Goal: Information Seeking & Learning: Learn about a topic

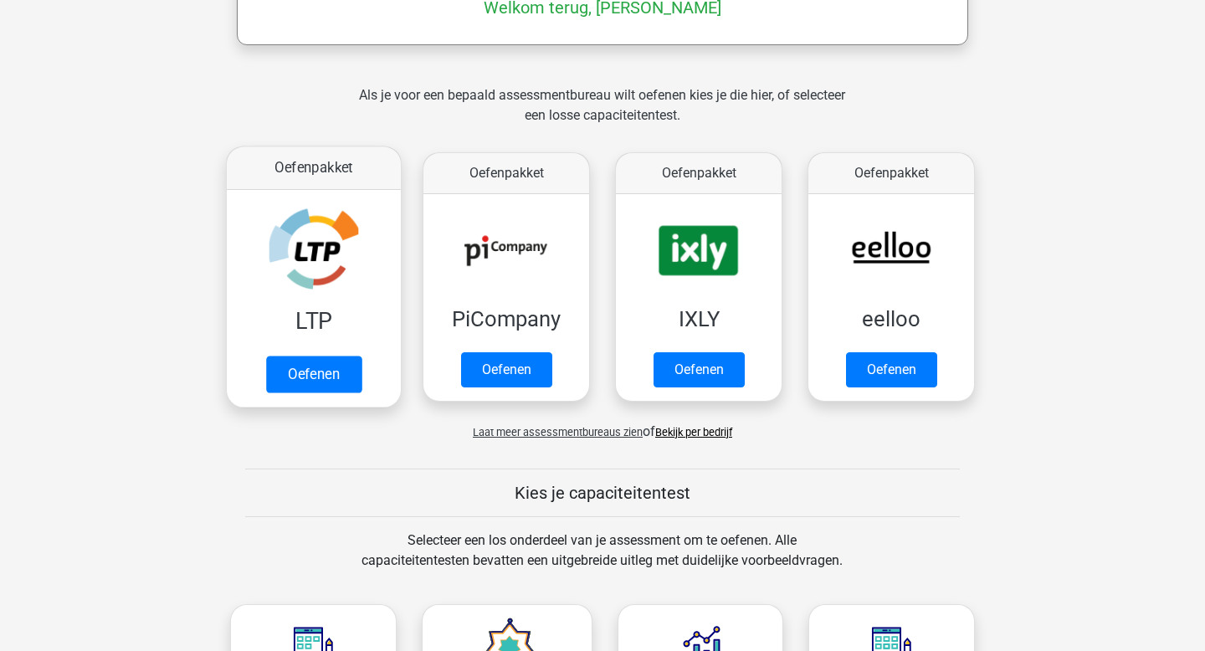
scroll to position [320, 0]
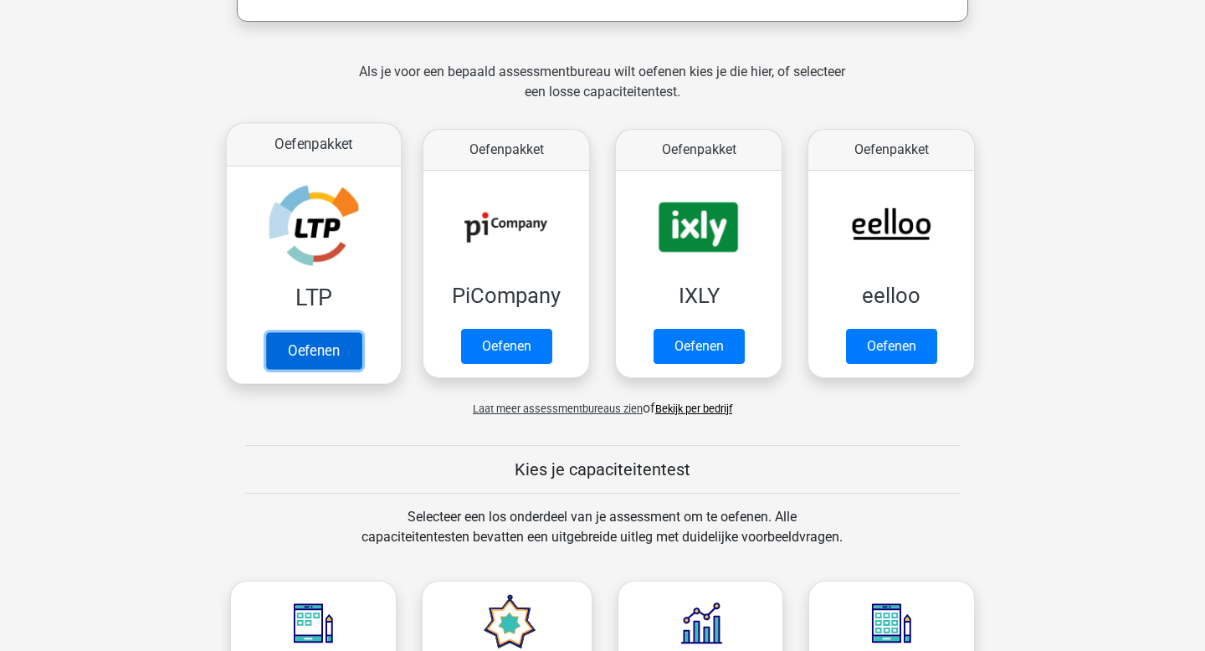
click at [315, 346] on link "Oefenen" at bounding box center [313, 350] width 95 height 37
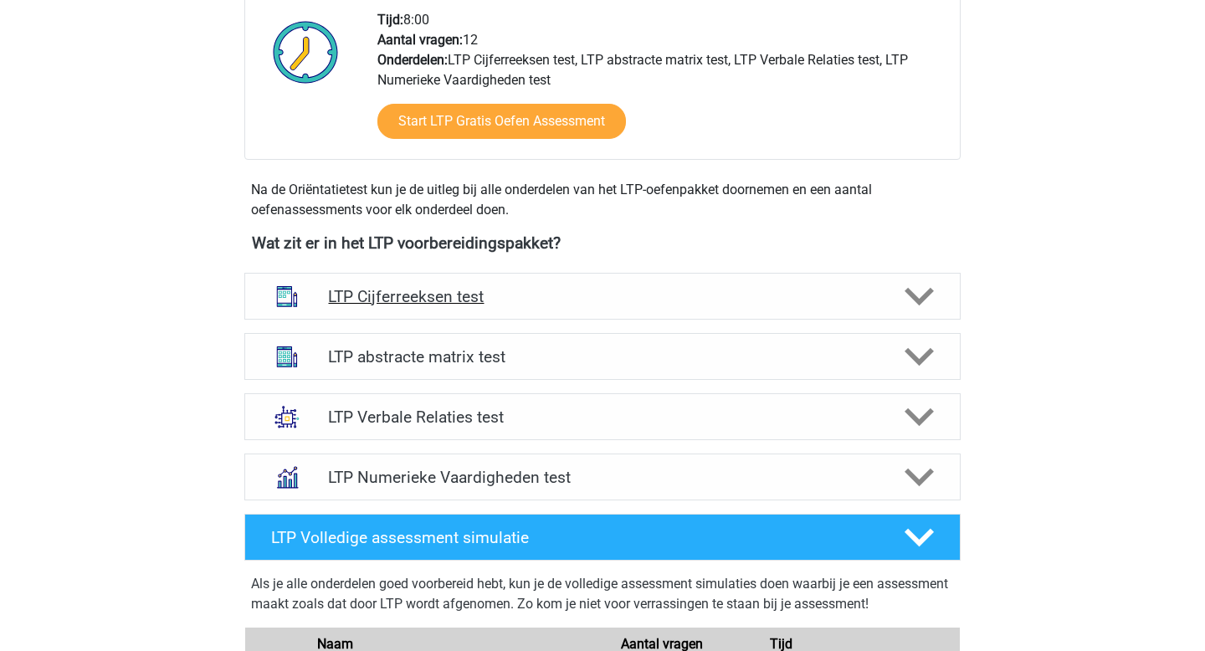
scroll to position [443, 0]
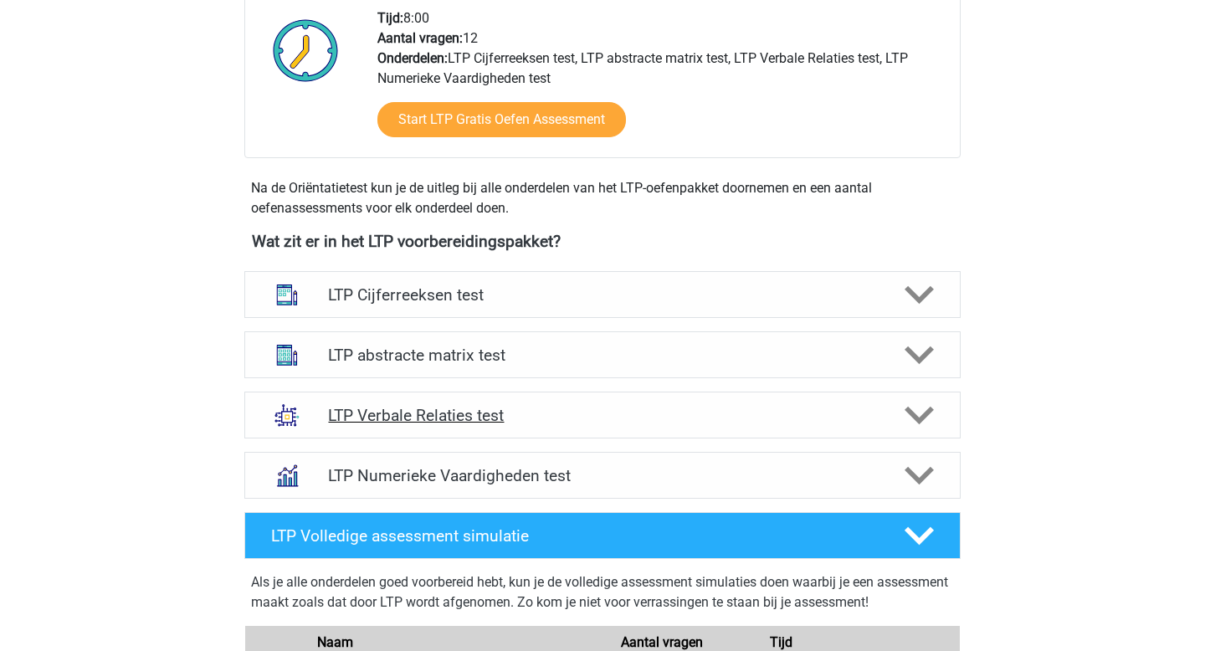
click at [485, 423] on h4 "LTP Verbale Relaties test" at bounding box center [602, 415] width 548 height 19
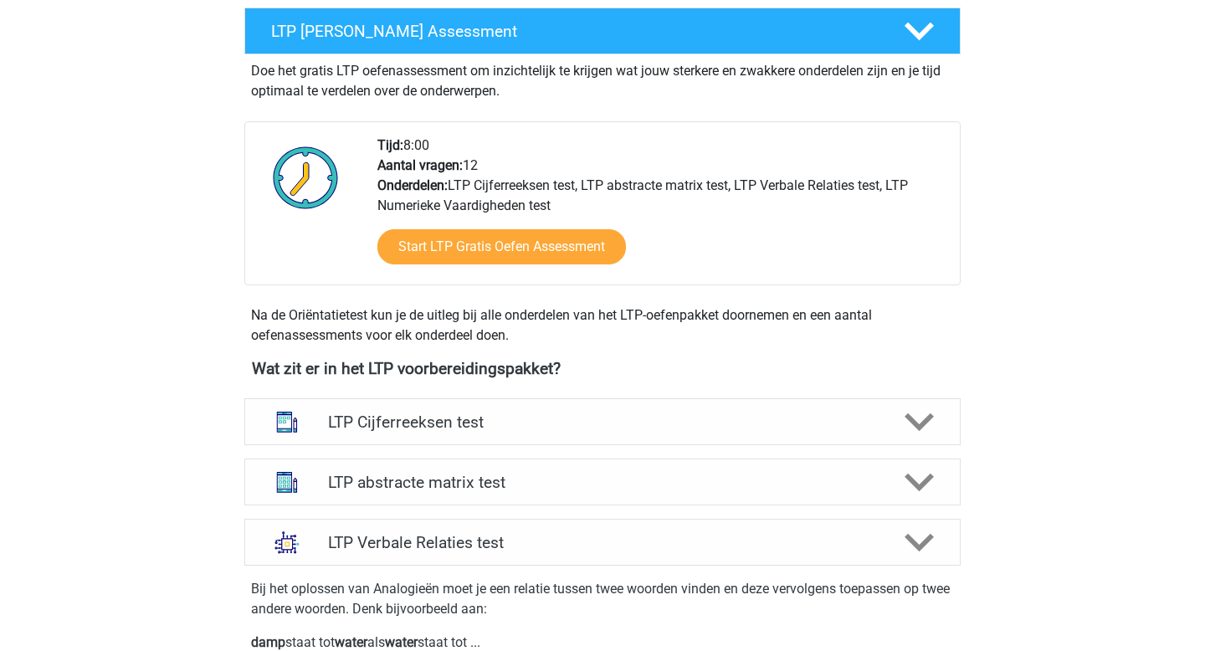
scroll to position [333, 0]
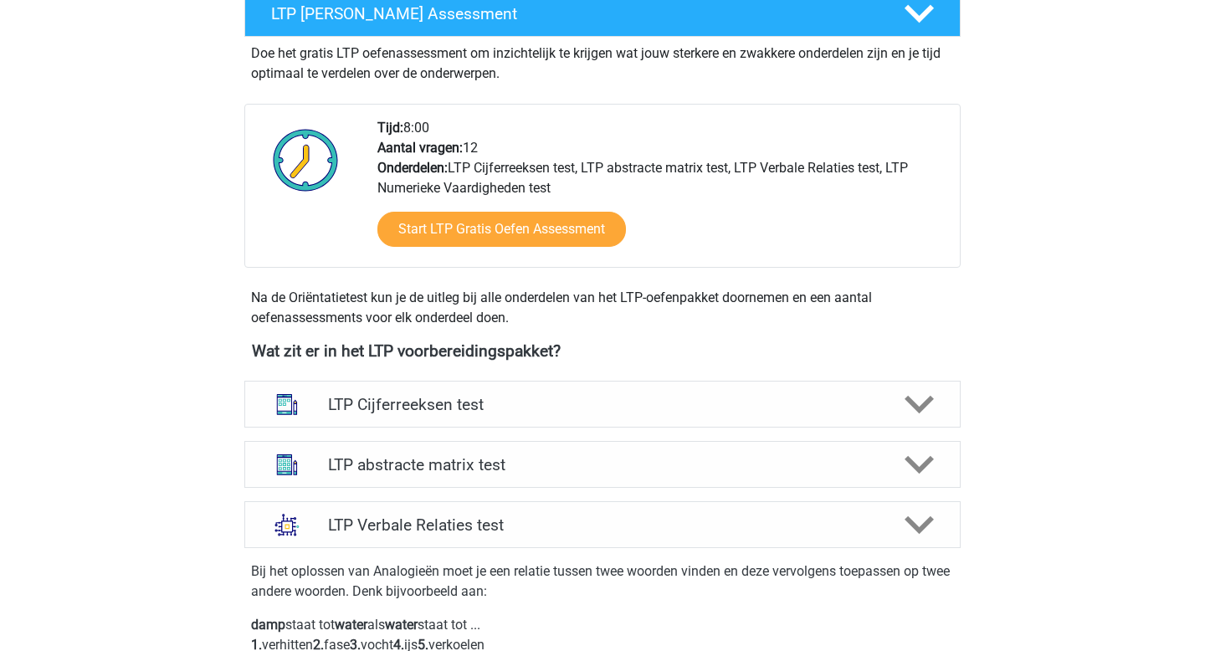
click at [366, 397] on h4 "LTP Cijferreeksen test" at bounding box center [602, 404] width 548 height 19
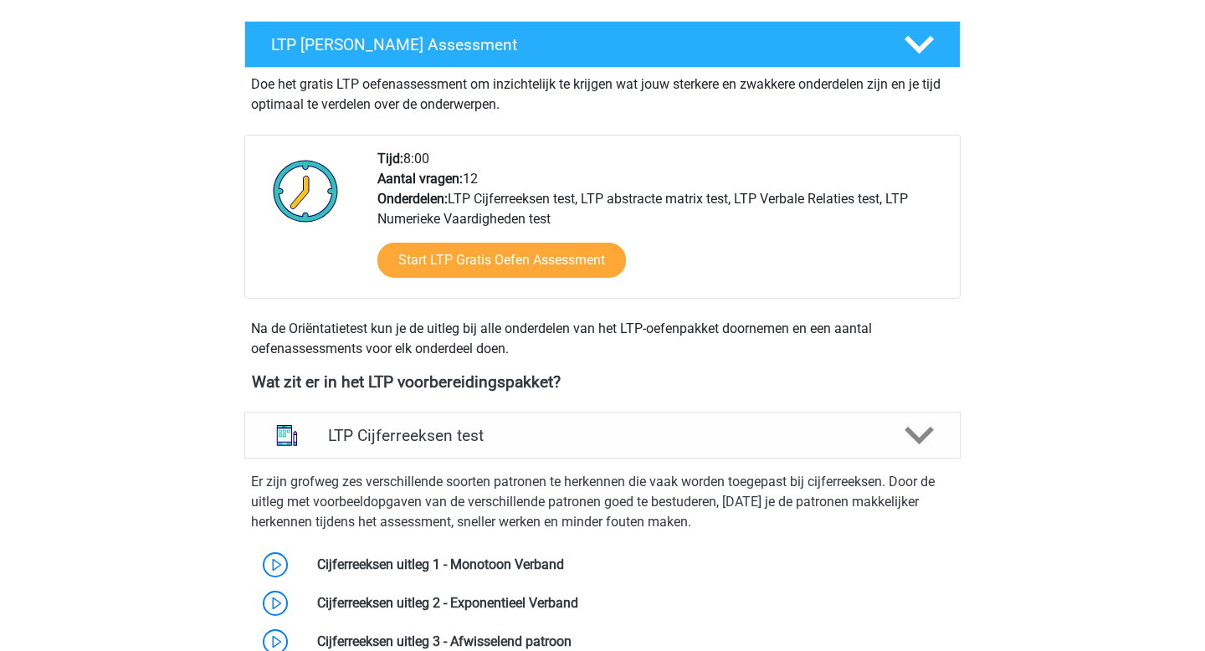
scroll to position [311, 0]
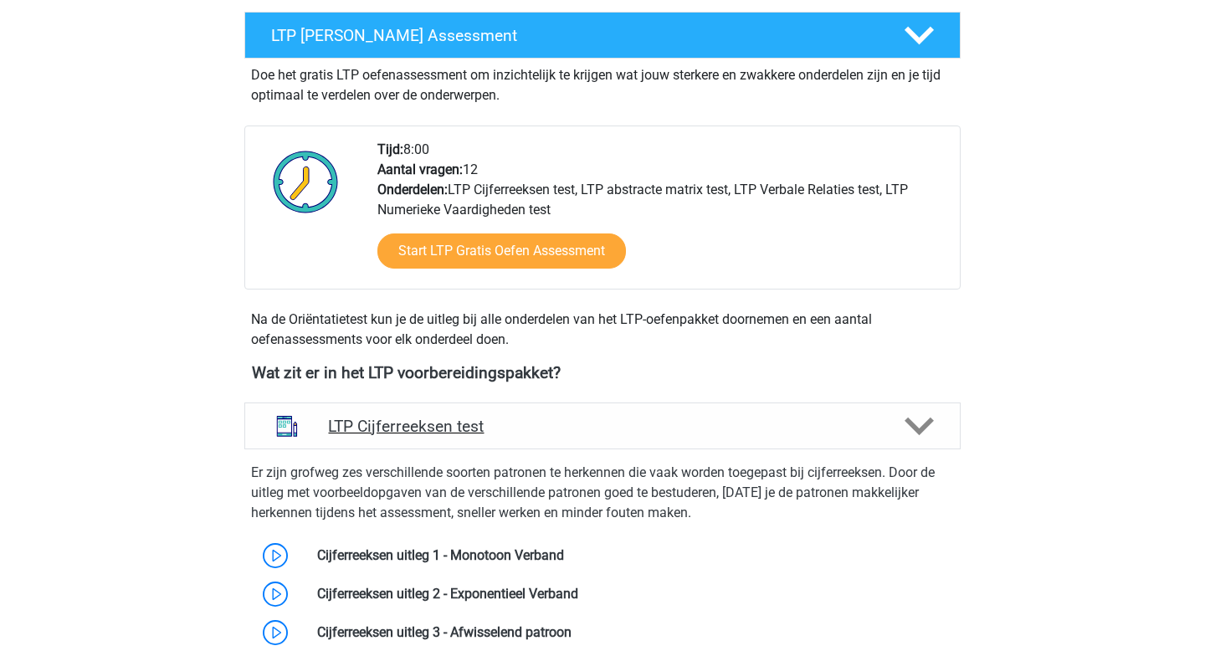
click at [351, 415] on div "LTP Cijferreeksen test" at bounding box center [602, 425] width 716 height 47
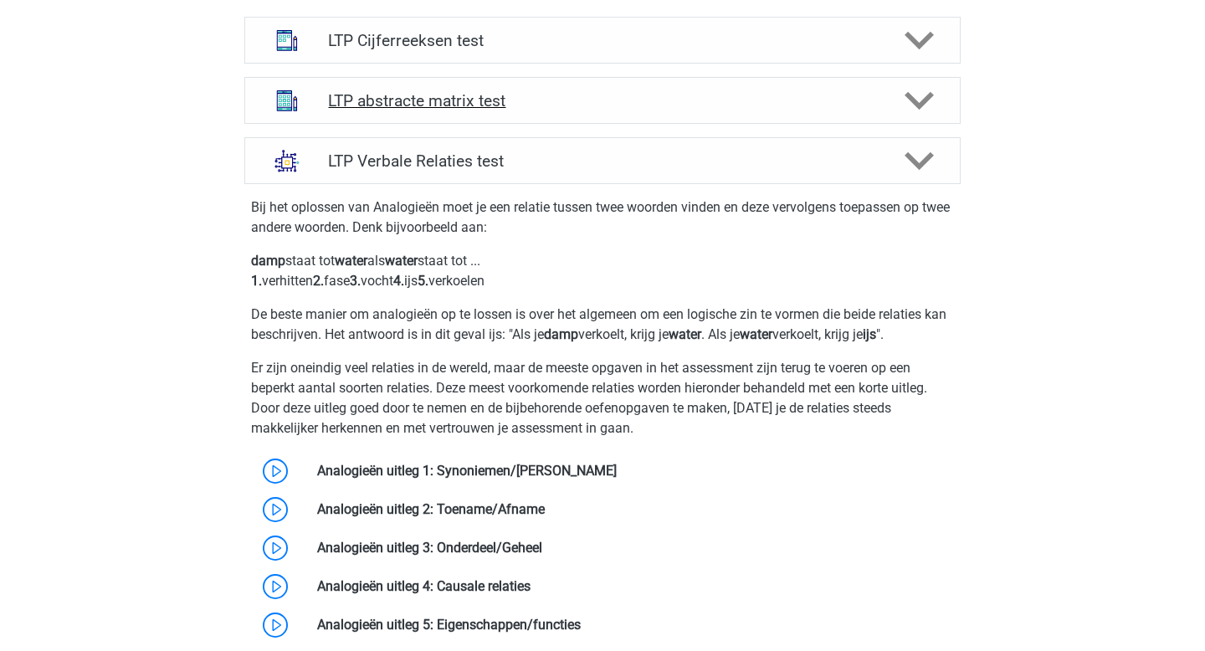
scroll to position [642, 0]
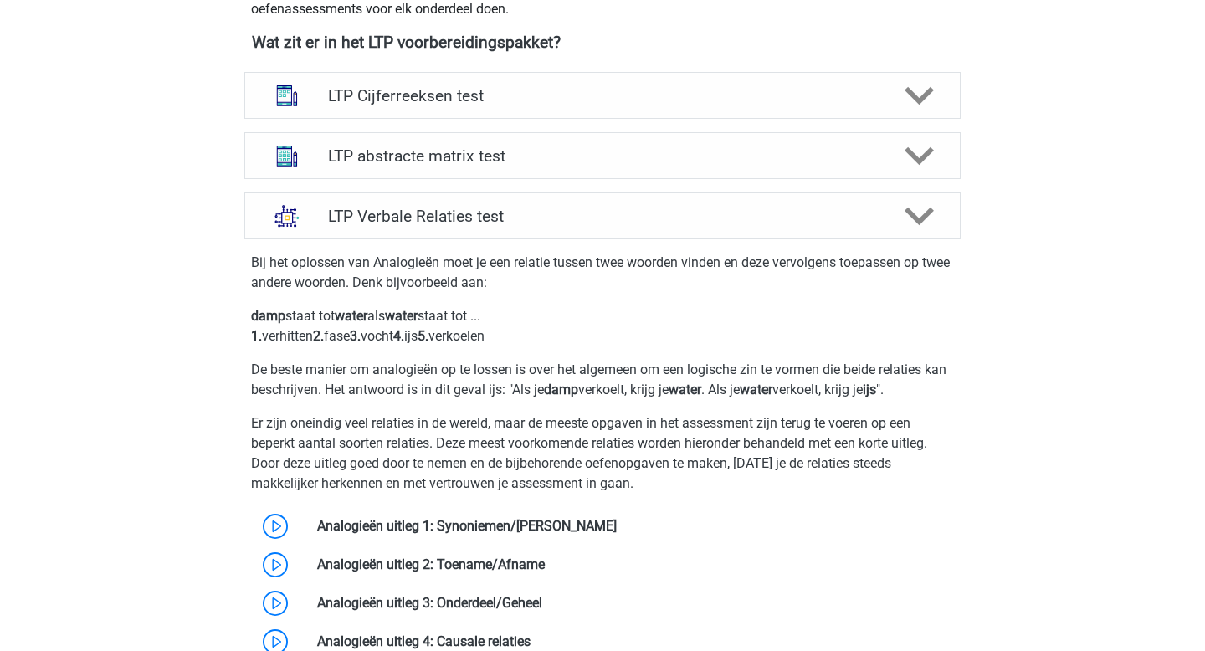
click at [381, 223] on h4 "LTP Verbale Relaties test" at bounding box center [602, 216] width 548 height 19
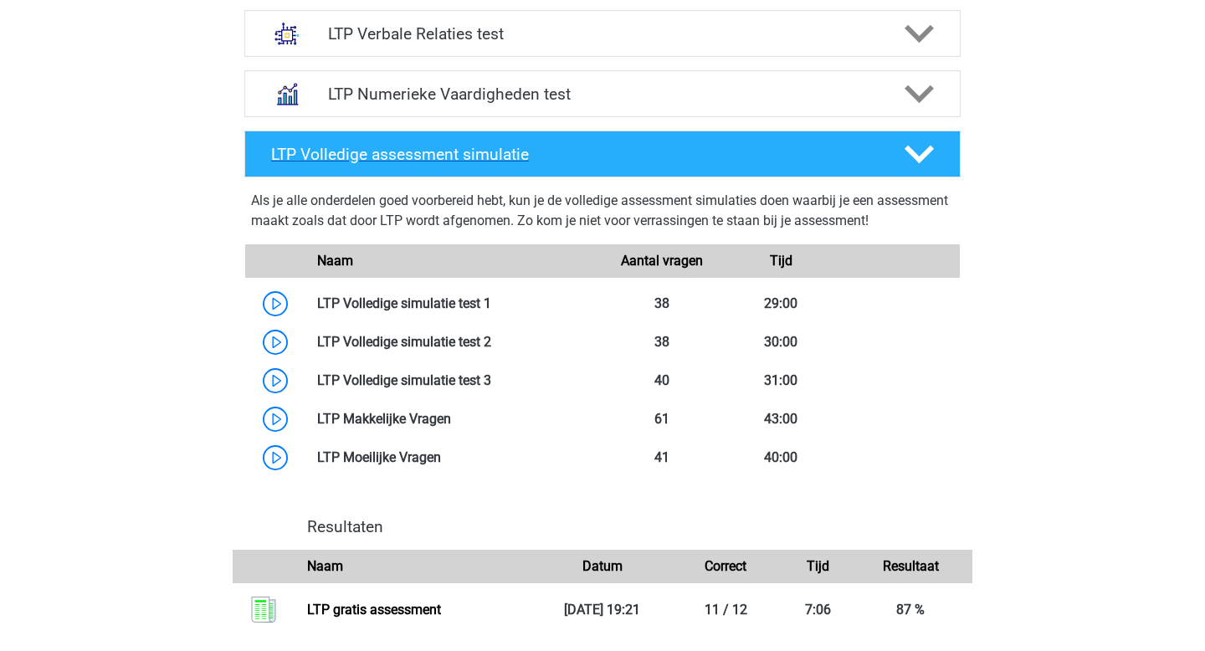
scroll to position [822, 0]
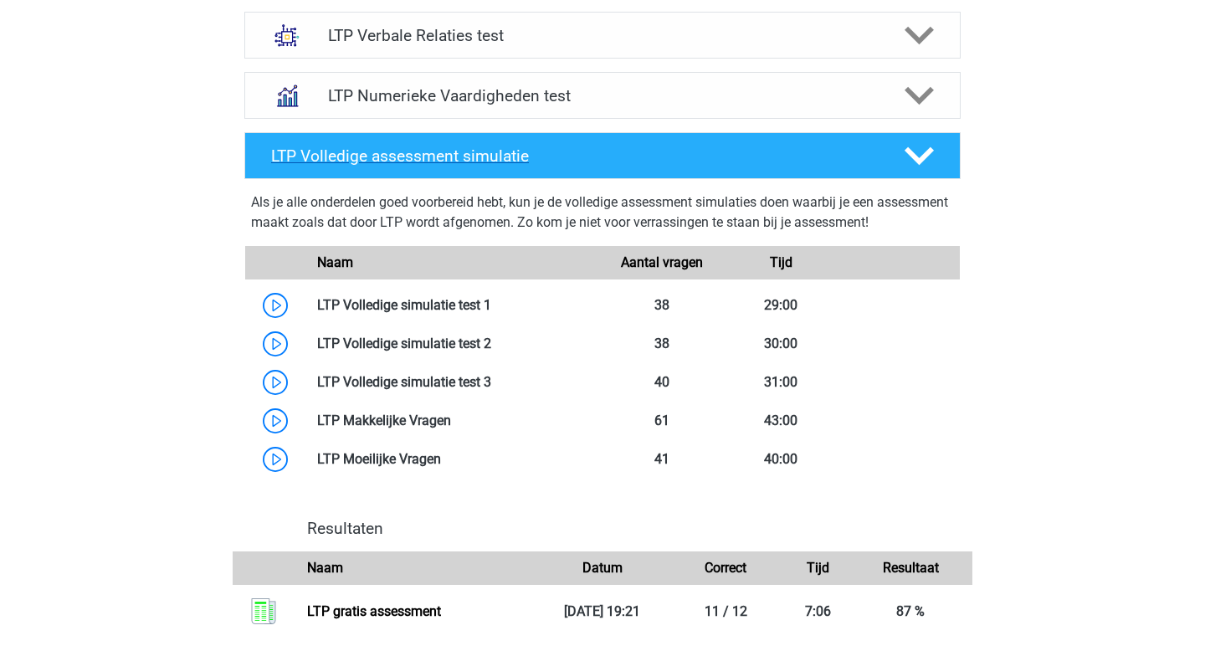
click at [429, 160] on h4 "LTP Volledige assessment simulatie" at bounding box center [574, 155] width 606 height 19
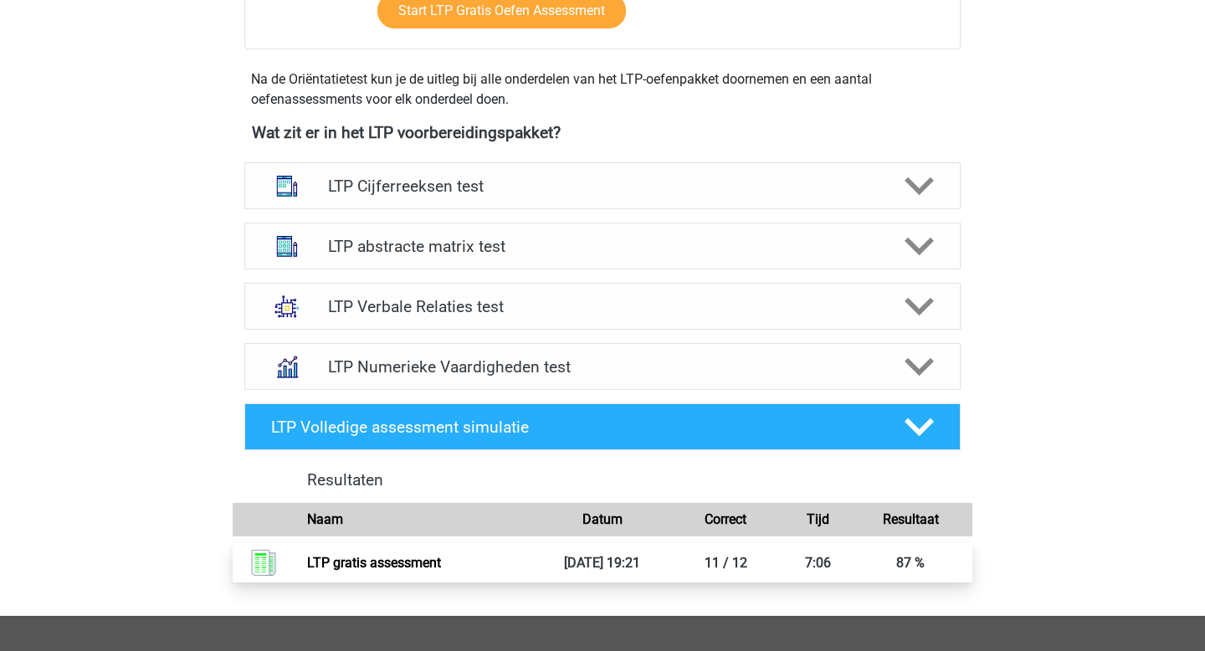
scroll to position [548, 0]
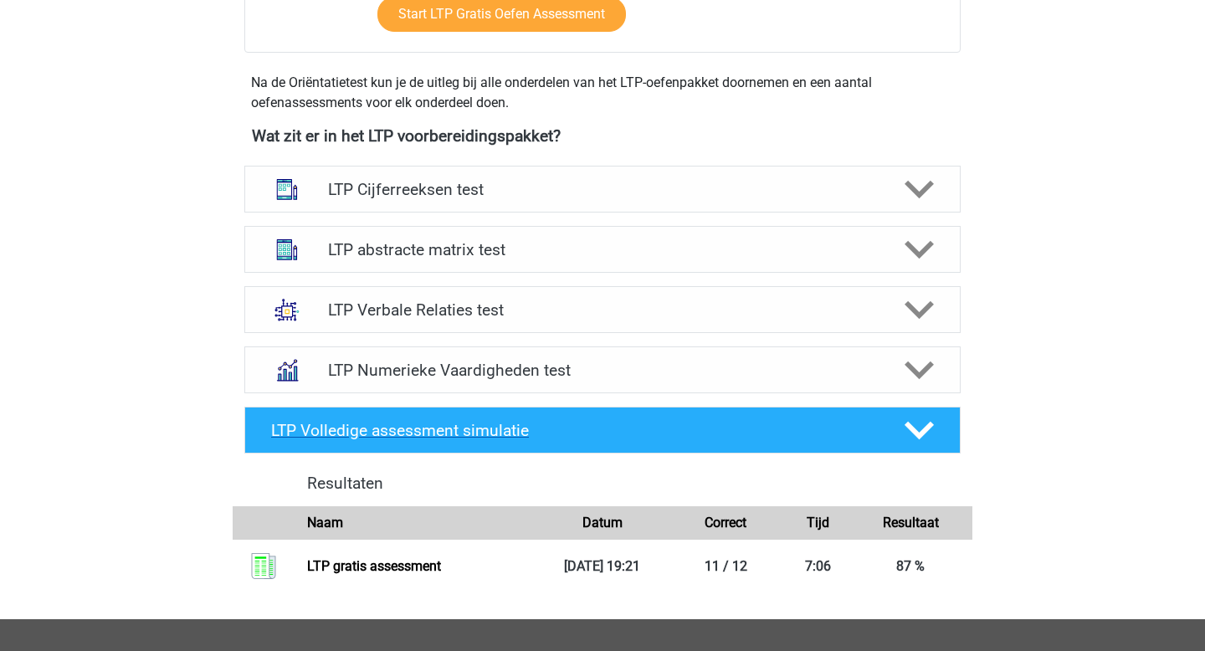
click at [392, 422] on h4 "LTP Volledige assessment simulatie" at bounding box center [574, 430] width 606 height 19
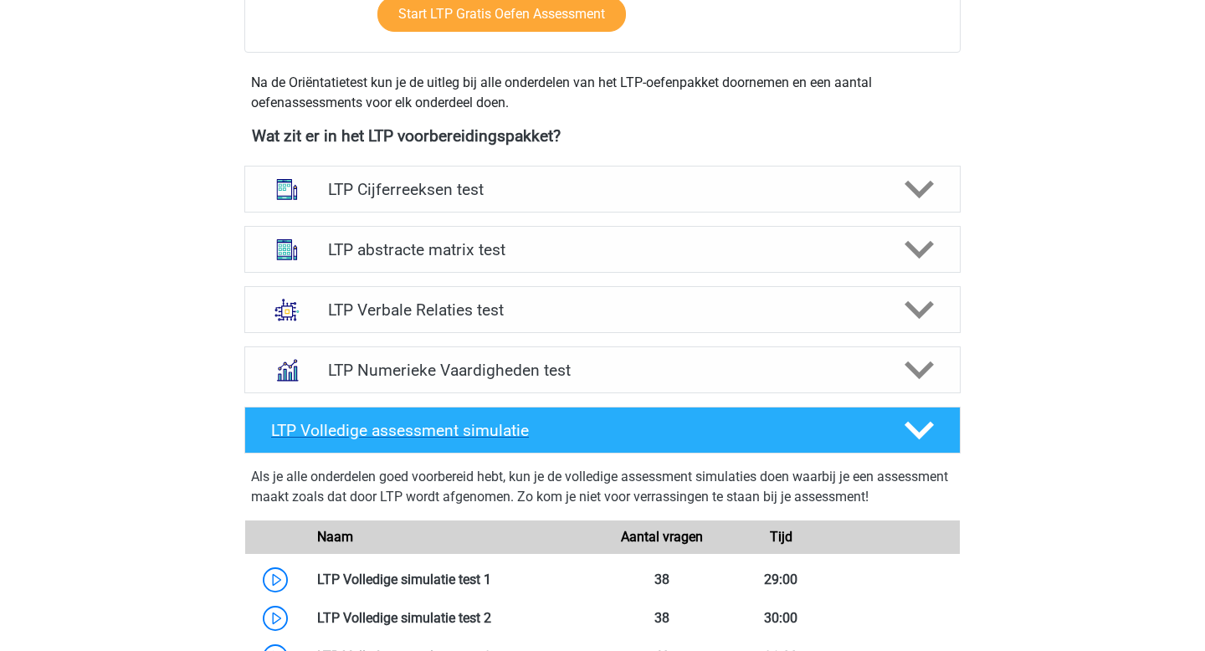
click at [392, 422] on h4 "LTP Volledige assessment simulatie" at bounding box center [574, 430] width 606 height 19
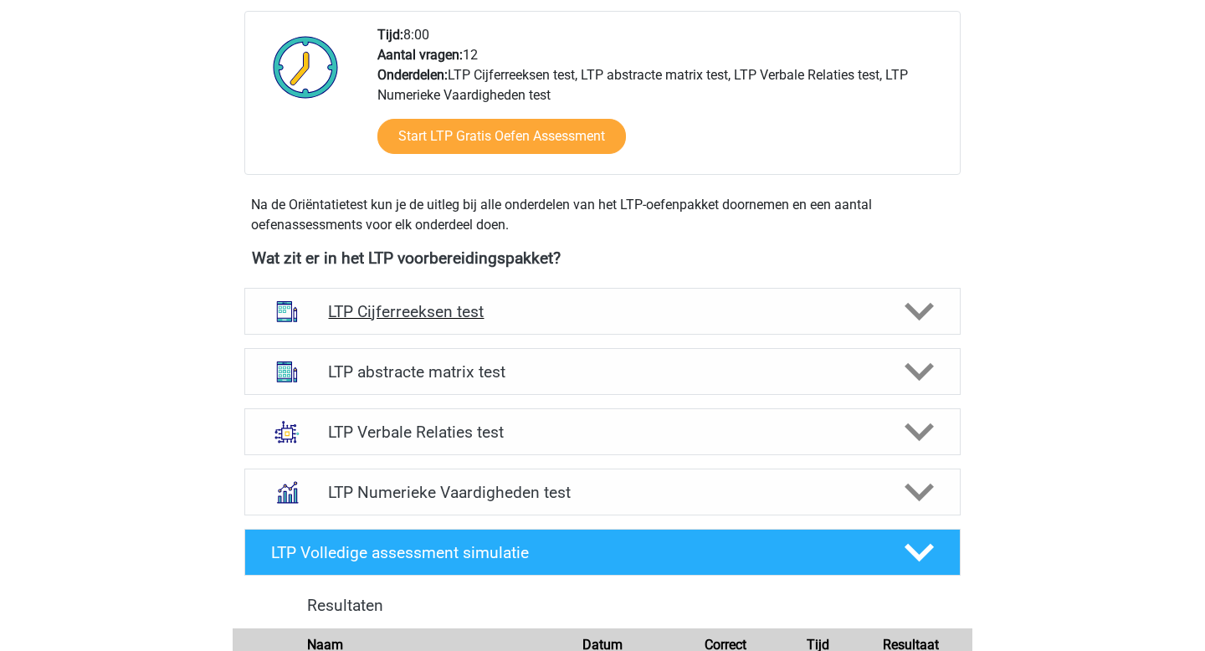
scroll to position [433, 0]
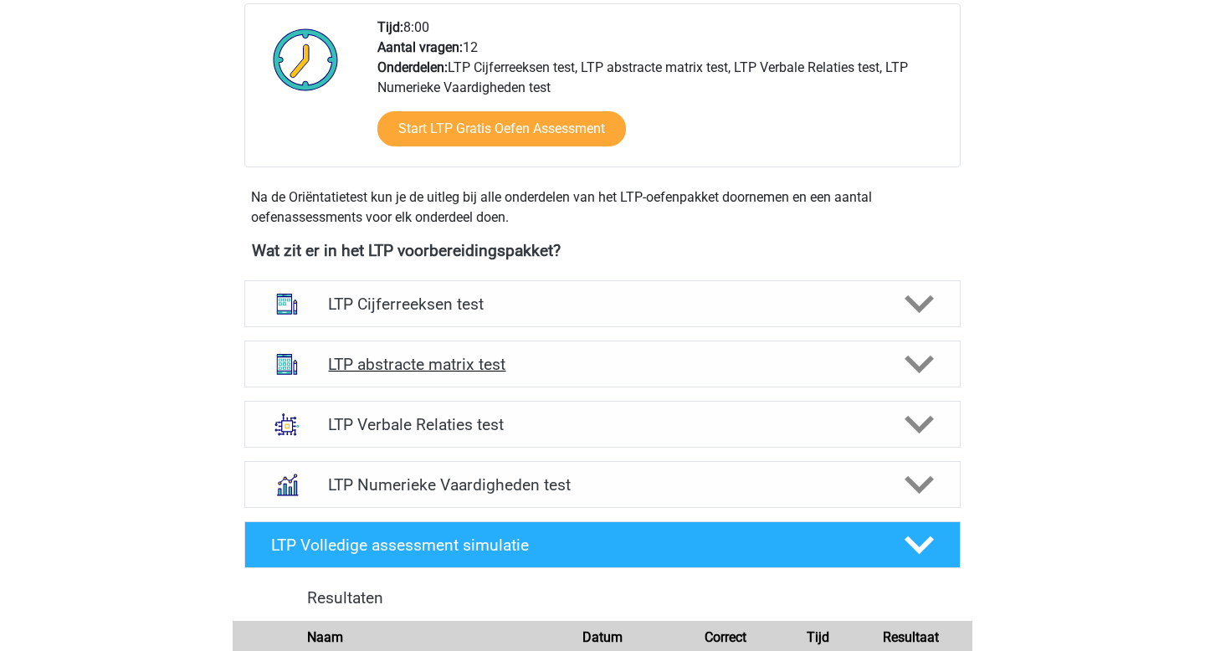
click at [413, 367] on h4 "LTP abstracte matrix test" at bounding box center [602, 364] width 548 height 19
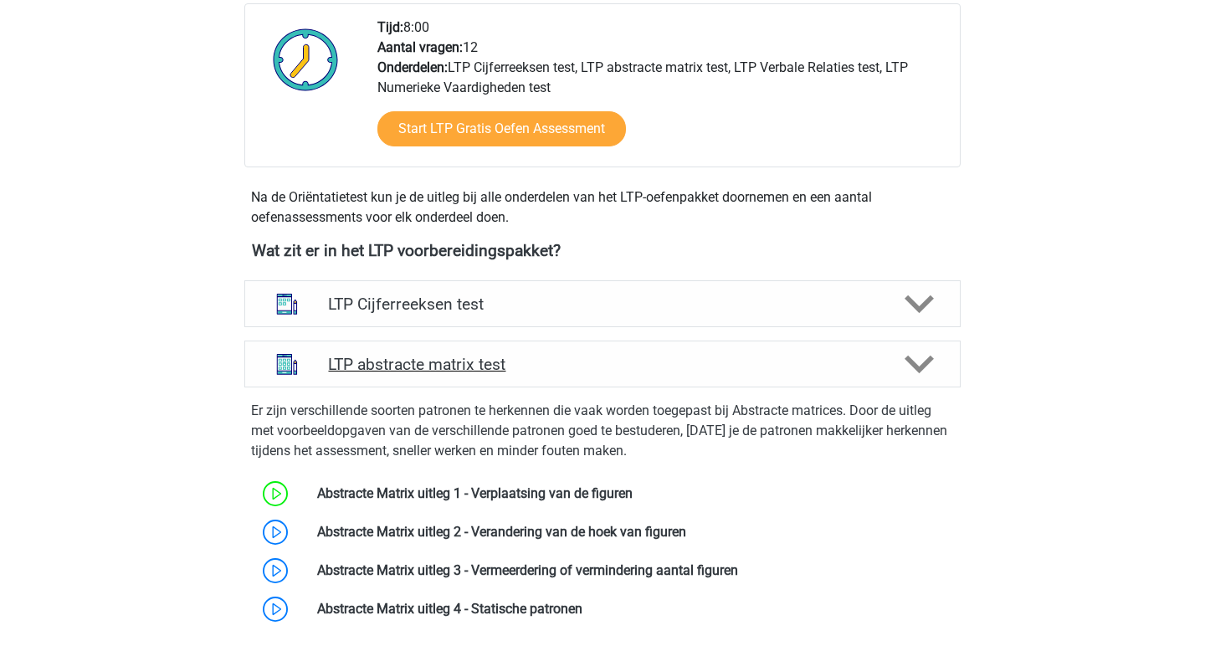
click at [413, 367] on h4 "LTP abstracte matrix test" at bounding box center [602, 364] width 548 height 19
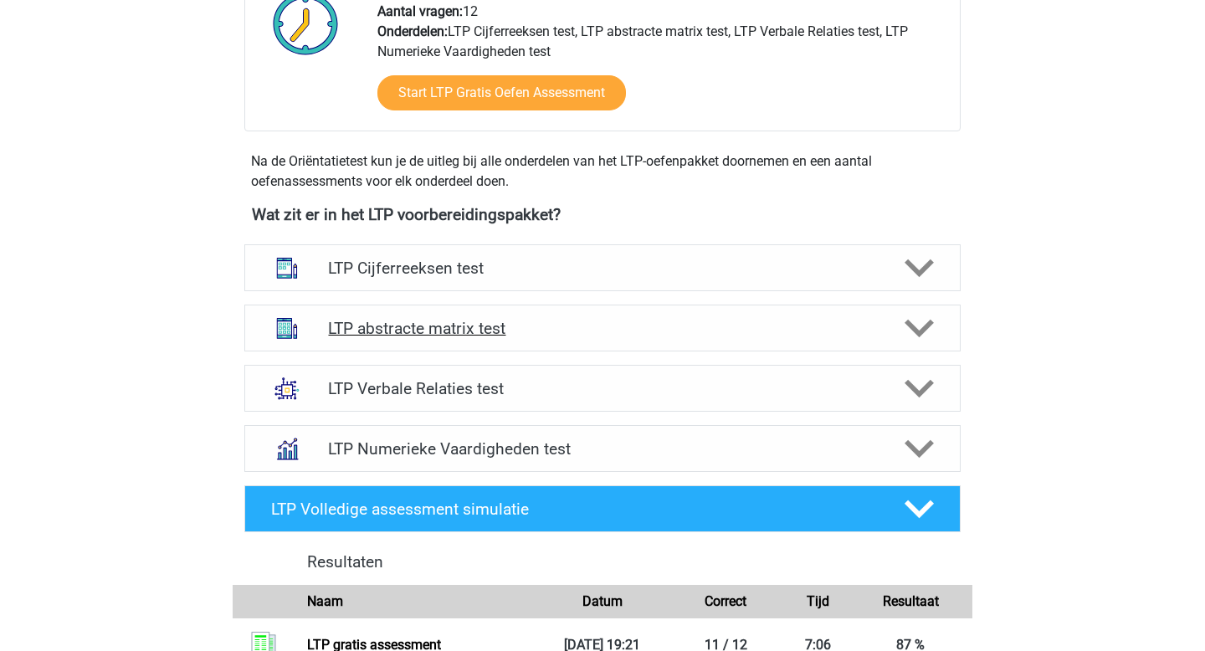
scroll to position [471, 0]
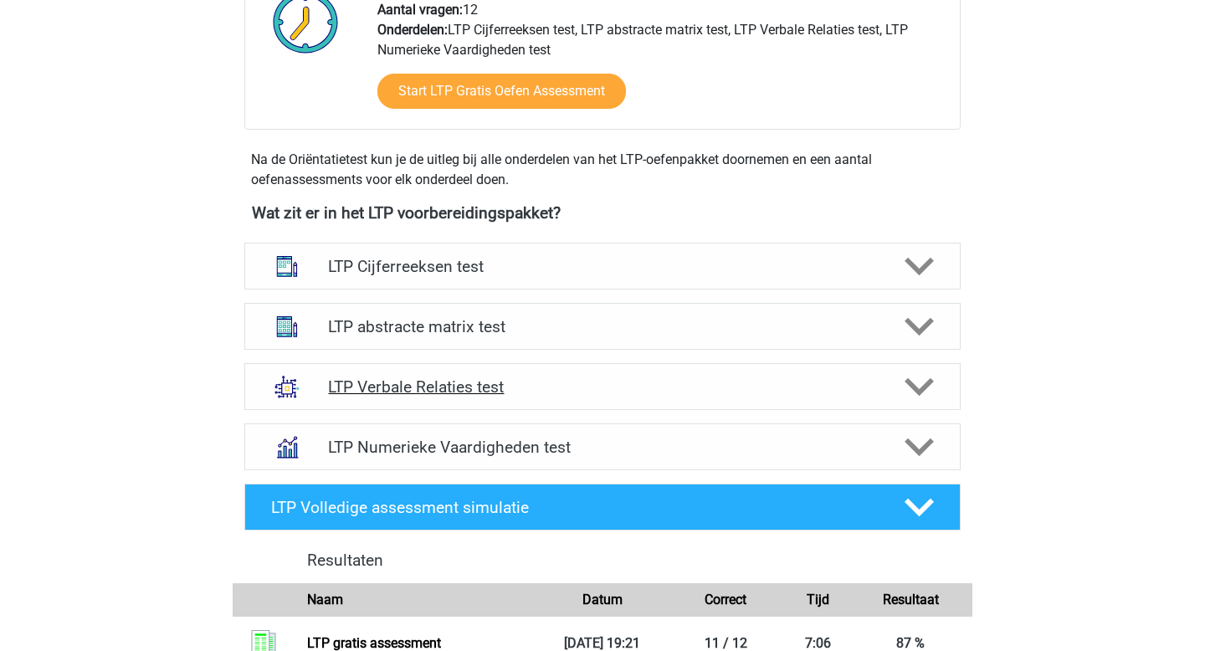
click at [412, 387] on h4 "LTP Verbale Relaties test" at bounding box center [602, 386] width 548 height 19
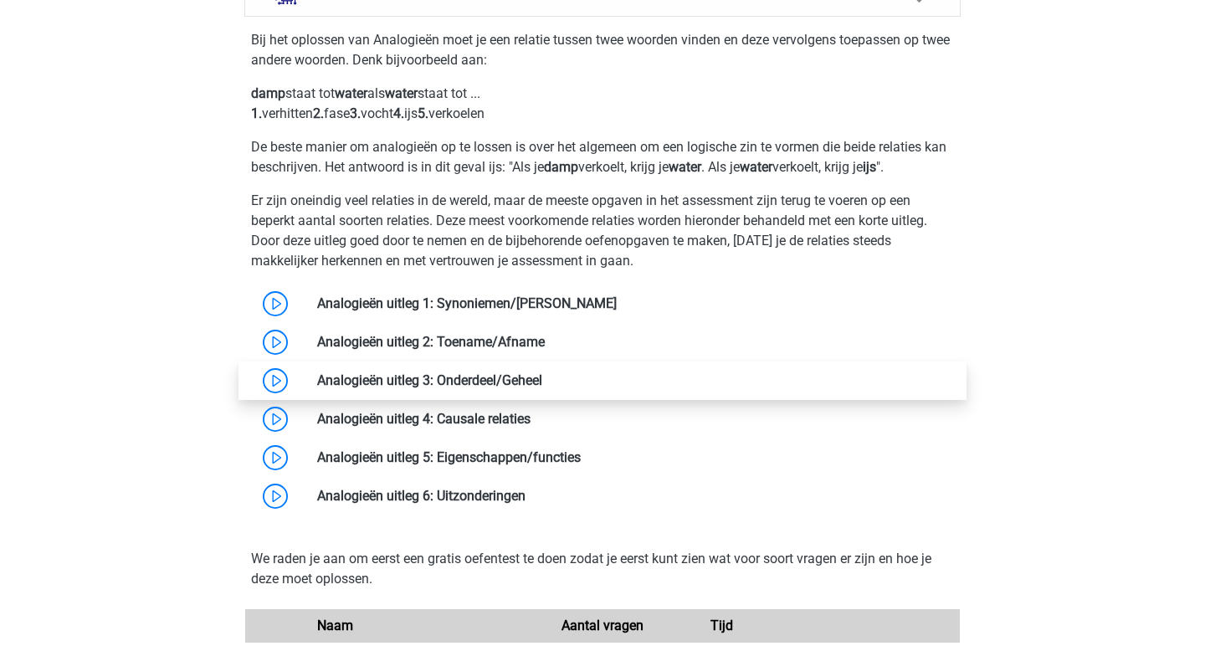
scroll to position [868, 0]
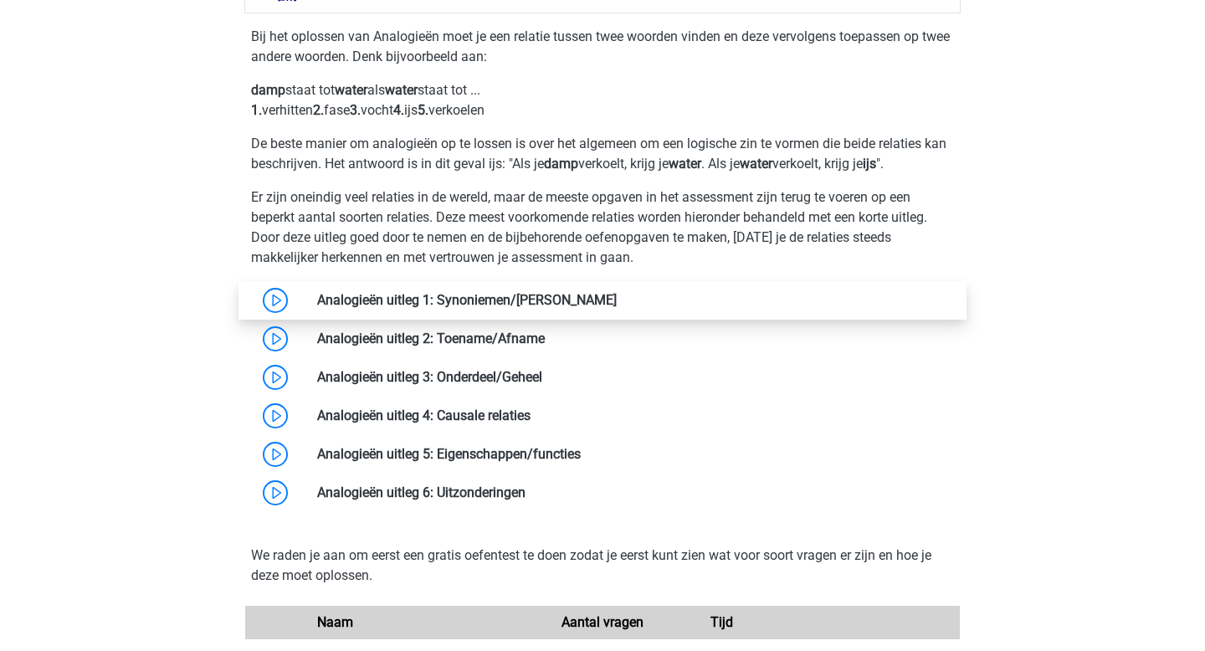
click at [617, 300] on link at bounding box center [617, 300] width 0 height 16
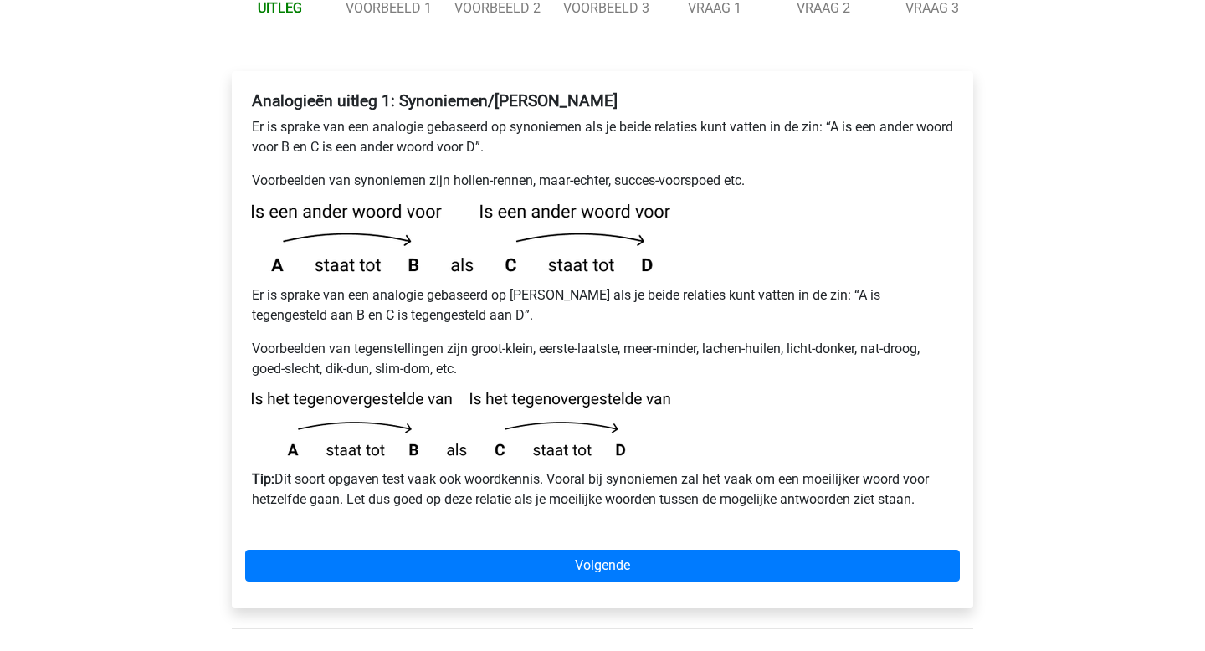
scroll to position [259, 0]
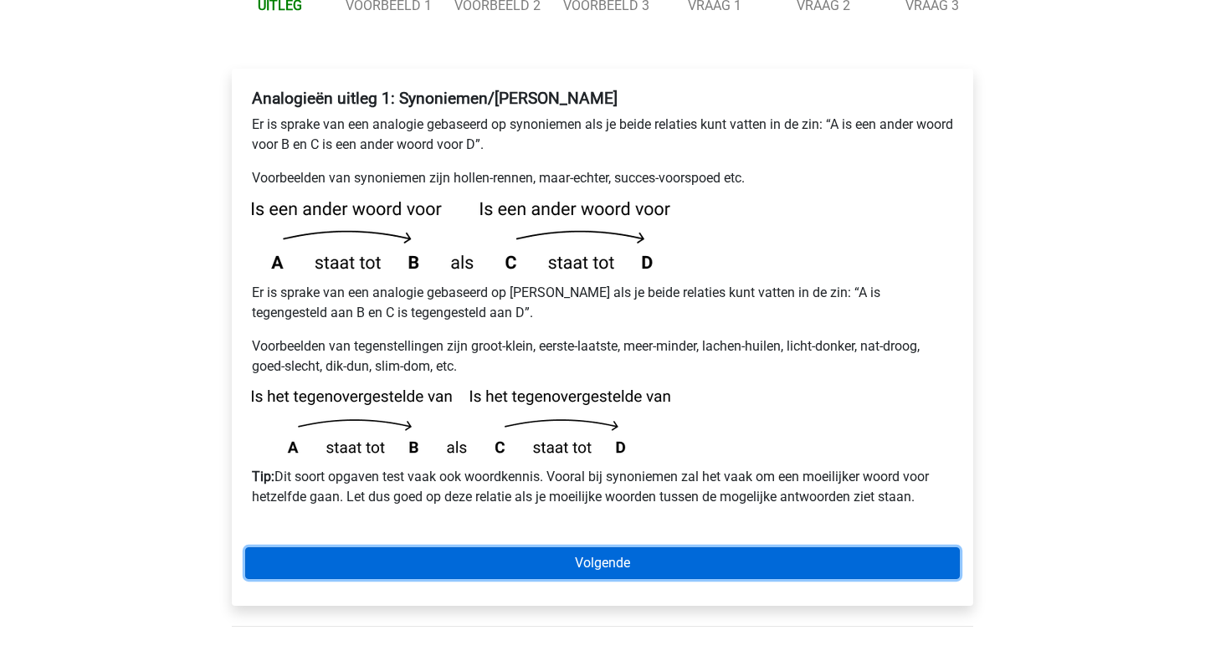
click at [340, 547] on link "Volgende" at bounding box center [602, 563] width 714 height 32
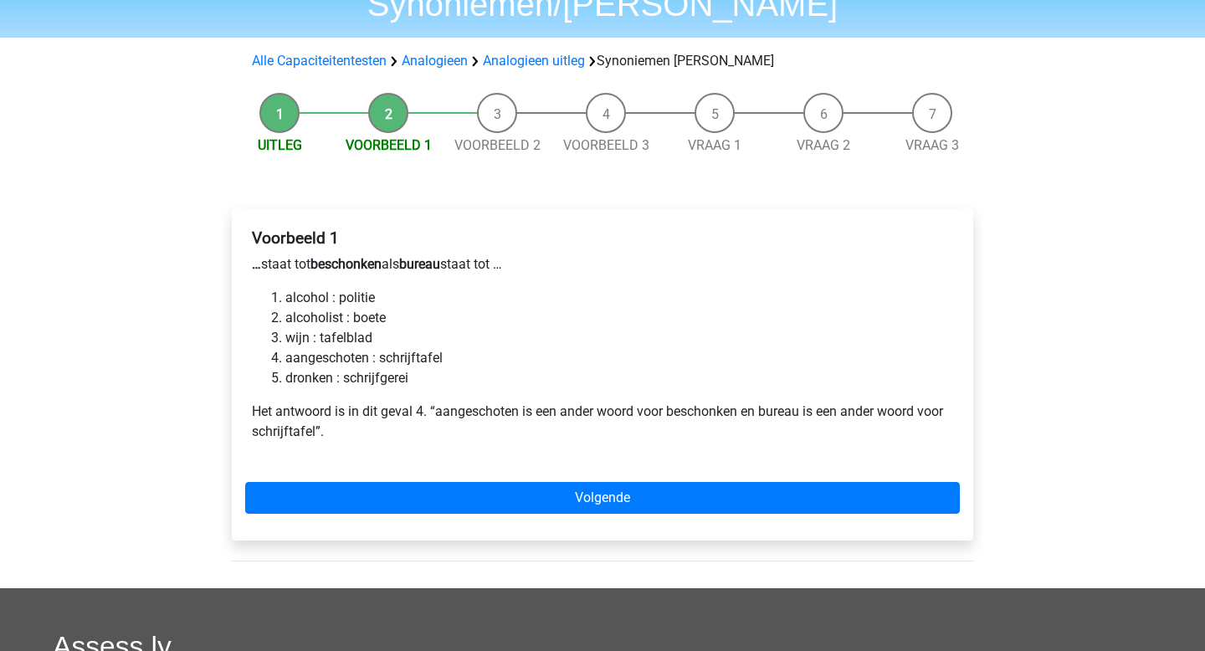
scroll to position [117, 0]
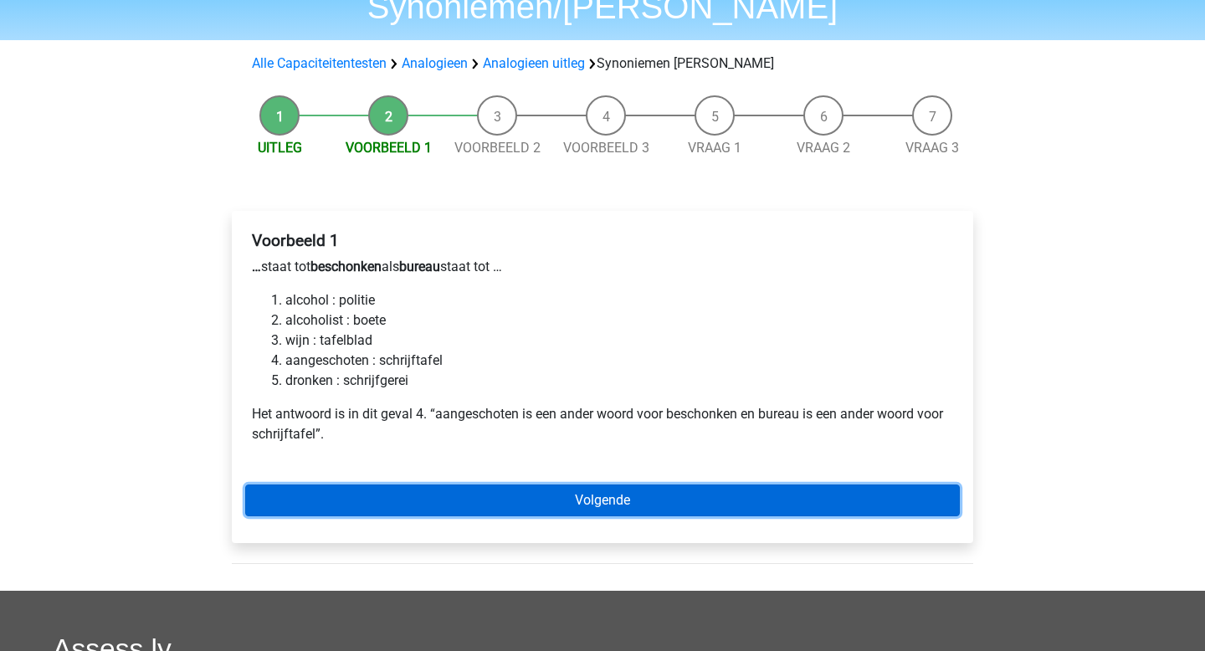
click at [381, 484] on link "Volgende" at bounding box center [602, 500] width 714 height 32
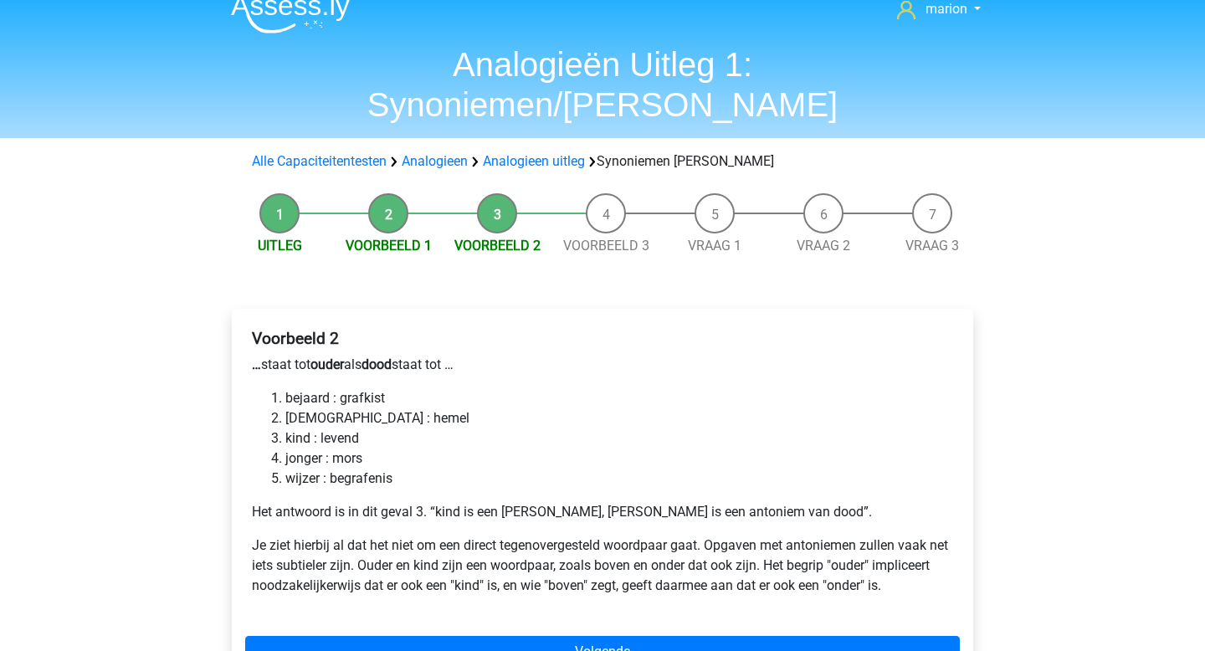
scroll to position [28, 0]
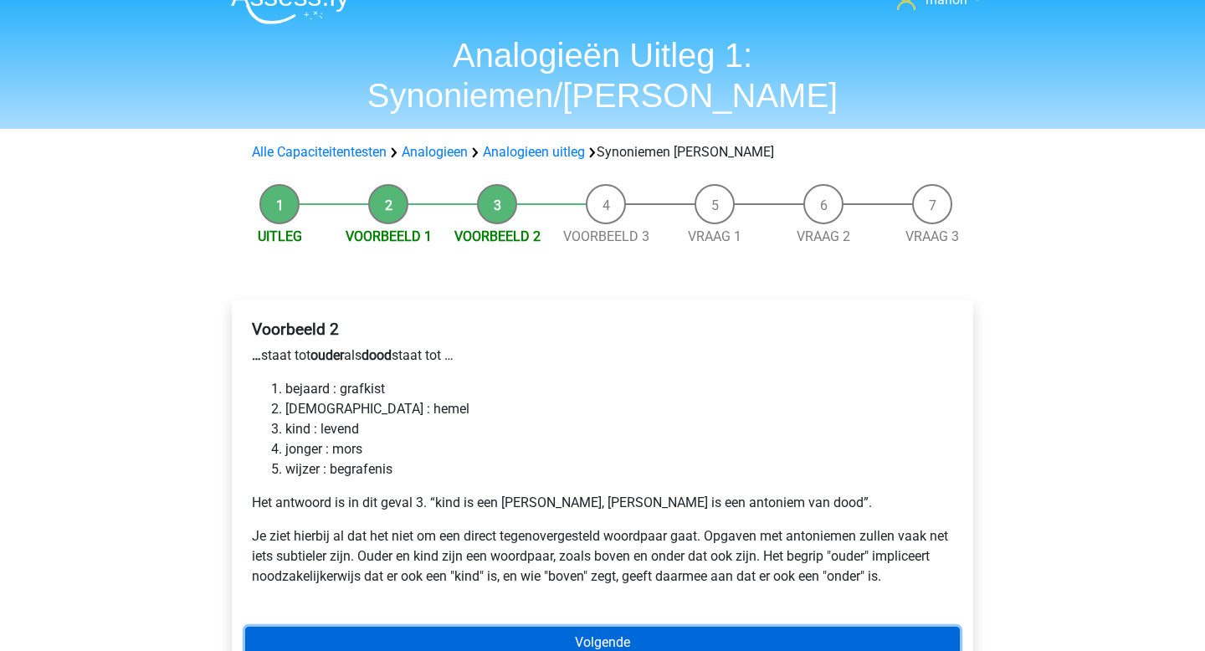
click at [455, 627] on link "Volgende" at bounding box center [602, 643] width 714 height 32
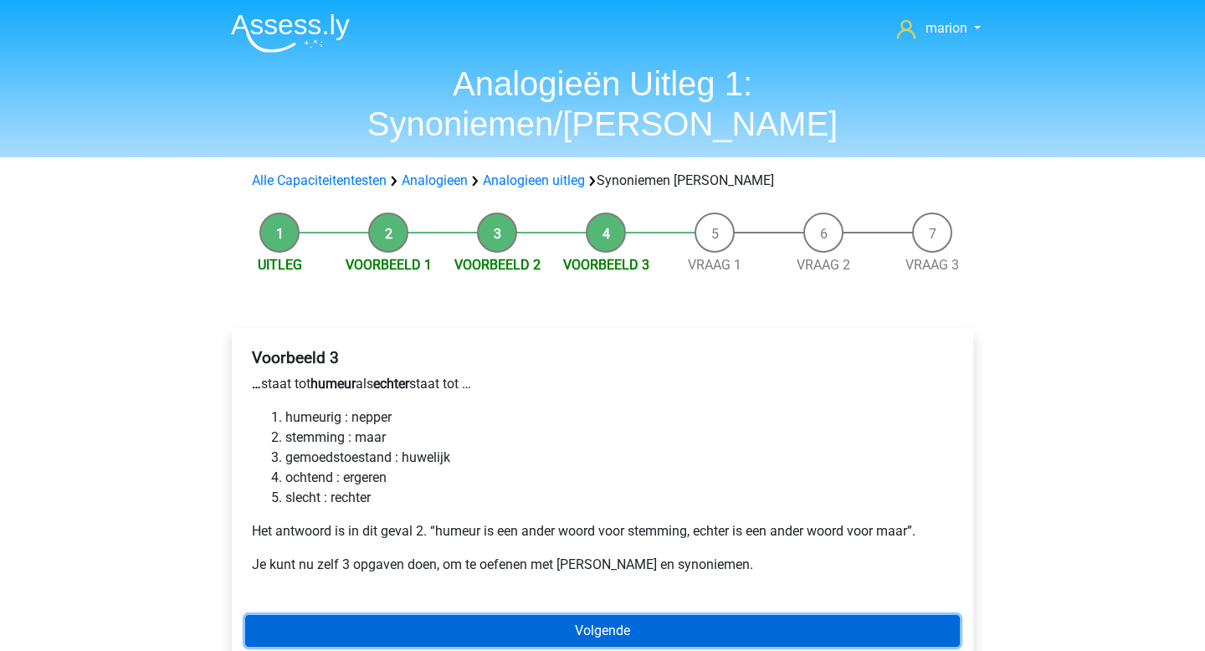
click at [458, 615] on link "Volgende" at bounding box center [602, 631] width 714 height 32
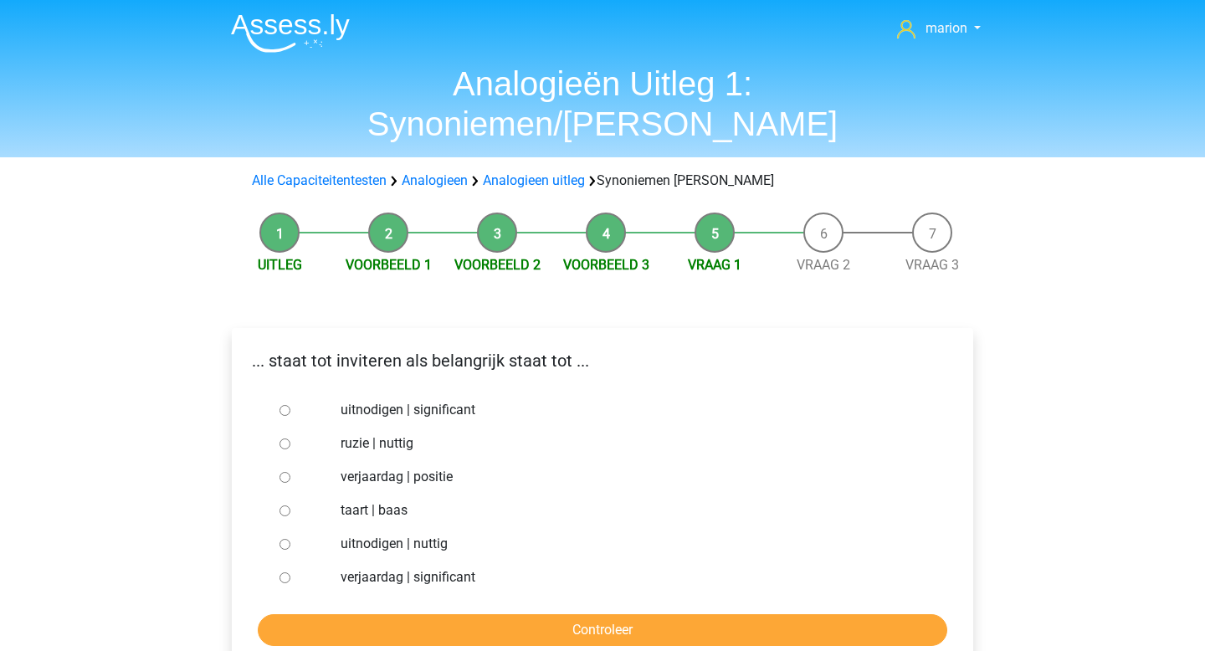
scroll to position [16, 0]
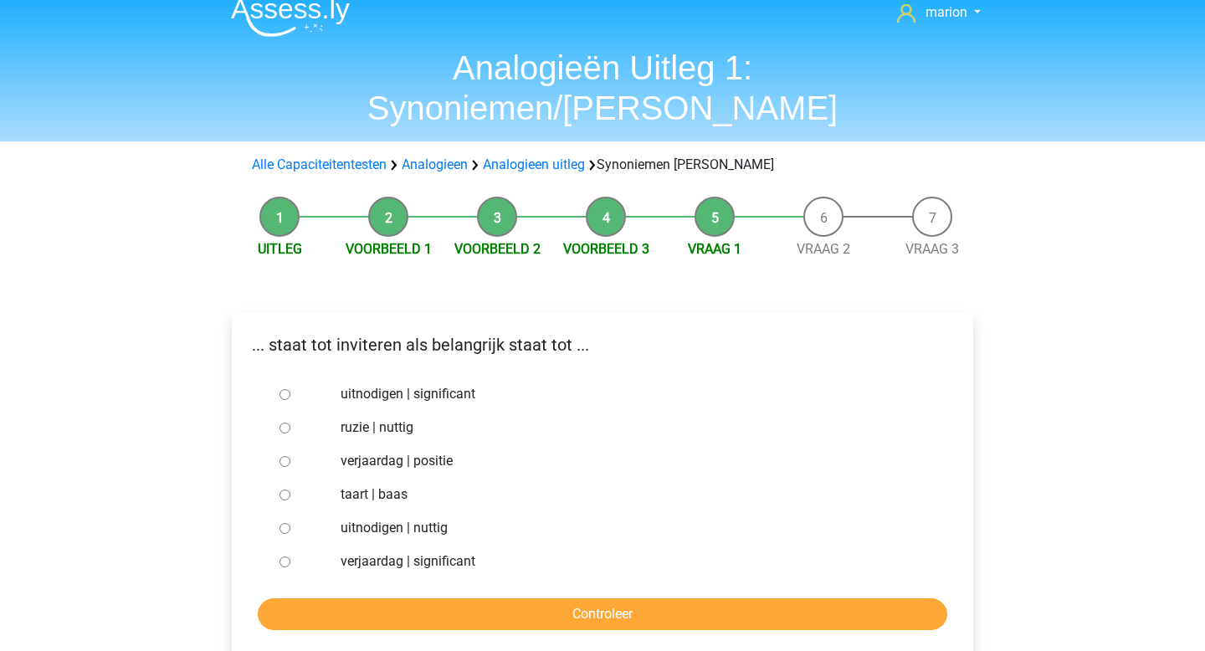
click at [282, 389] on input "uitnodigen | significant" at bounding box center [284, 394] width 11 height 11
radio input "true"
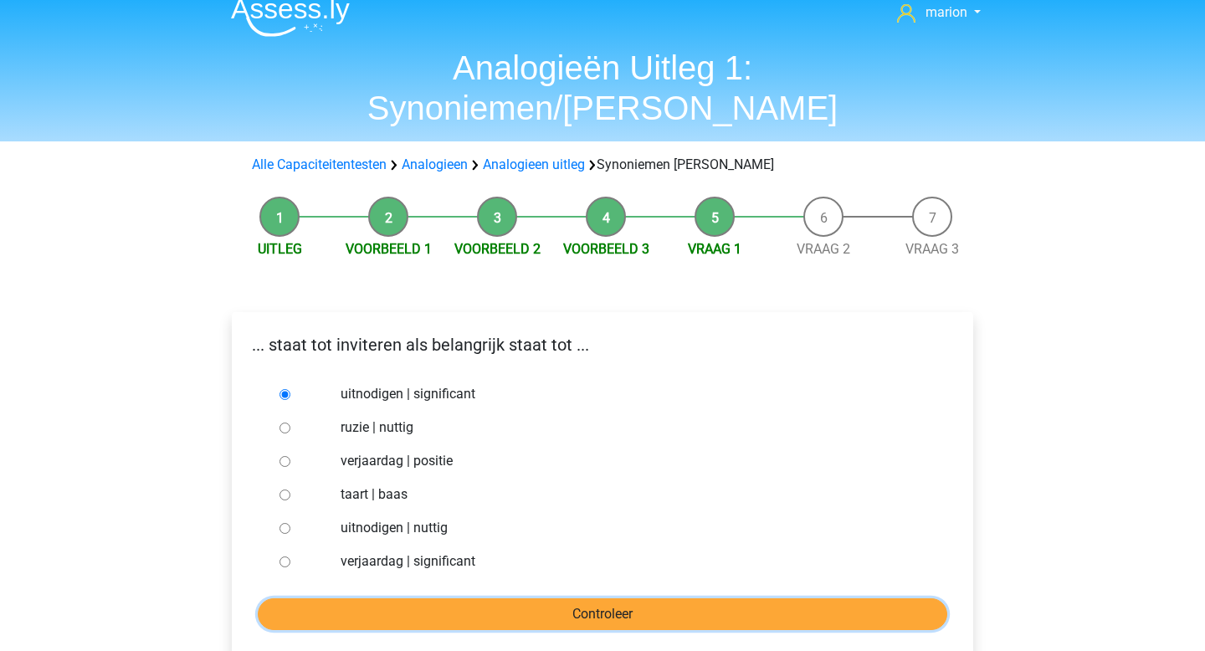
click at [477, 598] on input "Controleer" at bounding box center [602, 614] width 689 height 32
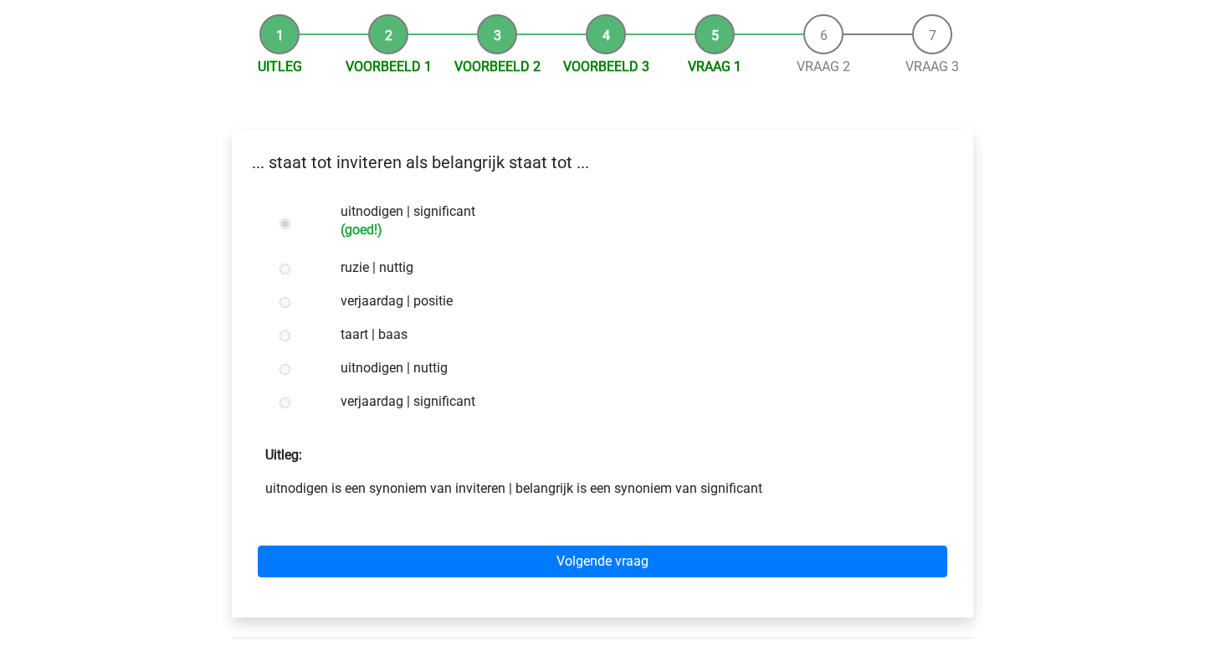
scroll to position [212, 0]
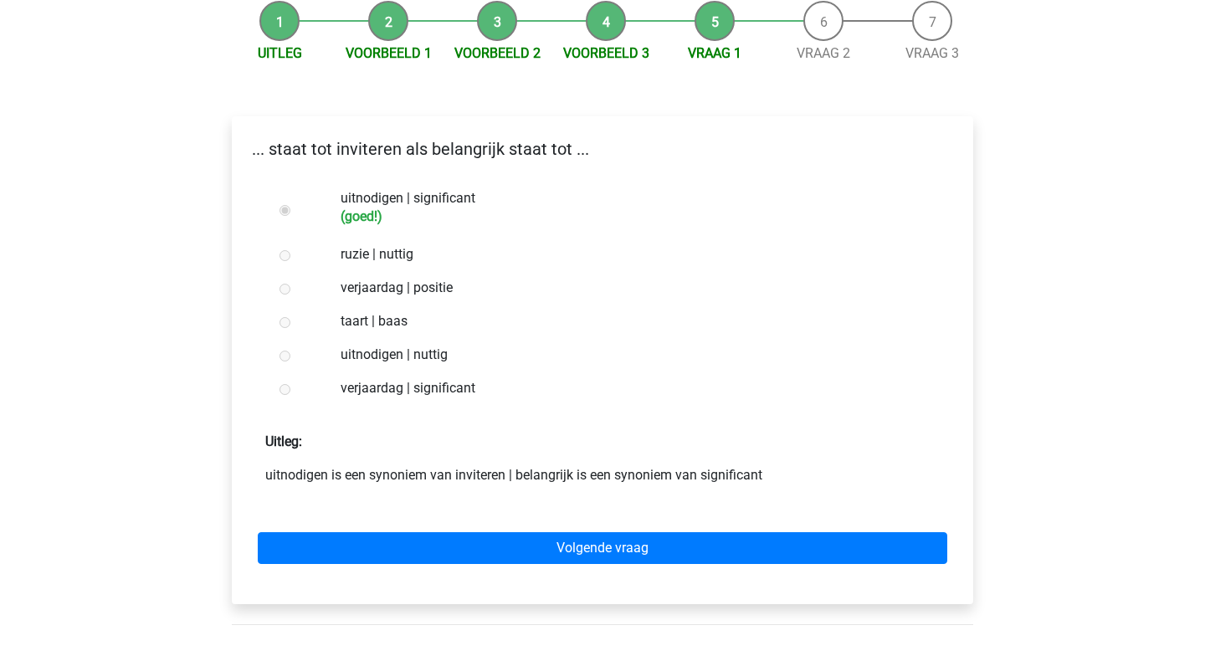
click at [490, 499] on div "Volgende vraag" at bounding box center [602, 545] width 714 height 92
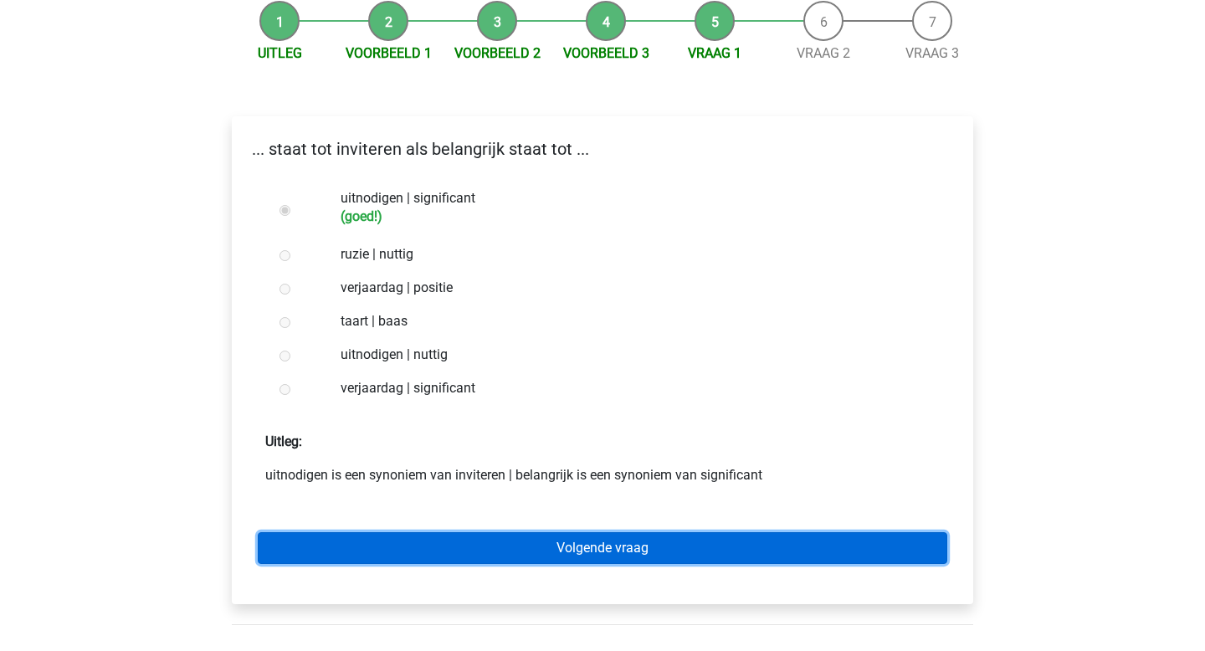
click at [489, 532] on link "Volgende vraag" at bounding box center [602, 548] width 689 height 32
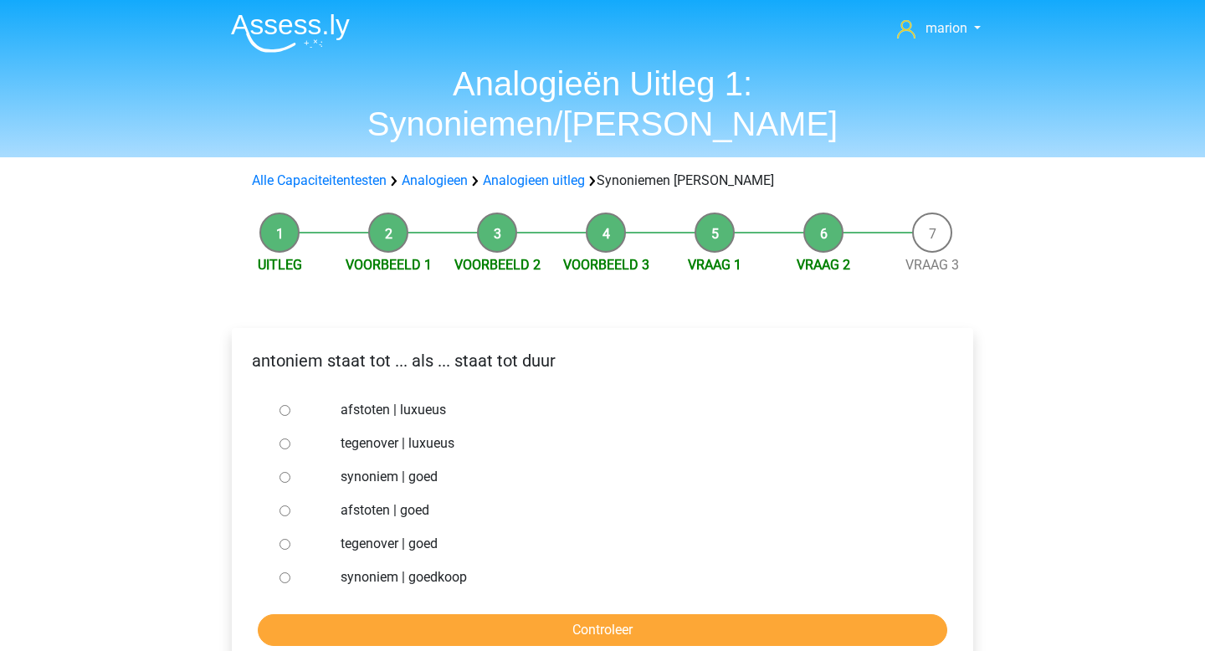
click at [285, 438] on input "tegenover | luxueus" at bounding box center [284, 443] width 11 height 11
radio input "true"
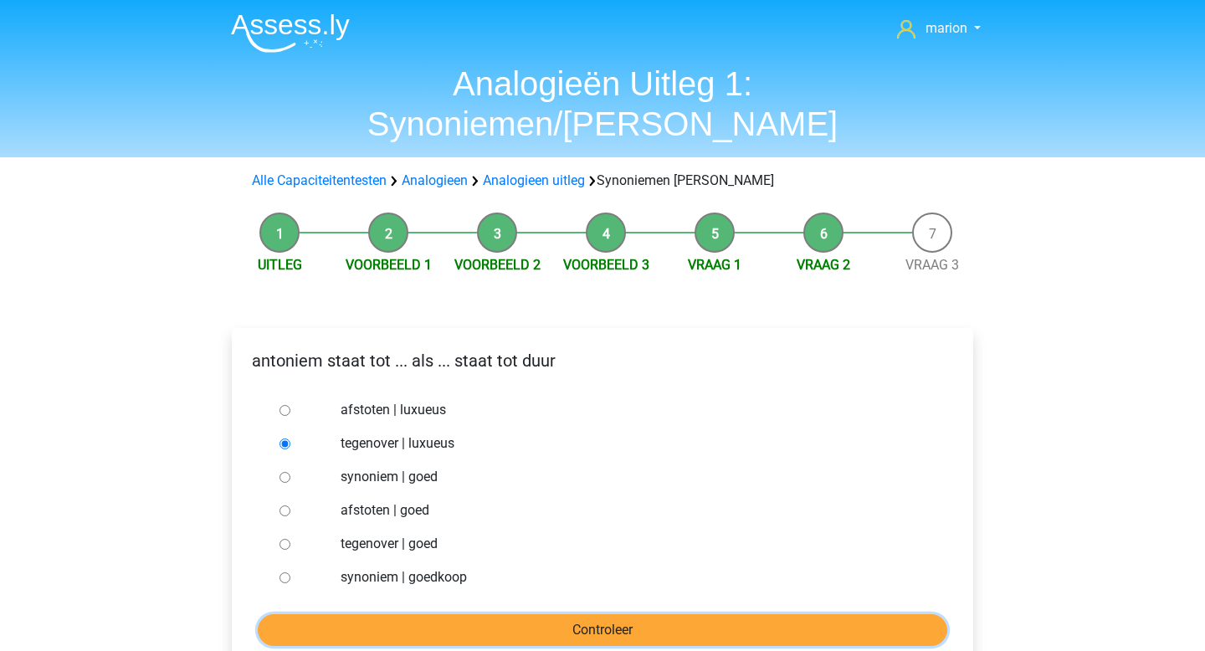
click at [520, 614] on input "Controleer" at bounding box center [602, 630] width 689 height 32
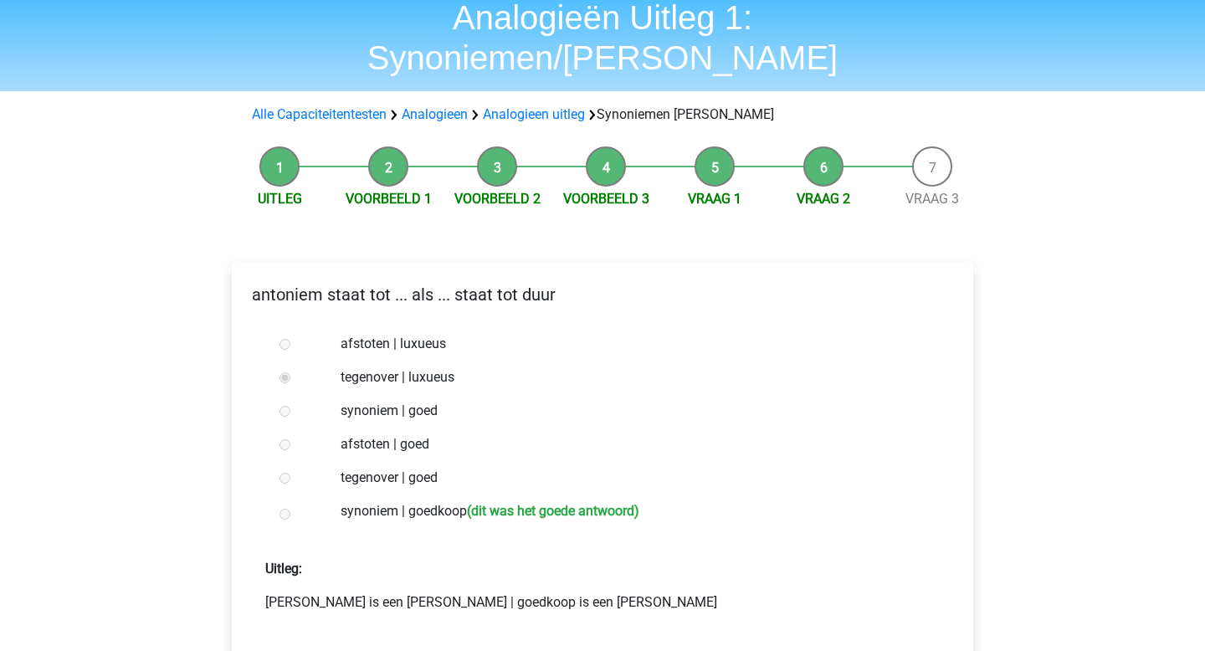
scroll to position [69, 0]
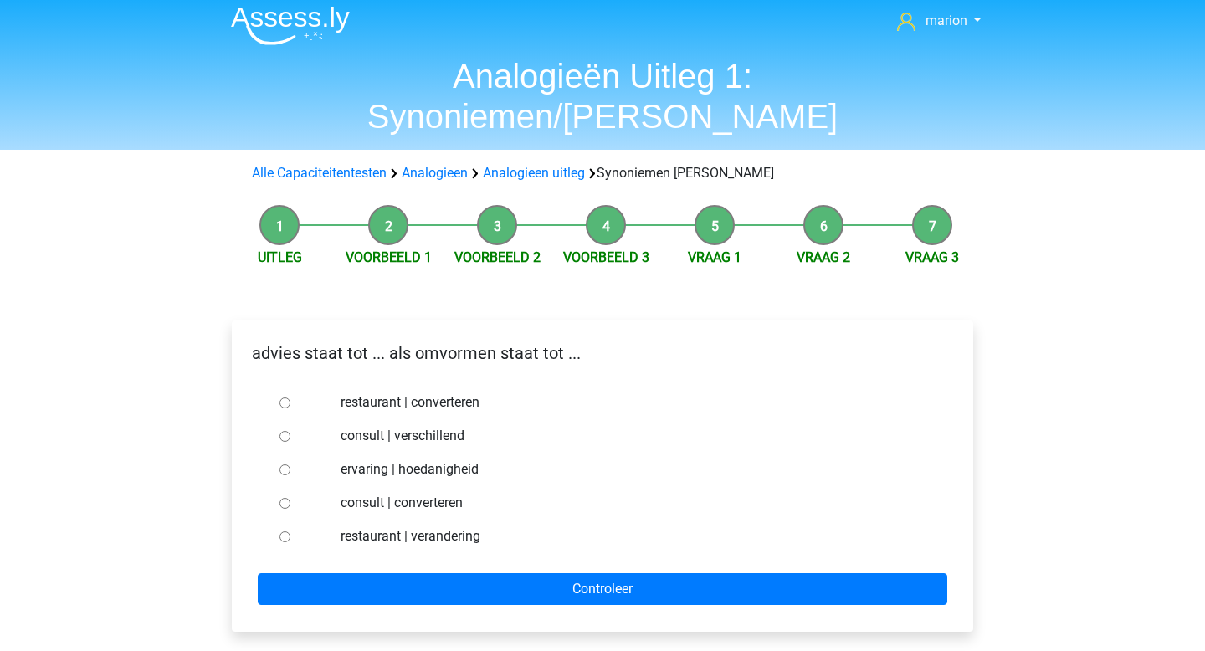
scroll to position [10, 0]
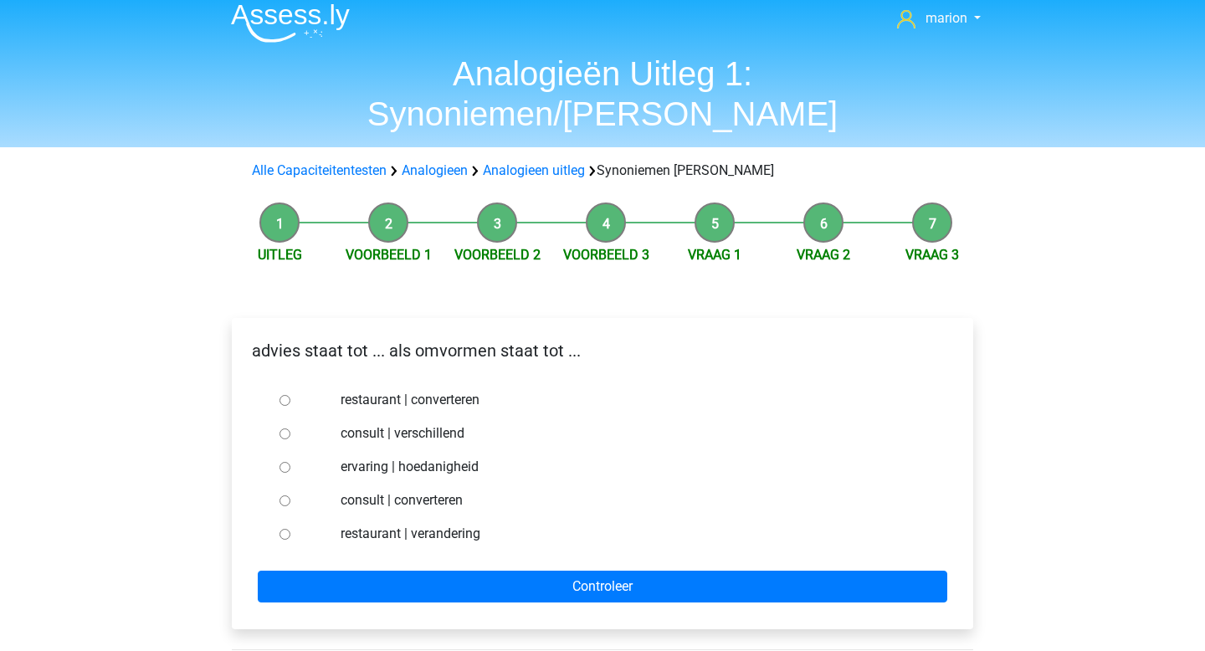
click at [286, 484] on div at bounding box center [300, 500] width 55 height 33
click at [284, 495] on input "consult | converteren" at bounding box center [284, 500] width 11 height 11
radio input "true"
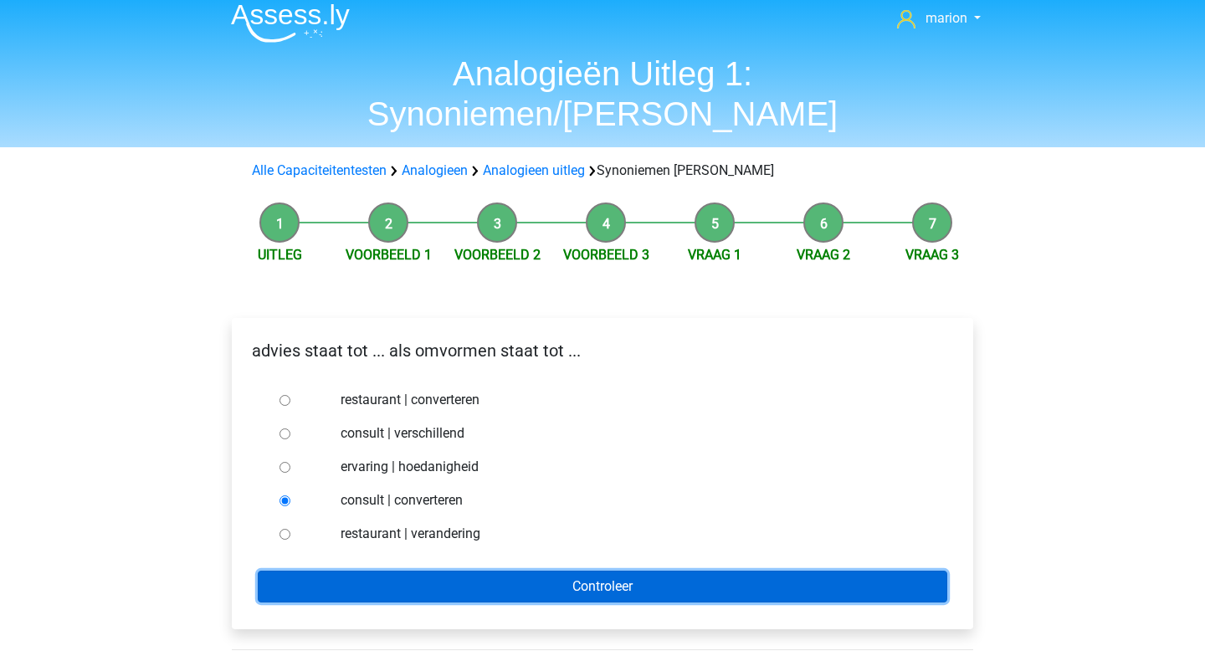
click at [346, 571] on input "Controleer" at bounding box center [602, 587] width 689 height 32
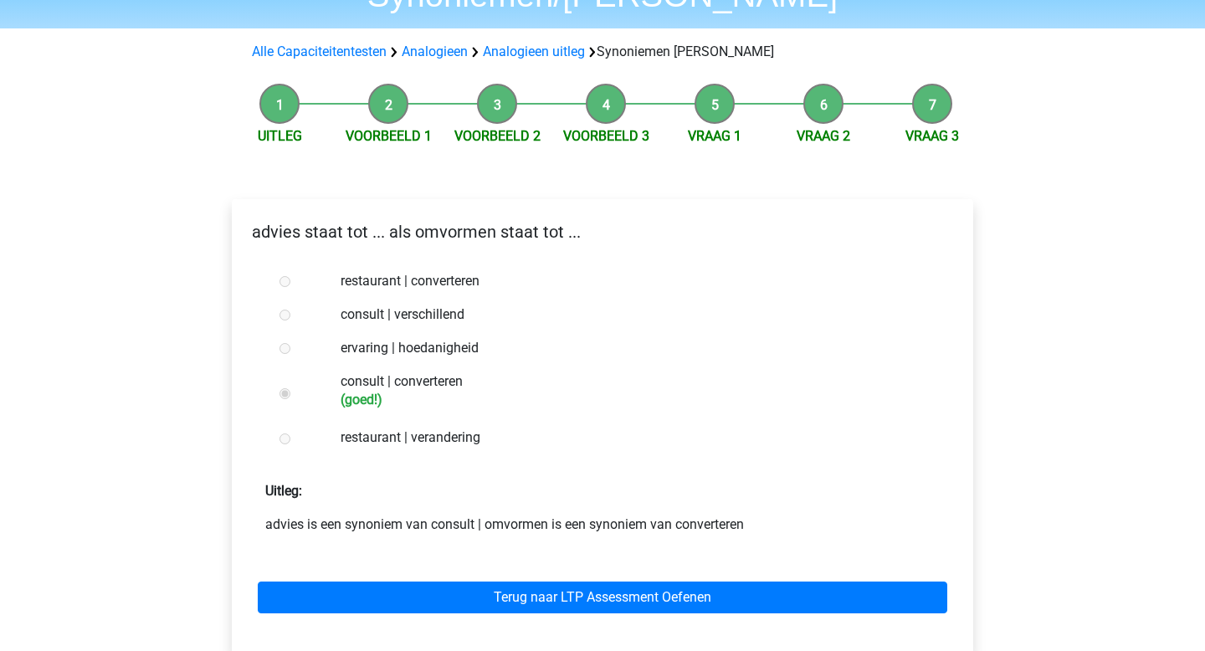
scroll to position [136, 0]
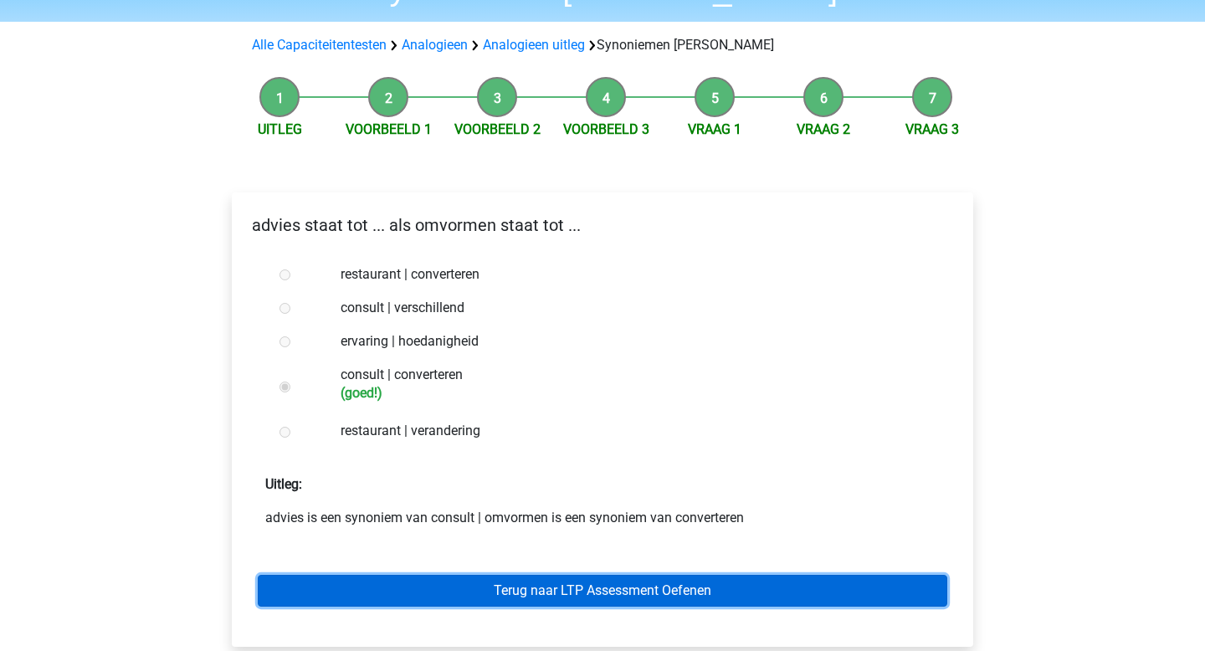
click at [630, 575] on link "Terug naar LTP Assessment Oefenen" at bounding box center [602, 591] width 689 height 32
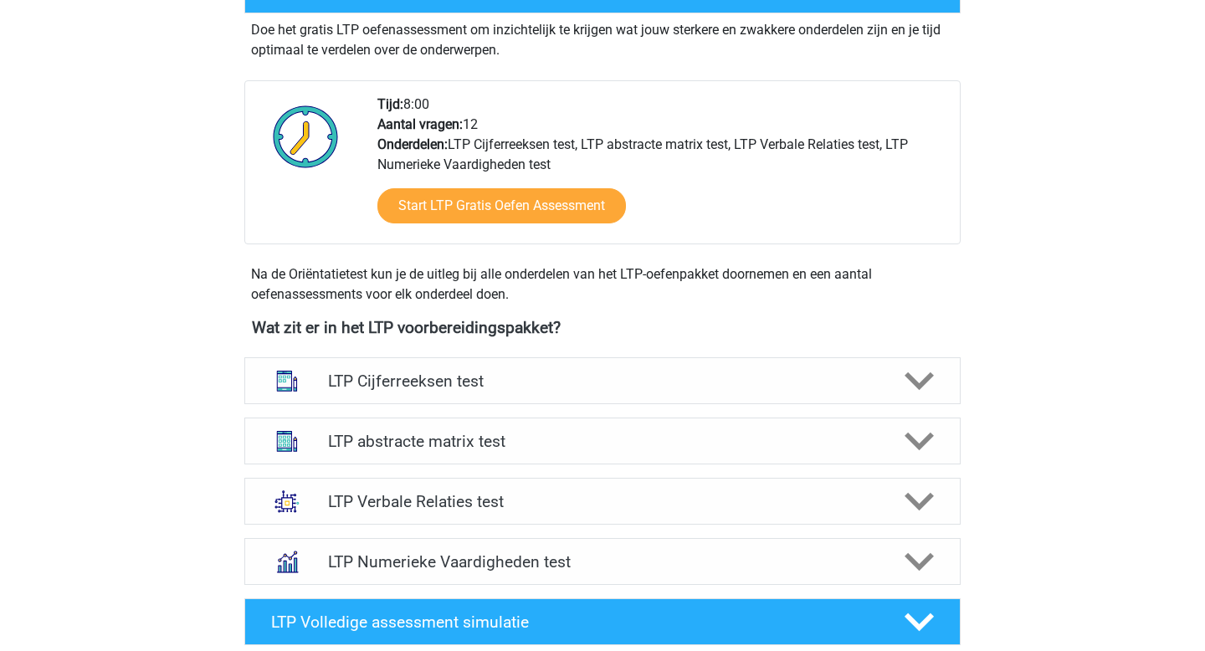
scroll to position [365, 0]
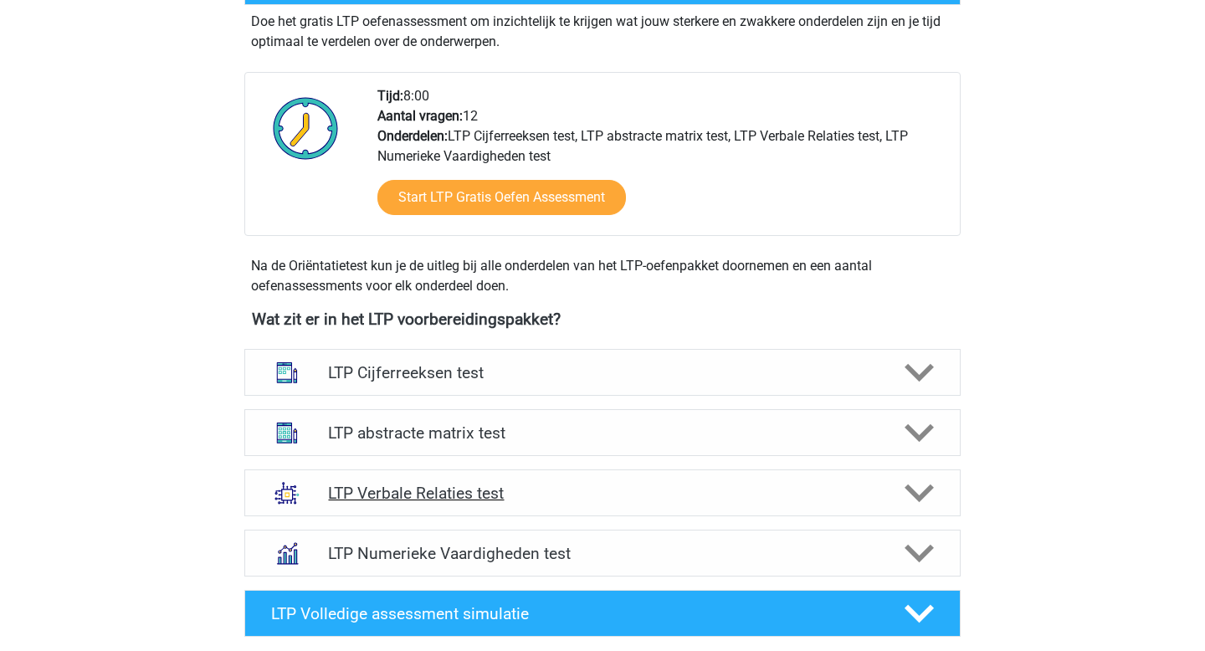
click at [479, 498] on h4 "LTP Verbale Relaties test" at bounding box center [602, 493] width 548 height 19
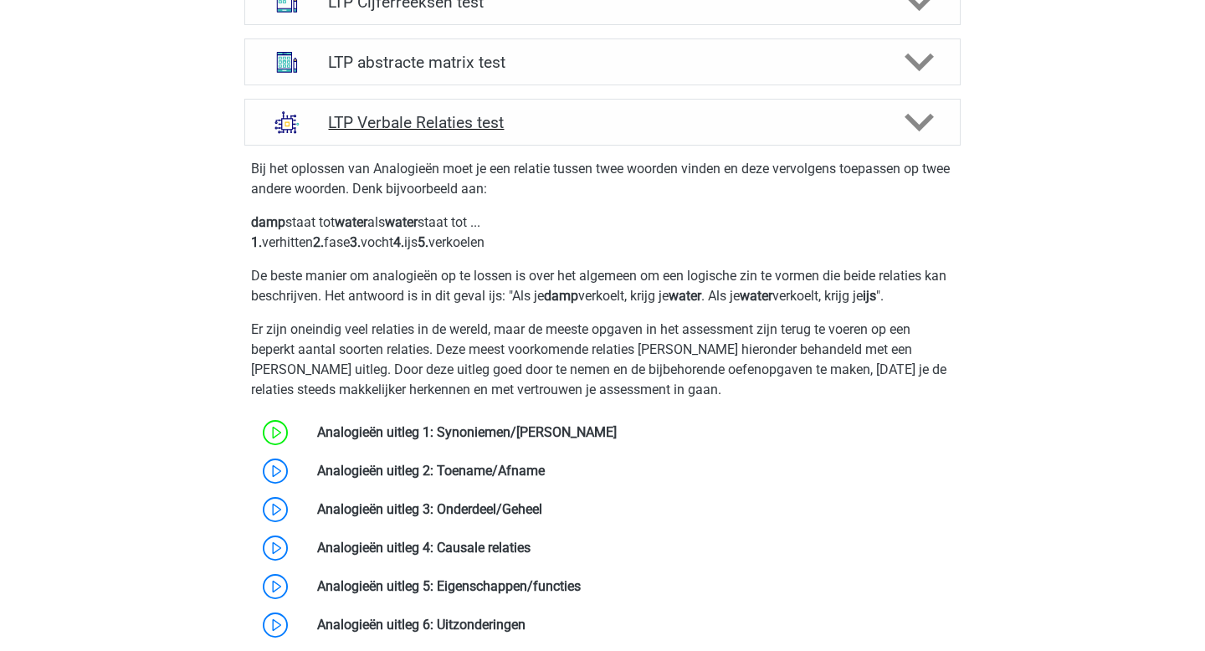
scroll to position [737, 0]
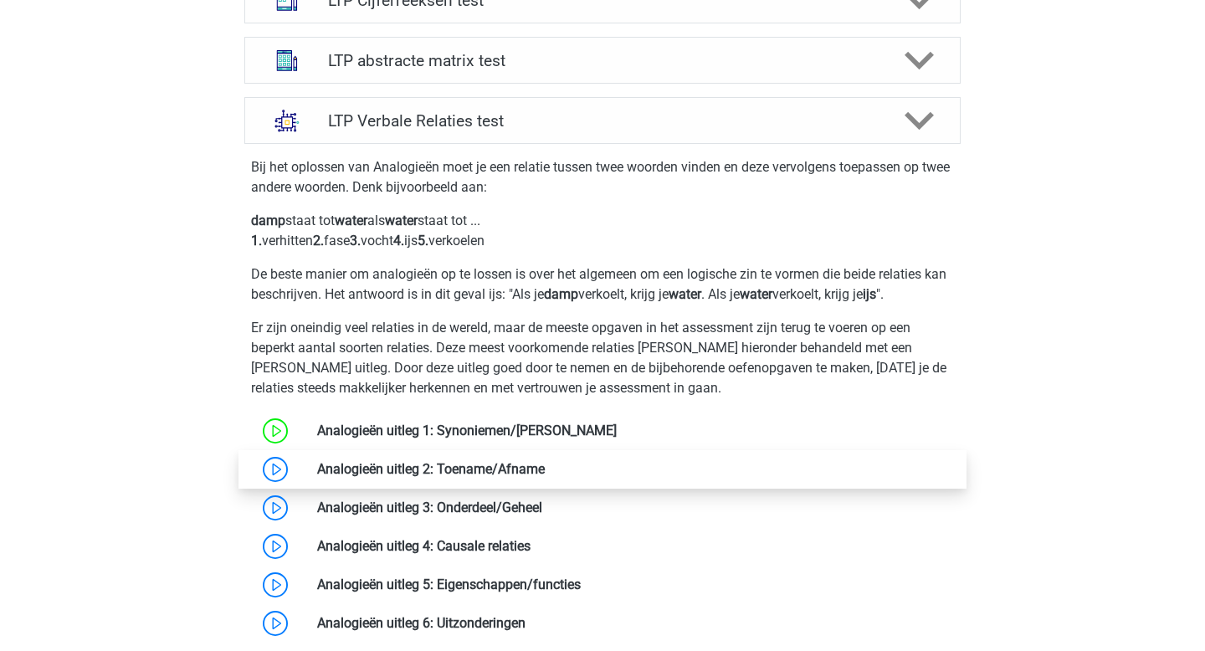
click at [545, 477] on link at bounding box center [545, 469] width 0 height 16
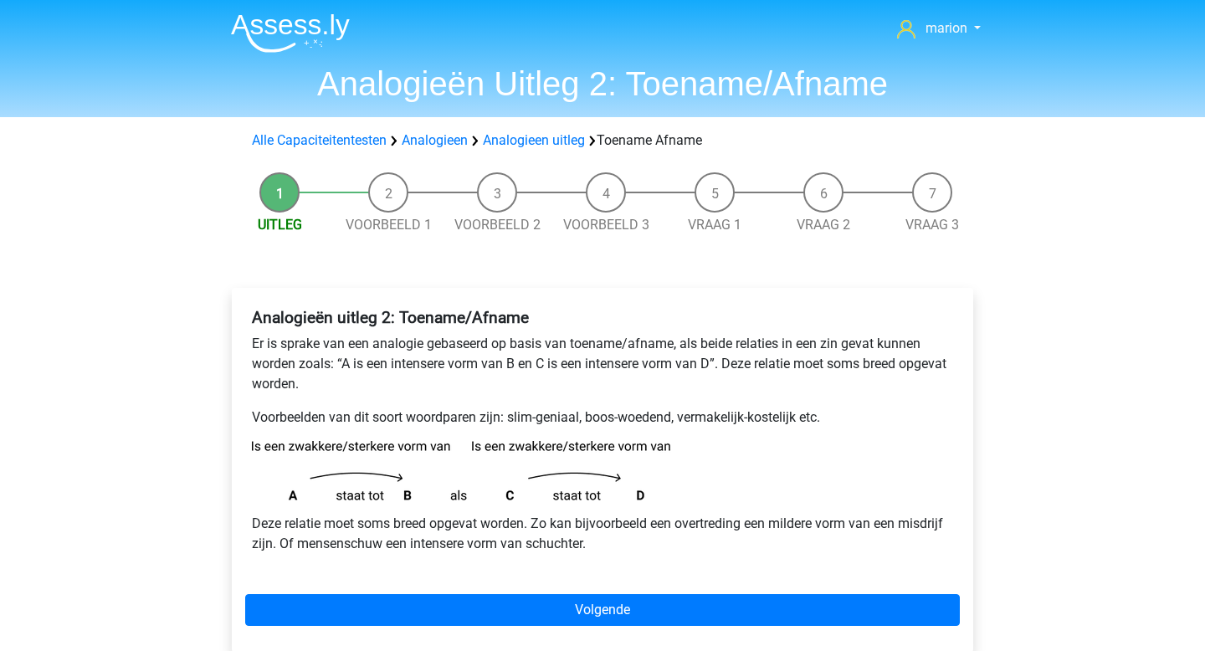
click at [515, 588] on div "Analogieën uitleg 2: Toename/Afname Er is sprake van een analogie gebaseerd op …" at bounding box center [602, 470] width 741 height 365
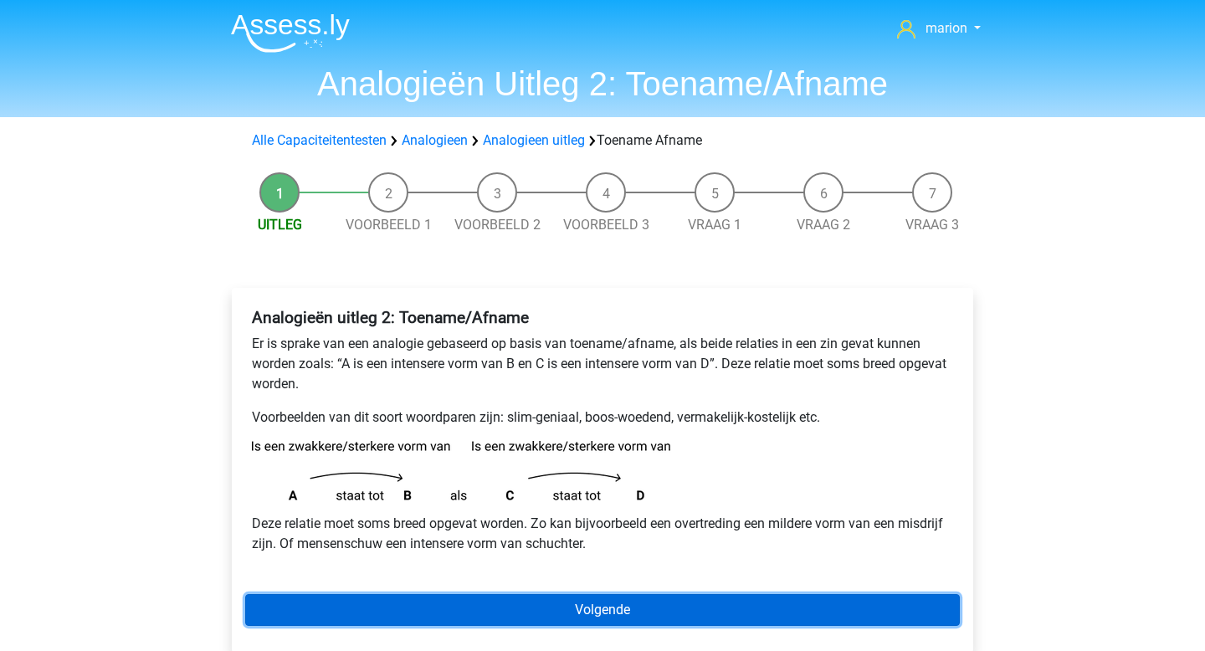
click at [516, 597] on link "Volgende" at bounding box center [602, 610] width 714 height 32
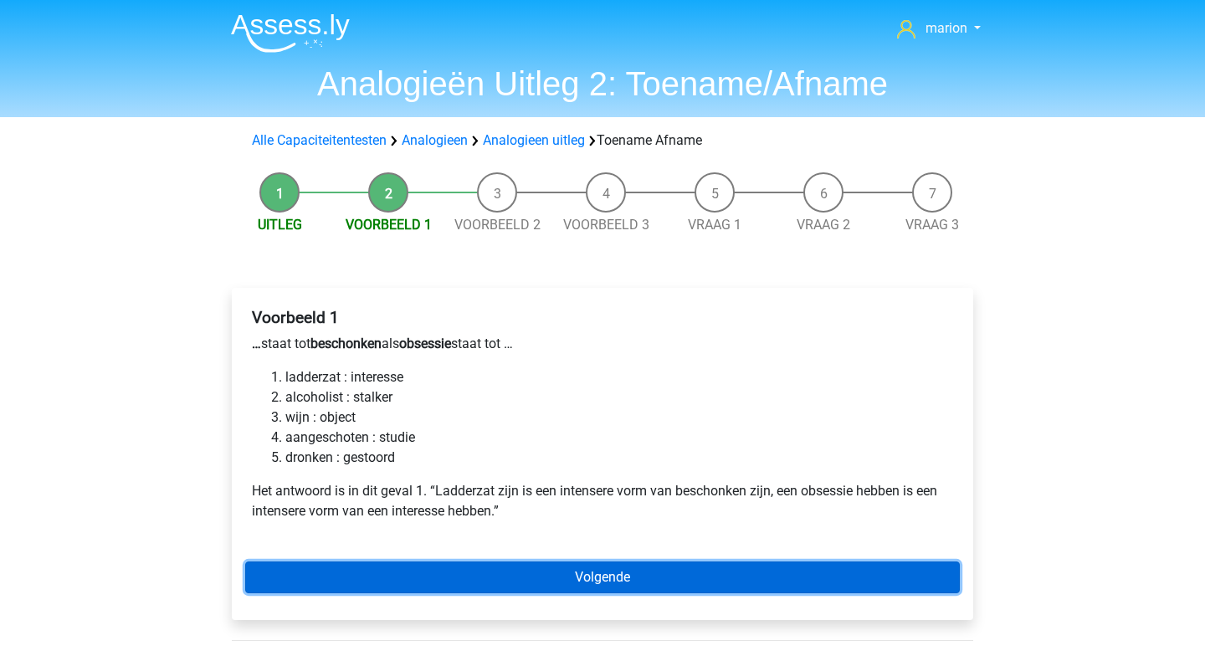
click at [396, 567] on link "Volgende" at bounding box center [602, 577] width 714 height 32
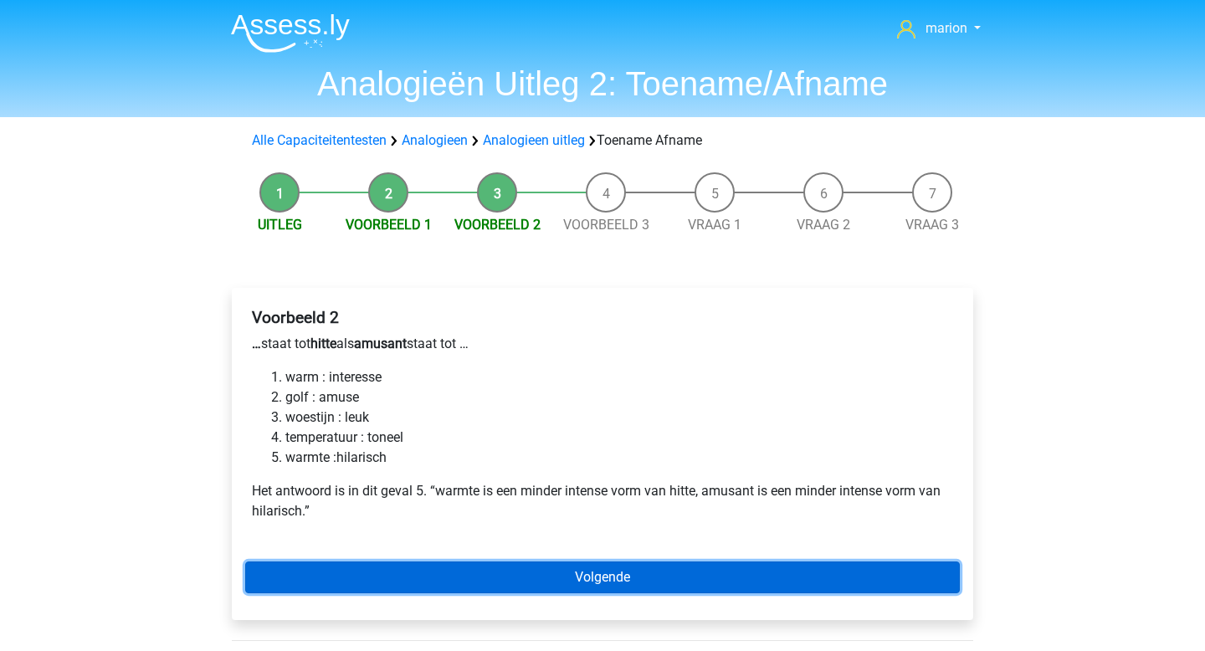
click at [497, 592] on link "Volgende" at bounding box center [602, 577] width 714 height 32
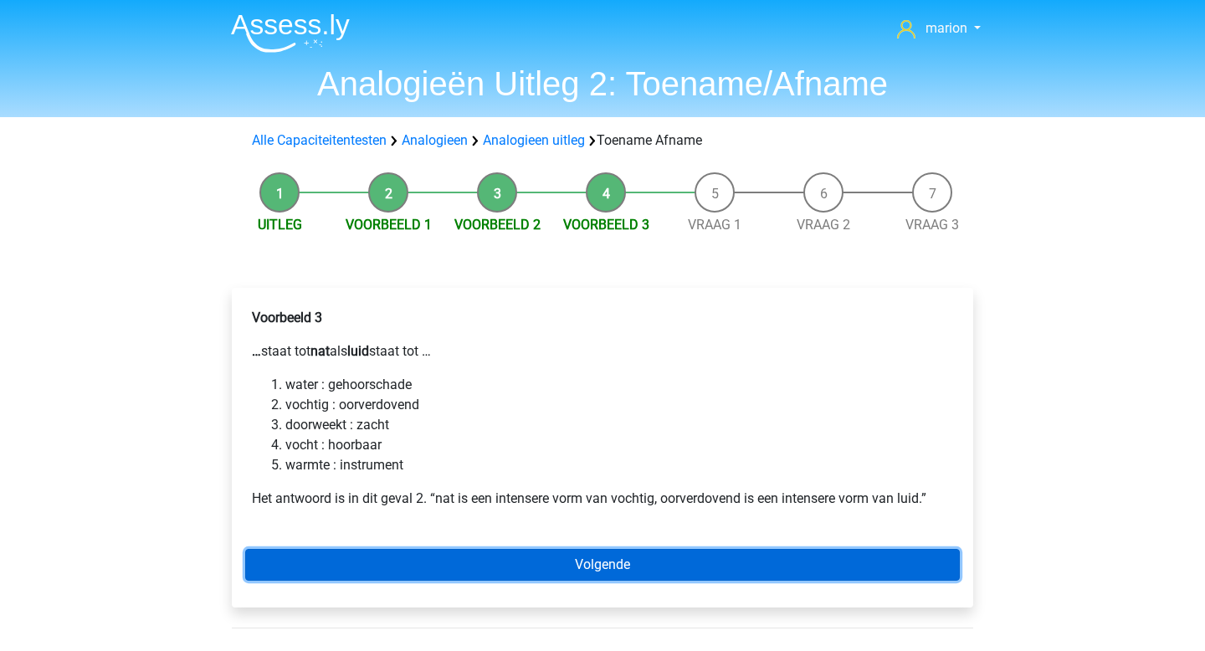
click at [479, 573] on link "Volgende" at bounding box center [602, 565] width 714 height 32
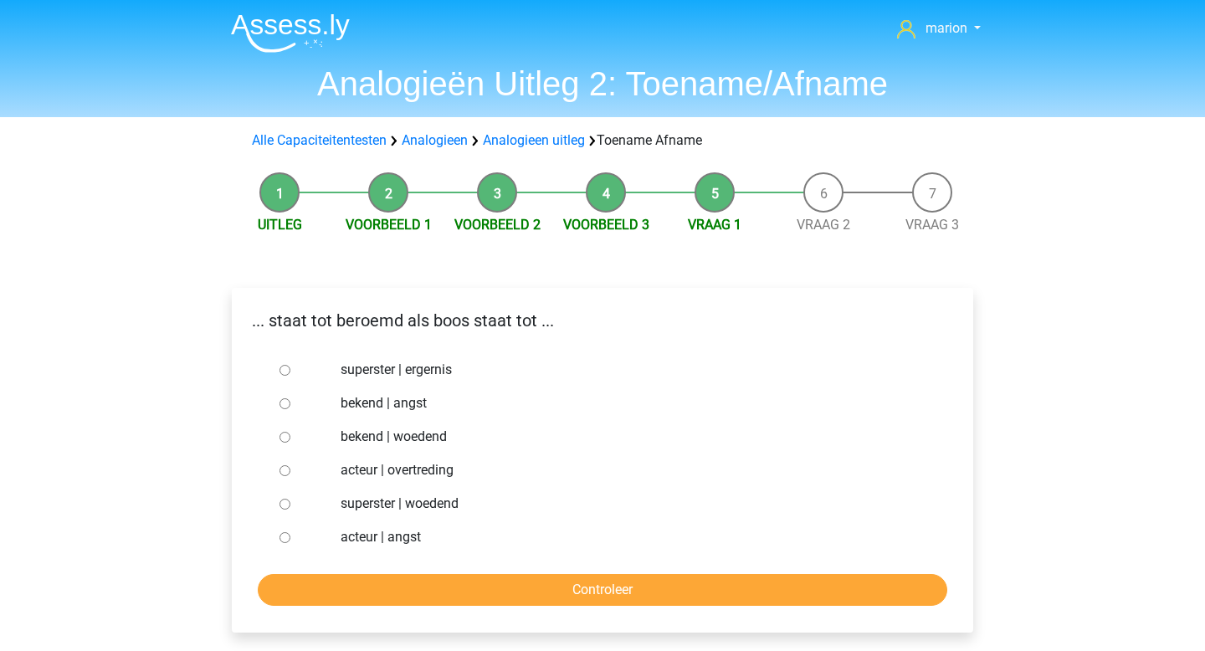
click at [607, 192] on li "Voorbeeld 3" at bounding box center [605, 203] width 109 height 63
click at [282, 438] on input "bekend | woedend" at bounding box center [284, 437] width 11 height 11
radio input "true"
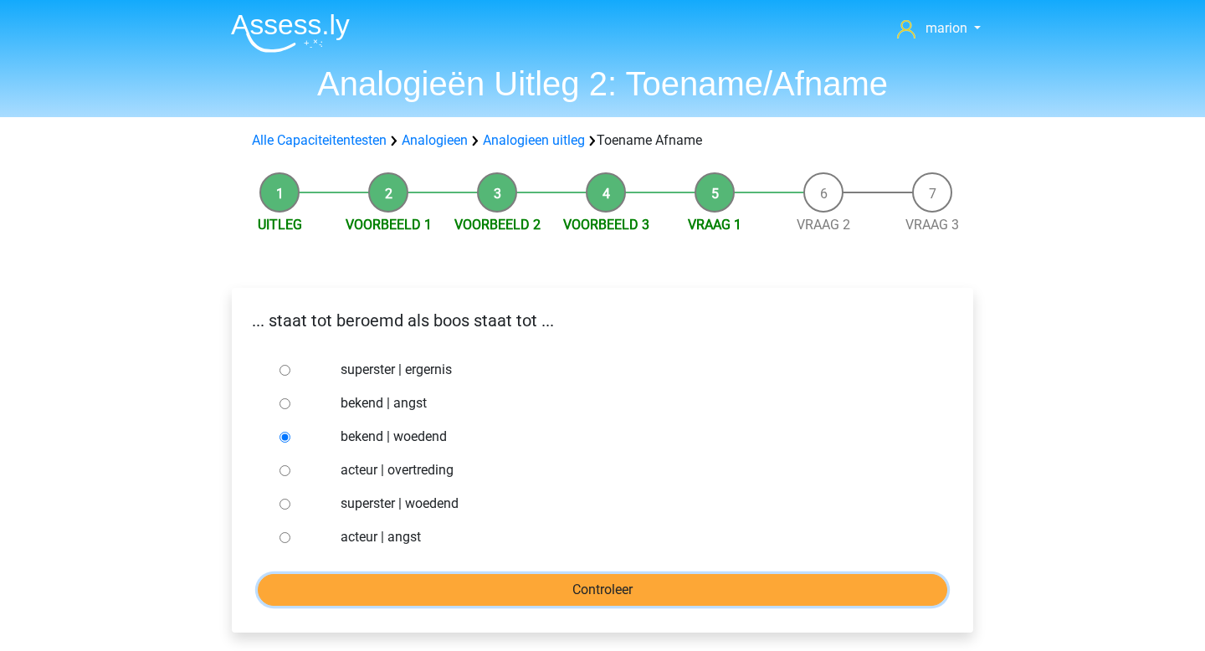
click at [392, 595] on input "Controleer" at bounding box center [602, 590] width 689 height 32
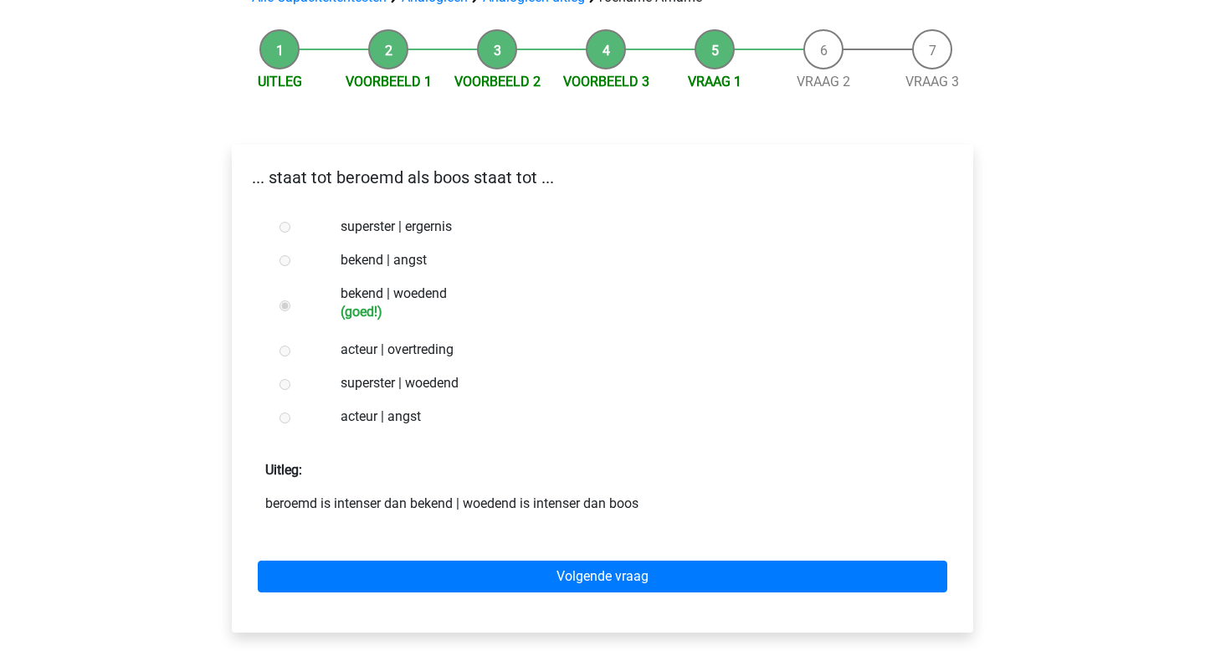
scroll to position [146, 0]
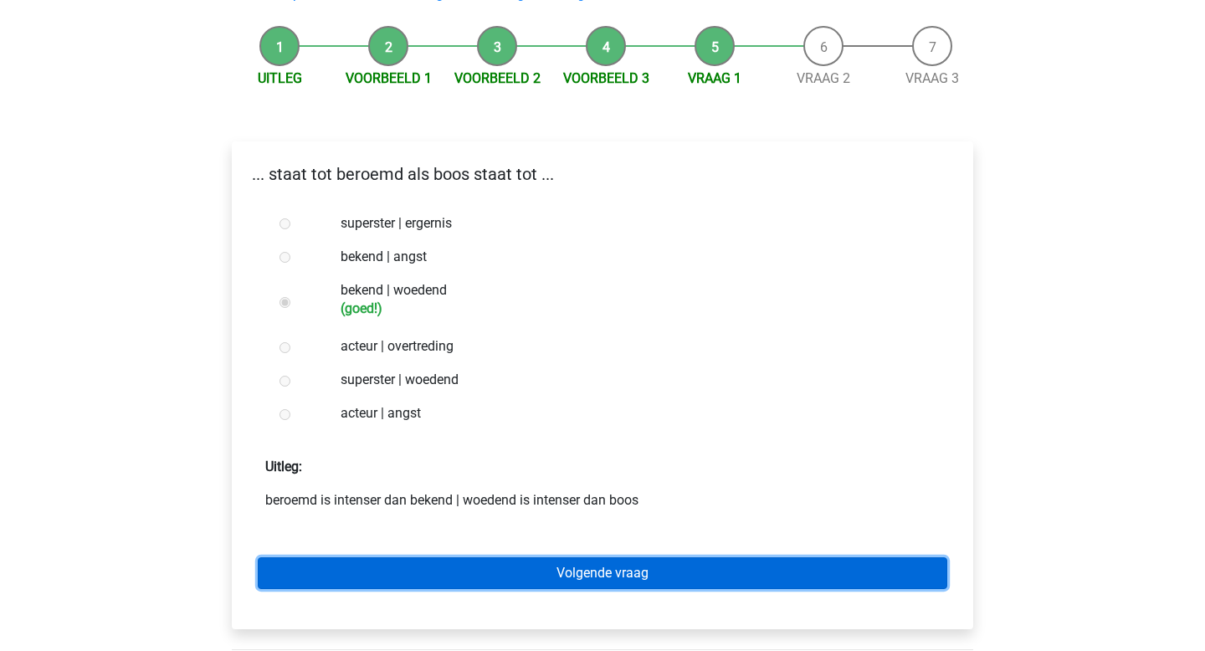
click at [407, 575] on link "Volgende vraag" at bounding box center [602, 573] width 689 height 32
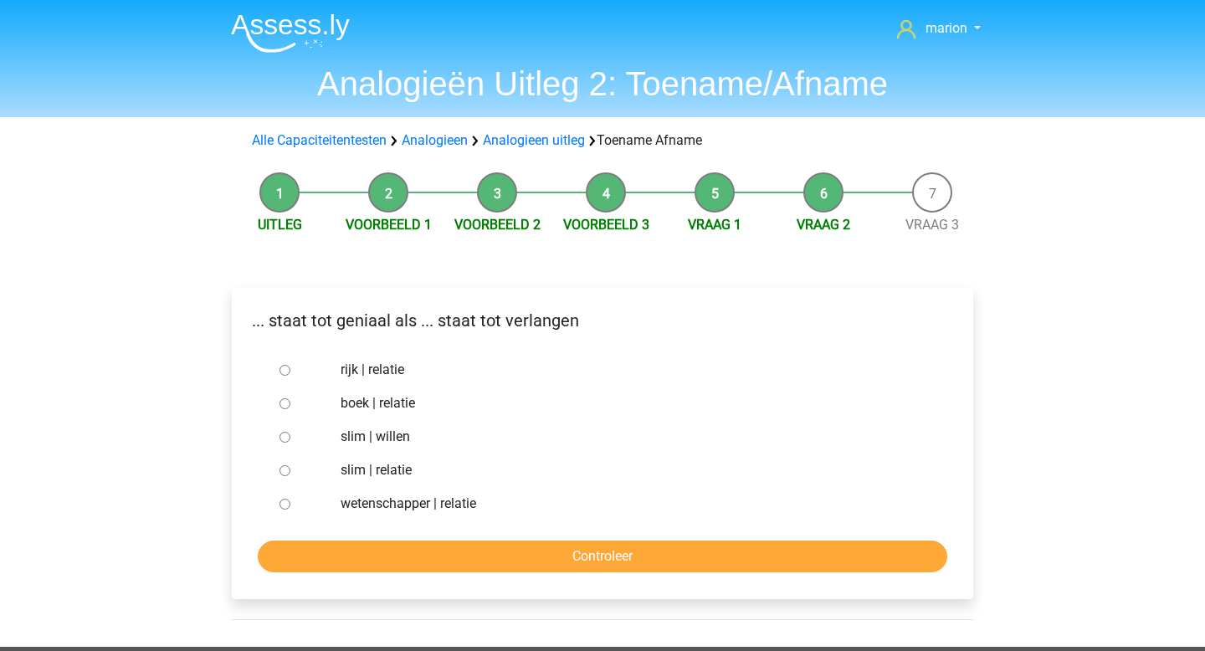
click at [283, 439] on input "slim | willen" at bounding box center [284, 437] width 11 height 11
radio input "true"
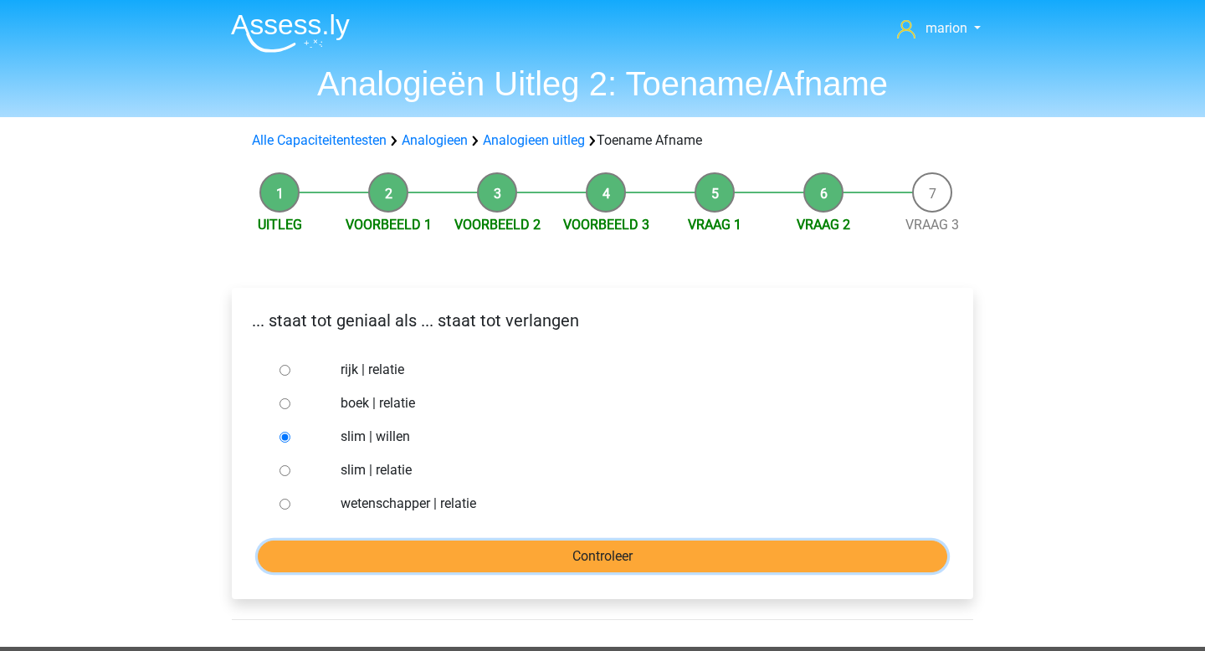
click at [399, 551] on input "Controleer" at bounding box center [602, 556] width 689 height 32
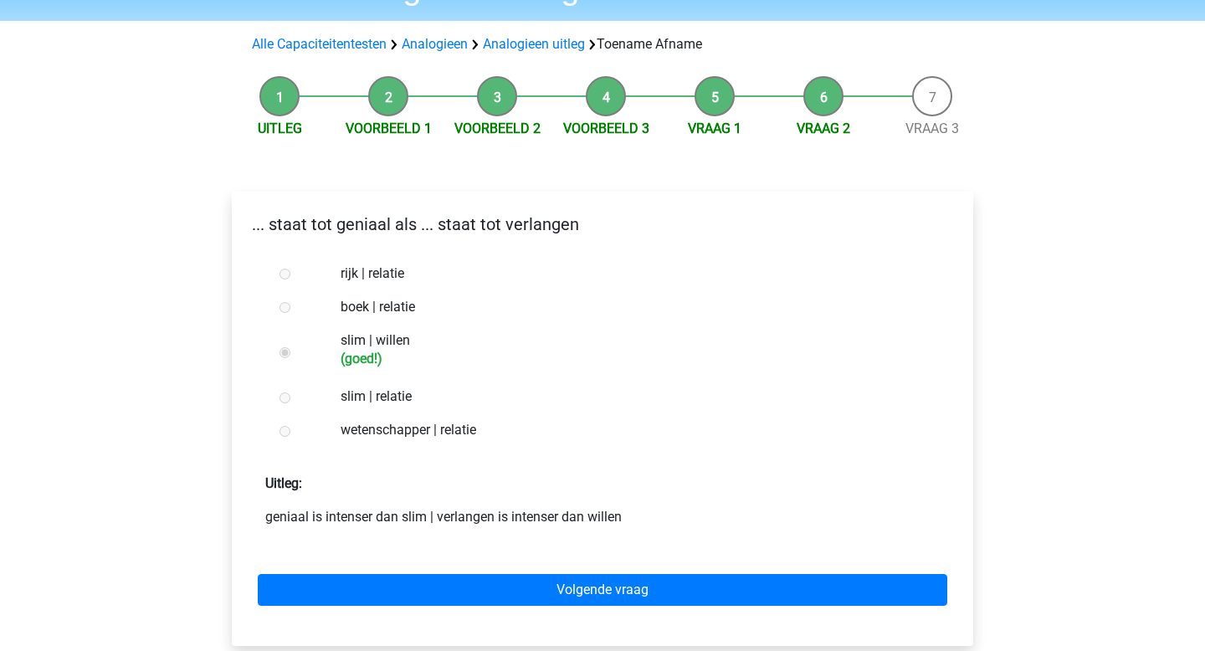
scroll to position [101, 0]
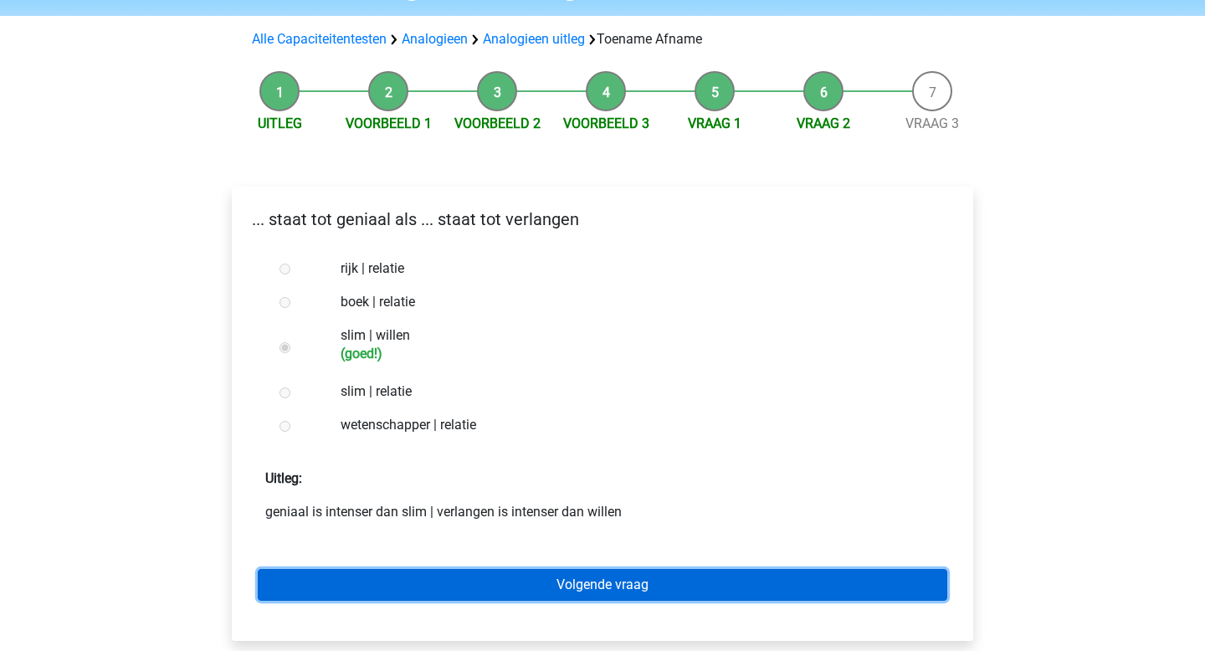
click at [433, 576] on link "Volgende vraag" at bounding box center [602, 585] width 689 height 32
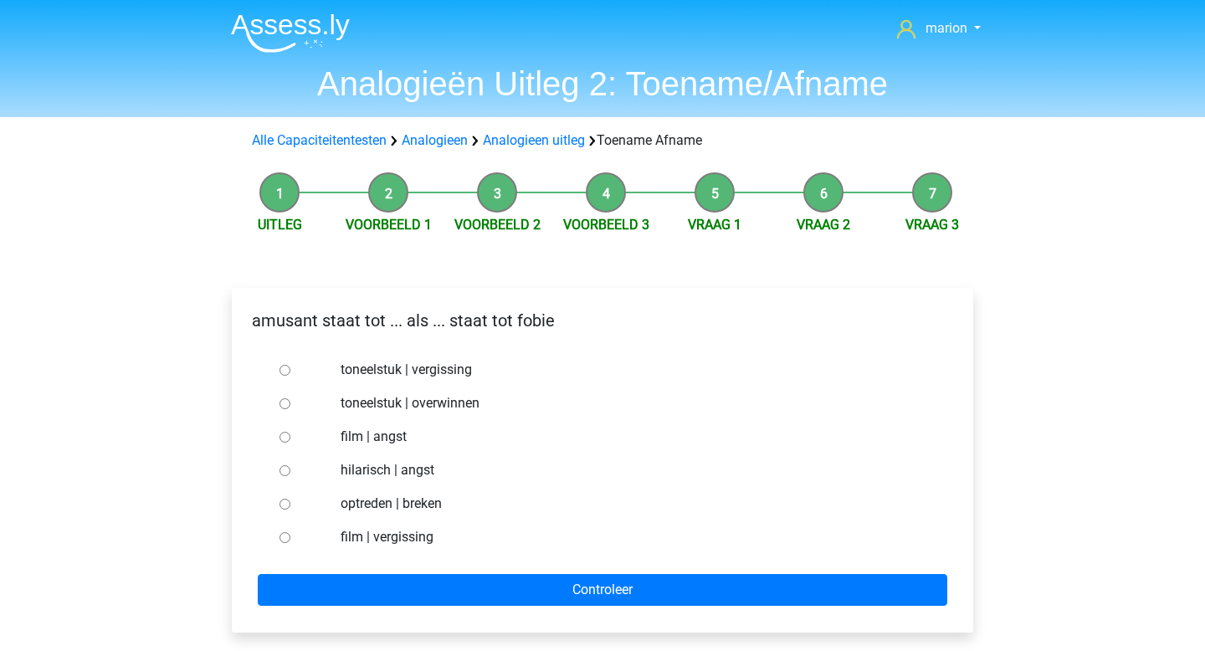
click at [283, 468] on input "hilarisch | angst" at bounding box center [284, 470] width 11 height 11
radio input "true"
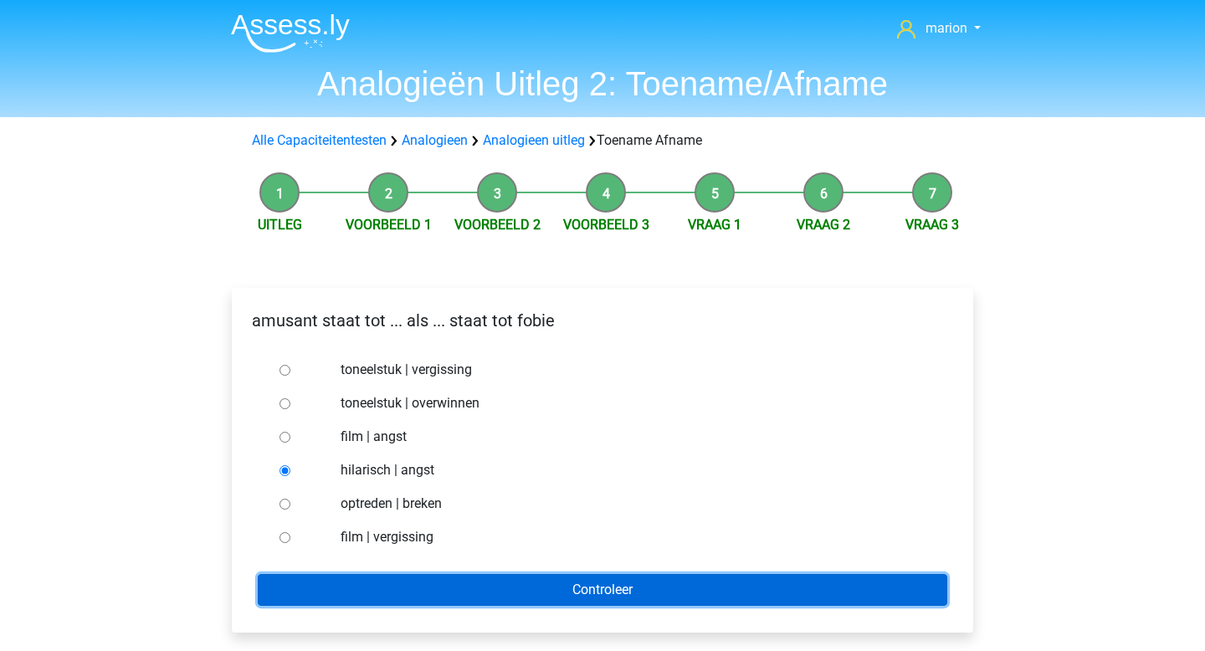
click at [329, 585] on input "Controleer" at bounding box center [602, 590] width 689 height 32
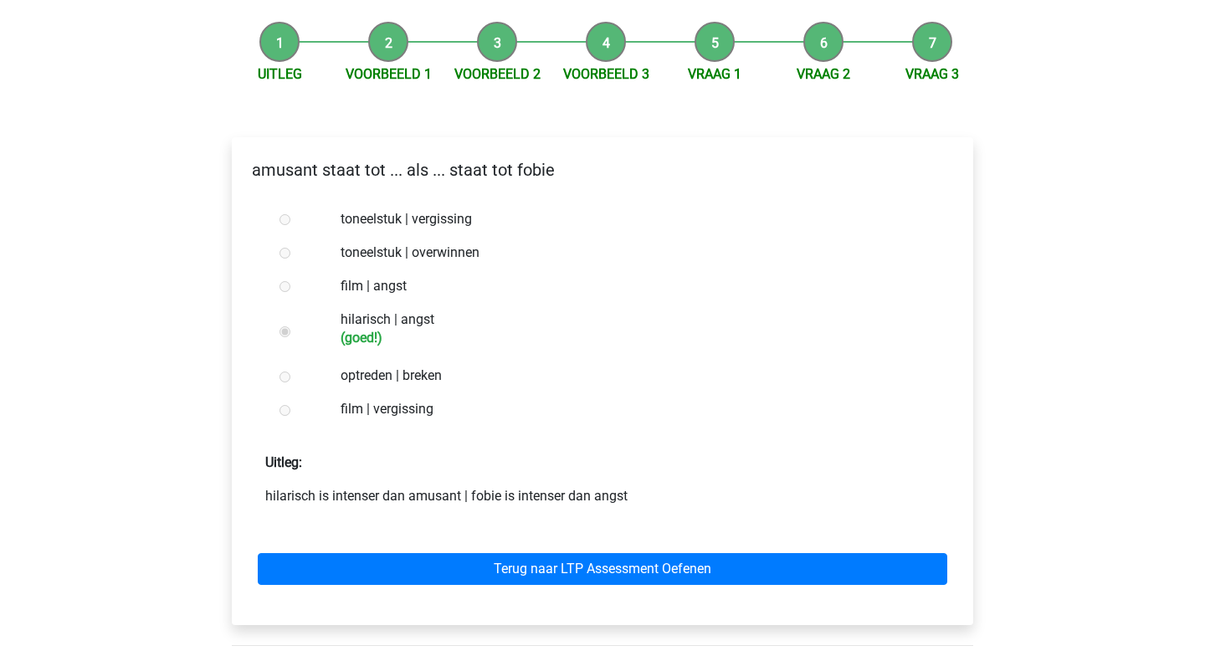
scroll to position [151, 0]
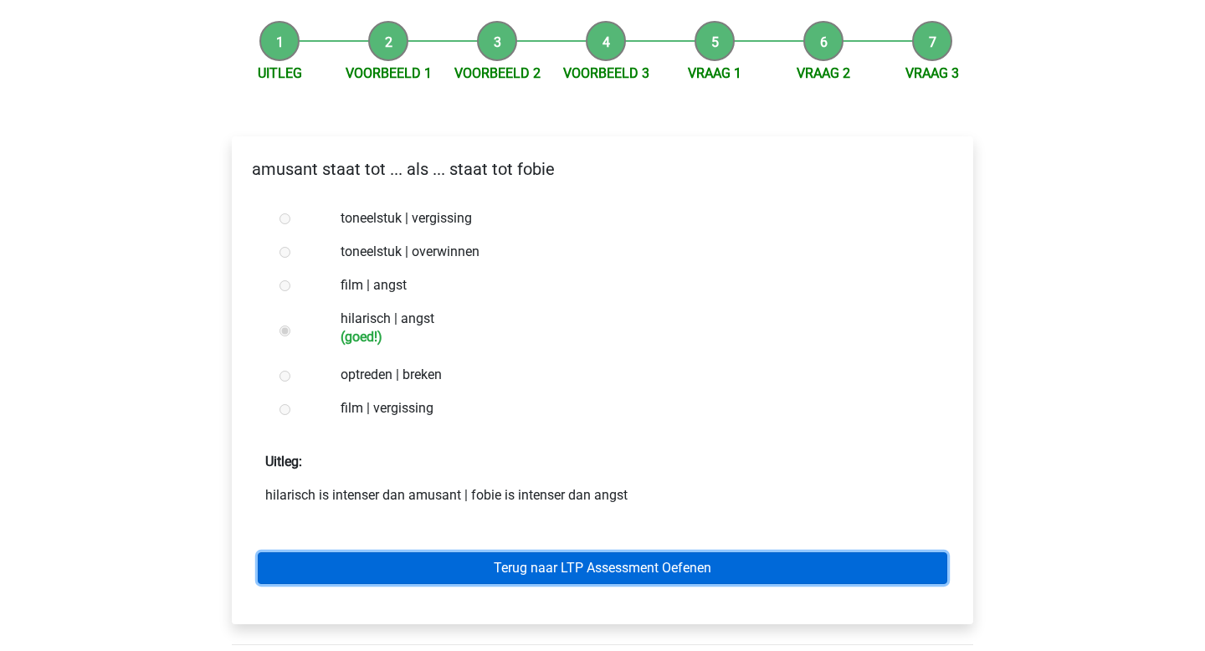
click at [372, 561] on link "Terug naar LTP Assessment Oefenen" at bounding box center [602, 568] width 689 height 32
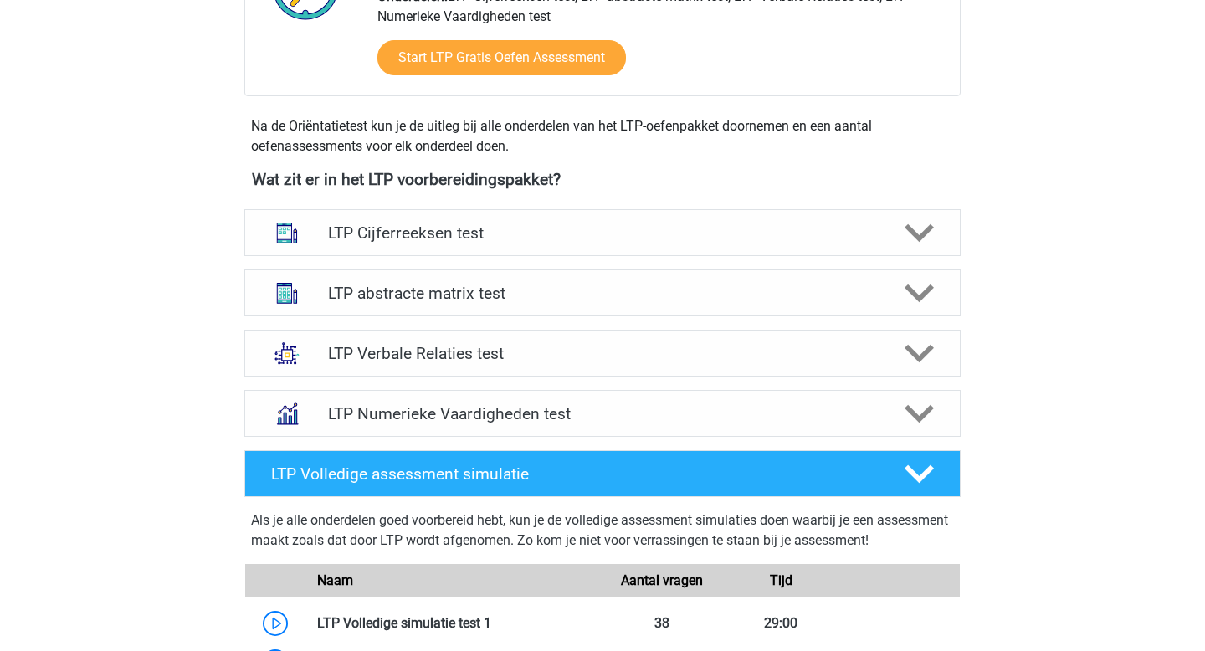
scroll to position [509, 0]
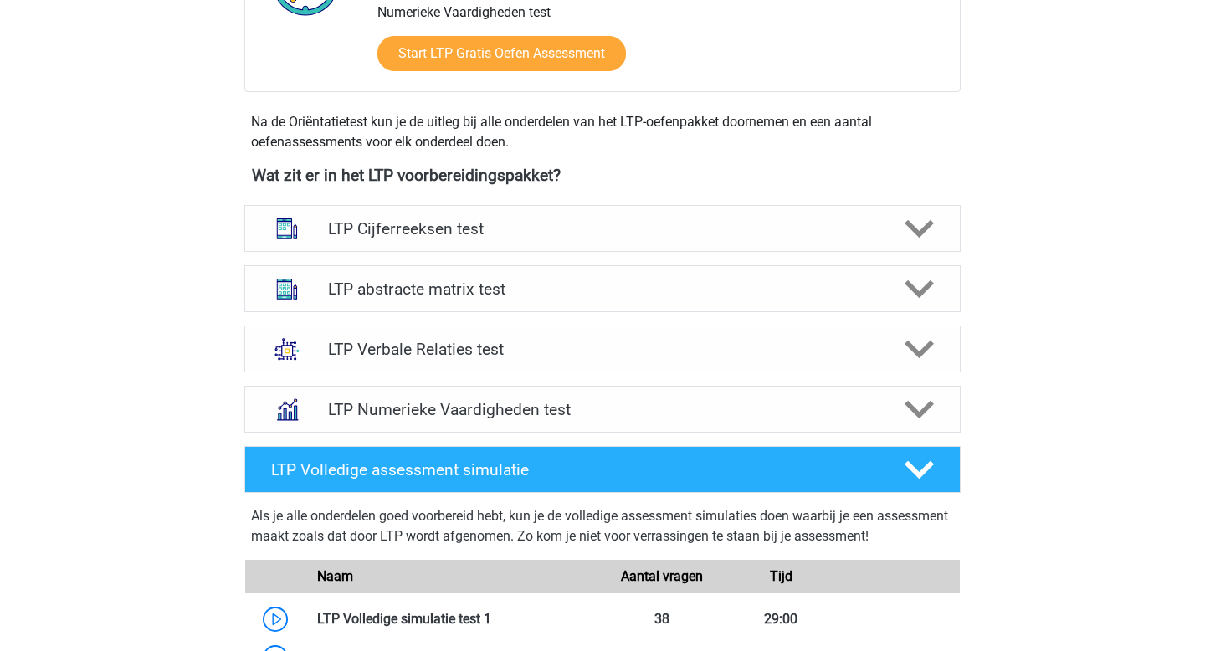
click at [400, 351] on h4 "LTP Verbale Relaties test" at bounding box center [602, 349] width 548 height 19
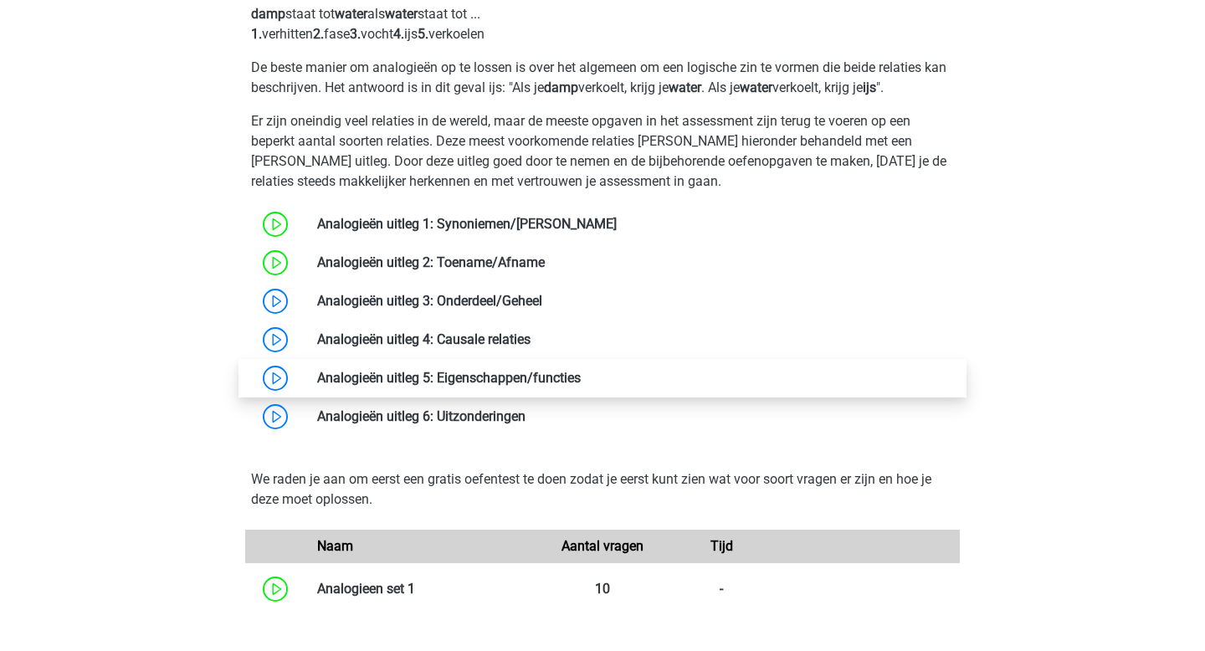
scroll to position [965, 0]
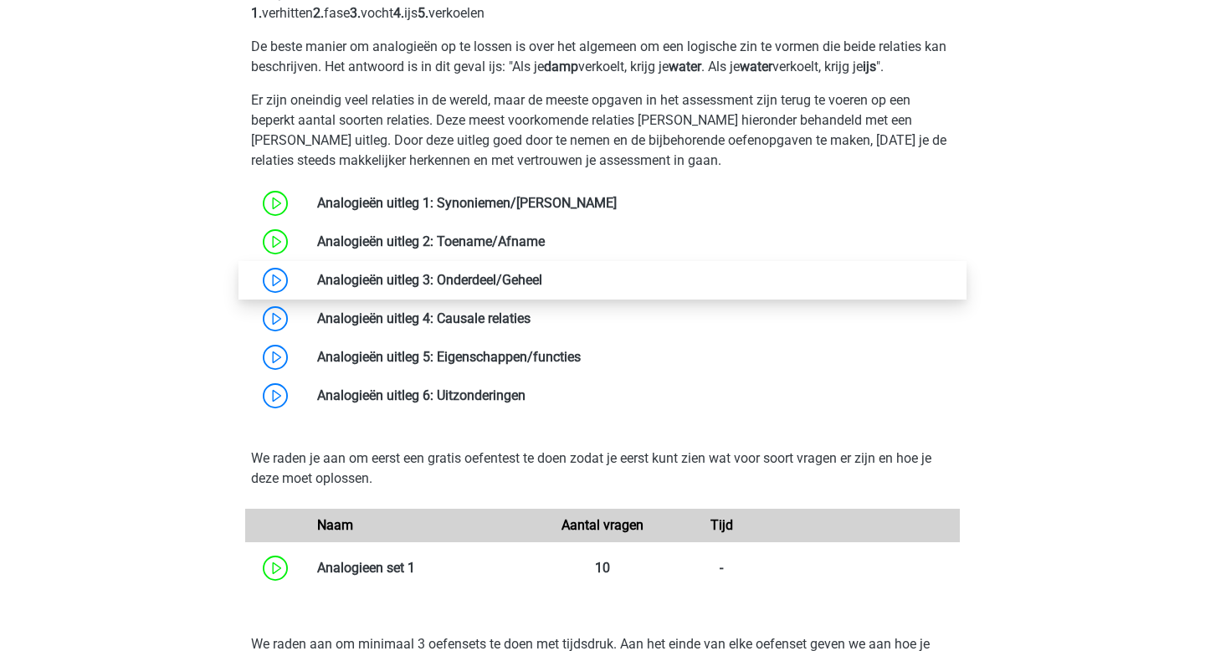
click at [542, 288] on link at bounding box center [542, 280] width 0 height 16
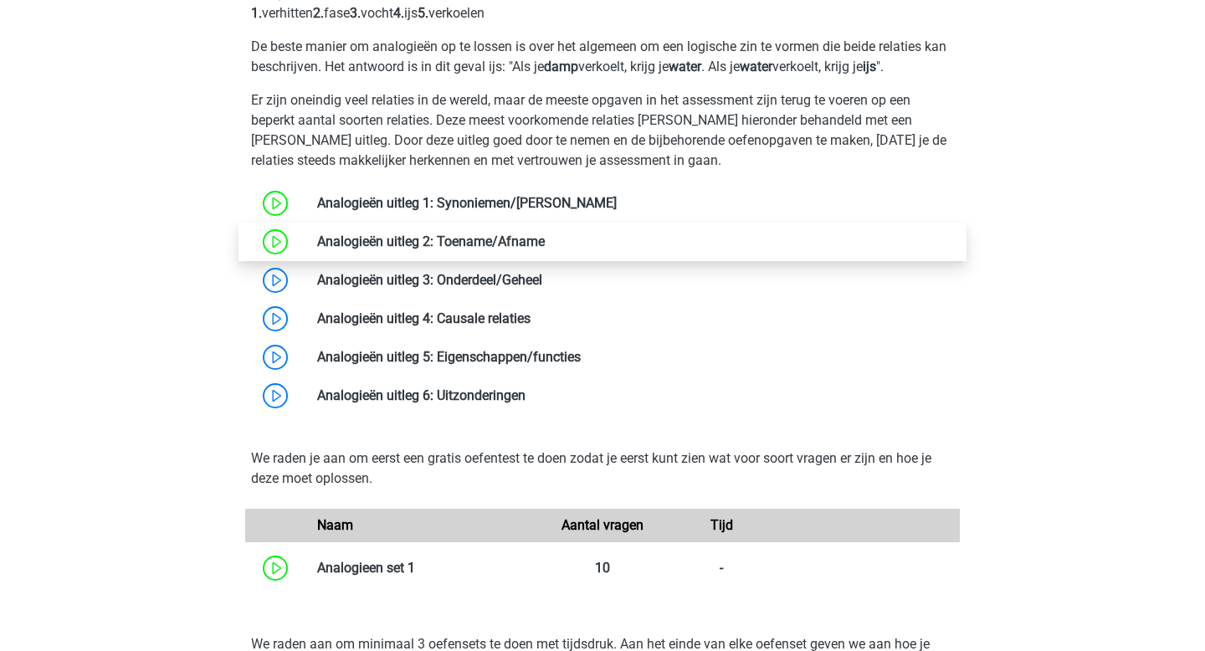
click at [545, 245] on link at bounding box center [545, 241] width 0 height 16
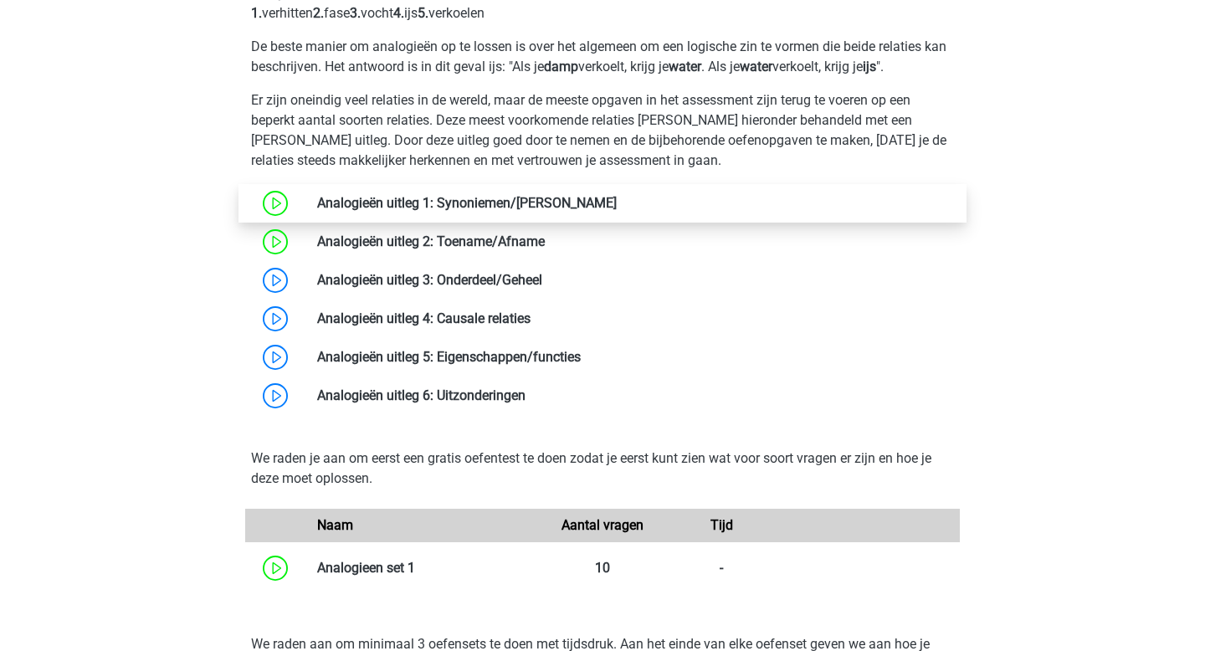
click at [617, 197] on link at bounding box center [617, 203] width 0 height 16
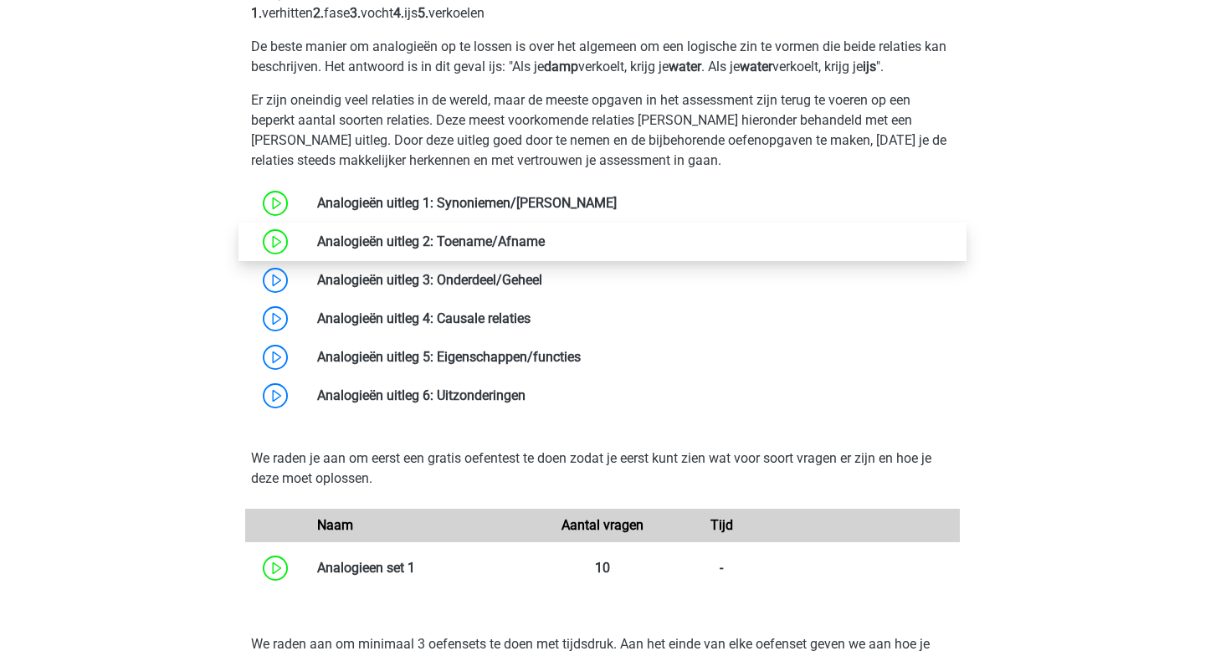
click at [545, 238] on link at bounding box center [545, 241] width 0 height 16
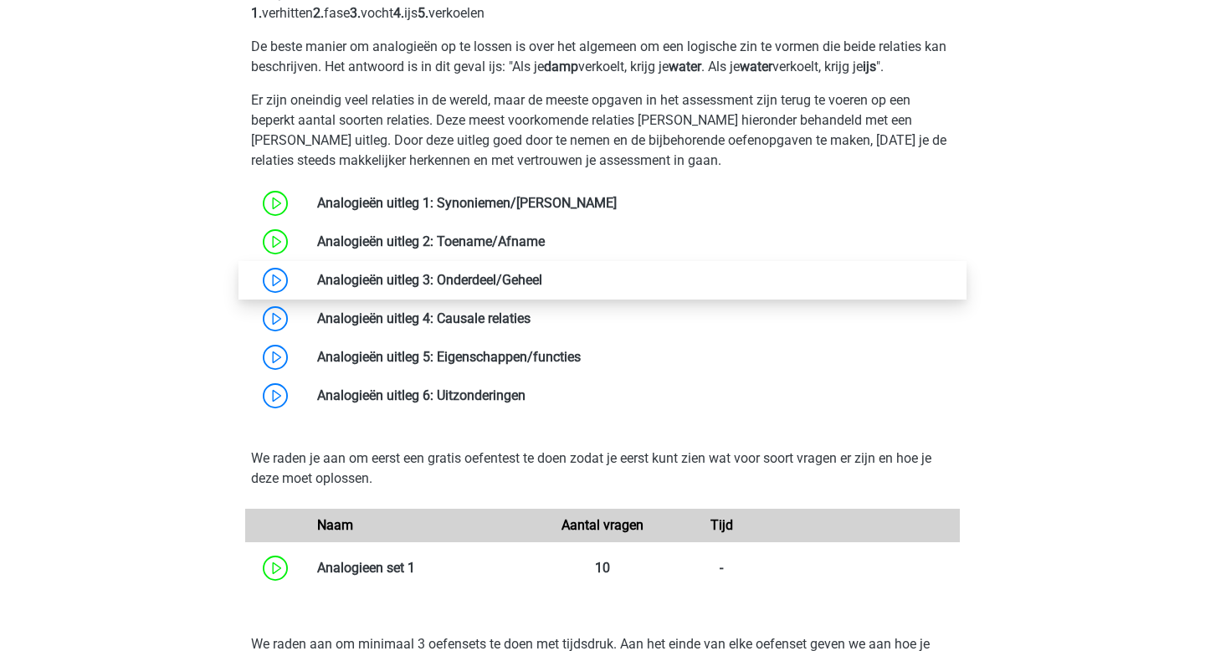
click at [542, 284] on link at bounding box center [542, 280] width 0 height 16
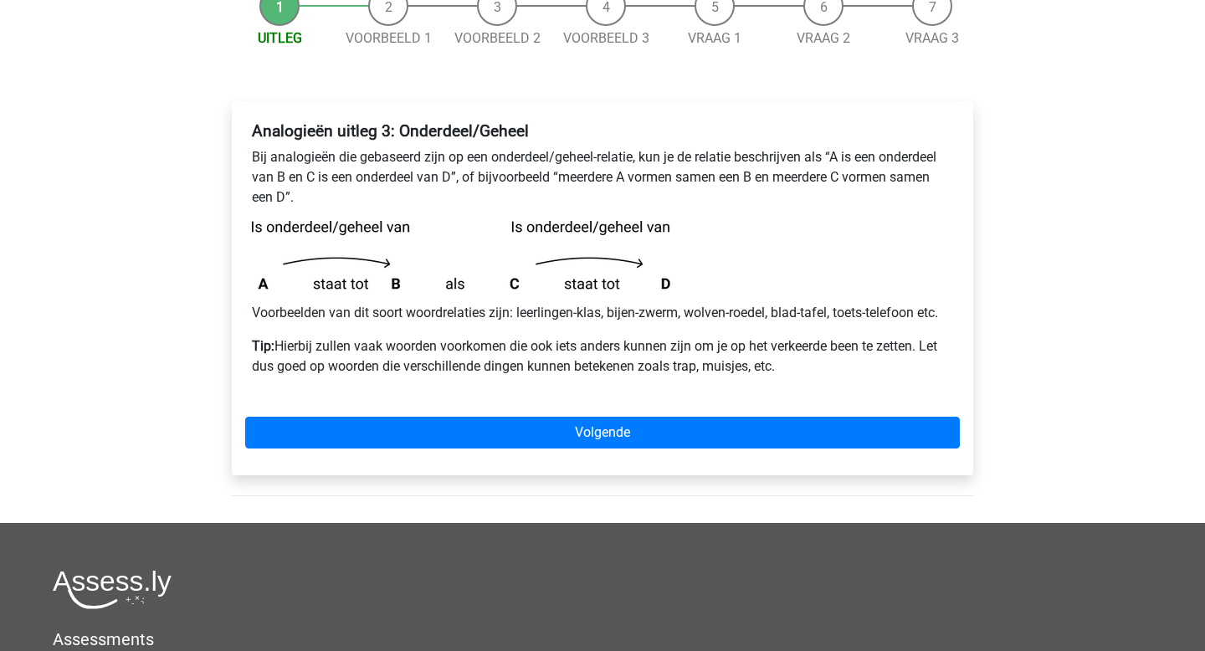
scroll to position [181, 0]
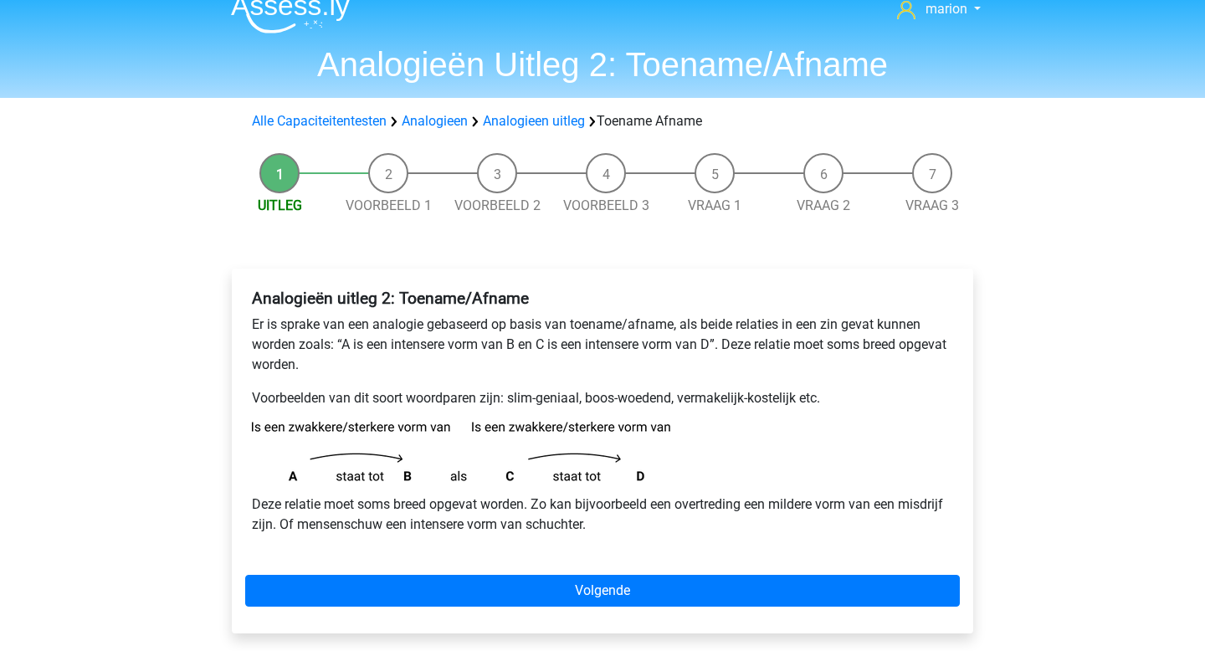
scroll to position [33, 0]
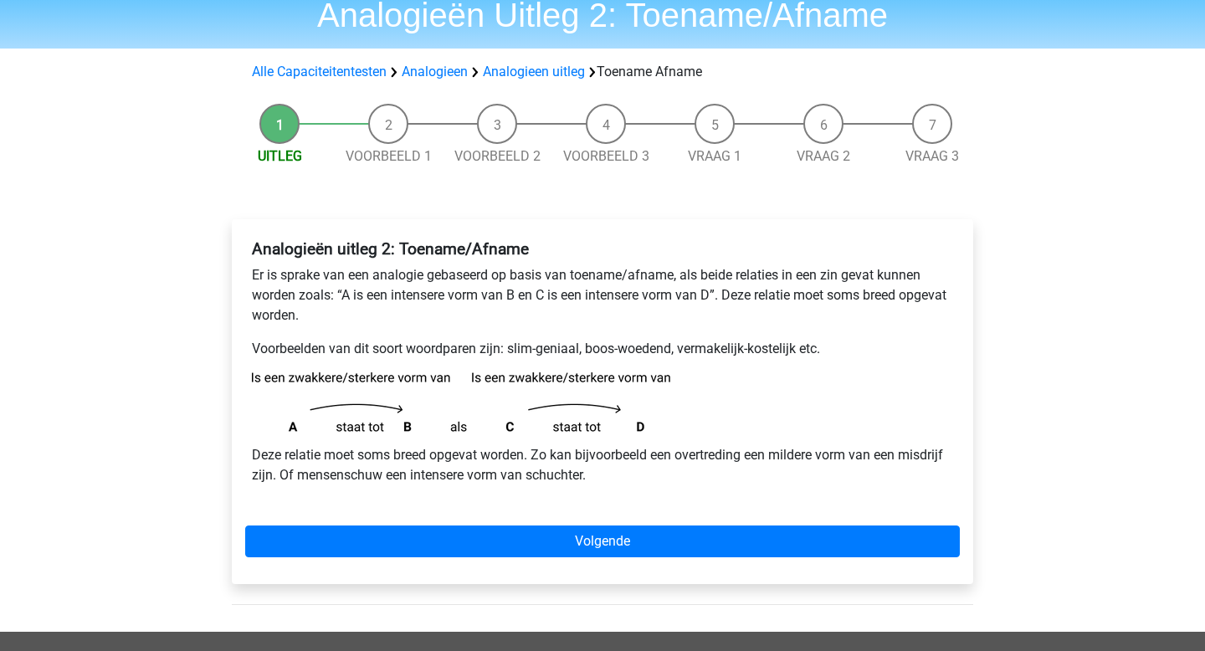
scroll to position [72, 0]
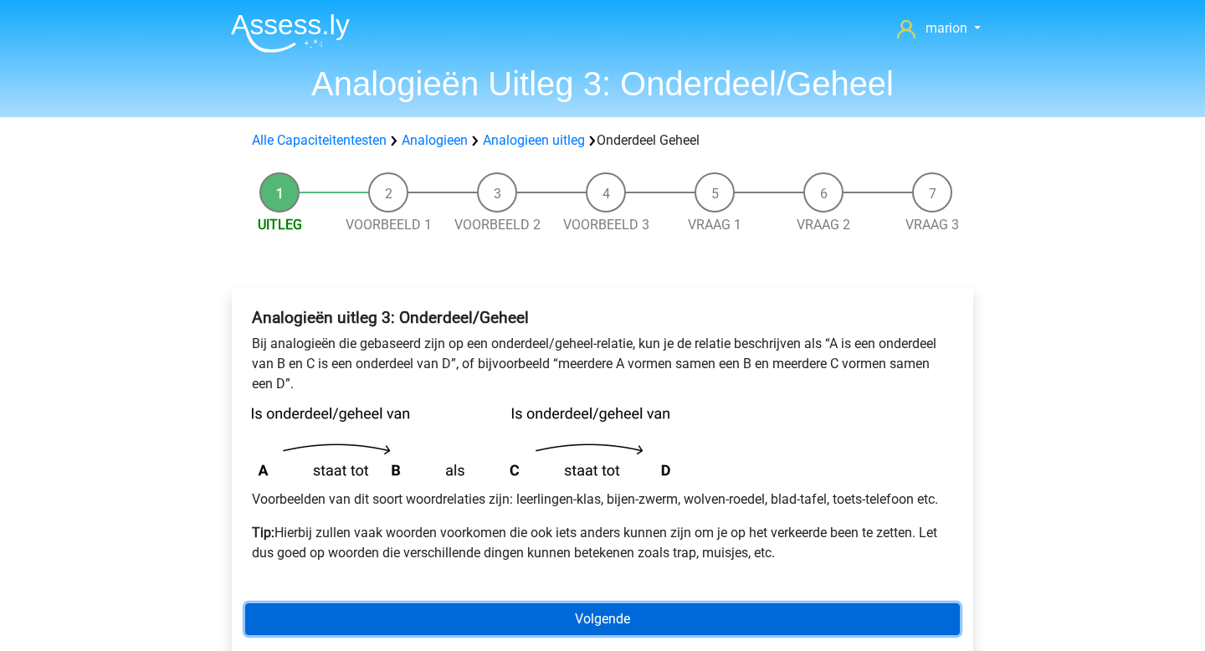
click at [567, 628] on link "Volgende" at bounding box center [602, 619] width 714 height 32
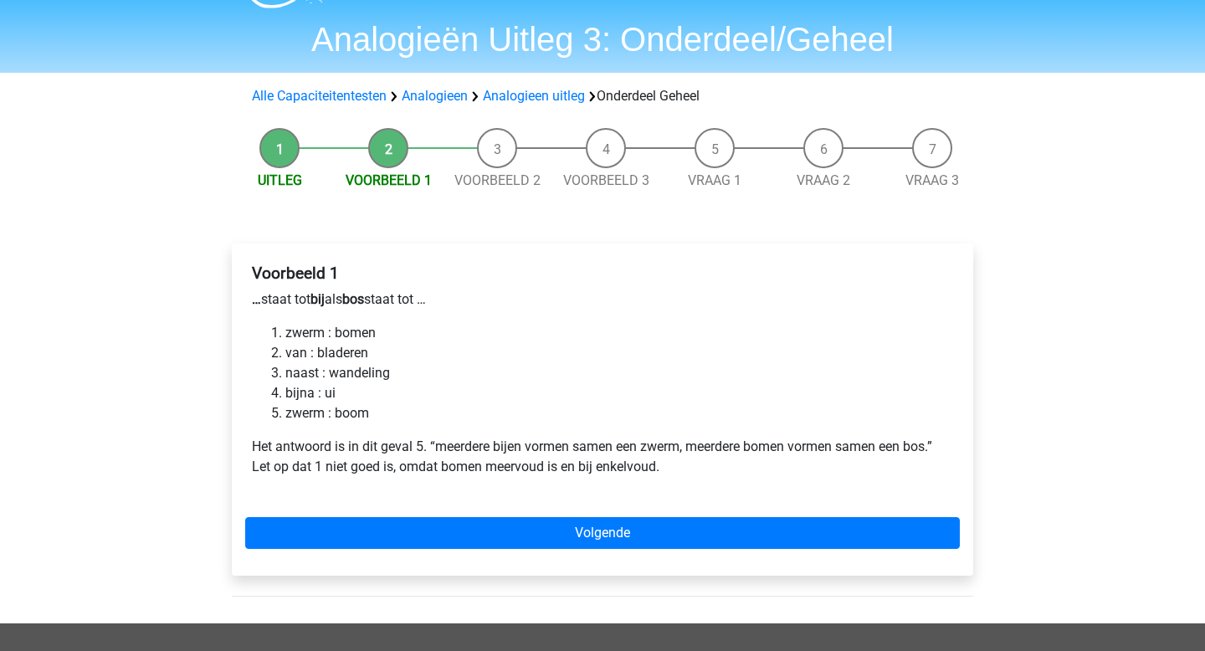
scroll to position [46, 0]
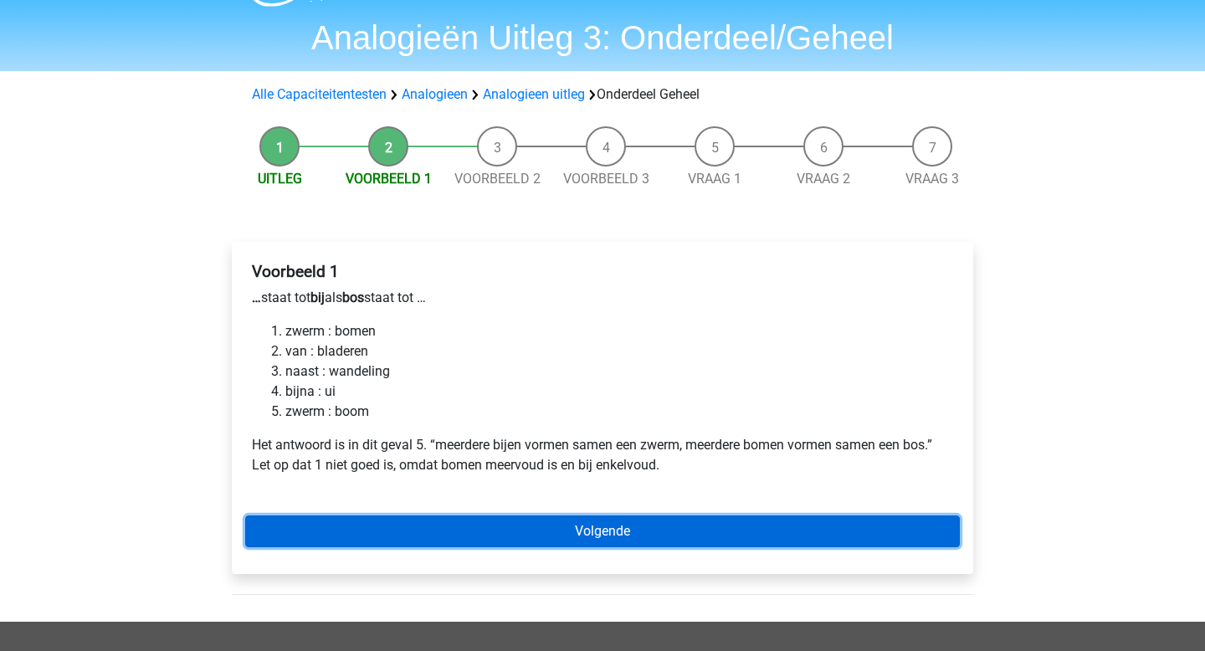
click at [563, 522] on link "Volgende" at bounding box center [602, 531] width 714 height 32
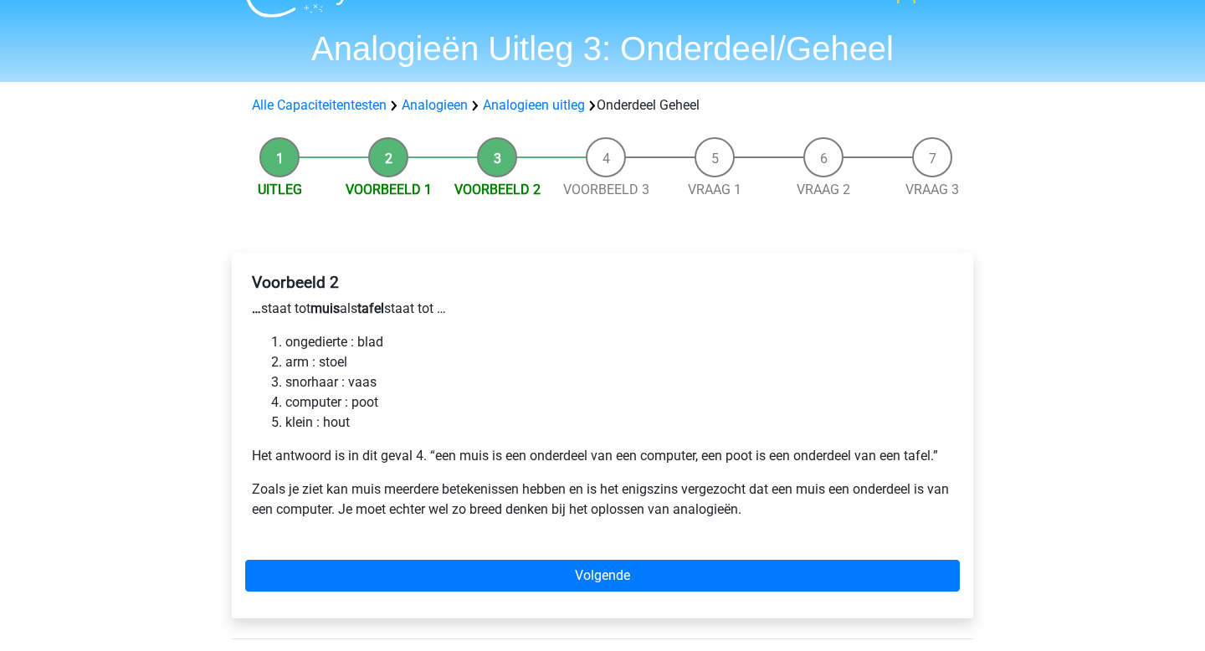
scroll to position [38, 0]
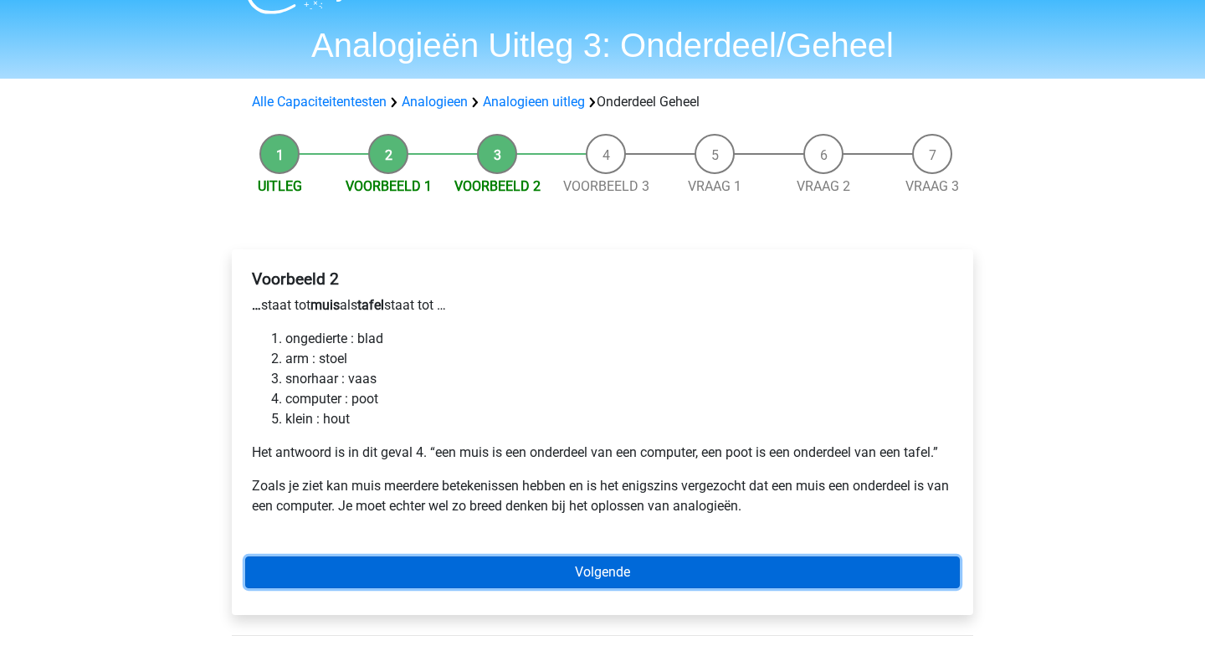
click at [567, 566] on link "Volgende" at bounding box center [602, 572] width 714 height 32
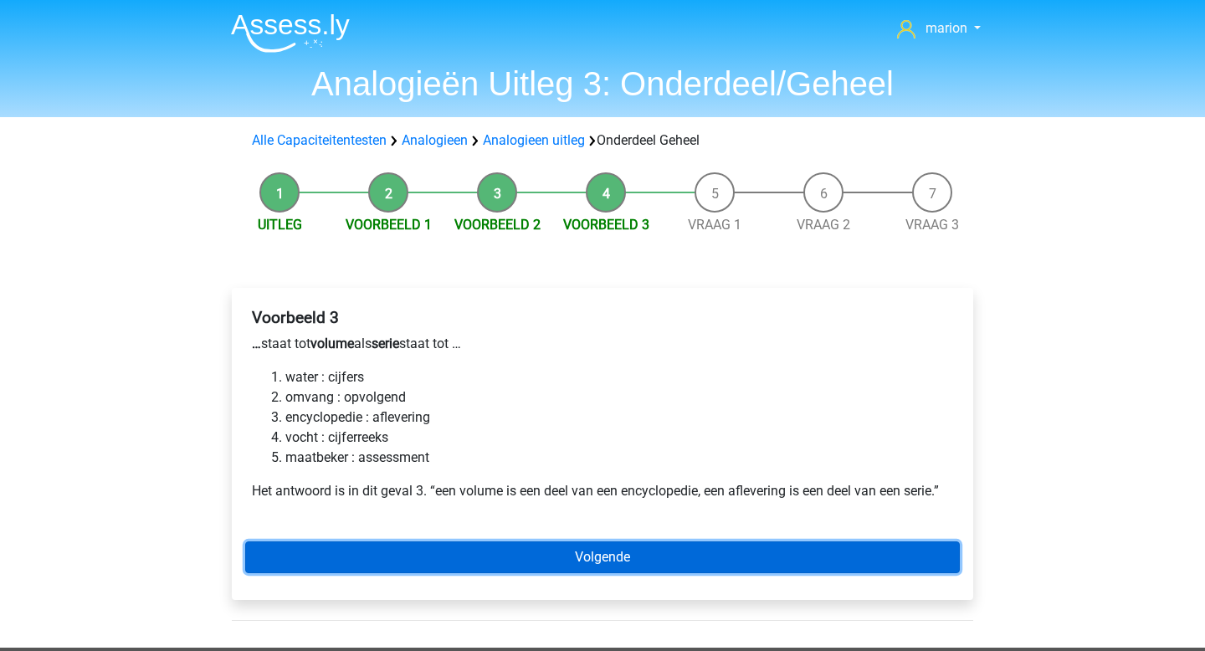
click at [567, 566] on link "Volgende" at bounding box center [602, 557] width 714 height 32
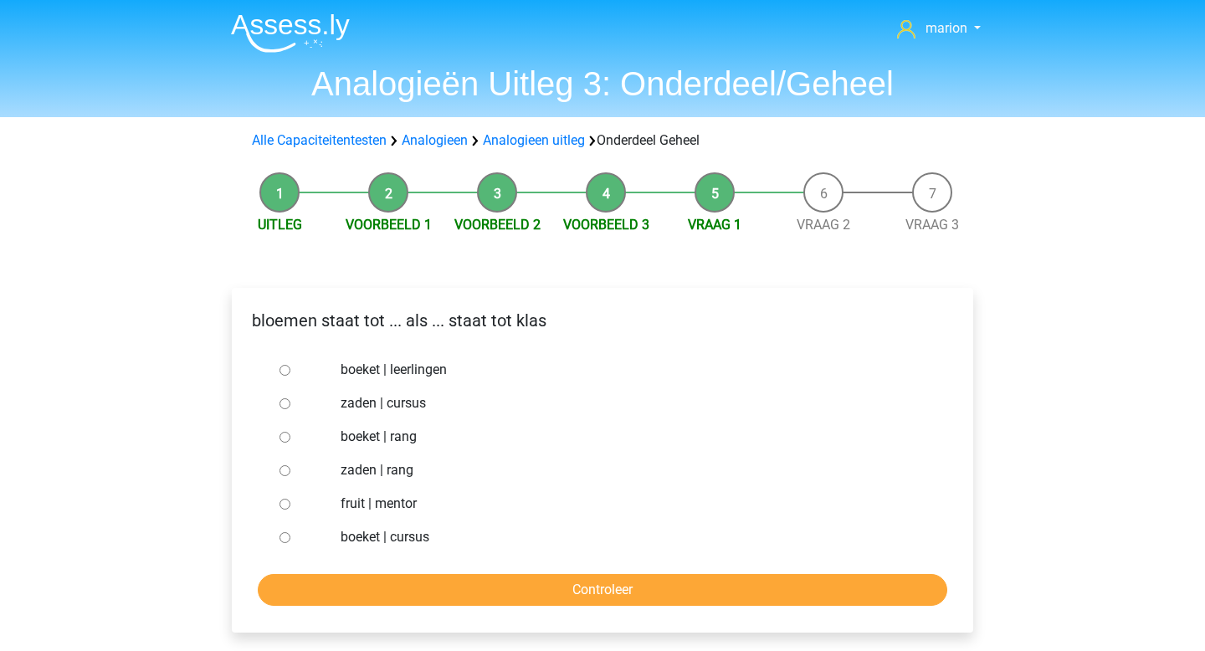
click at [281, 370] on input "boeket | leerlingen" at bounding box center [284, 370] width 11 height 11
radio input "true"
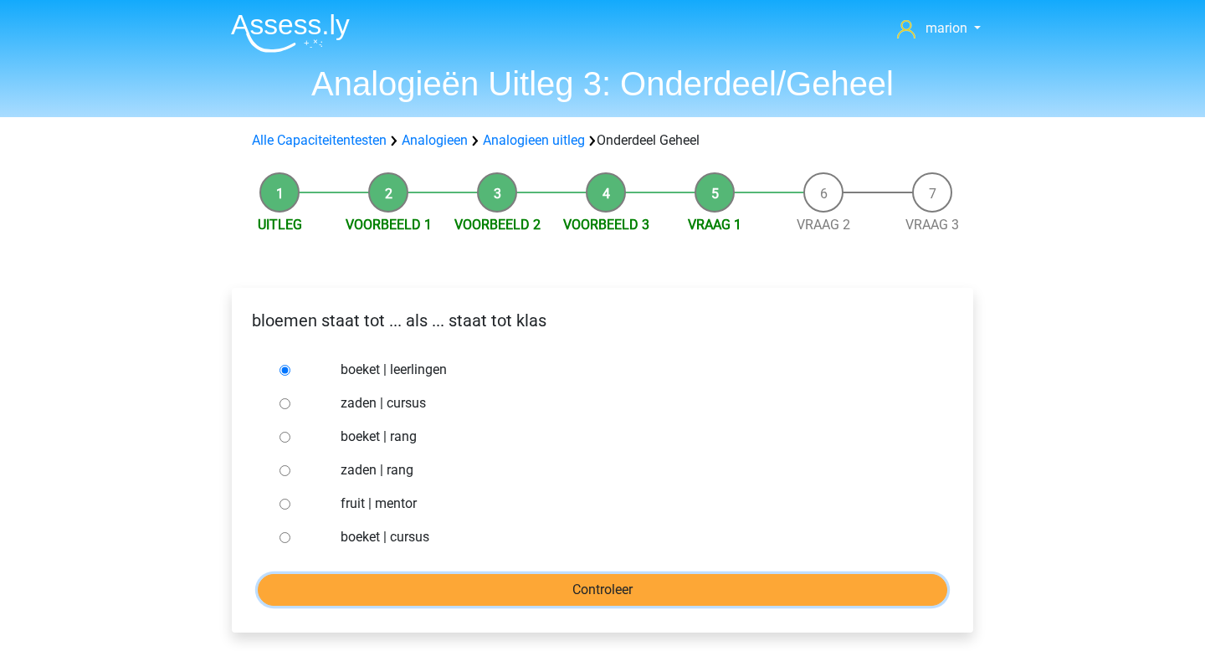
click at [439, 587] on input "Controleer" at bounding box center [602, 590] width 689 height 32
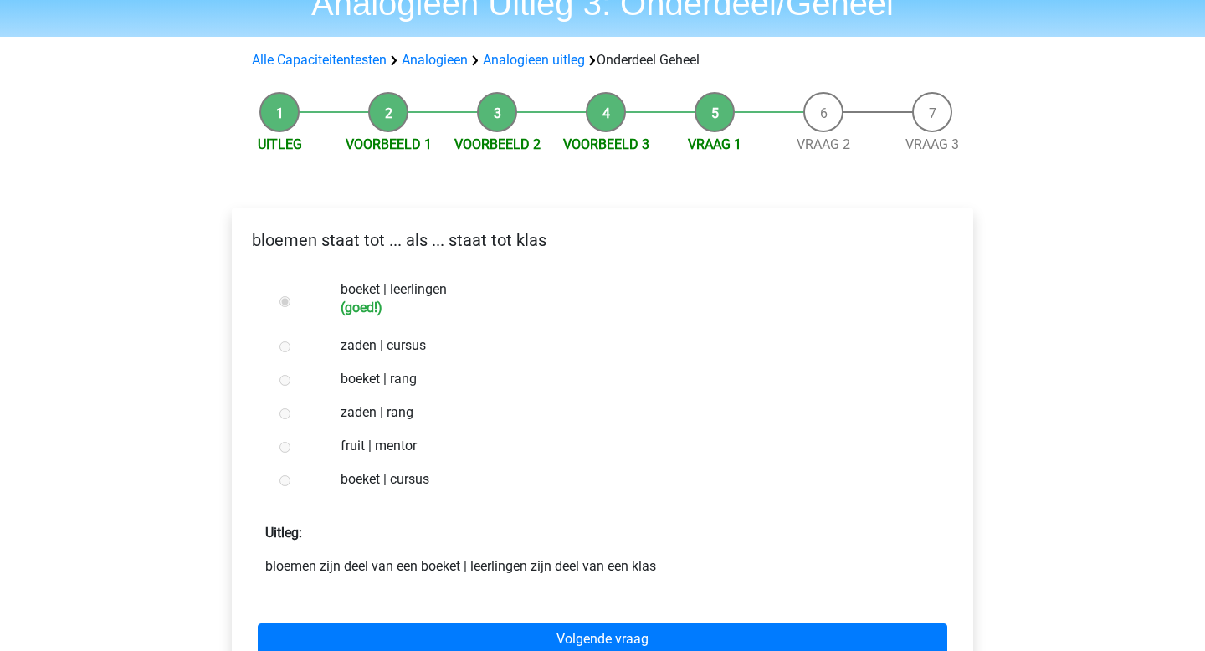
scroll to position [84, 0]
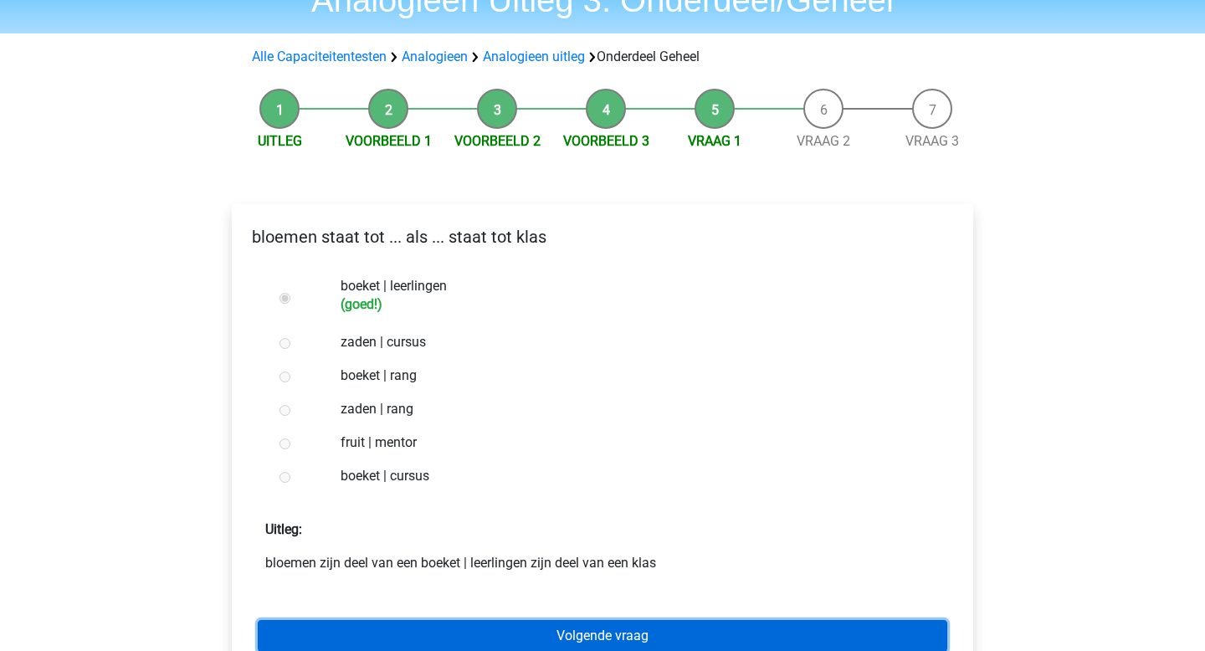
click at [437, 625] on link "Volgende vraag" at bounding box center [602, 636] width 689 height 32
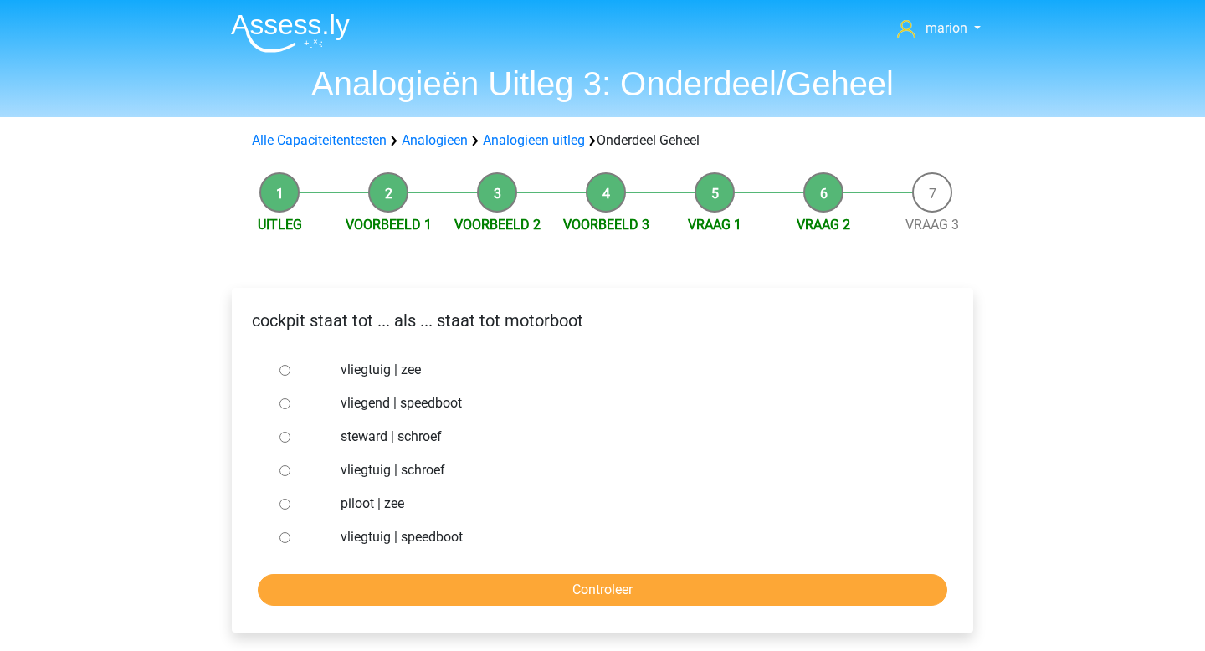
click at [283, 472] on input "vliegtuig | schroef" at bounding box center [284, 470] width 11 height 11
radio input "true"
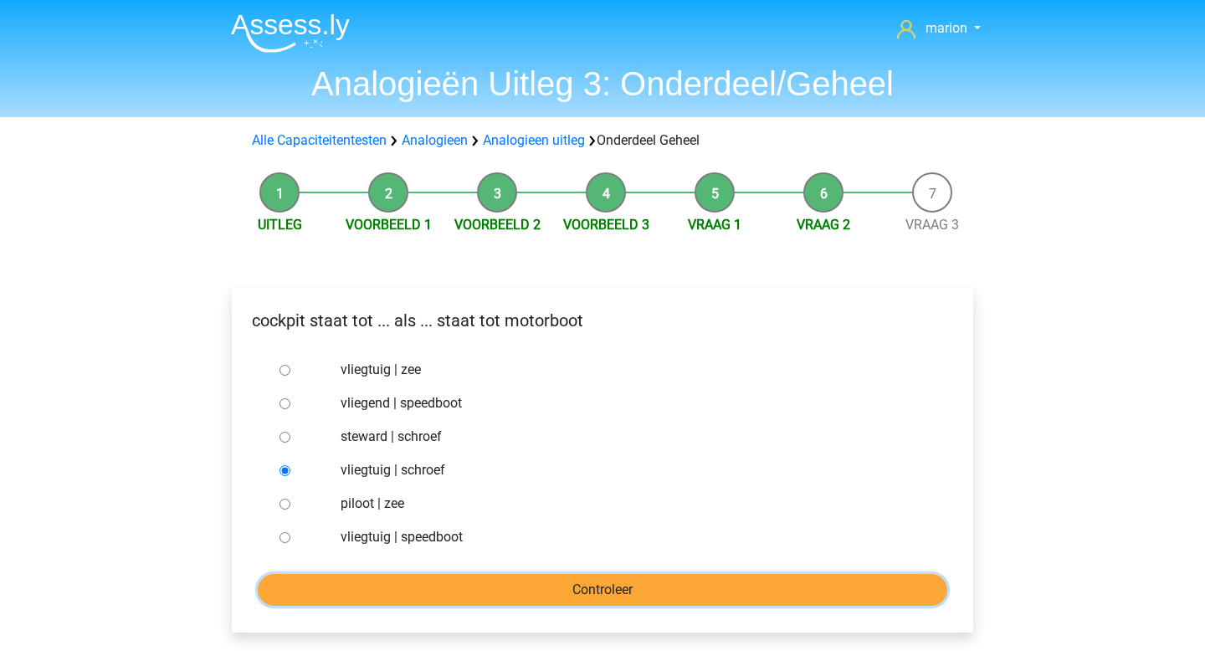
click at [402, 580] on input "Controleer" at bounding box center [602, 590] width 689 height 32
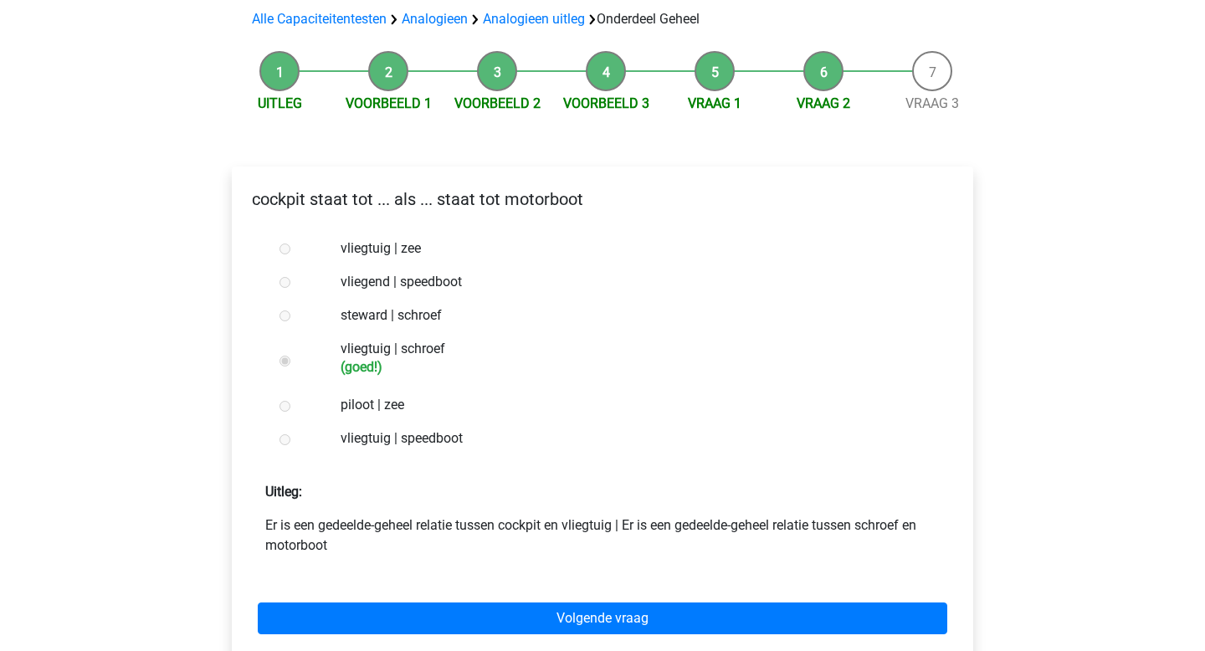
scroll to position [124, 0]
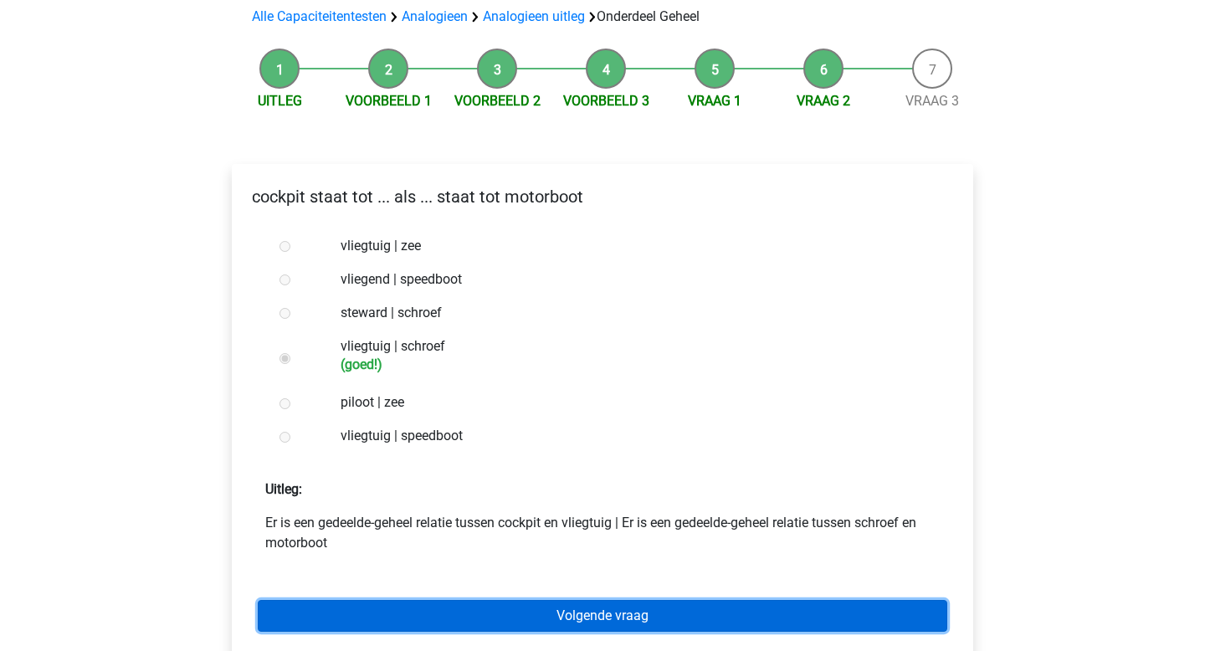
click at [442, 621] on link "Volgende vraag" at bounding box center [602, 616] width 689 height 32
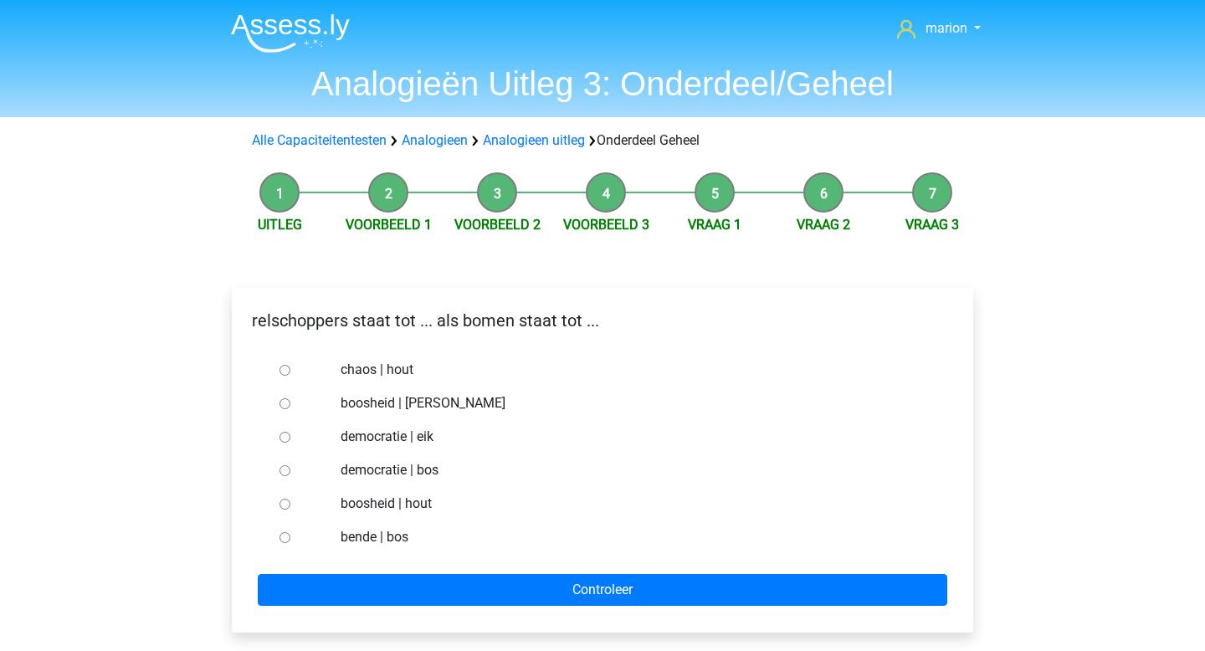
click at [356, 540] on label "bende | bos" at bounding box center [629, 537] width 579 height 20
click at [290, 540] on input "bende | bos" at bounding box center [284, 537] width 11 height 11
radio input "true"
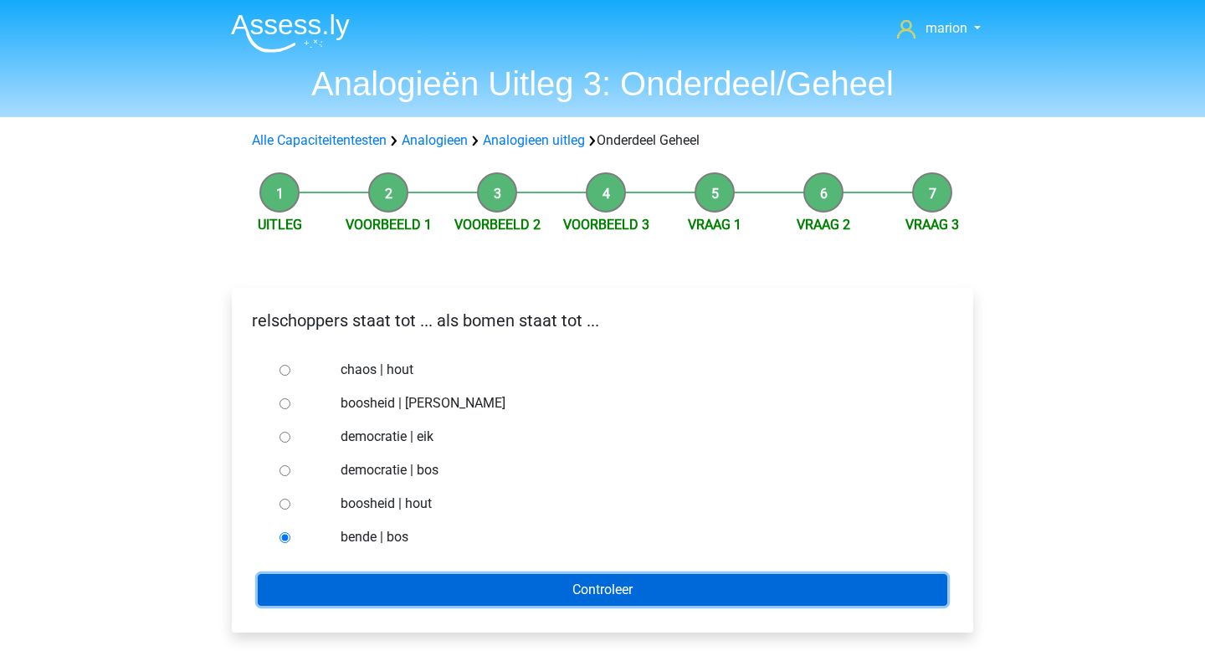
click at [381, 592] on input "Controleer" at bounding box center [602, 590] width 689 height 32
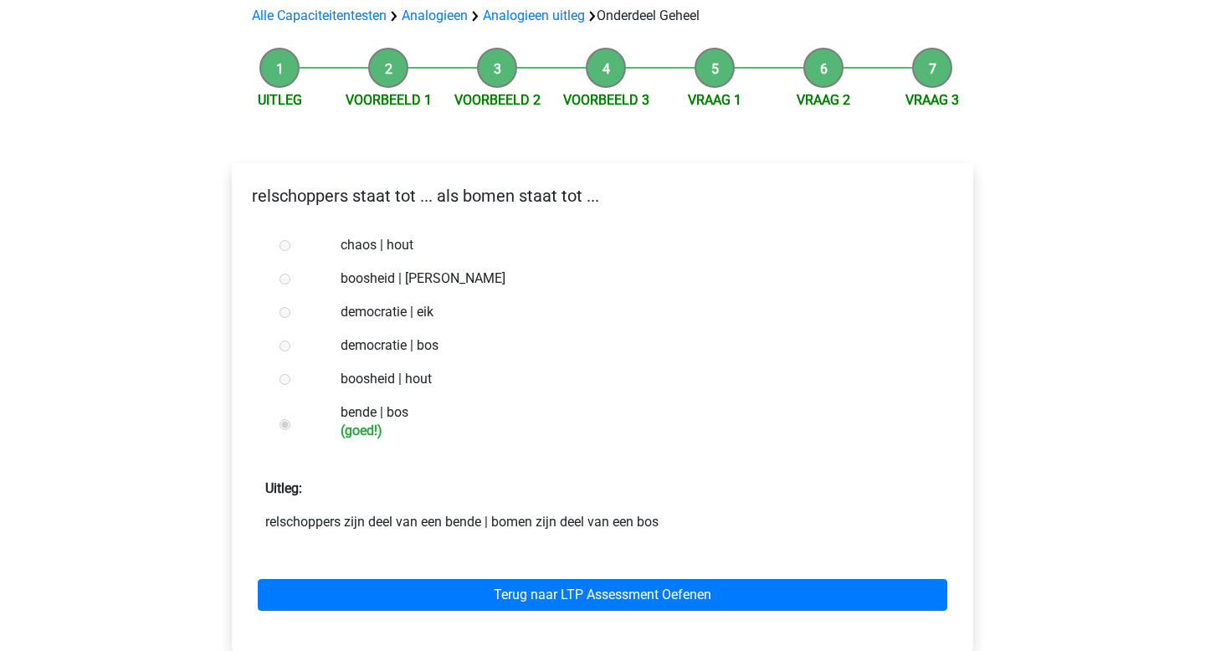
scroll to position [142, 0]
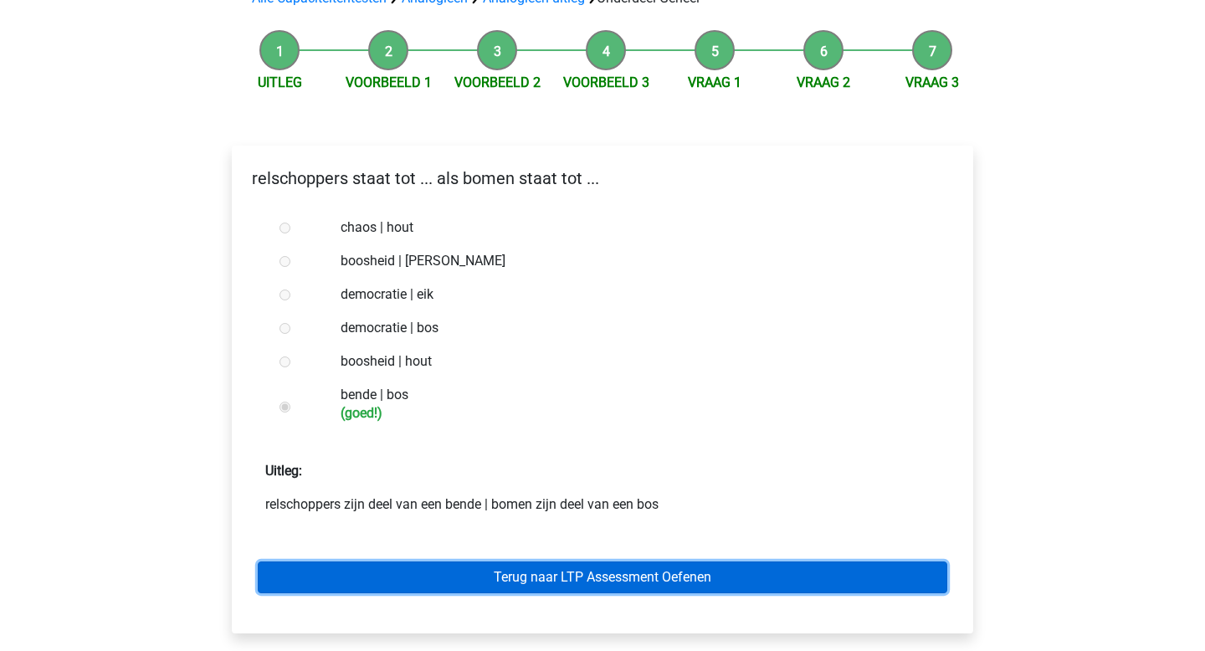
click at [398, 572] on link "Terug naar LTP Assessment Oefenen" at bounding box center [602, 577] width 689 height 32
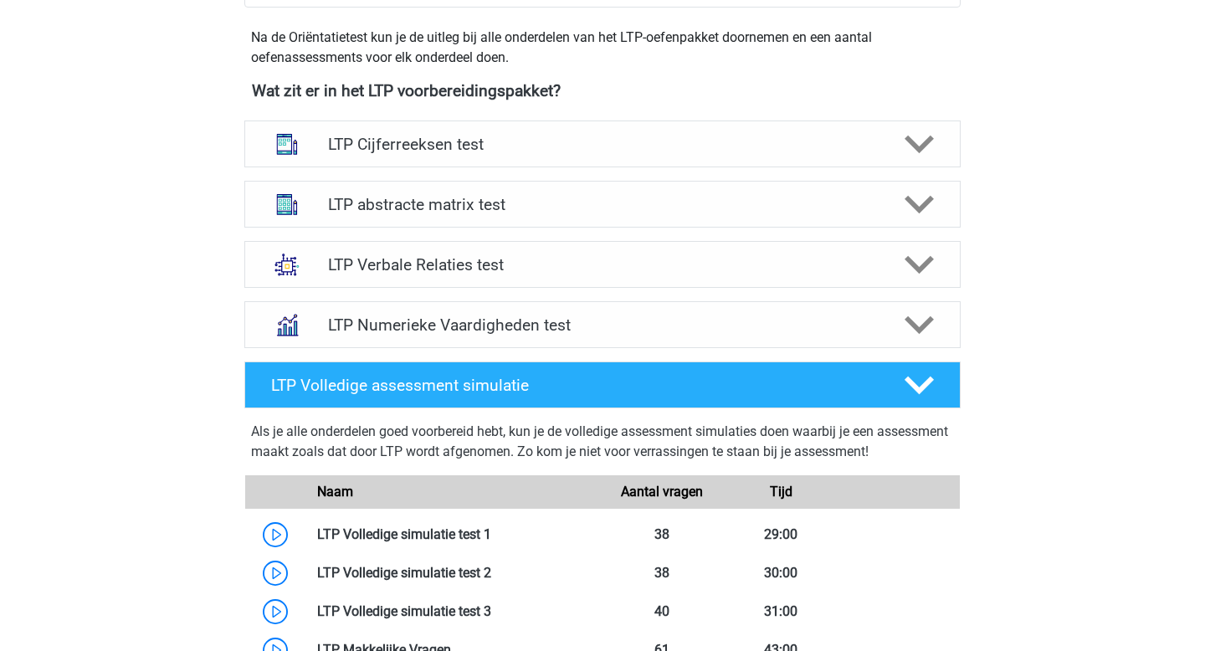
scroll to position [577, 0]
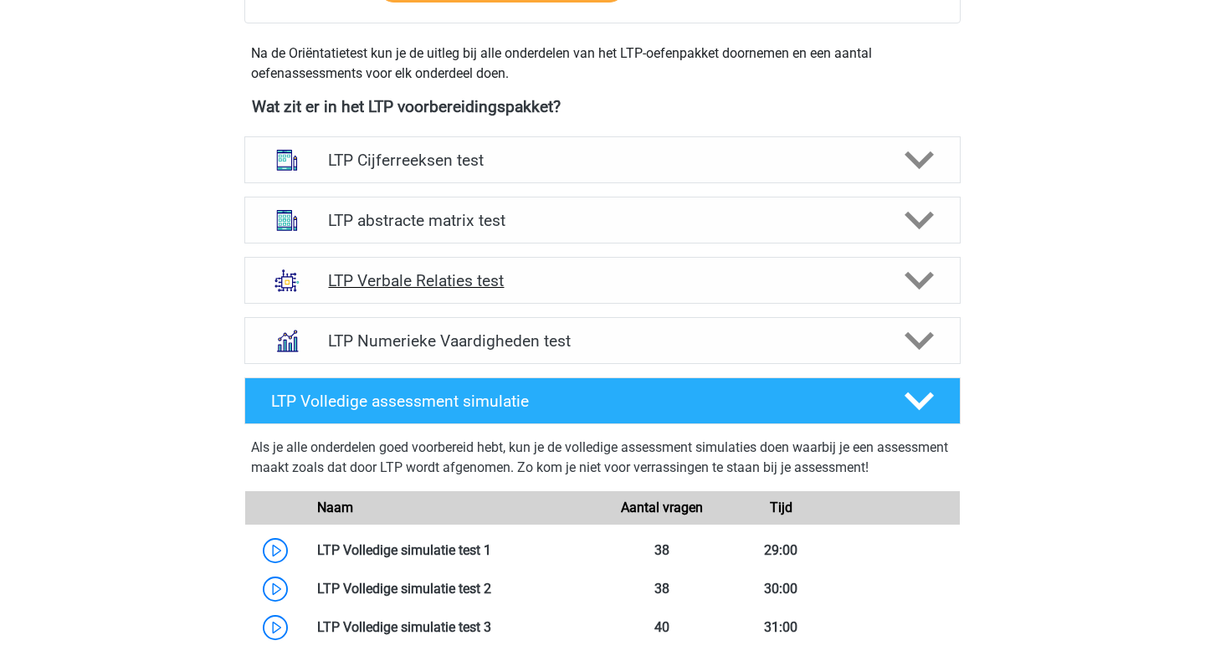
click at [417, 290] on div "LTP Verbale Relaties test" at bounding box center [602, 280] width 716 height 47
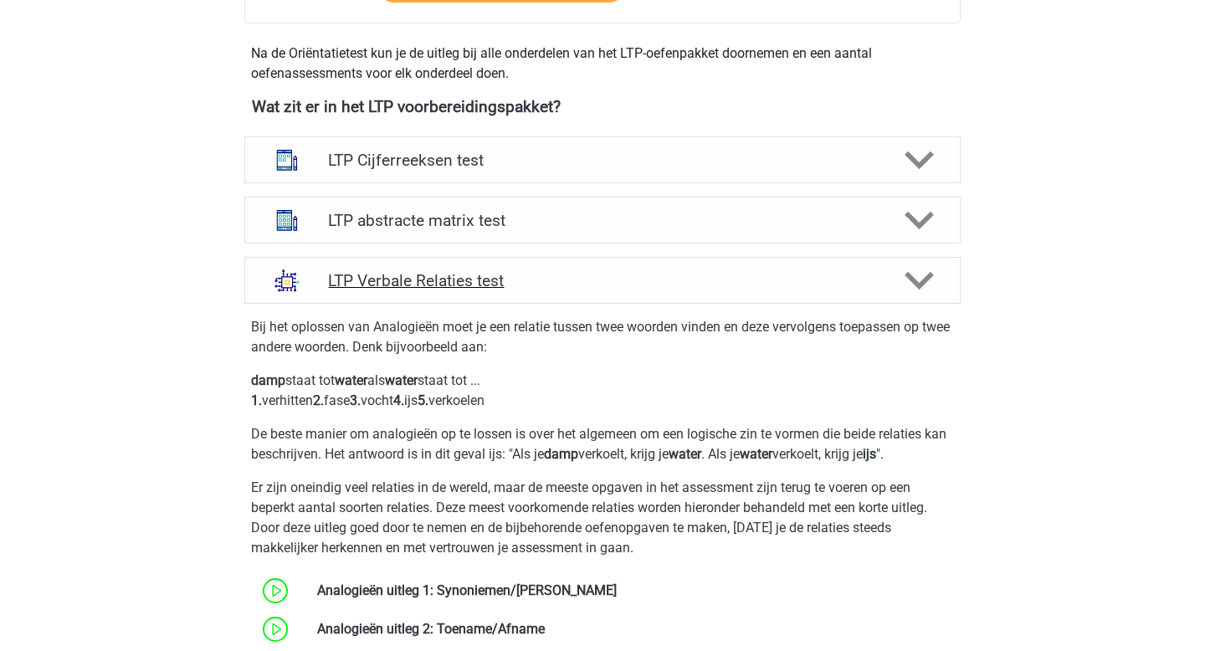
click at [417, 290] on div "LTP Verbale Relaties test" at bounding box center [602, 280] width 716 height 47
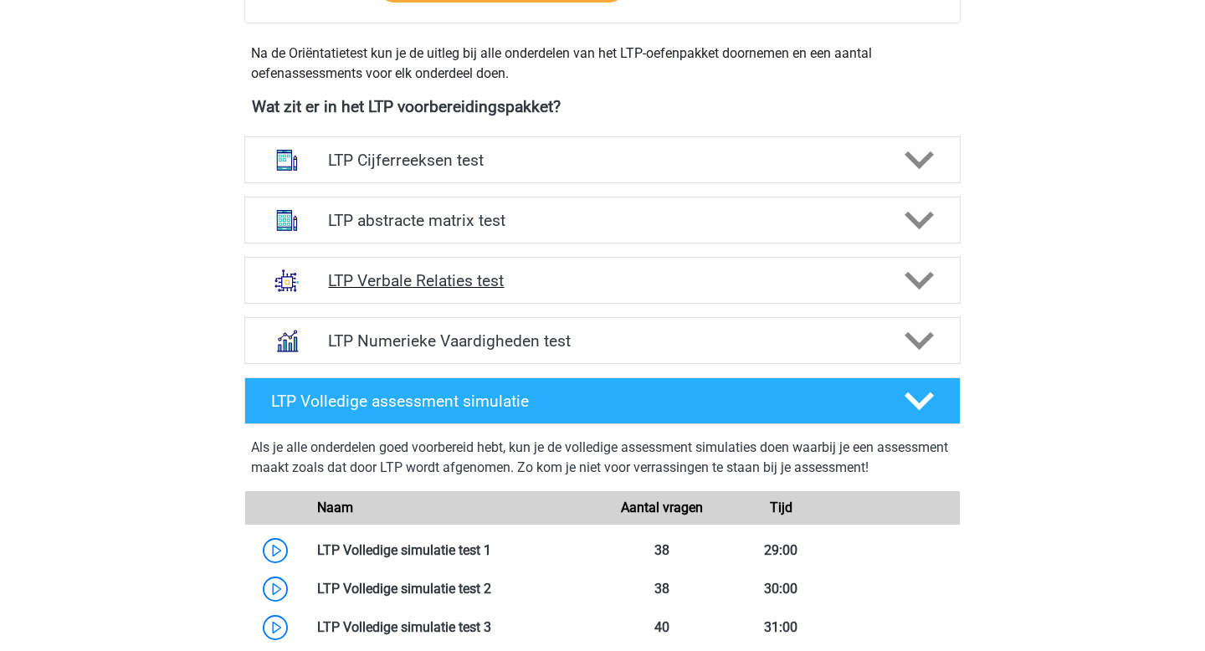
click at [417, 290] on div "LTP Verbale Relaties test" at bounding box center [602, 280] width 716 height 47
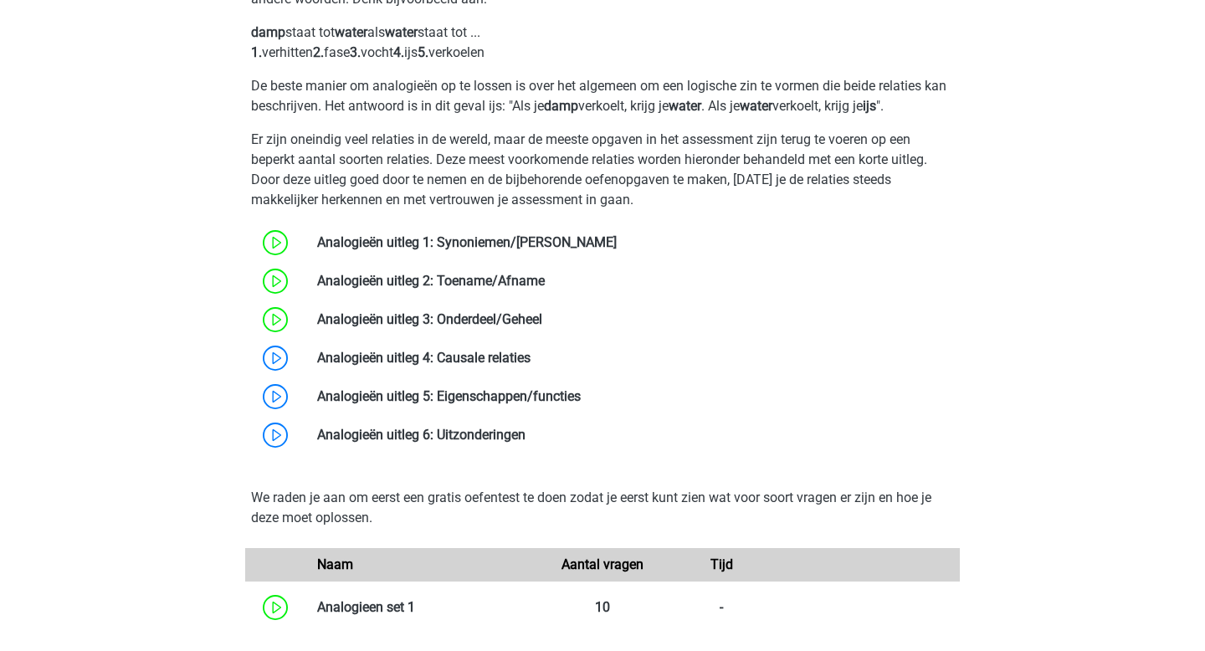
scroll to position [937, 0]
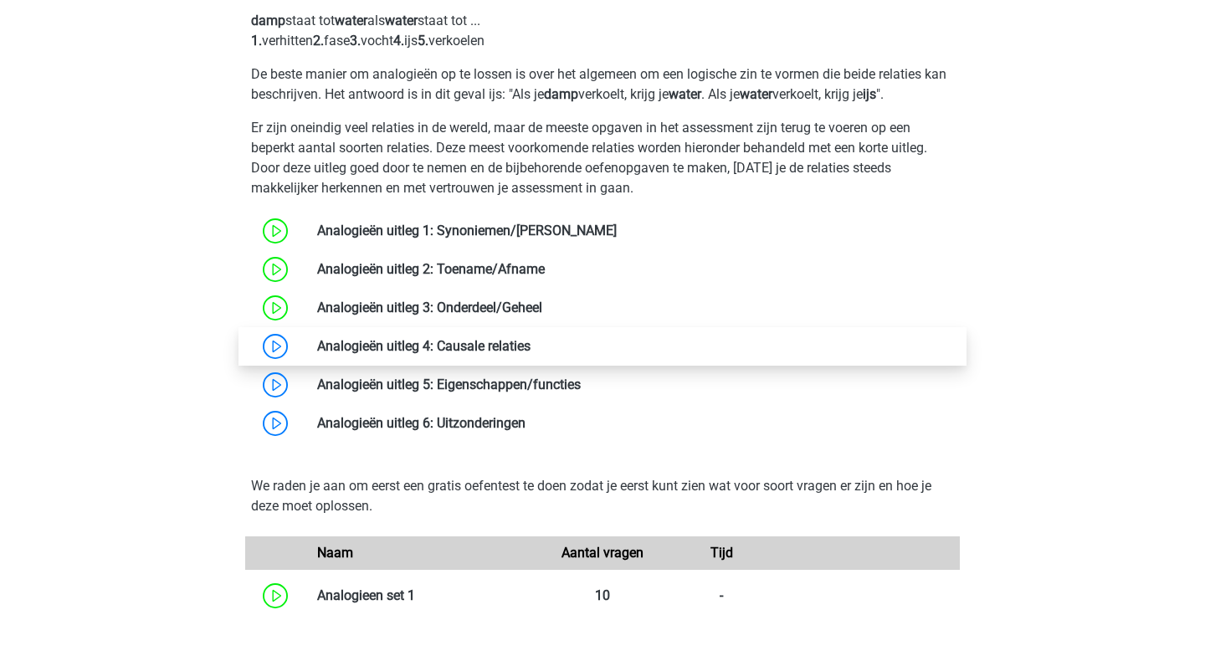
click at [530, 342] on link at bounding box center [530, 346] width 0 height 16
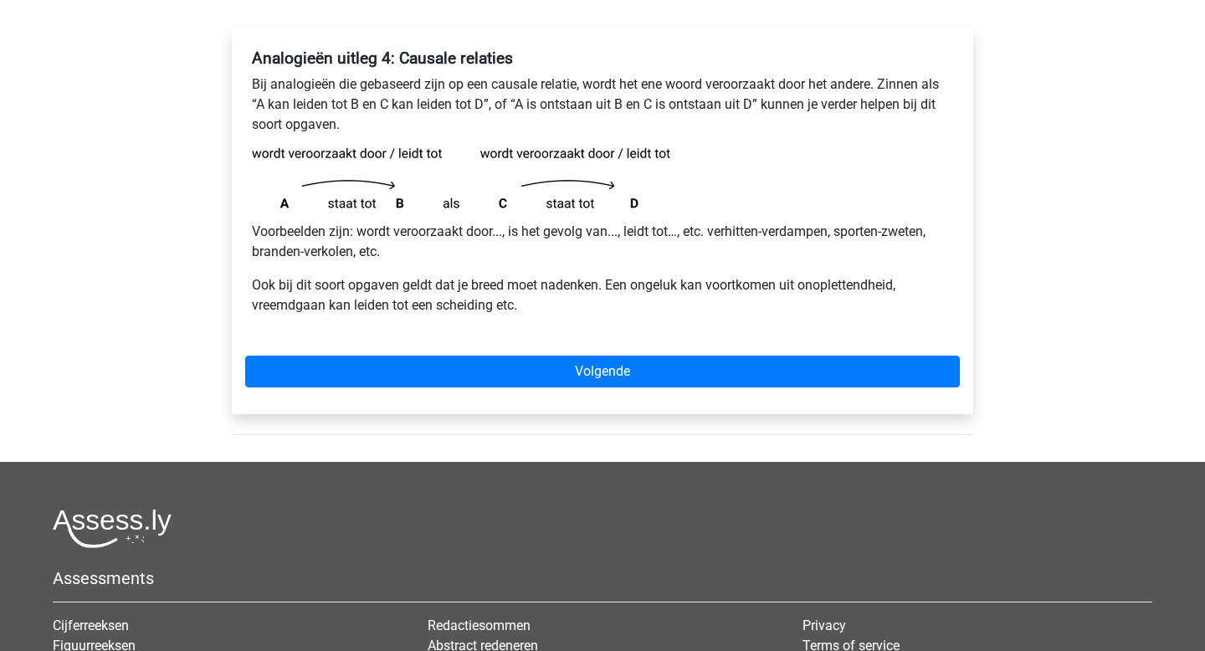
scroll to position [247, 0]
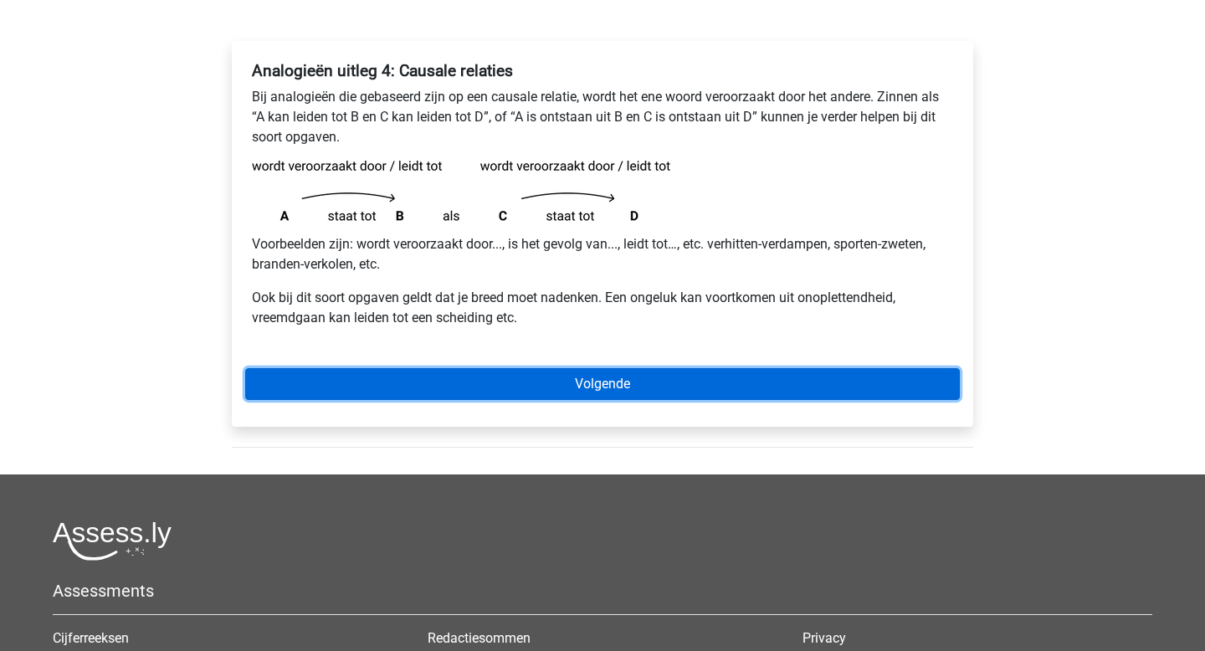
click at [427, 376] on link "Volgende" at bounding box center [602, 384] width 714 height 32
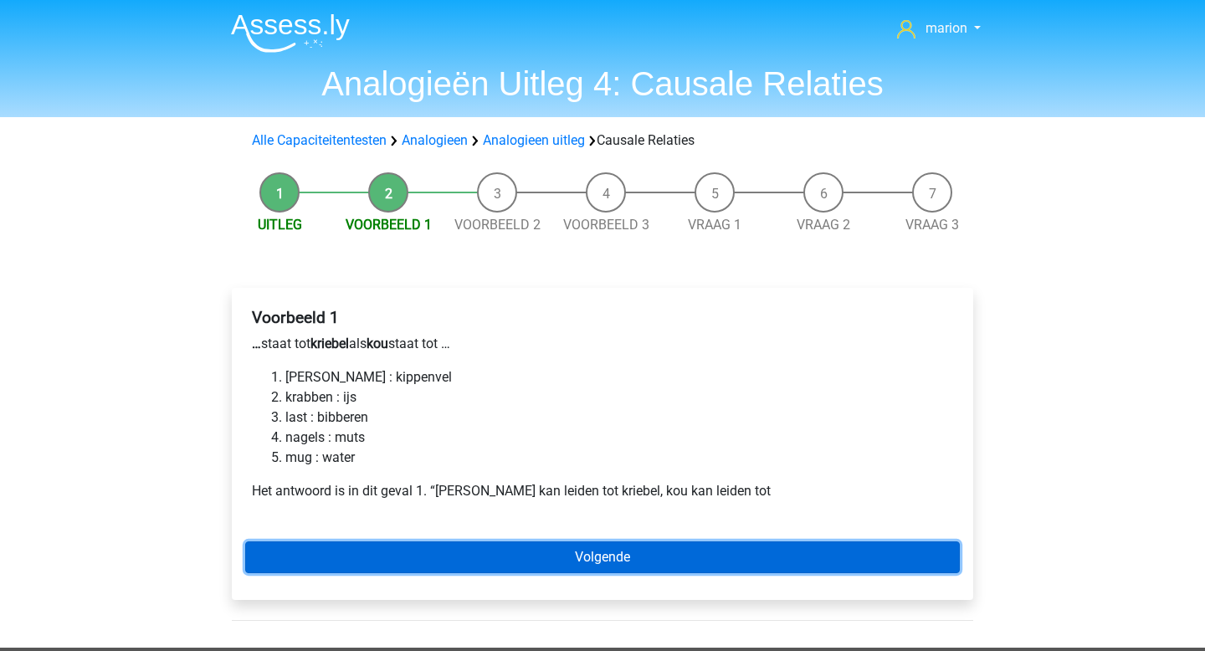
click at [528, 545] on link "Volgende" at bounding box center [602, 557] width 714 height 32
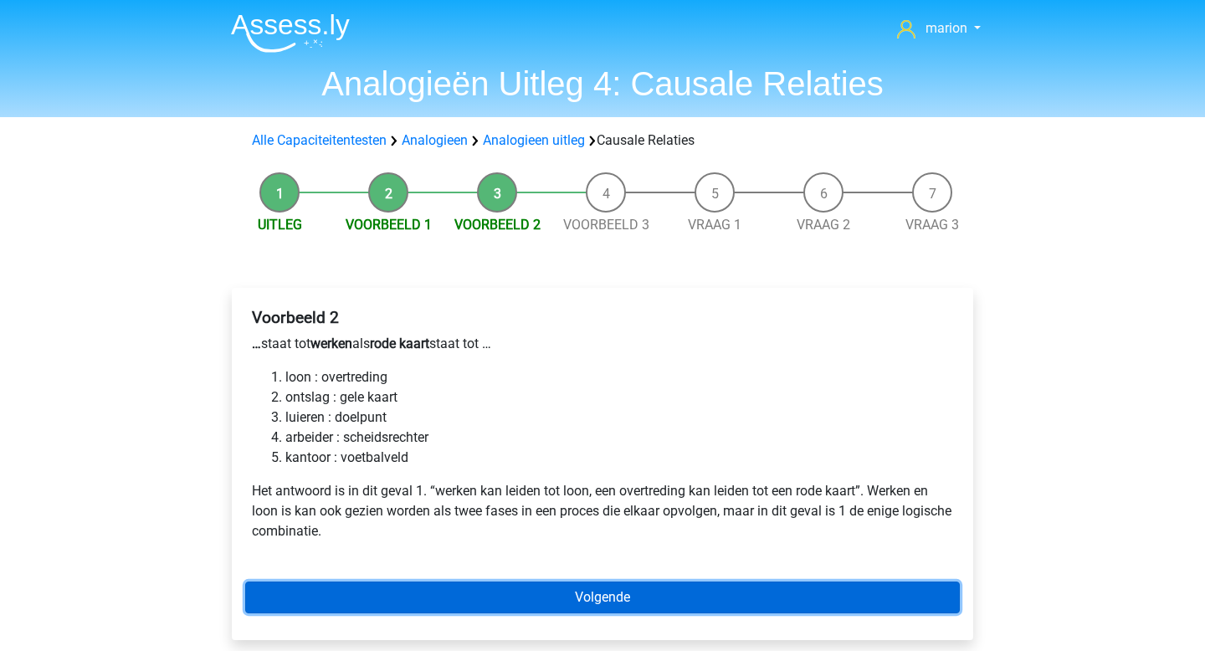
click at [528, 597] on link "Volgende" at bounding box center [602, 597] width 714 height 32
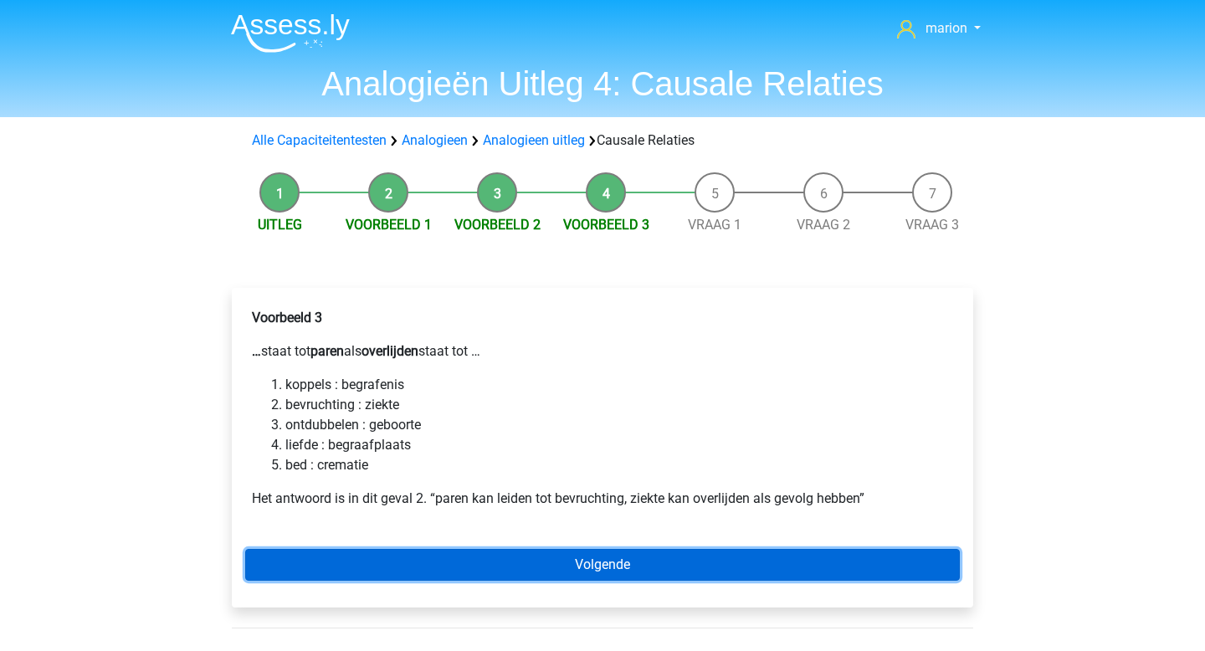
click at [486, 558] on link "Volgende" at bounding box center [602, 565] width 714 height 32
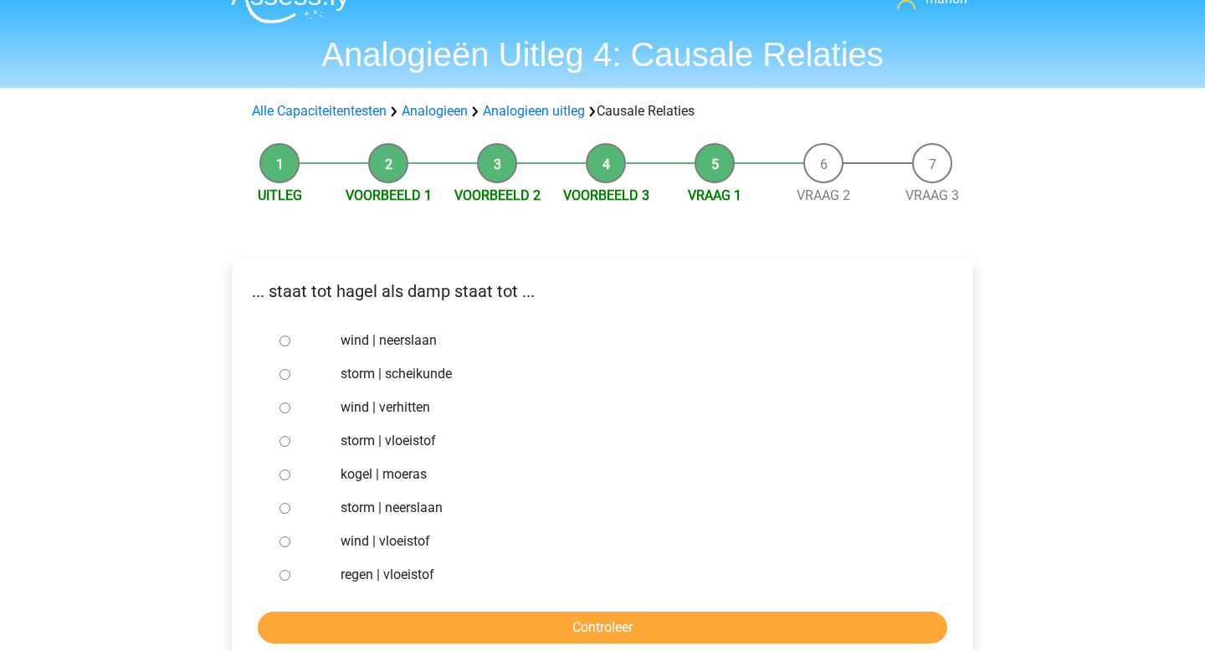
scroll to position [28, 0]
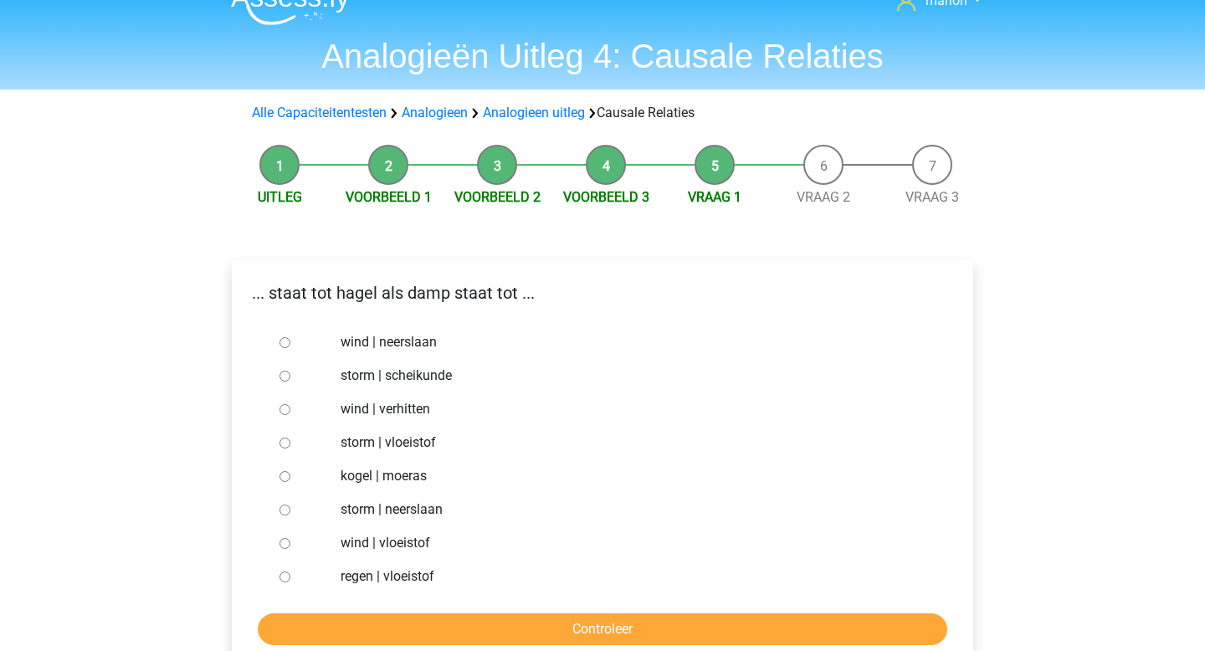
click at [289, 514] on input "storm | neerslaan" at bounding box center [284, 509] width 11 height 11
radio input "true"
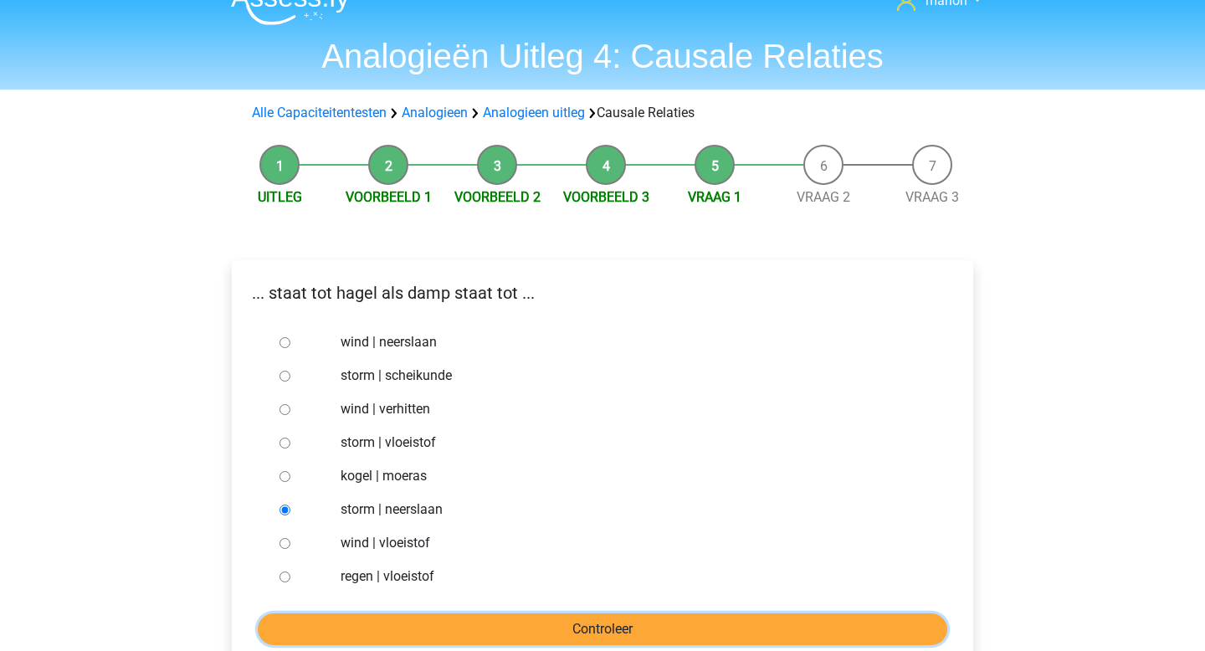
click at [433, 619] on input "Controleer" at bounding box center [602, 629] width 689 height 32
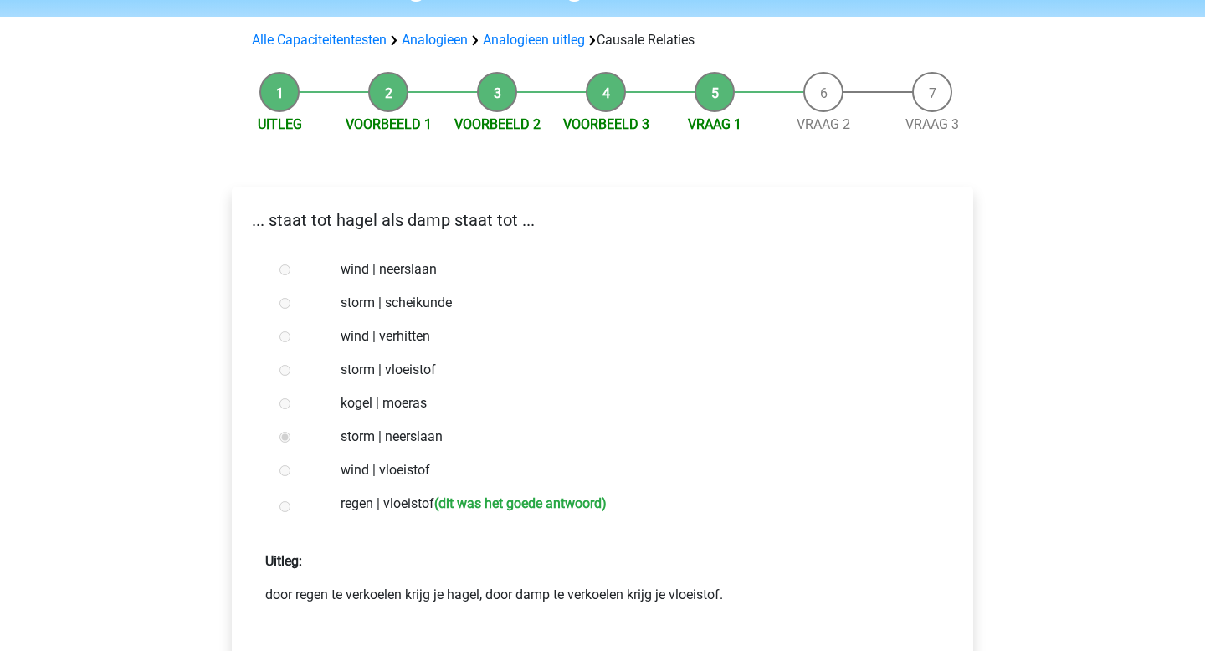
scroll to position [134, 0]
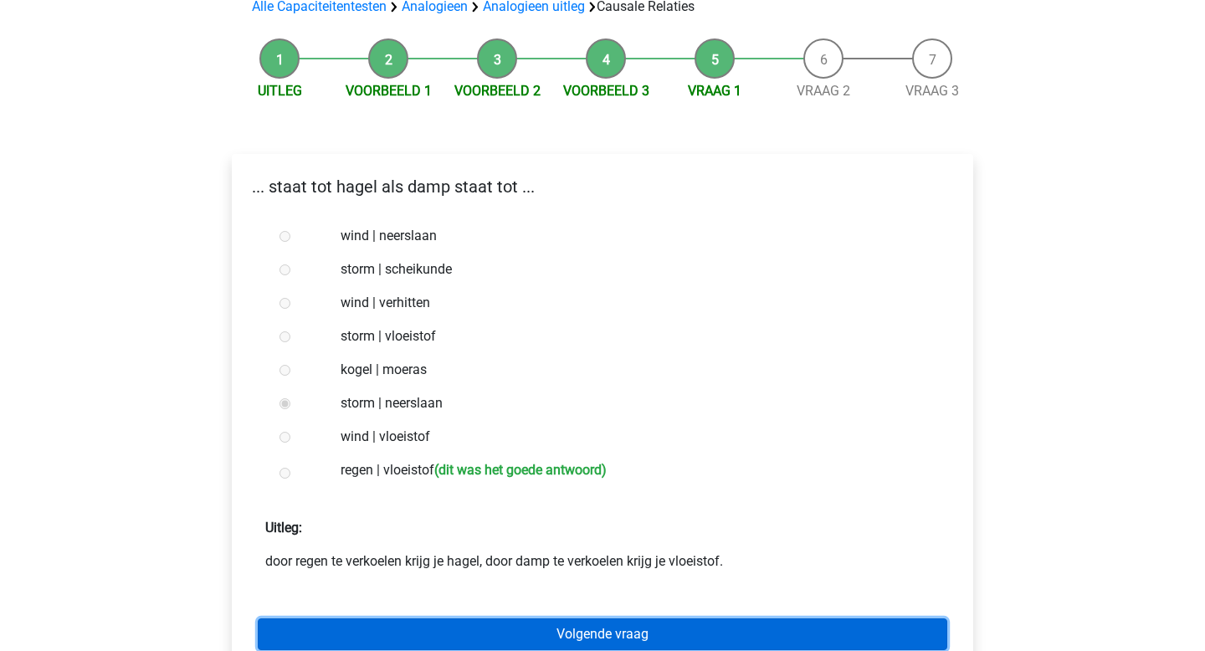
click at [442, 632] on link "Volgende vraag" at bounding box center [602, 634] width 689 height 32
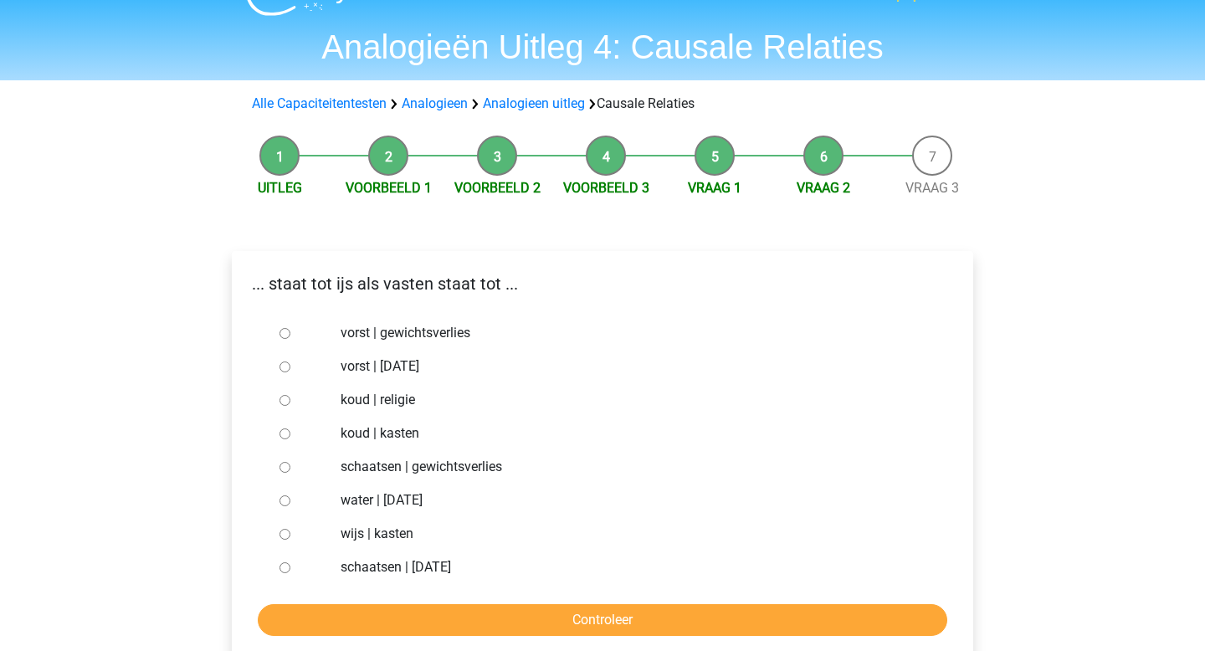
scroll to position [43, 0]
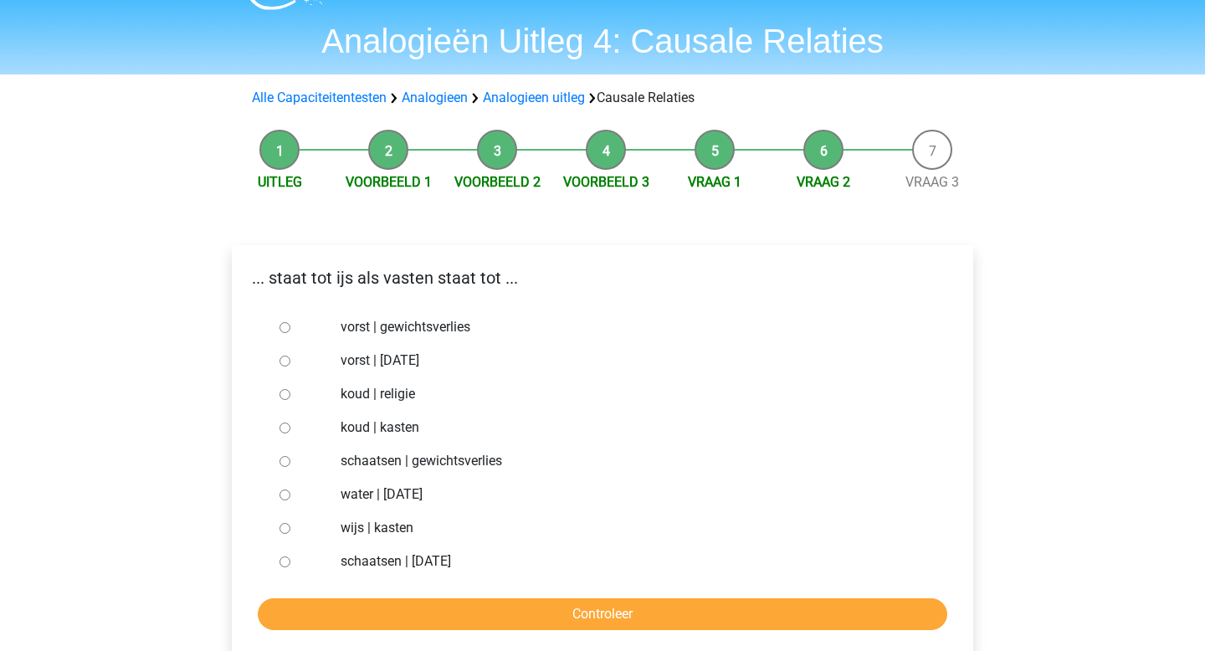
click at [289, 320] on div at bounding box center [300, 326] width 55 height 33
click at [287, 325] on input "vorst | gewichtsverlies" at bounding box center [284, 327] width 11 height 11
radio input "true"
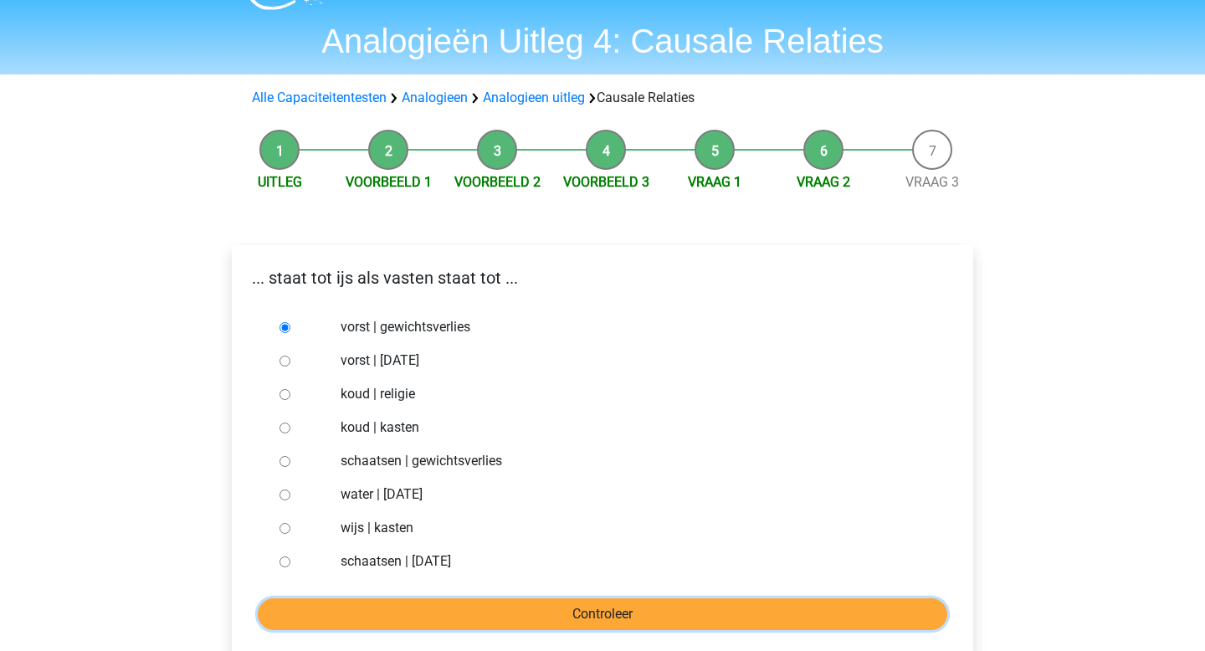
click at [392, 598] on input "Controleer" at bounding box center [602, 614] width 689 height 32
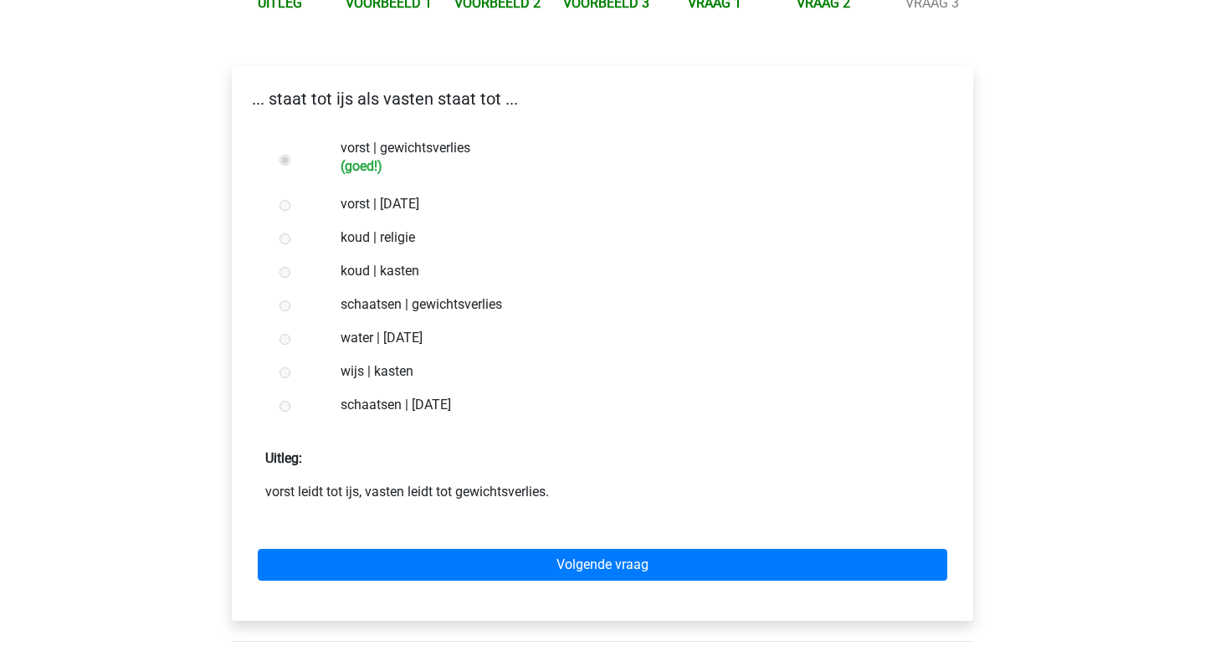
scroll to position [294, 0]
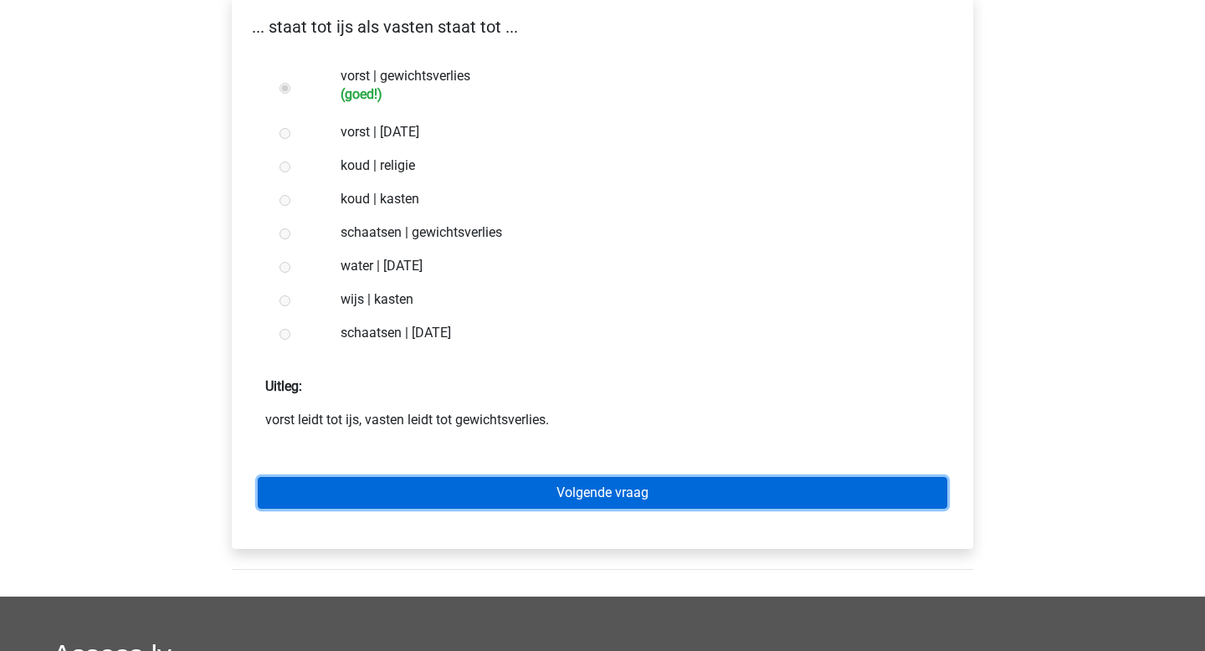
click at [422, 497] on link "Volgende vraag" at bounding box center [602, 493] width 689 height 32
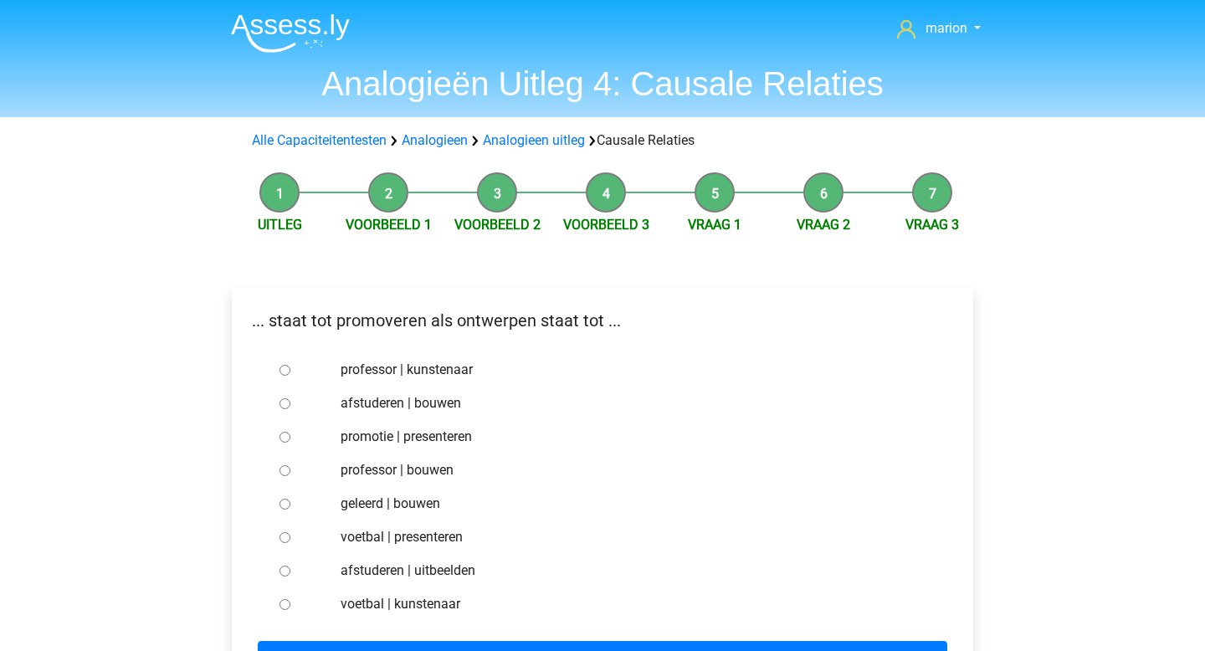
click at [287, 604] on input "voetbal | kunstenaar" at bounding box center [284, 604] width 11 height 11
radio input "true"
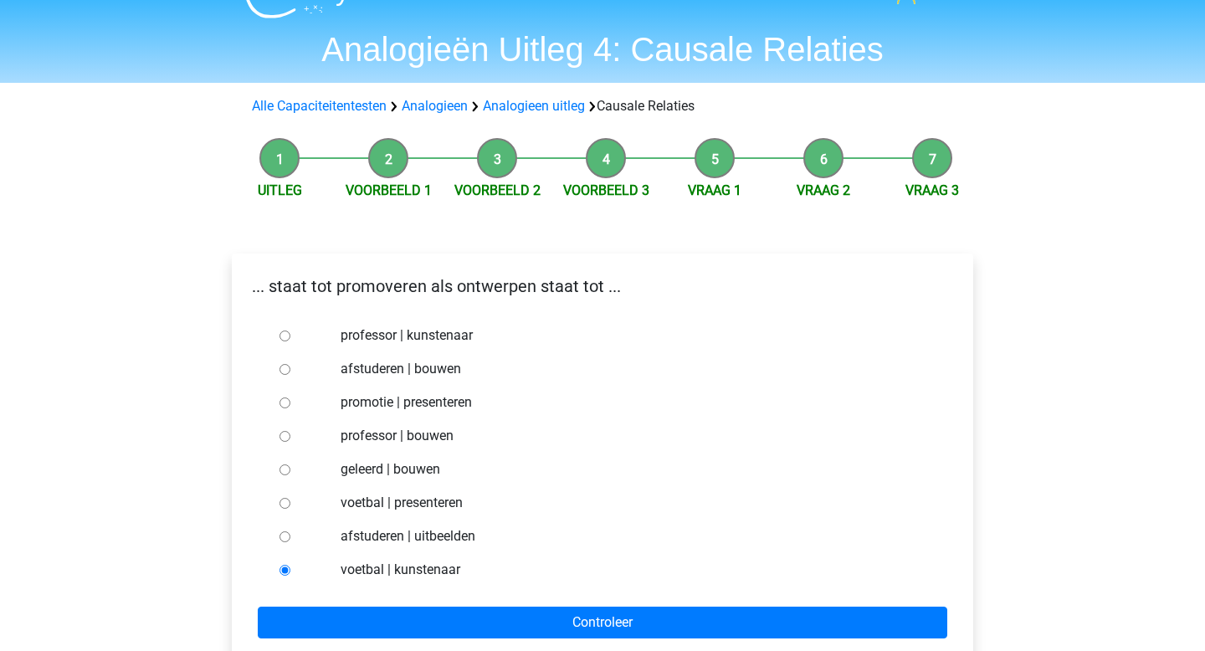
scroll to position [40, 0]
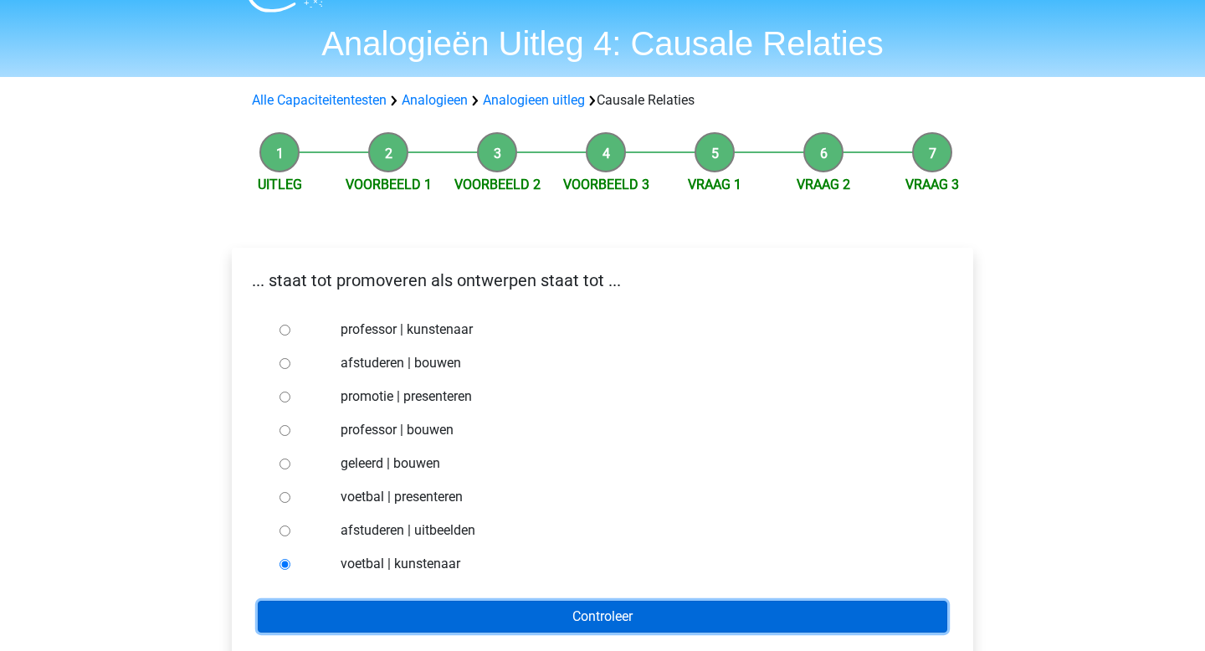
click at [349, 606] on input "Controleer" at bounding box center [602, 617] width 689 height 32
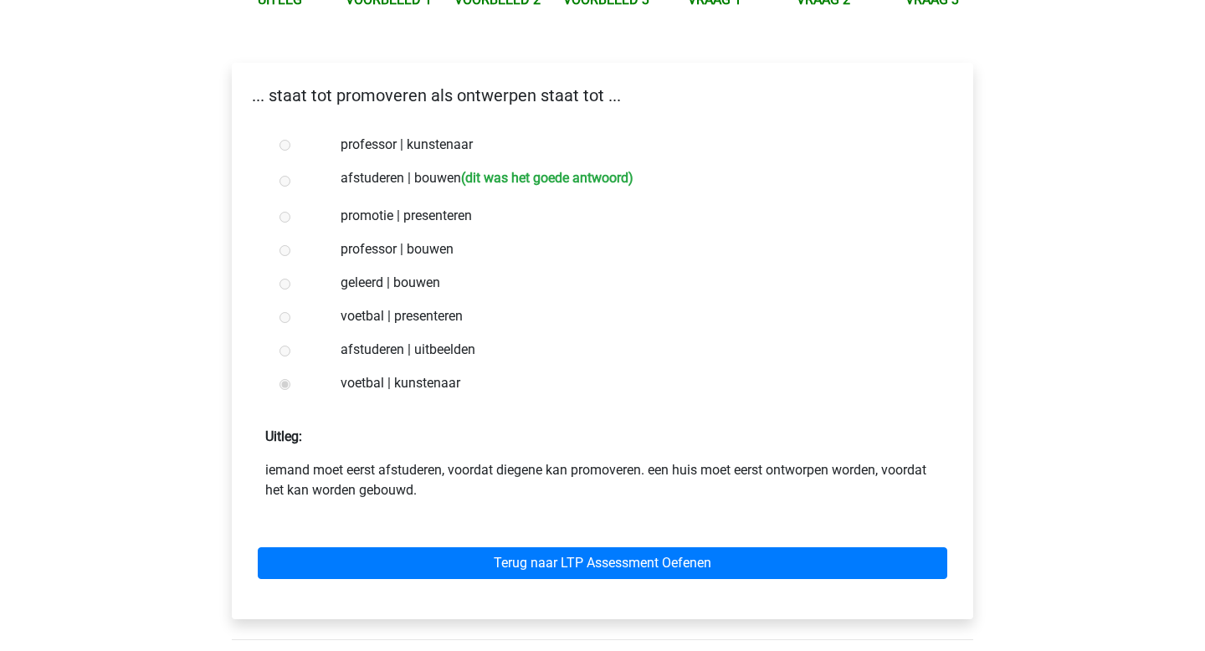
scroll to position [234, 0]
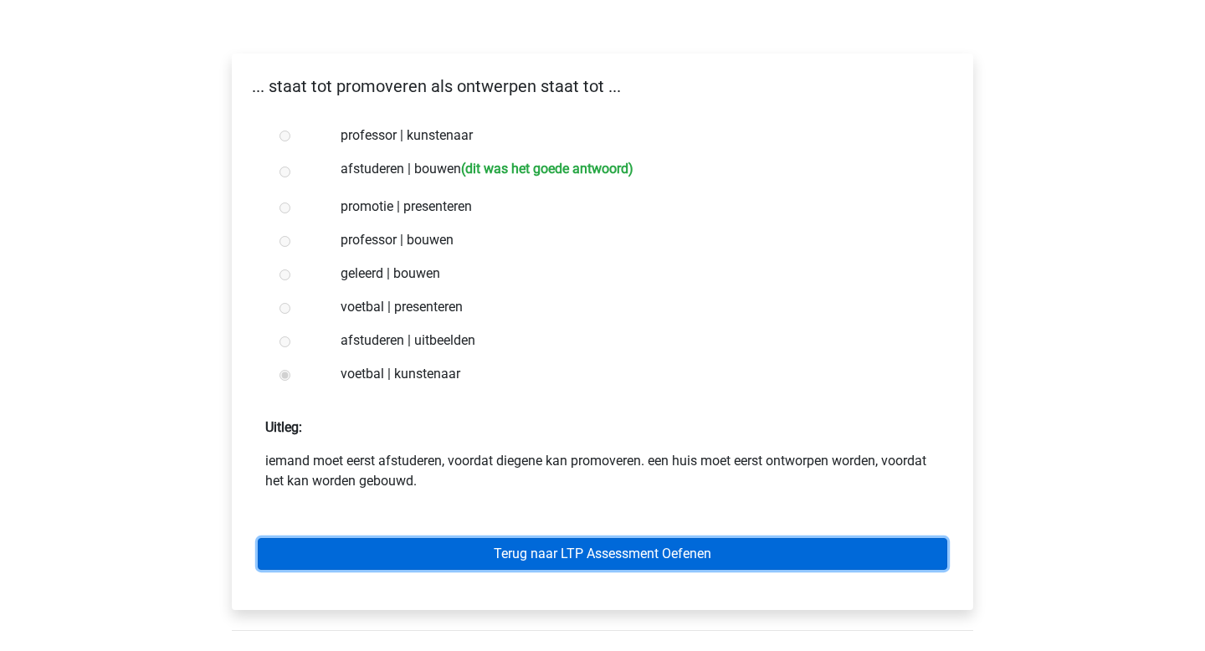
click at [405, 561] on link "Terug naar LTP Assessment Oefenen" at bounding box center [602, 554] width 689 height 32
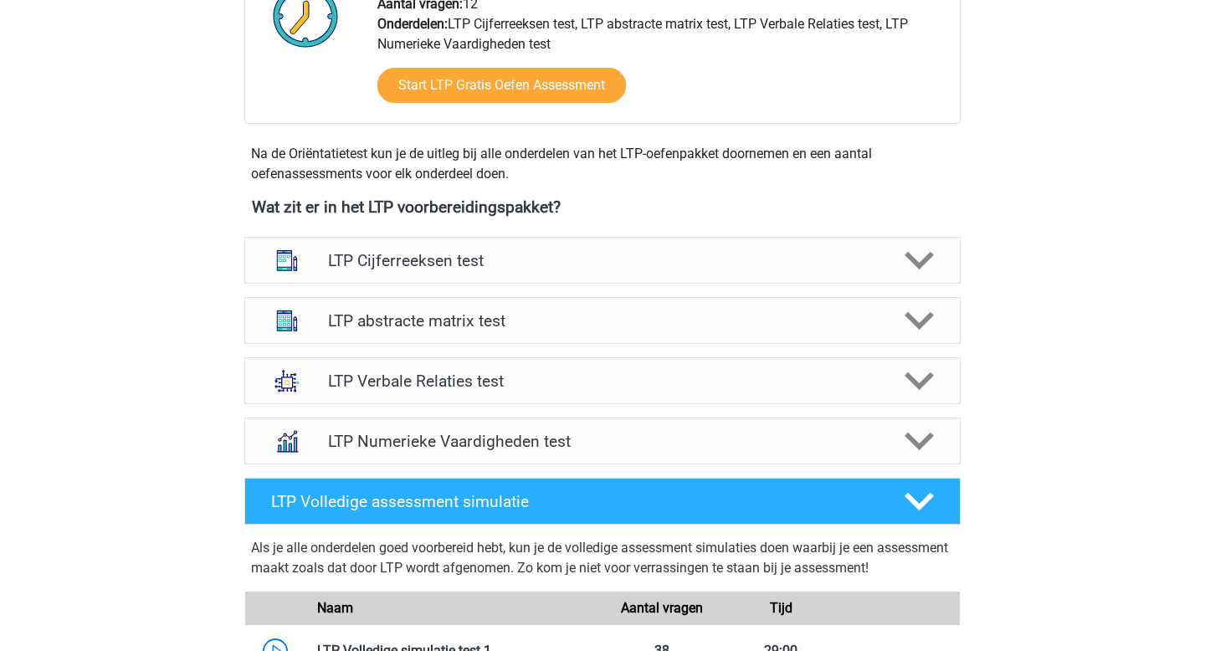
scroll to position [463, 0]
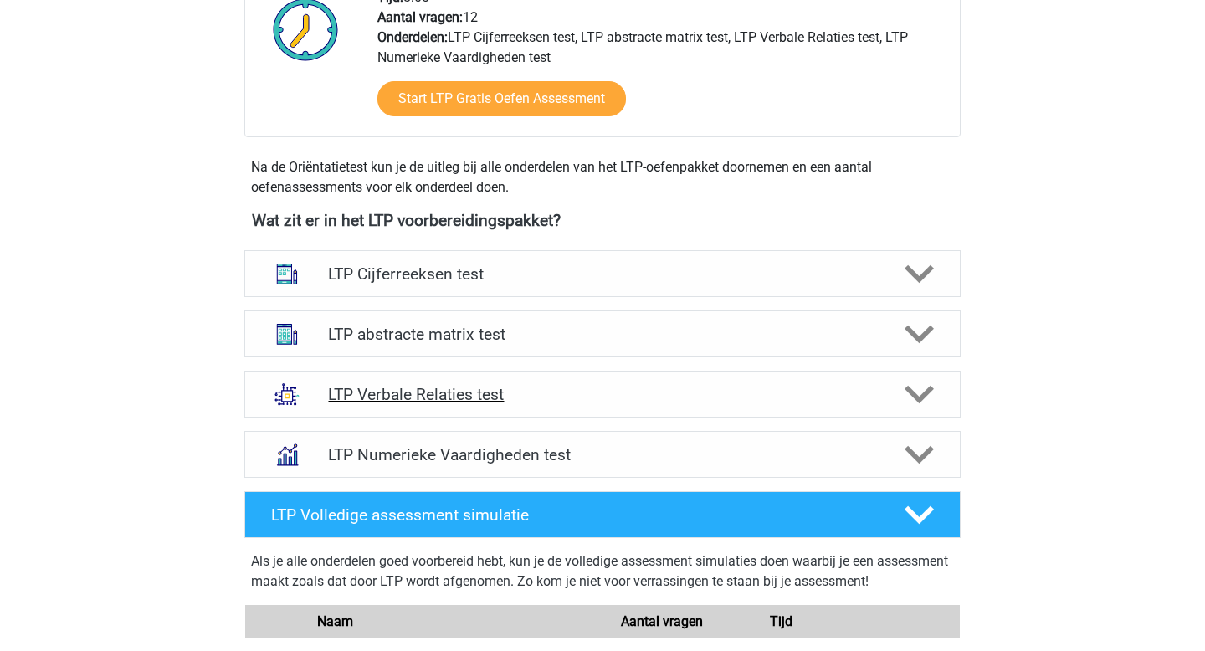
click at [395, 394] on h4 "LTP Verbale Relaties test" at bounding box center [602, 394] width 548 height 19
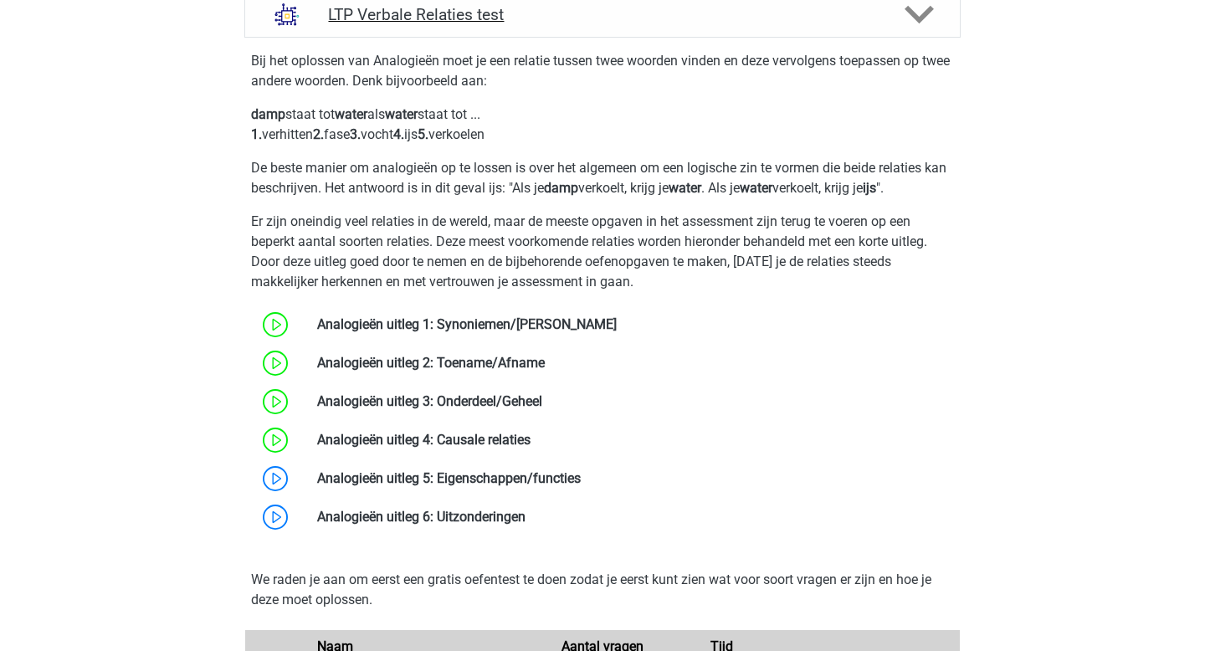
scroll to position [844, 0]
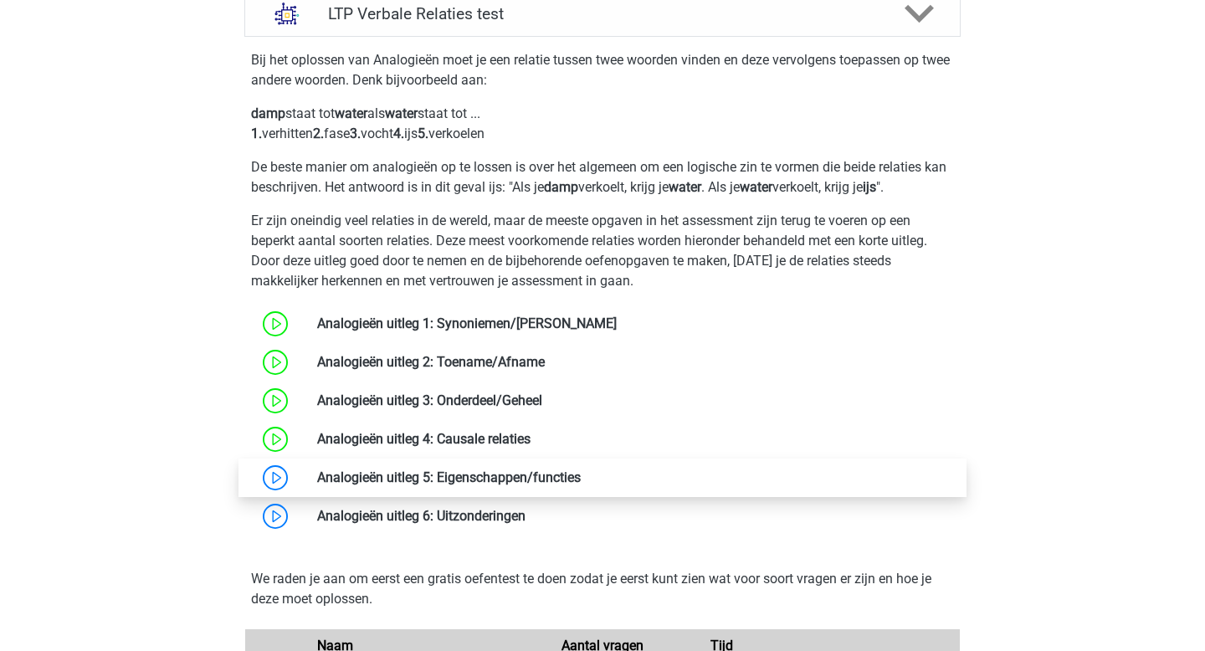
click at [581, 472] on link at bounding box center [581, 477] width 0 height 16
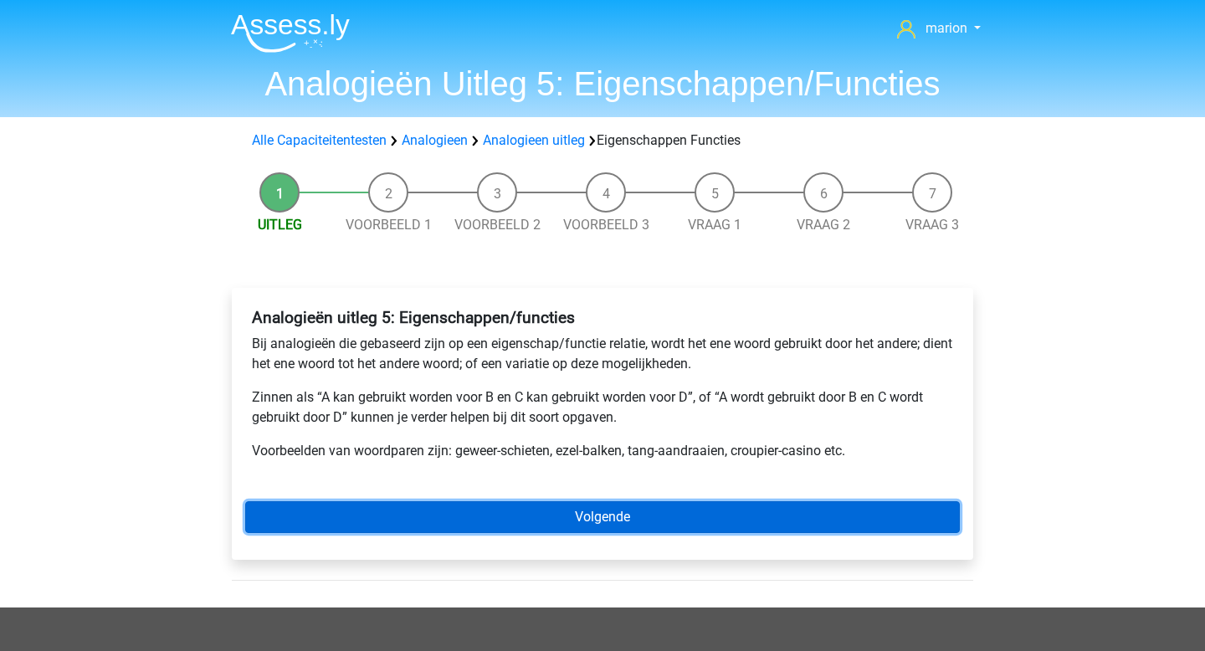
click at [391, 515] on link "Volgende" at bounding box center [602, 517] width 714 height 32
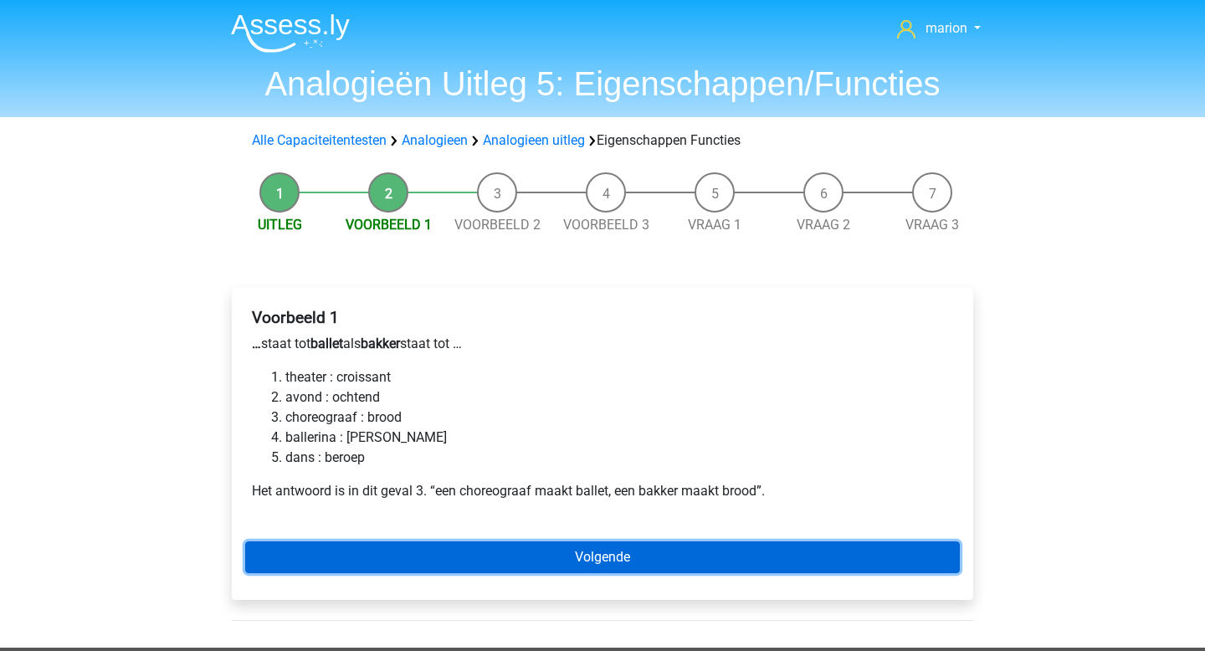
click at [411, 553] on link "Volgende" at bounding box center [602, 557] width 714 height 32
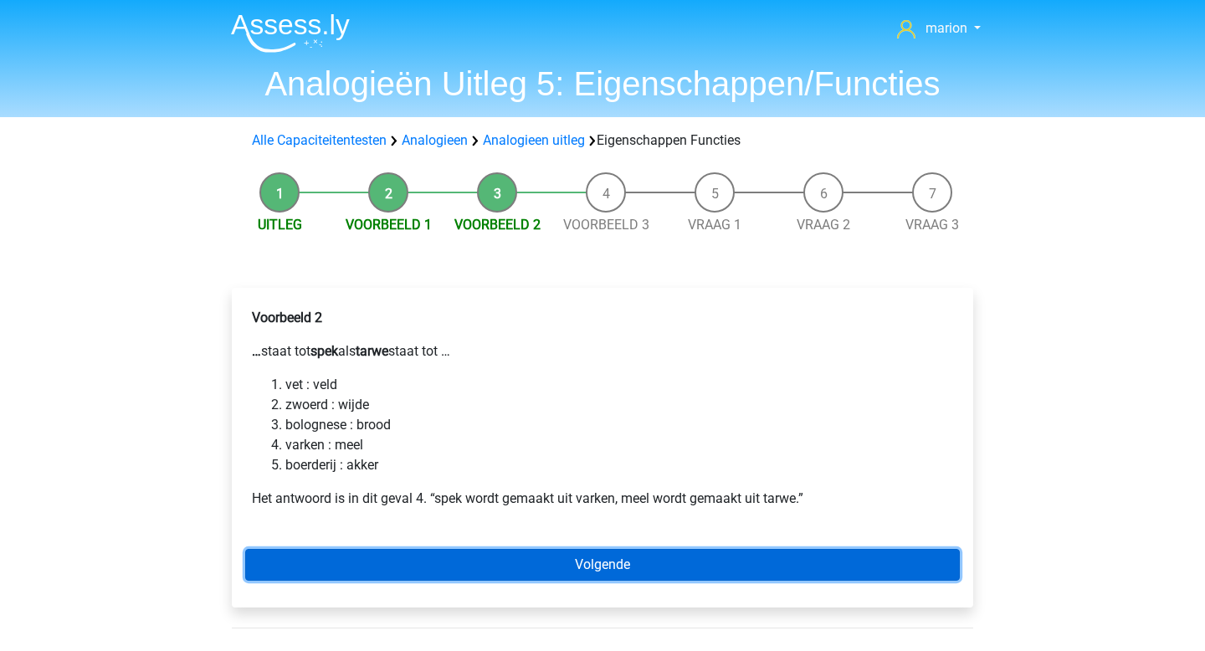
click at [411, 553] on link "Volgende" at bounding box center [602, 565] width 714 height 32
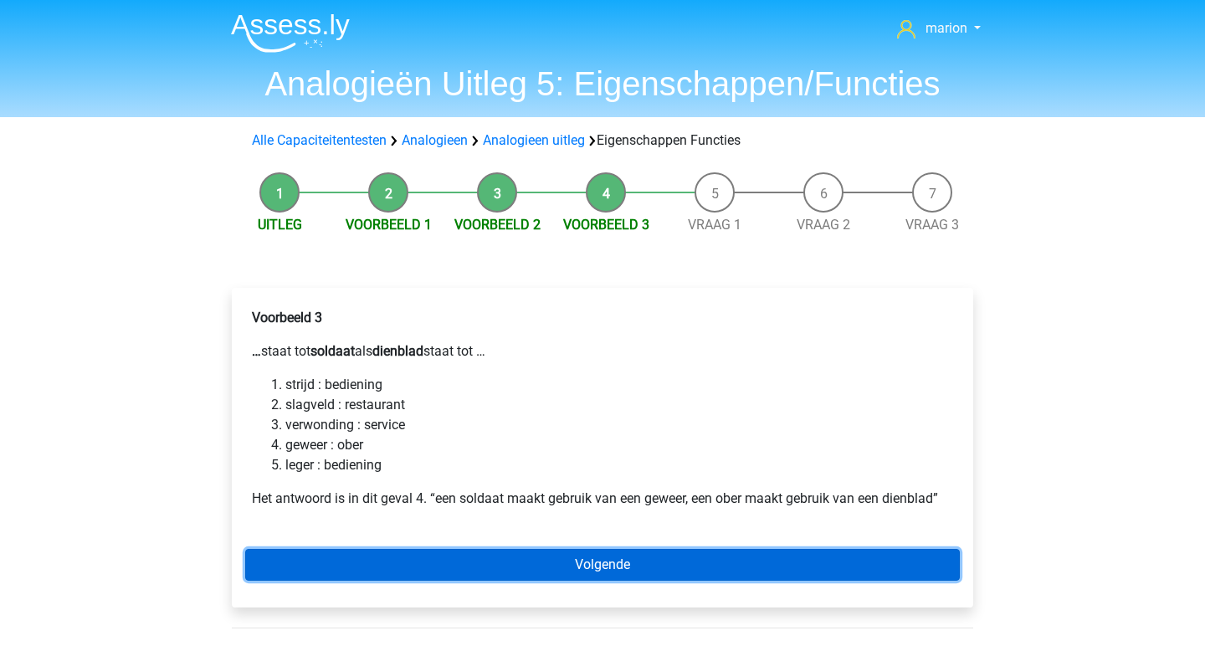
click at [411, 553] on link "Volgende" at bounding box center [602, 565] width 714 height 32
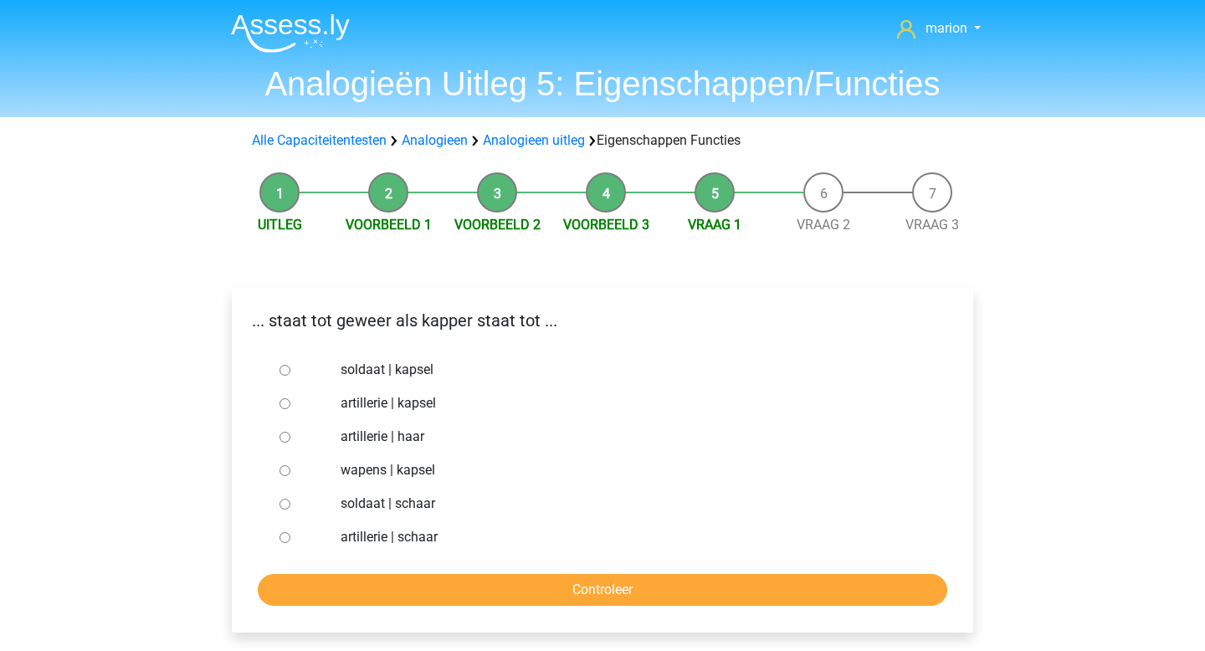
click at [289, 505] on input "soldaat | schaar" at bounding box center [284, 504] width 11 height 11
radio input "true"
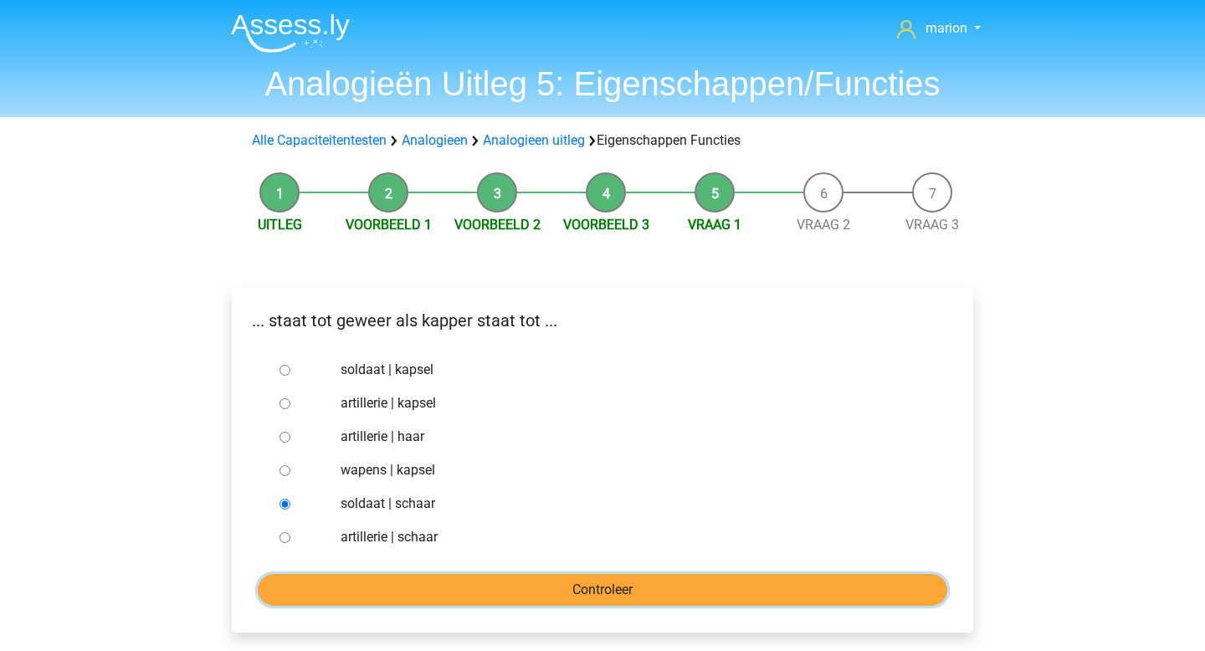
click at [470, 598] on input "Controleer" at bounding box center [602, 590] width 689 height 32
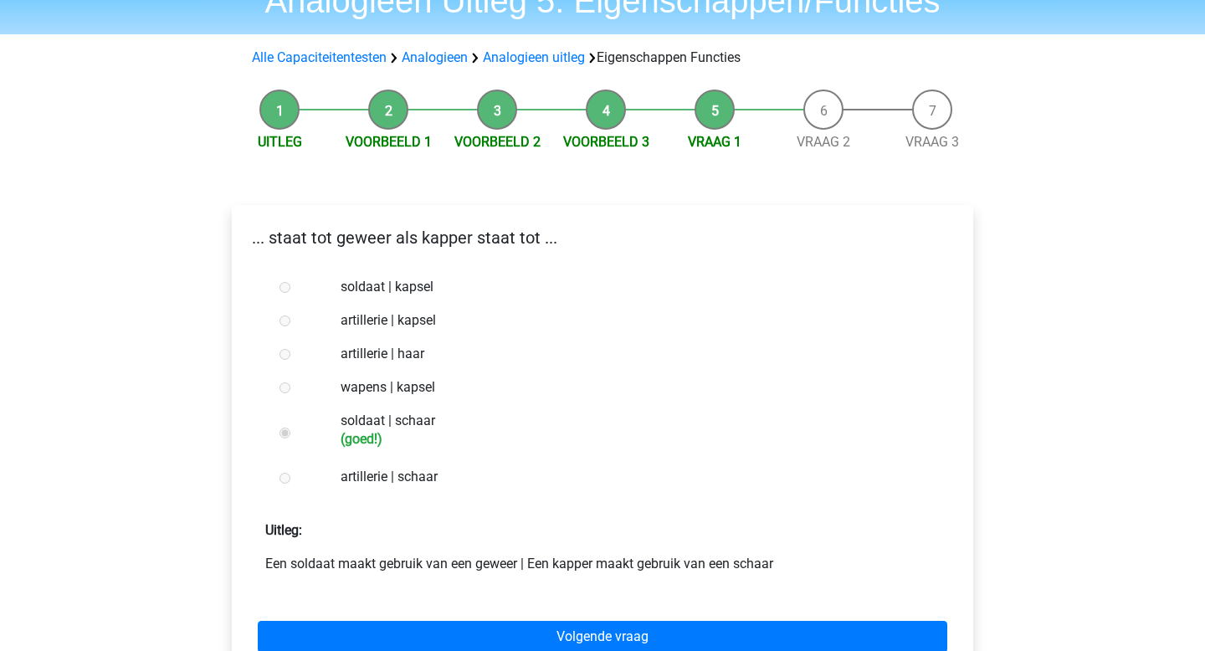
scroll to position [84, 0]
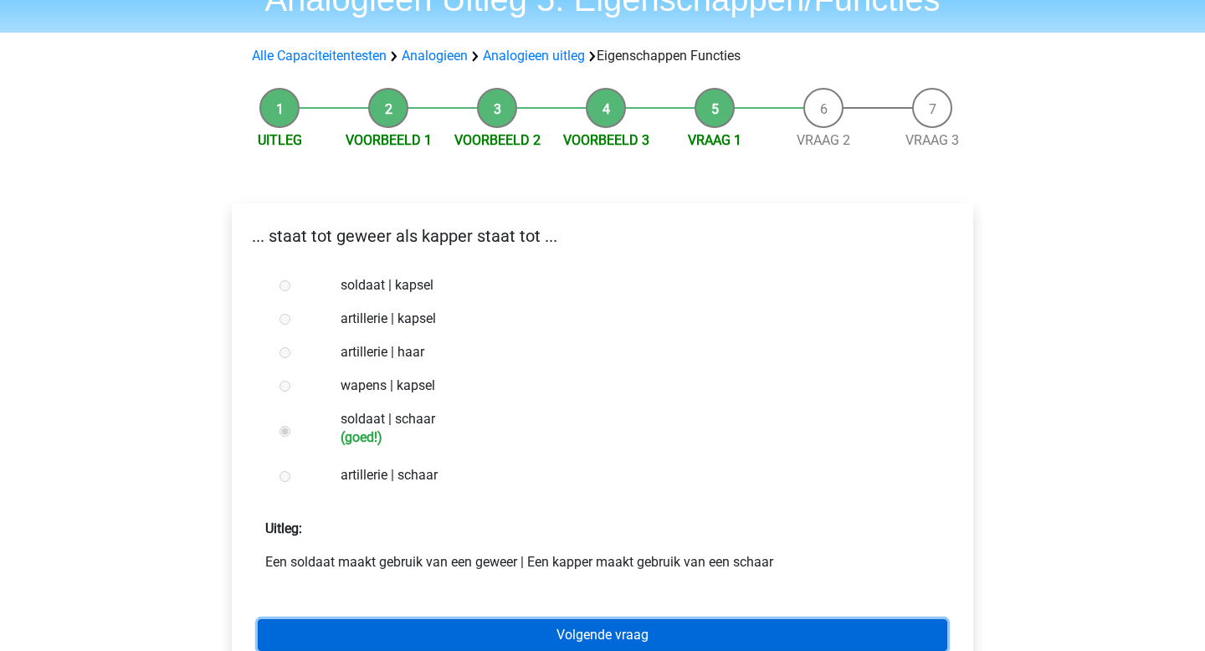
click at [474, 635] on link "Volgende vraag" at bounding box center [602, 635] width 689 height 32
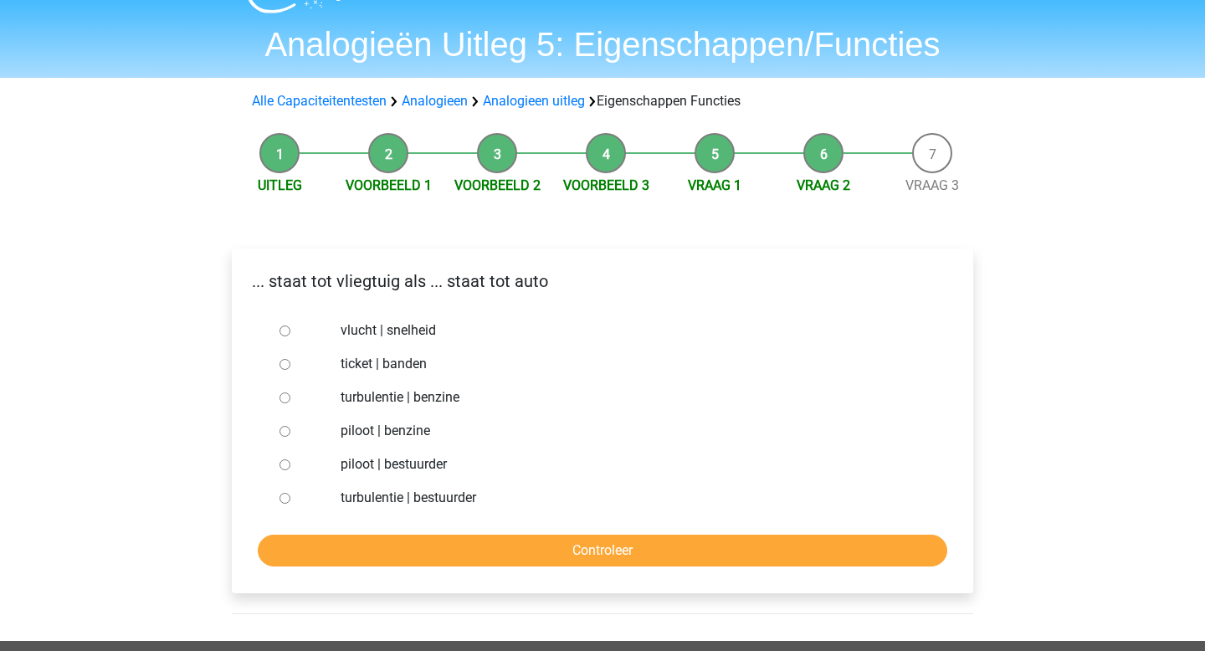
scroll to position [44, 0]
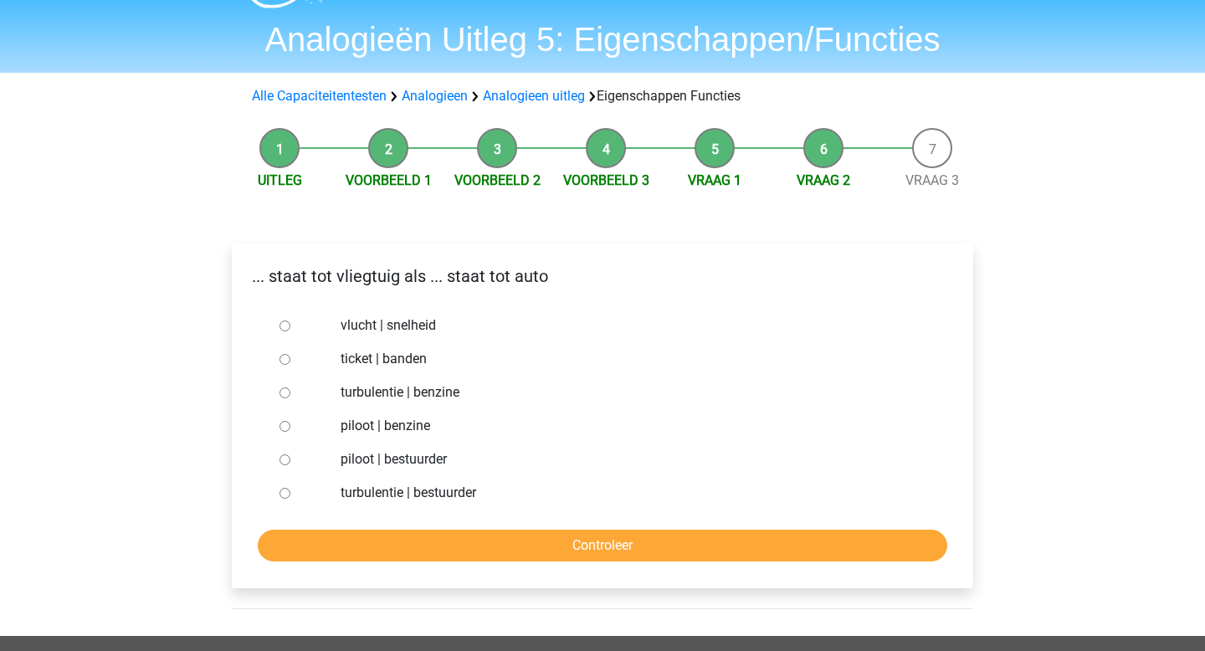
click at [286, 464] on input "piloot | bestuurder" at bounding box center [284, 459] width 11 height 11
radio input "true"
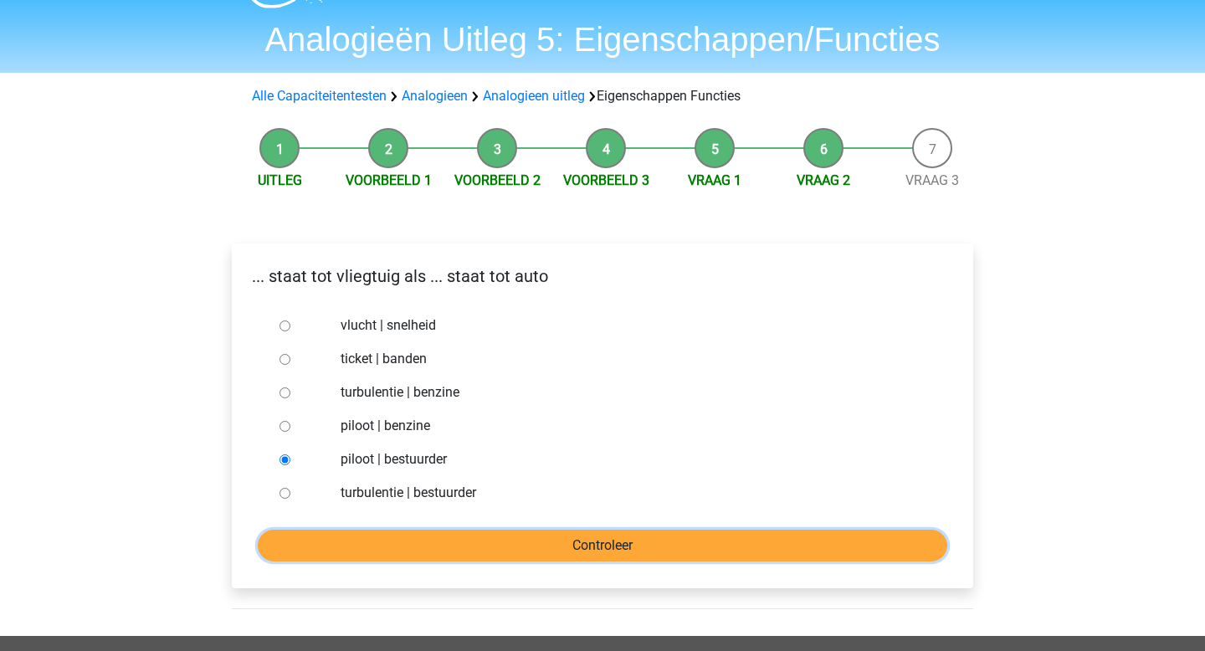
click at [332, 539] on input "Controleer" at bounding box center [602, 546] width 689 height 32
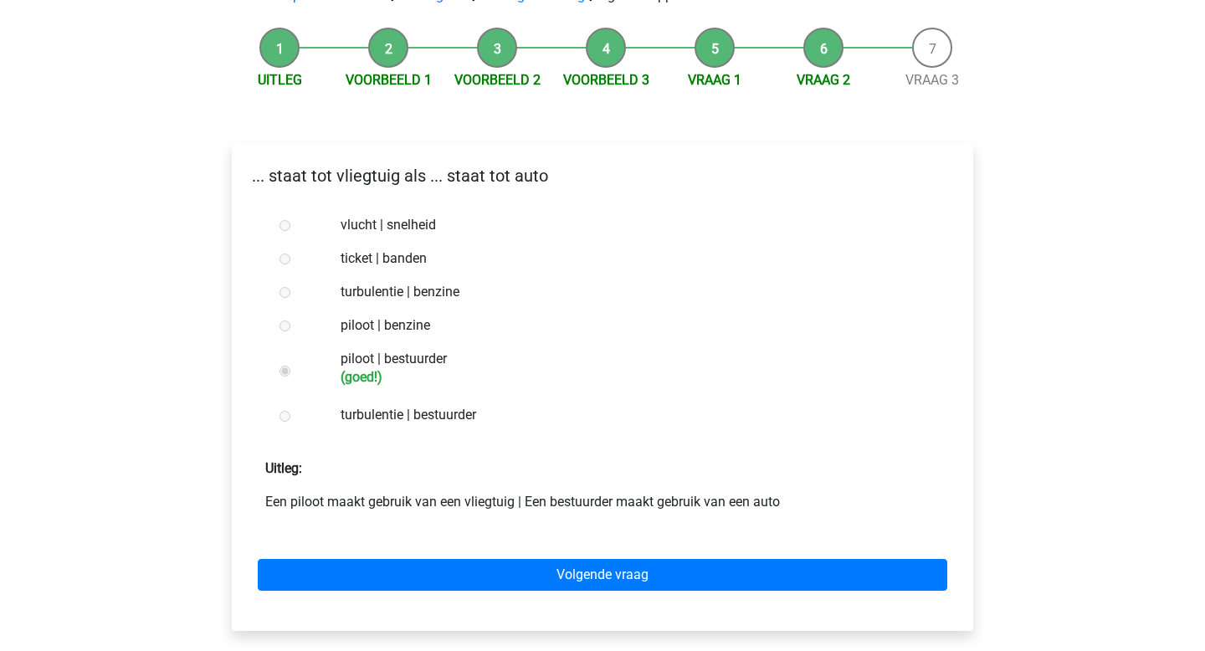
scroll to position [153, 0]
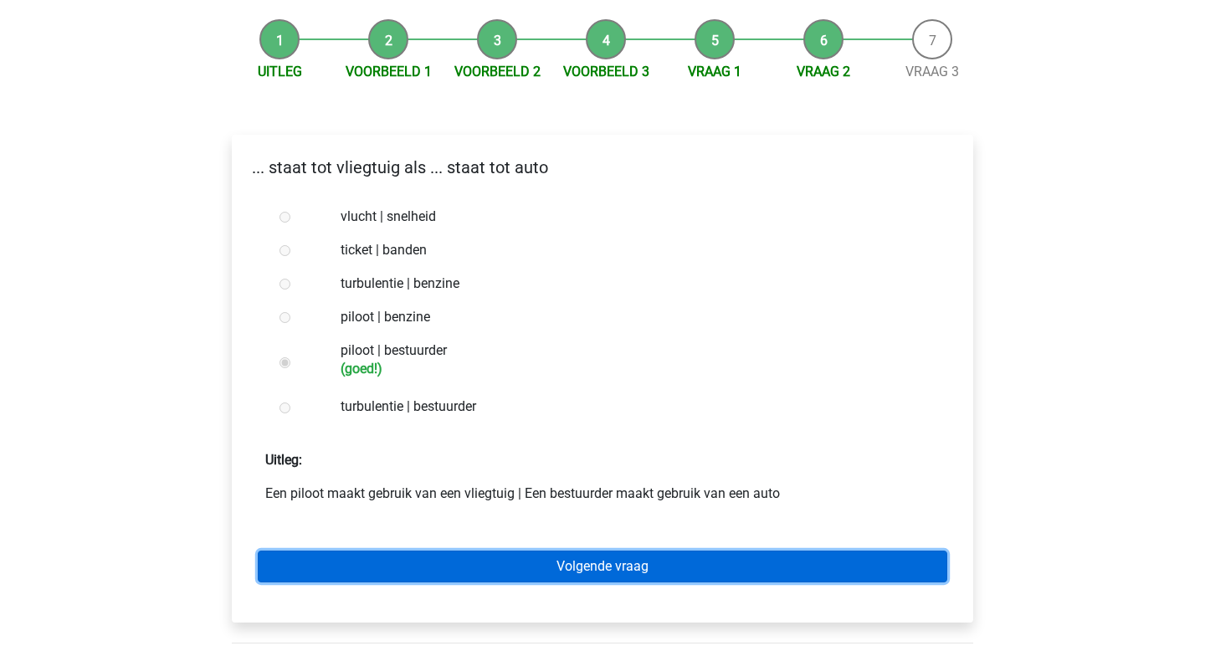
click at [344, 567] on link "Volgende vraag" at bounding box center [602, 566] width 689 height 32
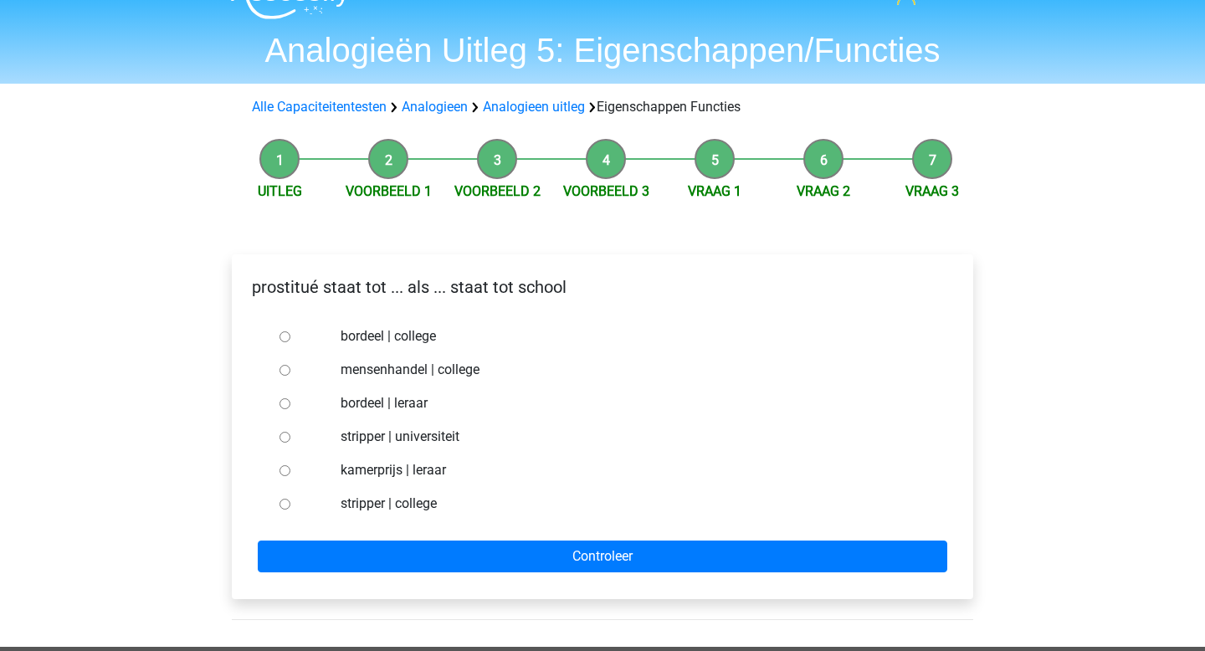
scroll to position [34, 0]
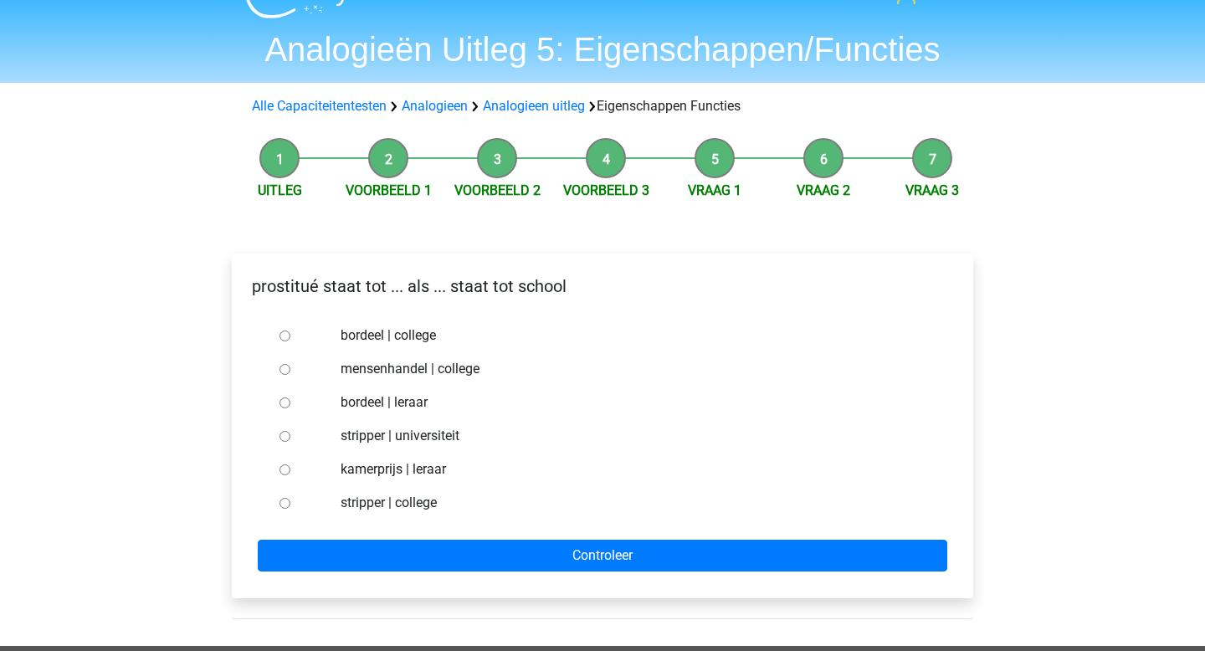
click at [282, 402] on input "bordeel | leraar" at bounding box center [284, 402] width 11 height 11
radio input "true"
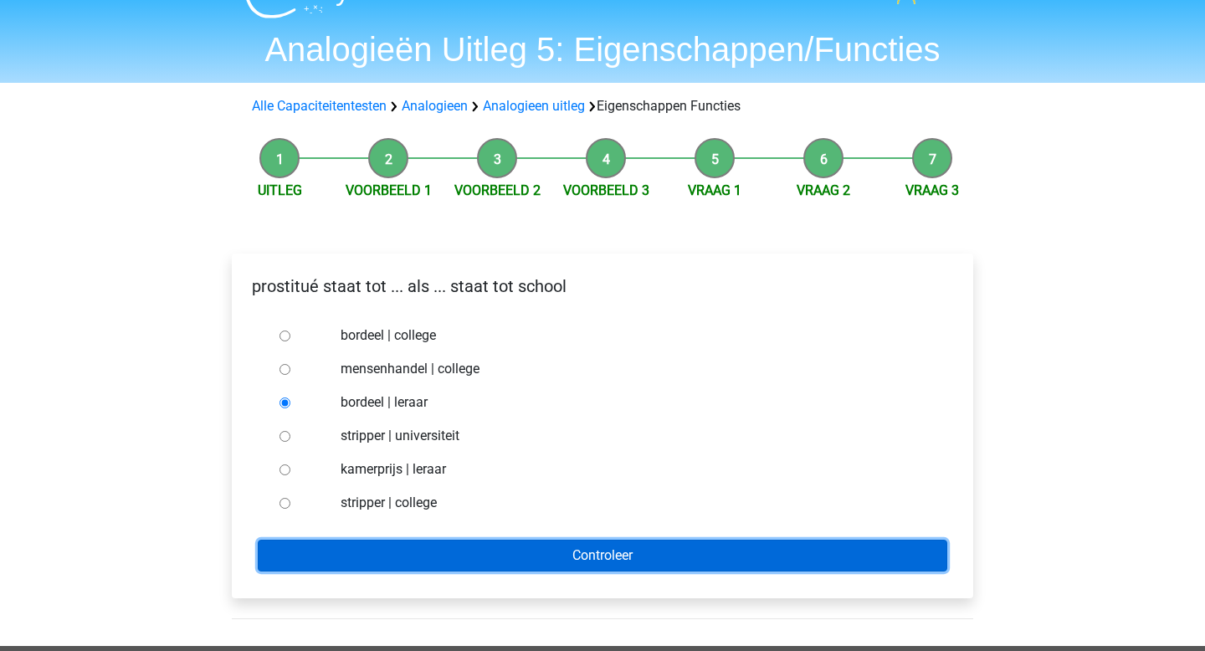
click at [340, 550] on input "Controleer" at bounding box center [602, 556] width 689 height 32
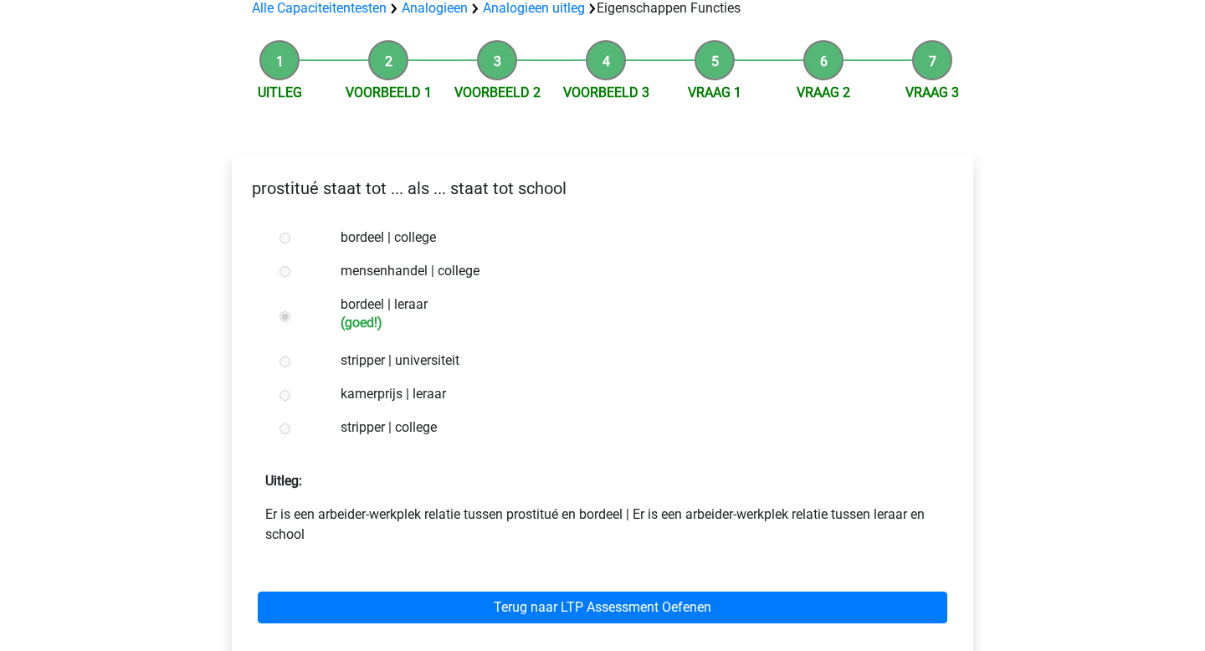
scroll to position [136, 0]
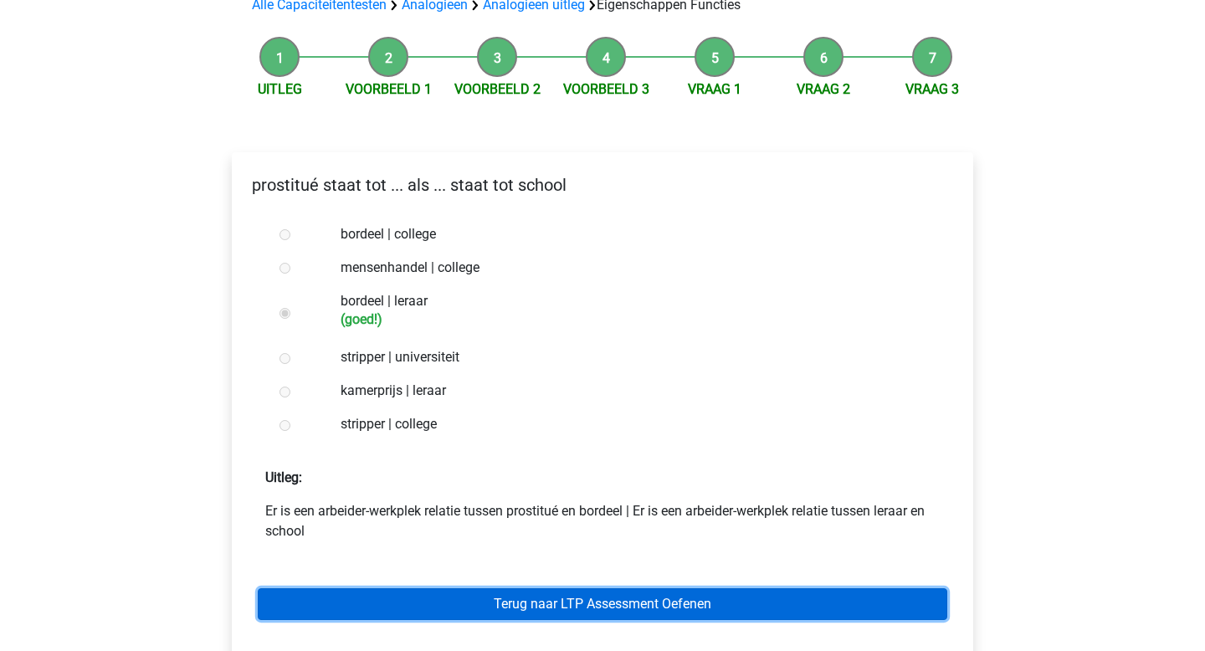
click at [359, 613] on link "Terug naar LTP Assessment Oefenen" at bounding box center [602, 604] width 689 height 32
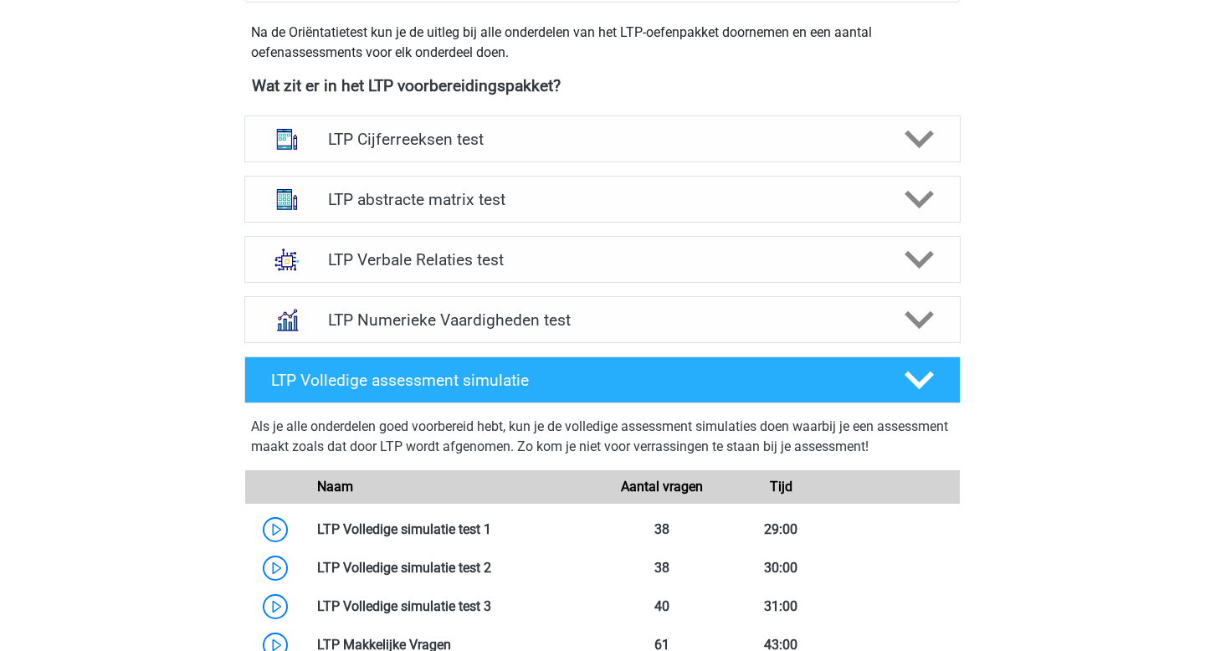
scroll to position [590, 0]
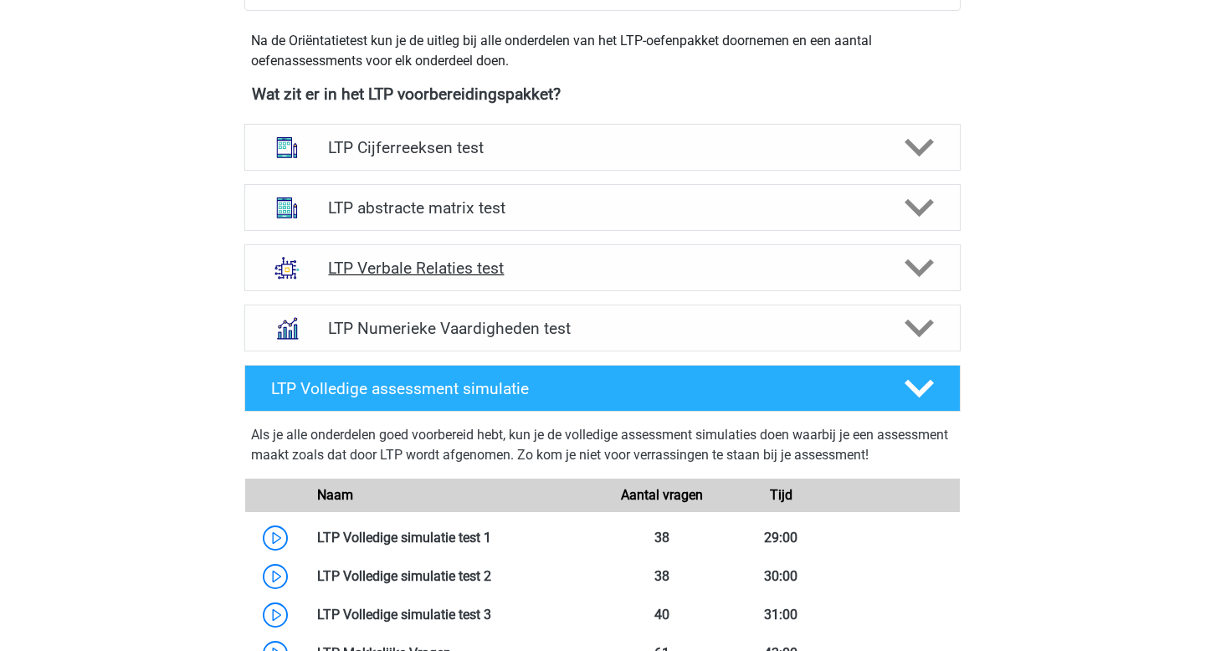
click at [400, 276] on h4 "LTP Verbale Relaties test" at bounding box center [602, 268] width 548 height 19
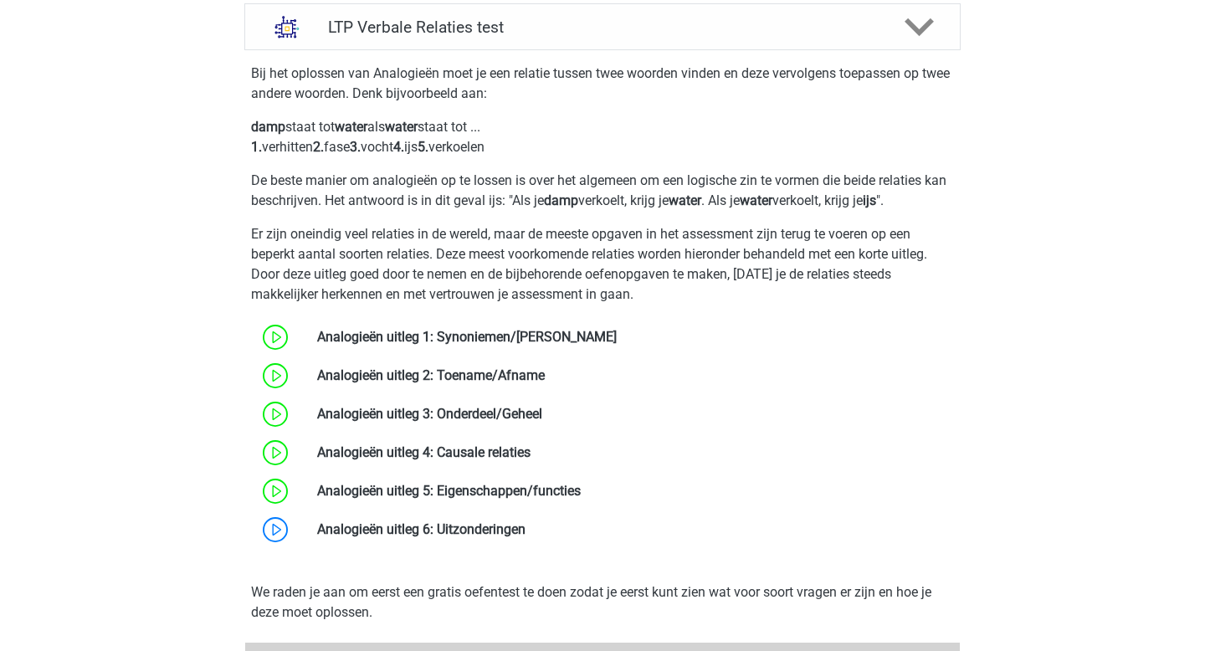
scroll to position [834, 0]
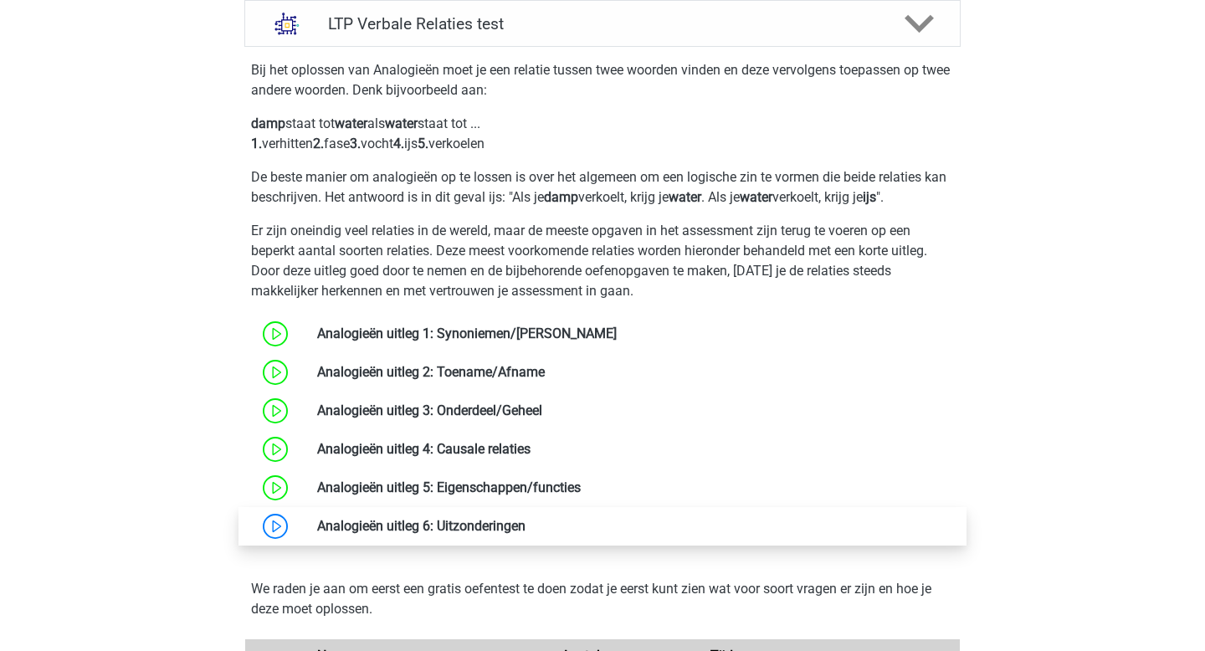
click at [525, 526] on link at bounding box center [525, 526] width 0 height 16
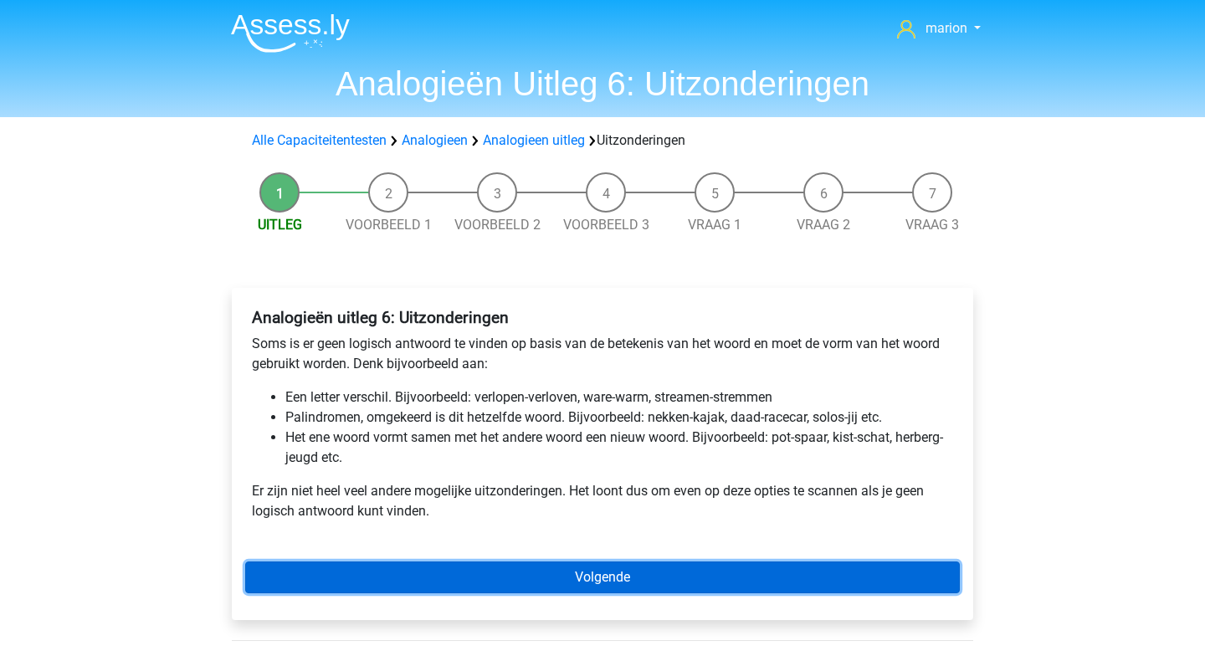
click at [508, 571] on link "Volgende" at bounding box center [602, 577] width 714 height 32
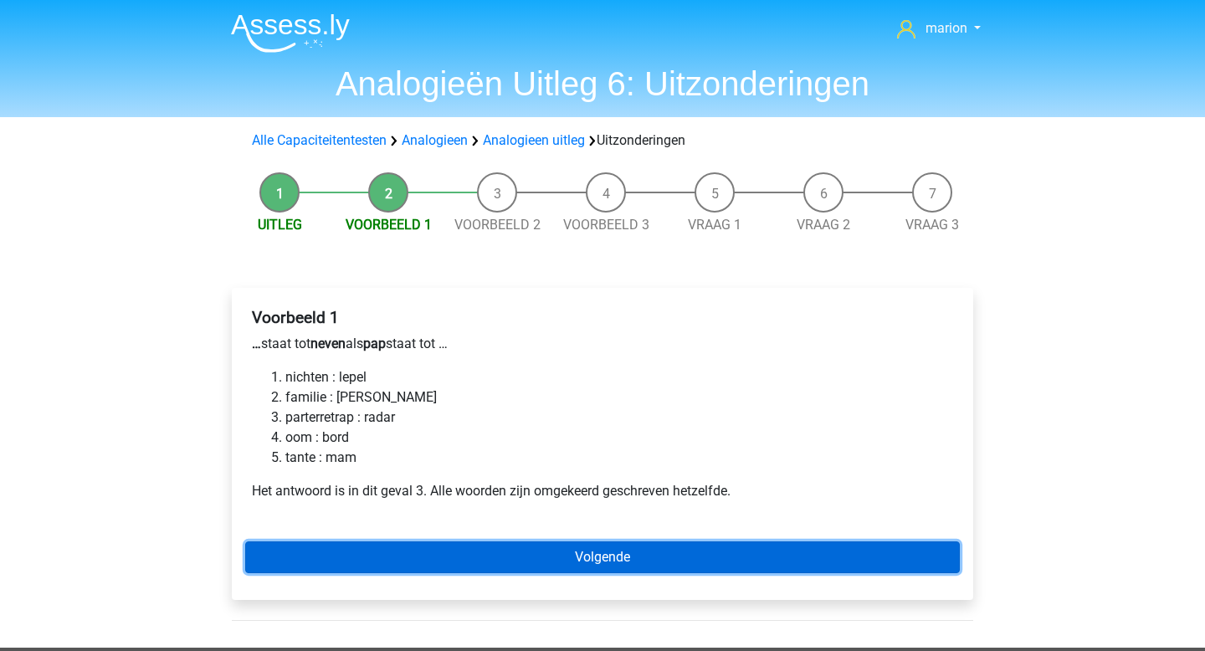
click at [387, 550] on link "Volgende" at bounding box center [602, 557] width 714 height 32
click at [429, 544] on link "Volgende" at bounding box center [602, 557] width 714 height 32
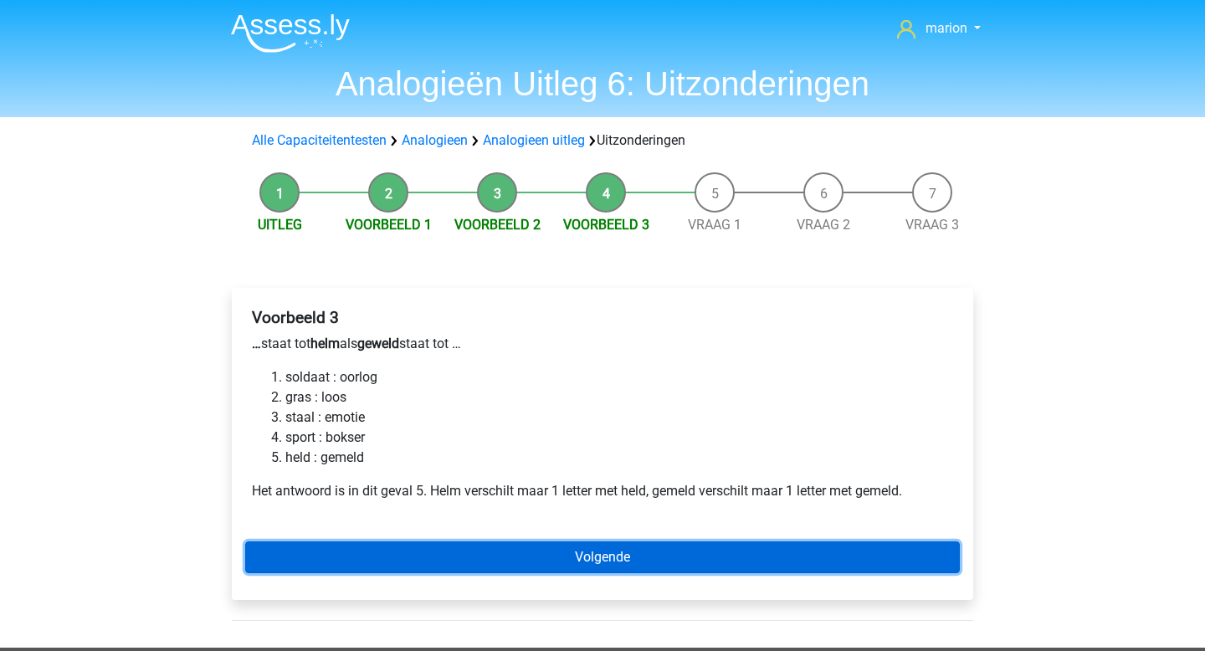
click at [392, 564] on link "Volgende" at bounding box center [602, 557] width 714 height 32
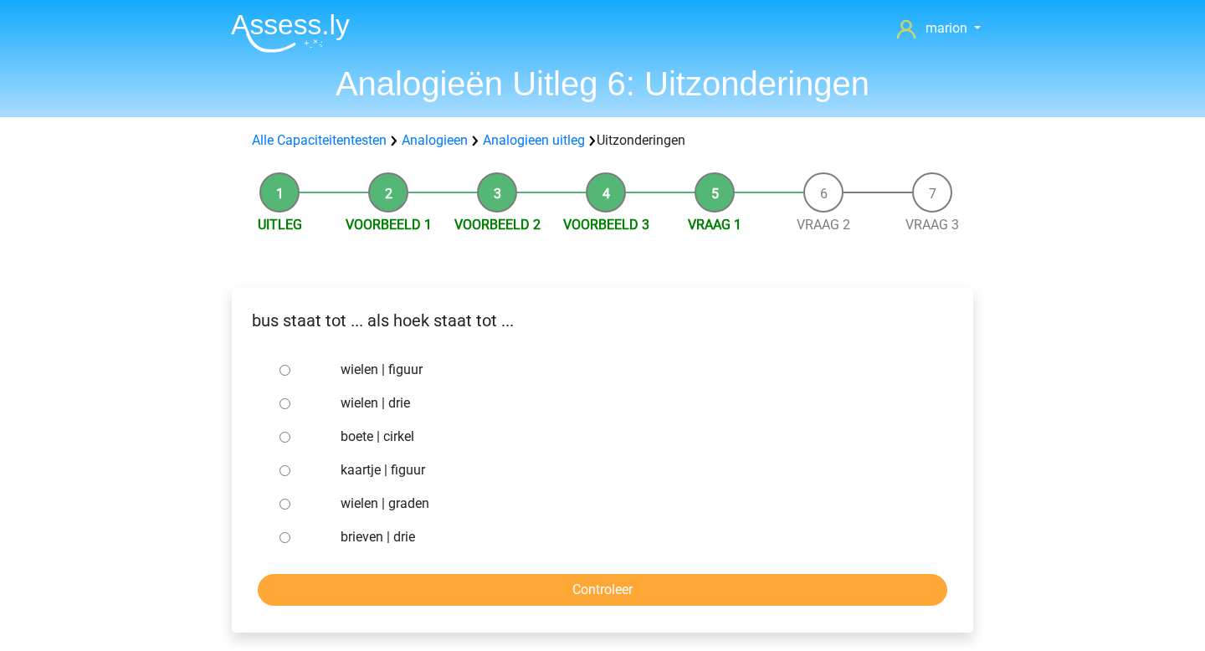
click at [373, 502] on label "wielen | graden" at bounding box center [629, 504] width 579 height 20
click at [290, 502] on input "wielen | graden" at bounding box center [284, 504] width 11 height 11
radio input "true"
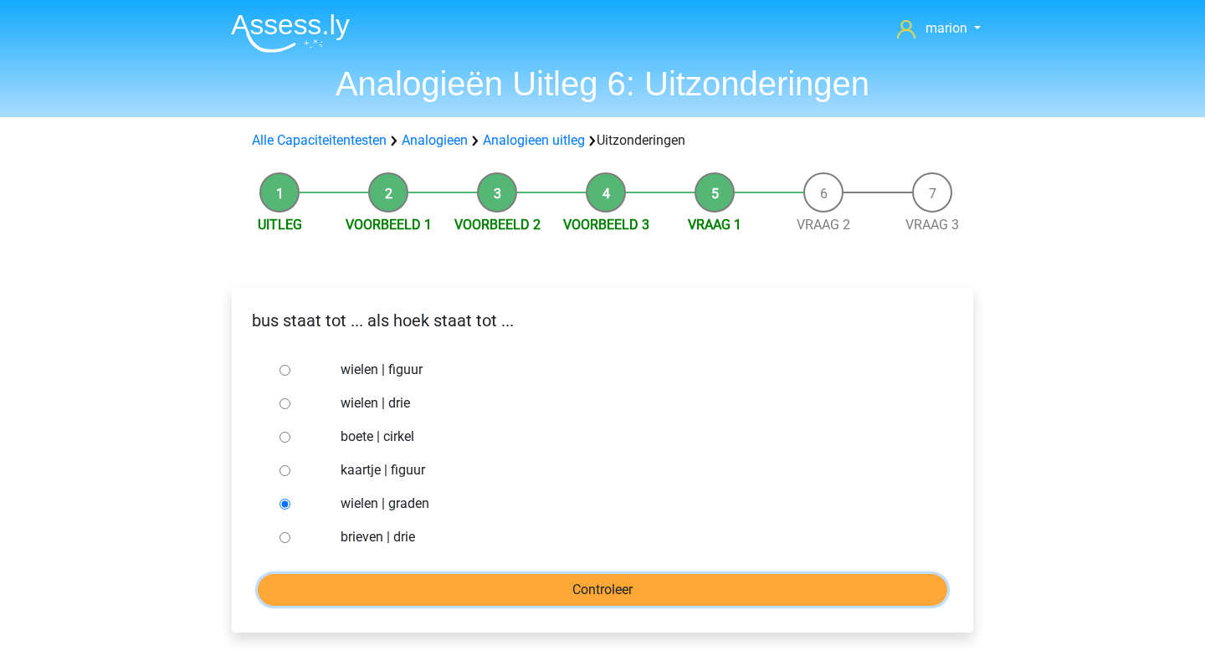
click at [352, 592] on input "Controleer" at bounding box center [602, 590] width 689 height 32
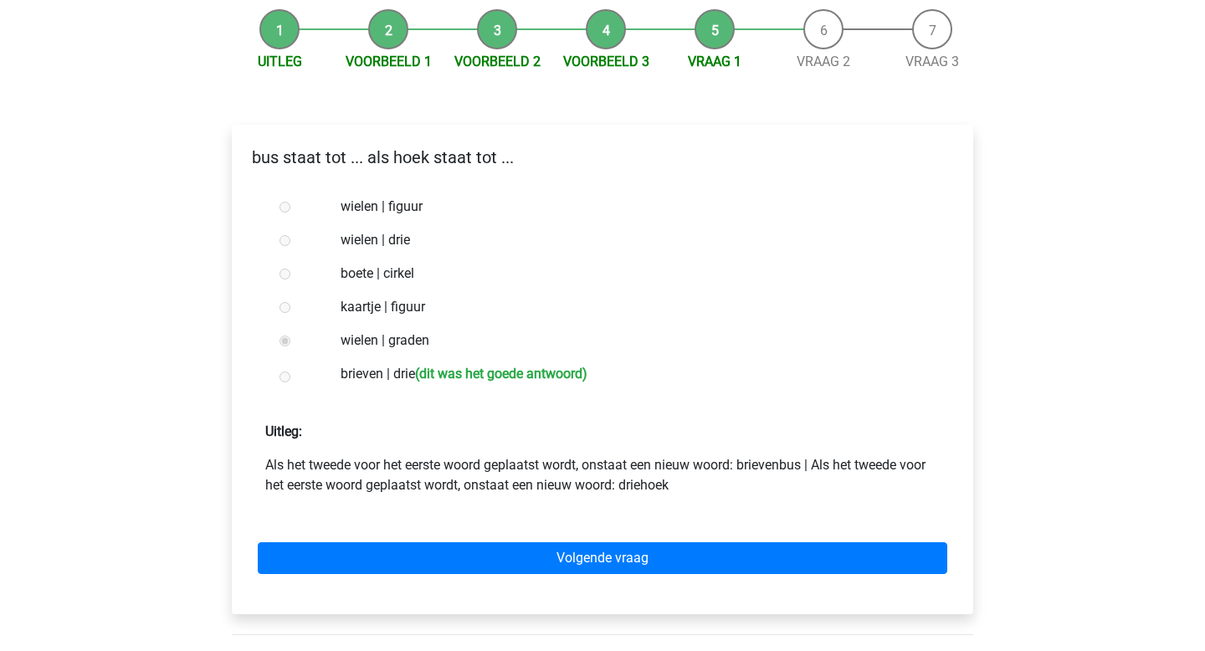
scroll to position [166, 0]
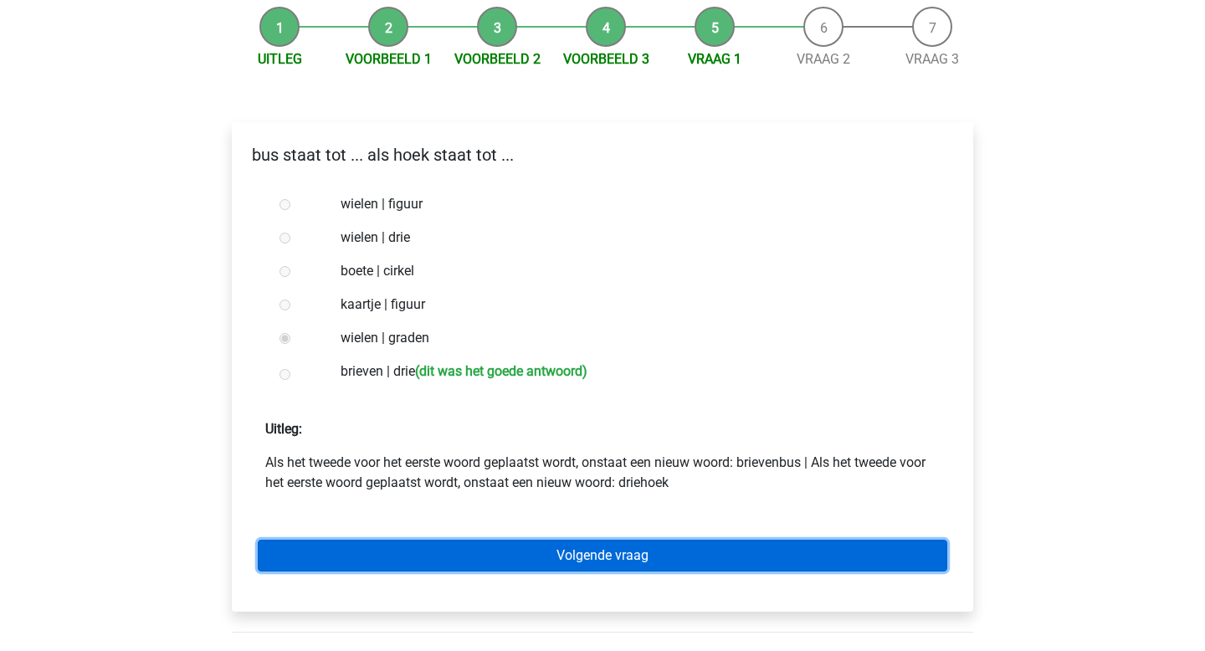
click at [362, 550] on link "Volgende vraag" at bounding box center [602, 556] width 689 height 32
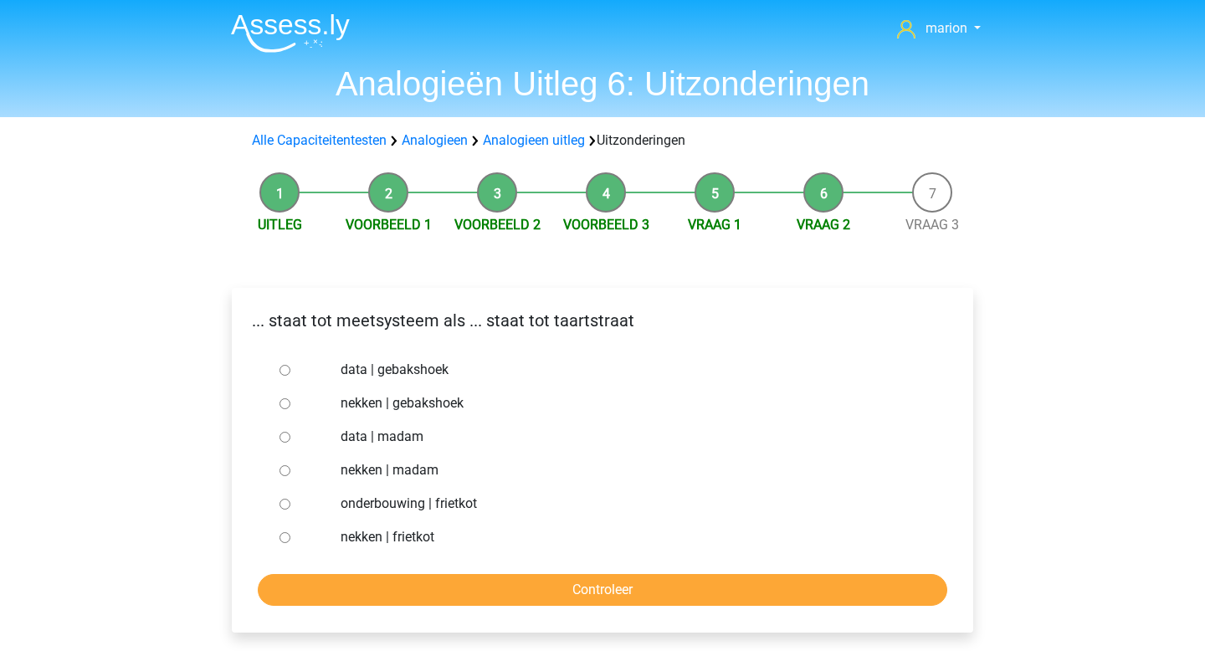
click at [283, 468] on input "nekken | madam" at bounding box center [284, 470] width 11 height 11
radio input "true"
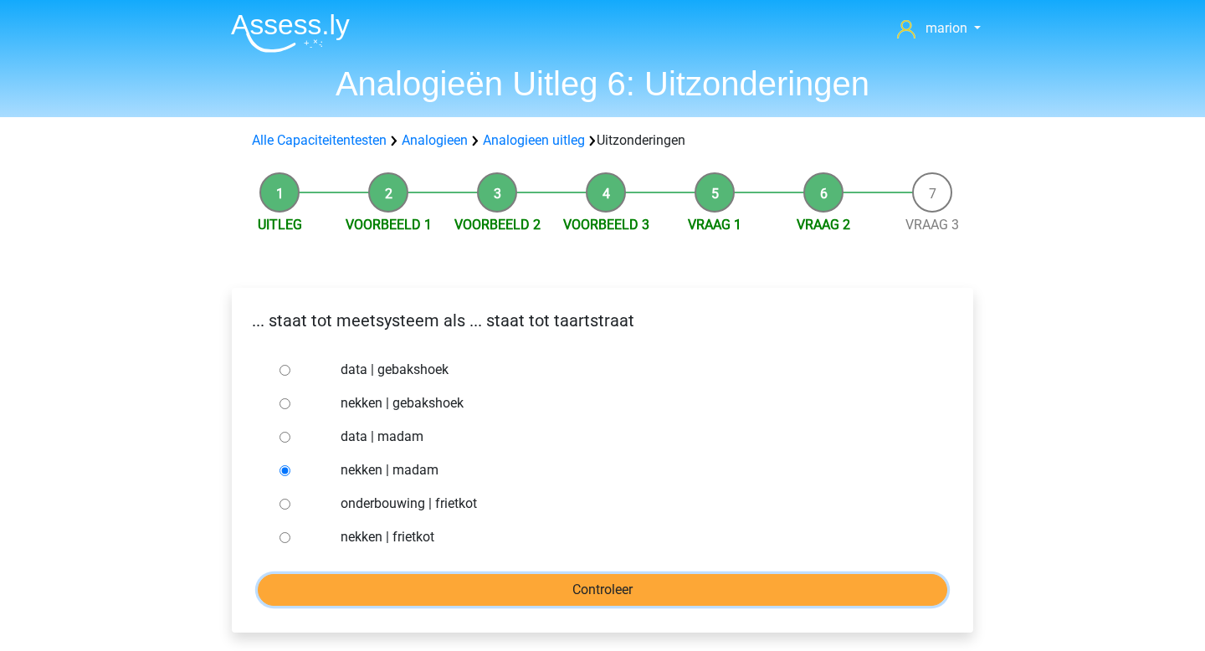
click at [301, 593] on input "Controleer" at bounding box center [602, 590] width 689 height 32
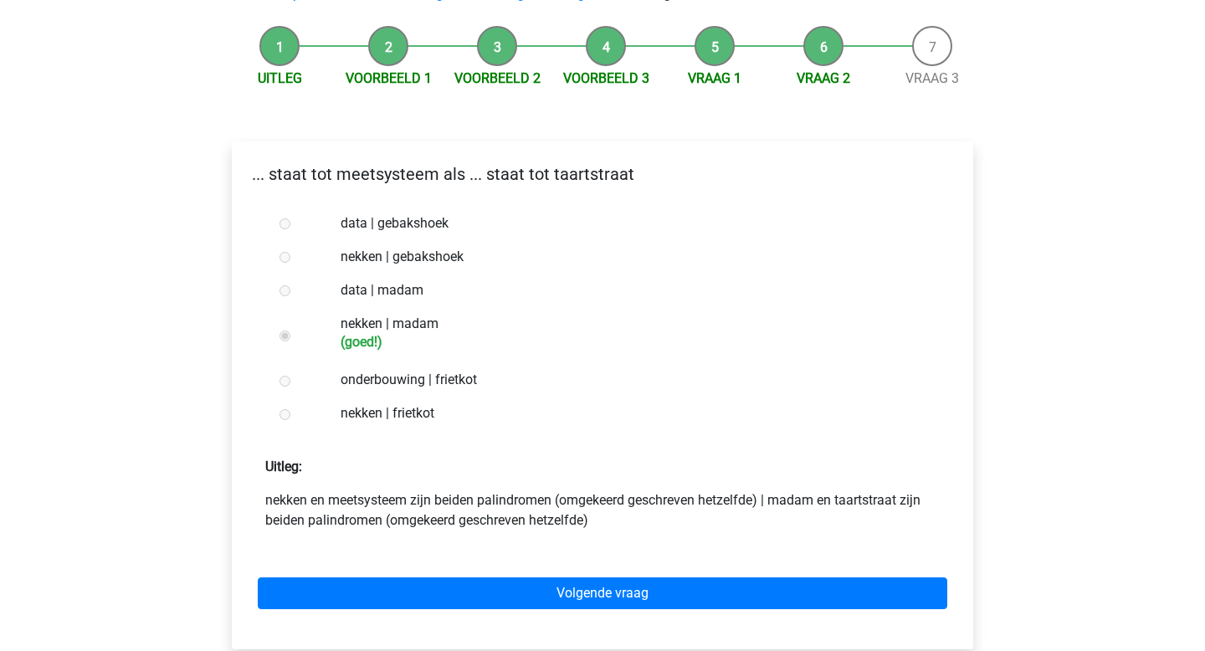
scroll to position [164, 0]
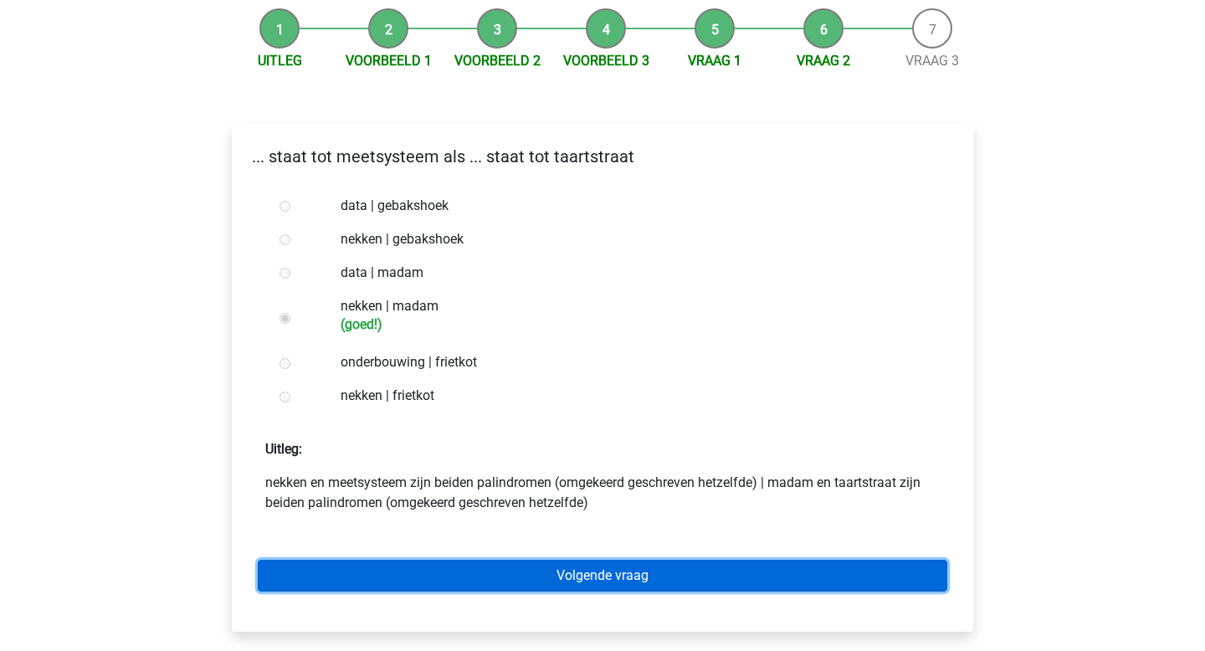
click at [349, 572] on link "Volgende vraag" at bounding box center [602, 576] width 689 height 32
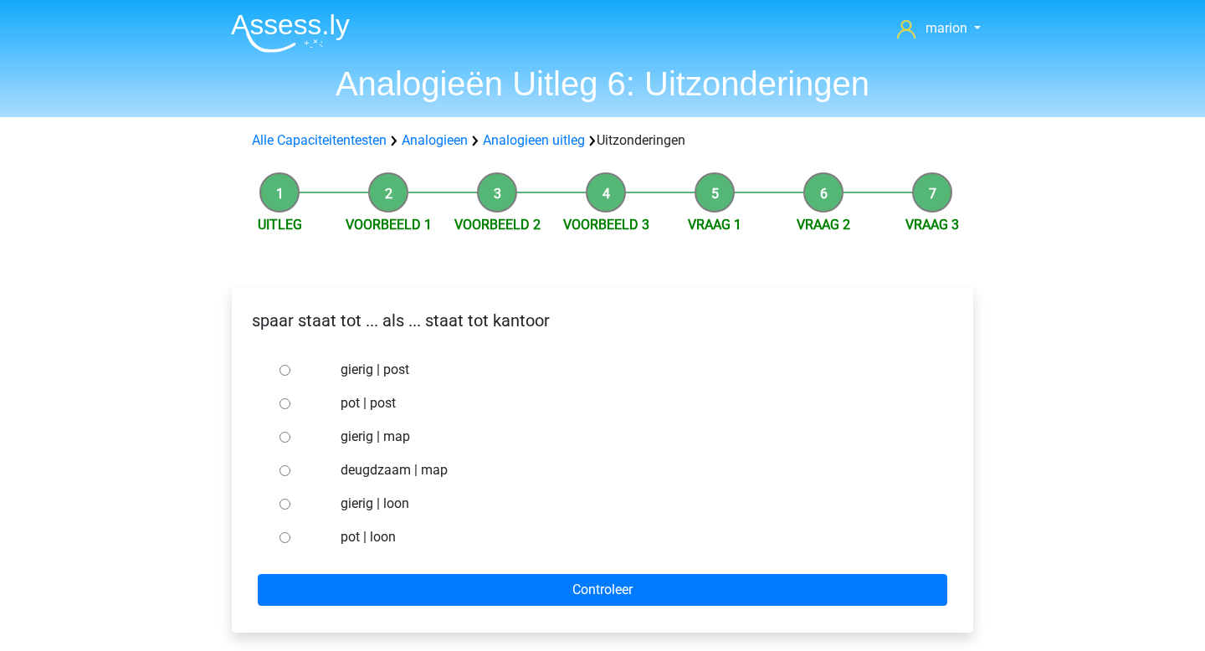
click at [288, 405] on input "pot | post" at bounding box center [284, 403] width 11 height 11
radio input "true"
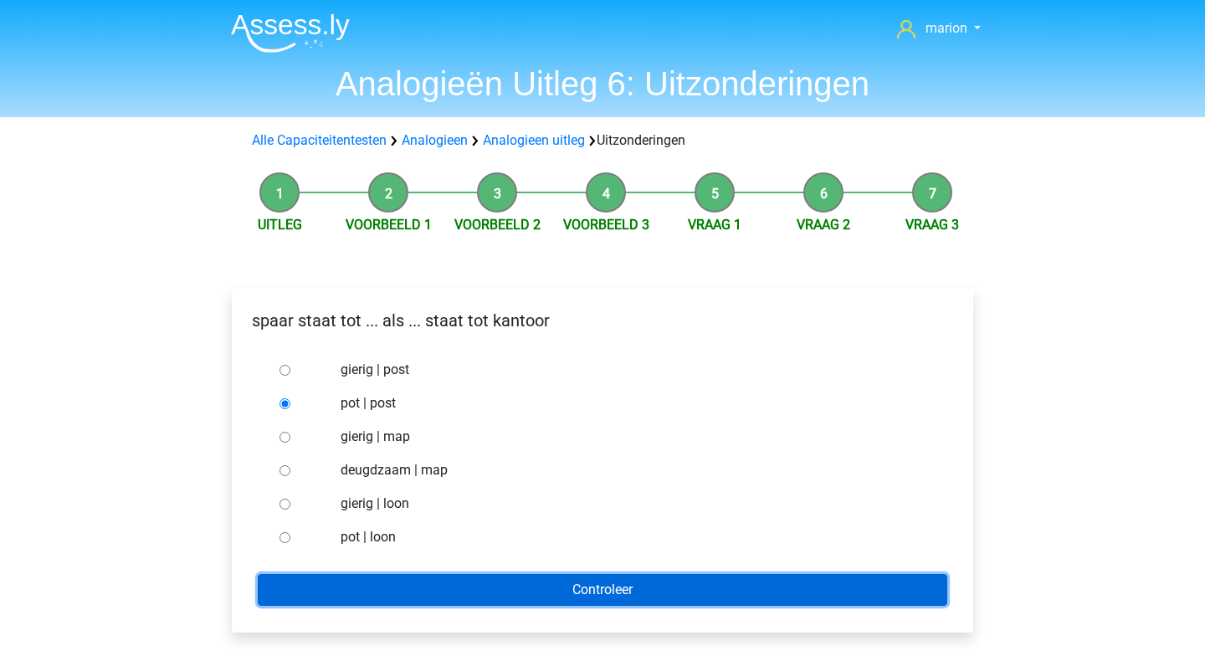
click at [431, 591] on input "Controleer" at bounding box center [602, 590] width 689 height 32
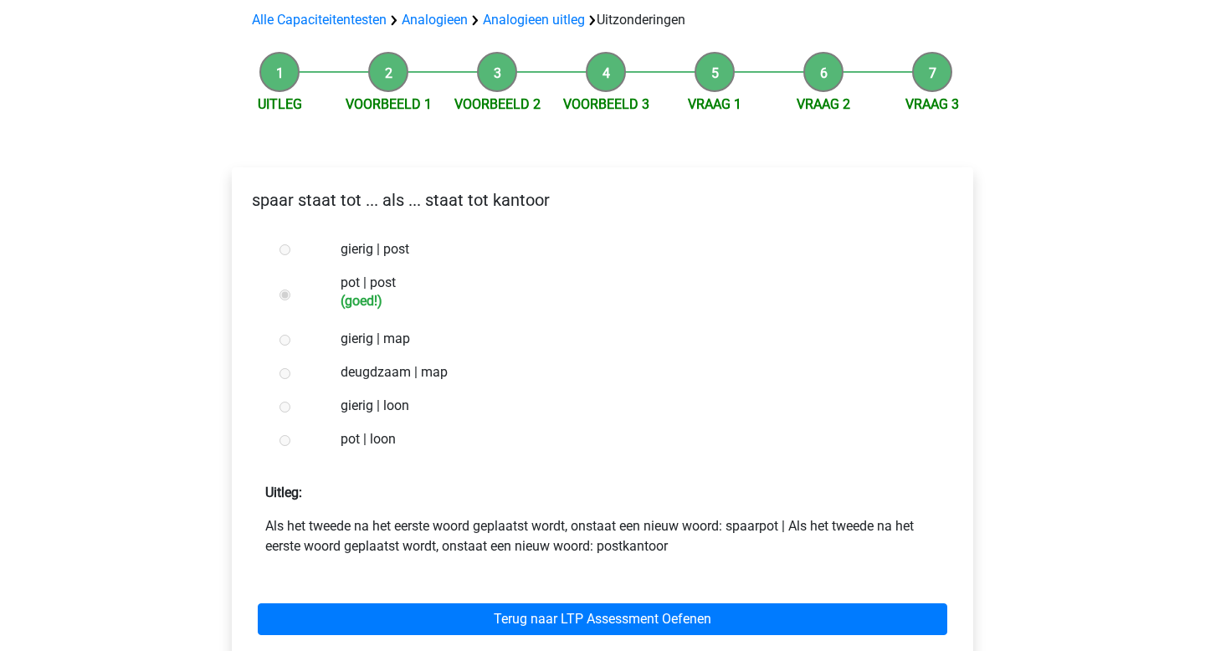
scroll to position [131, 0]
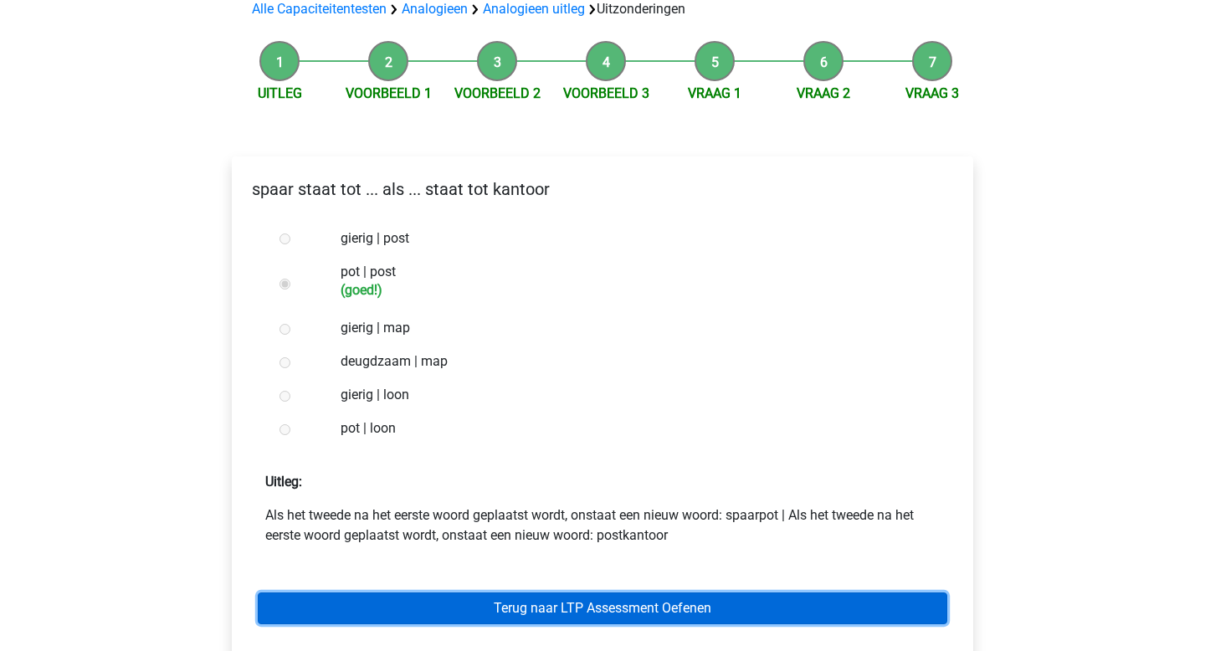
click at [431, 599] on link "Terug naar LTP Assessment Oefenen" at bounding box center [602, 608] width 689 height 32
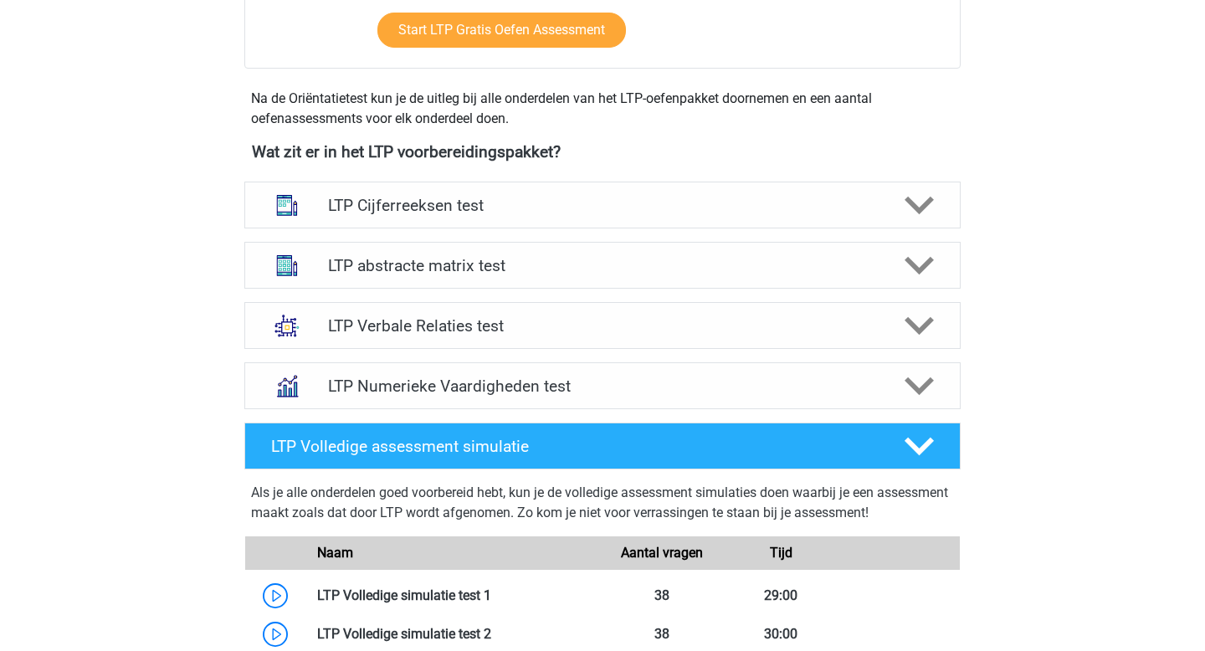
scroll to position [530, 0]
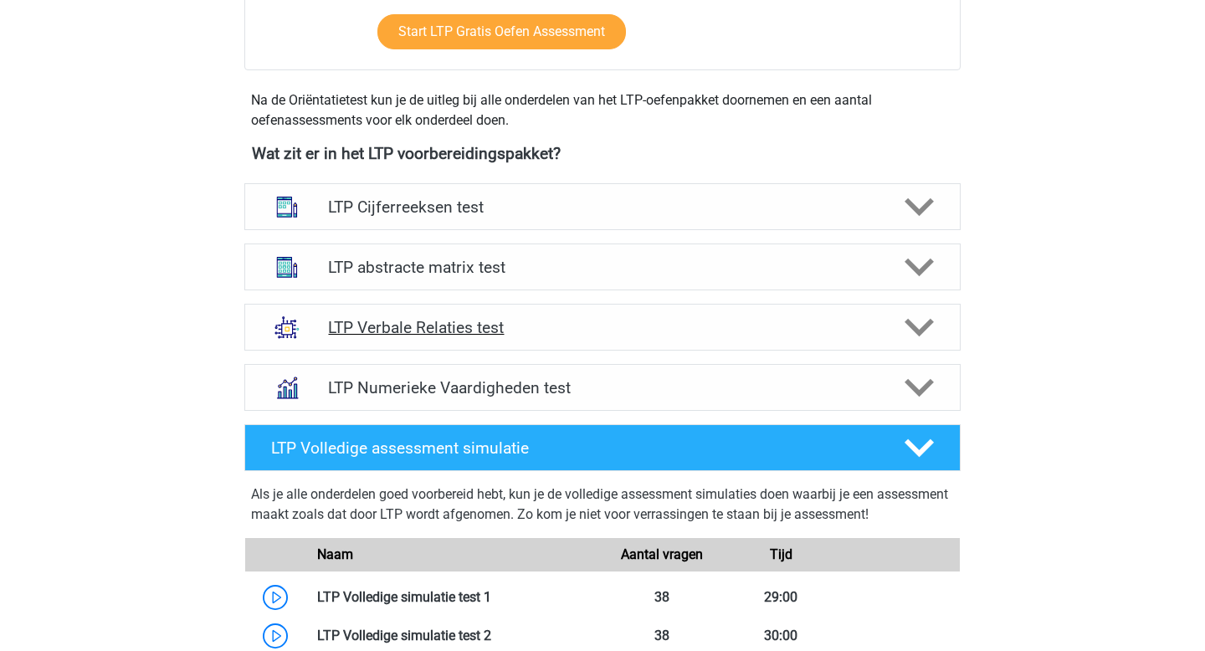
click at [429, 327] on h4 "LTP Verbale Relaties test" at bounding box center [602, 327] width 548 height 19
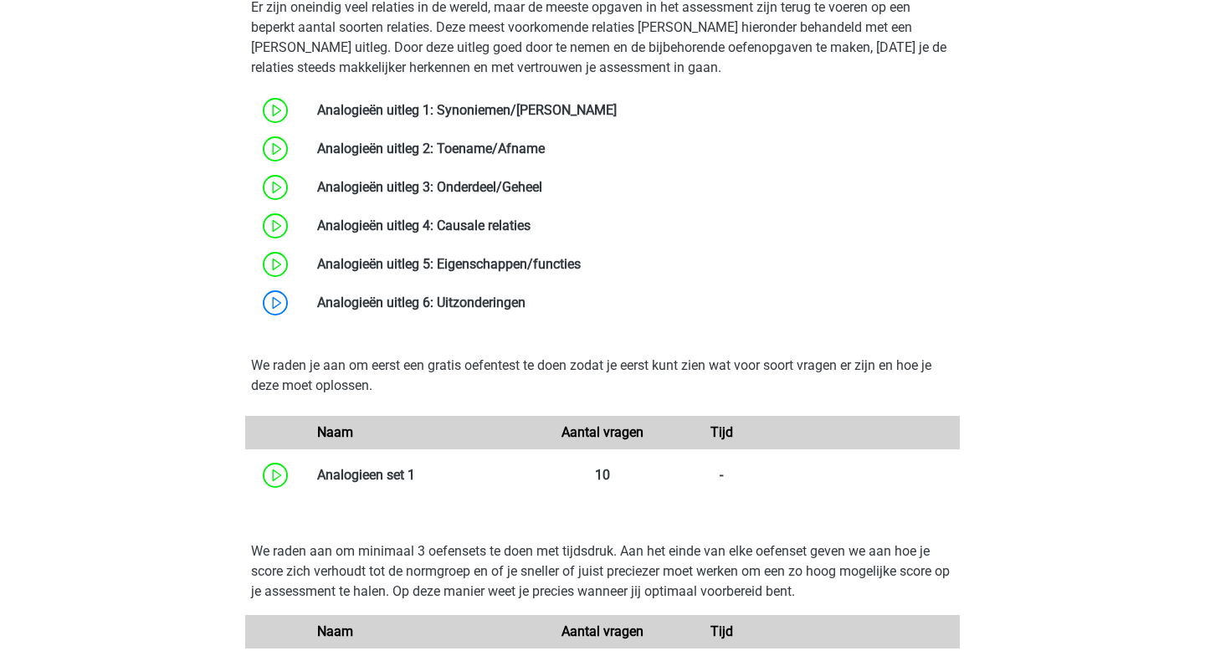
scroll to position [1061, 0]
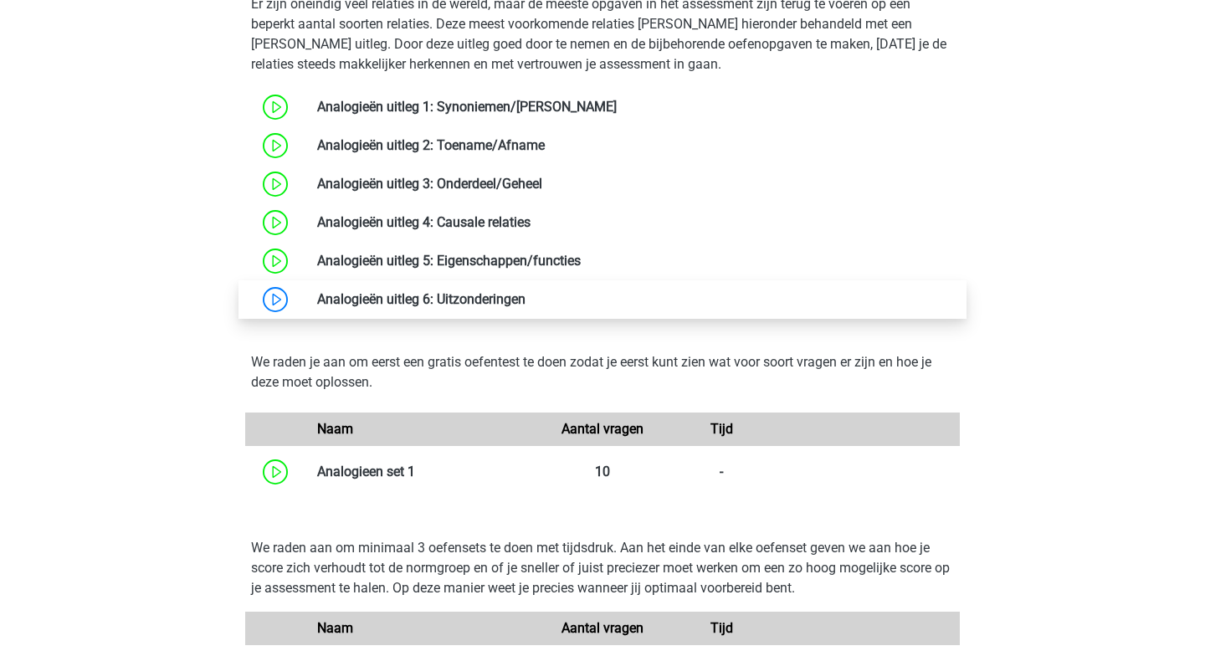
click at [525, 307] on link at bounding box center [525, 299] width 0 height 16
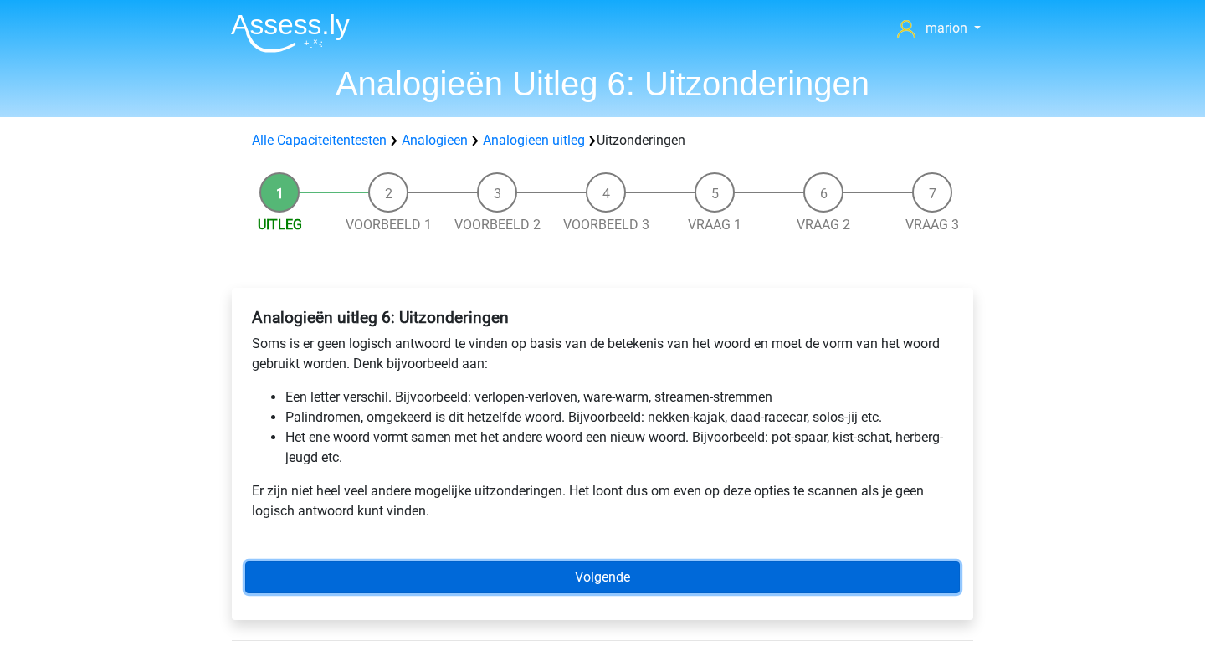
click at [467, 586] on link "Volgende" at bounding box center [602, 577] width 714 height 32
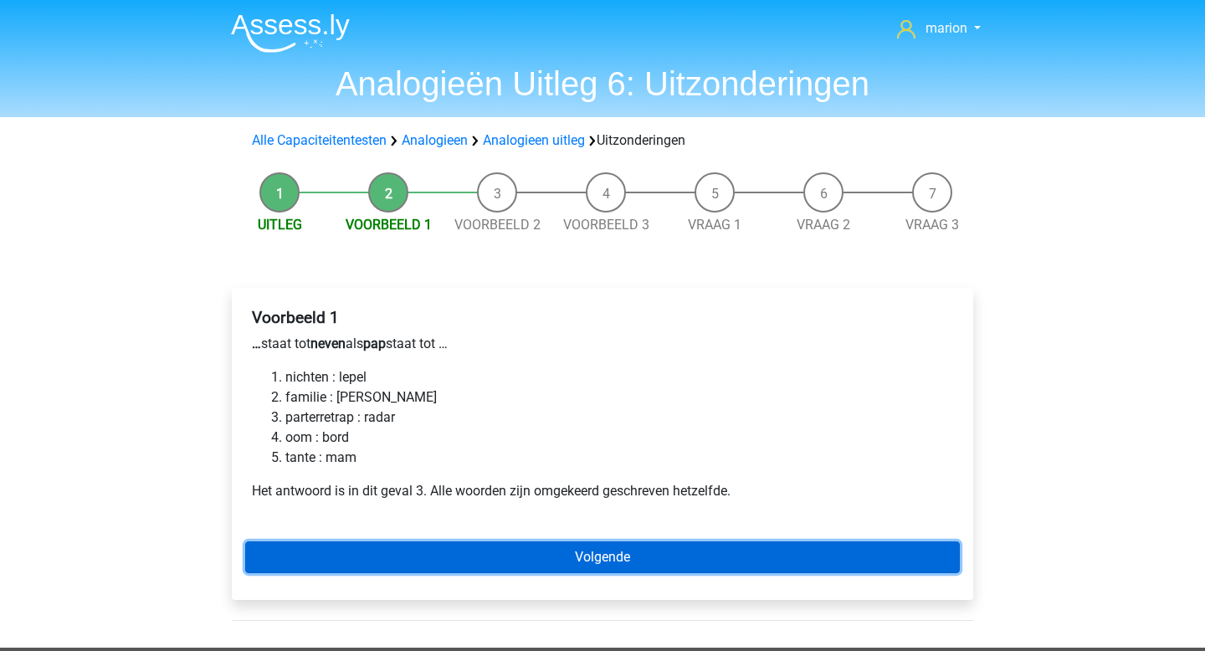
click at [474, 551] on link "Volgende" at bounding box center [602, 557] width 714 height 32
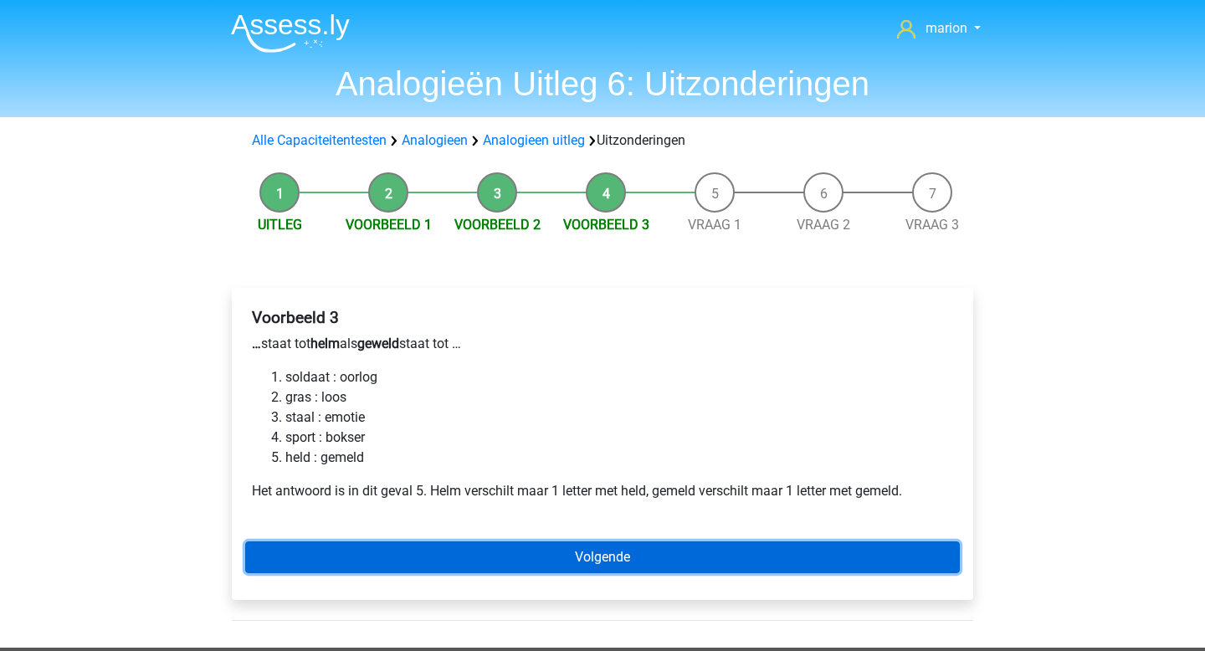
click at [474, 551] on link "Volgende" at bounding box center [602, 557] width 714 height 32
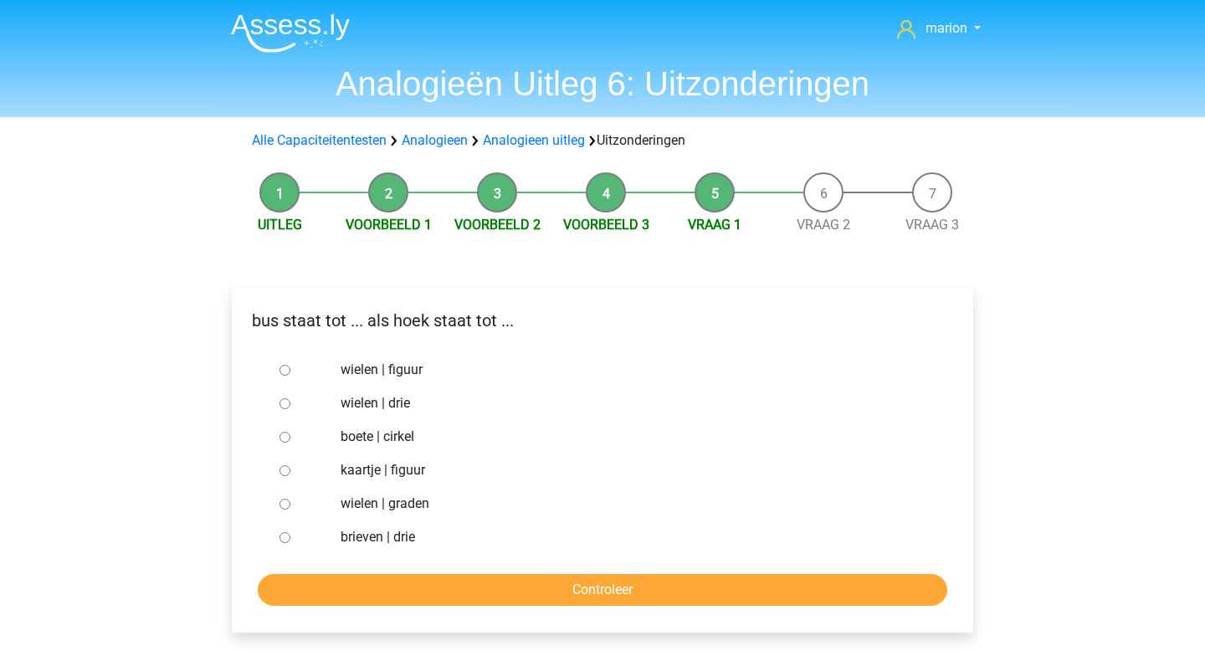
click at [287, 538] on input "brieven | drie" at bounding box center [284, 537] width 11 height 11
radio input "true"
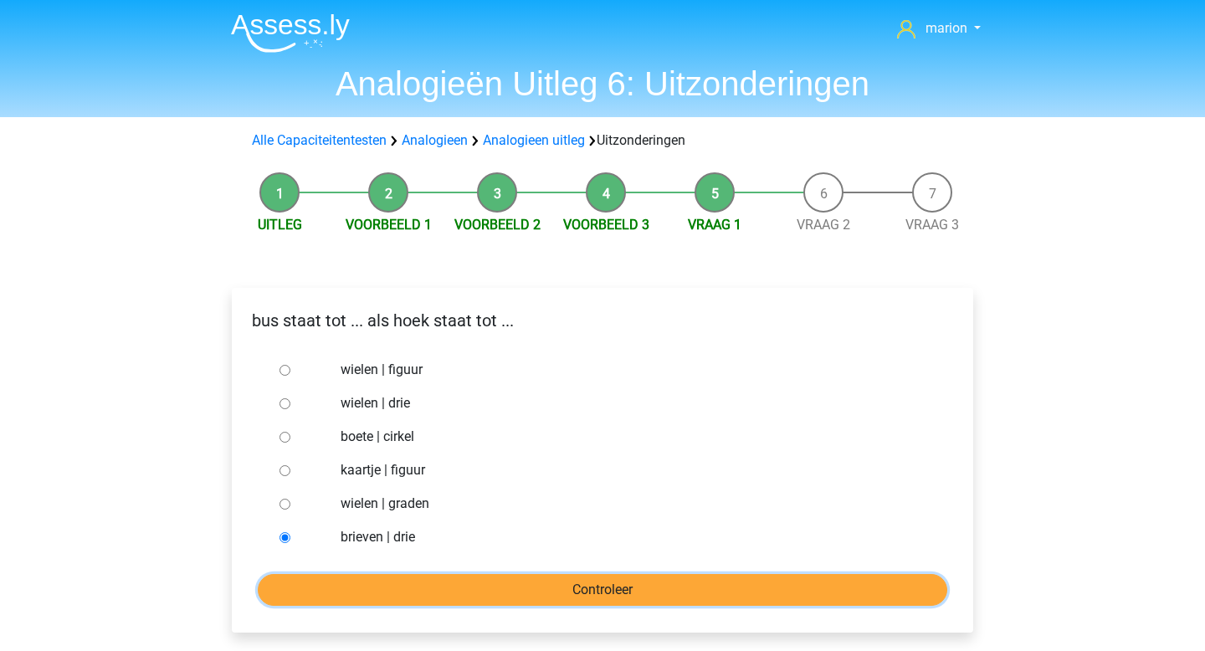
click at [335, 595] on input "Controleer" at bounding box center [602, 590] width 689 height 32
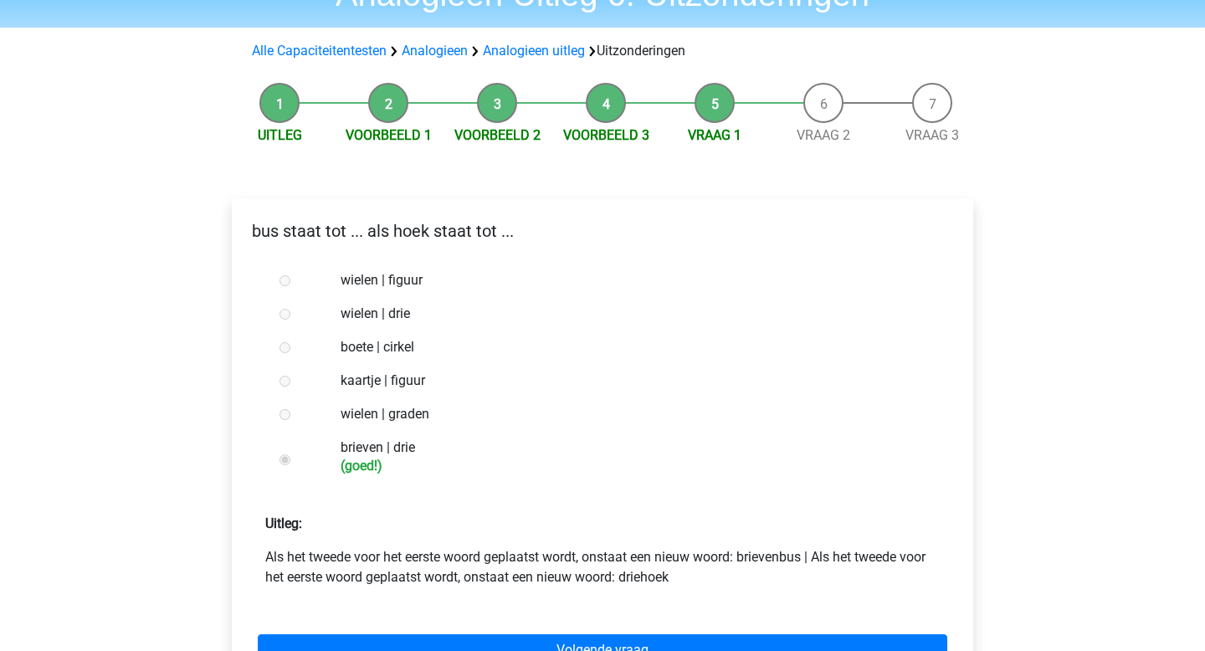
scroll to position [95, 0]
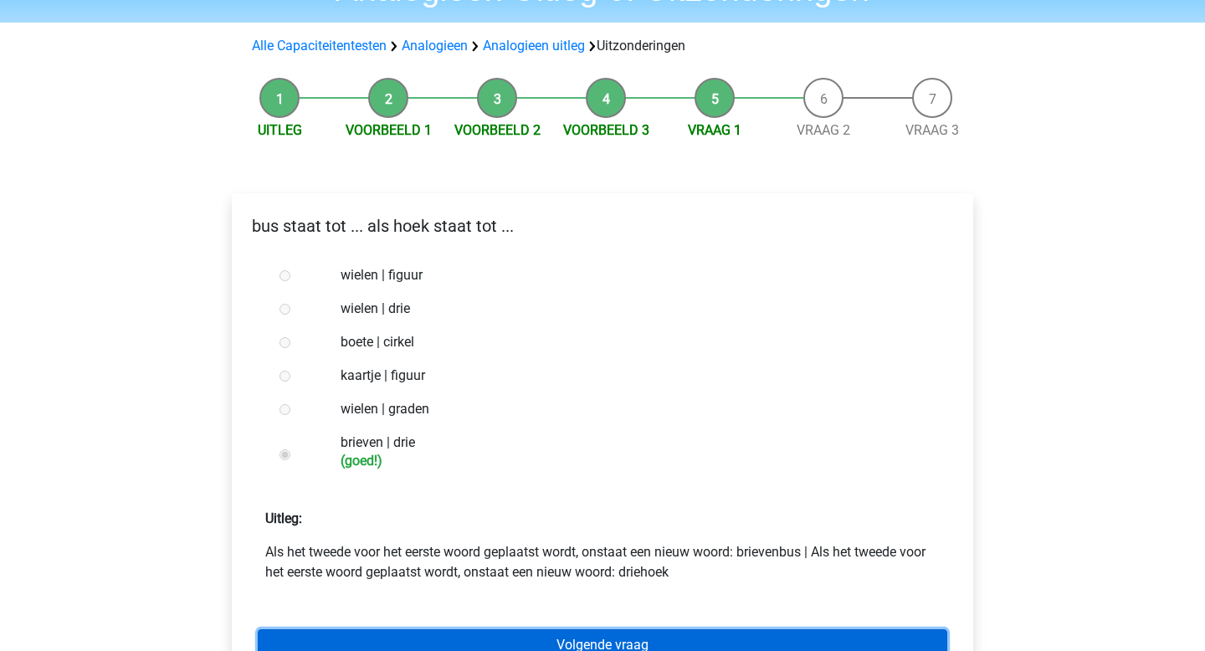
click at [340, 639] on link "Volgende vraag" at bounding box center [602, 645] width 689 height 32
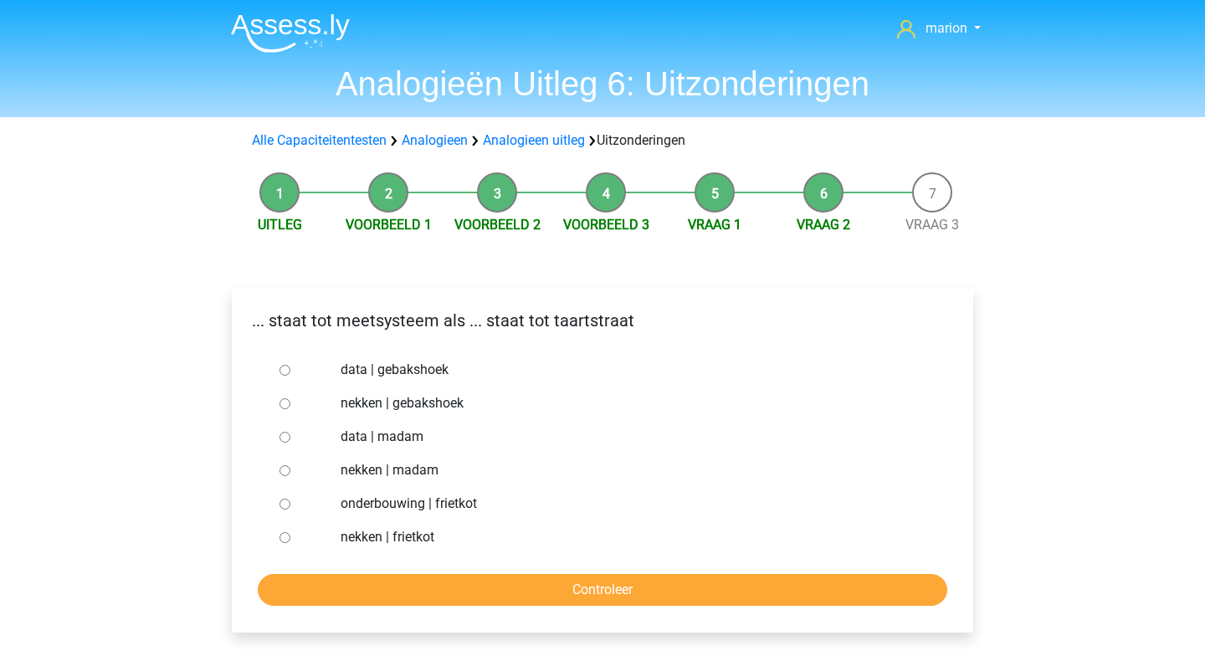
click at [376, 474] on label "nekken | madam" at bounding box center [629, 470] width 579 height 20
click at [290, 474] on input "nekken | madam" at bounding box center [284, 470] width 11 height 11
radio input "true"
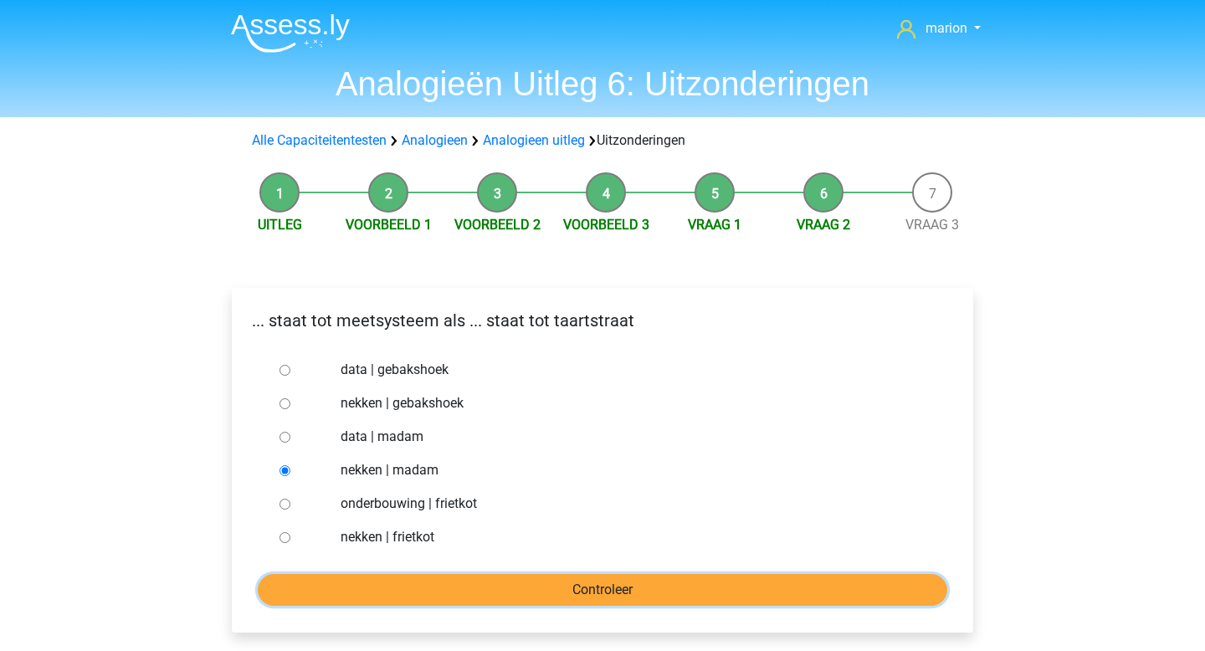
click at [401, 593] on input "Controleer" at bounding box center [602, 590] width 689 height 32
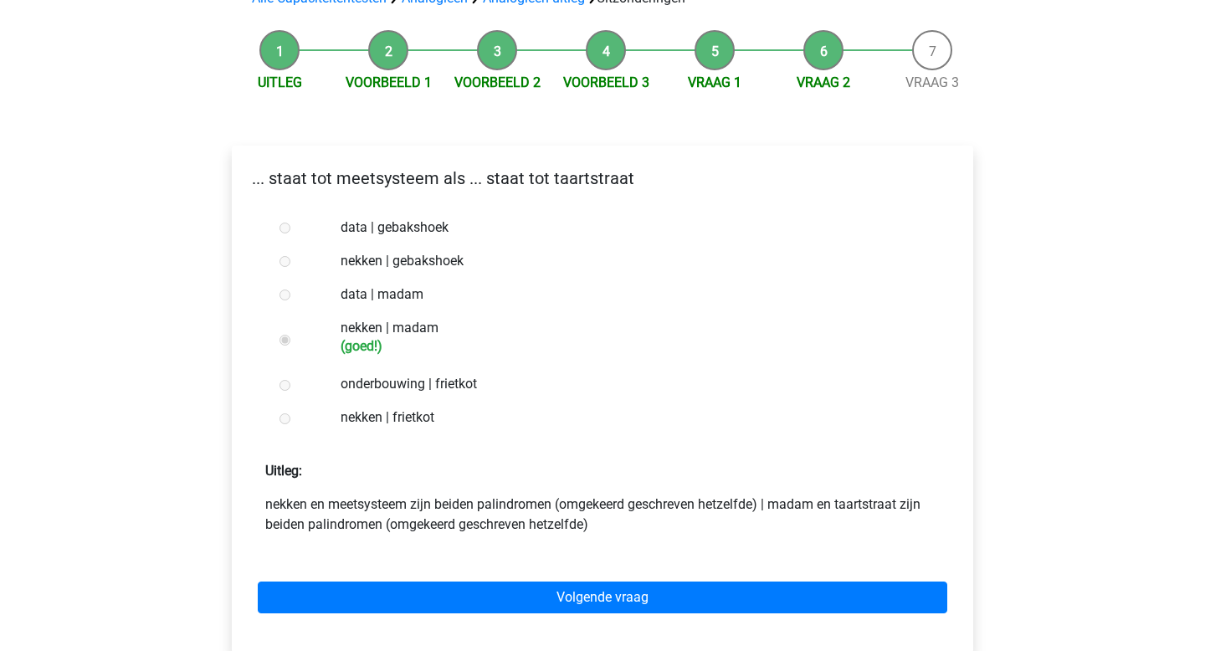
scroll to position [146, 0]
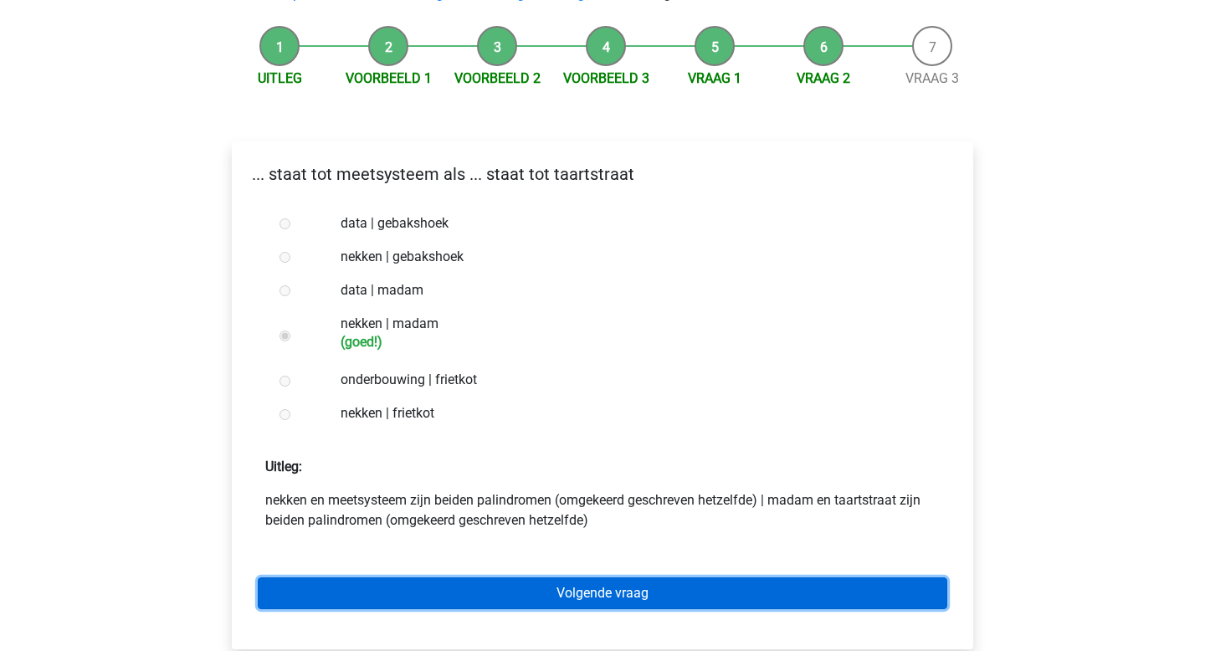
click at [402, 594] on link "Volgende vraag" at bounding box center [602, 593] width 689 height 32
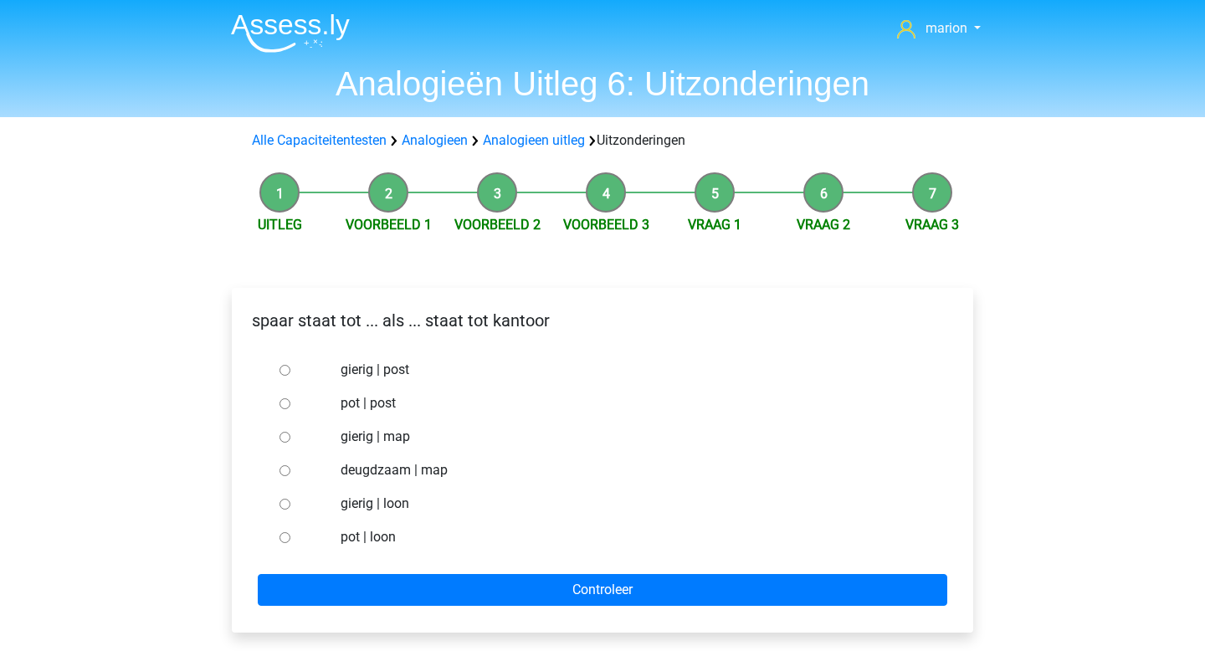
click at [379, 405] on label "pot | post" at bounding box center [629, 403] width 579 height 20
click at [290, 405] on input "pot | post" at bounding box center [284, 403] width 11 height 11
radio input "true"
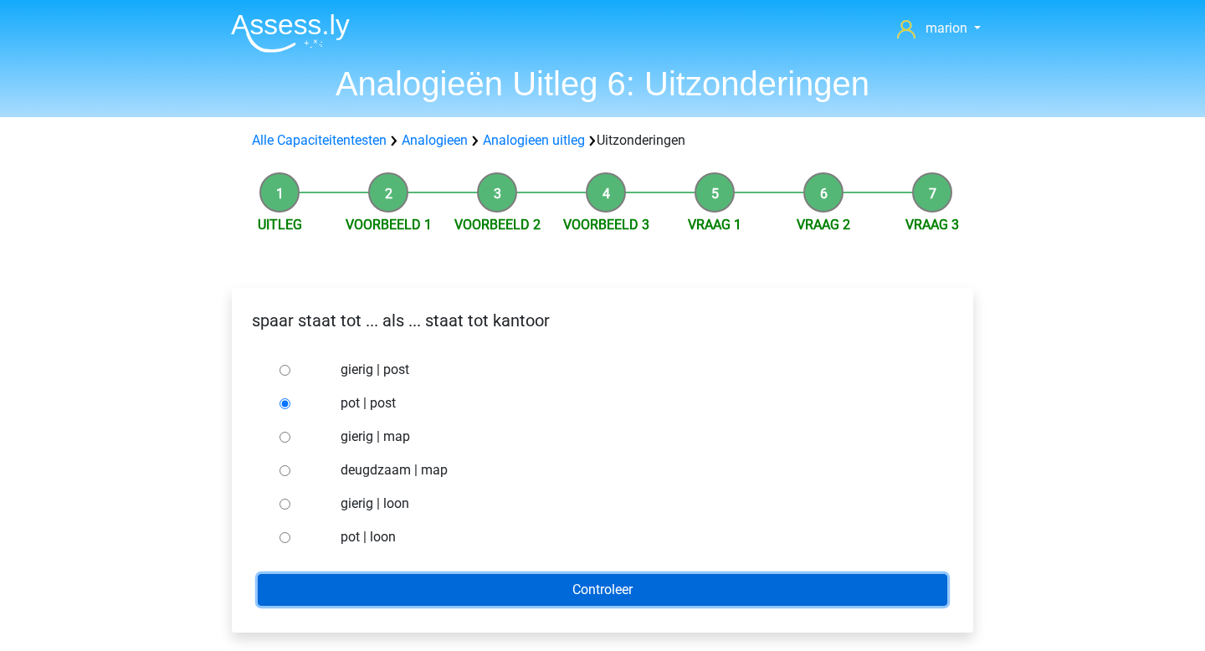
click at [419, 585] on input "Controleer" at bounding box center [602, 590] width 689 height 32
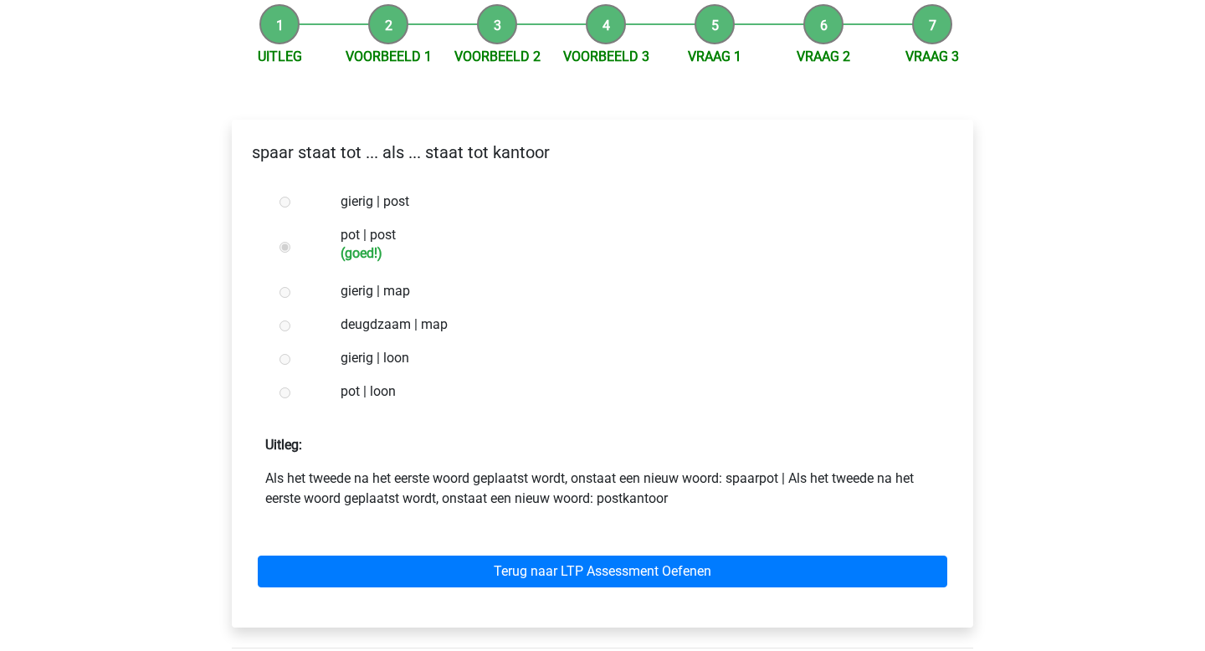
scroll to position [185, 0]
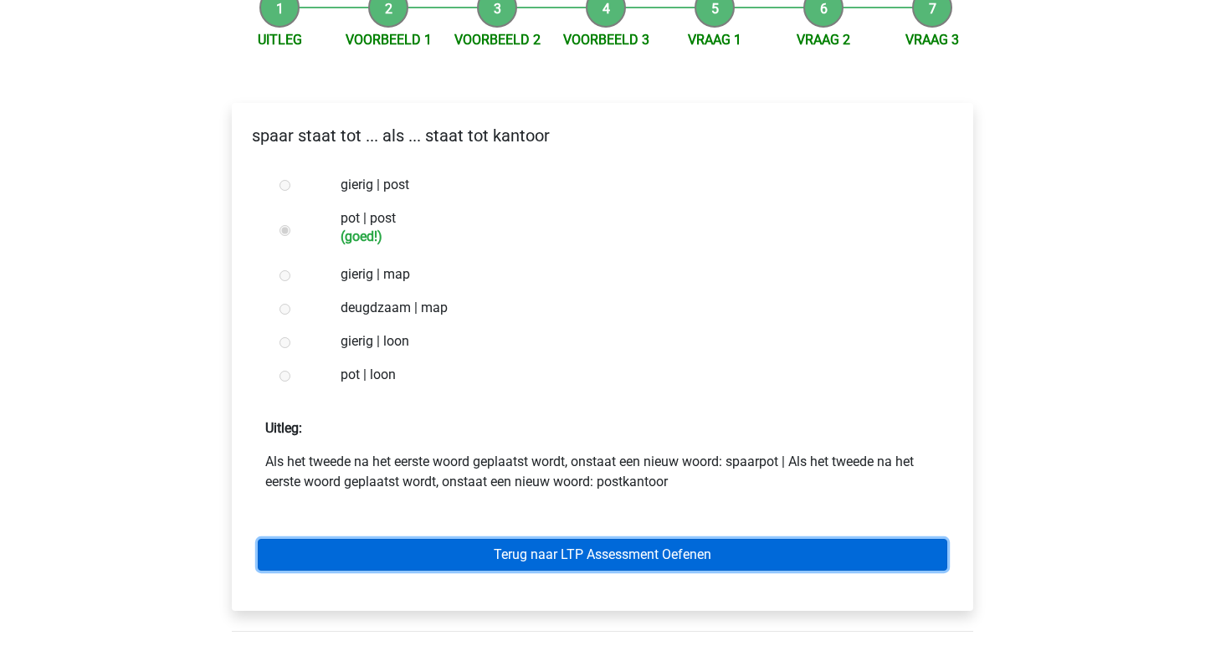
click at [443, 545] on link "Terug naar LTP Assessment Oefenen" at bounding box center [602, 555] width 689 height 32
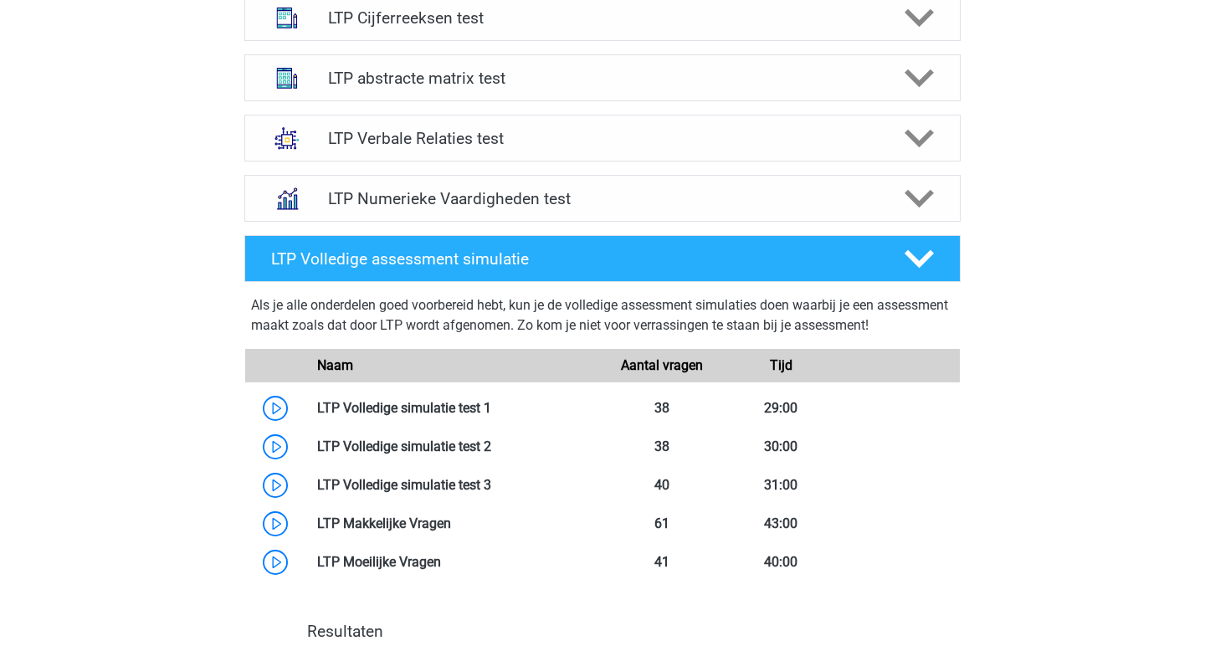
scroll to position [685, 0]
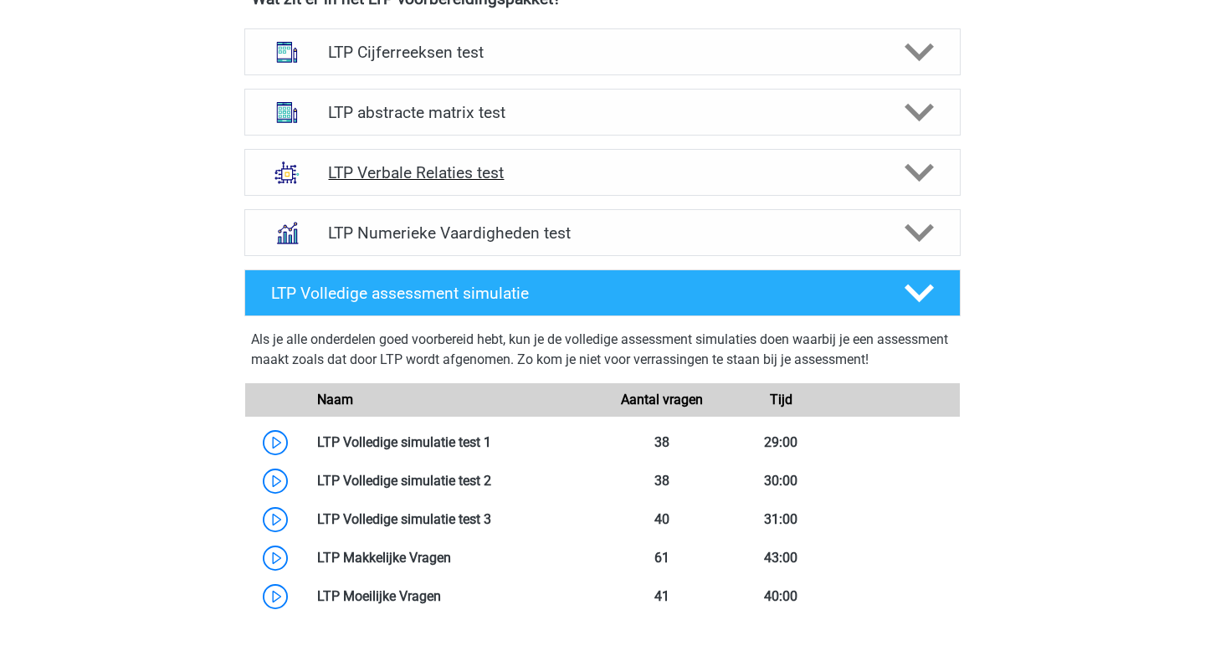
click at [474, 169] on h4 "LTP Verbale Relaties test" at bounding box center [602, 172] width 548 height 19
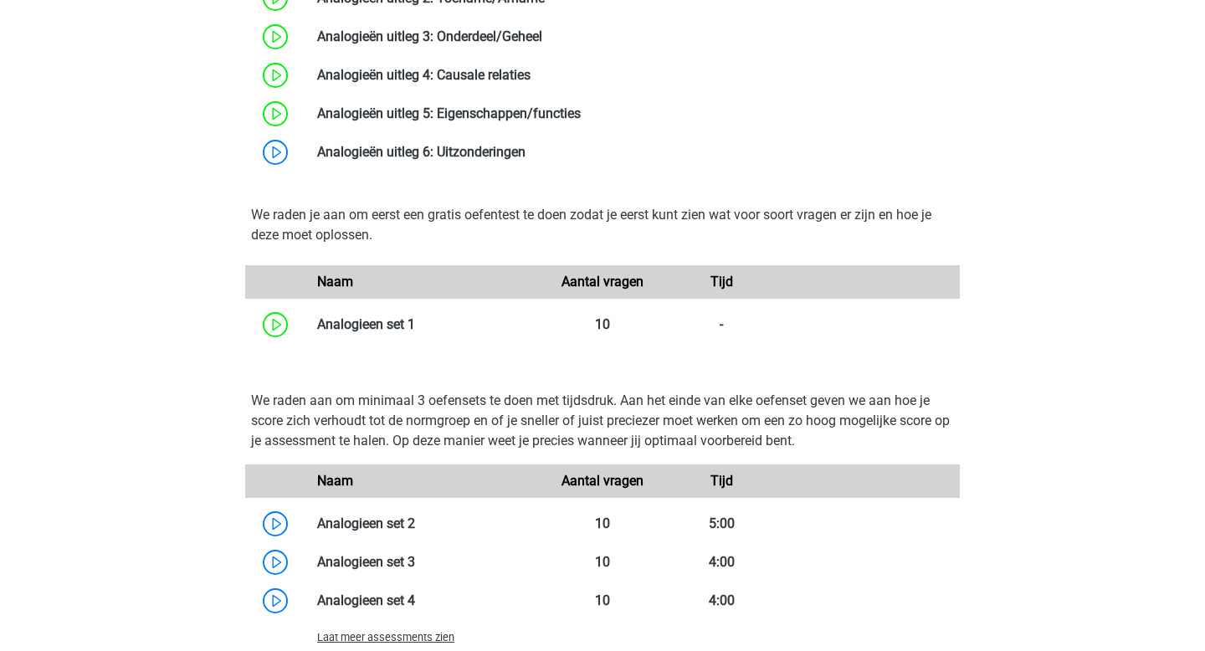
scroll to position [1213, 0]
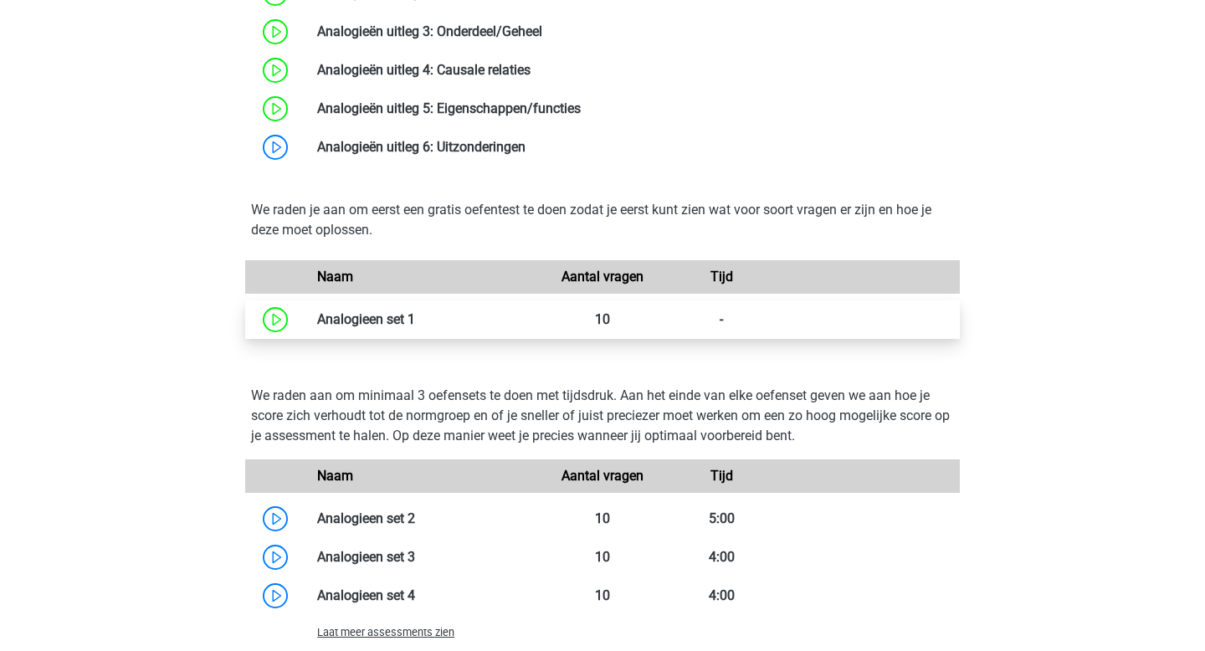
click at [415, 325] on link at bounding box center [415, 319] width 0 height 16
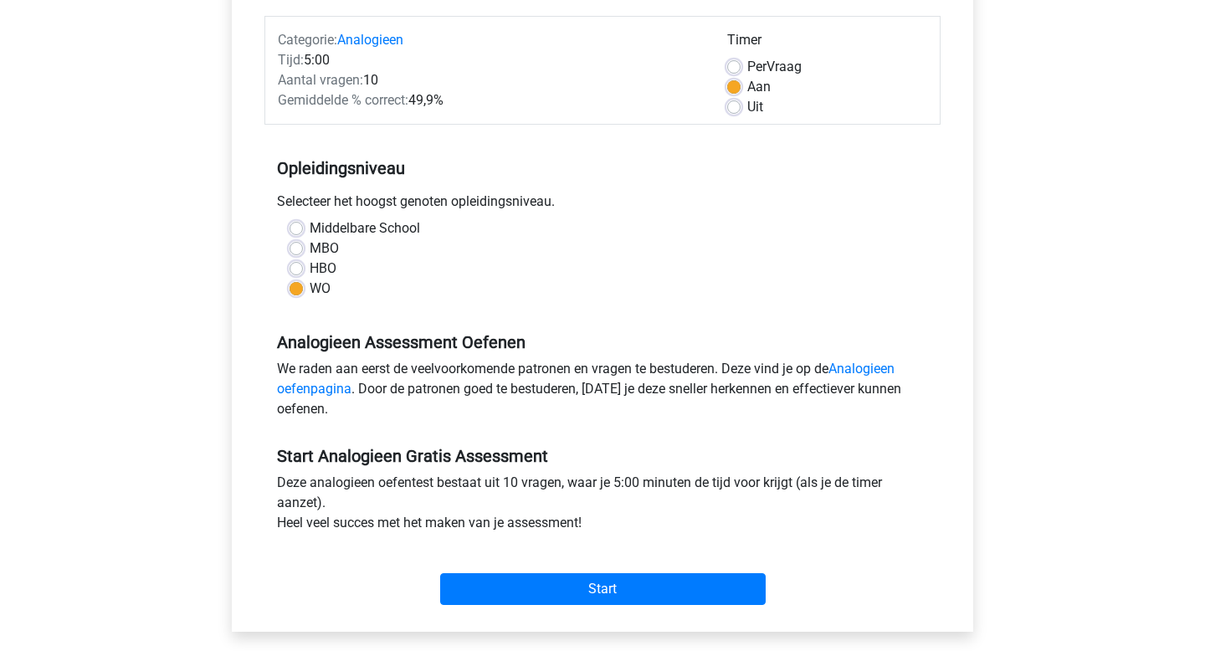
scroll to position [202, 0]
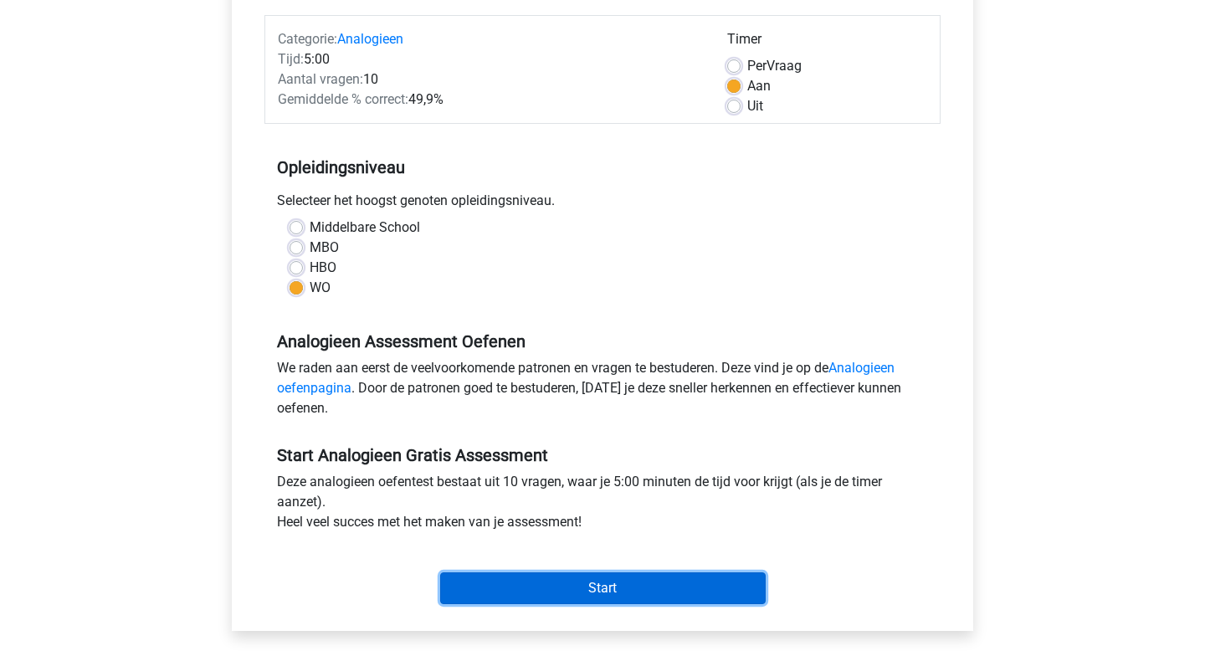
click at [507, 587] on input "Start" at bounding box center [602, 588] width 325 height 32
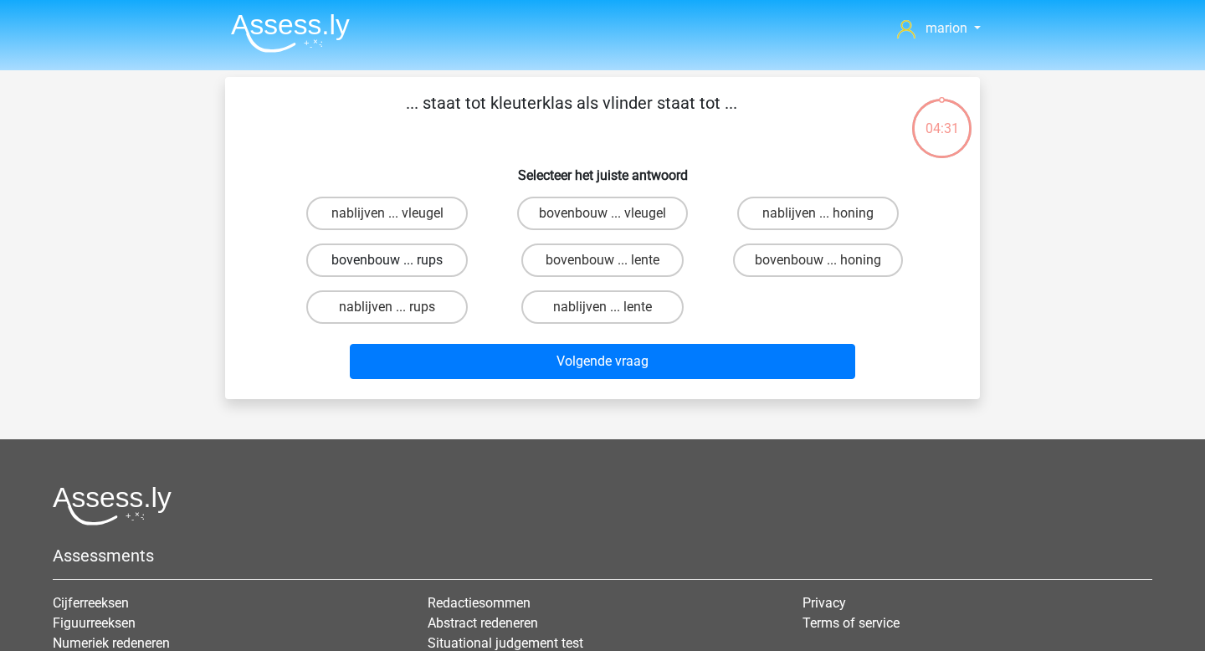
click at [442, 265] on label "bovenbouw ... rups" at bounding box center [386, 259] width 161 height 33
click at [398, 265] on input "bovenbouw ... rups" at bounding box center [392, 265] width 11 height 11
radio input "true"
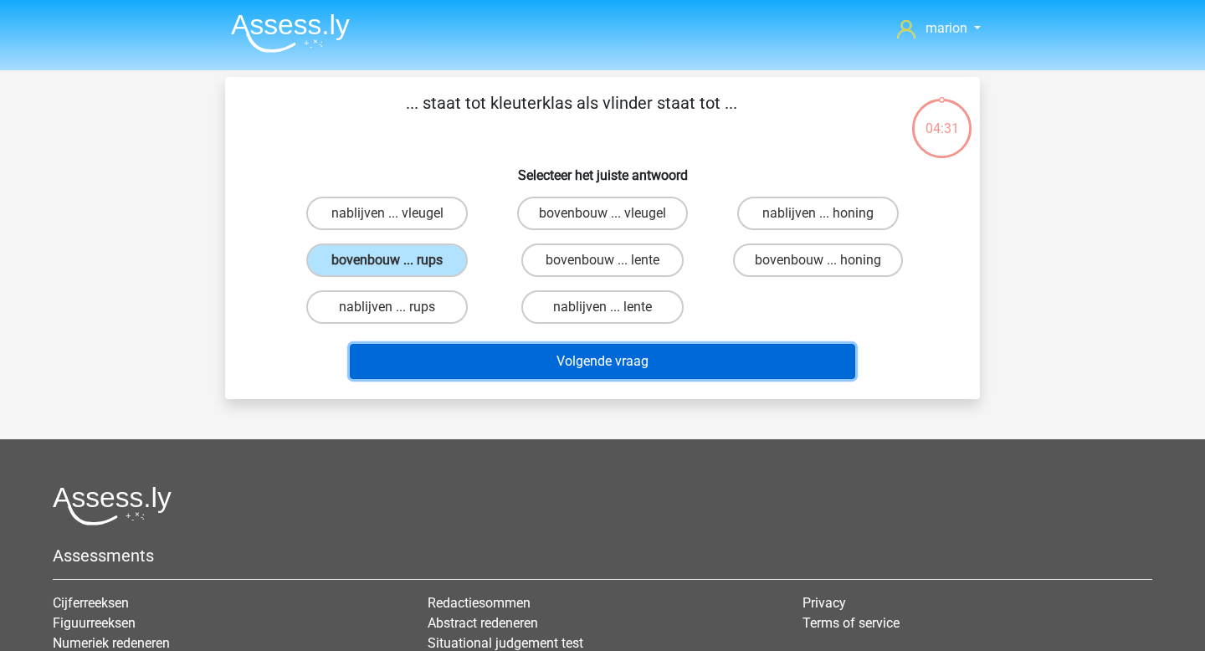
click at [484, 348] on button "Volgende vraag" at bounding box center [603, 361] width 506 height 35
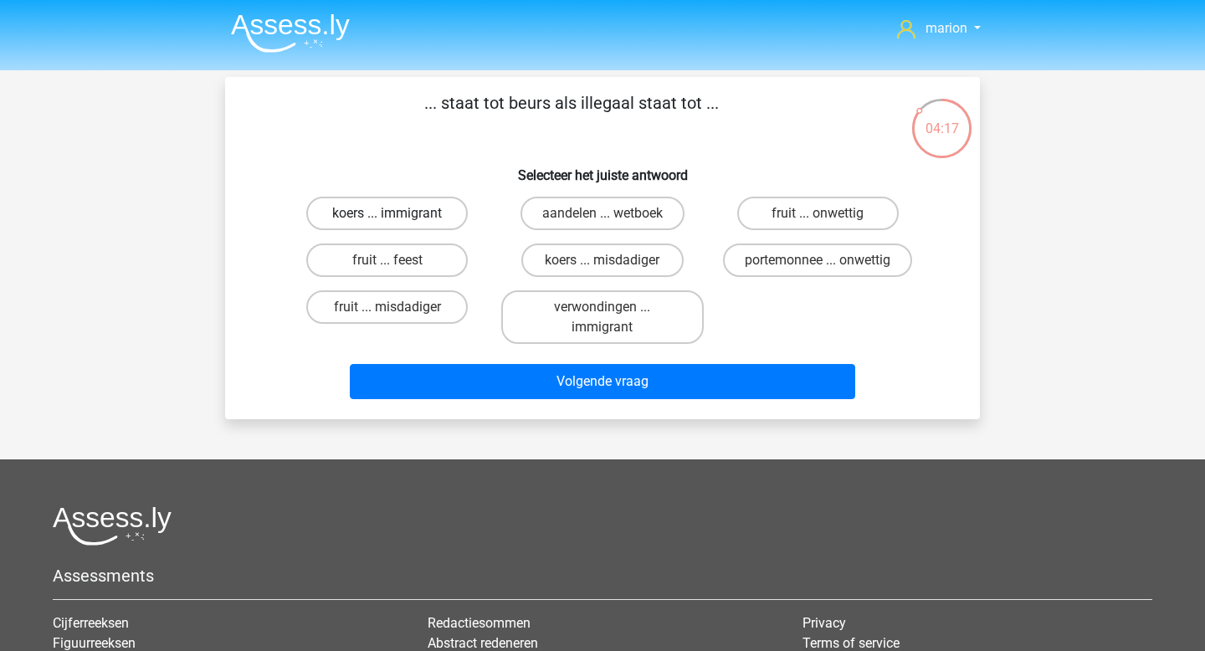
click at [438, 211] on label "koers ... immigrant" at bounding box center [386, 213] width 161 height 33
click at [398, 213] on input "koers ... immigrant" at bounding box center [392, 218] width 11 height 11
radio input "true"
click at [829, 228] on label "fruit ... onwettig" at bounding box center [817, 213] width 161 height 33
click at [828, 224] on input "fruit ... onwettig" at bounding box center [822, 218] width 11 height 11
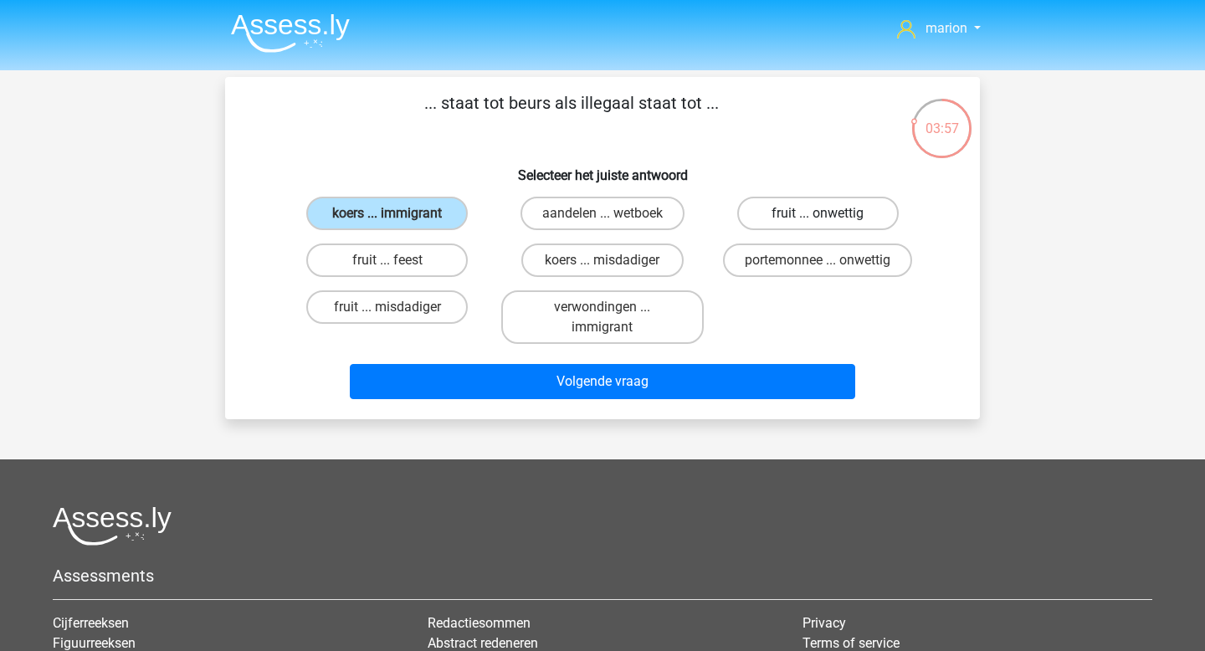
radio input "true"
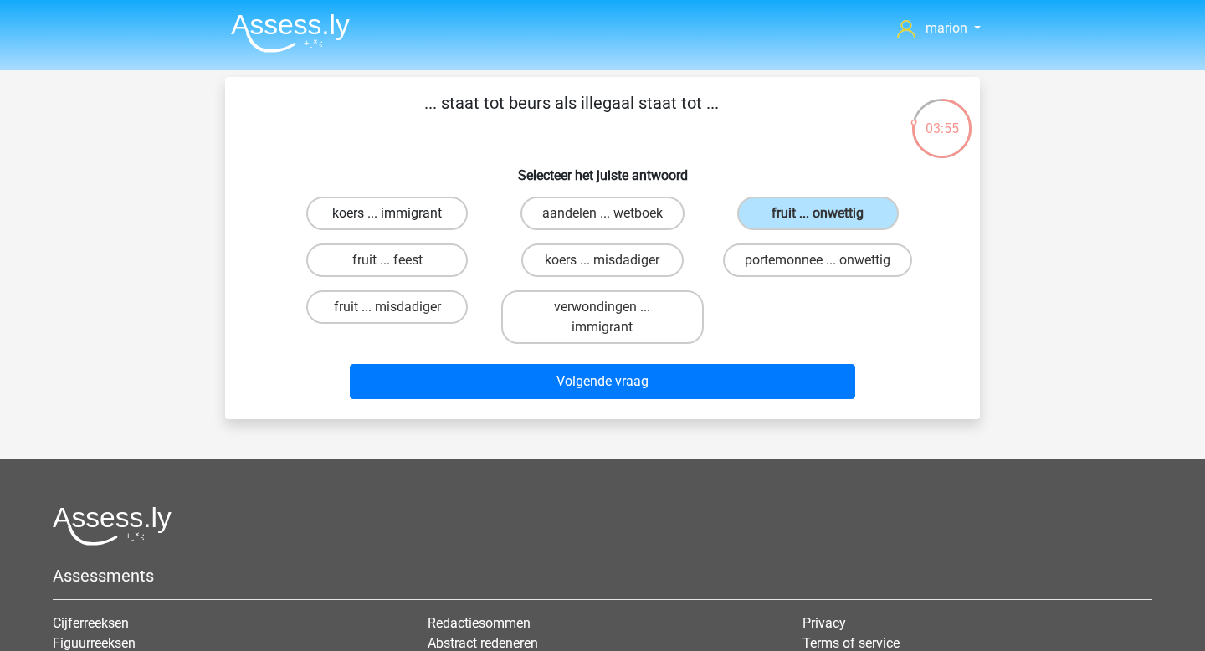
click at [412, 215] on label "koers ... immigrant" at bounding box center [386, 213] width 161 height 33
click at [398, 215] on input "koers ... immigrant" at bounding box center [392, 218] width 11 height 11
radio input "true"
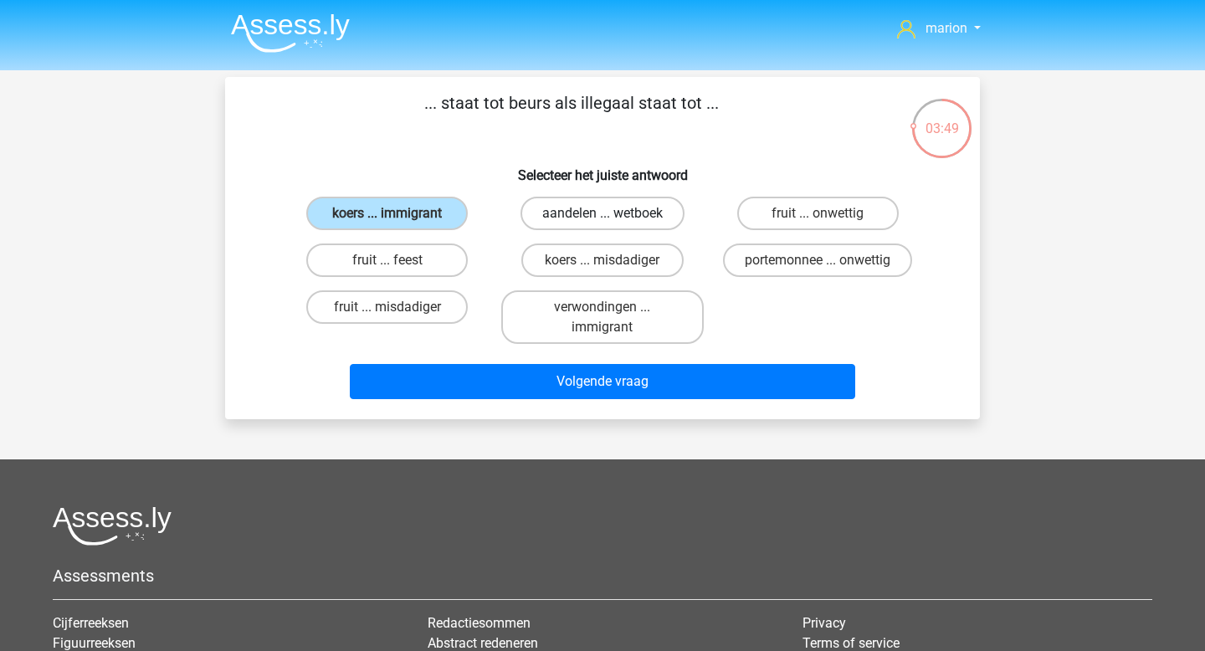
click at [664, 212] on label "aandelen ... wetboek" at bounding box center [602, 213] width 164 height 33
click at [613, 213] on input "aandelen ... wetboek" at bounding box center [607, 218] width 11 height 11
radio input "true"
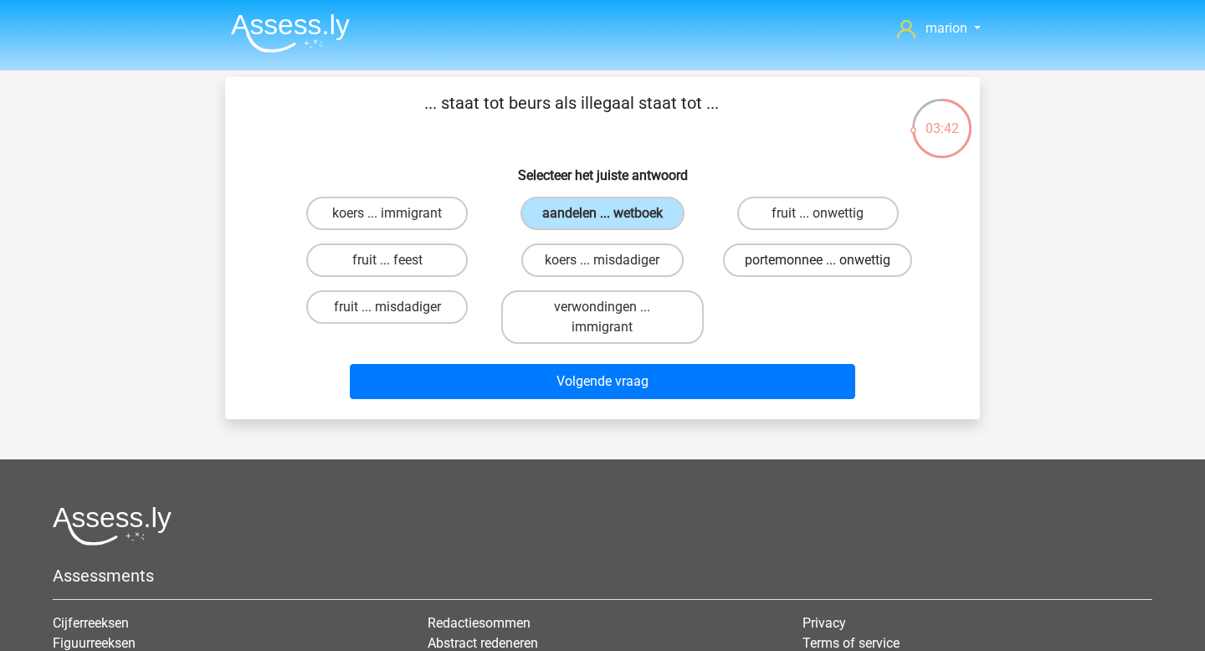
click at [793, 272] on label "portemonnee ... onwettig" at bounding box center [817, 259] width 189 height 33
click at [817, 271] on input "portemonnee ... onwettig" at bounding box center [822, 265] width 11 height 11
radio input "true"
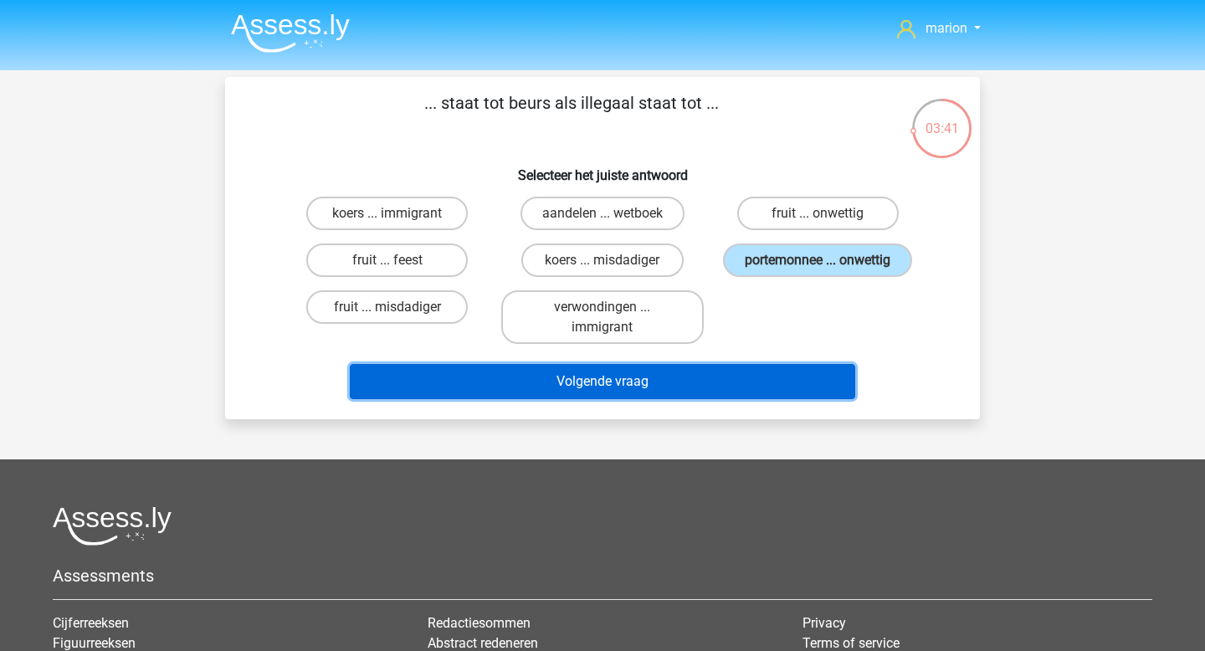
click at [777, 379] on button "Volgende vraag" at bounding box center [603, 381] width 506 height 35
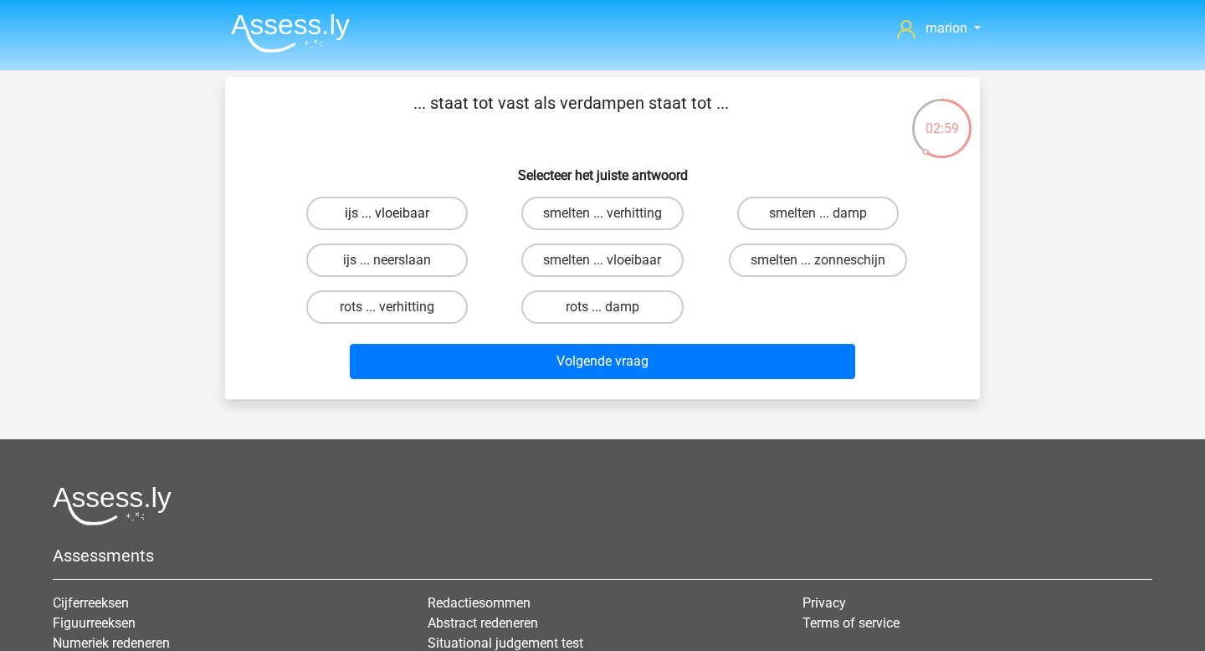
click at [436, 215] on label "ijs ... vloeibaar" at bounding box center [386, 213] width 161 height 33
click at [398, 215] on input "ijs ... vloeibaar" at bounding box center [392, 218] width 11 height 11
radio input "true"
click at [438, 278] on div "ijs ... neerslaan" at bounding box center [386, 260] width 215 height 47
click at [438, 264] on label "ijs ... neerslaan" at bounding box center [386, 259] width 161 height 33
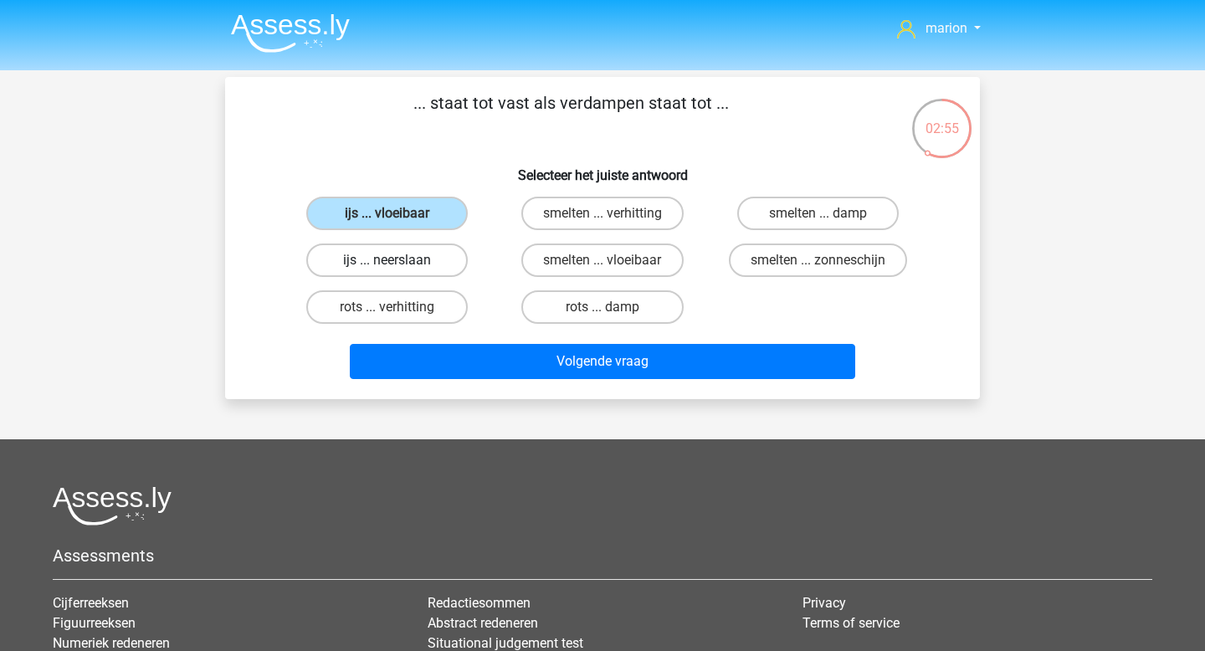
click at [398, 264] on input "ijs ... neerslaan" at bounding box center [392, 265] width 11 height 11
radio input "true"
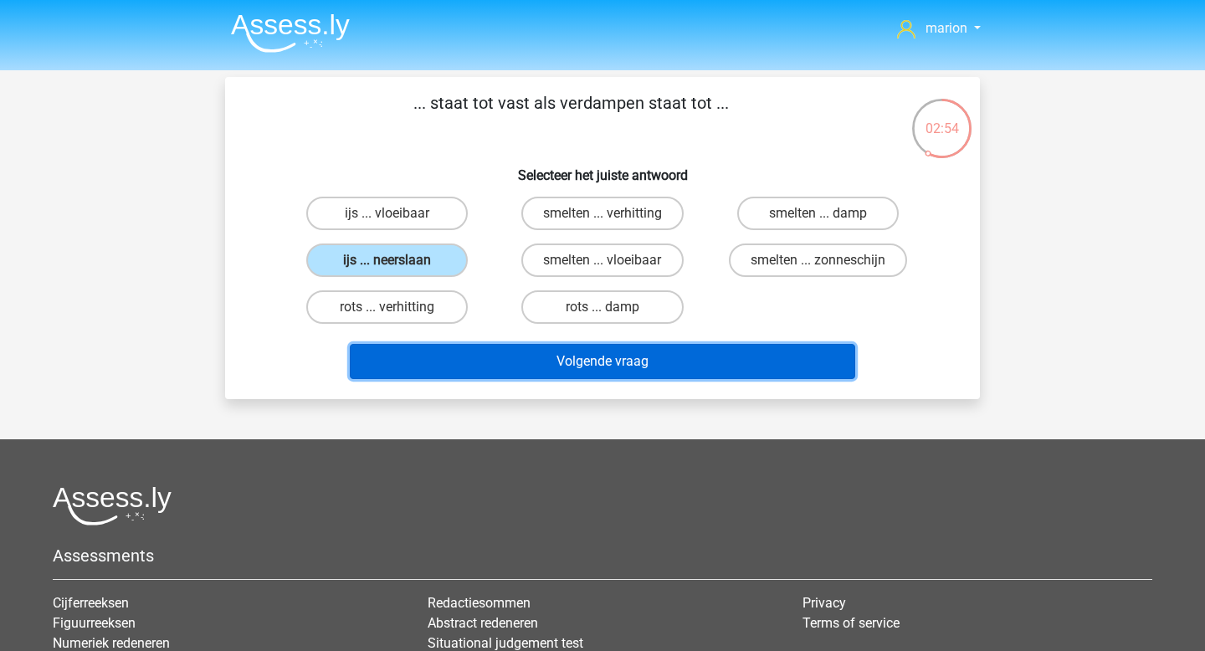
click at [480, 375] on button "Volgende vraag" at bounding box center [603, 361] width 506 height 35
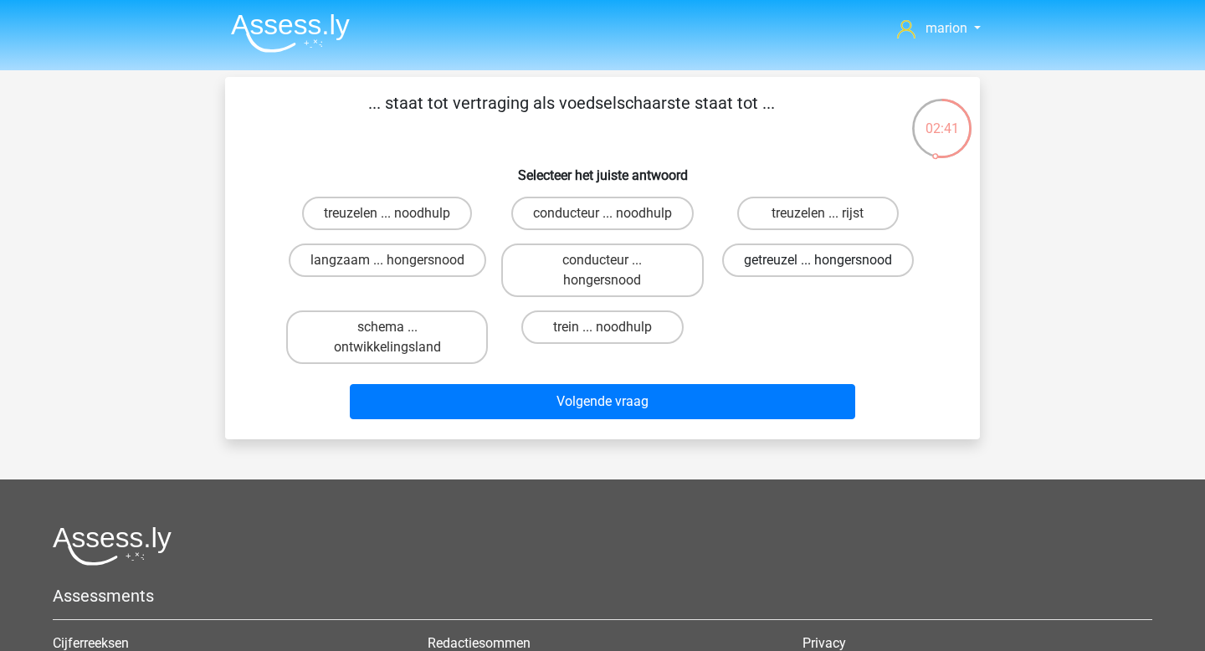
click at [799, 264] on label "getreuzel ... hongersnood" at bounding box center [818, 259] width 192 height 33
click at [817, 264] on input "getreuzel ... hongersnood" at bounding box center [822, 265] width 11 height 11
radio input "true"
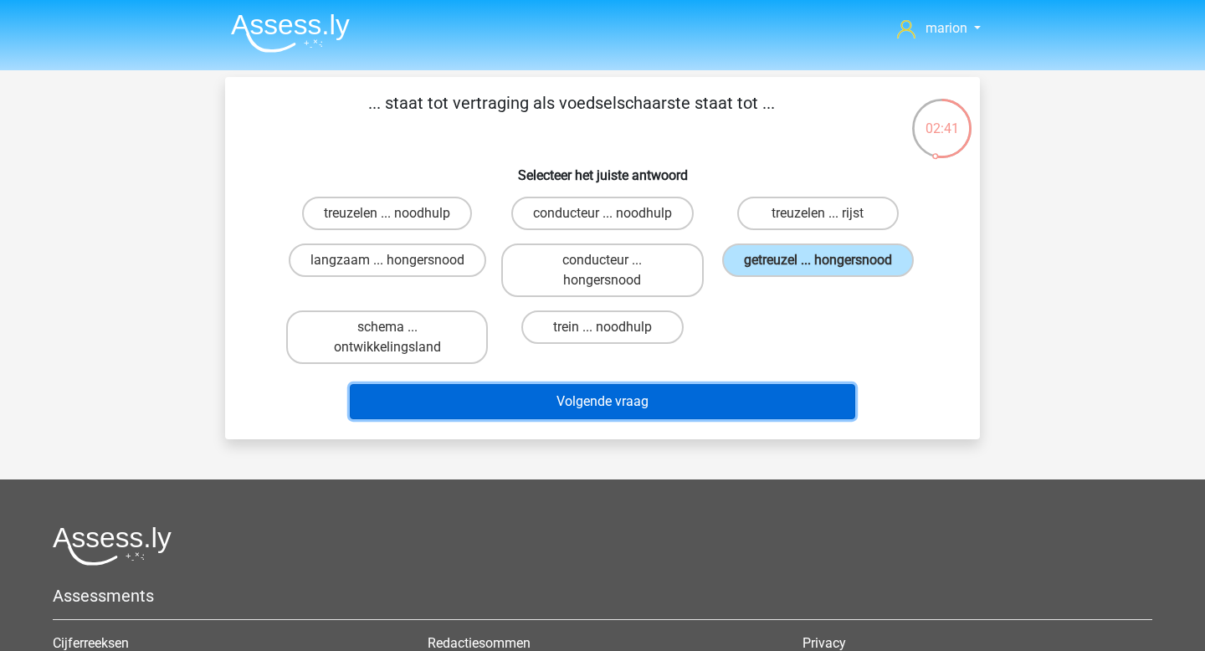
click at [770, 400] on button "Volgende vraag" at bounding box center [603, 401] width 506 height 35
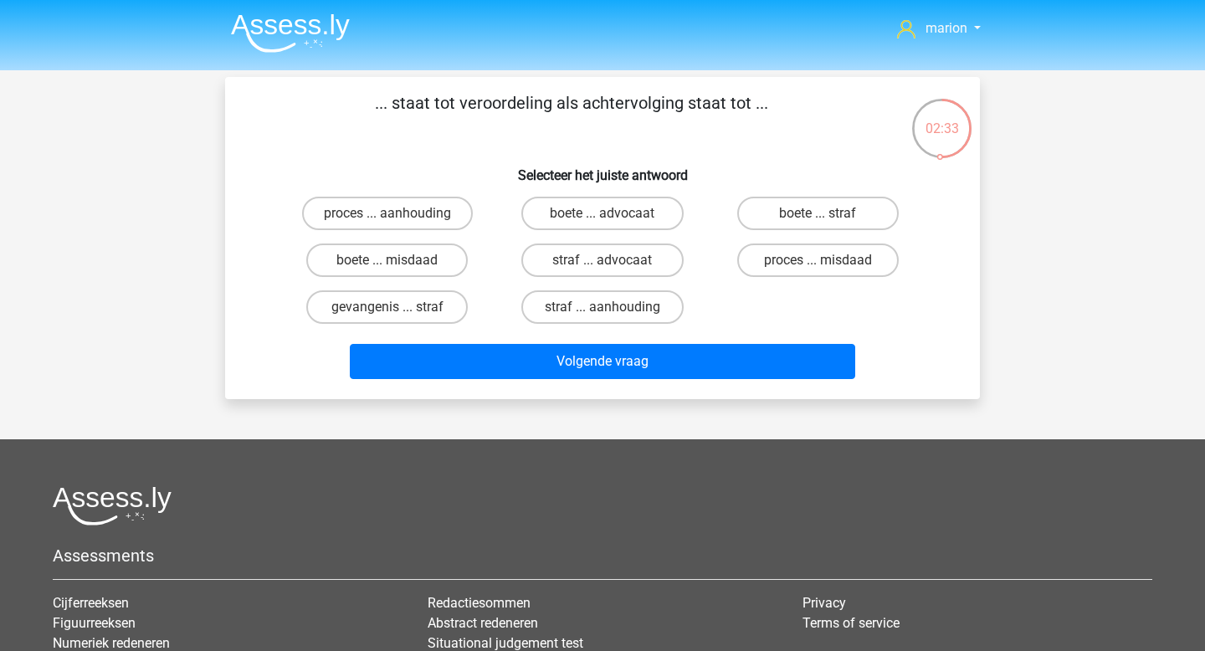
click at [443, 230] on div "proces ... aanhouding" at bounding box center [386, 213] width 215 height 47
click at [446, 207] on label "proces ... aanhouding" at bounding box center [387, 213] width 171 height 33
click at [398, 213] on input "proces ... aanhouding" at bounding box center [392, 218] width 11 height 11
radio input "true"
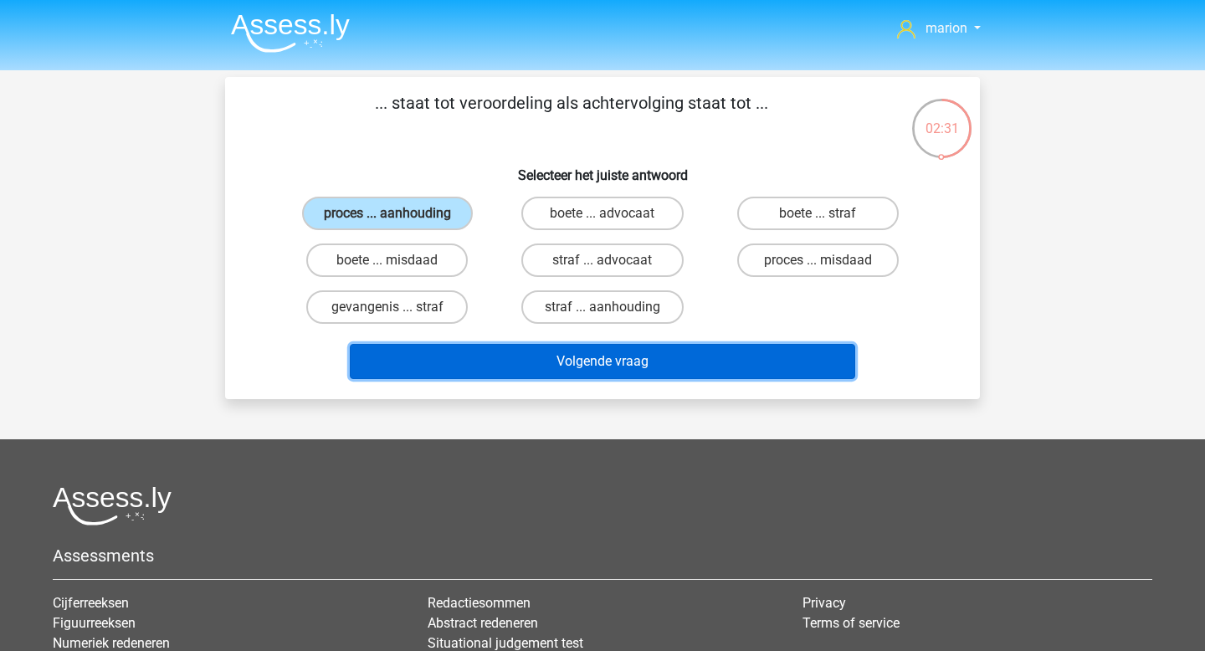
click at [515, 352] on button "Volgende vraag" at bounding box center [603, 361] width 506 height 35
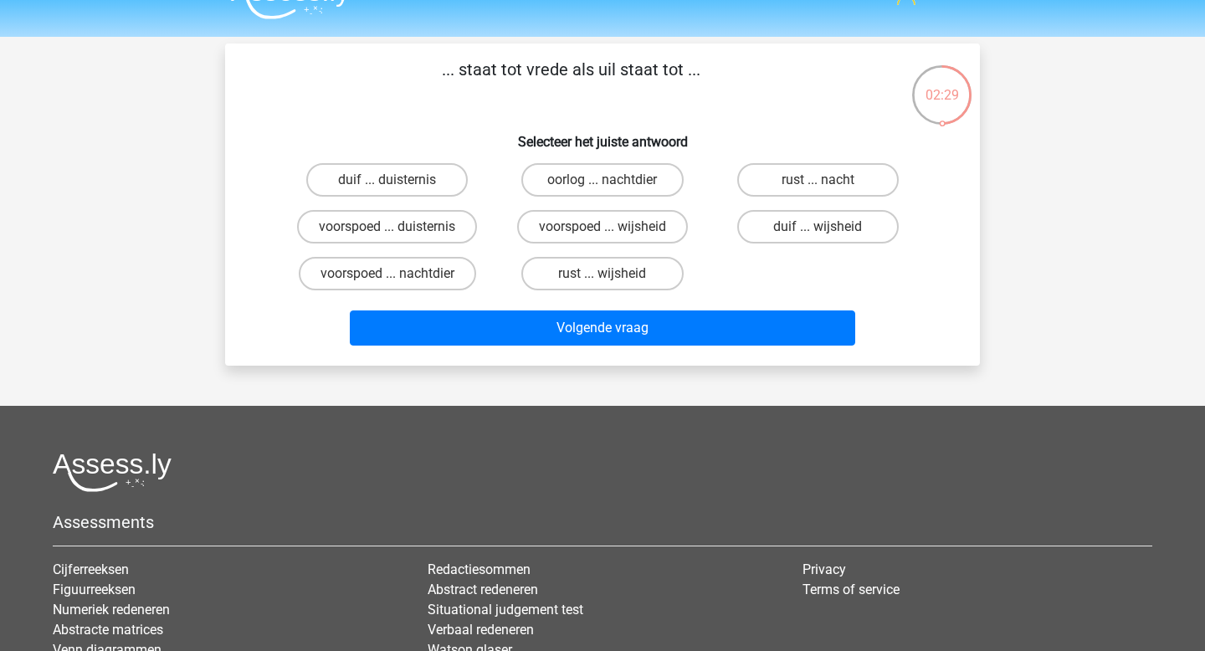
scroll to position [20, 0]
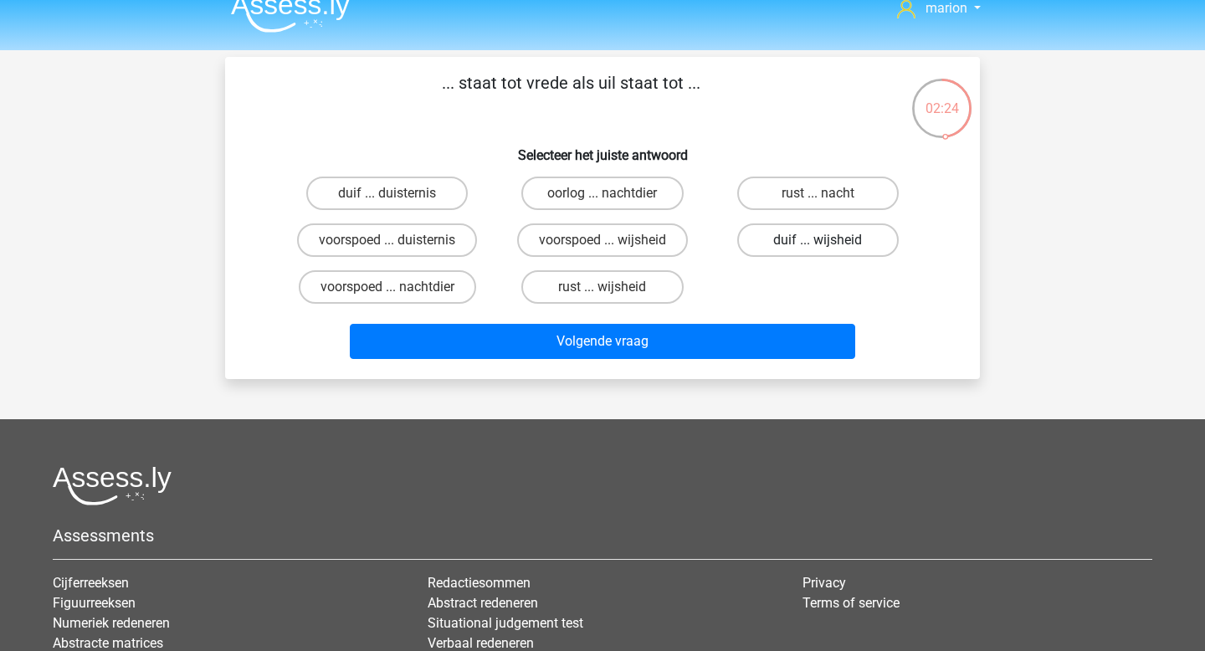
click at [857, 237] on label "duif ... wijsheid" at bounding box center [817, 239] width 161 height 33
click at [828, 240] on input "duif ... wijsheid" at bounding box center [822, 245] width 11 height 11
radio input "true"
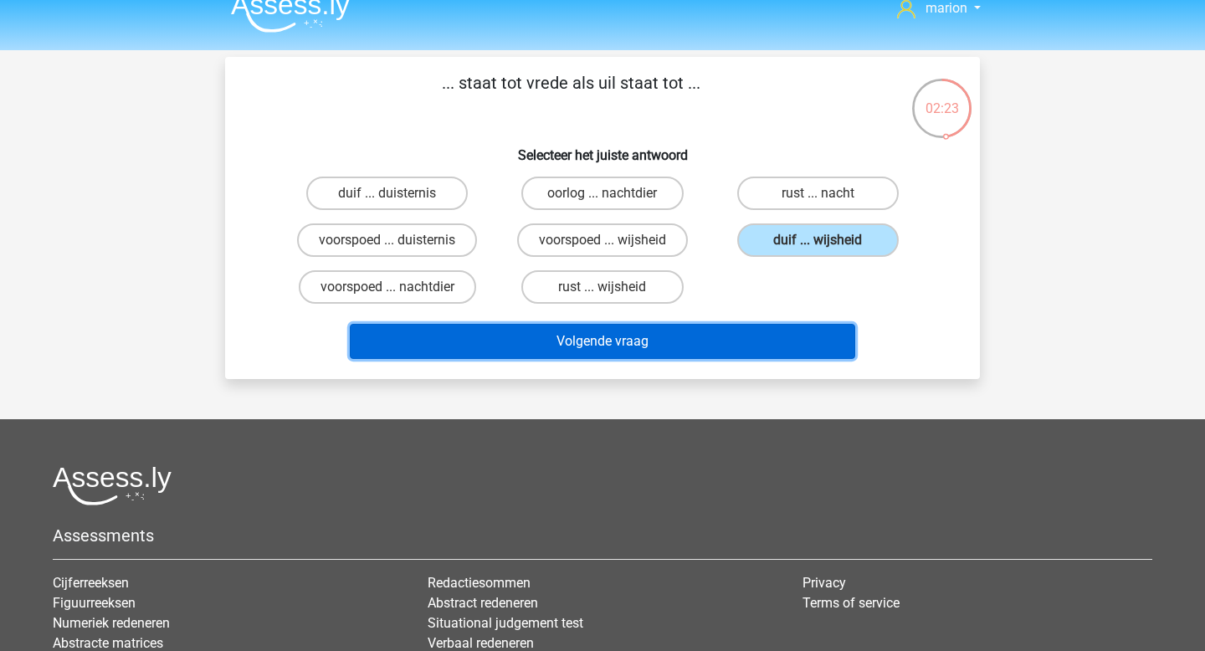
click at [752, 338] on button "Volgende vraag" at bounding box center [603, 341] width 506 height 35
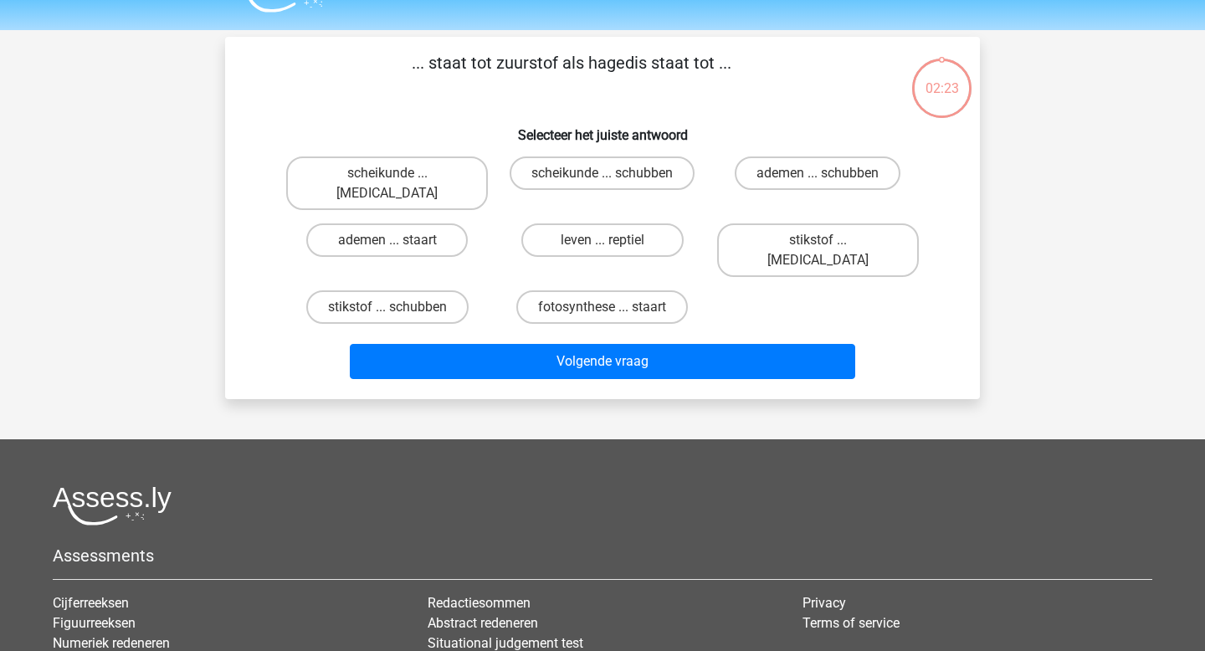
scroll to position [34, 0]
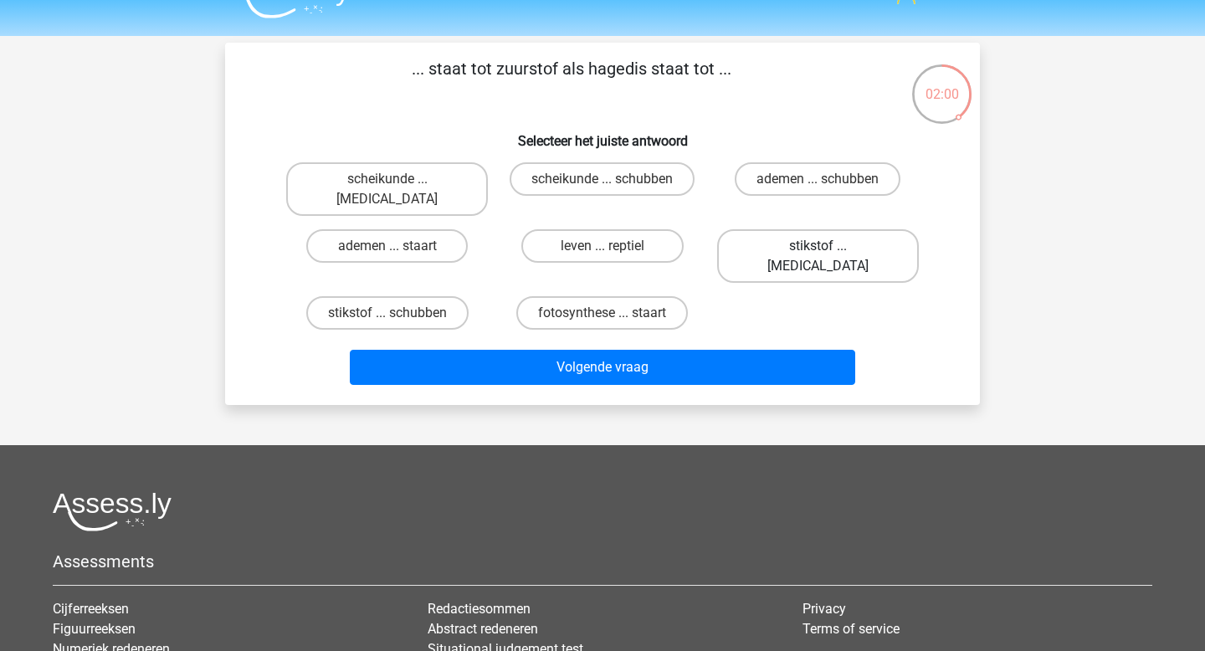
click at [795, 233] on label "stikstof ... krokodil" at bounding box center [818, 256] width 202 height 54
click at [817, 246] on input "stikstof ... krokodil" at bounding box center [822, 251] width 11 height 11
radio input "true"
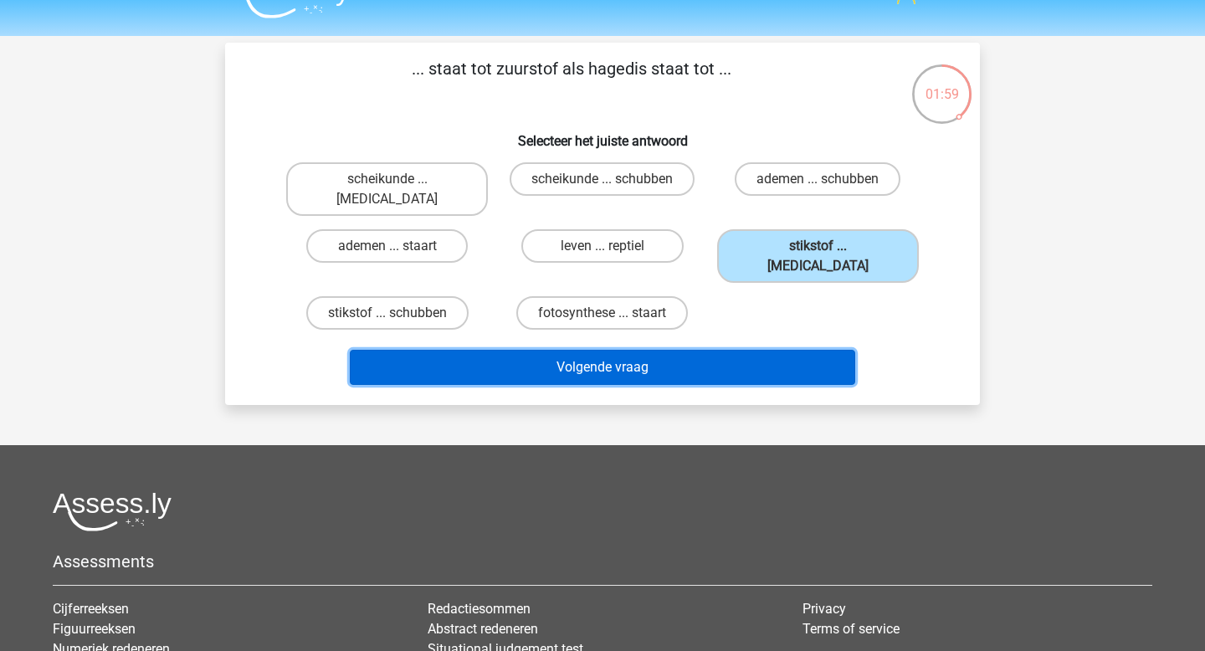
click at [760, 350] on button "Volgende vraag" at bounding box center [603, 367] width 506 height 35
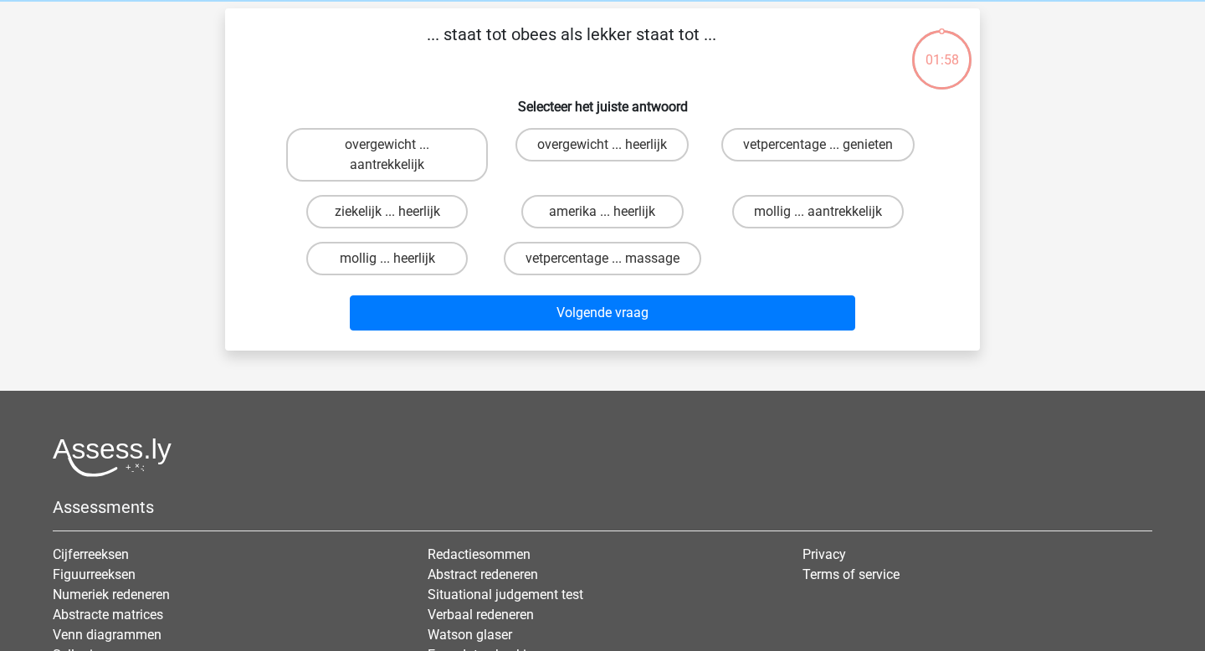
scroll to position [77, 0]
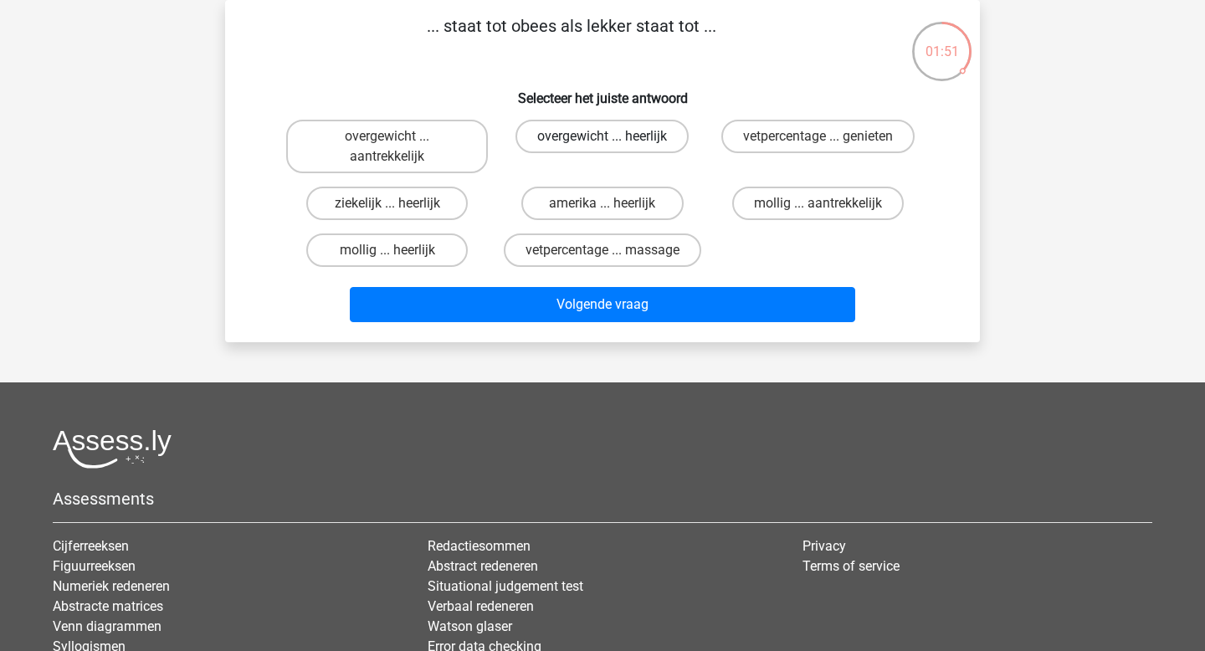
click at [587, 140] on label "overgewicht ... heerlijk" at bounding box center [601, 136] width 173 height 33
click at [602, 140] on input "overgewicht ... heerlijk" at bounding box center [607, 141] width 11 height 11
radio input "true"
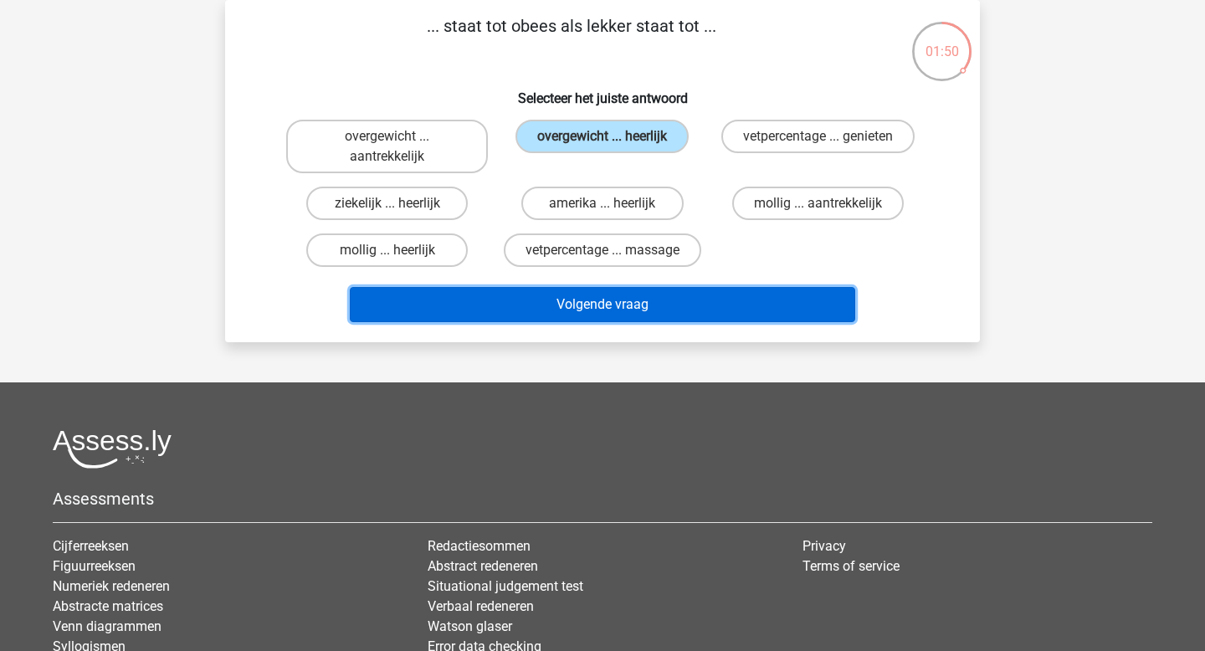
click at [580, 310] on button "Volgende vraag" at bounding box center [603, 304] width 506 height 35
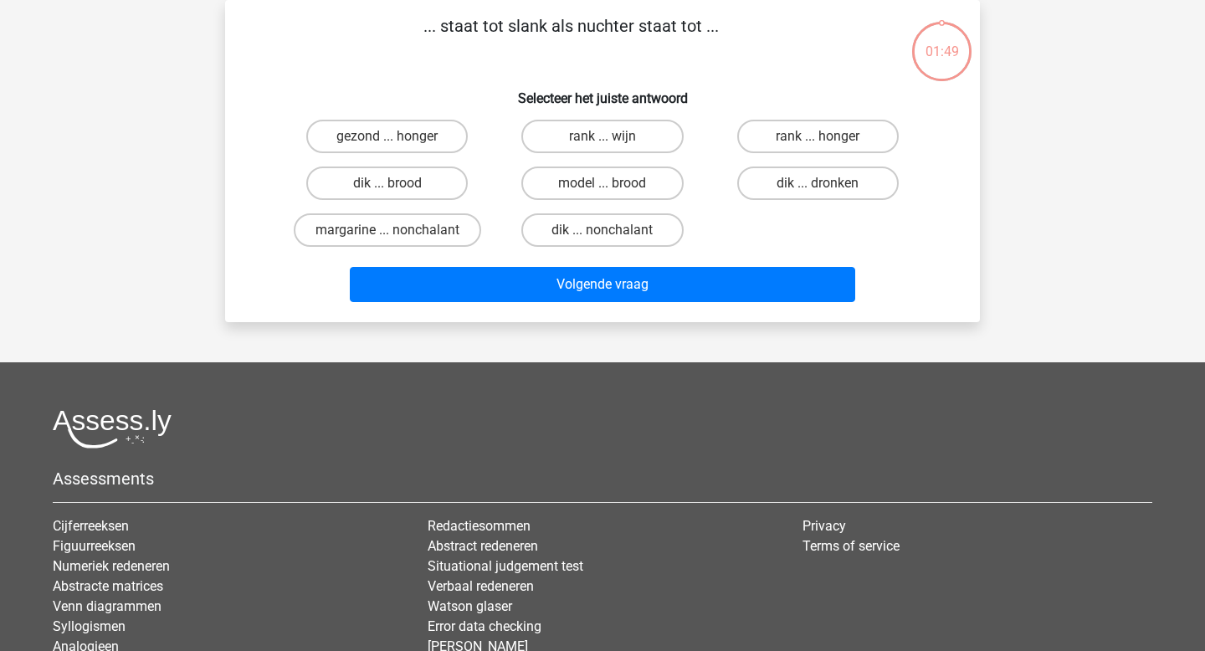
scroll to position [0, 0]
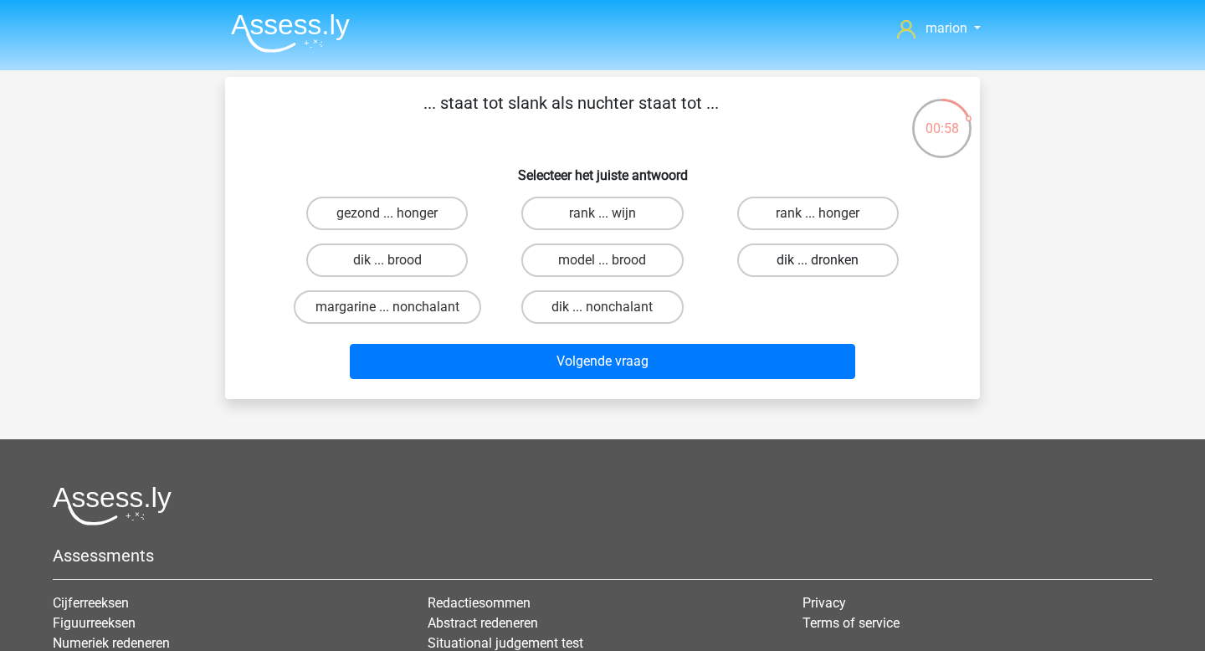
click at [767, 259] on label "dik ... dronken" at bounding box center [817, 259] width 161 height 33
click at [817, 260] on input "dik ... dronken" at bounding box center [822, 265] width 11 height 11
radio input "true"
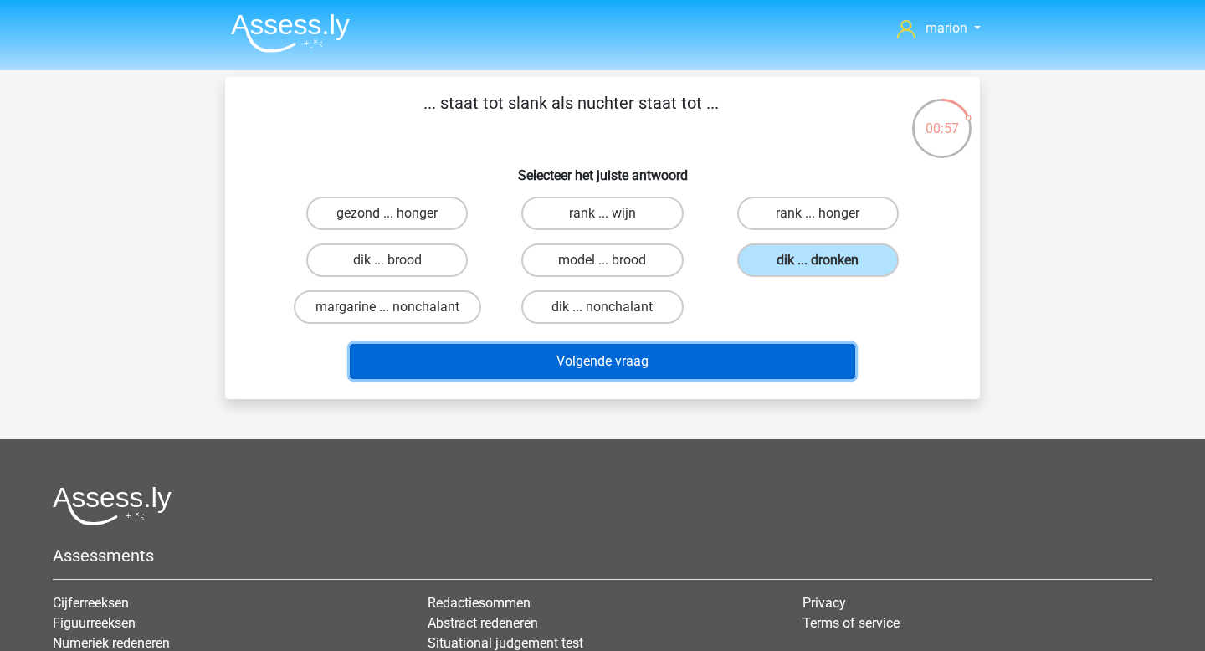
click at [672, 357] on button "Volgende vraag" at bounding box center [603, 361] width 506 height 35
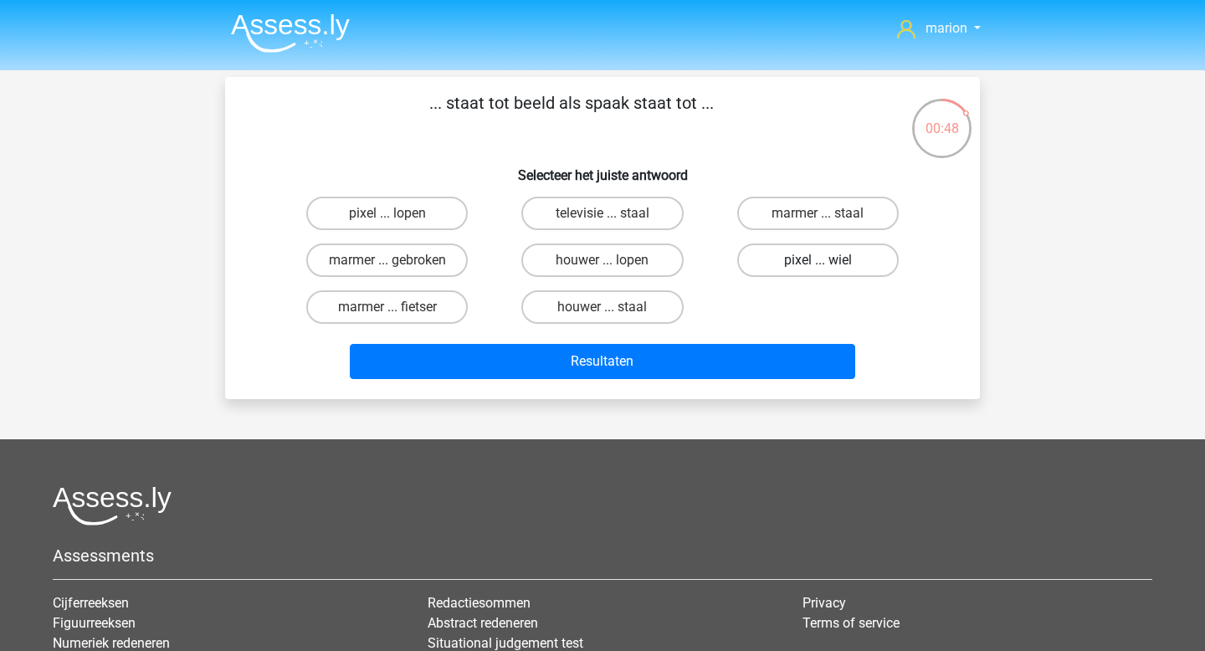
click at [832, 265] on label "pixel ... wiel" at bounding box center [817, 259] width 161 height 33
click at [828, 265] on input "pixel ... wiel" at bounding box center [822, 265] width 11 height 11
radio input "true"
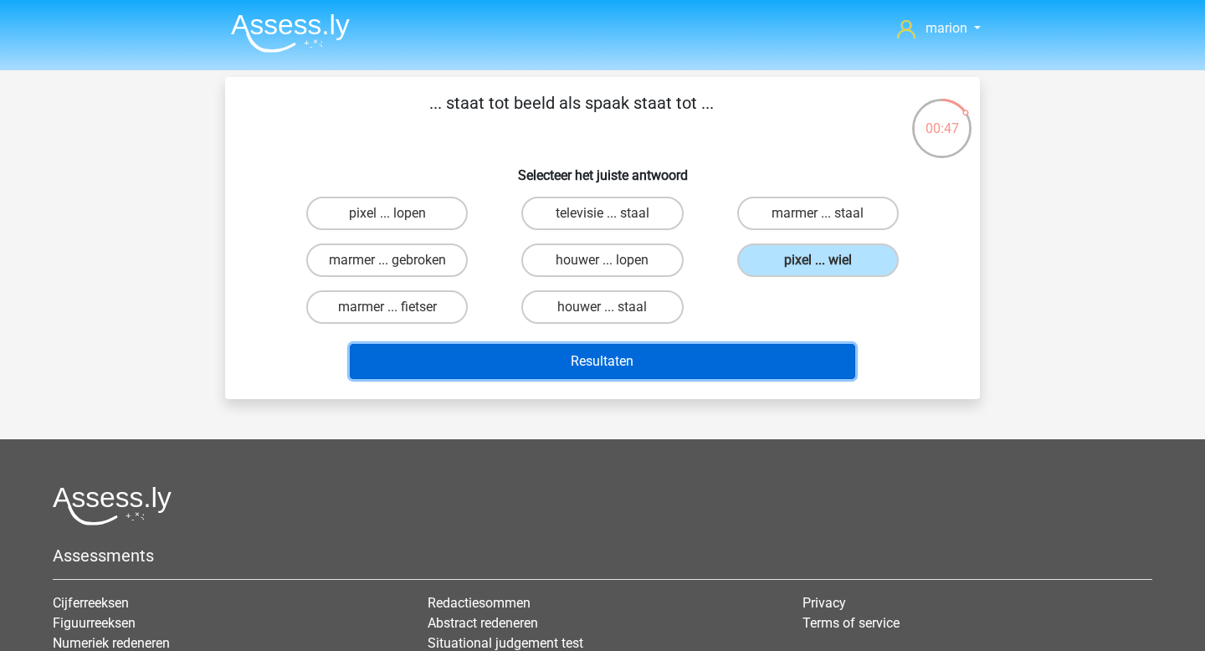
click at [717, 371] on button "Resultaten" at bounding box center [603, 361] width 506 height 35
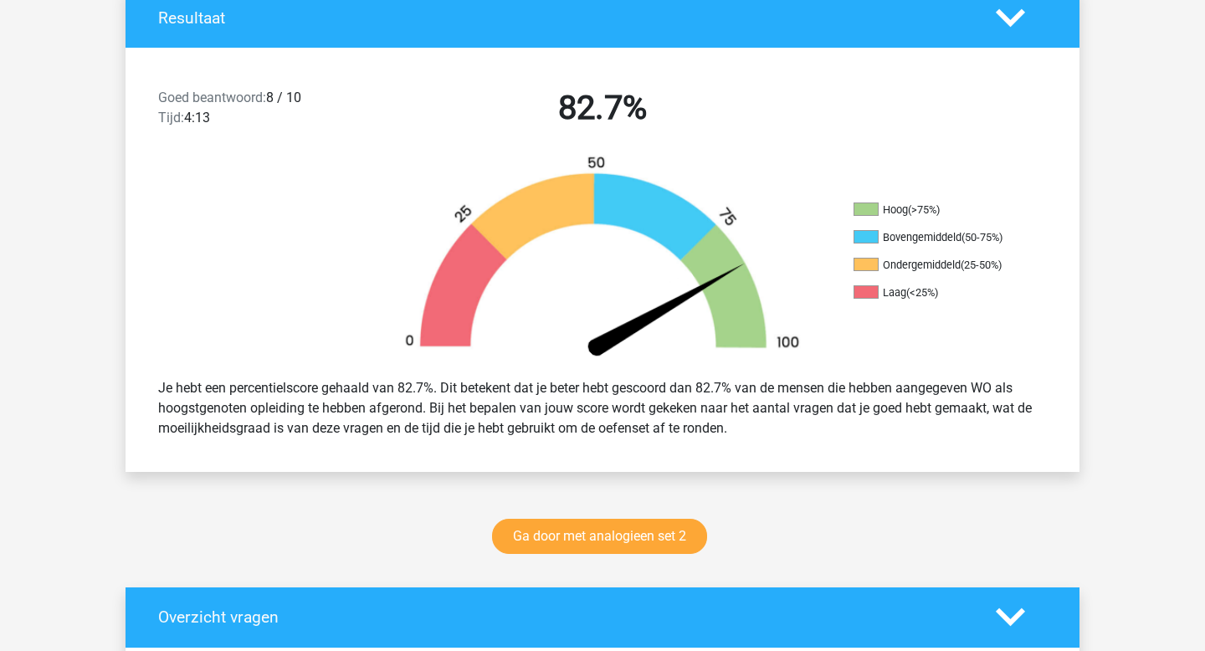
scroll to position [378, 0]
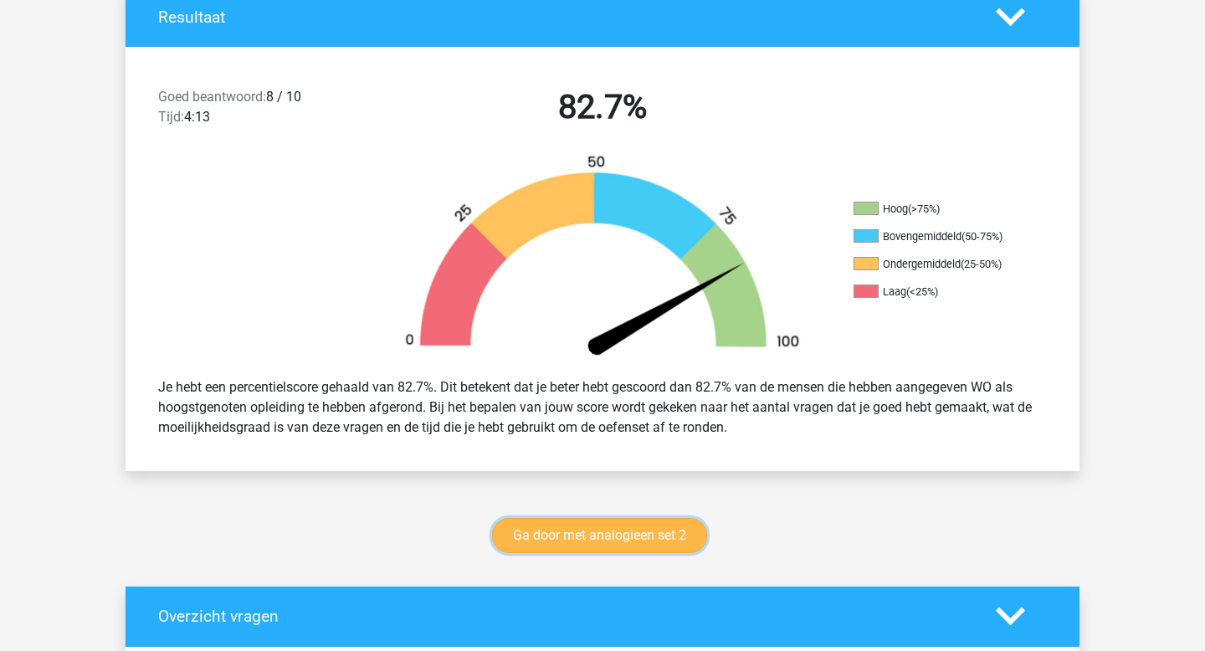
click at [638, 539] on link "Ga door met analogieen set 2" at bounding box center [599, 535] width 215 height 35
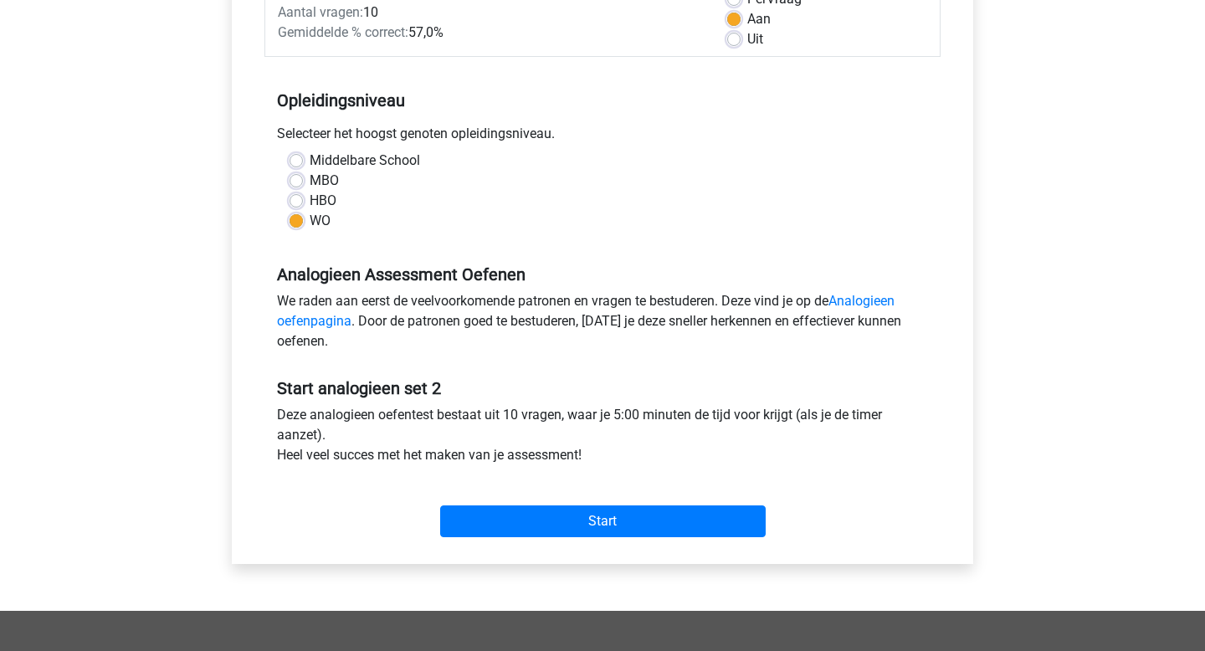
scroll to position [270, 0]
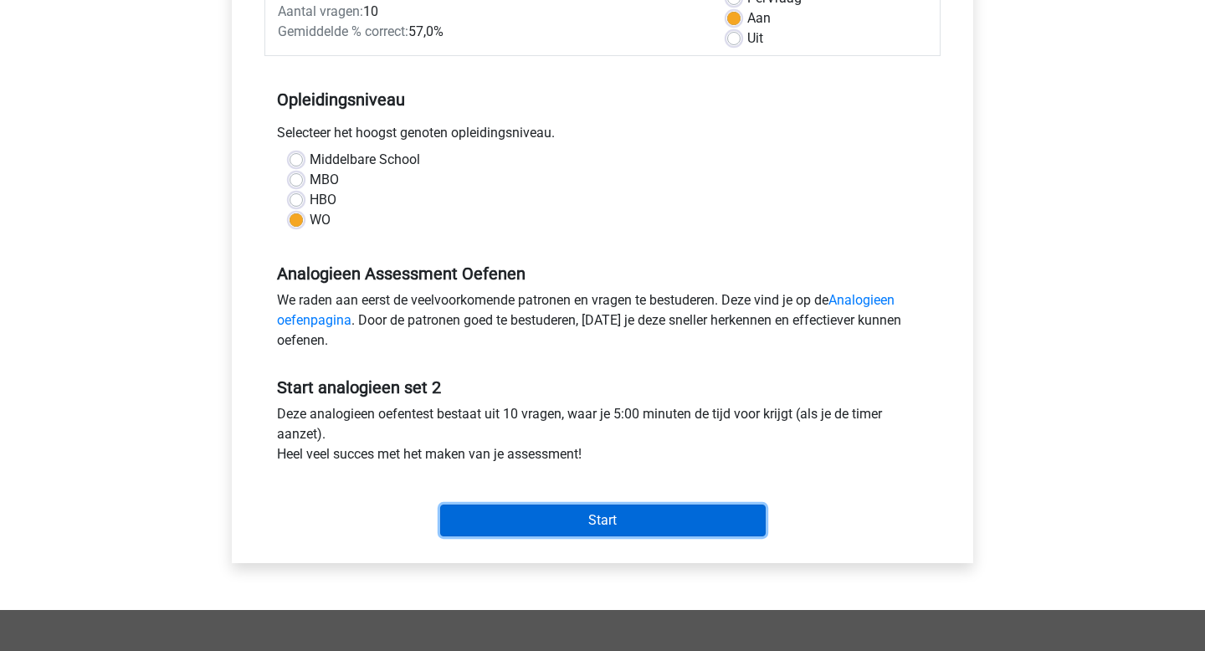
click at [608, 522] on input "Start" at bounding box center [602, 520] width 325 height 32
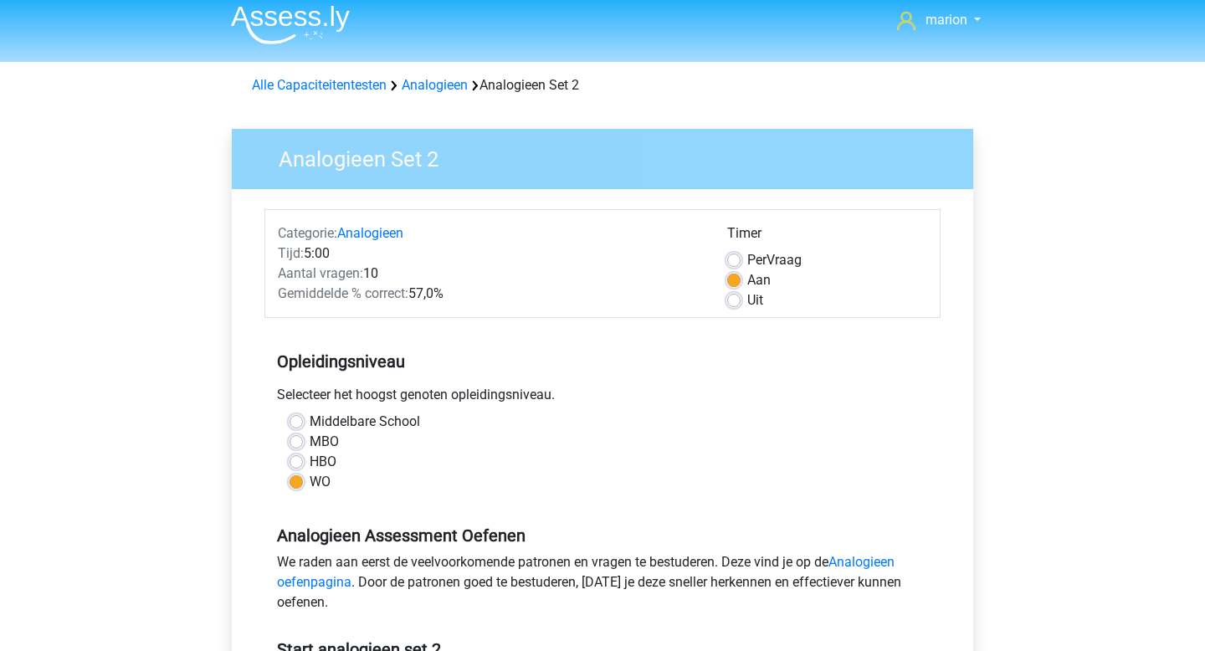
scroll to position [0, 0]
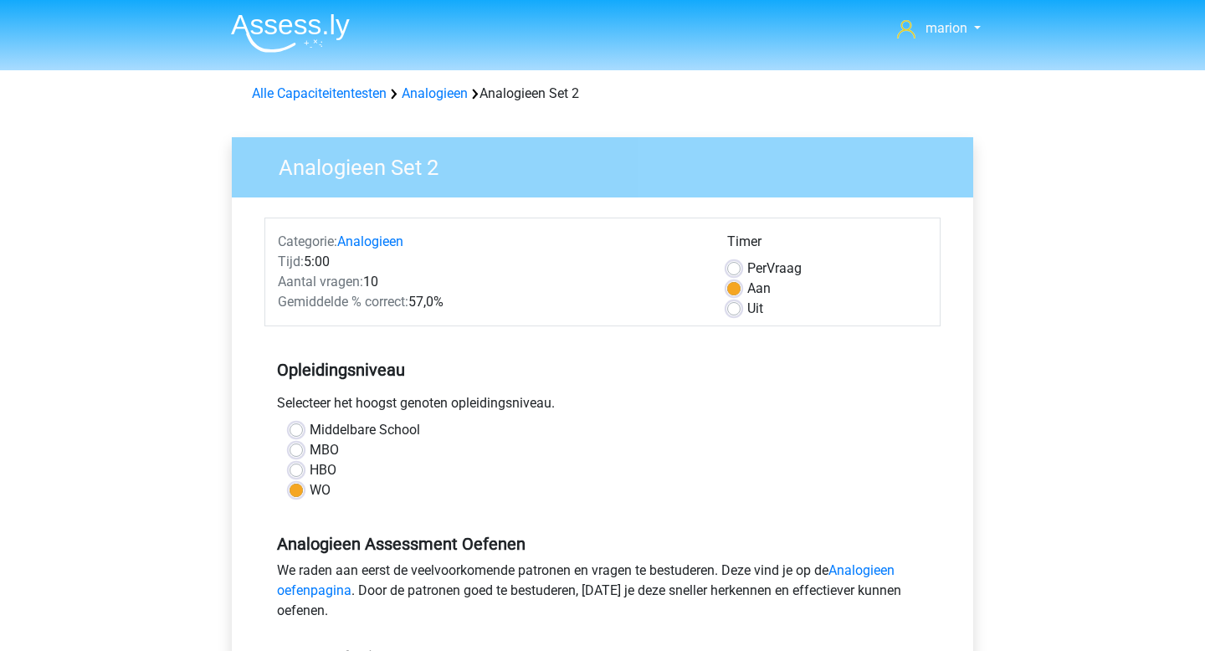
click at [316, 25] on img at bounding box center [290, 32] width 119 height 39
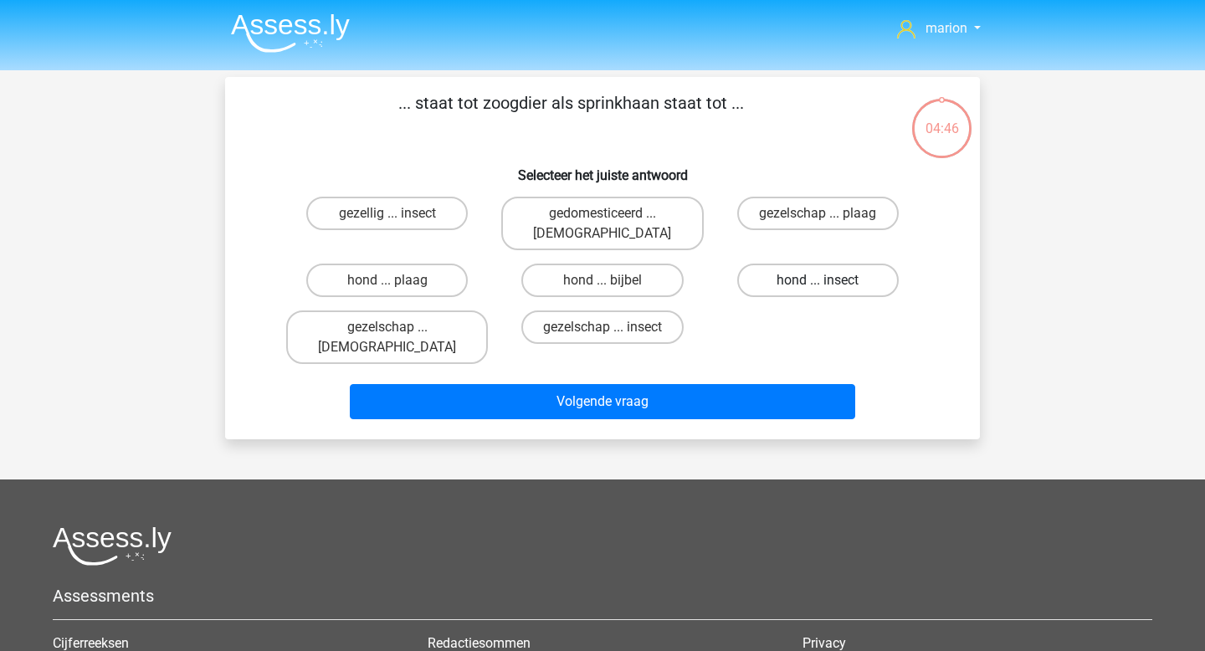
click at [836, 264] on label "hond ... insect" at bounding box center [817, 280] width 161 height 33
click at [828, 280] on input "hond ... insect" at bounding box center [822, 285] width 11 height 11
radio input "true"
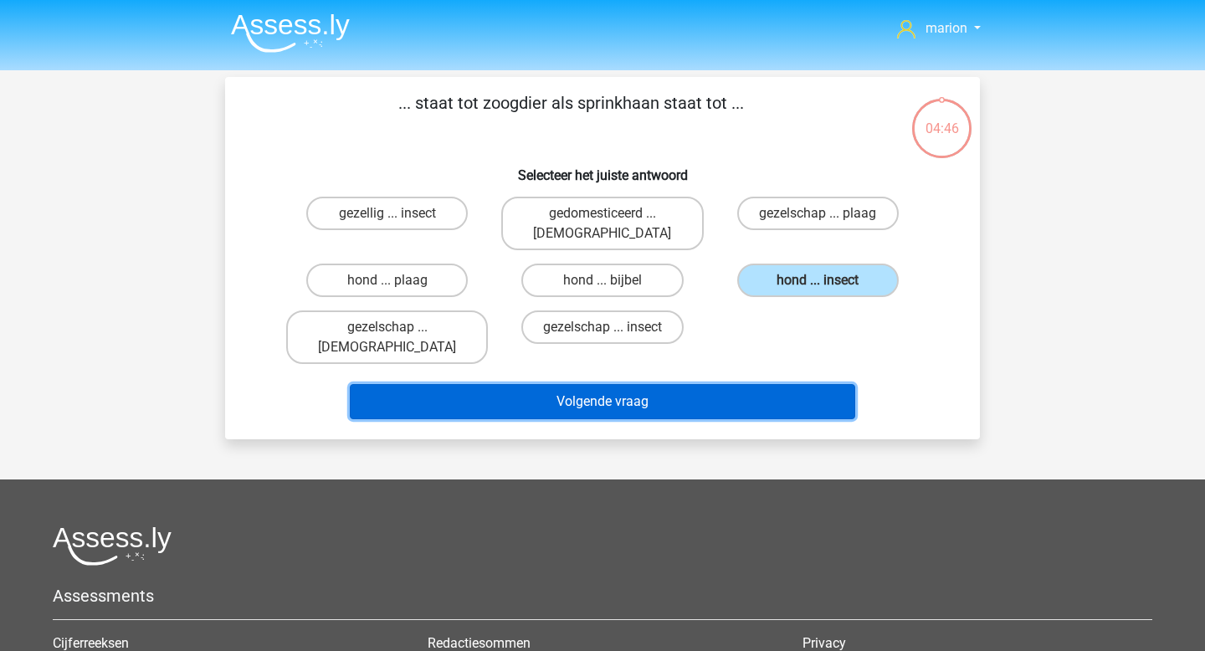
click at [760, 384] on button "Volgende vraag" at bounding box center [603, 401] width 506 height 35
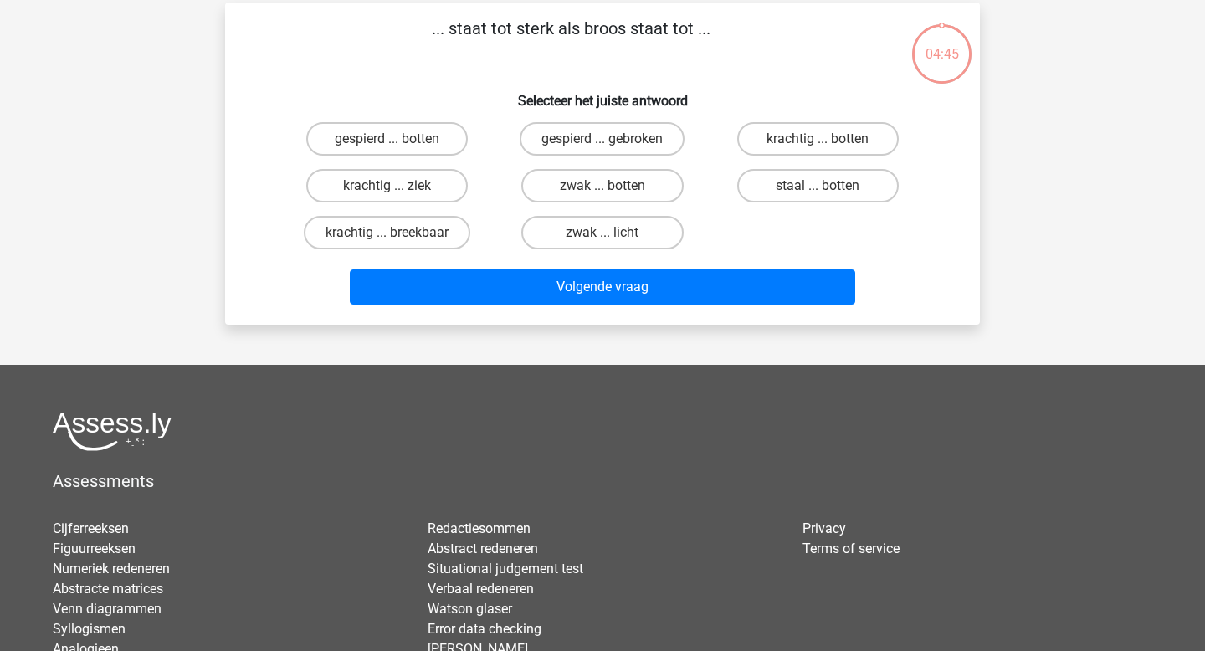
scroll to position [77, 0]
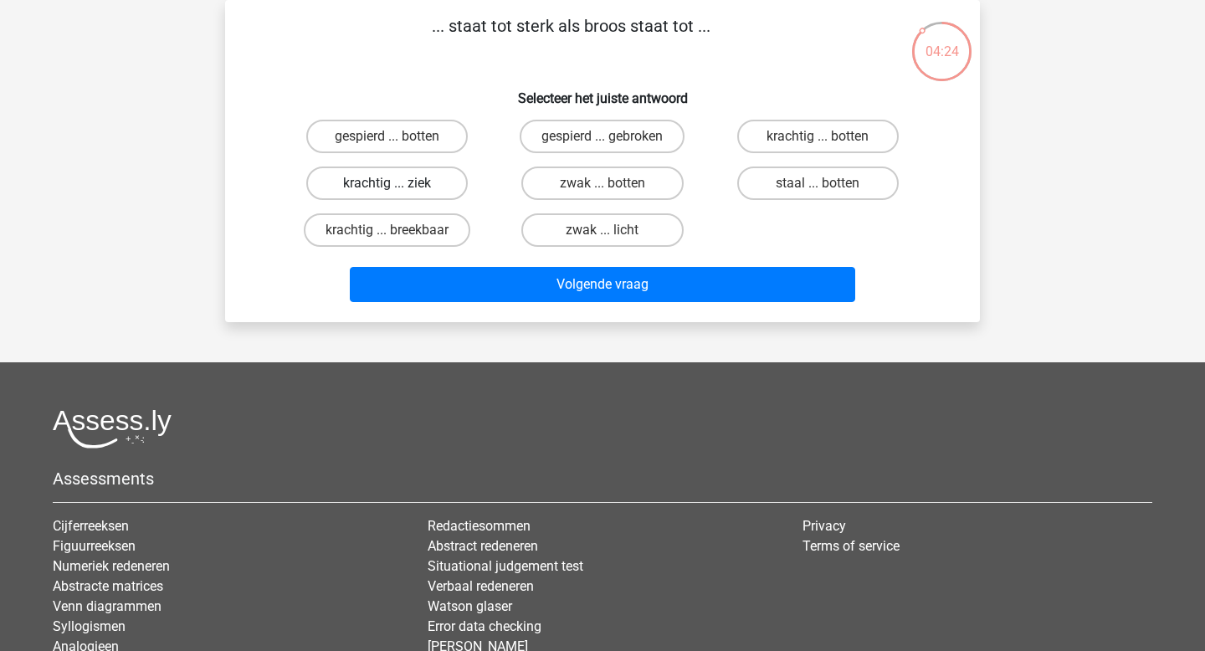
click at [424, 190] on label "krachtig ... ziek" at bounding box center [386, 182] width 161 height 33
click at [398, 190] on input "krachtig ... ziek" at bounding box center [392, 188] width 11 height 11
radio input "true"
click at [447, 233] on label "krachtig ... breekbaar" at bounding box center [387, 229] width 166 height 33
click at [398, 233] on input "krachtig ... breekbaar" at bounding box center [392, 235] width 11 height 11
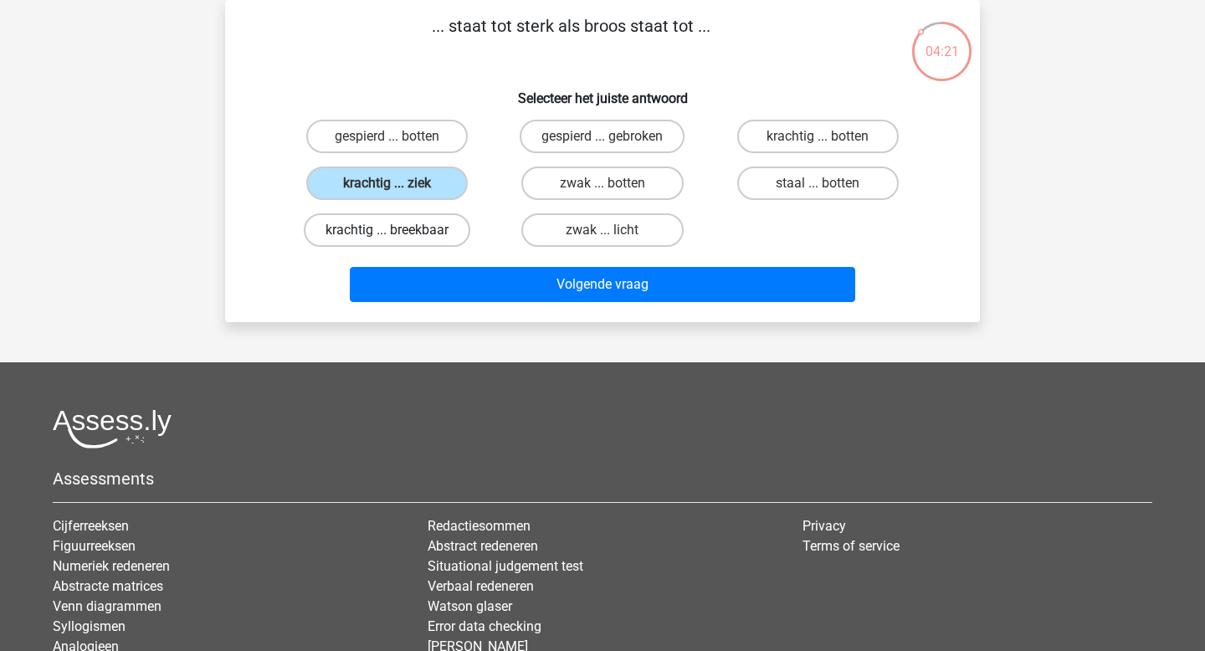
radio input "true"
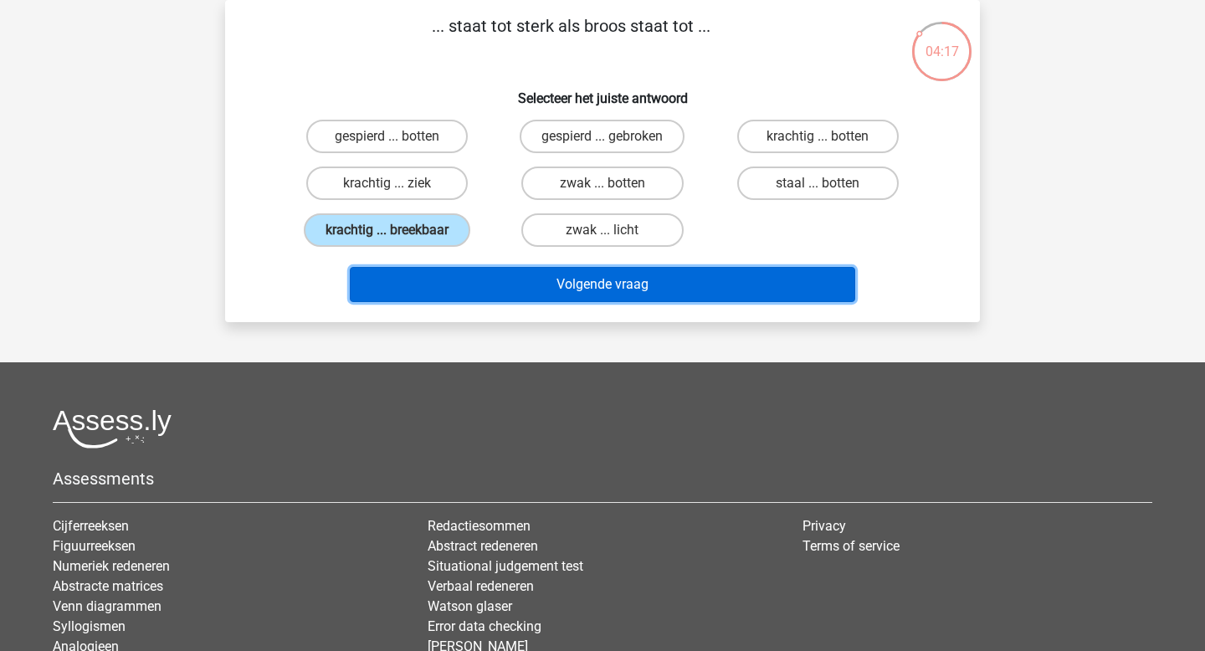
click at [463, 284] on button "Volgende vraag" at bounding box center [603, 284] width 506 height 35
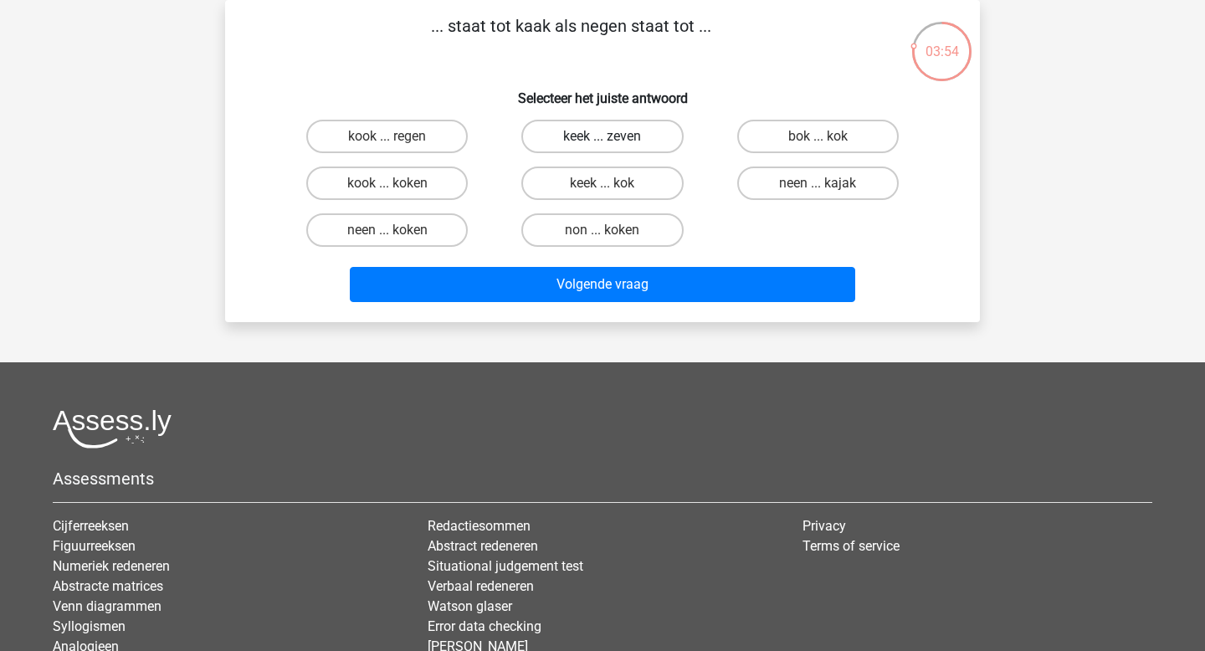
click at [562, 142] on label "keek ... zeven" at bounding box center [601, 136] width 161 height 33
click at [602, 142] on input "keek ... zeven" at bounding box center [607, 141] width 11 height 11
radio input "true"
click at [418, 132] on label "kook ... regen" at bounding box center [386, 136] width 161 height 33
click at [398, 136] on input "kook ... regen" at bounding box center [392, 141] width 11 height 11
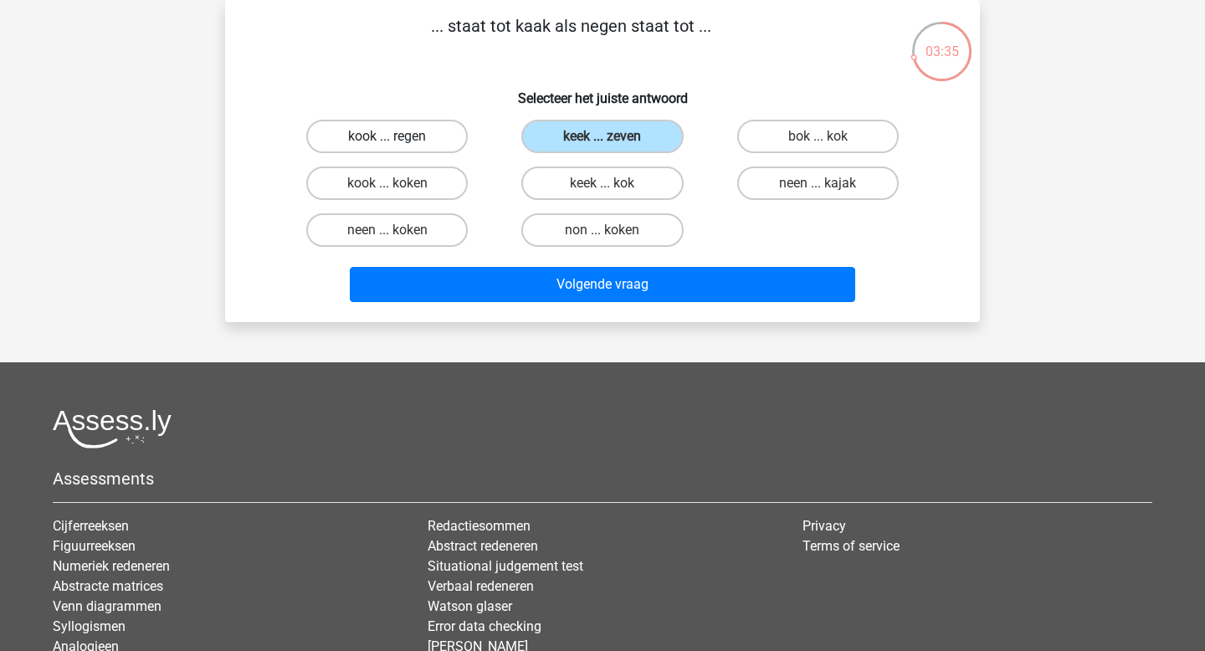
radio input "true"
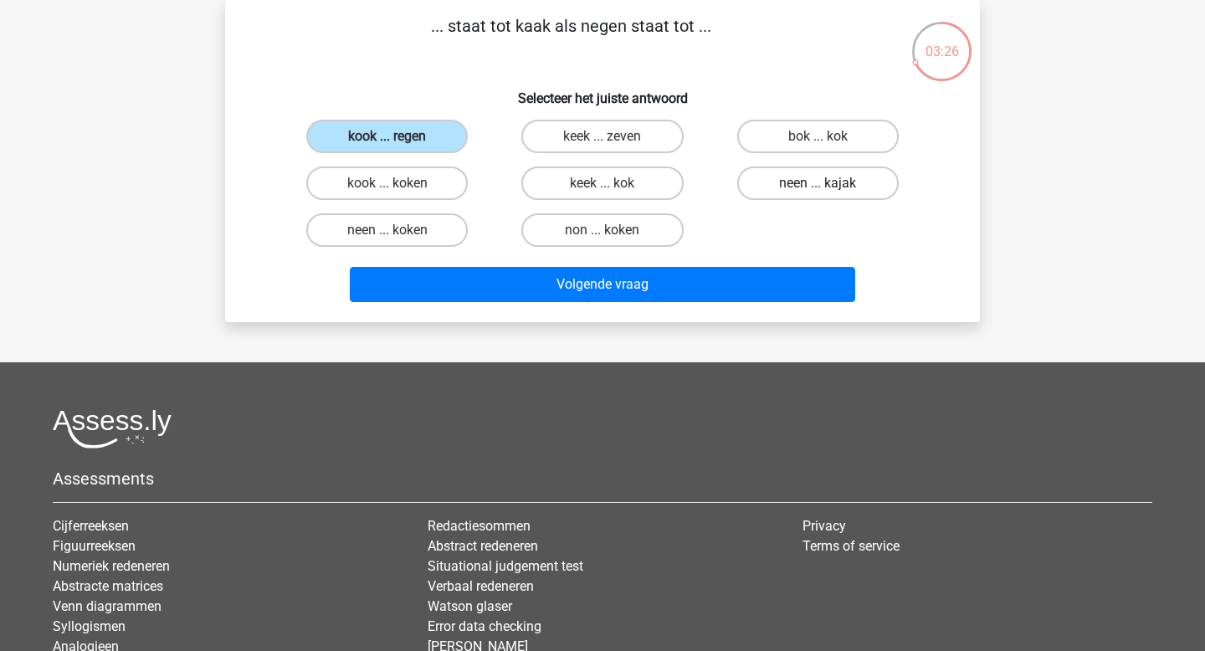
click at [806, 195] on label "neen ... kajak" at bounding box center [817, 182] width 161 height 33
click at [817, 194] on input "neen ... kajak" at bounding box center [822, 188] width 11 height 11
radio input "true"
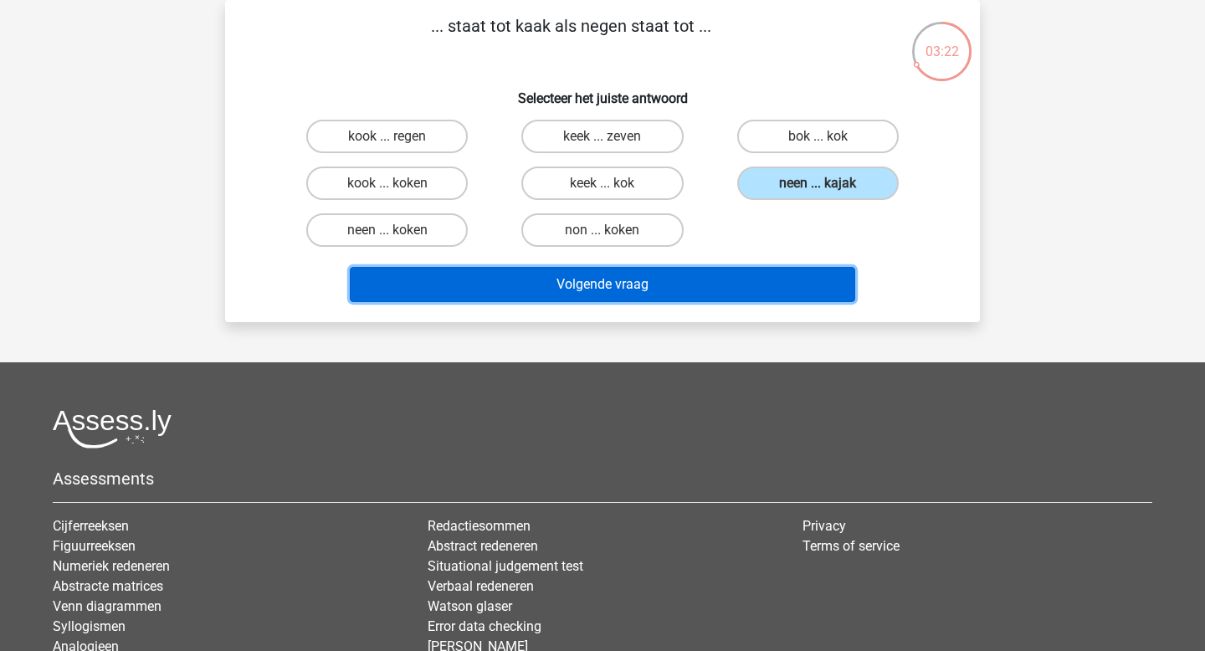
click at [747, 289] on button "Volgende vraag" at bounding box center [603, 284] width 506 height 35
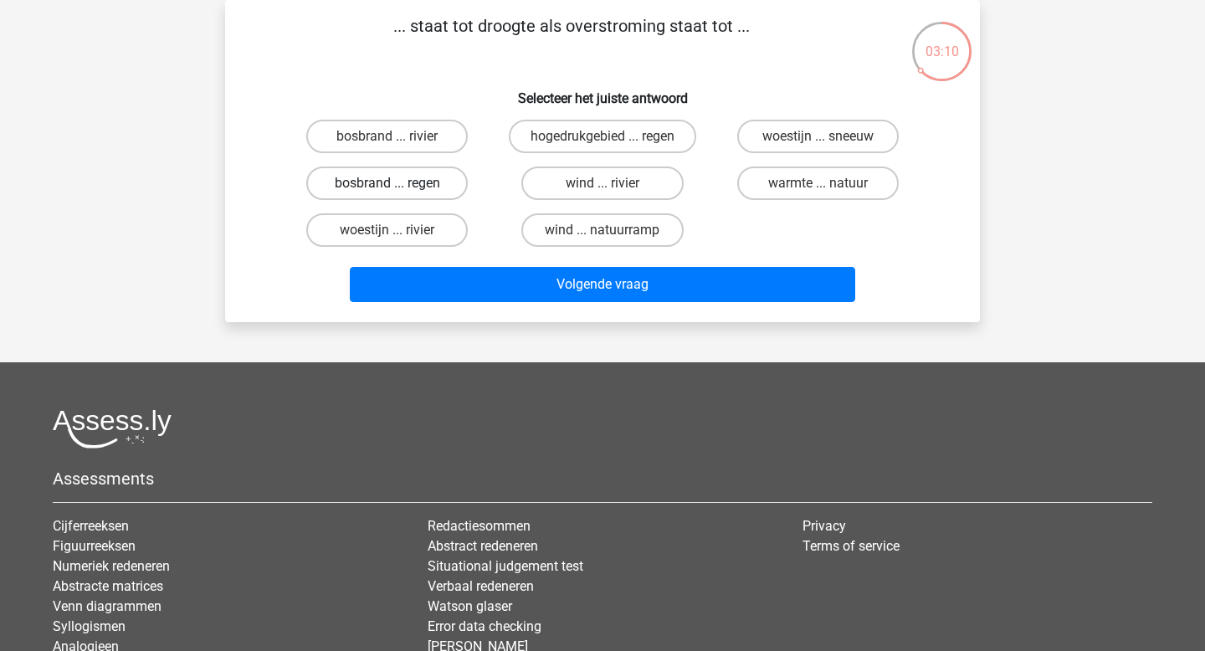
click at [426, 186] on label "bosbrand ... regen" at bounding box center [386, 182] width 161 height 33
click at [398, 186] on input "bosbrand ... regen" at bounding box center [392, 188] width 11 height 11
radio input "true"
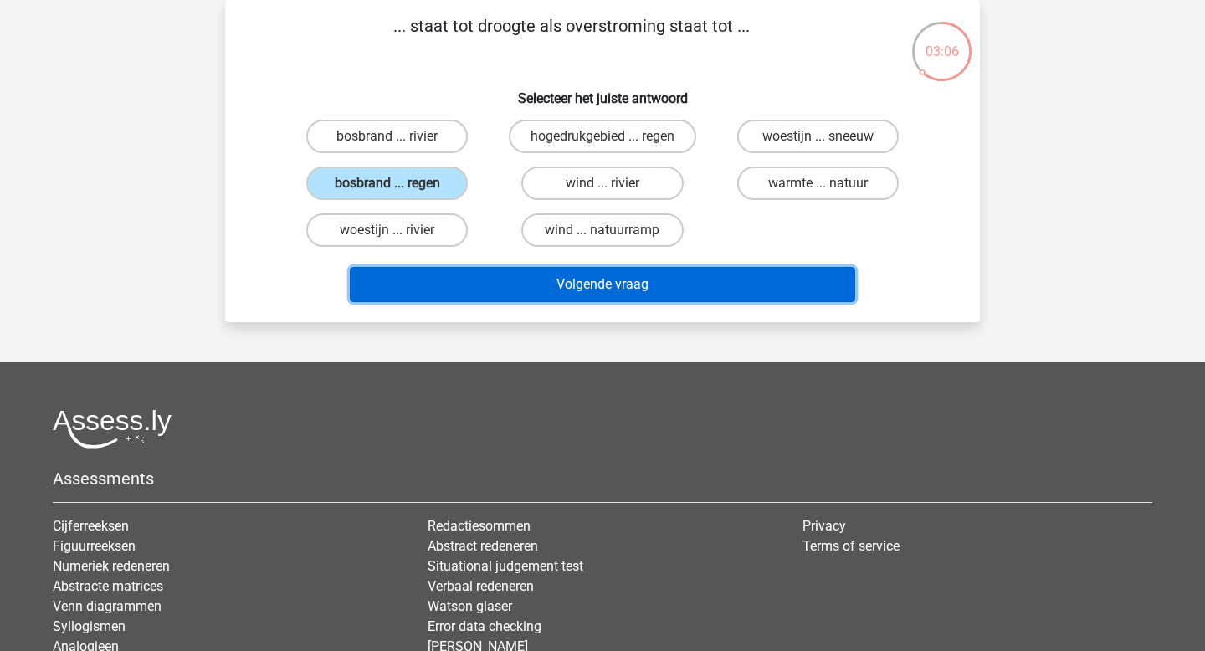
click at [582, 290] on button "Volgende vraag" at bounding box center [603, 284] width 506 height 35
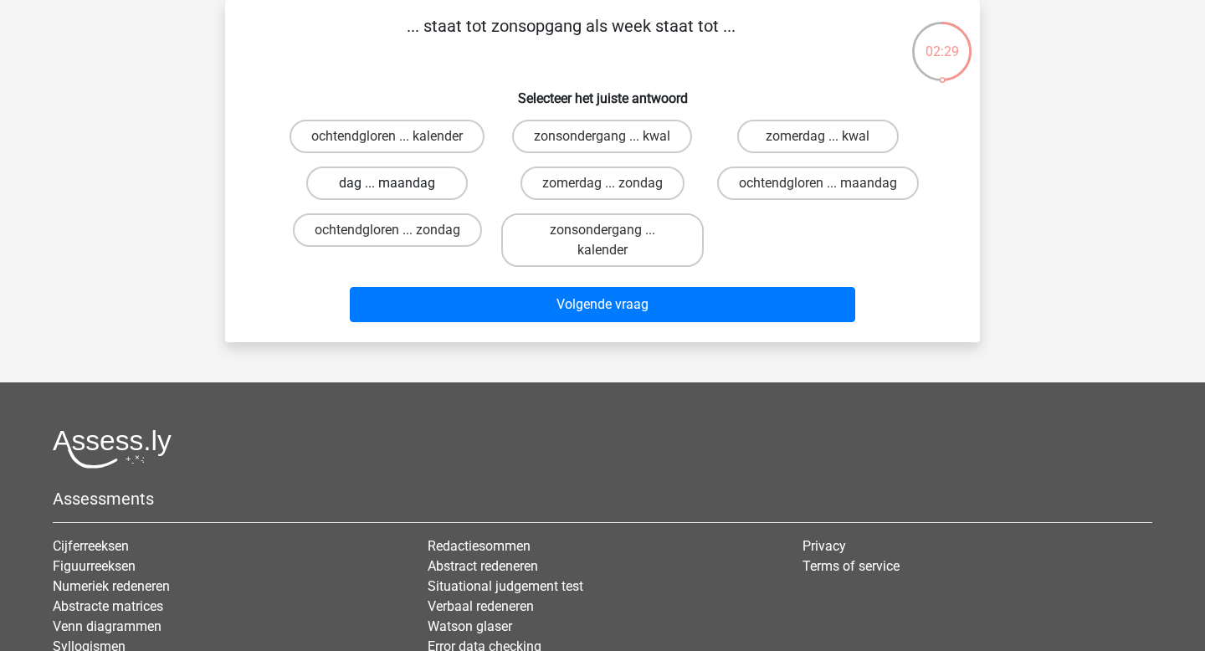
click at [443, 188] on label "dag ... maandag" at bounding box center [386, 182] width 161 height 33
click at [398, 188] on input "dag ... maandag" at bounding box center [392, 188] width 11 height 11
radio input "true"
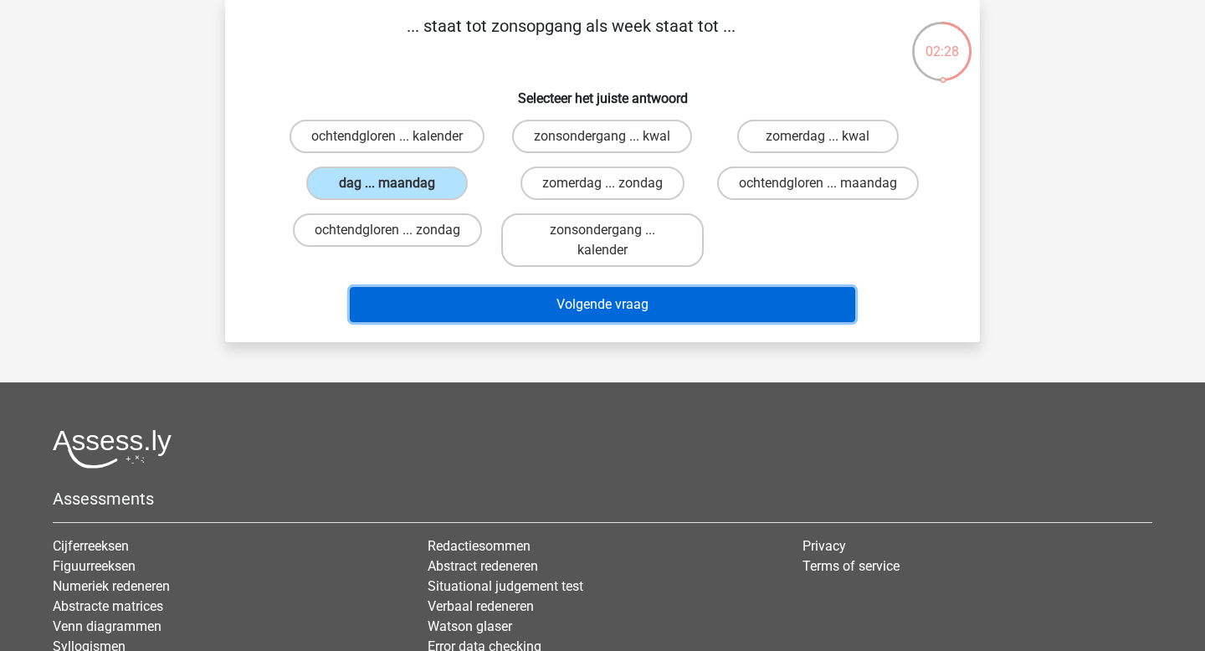
click at [516, 308] on button "Volgende vraag" at bounding box center [603, 304] width 506 height 35
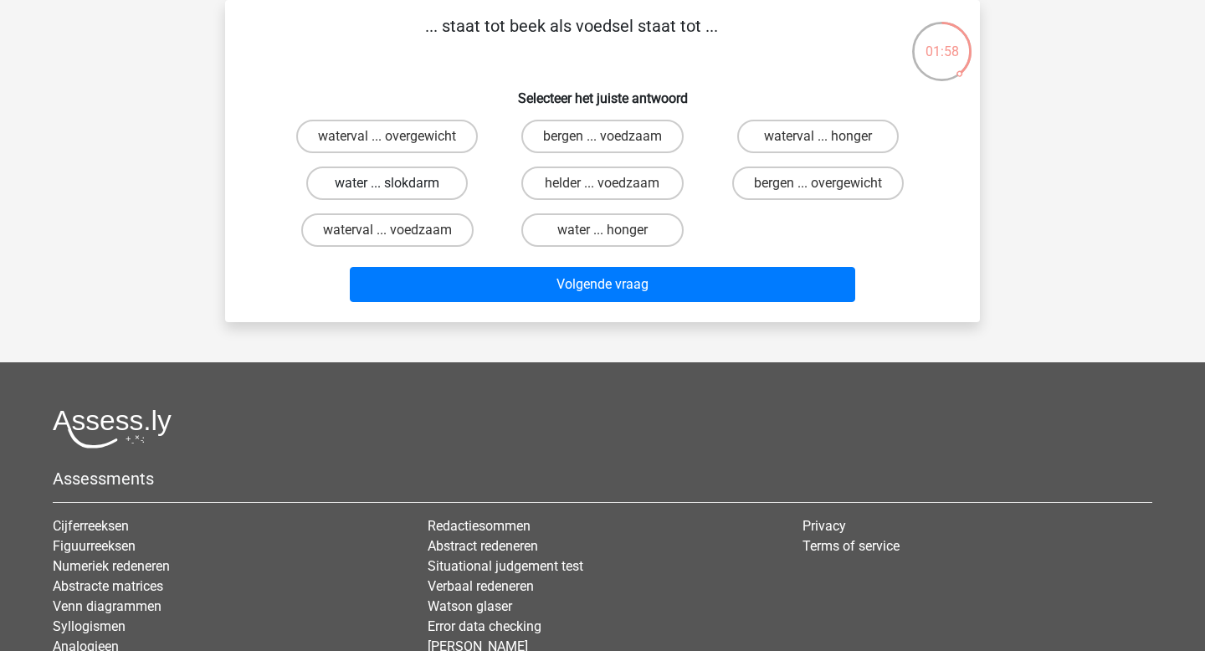
click at [433, 184] on label "water ... slokdarm" at bounding box center [386, 182] width 161 height 33
click at [398, 184] on input "water ... slokdarm" at bounding box center [392, 188] width 11 height 11
radio input "true"
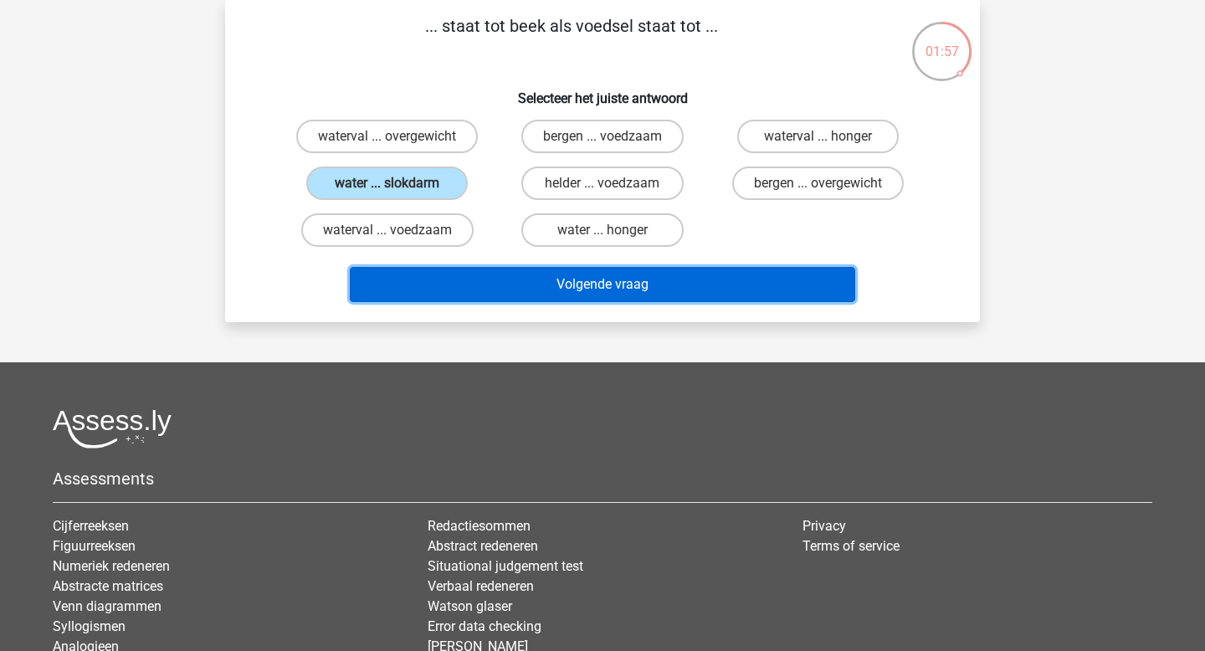
click at [541, 280] on button "Volgende vraag" at bounding box center [603, 284] width 506 height 35
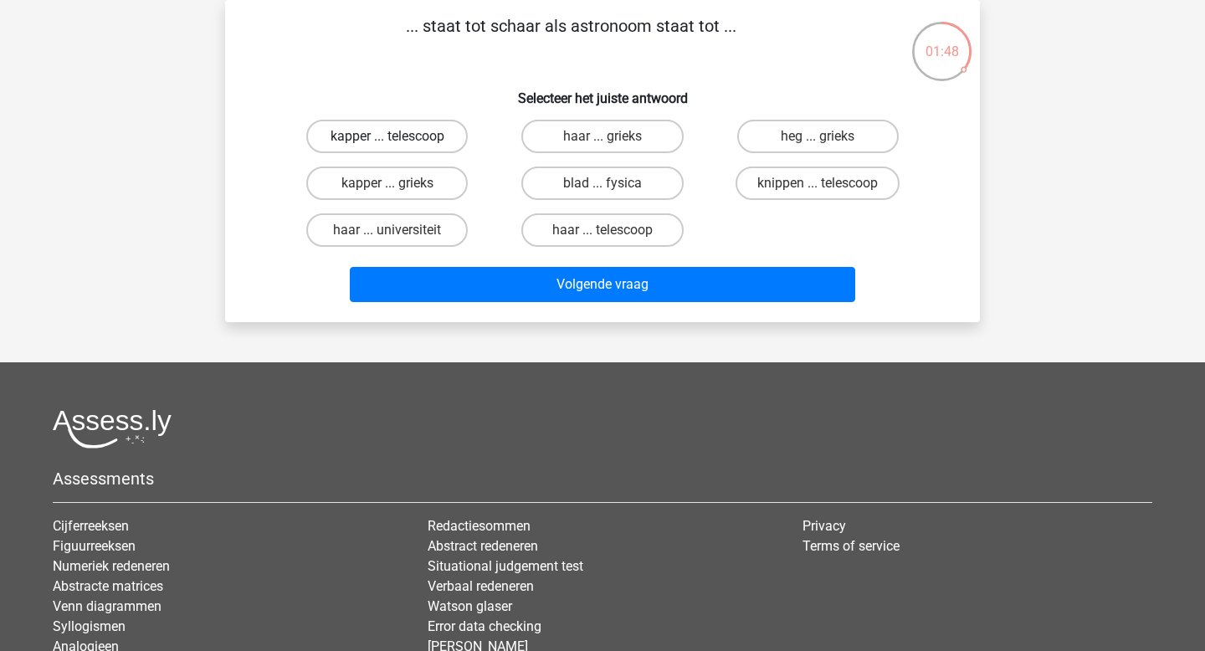
click at [441, 131] on label "kapper ... telescoop" at bounding box center [386, 136] width 161 height 33
click at [398, 136] on input "kapper ... telescoop" at bounding box center [392, 141] width 11 height 11
radio input "true"
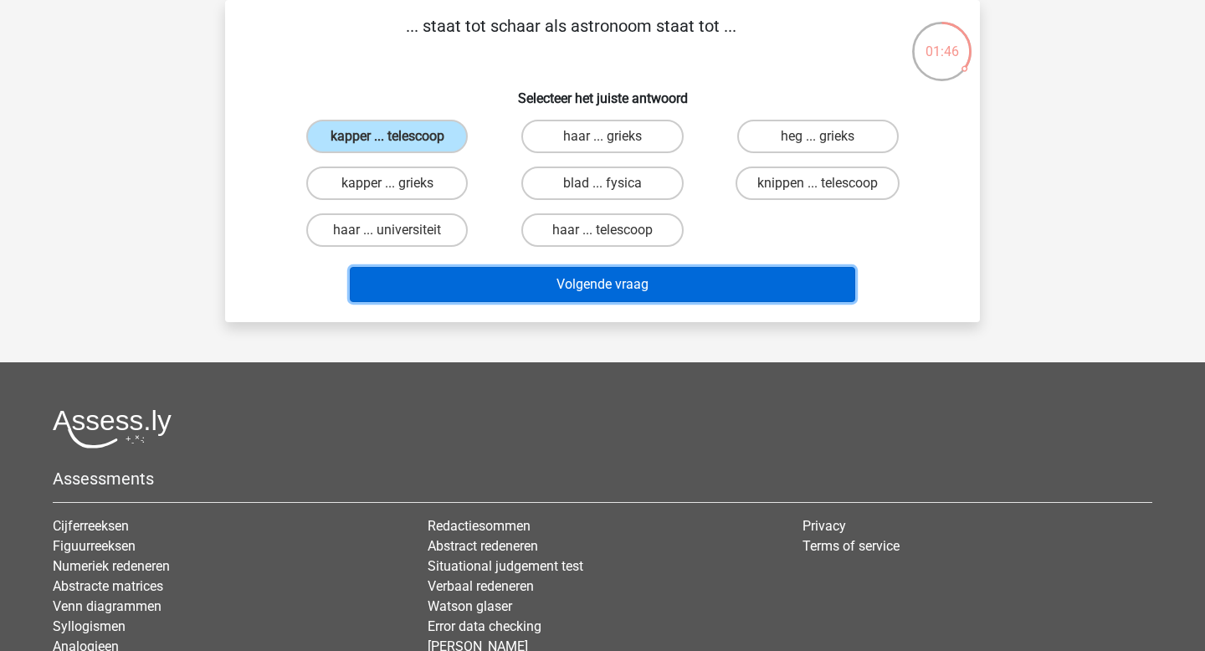
click at [494, 284] on button "Volgende vraag" at bounding box center [603, 284] width 506 height 35
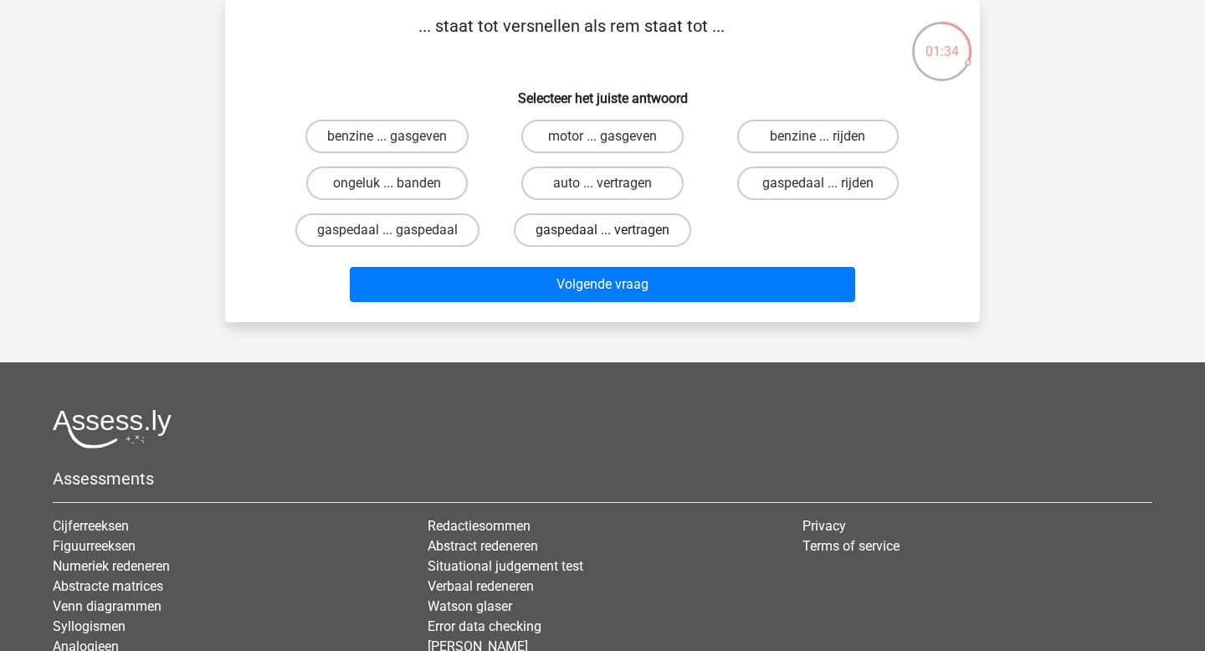
click at [643, 231] on label "gaspedaal ... vertragen" at bounding box center [602, 229] width 177 height 33
click at [613, 231] on input "gaspedaal ... vertragen" at bounding box center [607, 235] width 11 height 11
radio input "true"
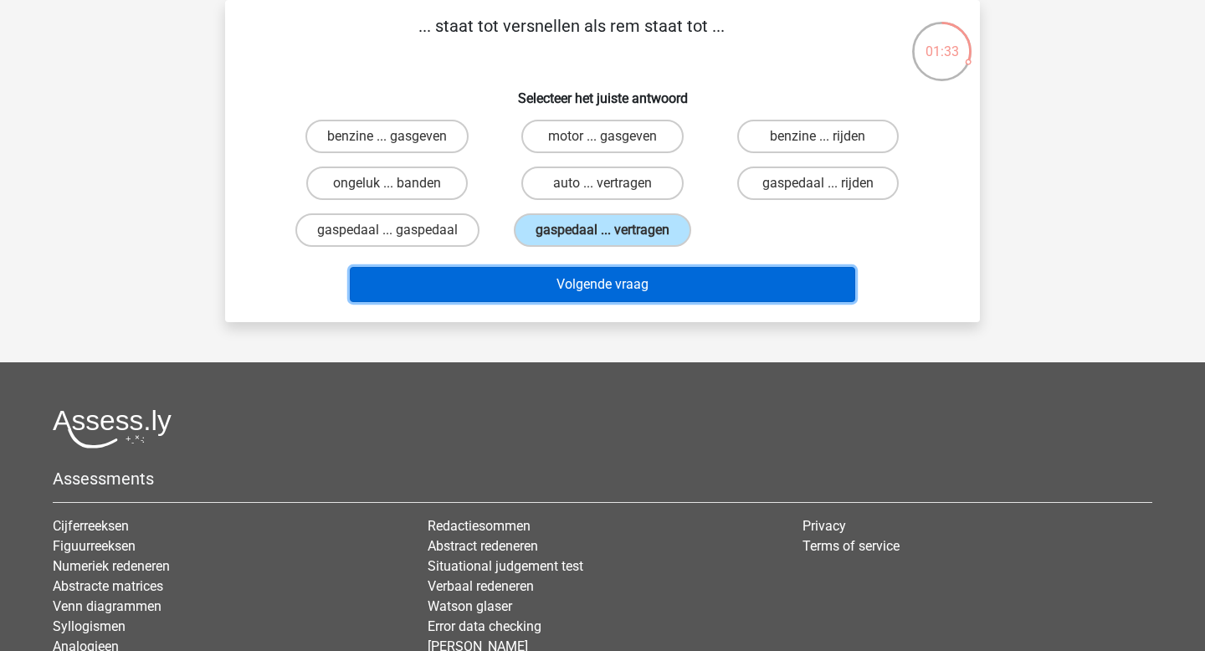
click at [643, 295] on button "Volgende vraag" at bounding box center [603, 284] width 506 height 35
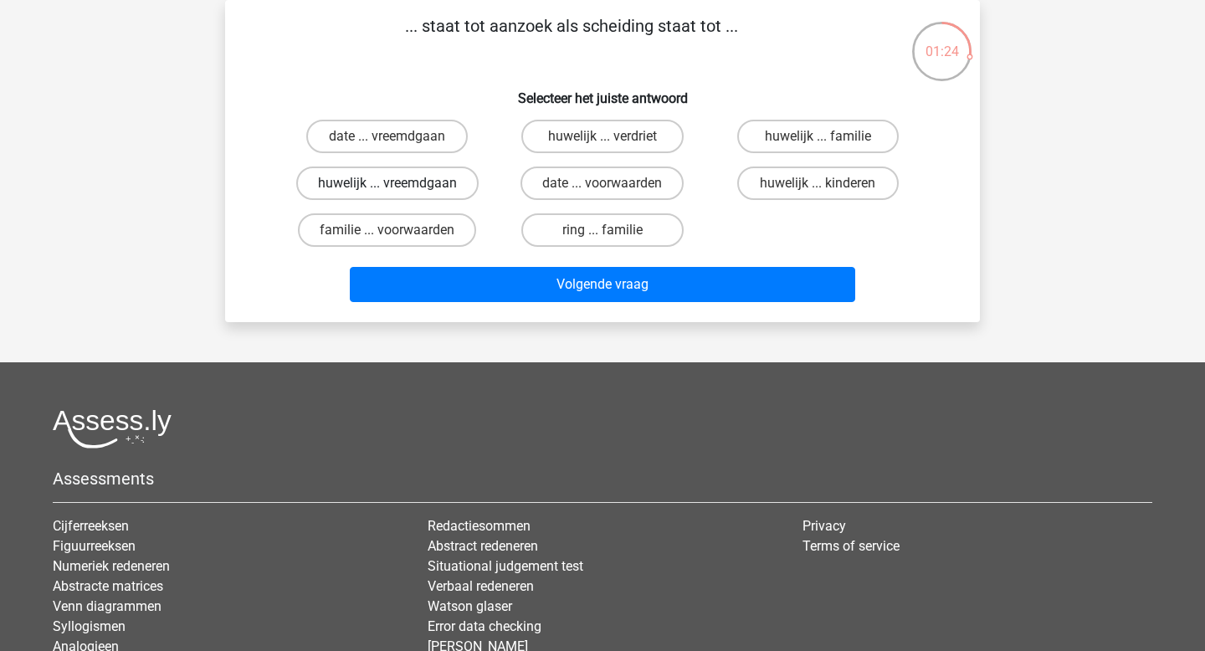
click at [455, 178] on label "huwelijk ... vreemdgaan" at bounding box center [387, 182] width 182 height 33
click at [398, 183] on input "huwelijk ... vreemdgaan" at bounding box center [392, 188] width 11 height 11
radio input "true"
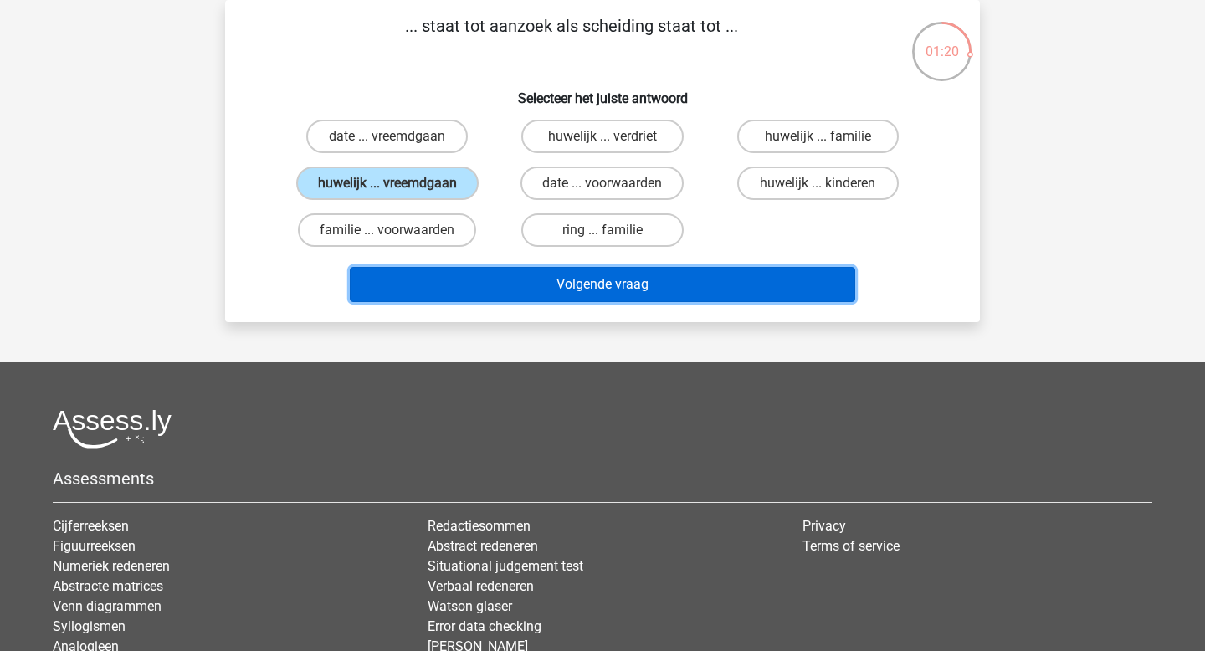
click at [587, 286] on button "Volgende vraag" at bounding box center [603, 284] width 506 height 35
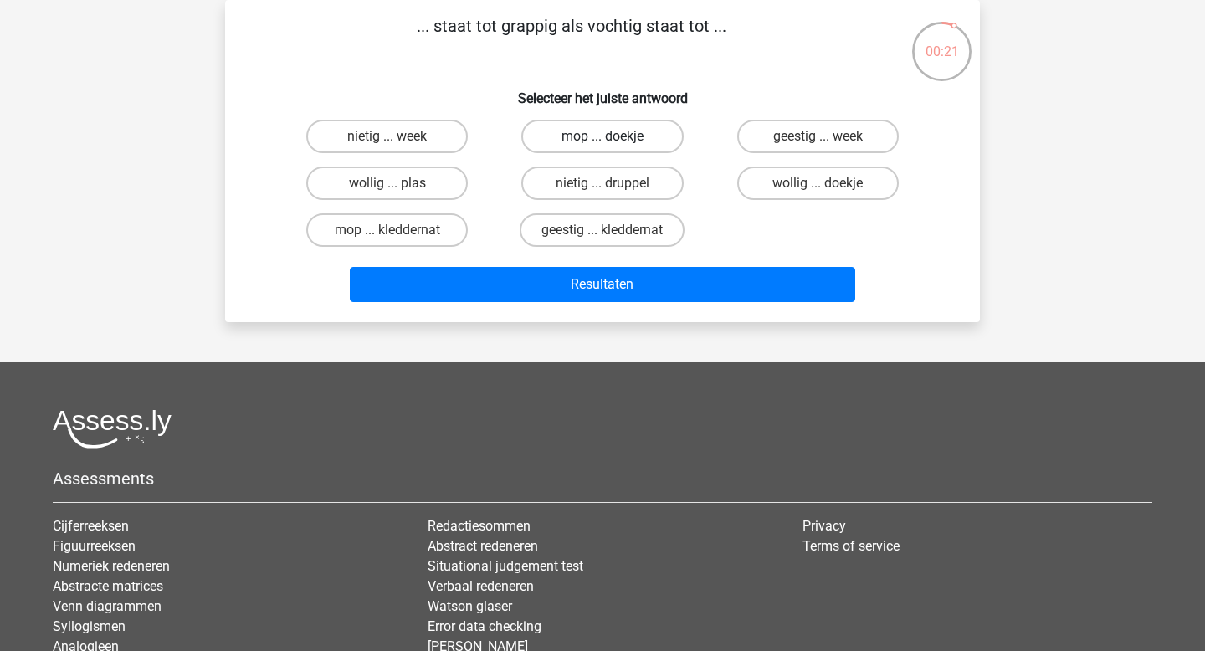
click at [621, 144] on label "mop ... doekje" at bounding box center [601, 136] width 161 height 33
click at [613, 144] on input "mop ... doekje" at bounding box center [607, 141] width 11 height 11
radio input "true"
click at [650, 233] on label "geestig ... kleddernat" at bounding box center [602, 229] width 165 height 33
click at [613, 233] on input "geestig ... kleddernat" at bounding box center [607, 235] width 11 height 11
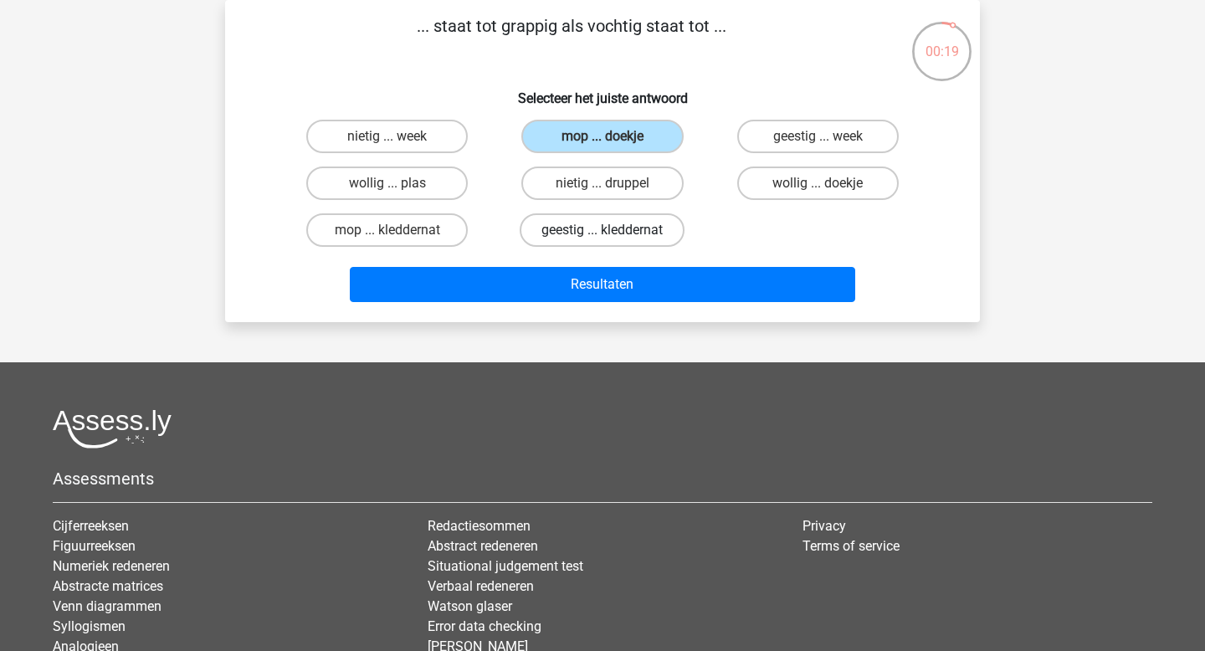
radio input "true"
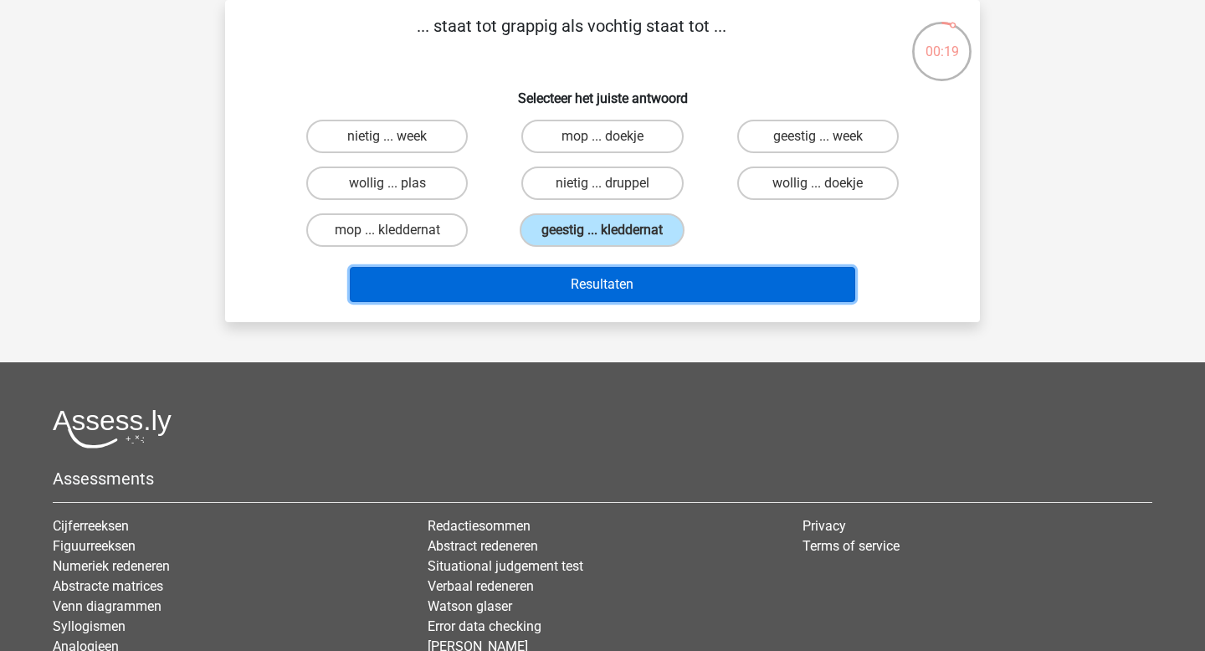
click at [641, 289] on button "Resultaten" at bounding box center [603, 284] width 506 height 35
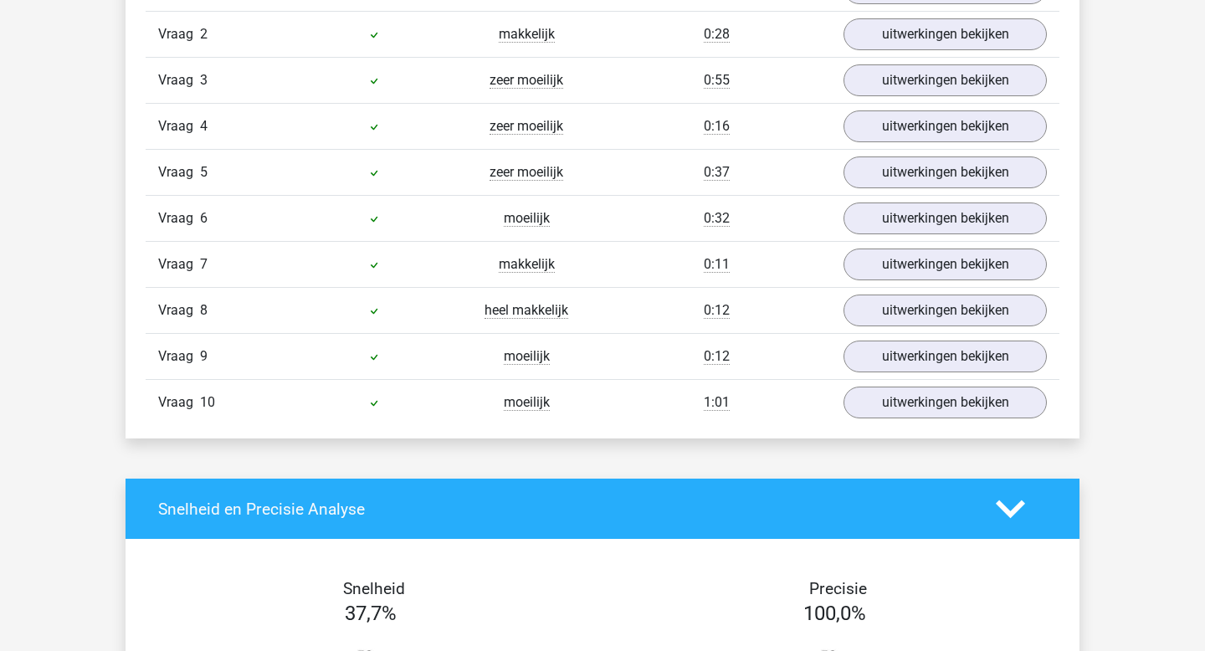
scroll to position [1184, 0]
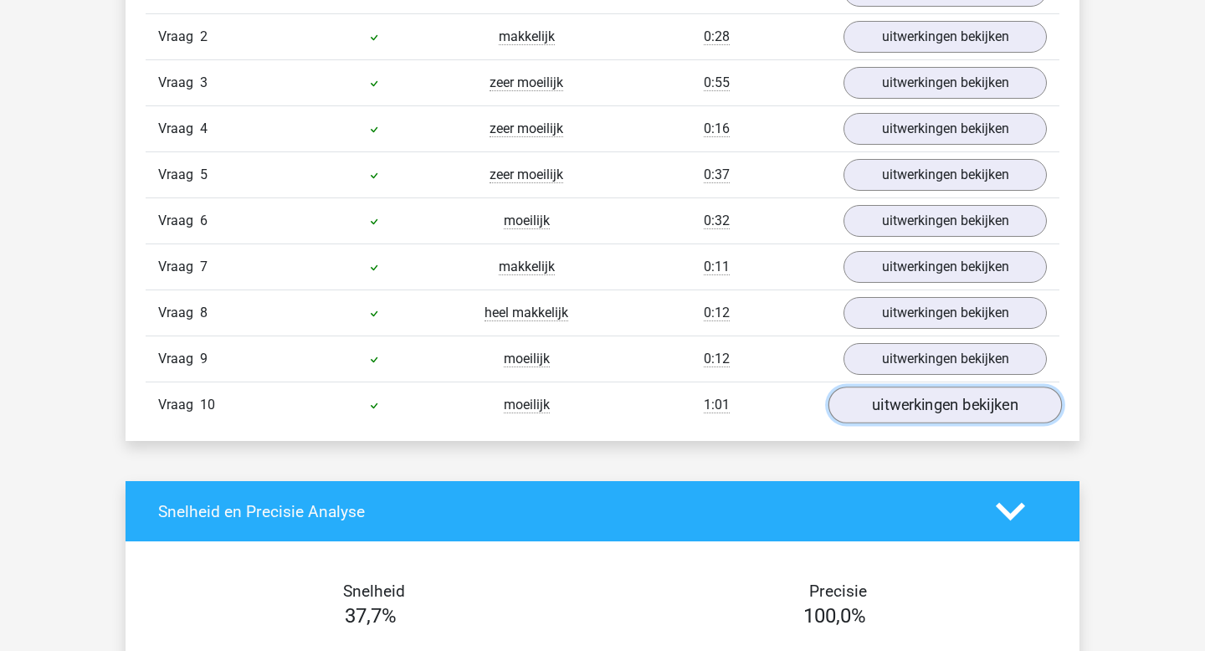
click at [858, 407] on link "uitwerkingen bekijken" at bounding box center [944, 405] width 233 height 37
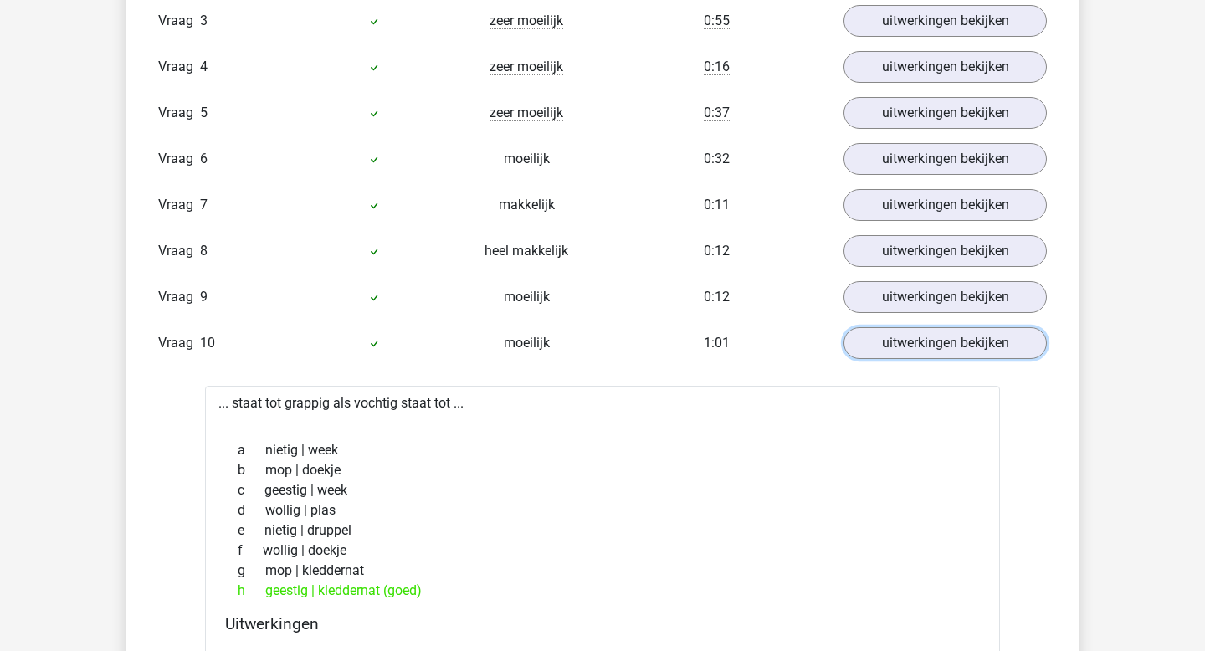
scroll to position [1229, 0]
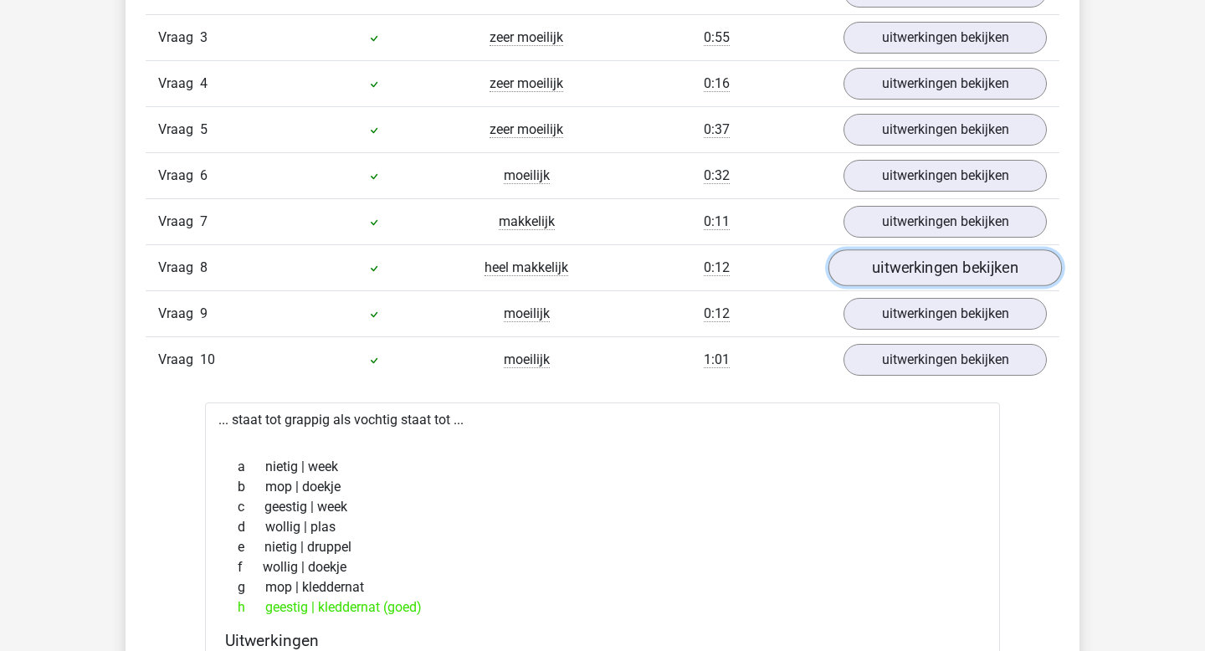
click at [909, 269] on link "uitwerkingen bekijken" at bounding box center [944, 268] width 233 height 37
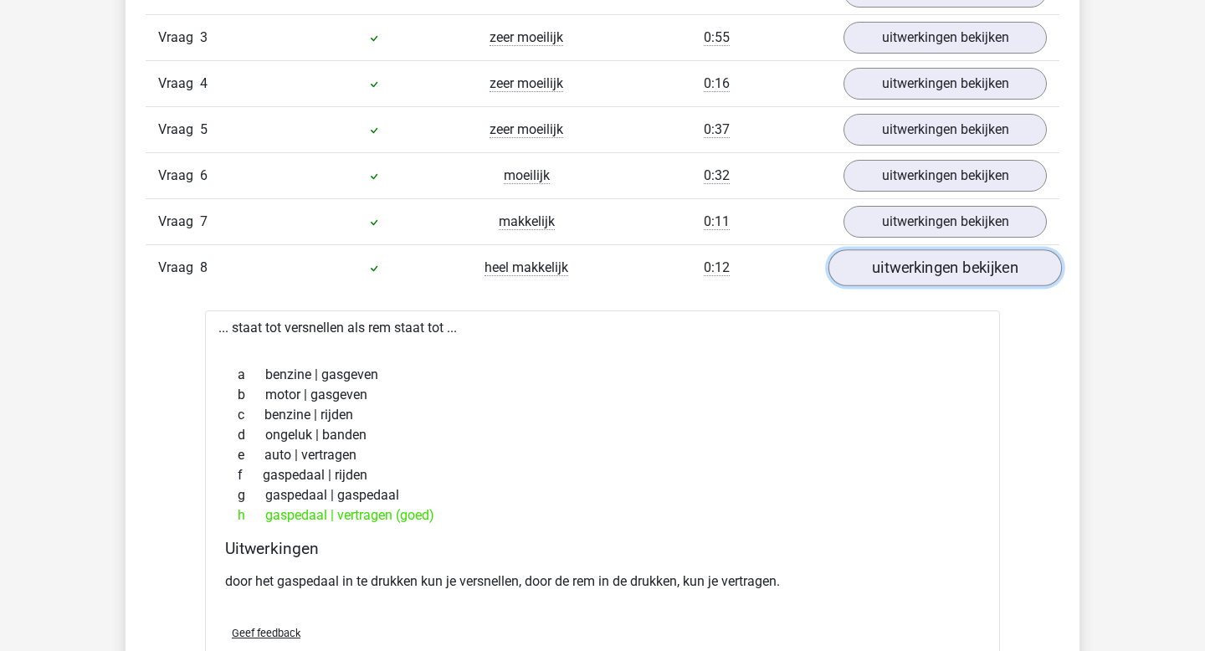
click at [910, 281] on link "uitwerkingen bekijken" at bounding box center [944, 268] width 233 height 37
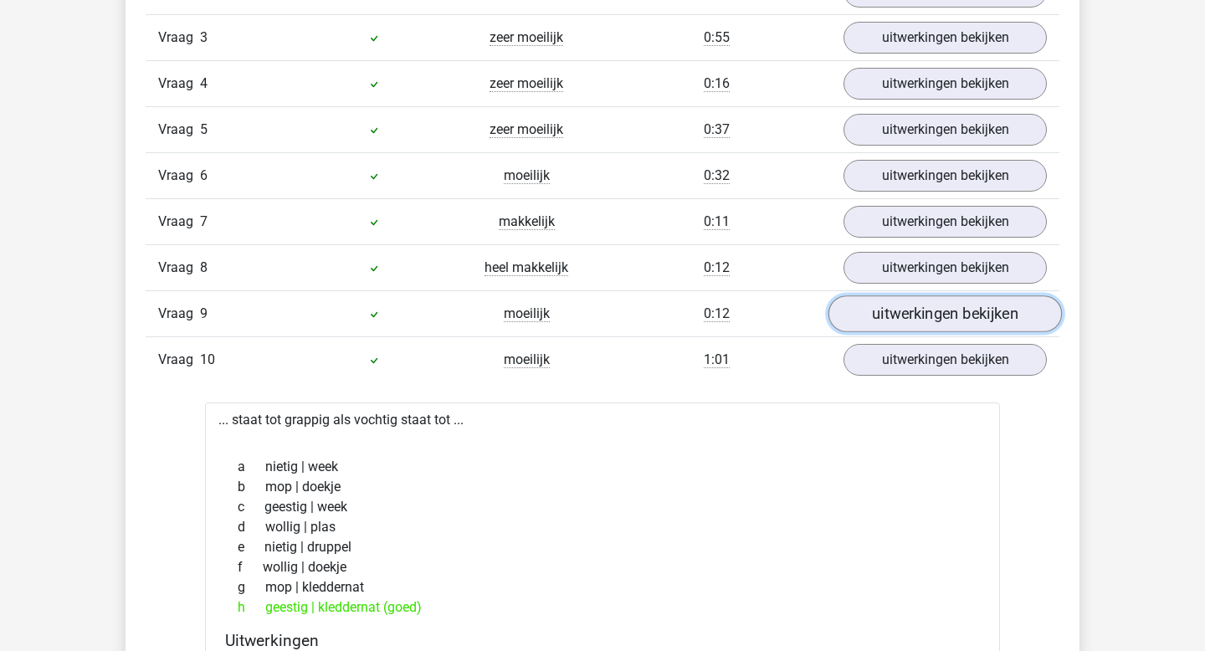
click at [895, 325] on link "uitwerkingen bekijken" at bounding box center [944, 314] width 233 height 37
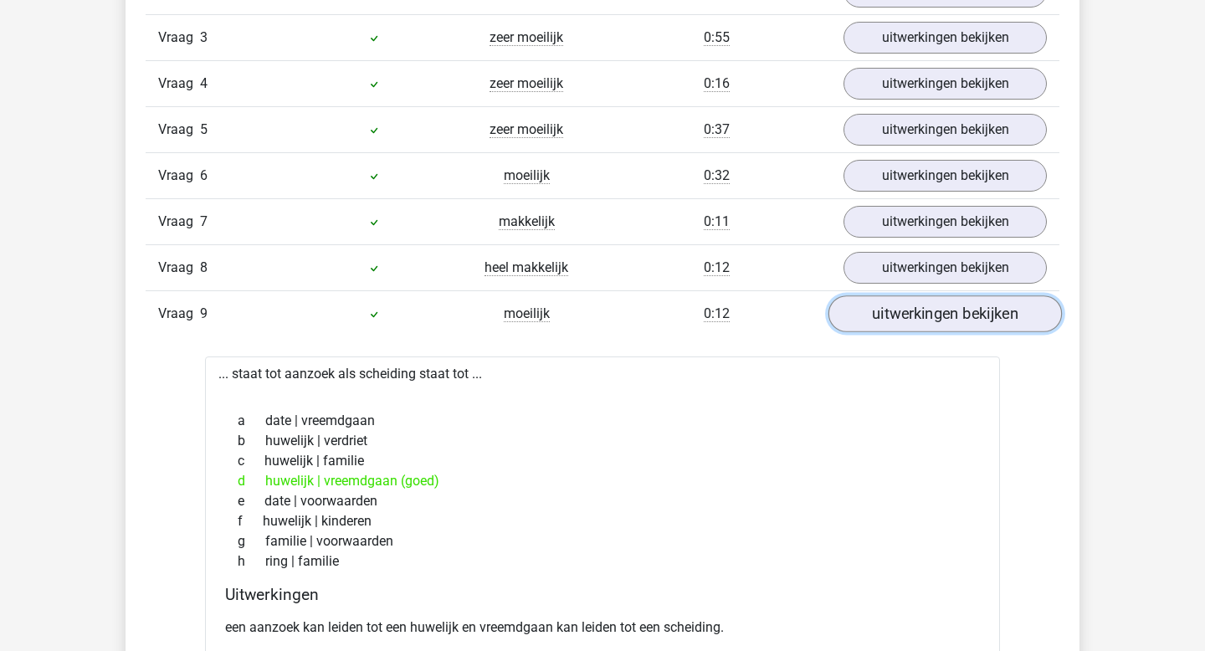
click at [895, 325] on link "uitwerkingen bekijken" at bounding box center [944, 314] width 233 height 37
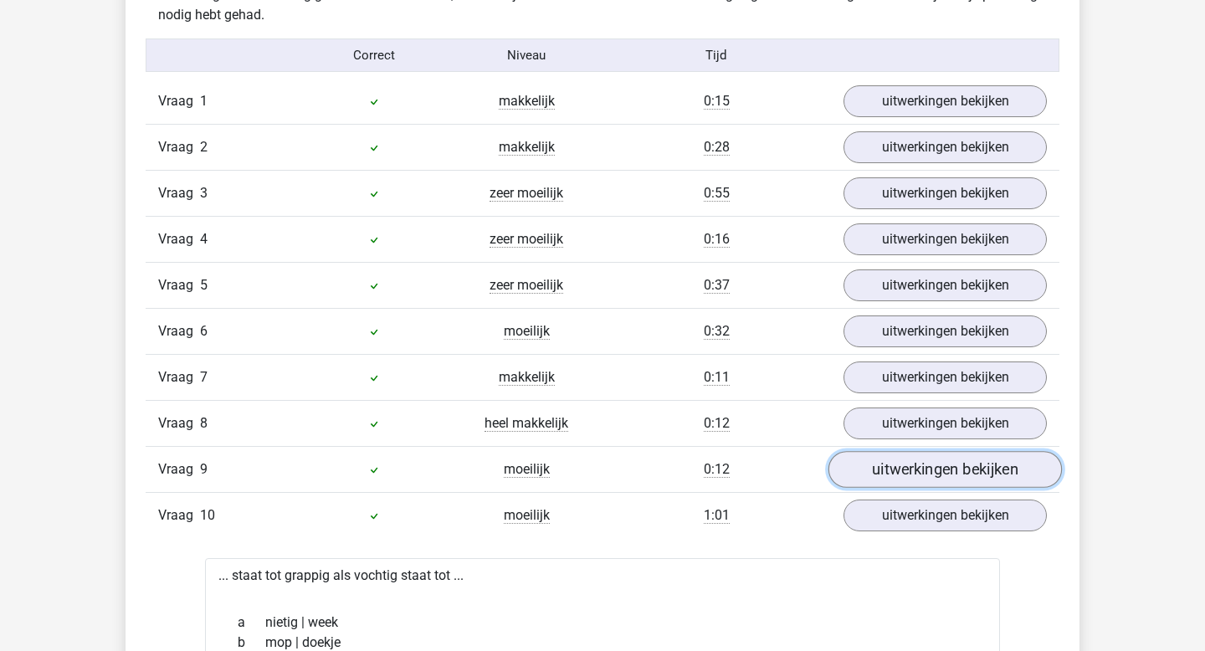
scroll to position [1065, 0]
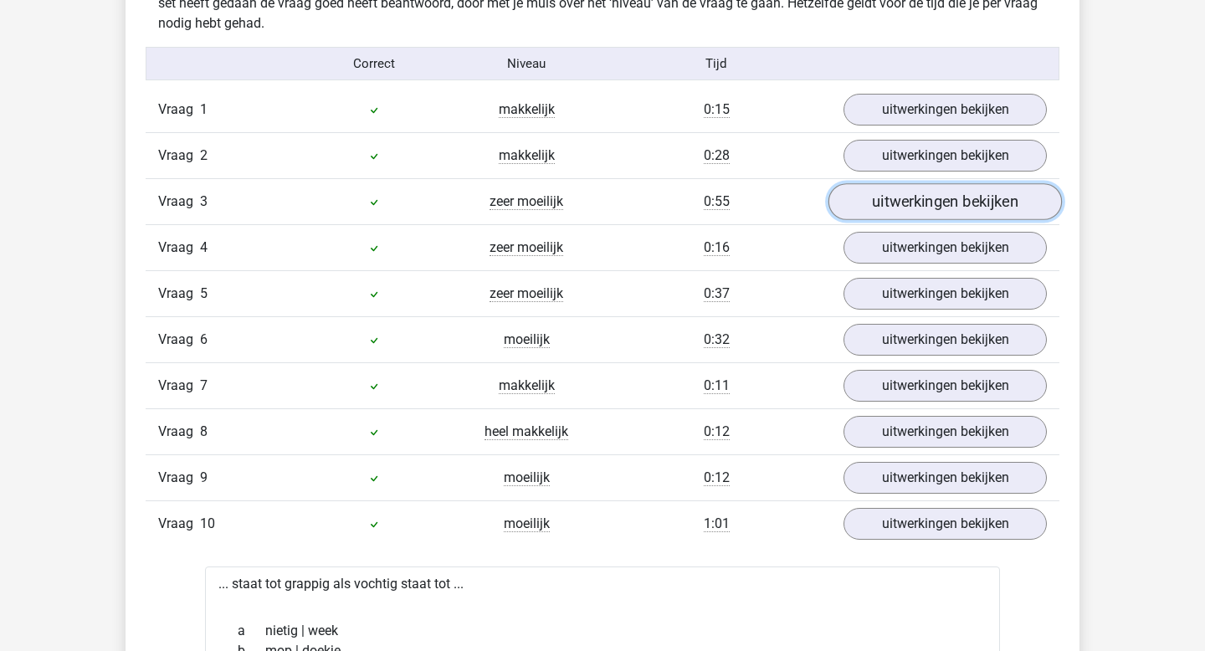
click at [898, 212] on link "uitwerkingen bekijken" at bounding box center [944, 202] width 233 height 37
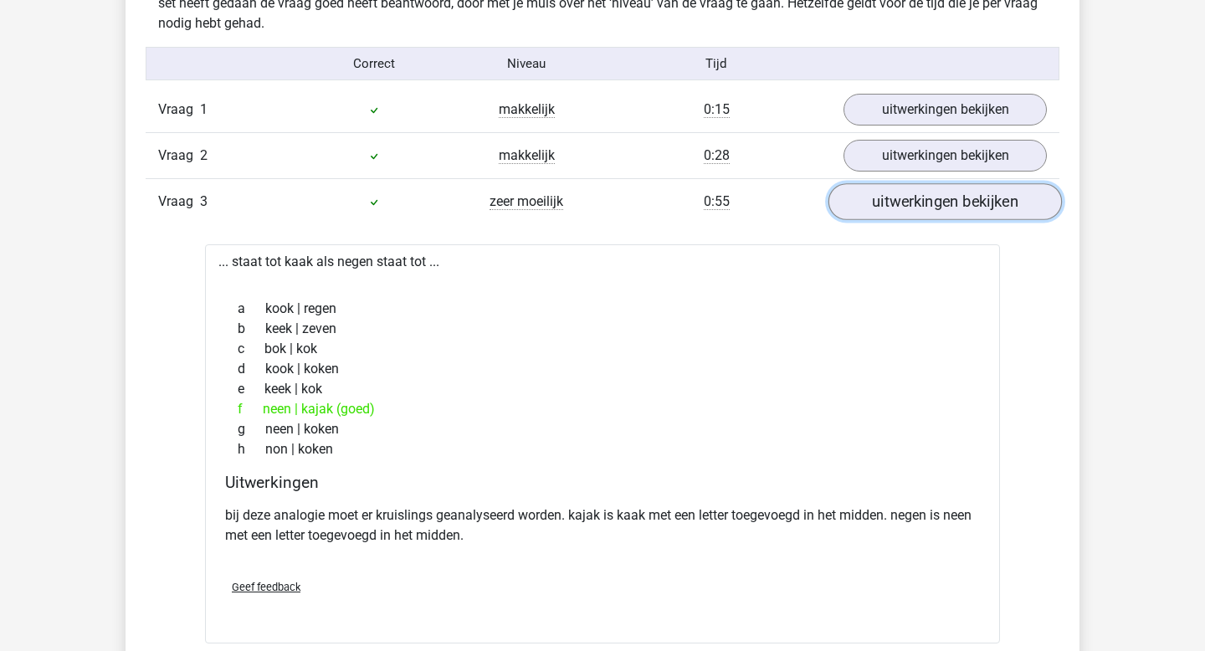
click at [898, 212] on link "uitwerkingen bekijken" at bounding box center [944, 202] width 233 height 37
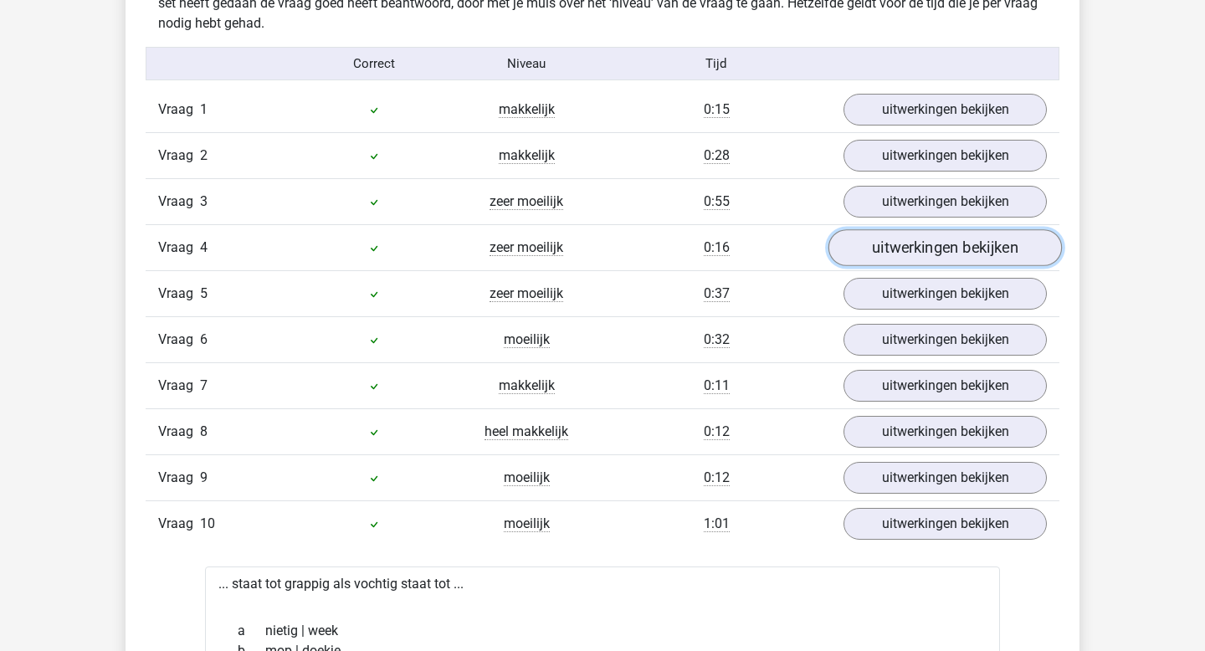
click at [898, 245] on link "uitwerkingen bekijken" at bounding box center [944, 248] width 233 height 37
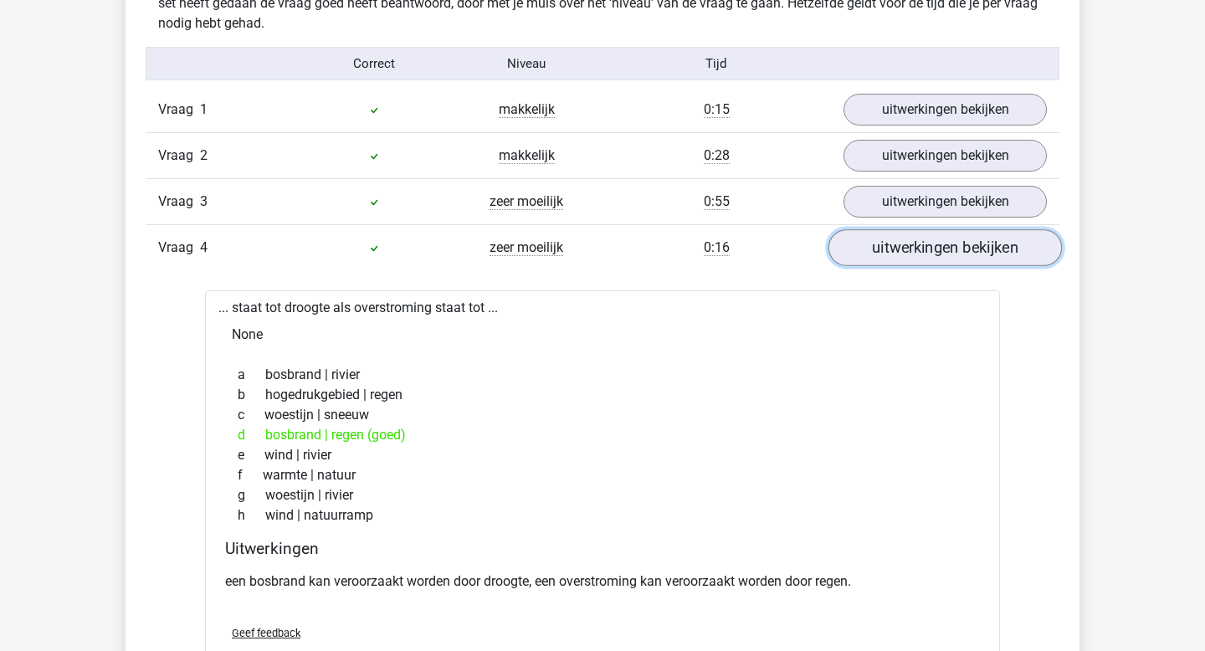
click at [898, 245] on link "uitwerkingen bekijken" at bounding box center [944, 248] width 233 height 37
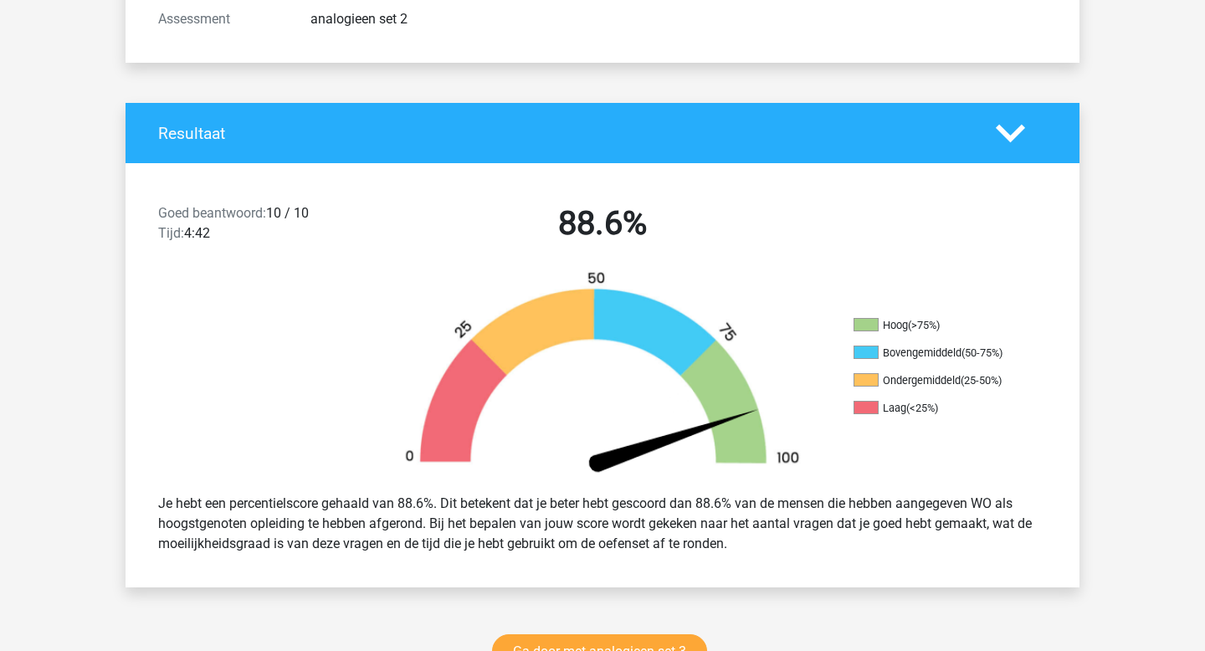
scroll to position [0, 0]
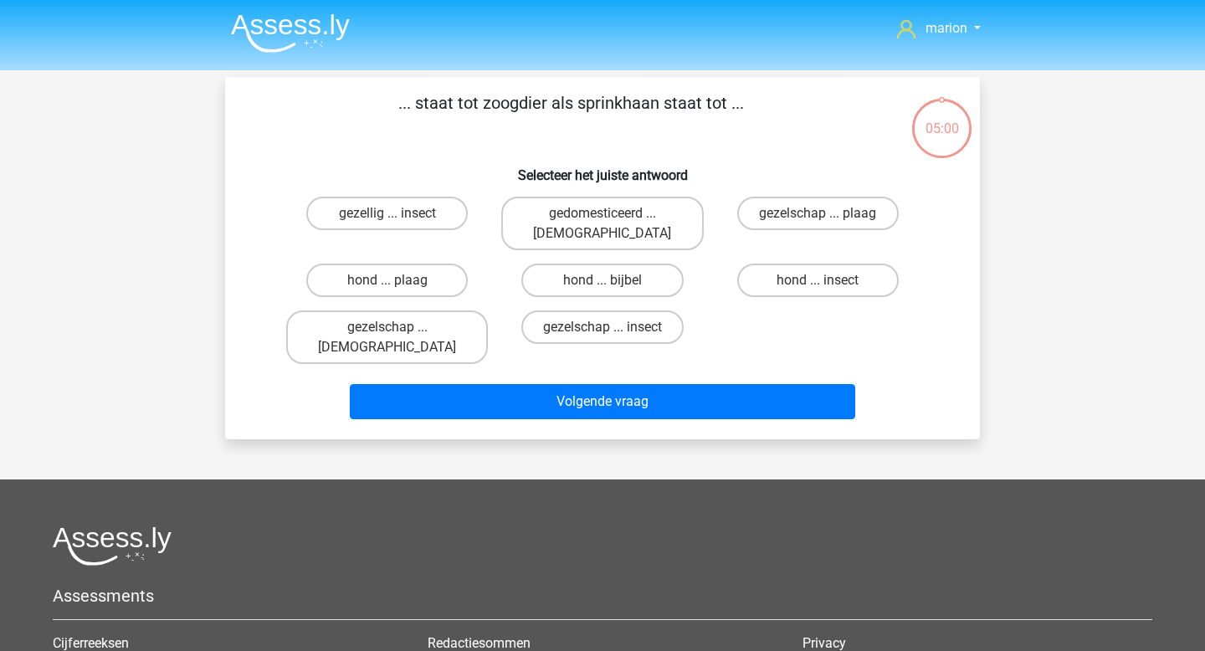
scroll to position [77, 0]
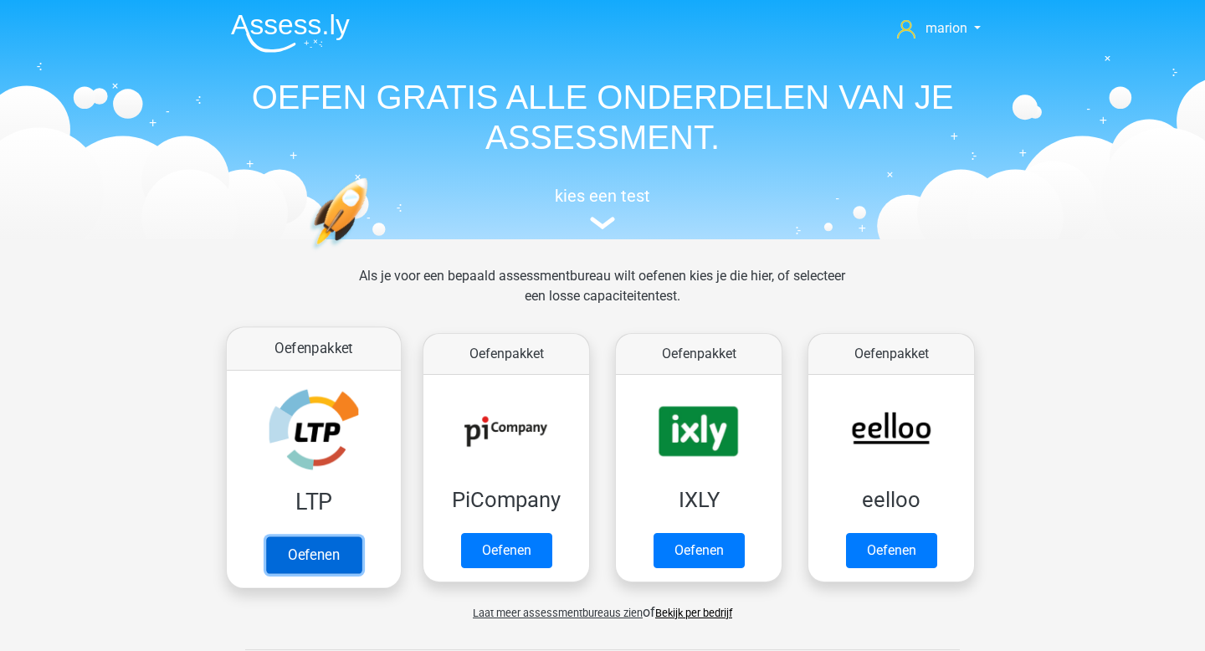
click at [312, 536] on link "Oefenen" at bounding box center [313, 554] width 95 height 37
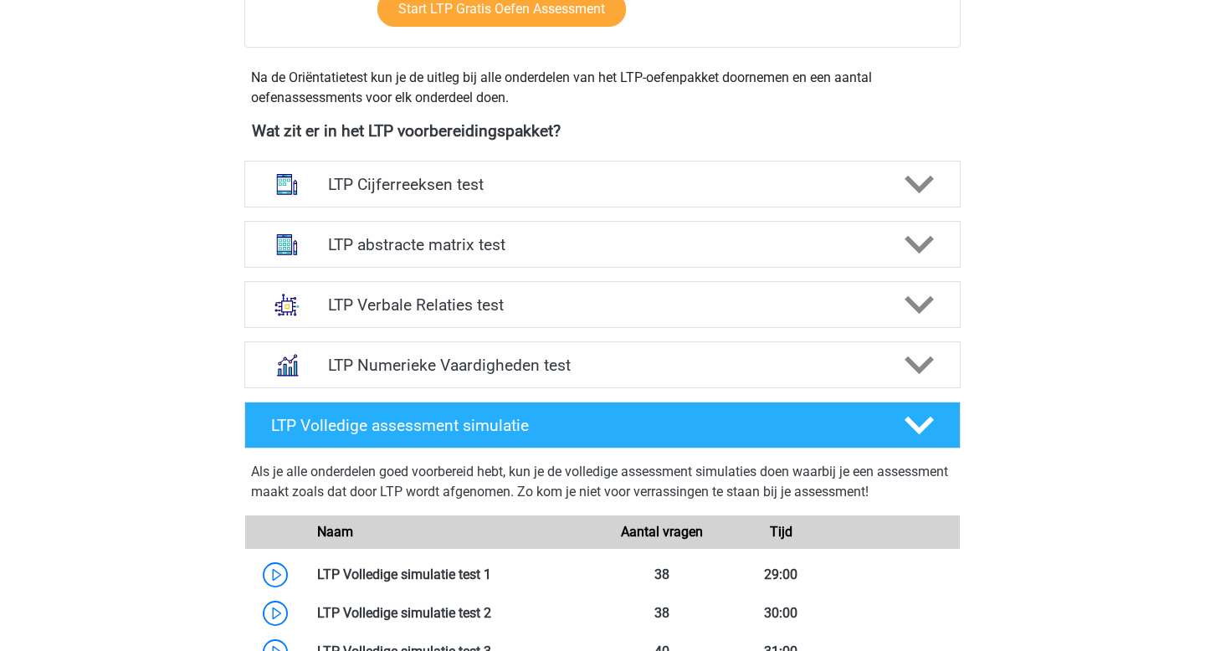
scroll to position [474, 0]
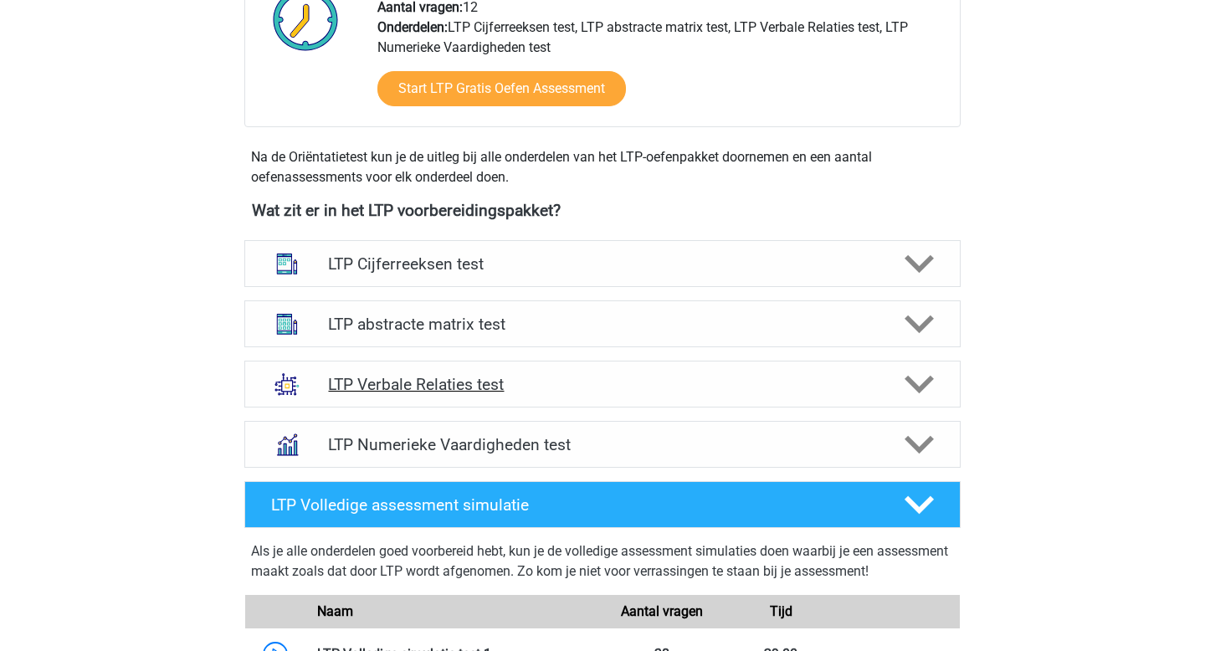
click at [400, 393] on h4 "LTP Verbale Relaties test" at bounding box center [602, 384] width 548 height 19
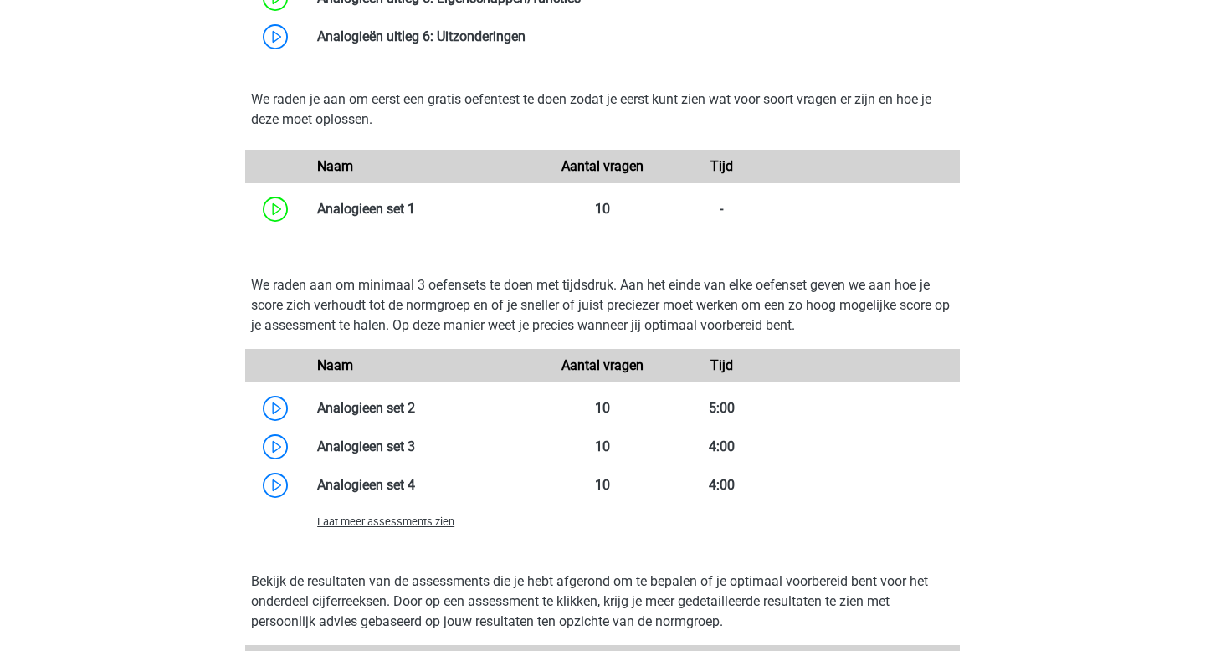
scroll to position [1331, 0]
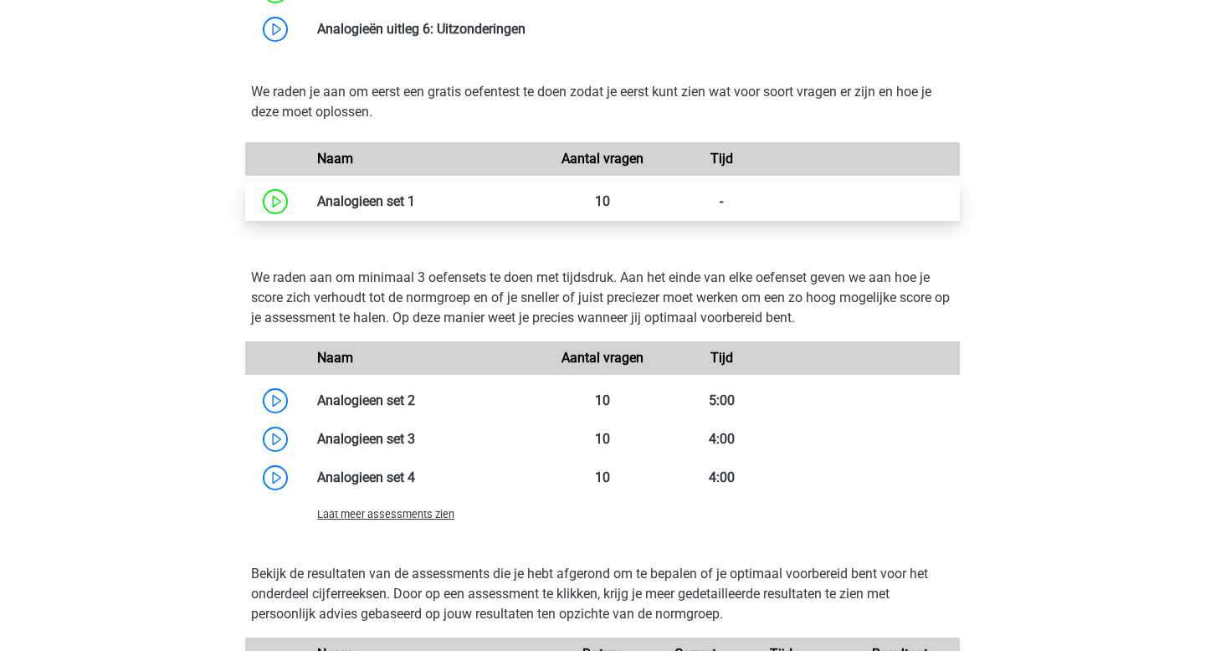
click at [415, 193] on link at bounding box center [415, 201] width 0 height 16
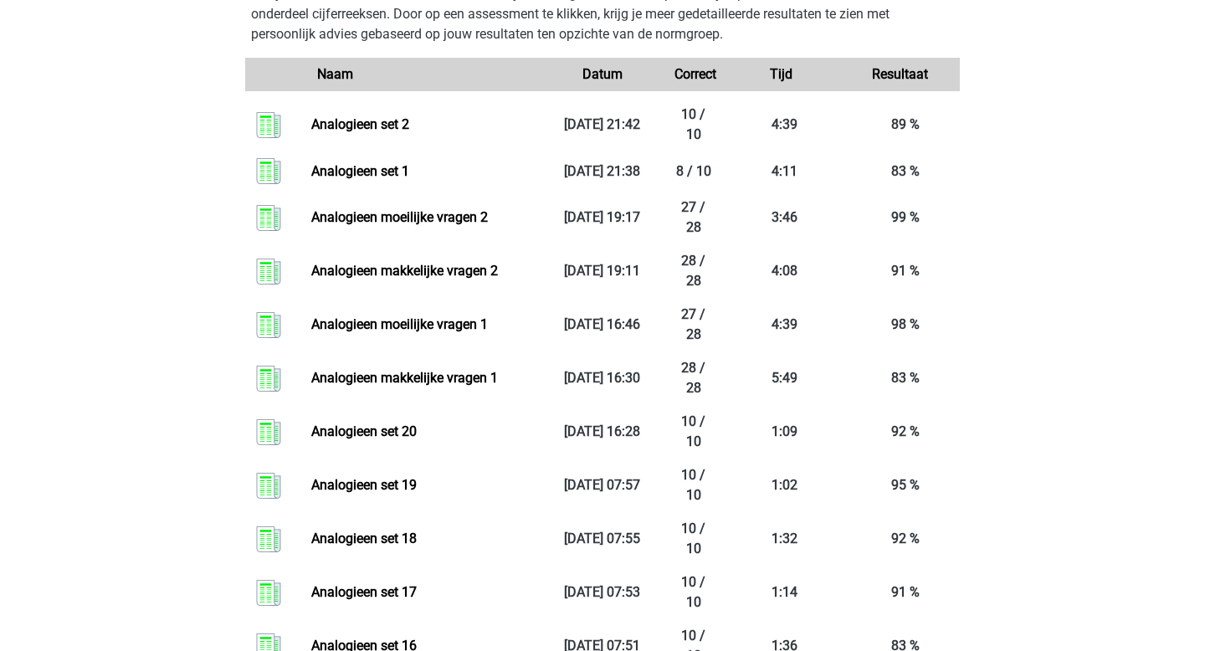
scroll to position [1863, 0]
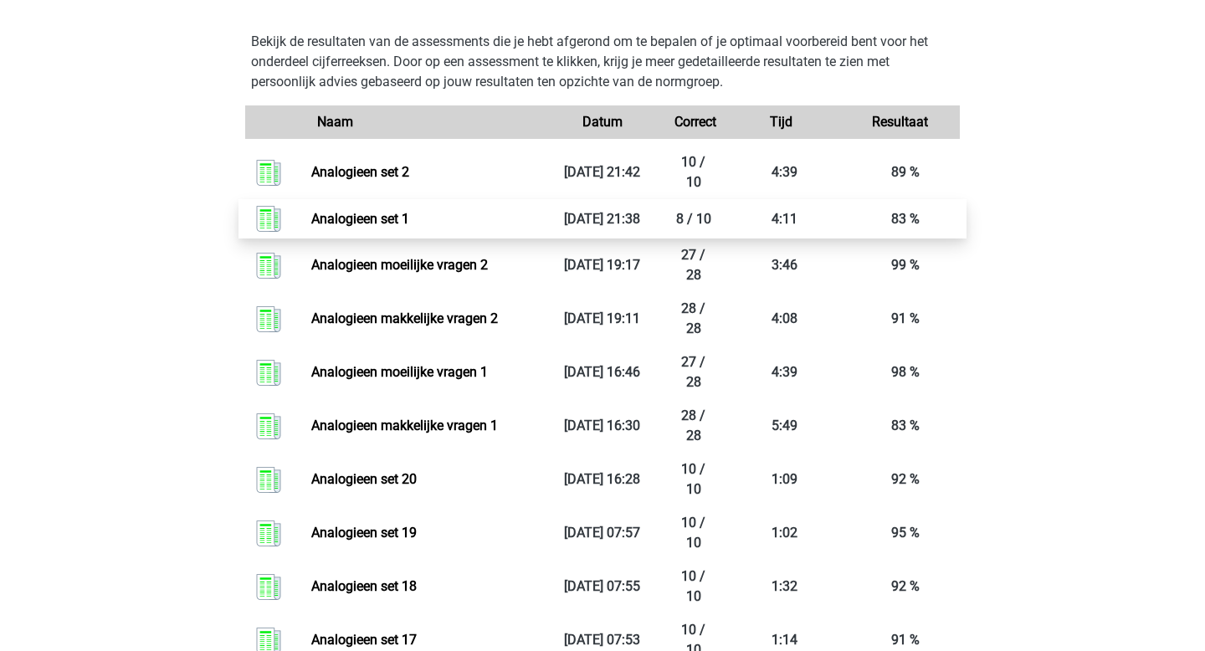
click at [330, 214] on link "Analogieen set 1" at bounding box center [360, 219] width 98 height 16
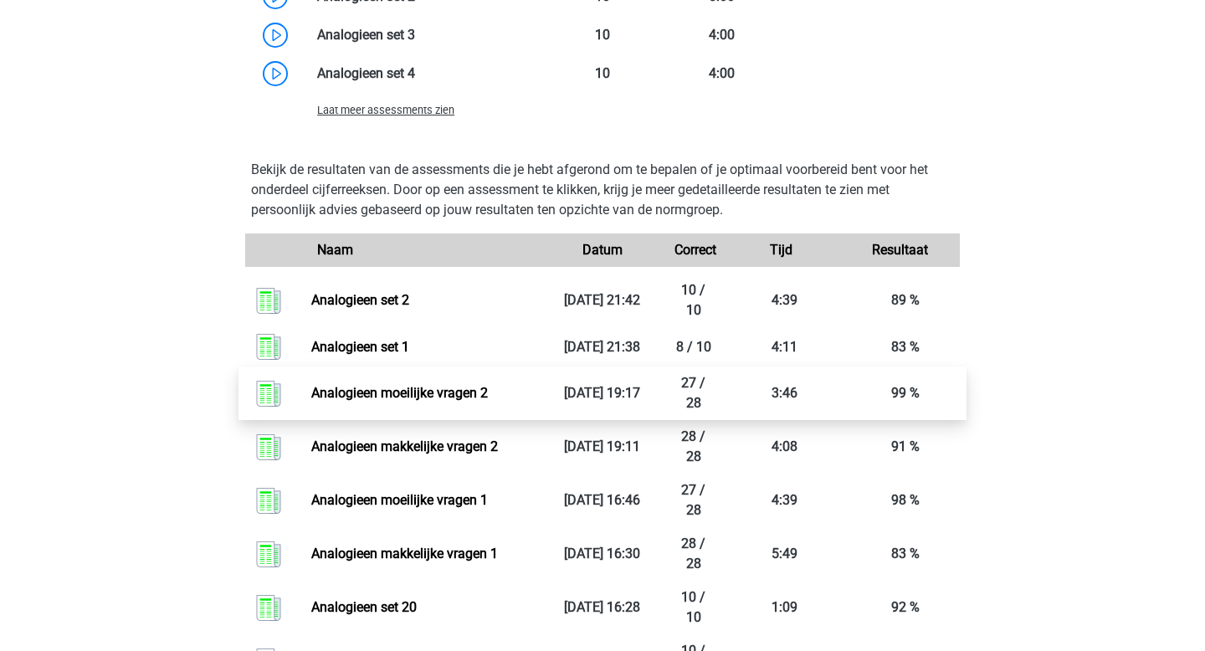
scroll to position [1713, 0]
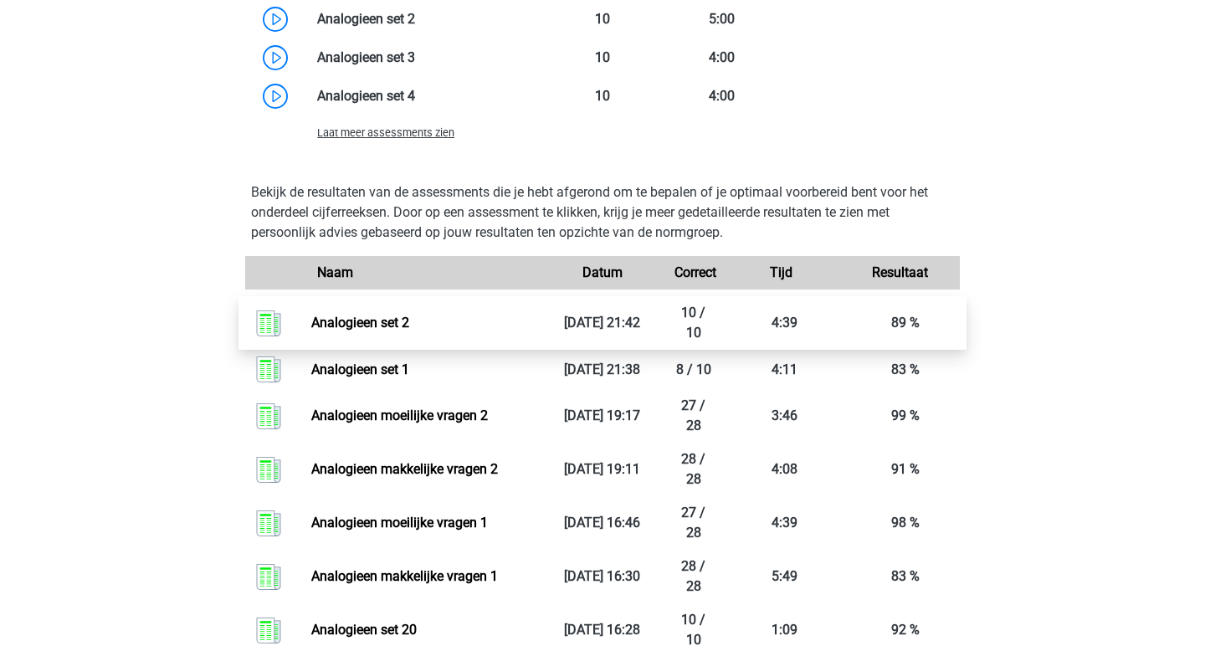
click at [360, 315] on link "Analogieen set 2" at bounding box center [360, 323] width 98 height 16
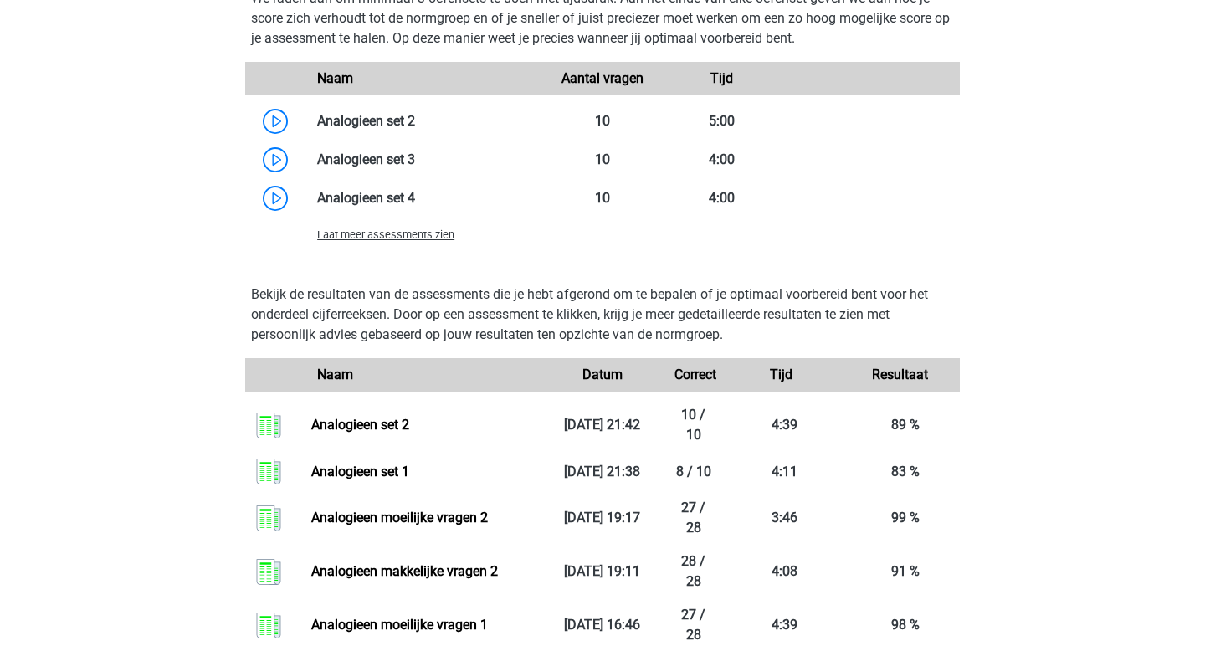
scroll to position [1769, 0]
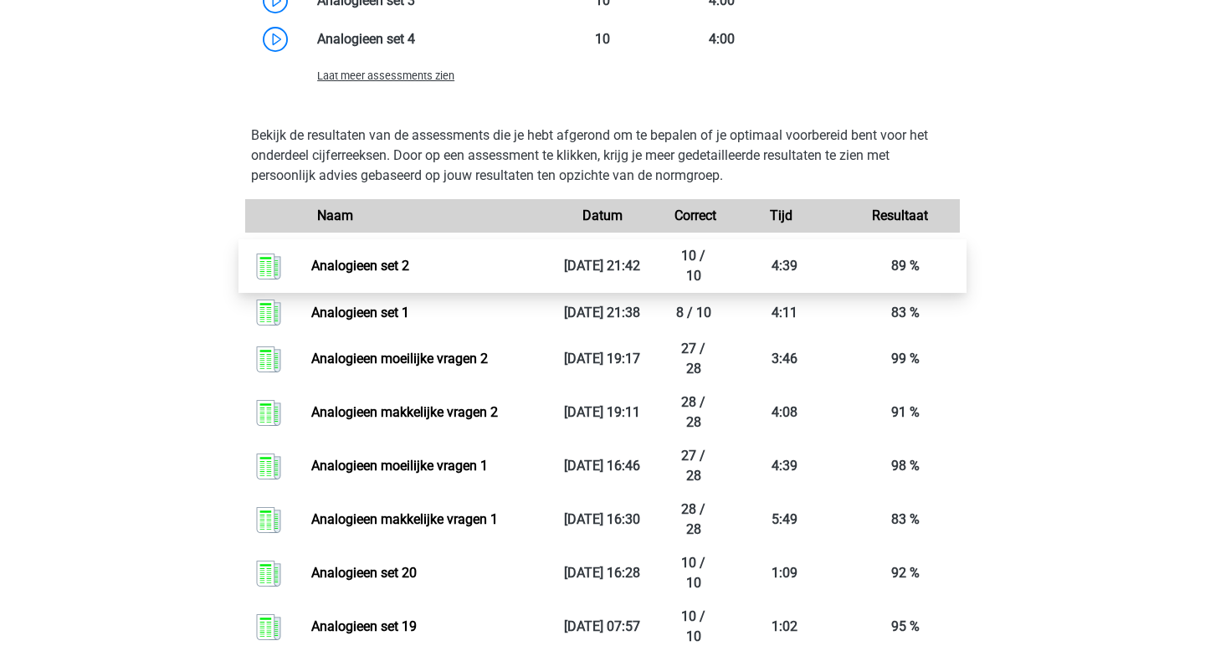
click at [367, 274] on link "Analogieen set 2" at bounding box center [360, 266] width 98 height 16
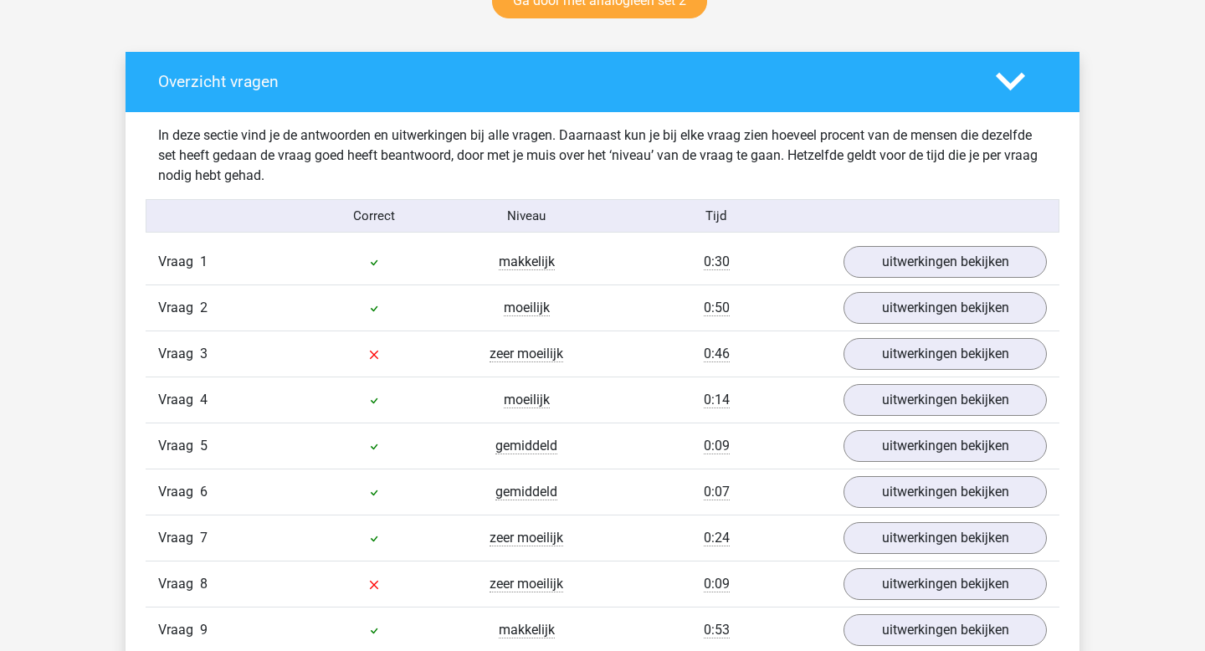
scroll to position [917, 0]
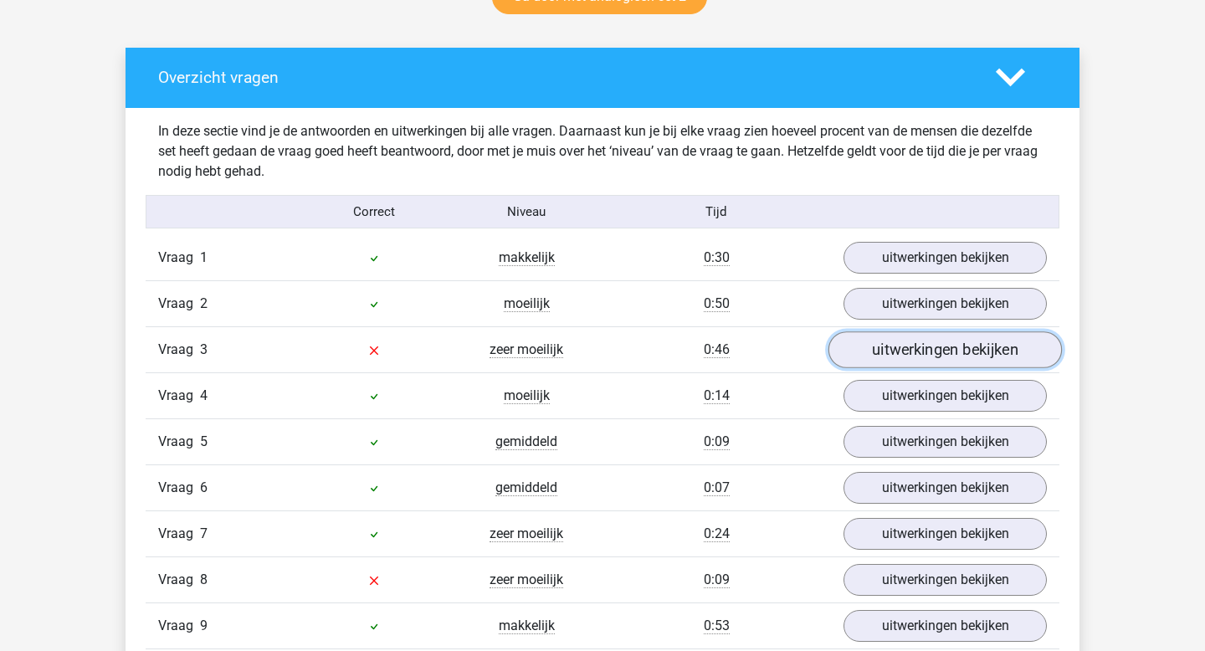
click at [871, 365] on link "uitwerkingen bekijken" at bounding box center [944, 350] width 233 height 37
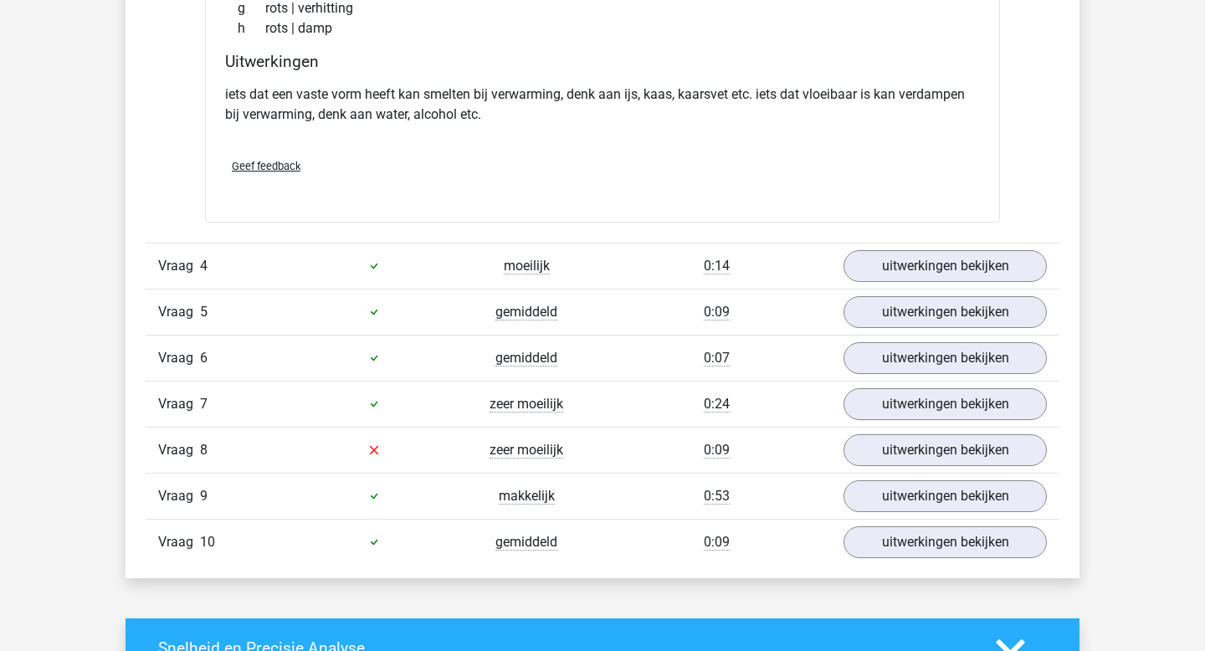
scroll to position [1488, 0]
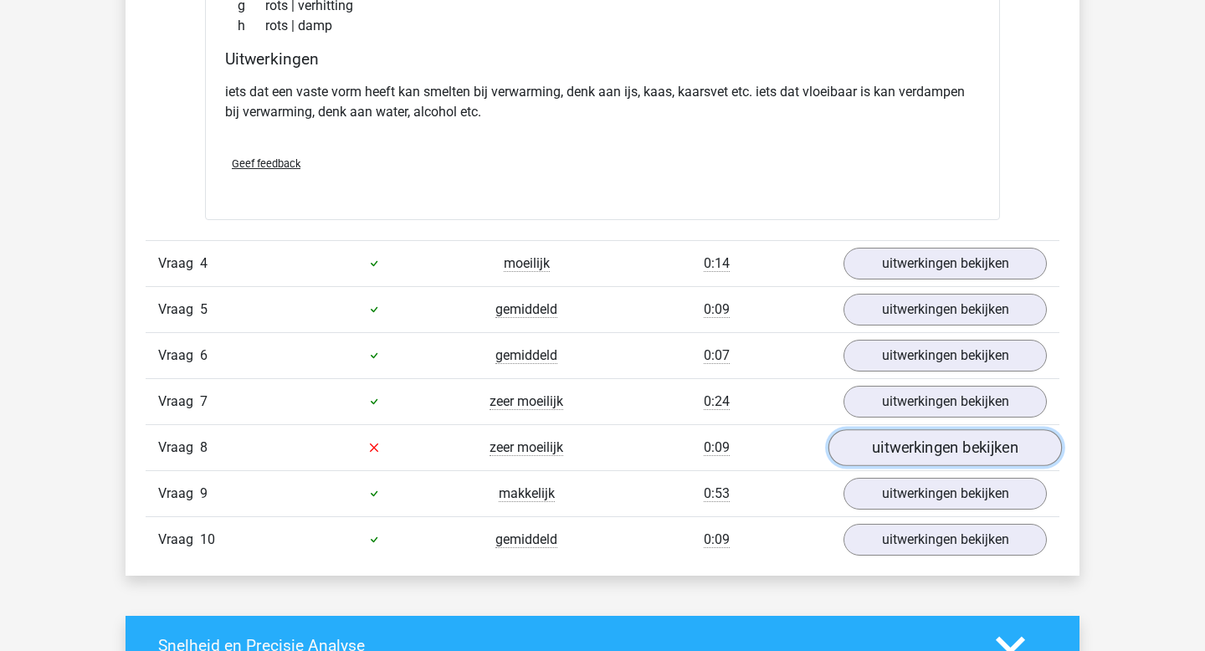
click at [898, 448] on link "uitwerkingen bekijken" at bounding box center [944, 447] width 233 height 37
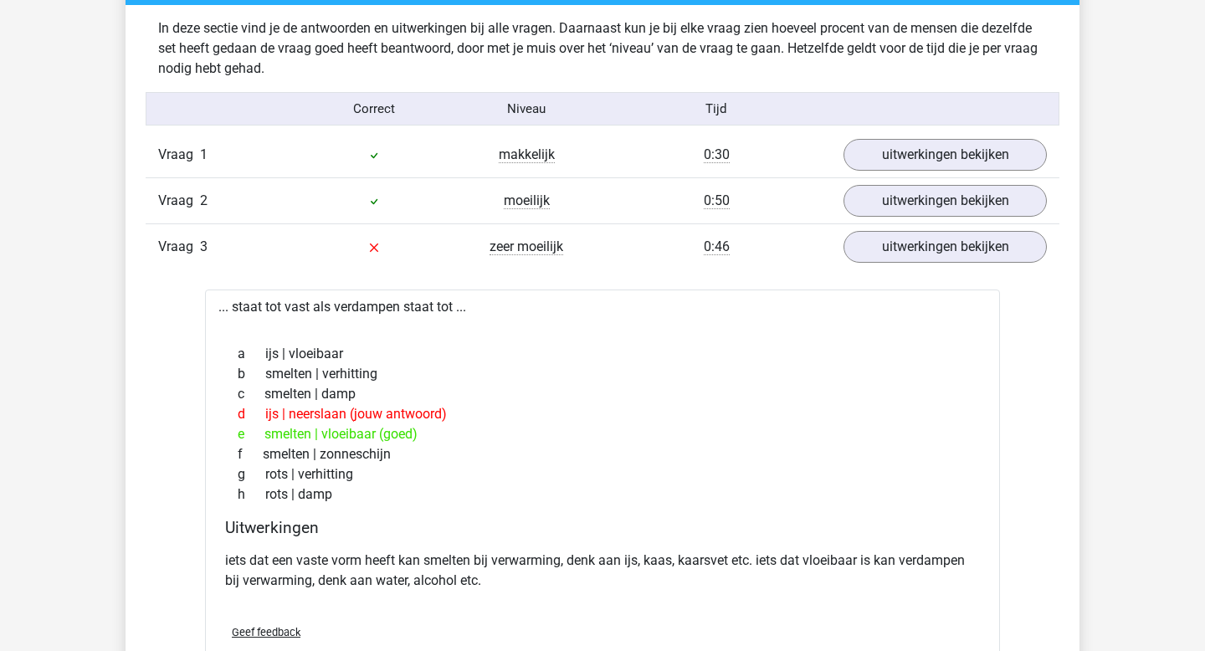
scroll to position [1012, 0]
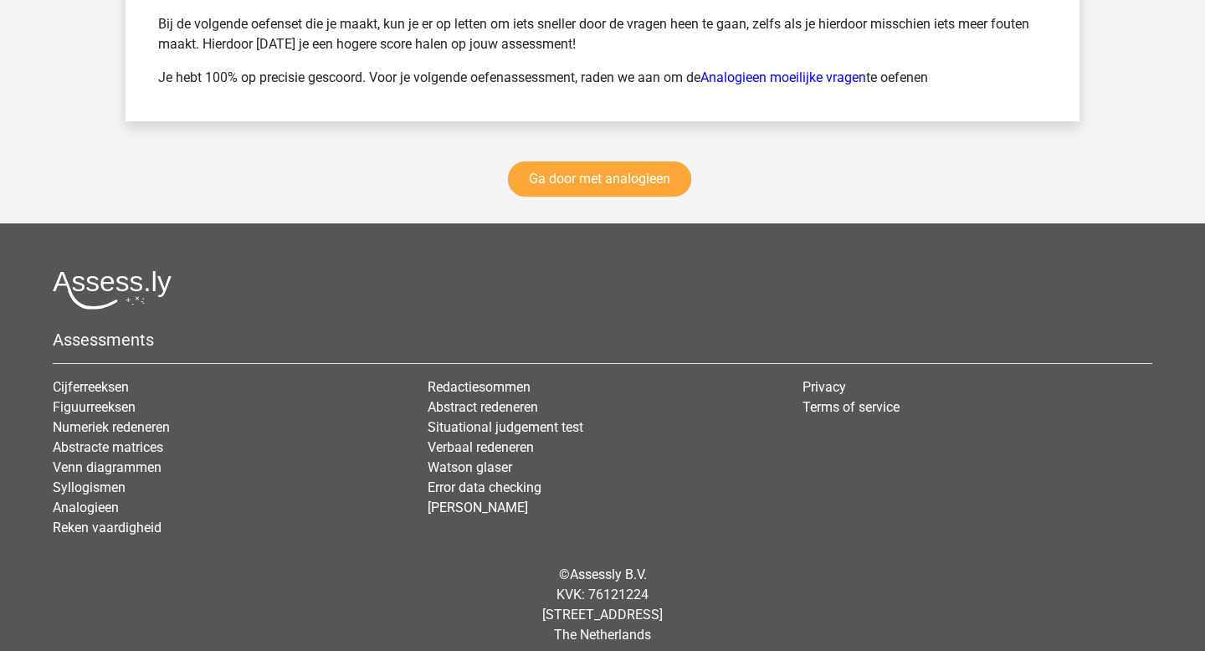
scroll to position [2468, 0]
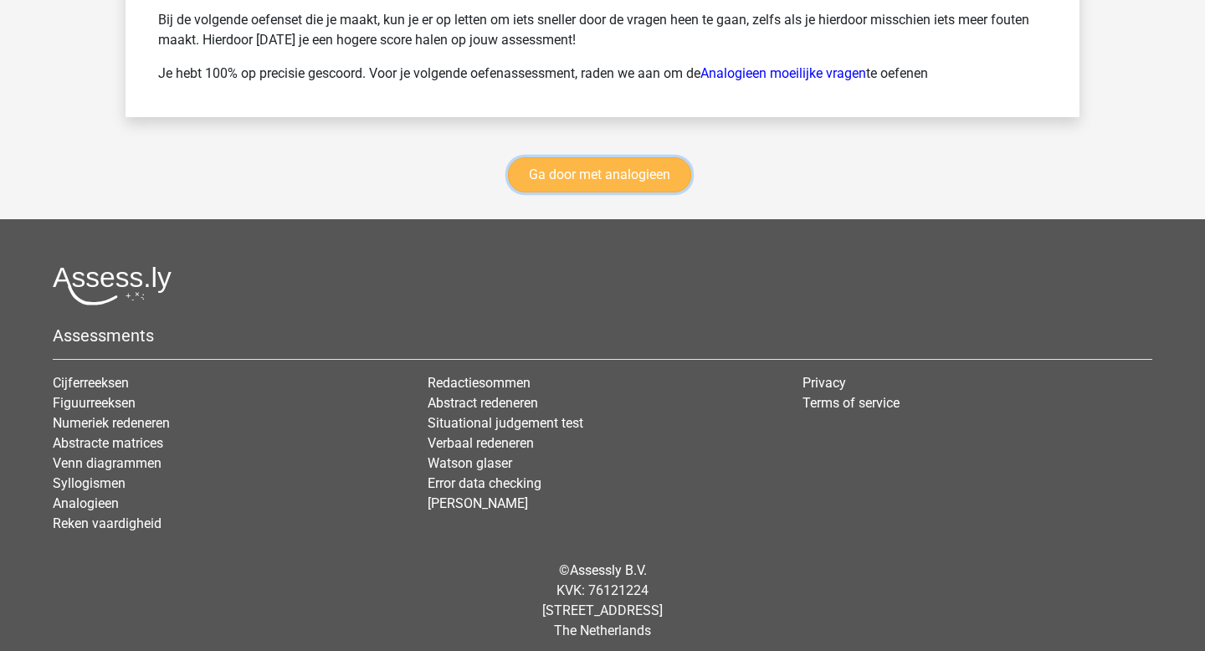
click at [561, 172] on link "Ga door met analogieen" at bounding box center [599, 174] width 183 height 35
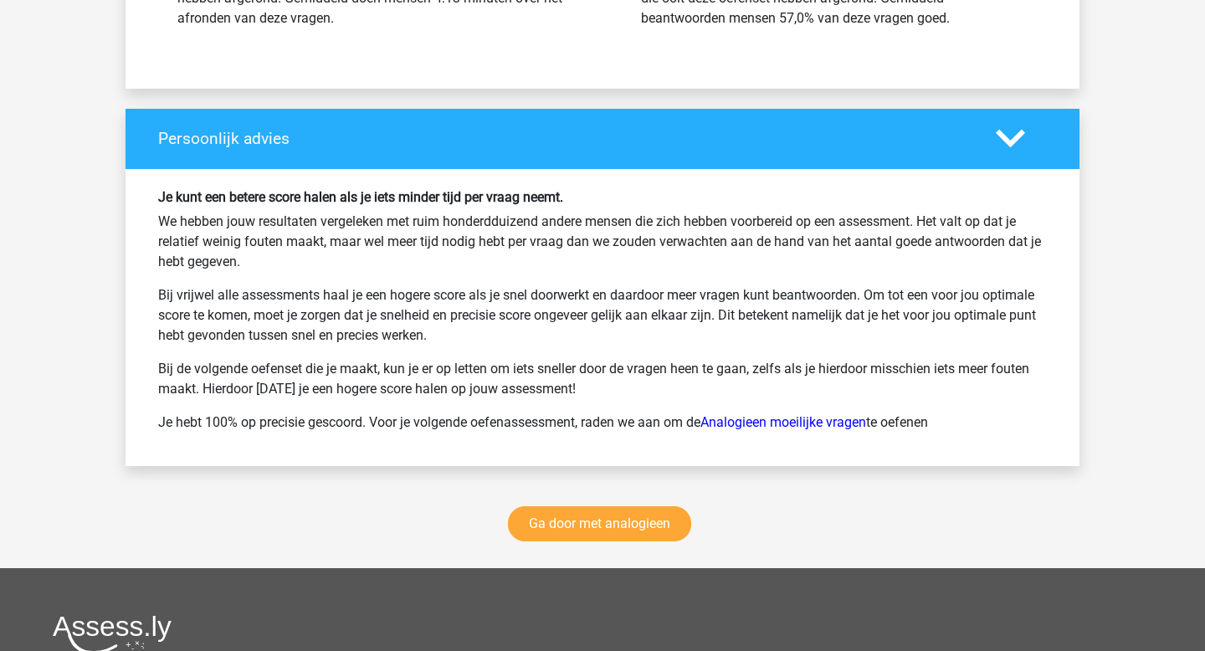
scroll to position [2168, 0]
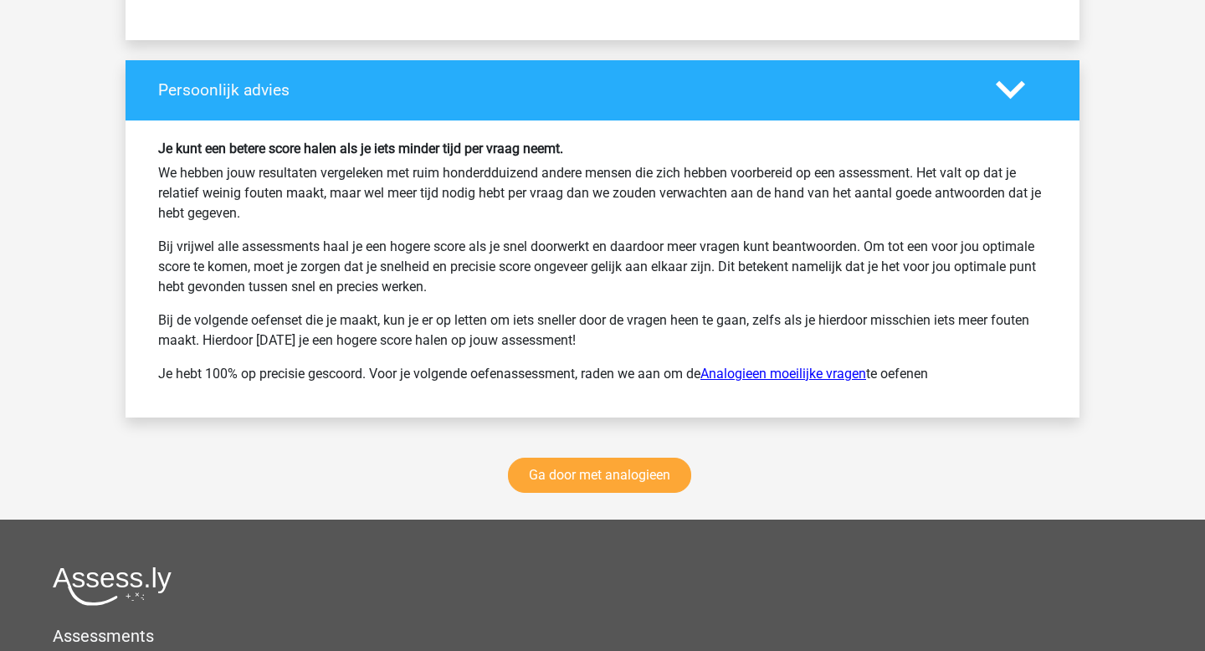
click at [821, 378] on link "Analogieen moeilijke vragen" at bounding box center [783, 374] width 166 height 16
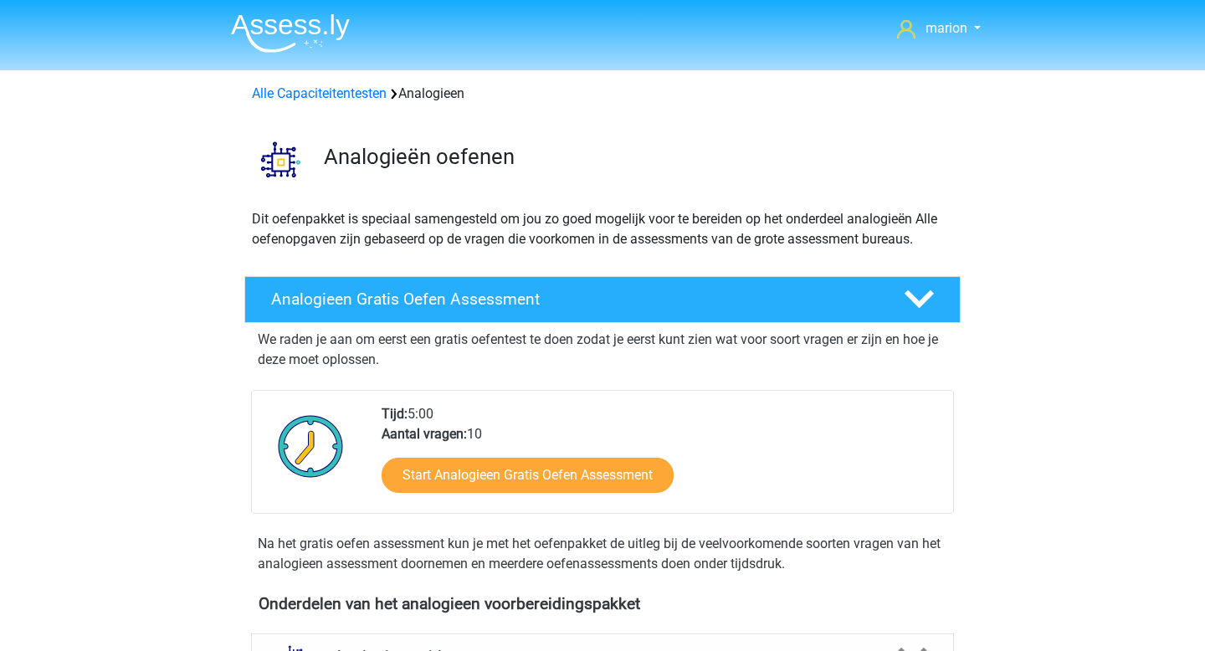
scroll to position [686, 0]
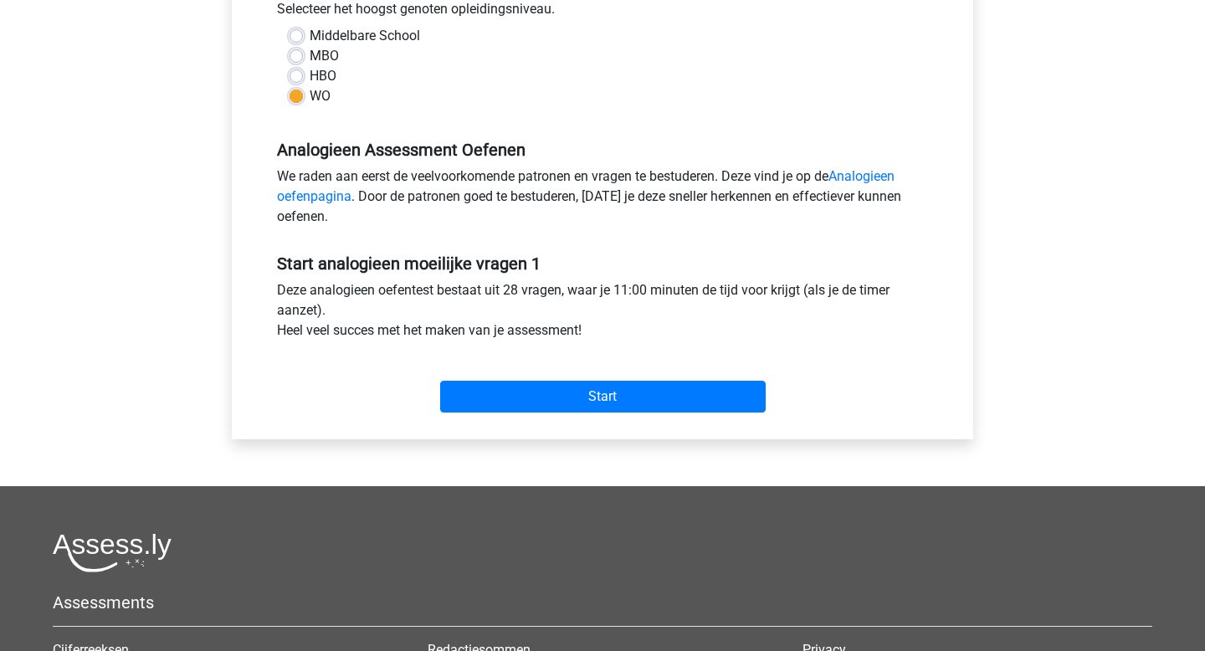
scroll to position [399, 0]
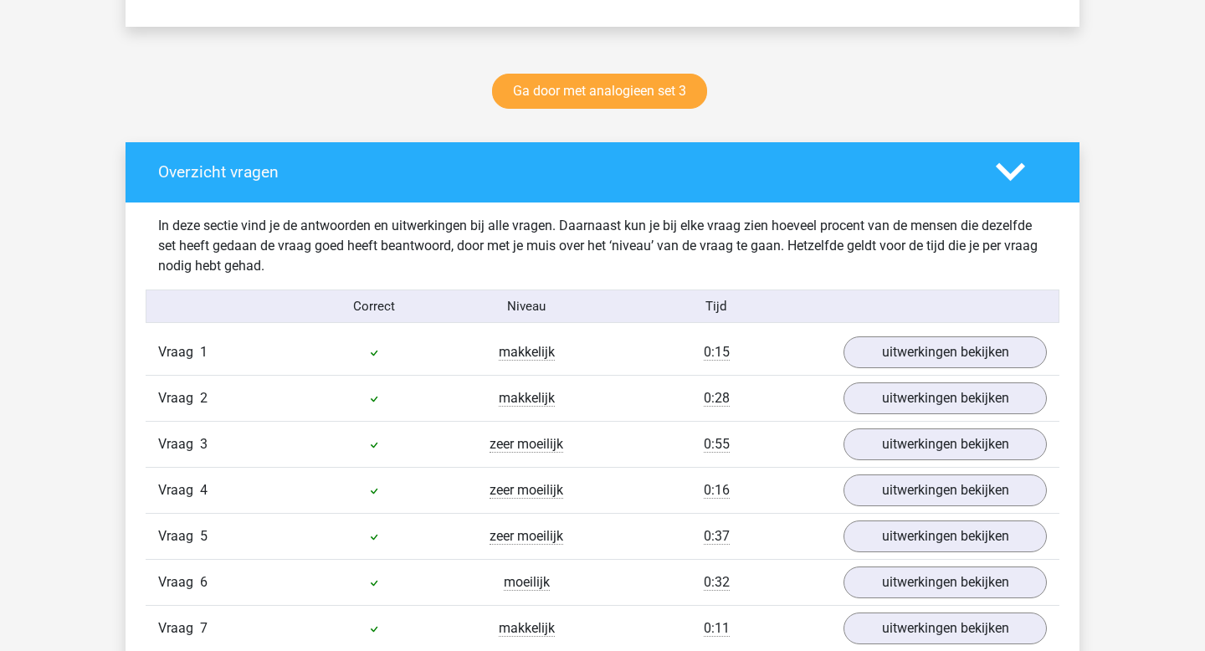
scroll to position [829, 0]
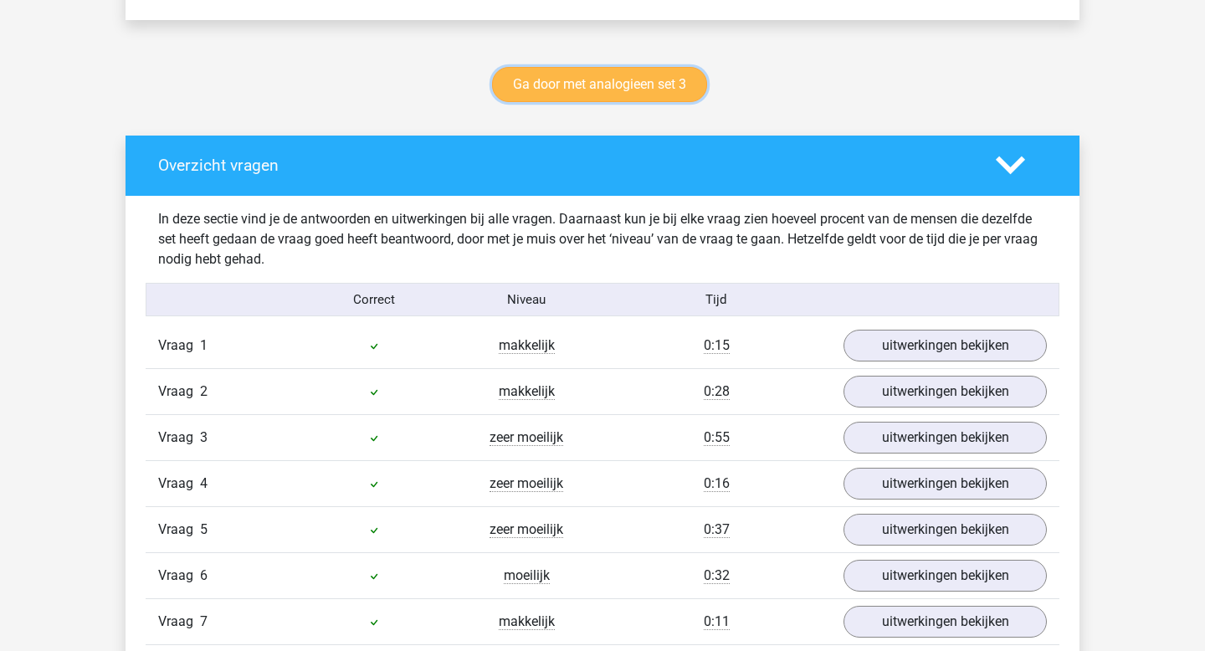
click at [656, 84] on link "Ga door met analogieen set 3" at bounding box center [599, 84] width 215 height 35
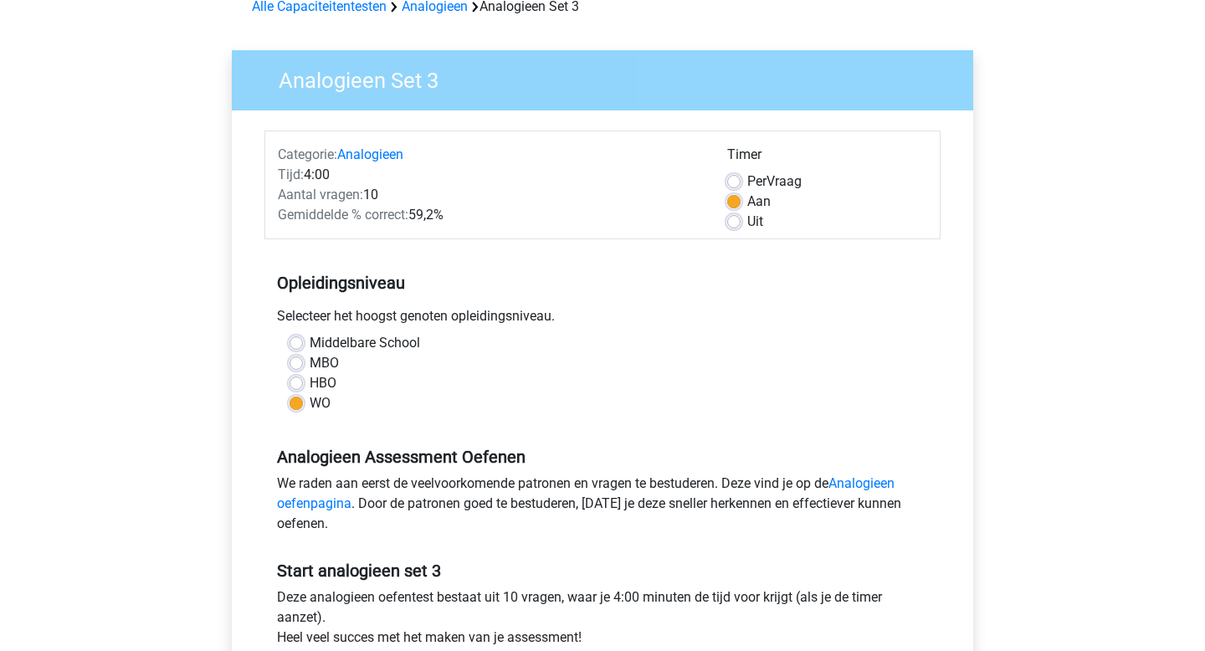
scroll to position [190, 0]
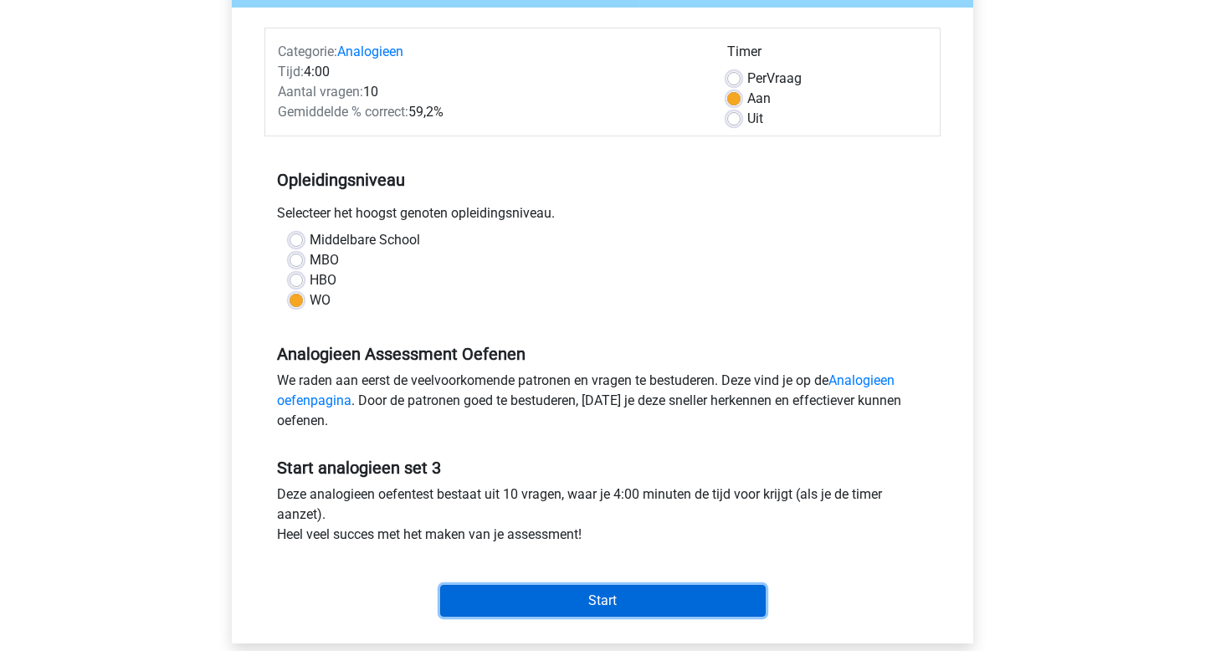
click at [474, 600] on input "Start" at bounding box center [602, 601] width 325 height 32
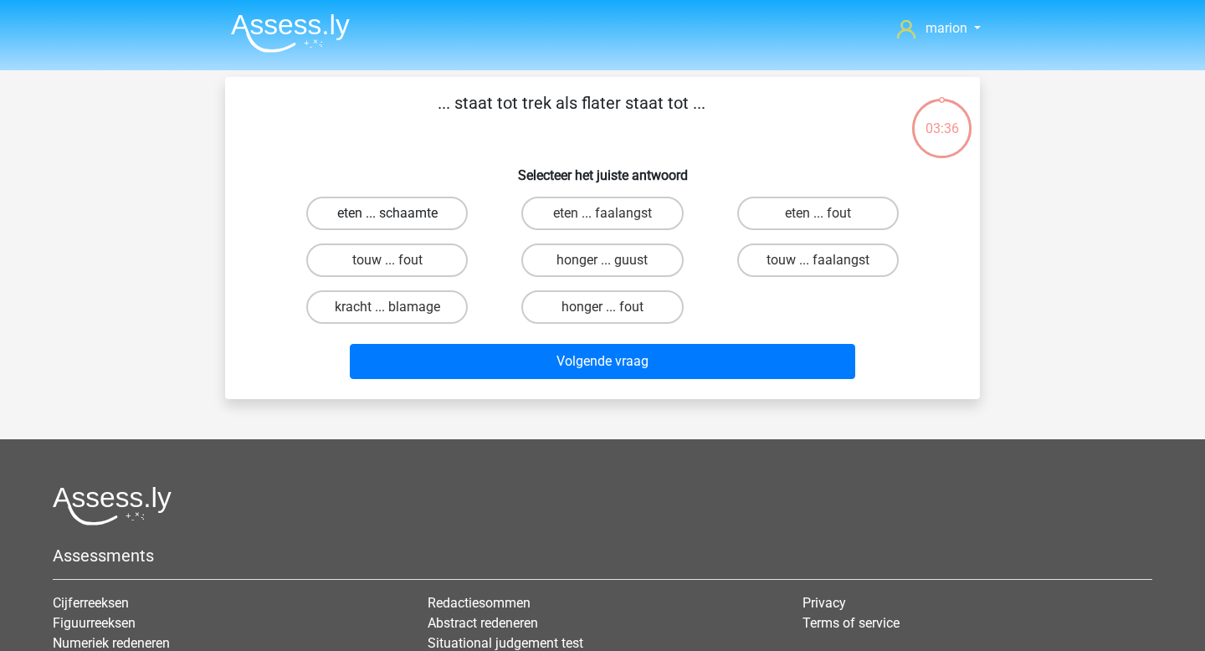
click at [434, 210] on label "eten ... schaamte" at bounding box center [386, 213] width 161 height 33
click at [398, 213] on input "eten ... schaamte" at bounding box center [392, 218] width 11 height 11
radio input "true"
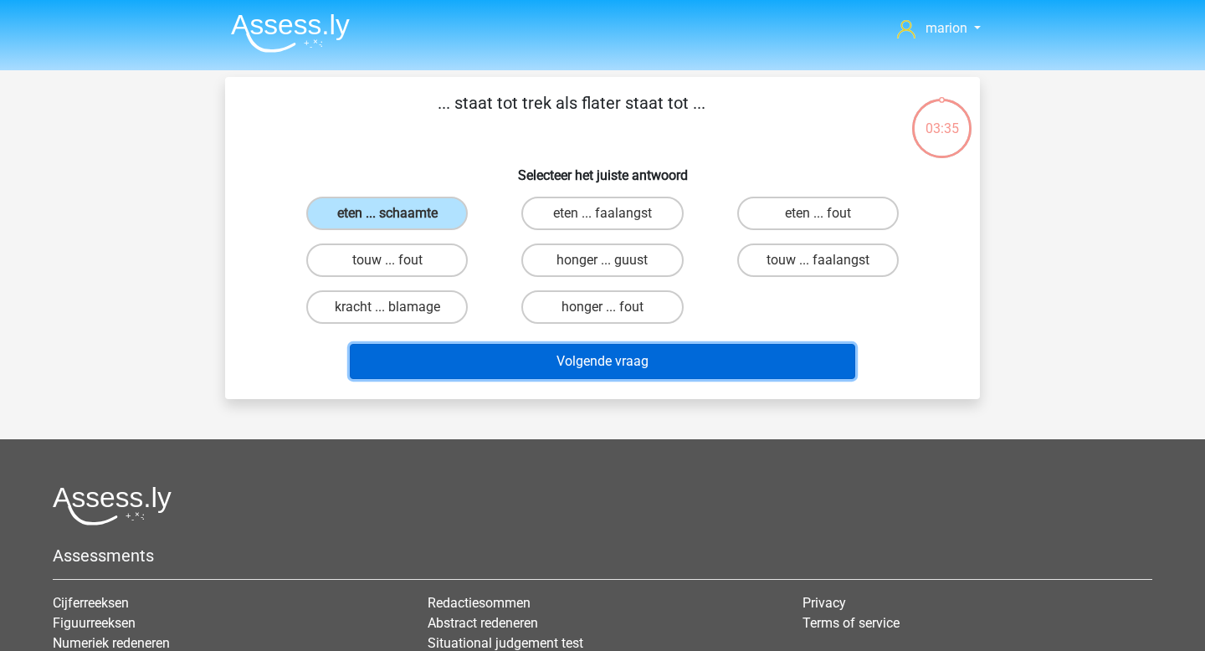
click at [547, 355] on button "Volgende vraag" at bounding box center [603, 361] width 506 height 35
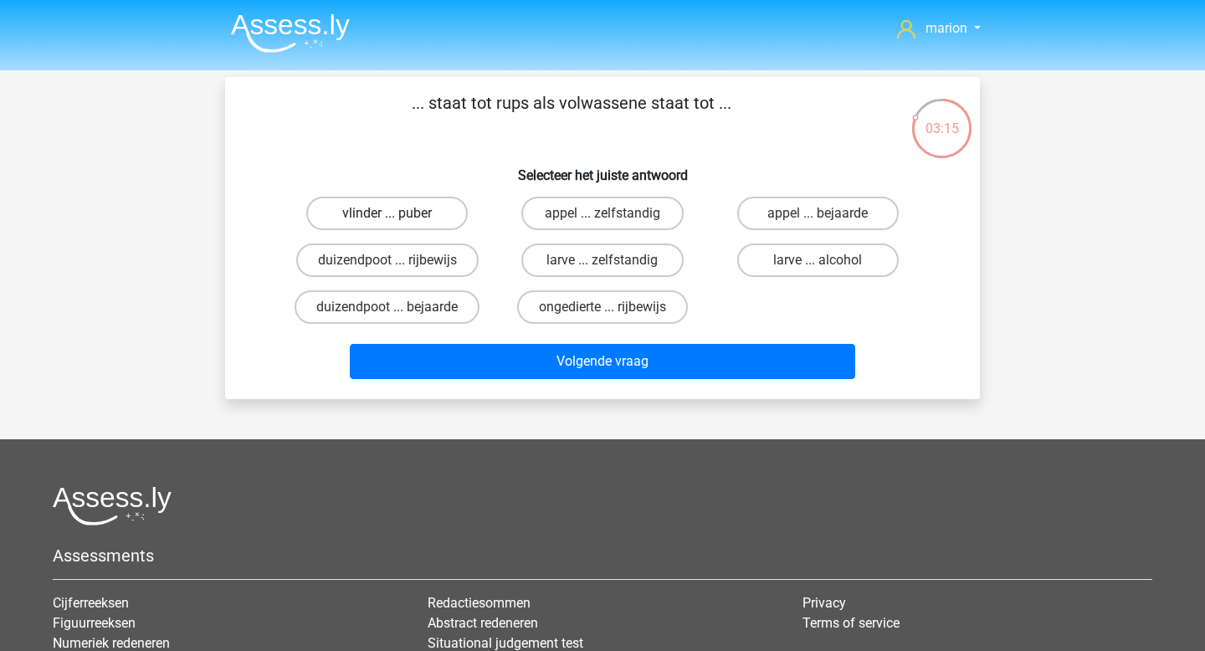
click at [422, 214] on label "vlinder ... puber" at bounding box center [386, 213] width 161 height 33
click at [398, 214] on input "vlinder ... puber" at bounding box center [392, 218] width 11 height 11
radio input "true"
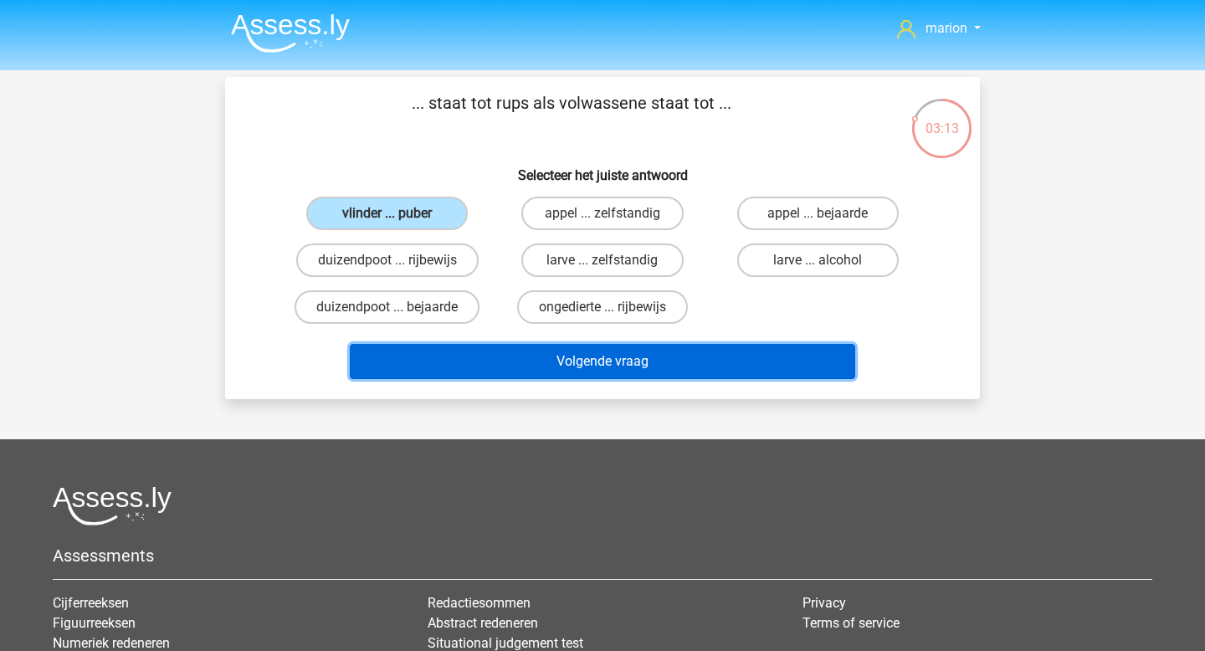
click at [509, 361] on button "Volgende vraag" at bounding box center [603, 361] width 506 height 35
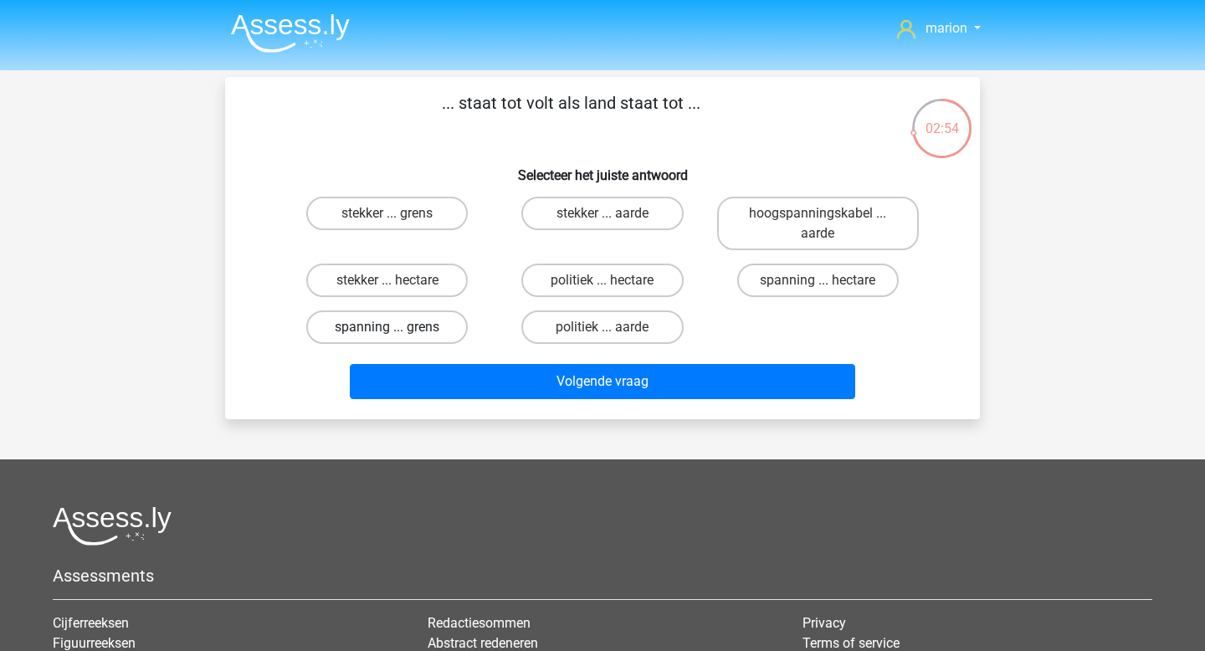
click at [422, 331] on label "spanning ... grens" at bounding box center [386, 326] width 161 height 33
click at [398, 331] on input "spanning ... grens" at bounding box center [392, 332] width 11 height 11
radio input "true"
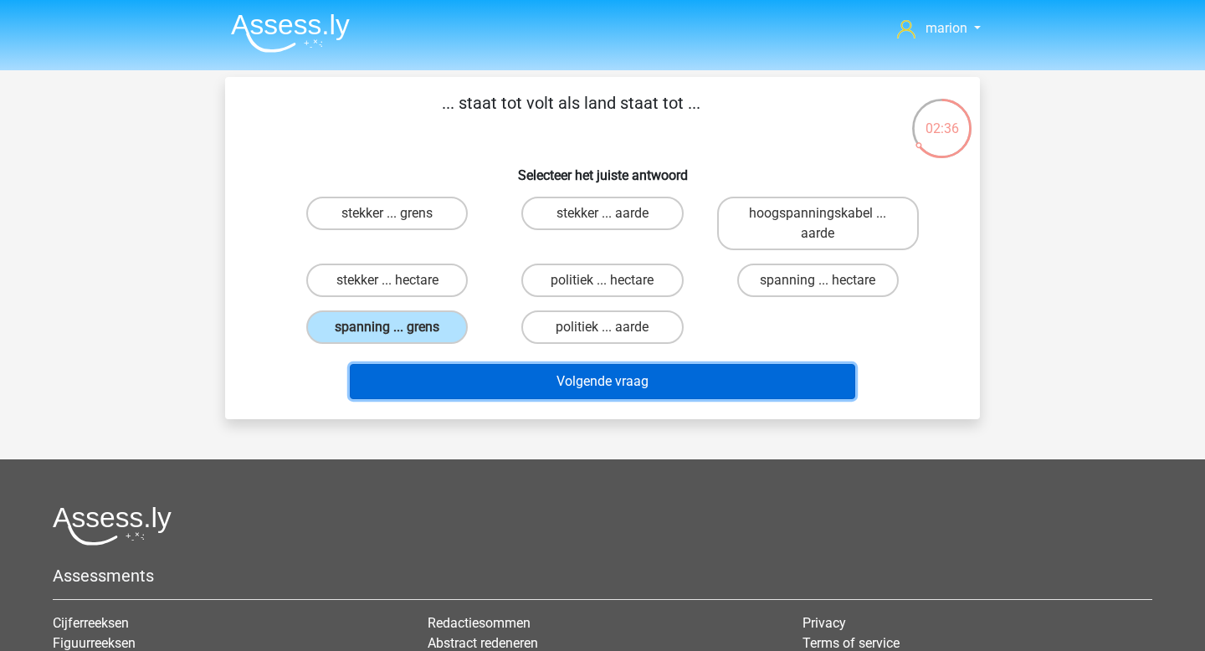
click at [553, 370] on button "Volgende vraag" at bounding box center [603, 381] width 506 height 35
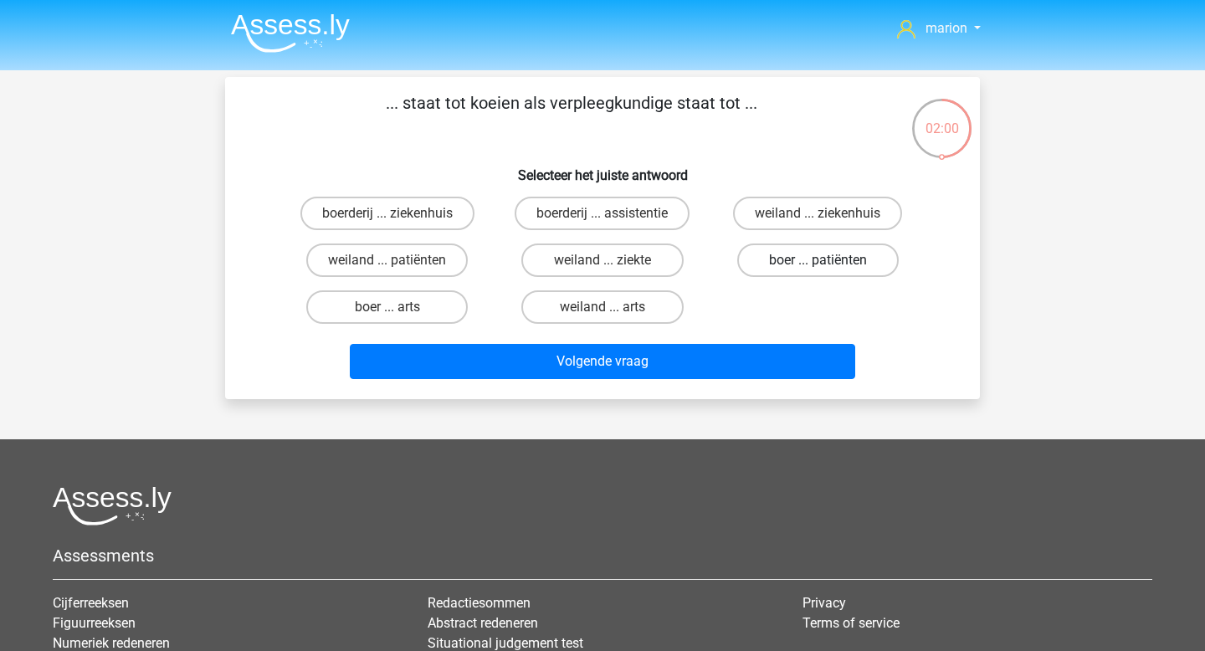
click at [757, 256] on label "boer ... patiënten" at bounding box center [817, 259] width 161 height 33
click at [817, 260] on input "boer ... patiënten" at bounding box center [822, 265] width 11 height 11
radio input "true"
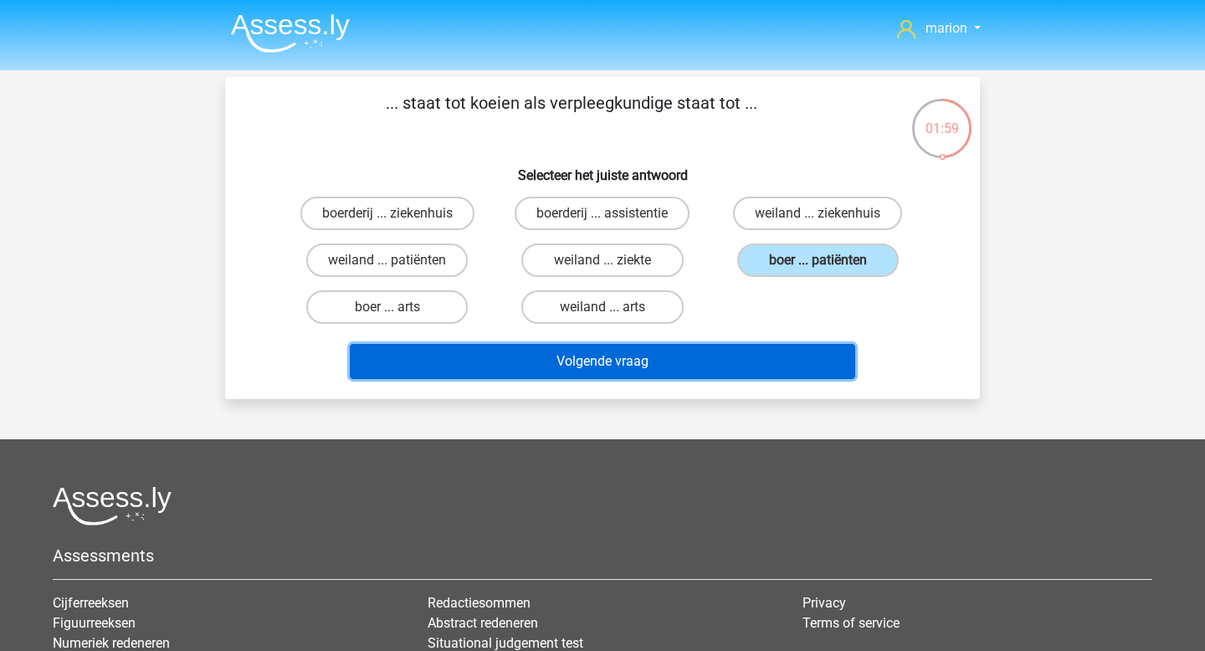
click at [685, 358] on button "Volgende vraag" at bounding box center [603, 361] width 506 height 35
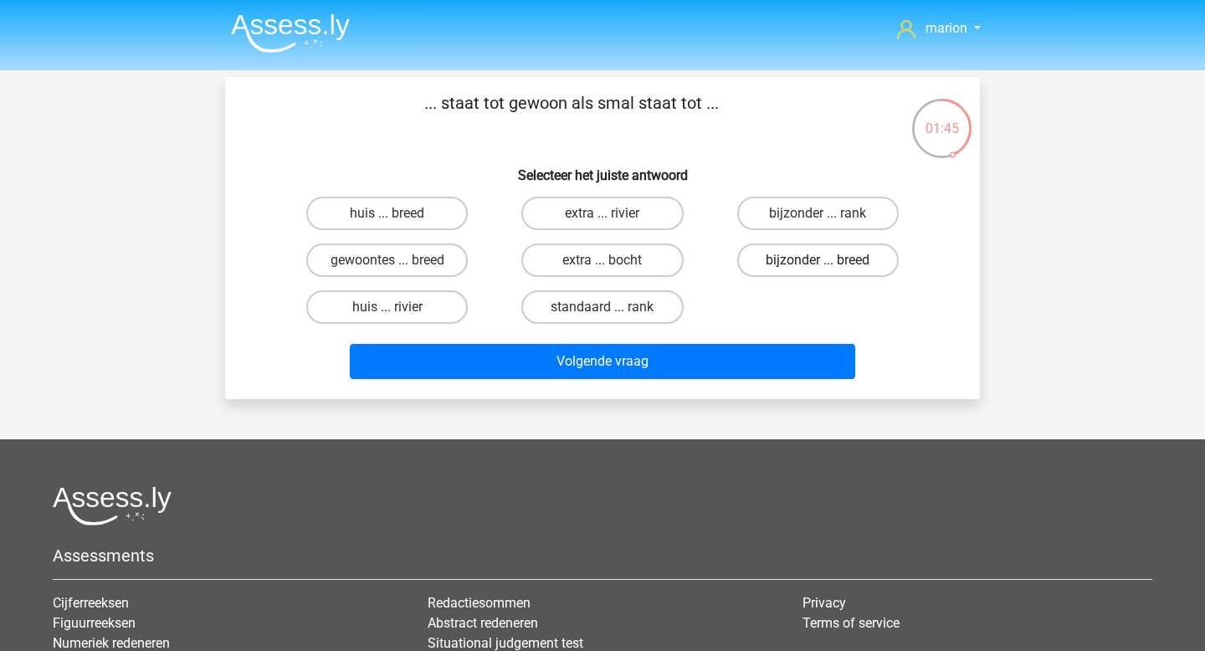
click at [858, 269] on label "bijzonder ... breed" at bounding box center [817, 259] width 161 height 33
click at [828, 269] on input "bijzonder ... breed" at bounding box center [822, 265] width 11 height 11
radio input "true"
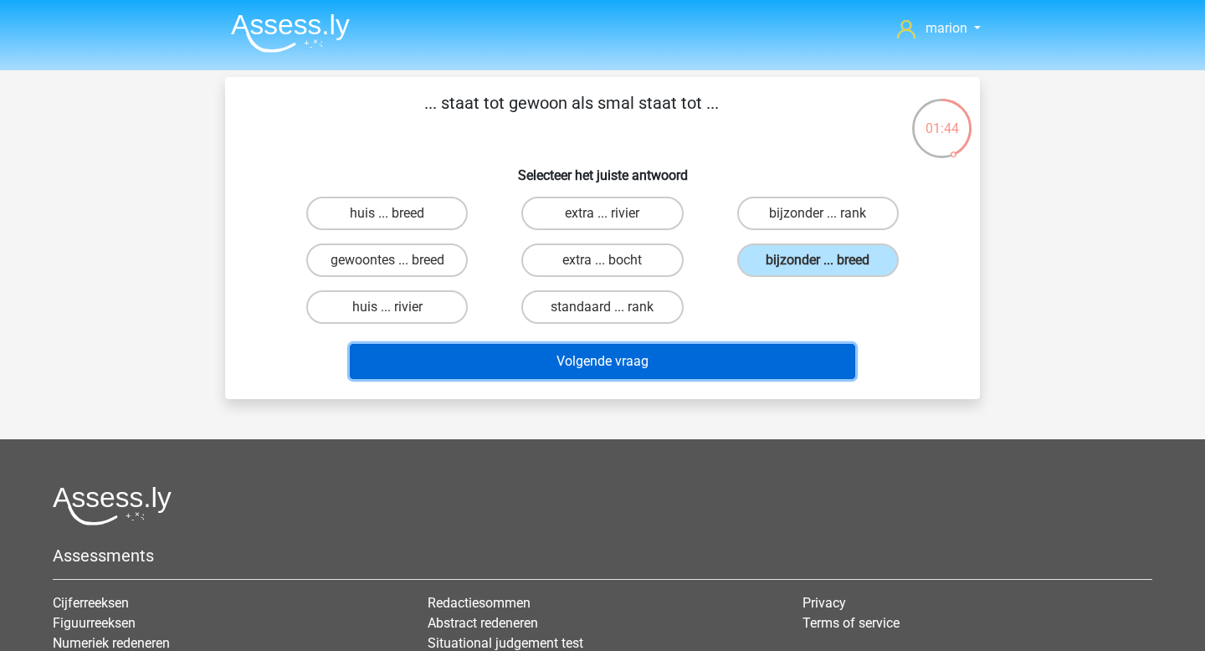
click at [793, 373] on button "Volgende vraag" at bounding box center [603, 361] width 506 height 35
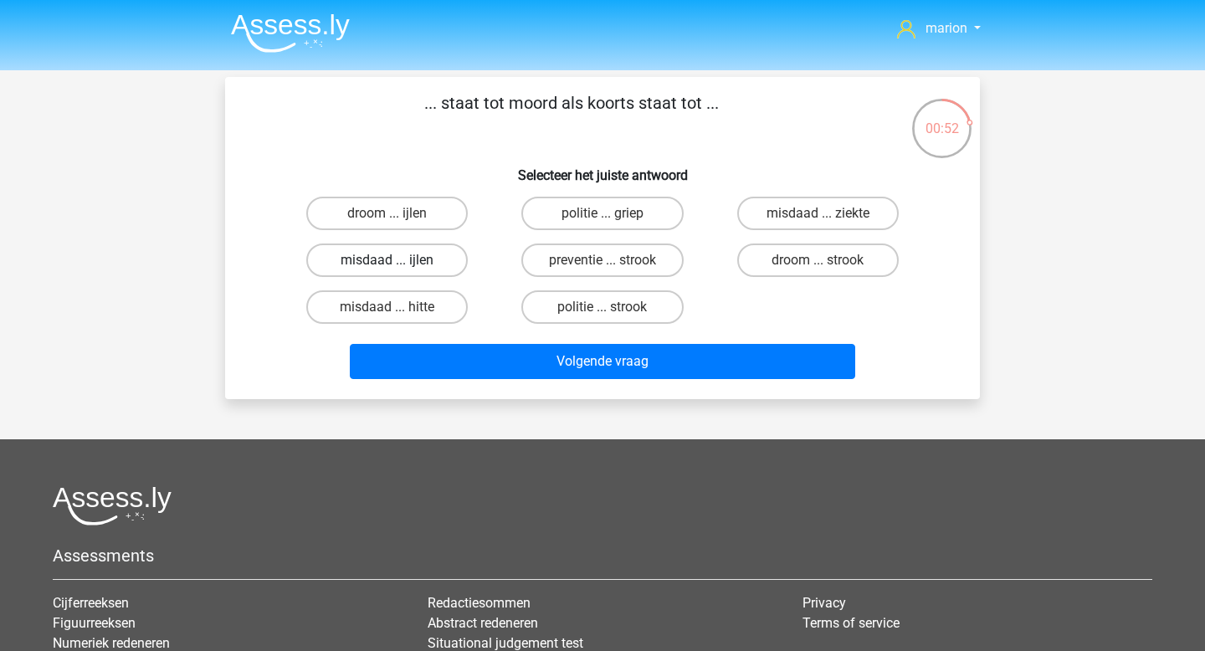
click at [404, 263] on label "misdaad ... ijlen" at bounding box center [386, 259] width 161 height 33
click at [398, 263] on input "misdaad ... ijlen" at bounding box center [392, 265] width 11 height 11
radio input "true"
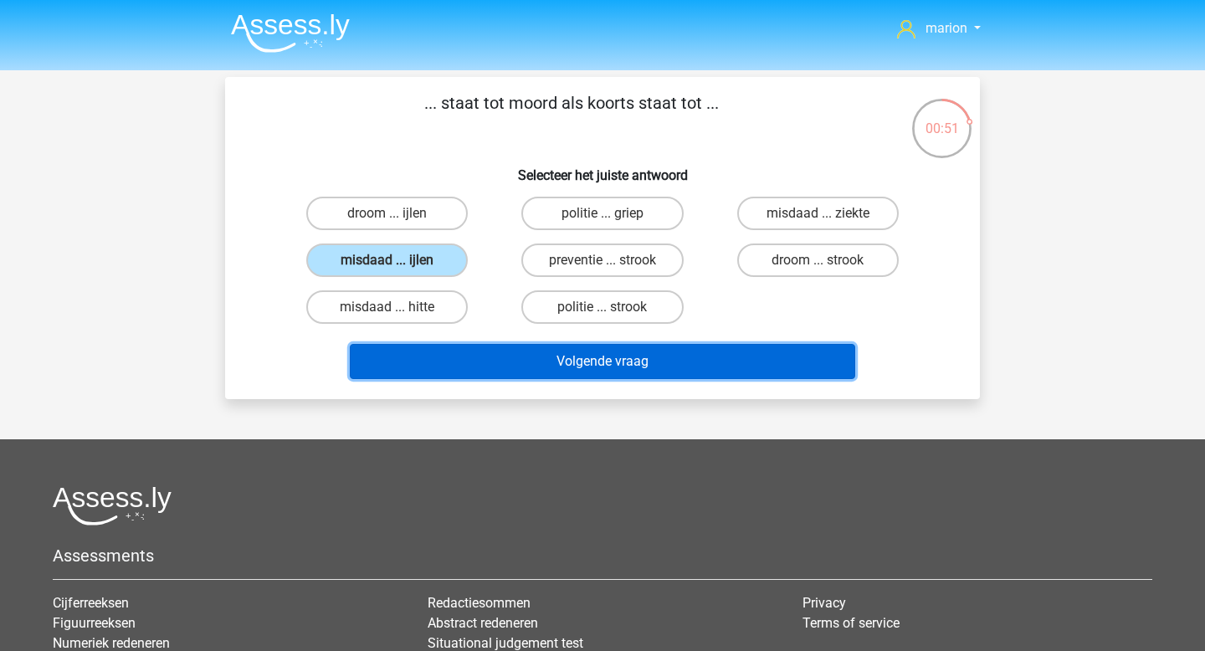
click at [489, 362] on button "Volgende vraag" at bounding box center [603, 361] width 506 height 35
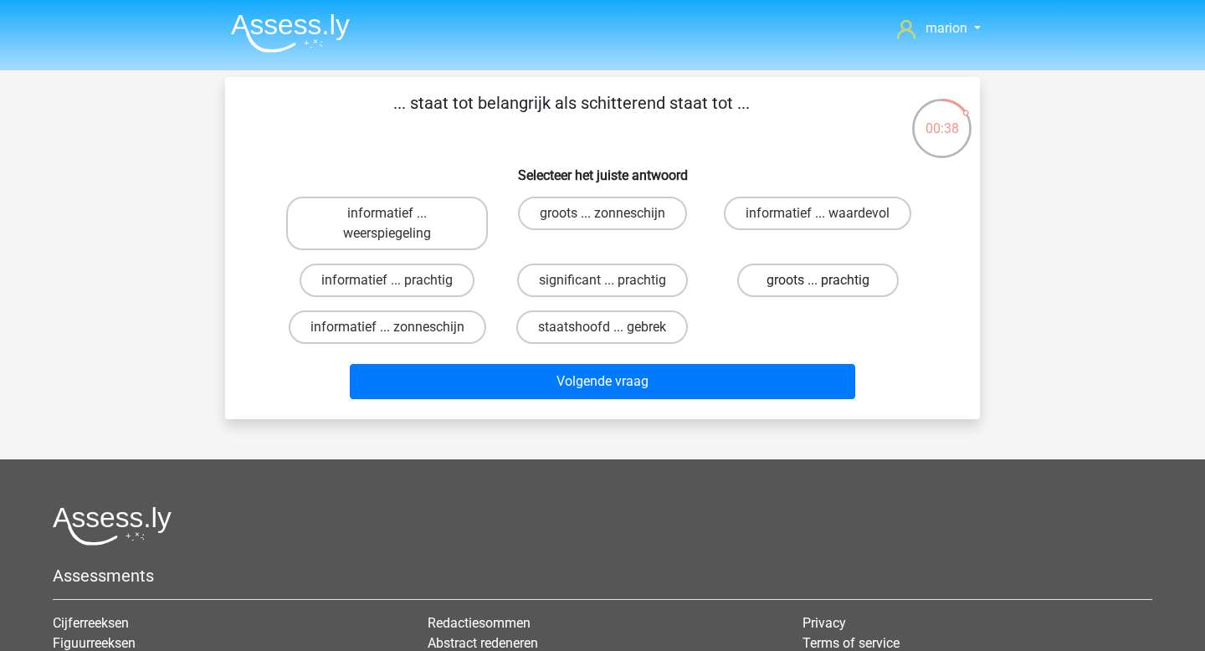
click at [878, 277] on label "groots ... prachtig" at bounding box center [817, 280] width 161 height 33
click at [828, 280] on input "groots ... prachtig" at bounding box center [822, 285] width 11 height 11
radio input "true"
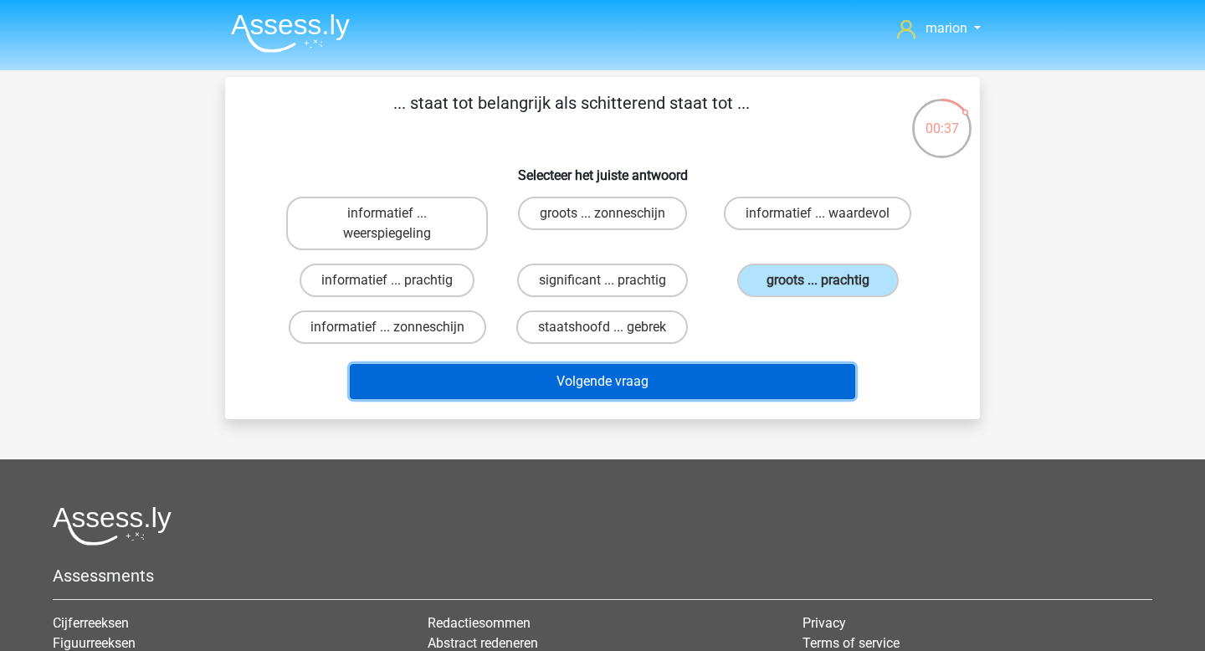
click at [780, 371] on button "Volgende vraag" at bounding box center [603, 381] width 506 height 35
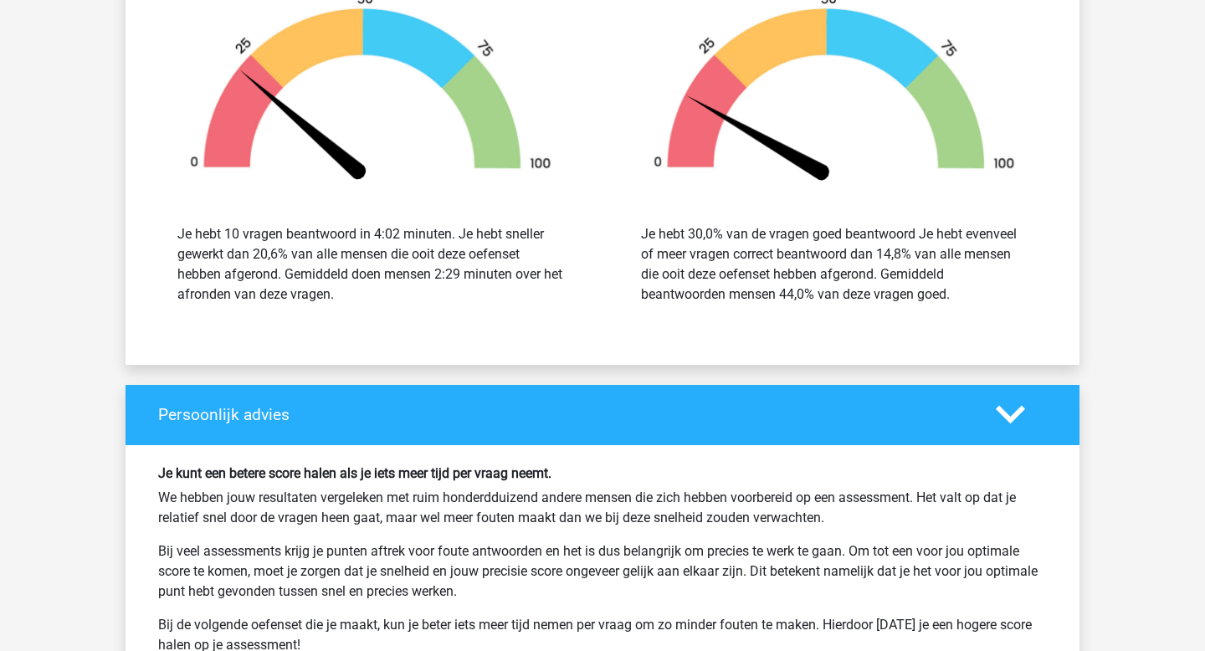
scroll to position [2153, 0]
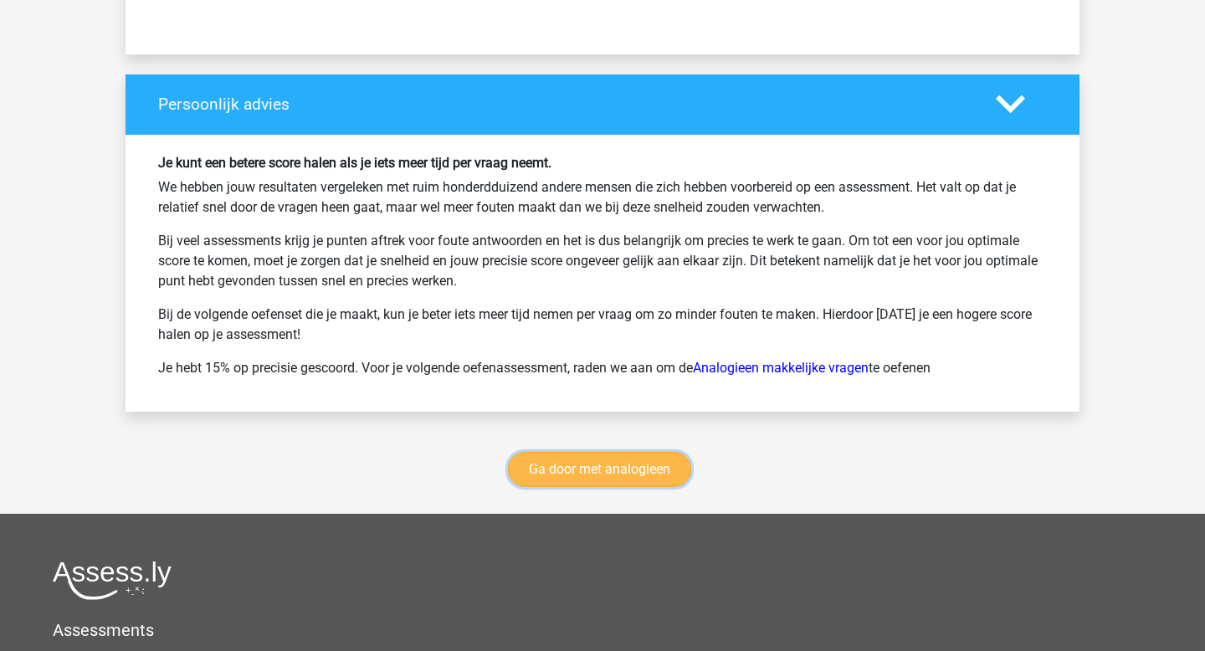
click at [594, 465] on link "Ga door met analogieen" at bounding box center [599, 469] width 183 height 35
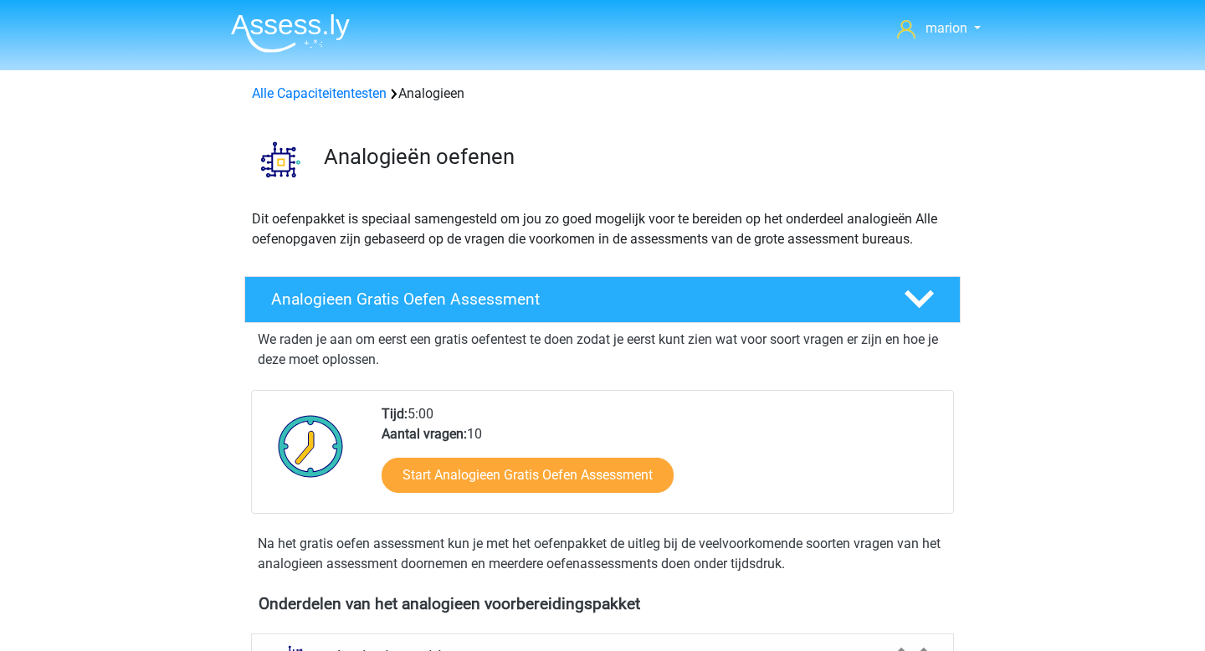
scroll to position [686, 0]
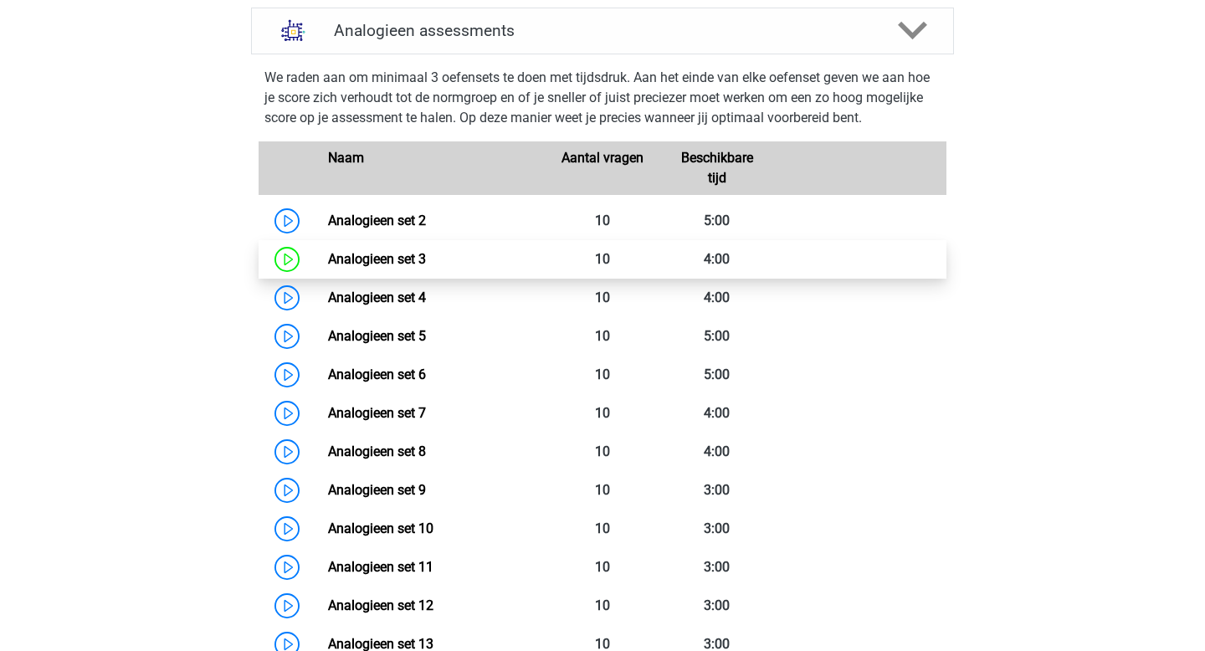
click at [328, 260] on link "Analogieen set 3" at bounding box center [377, 259] width 98 height 16
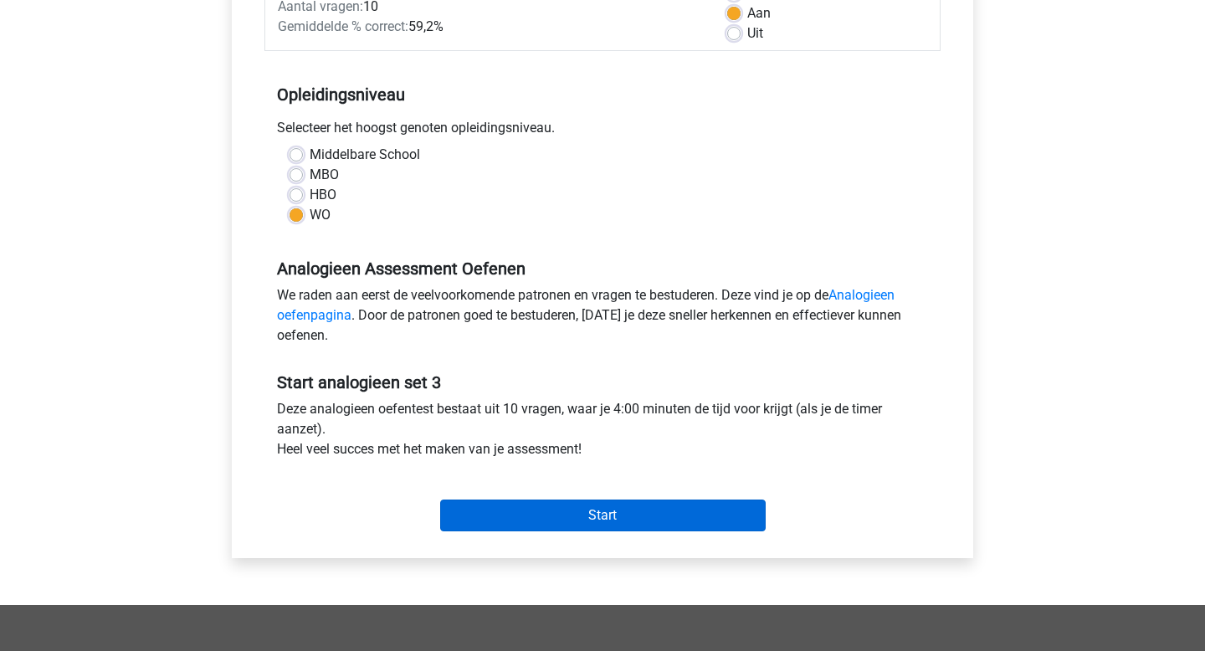
scroll to position [284, 0]
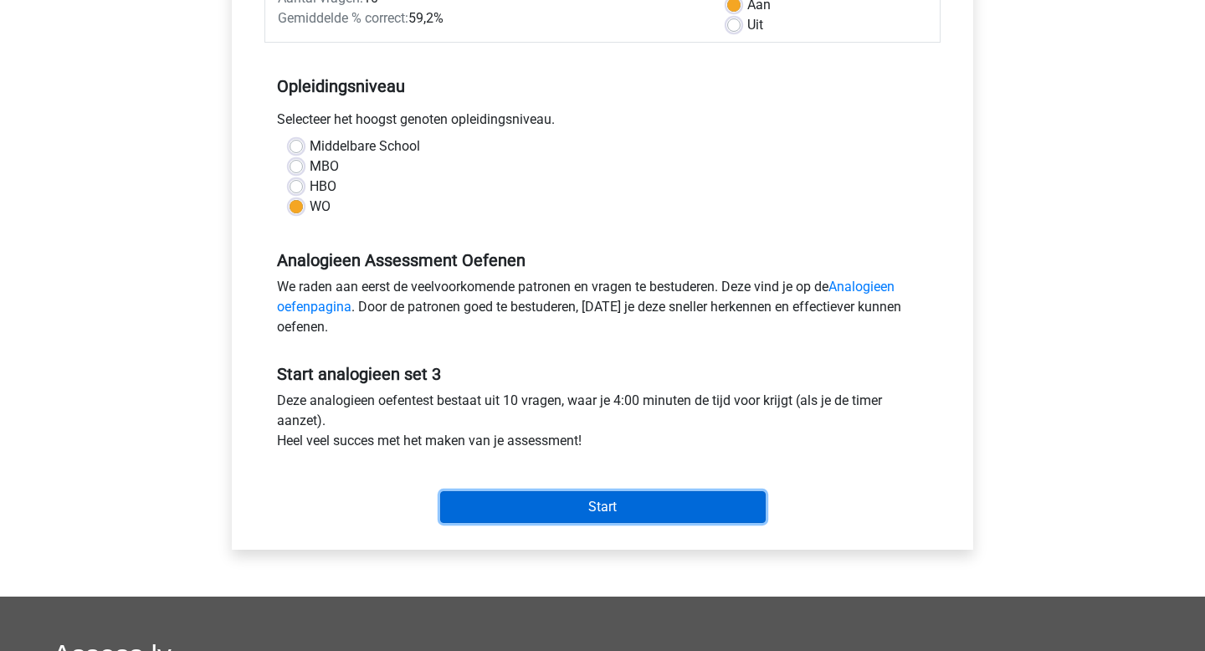
click at [504, 510] on input "Start" at bounding box center [602, 507] width 325 height 32
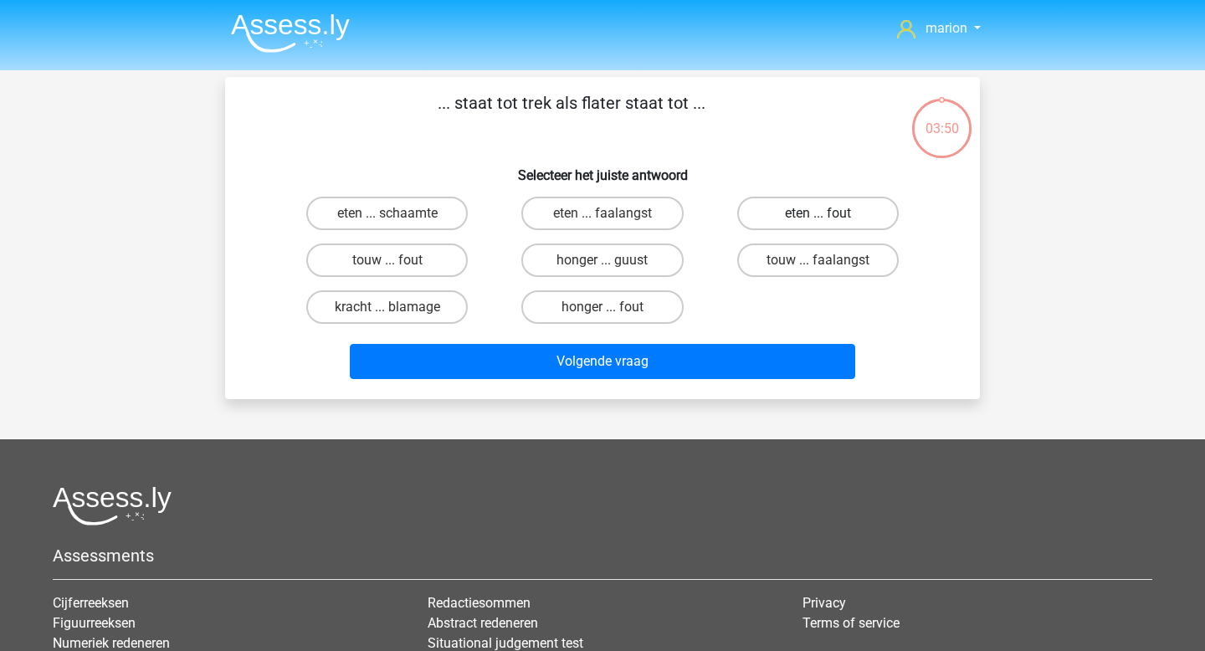
click at [807, 216] on label "eten ... fout" at bounding box center [817, 213] width 161 height 33
click at [817, 216] on input "eten ... fout" at bounding box center [822, 218] width 11 height 11
radio input "true"
click at [642, 259] on label "honger ... guust" at bounding box center [601, 259] width 161 height 33
click at [613, 260] on input "honger ... guust" at bounding box center [607, 265] width 11 height 11
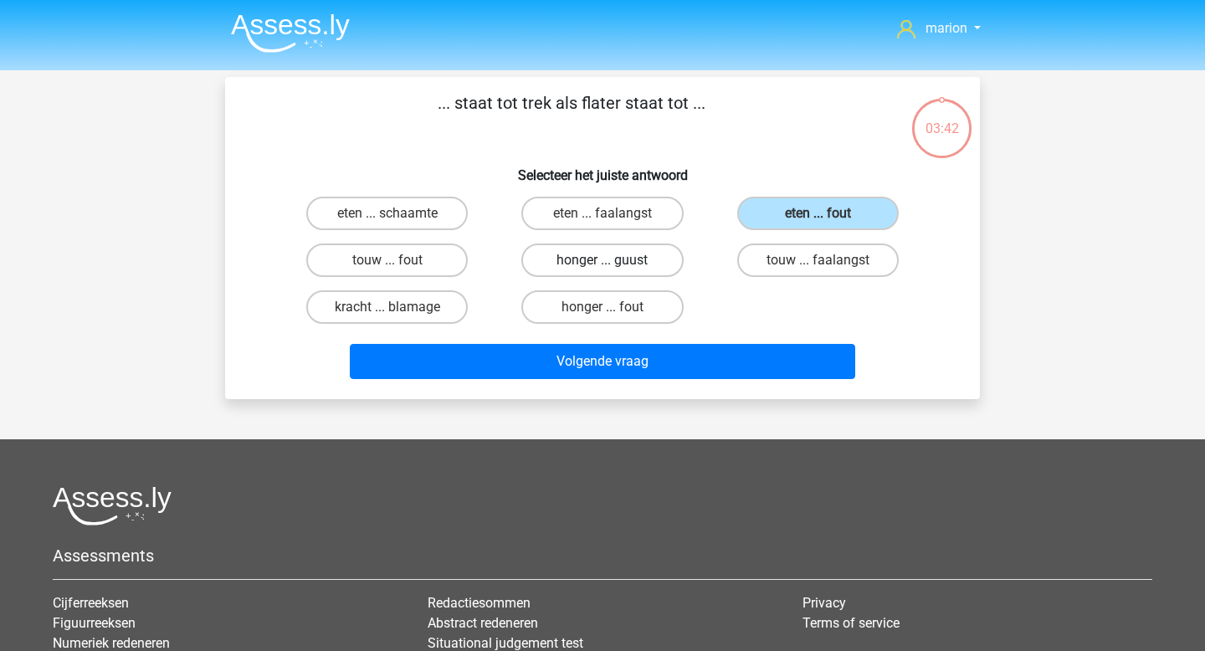
radio input "true"
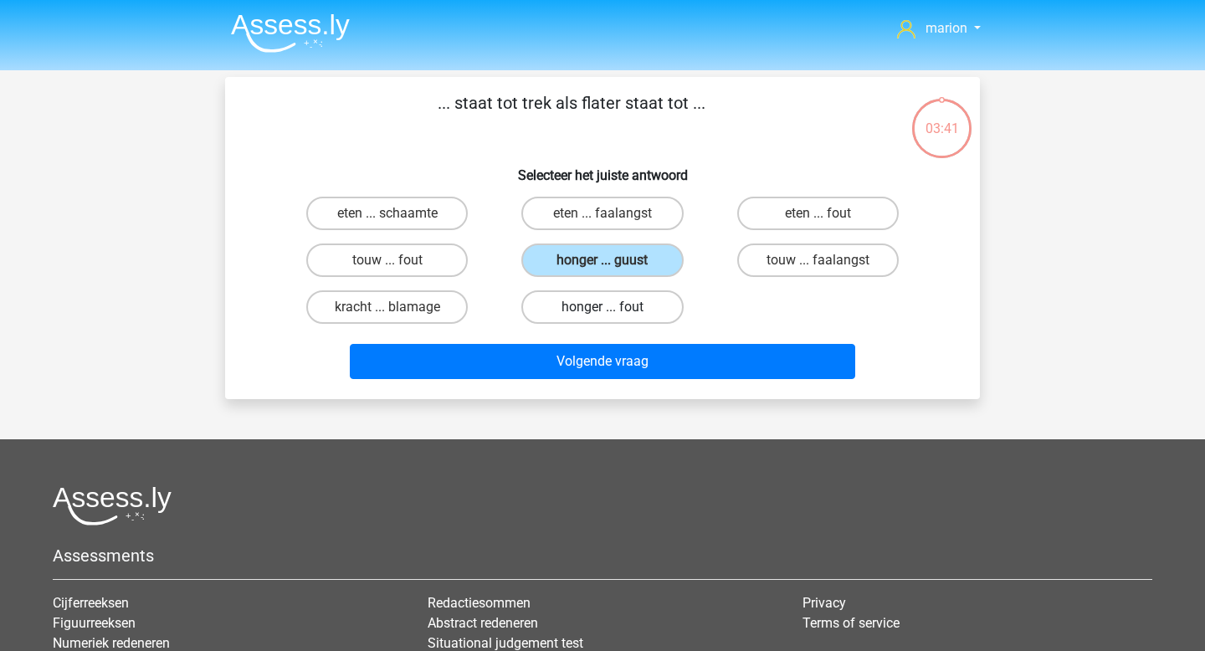
click at [654, 315] on label "honger ... fout" at bounding box center [601, 306] width 161 height 33
click at [613, 315] on input "honger ... fout" at bounding box center [607, 312] width 11 height 11
radio input "true"
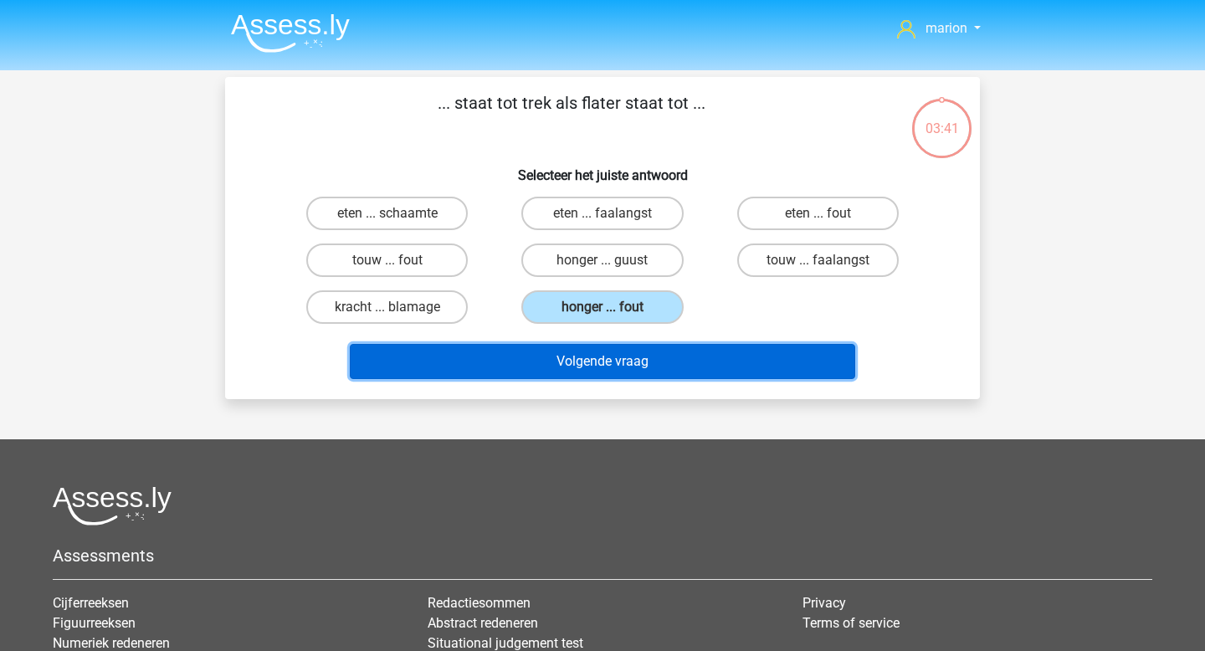
click at [650, 357] on button "Volgende vraag" at bounding box center [603, 361] width 506 height 35
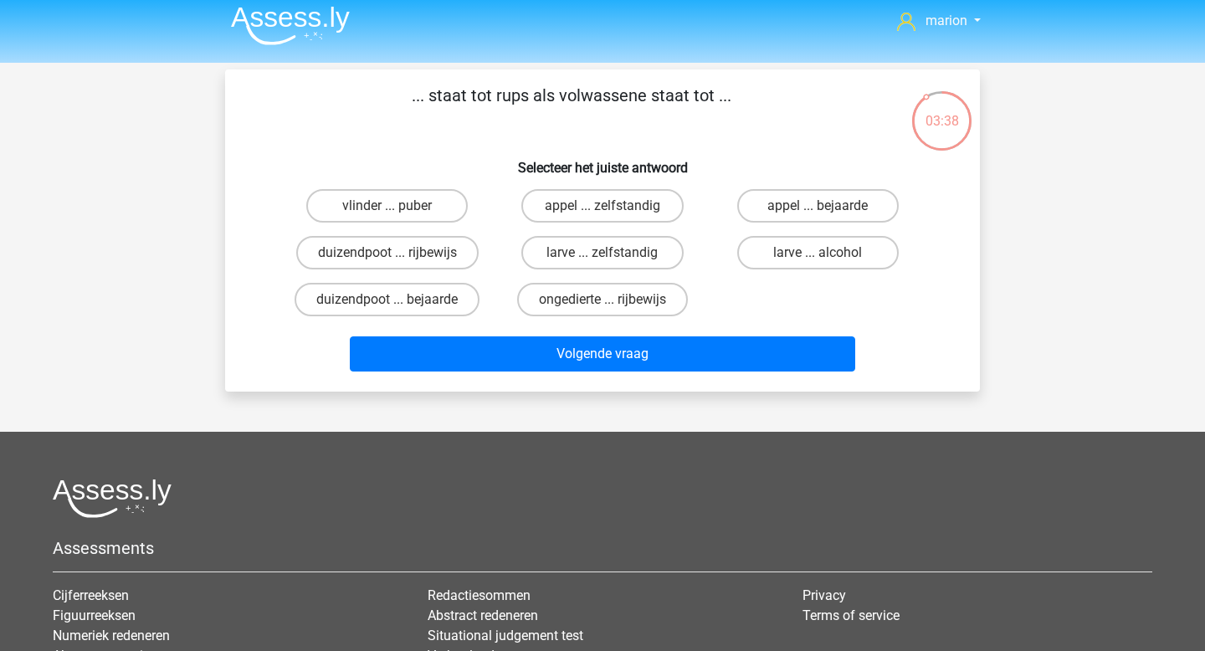
scroll to position [6, 0]
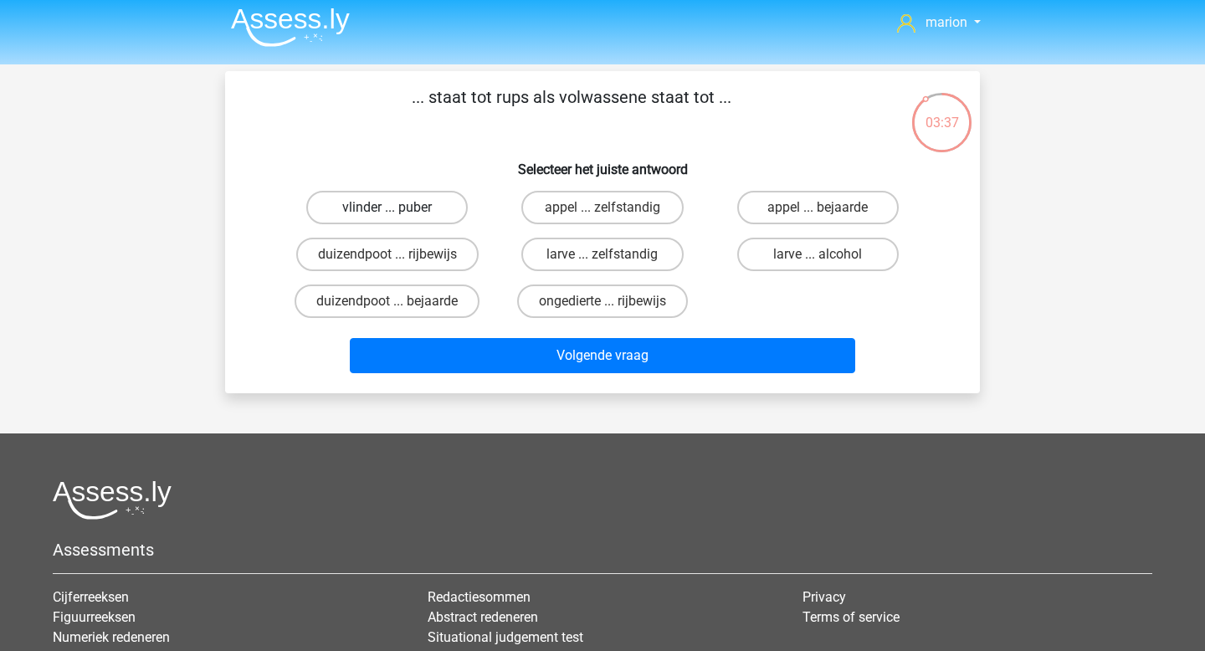
click at [430, 202] on label "vlinder ... puber" at bounding box center [386, 207] width 161 height 33
click at [398, 207] on input "vlinder ... puber" at bounding box center [392, 212] width 11 height 11
radio input "true"
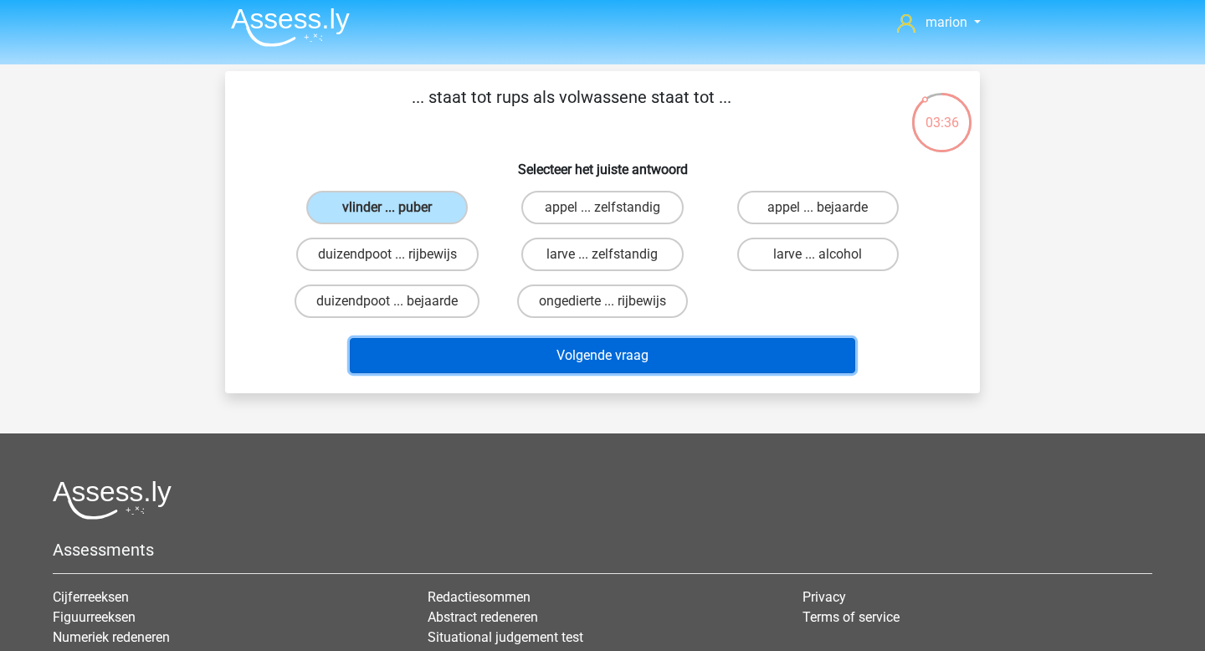
click at [482, 353] on button "Volgende vraag" at bounding box center [603, 355] width 506 height 35
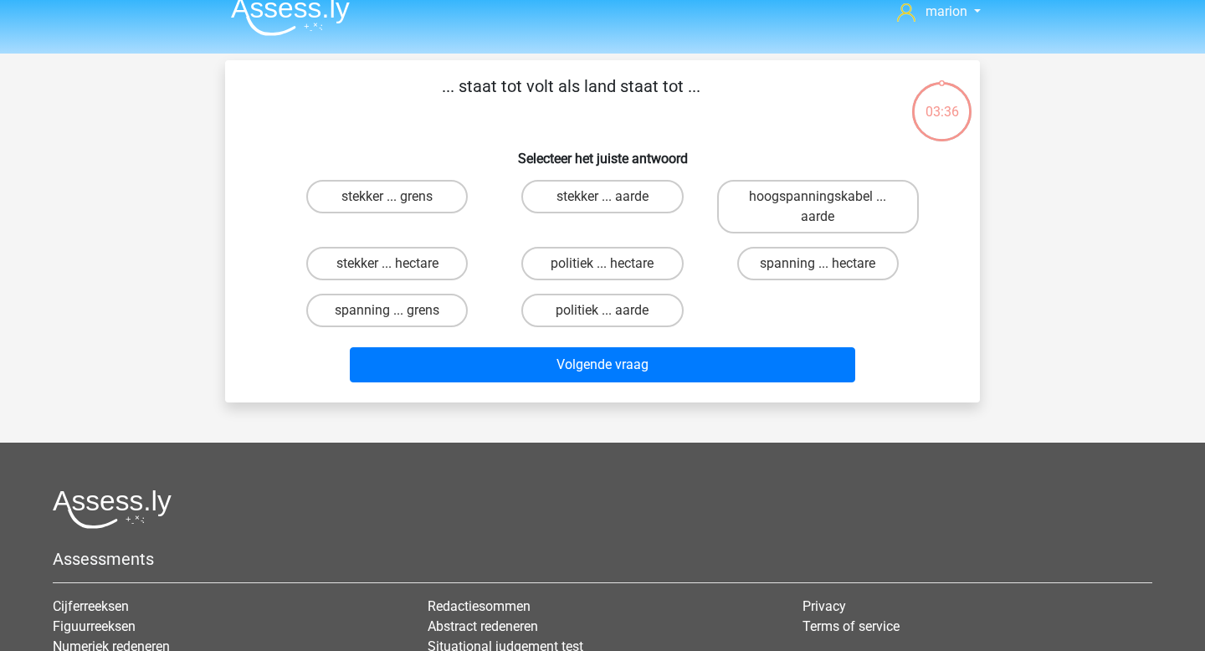
scroll to position [0, 0]
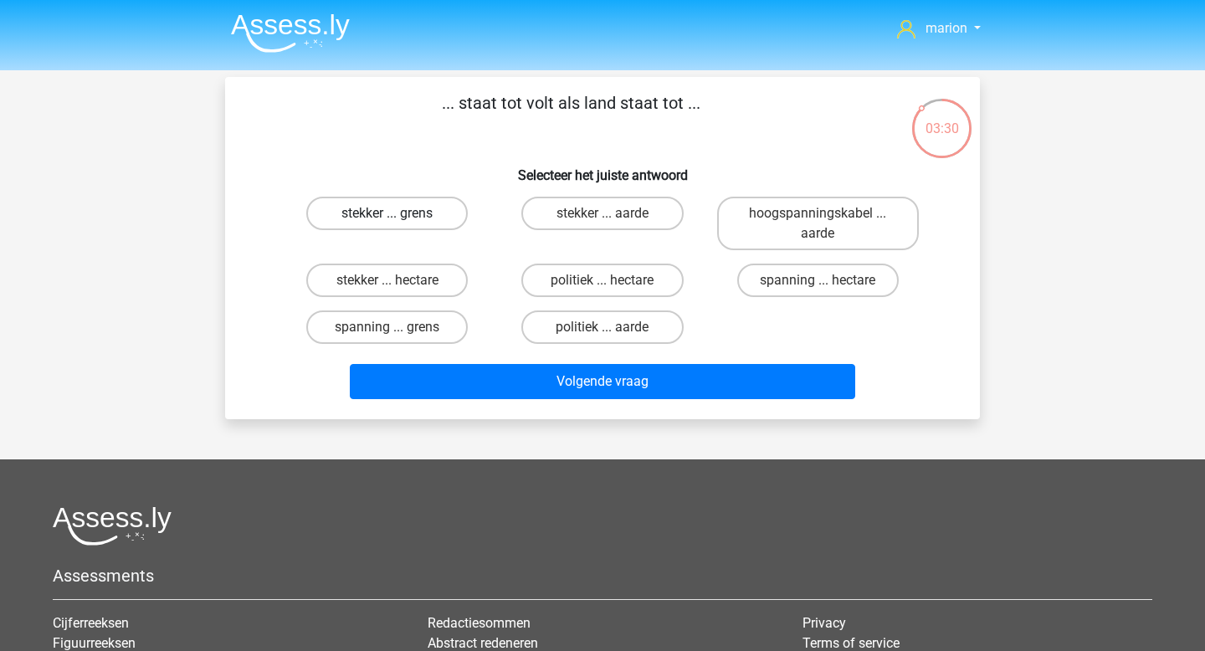
click at [433, 220] on label "stekker ... grens" at bounding box center [386, 213] width 161 height 33
click at [398, 220] on input "stekker ... grens" at bounding box center [392, 218] width 11 height 11
radio input "true"
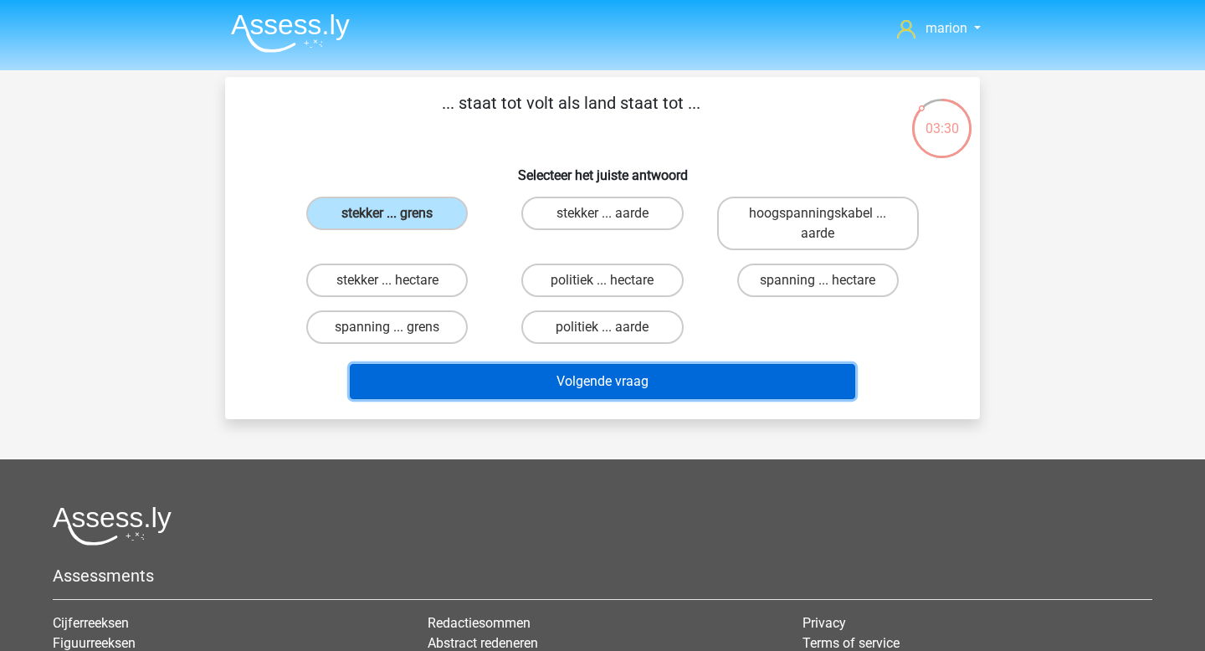
click at [504, 382] on button "Volgende vraag" at bounding box center [603, 381] width 506 height 35
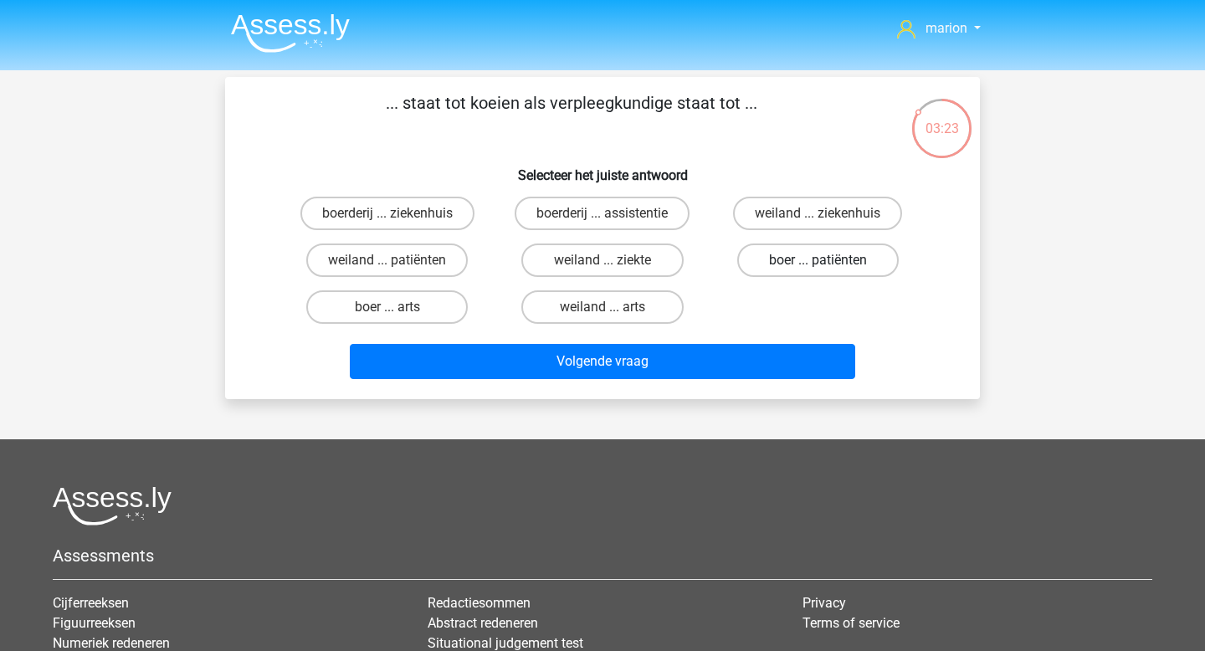
click at [826, 259] on label "boer ... patiënten" at bounding box center [817, 259] width 161 height 33
click at [826, 260] on input "boer ... patiënten" at bounding box center [822, 265] width 11 height 11
radio input "true"
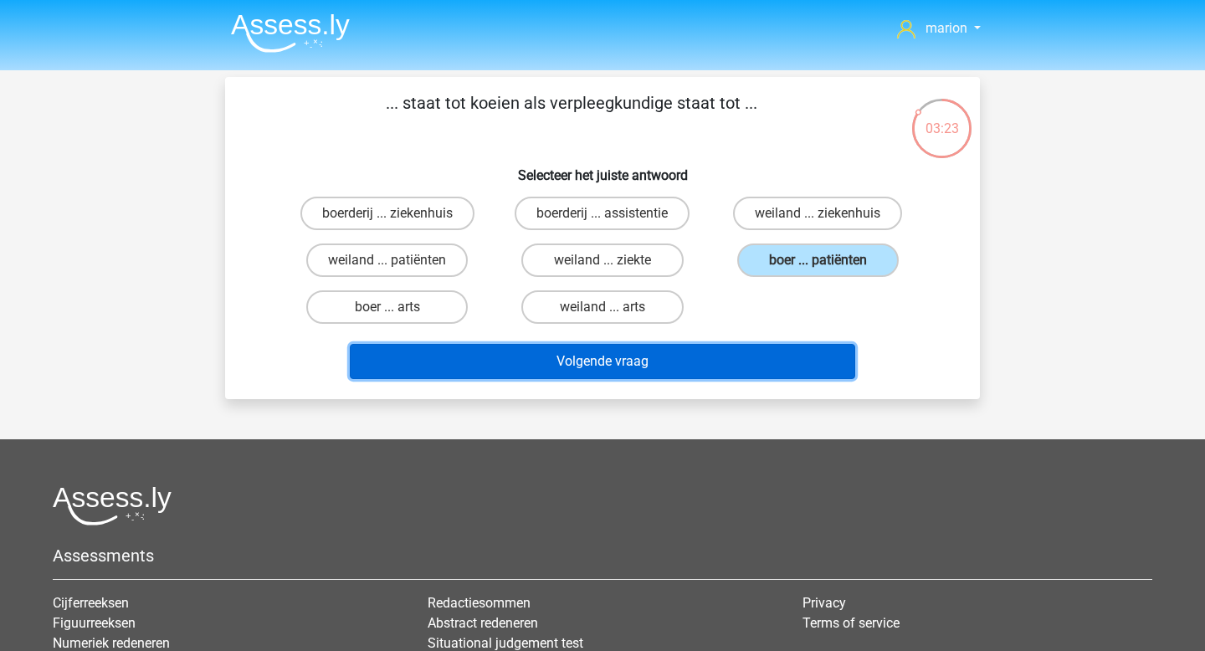
click at [754, 365] on button "Volgende vraag" at bounding box center [603, 361] width 506 height 35
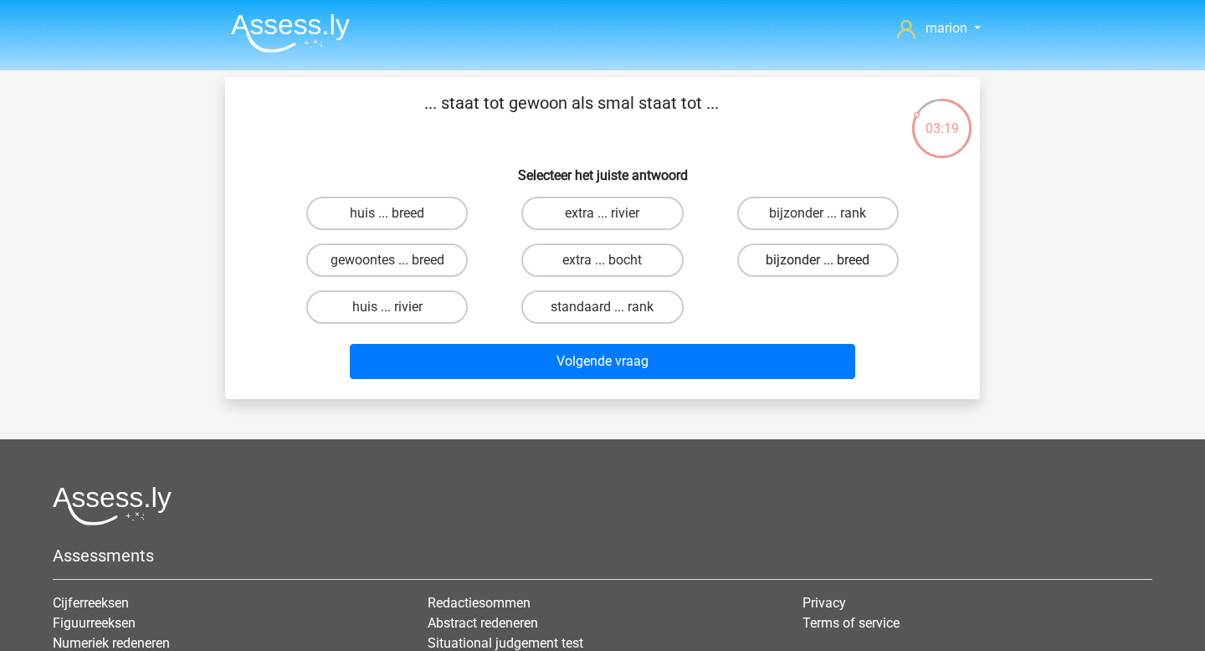
click at [782, 259] on label "bijzonder ... breed" at bounding box center [817, 259] width 161 height 33
click at [817, 260] on input "bijzonder ... breed" at bounding box center [822, 265] width 11 height 11
radio input "true"
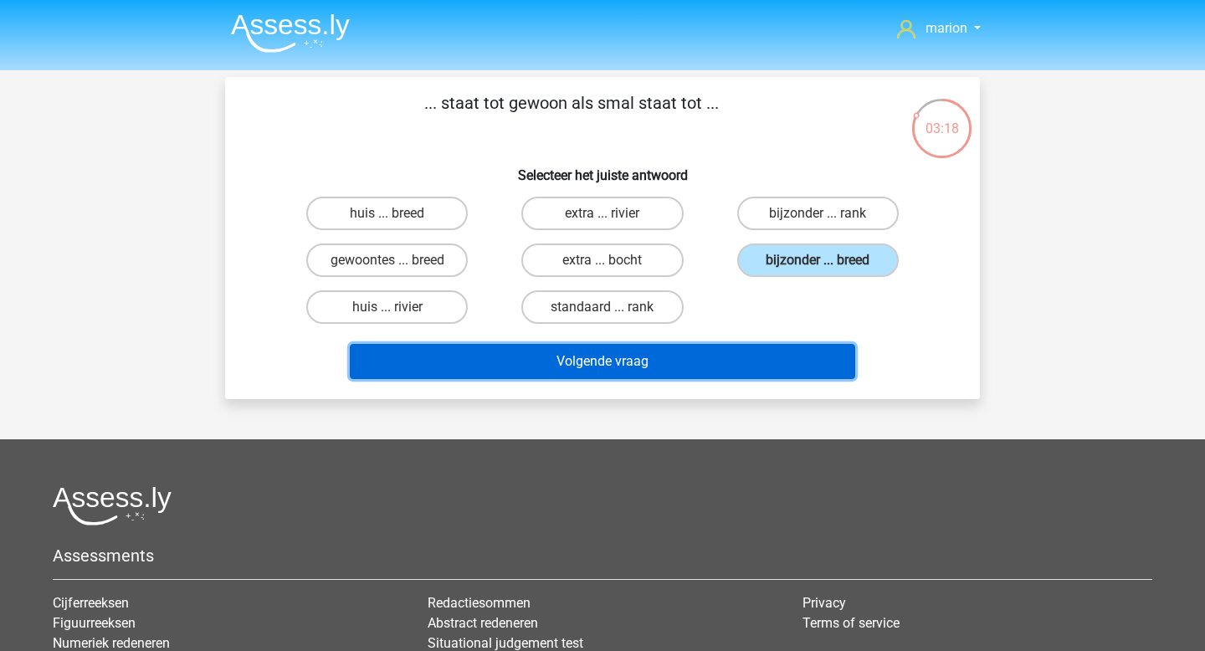
click at [742, 356] on button "Volgende vraag" at bounding box center [603, 361] width 506 height 35
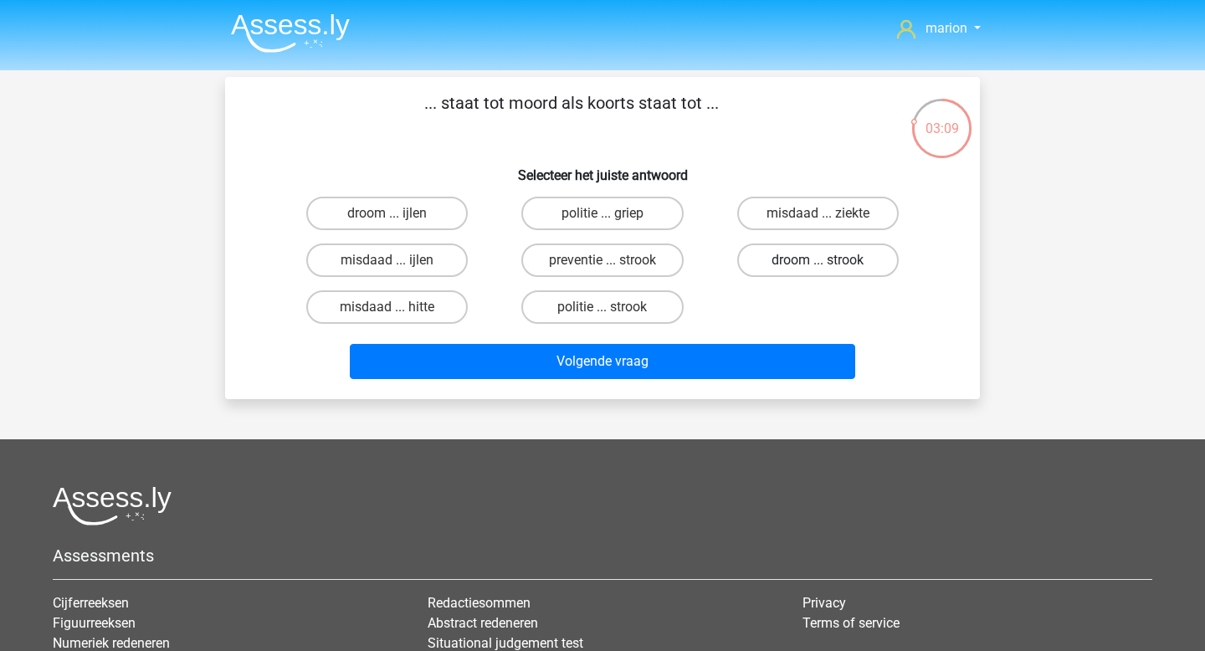
click at [802, 272] on label "droom ... strook" at bounding box center [817, 259] width 161 height 33
click at [817, 271] on input "droom ... strook" at bounding box center [822, 265] width 11 height 11
radio input "true"
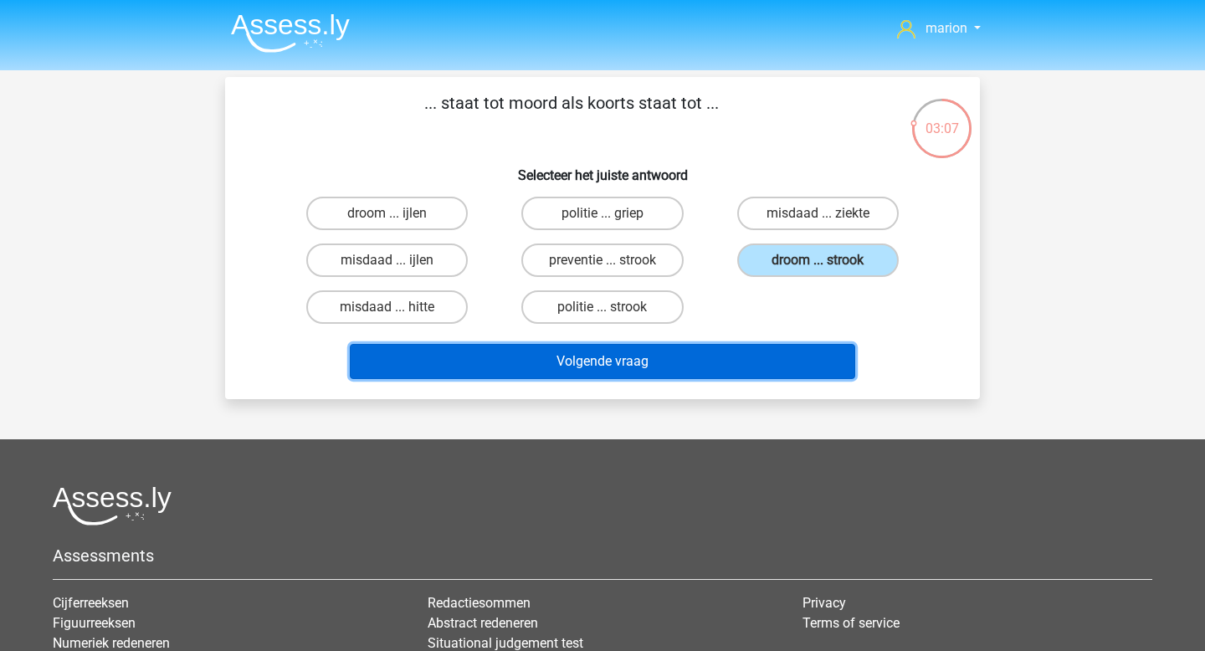
click at [785, 356] on button "Volgende vraag" at bounding box center [603, 361] width 506 height 35
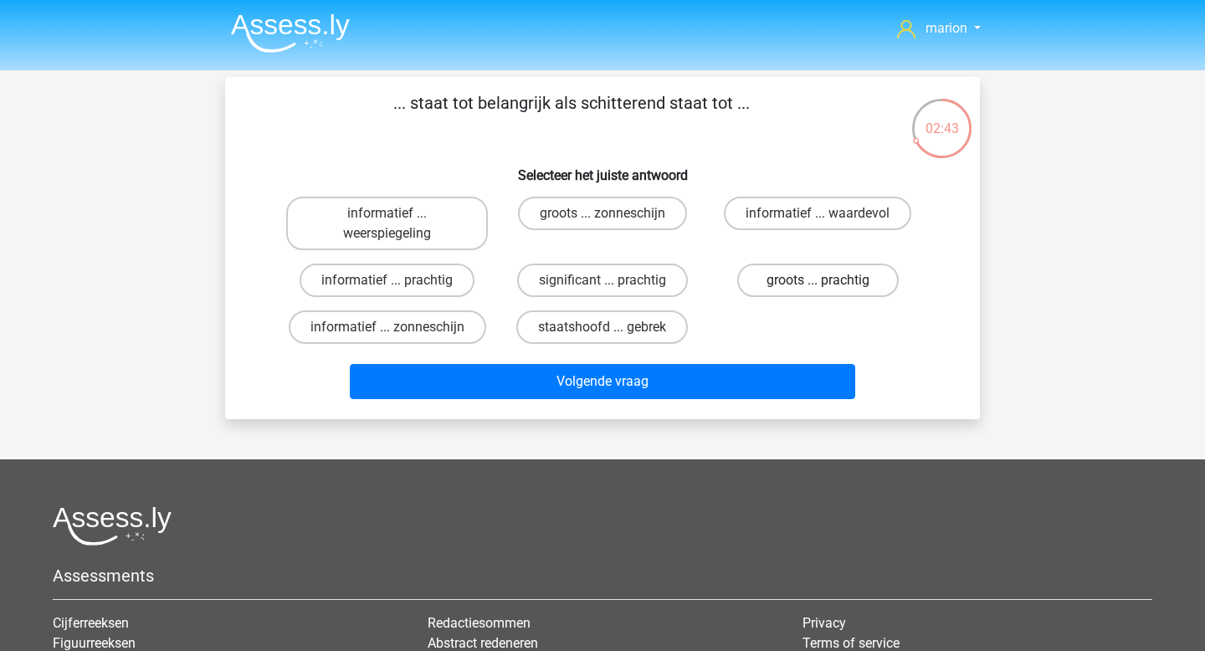
click at [867, 280] on label "groots ... prachtig" at bounding box center [817, 280] width 161 height 33
click at [828, 280] on input "groots ... prachtig" at bounding box center [822, 285] width 11 height 11
radio input "true"
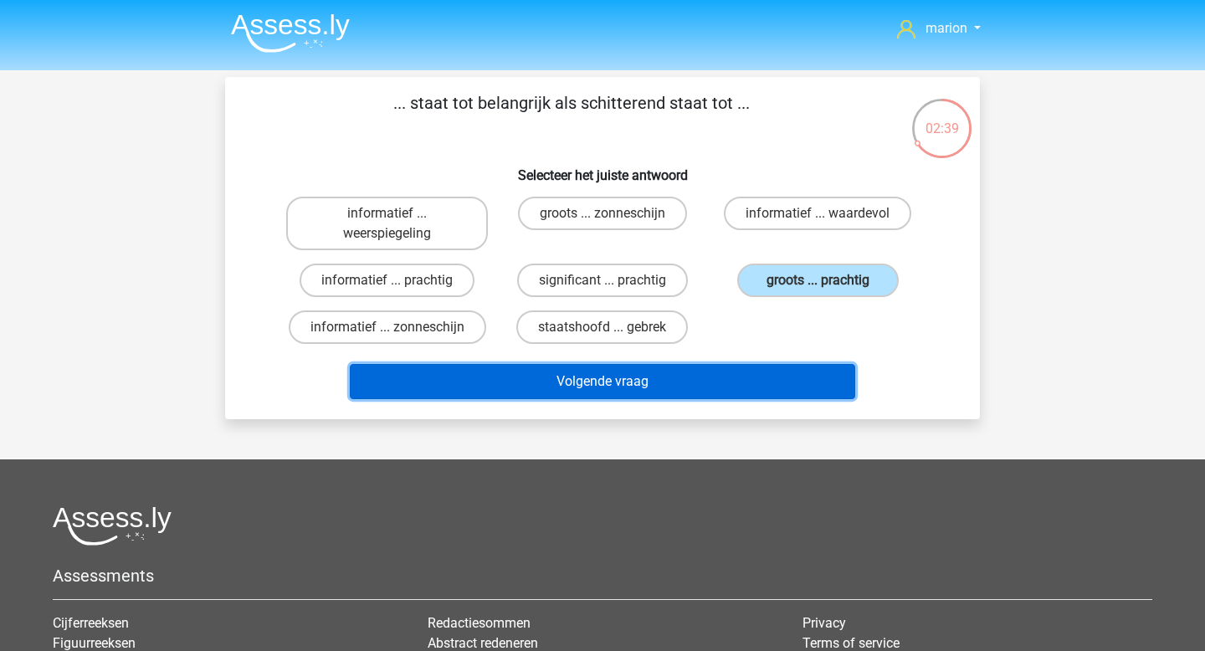
click at [781, 380] on button "Volgende vraag" at bounding box center [603, 381] width 506 height 35
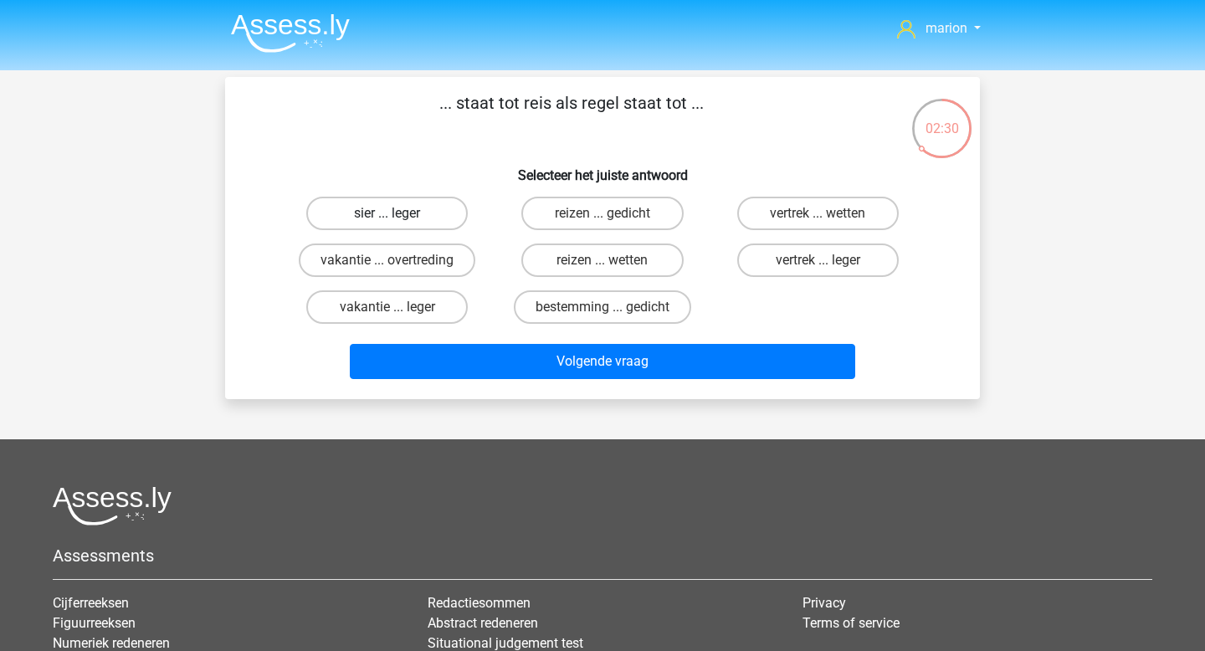
click at [433, 223] on label "sier ... leger" at bounding box center [386, 213] width 161 height 33
click at [398, 223] on input "sier ... leger" at bounding box center [392, 218] width 11 height 11
radio input "true"
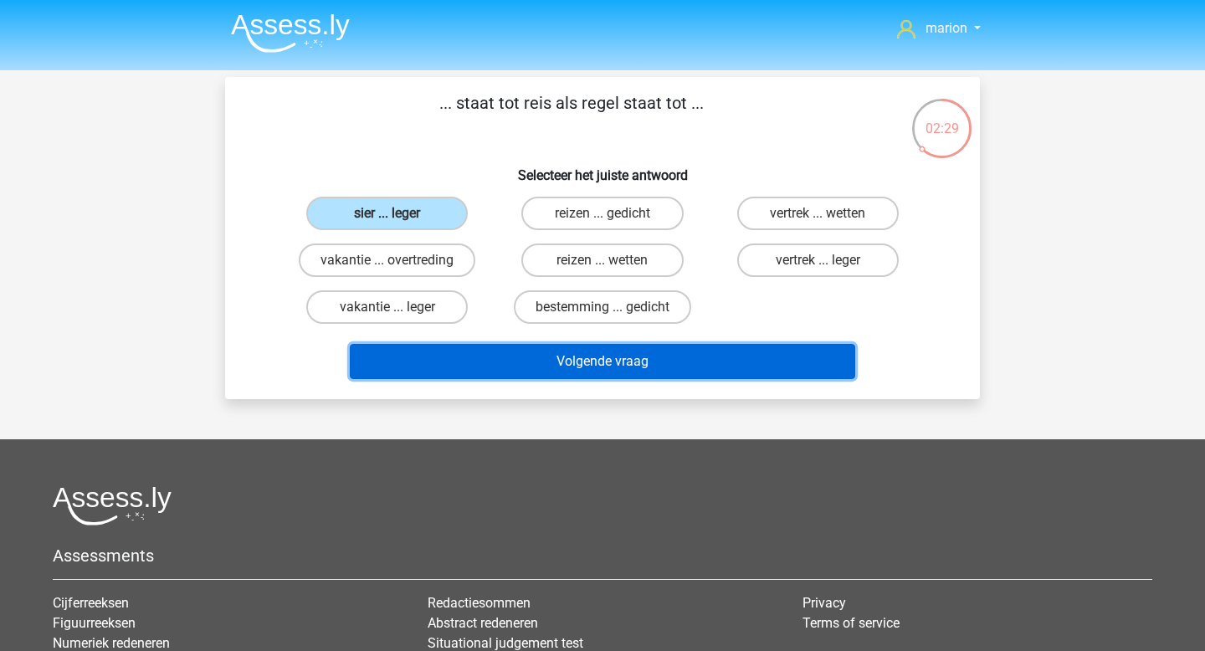
click at [502, 364] on button "Volgende vraag" at bounding box center [603, 361] width 506 height 35
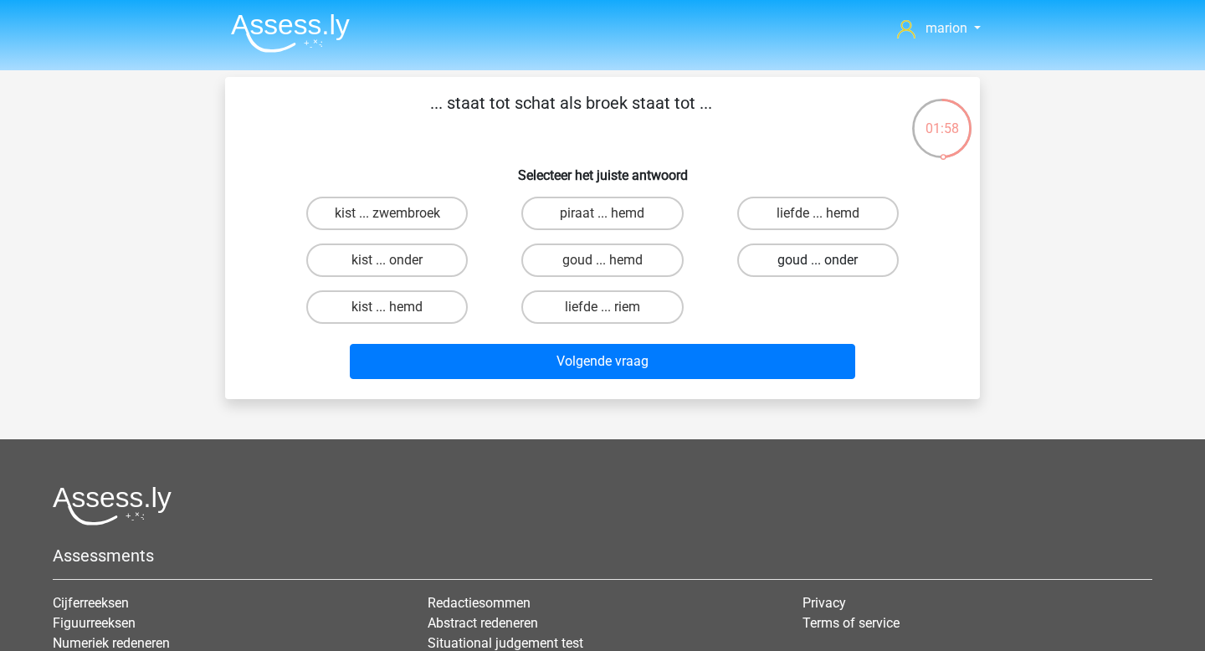
click at [815, 256] on label "goud ... onder" at bounding box center [817, 259] width 161 height 33
click at [817, 260] on input "goud ... onder" at bounding box center [822, 265] width 11 height 11
radio input "true"
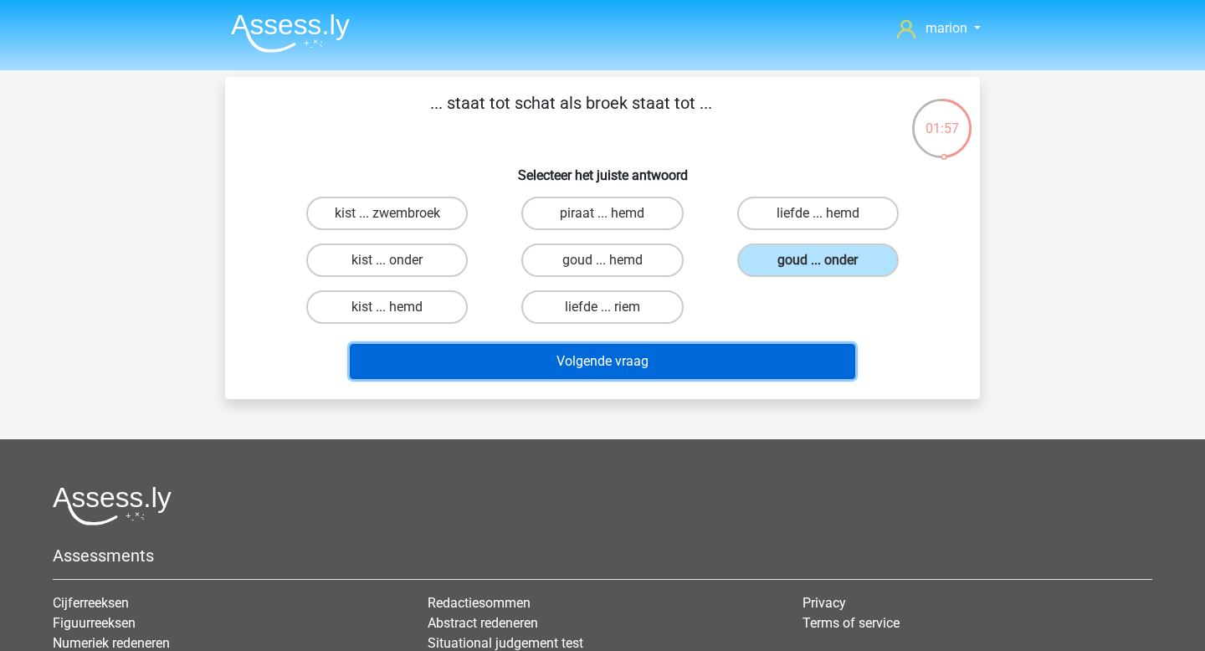
click at [733, 367] on button "Volgende vraag" at bounding box center [603, 361] width 506 height 35
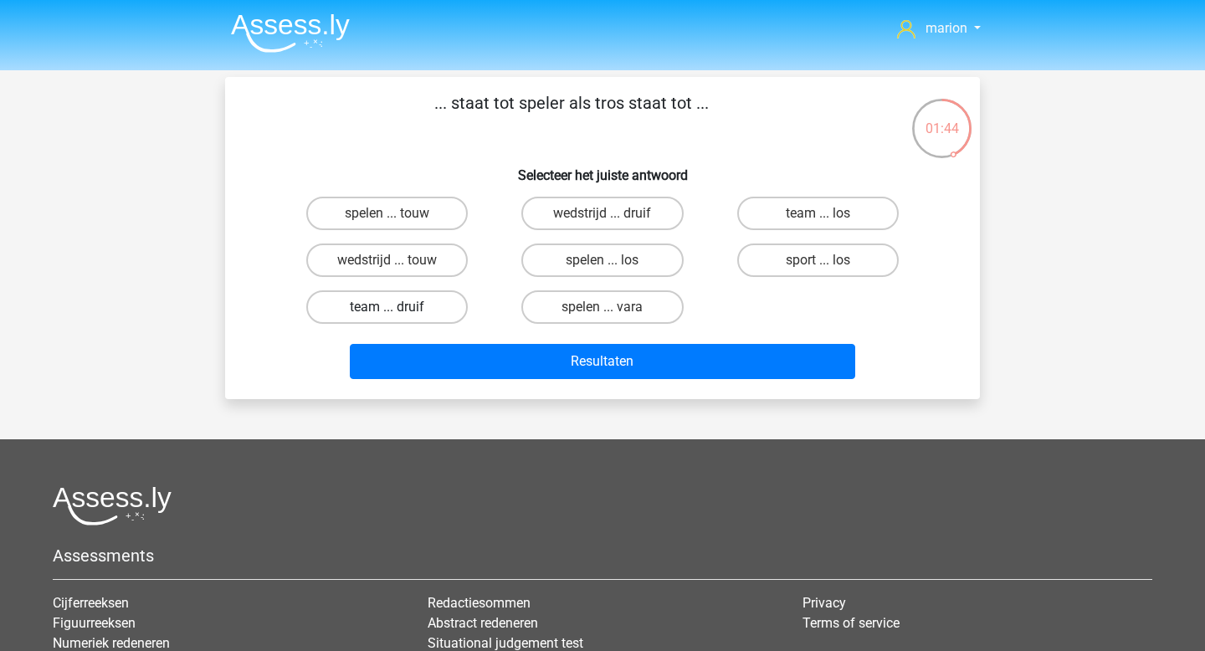
click at [423, 304] on label "team ... druif" at bounding box center [386, 306] width 161 height 33
click at [398, 307] on input "team ... druif" at bounding box center [392, 312] width 11 height 11
radio input "true"
click at [502, 384] on div "Resultaten" at bounding box center [602, 365] width 646 height 42
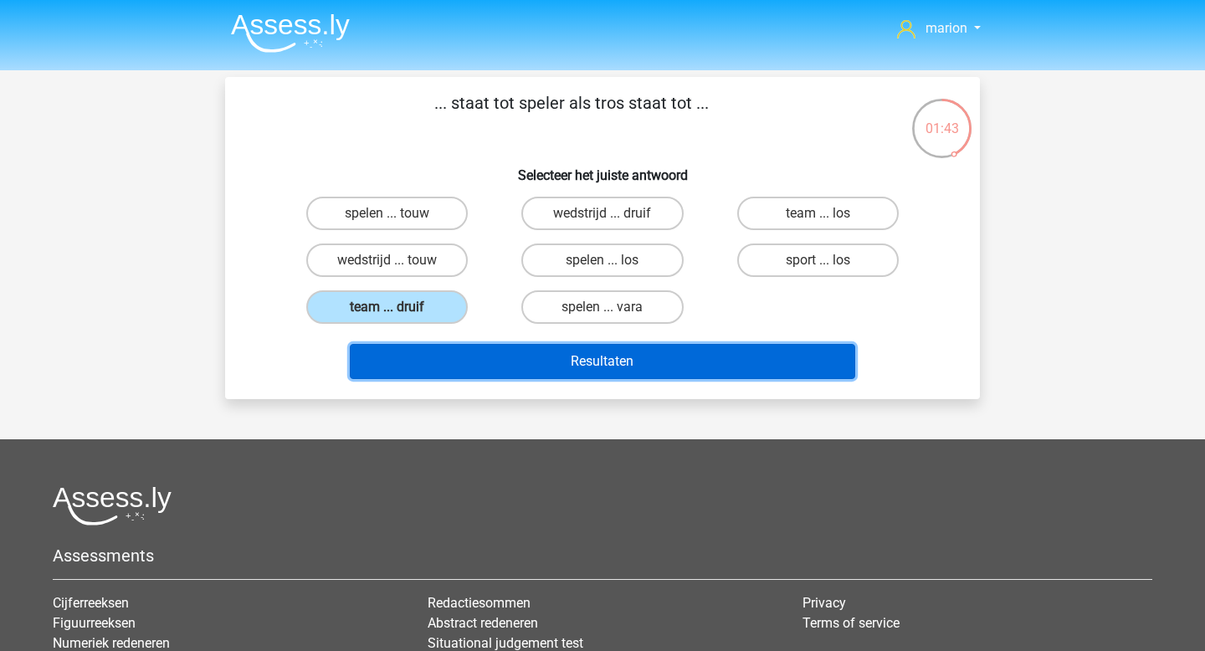
click at [516, 353] on button "Resultaten" at bounding box center [603, 361] width 506 height 35
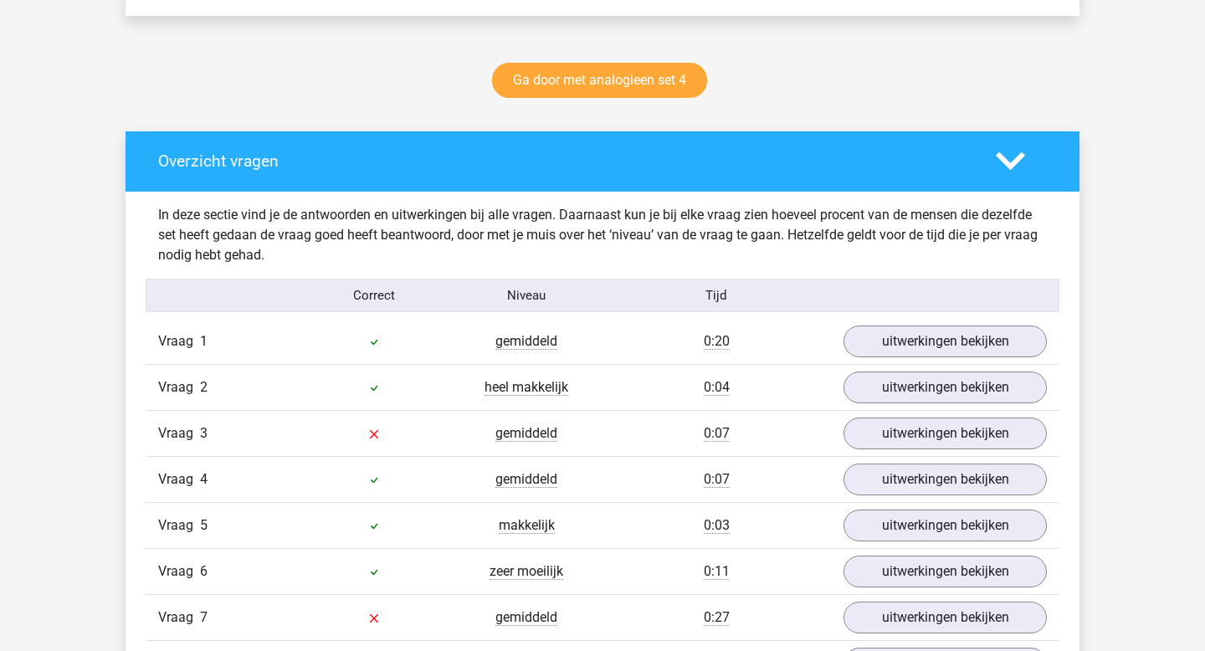
scroll to position [860, 0]
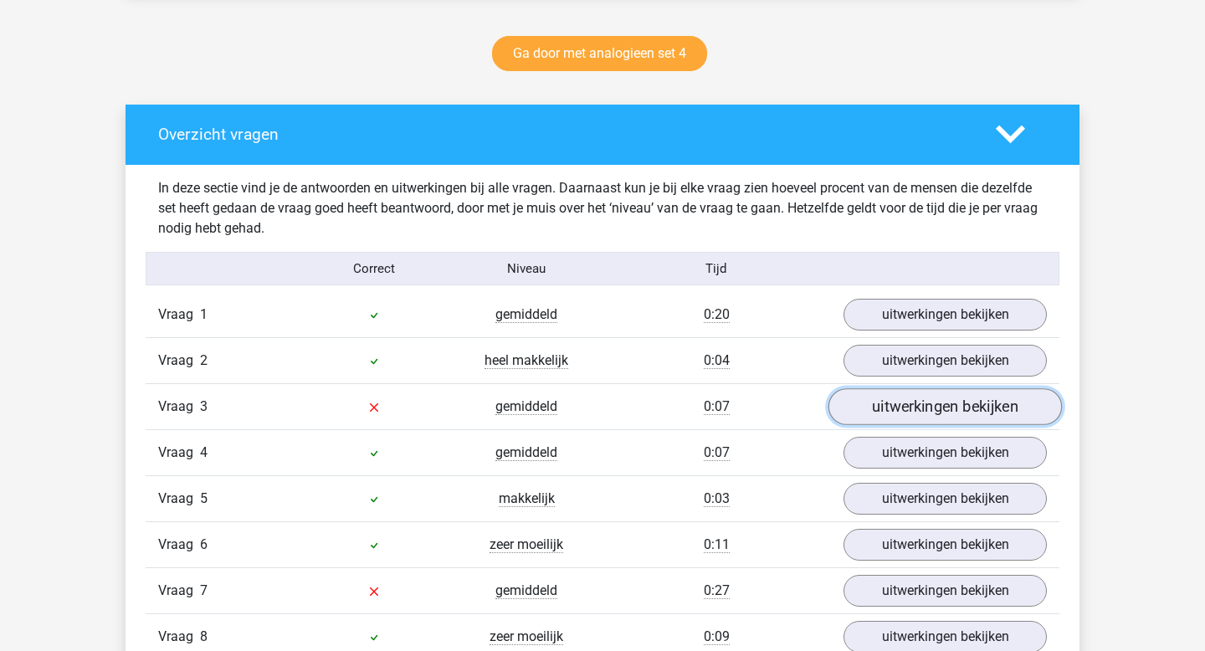
click at [890, 402] on link "uitwerkingen bekijken" at bounding box center [944, 407] width 233 height 37
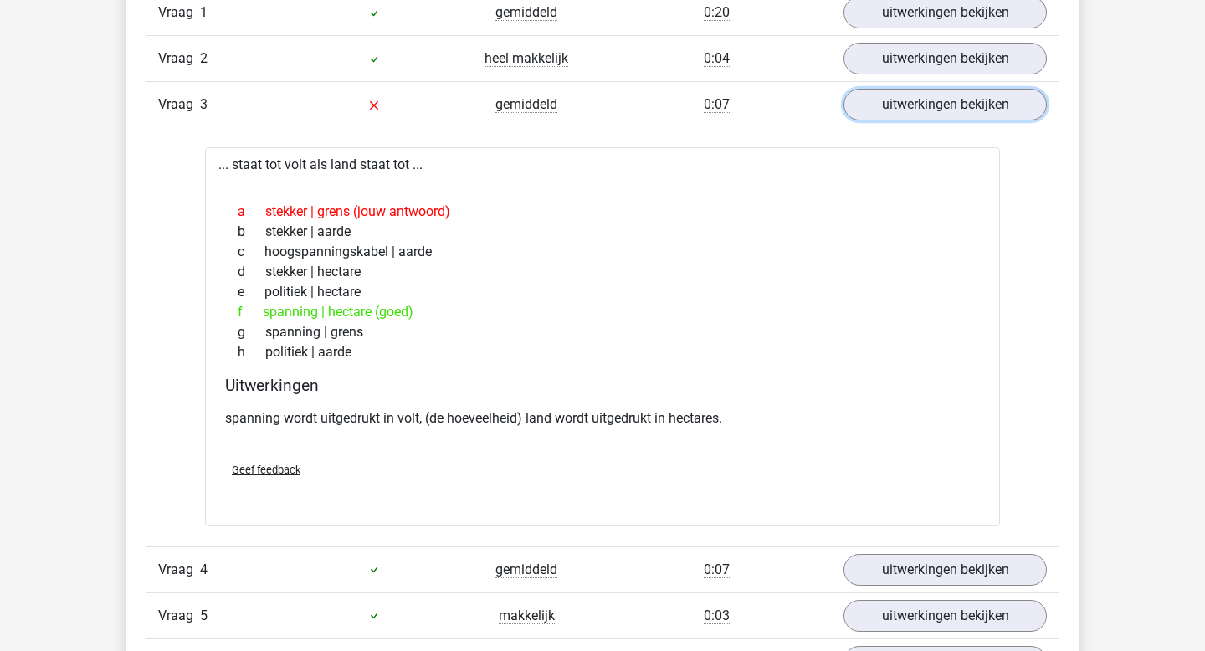
scroll to position [1169, 0]
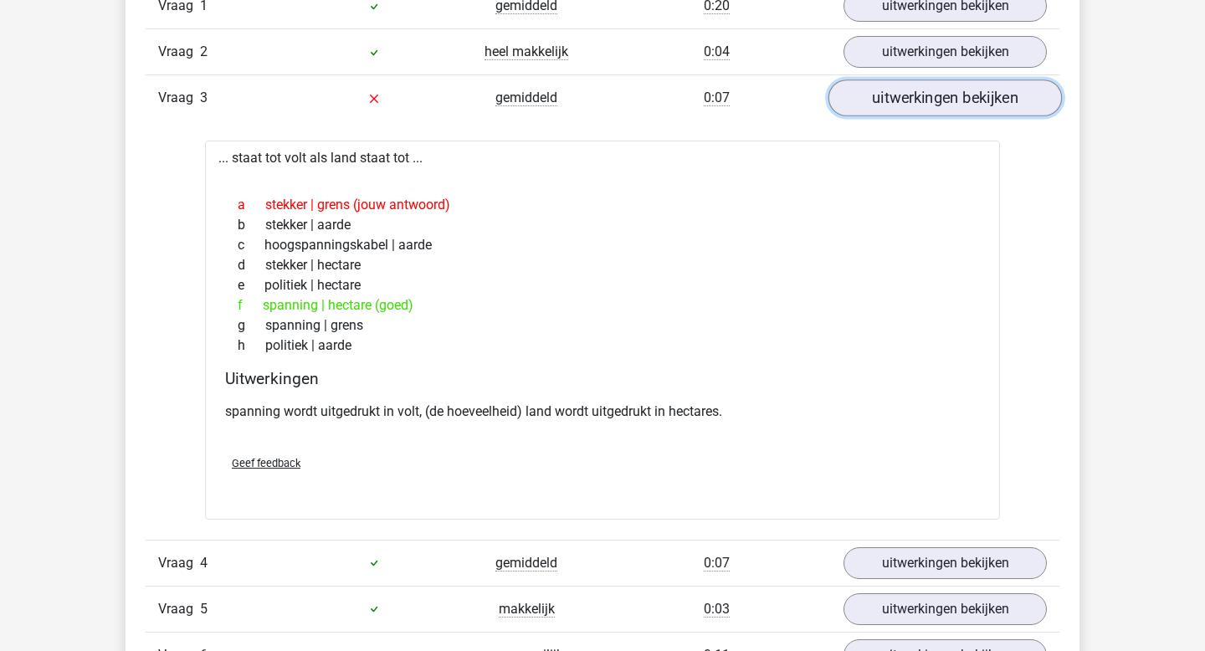
click at [858, 92] on link "uitwerkingen bekijken" at bounding box center [944, 98] width 233 height 37
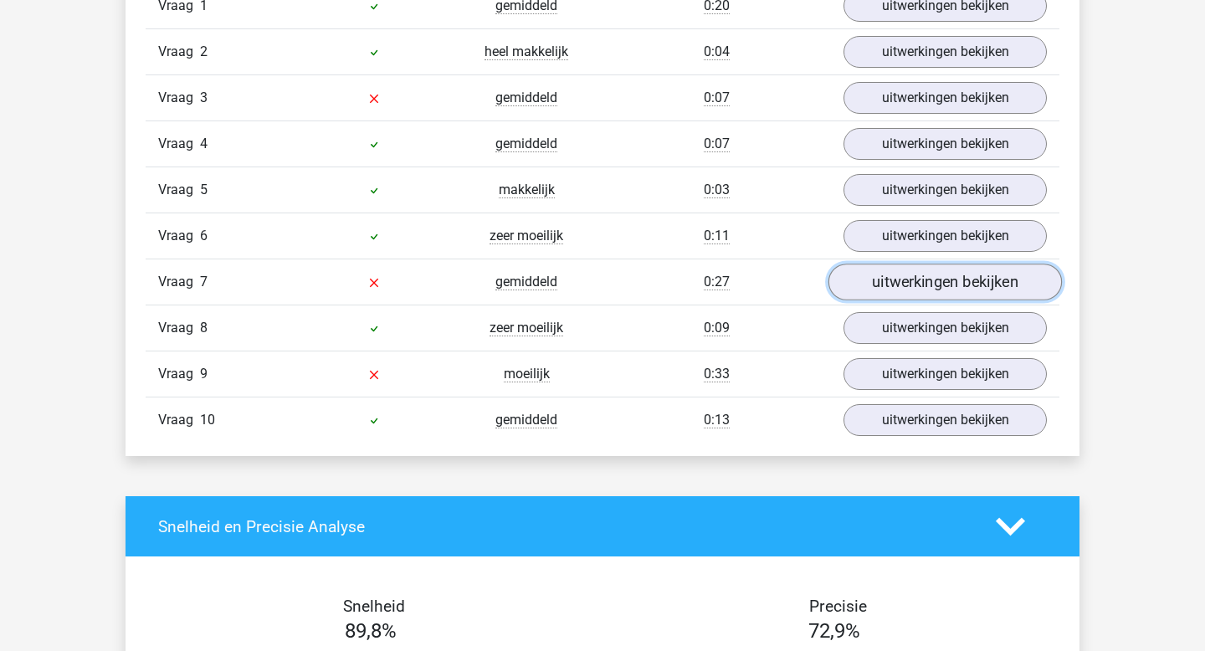
click at [864, 283] on link "uitwerkingen bekijken" at bounding box center [944, 282] width 233 height 37
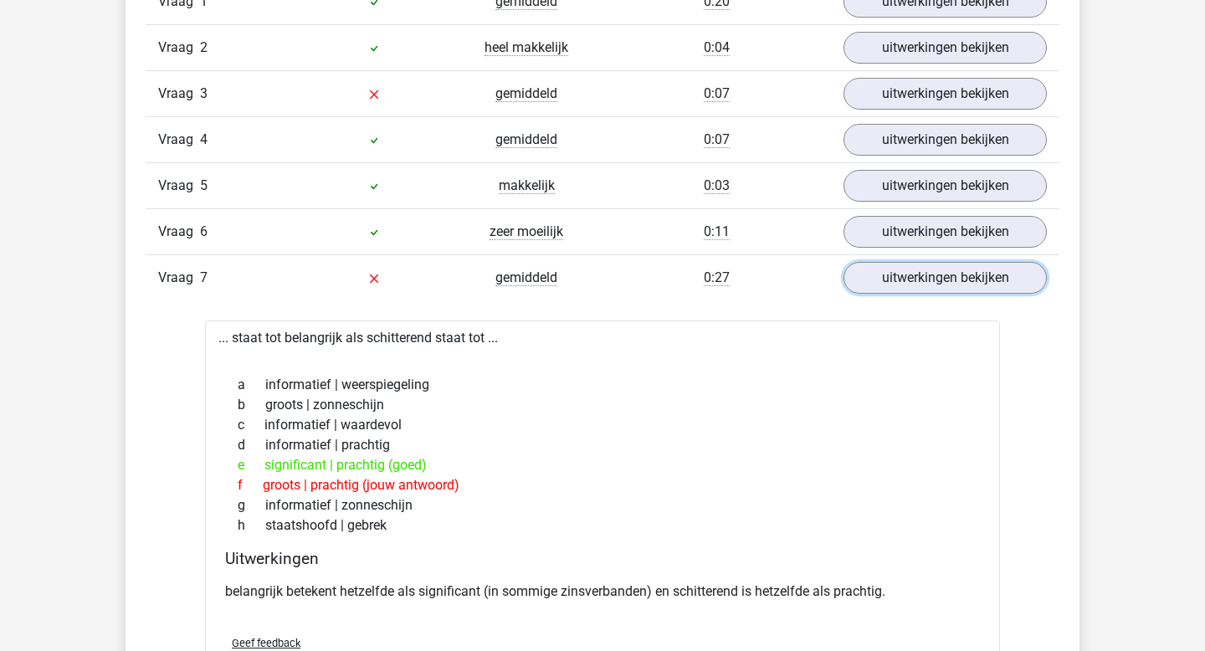
scroll to position [1182, 0]
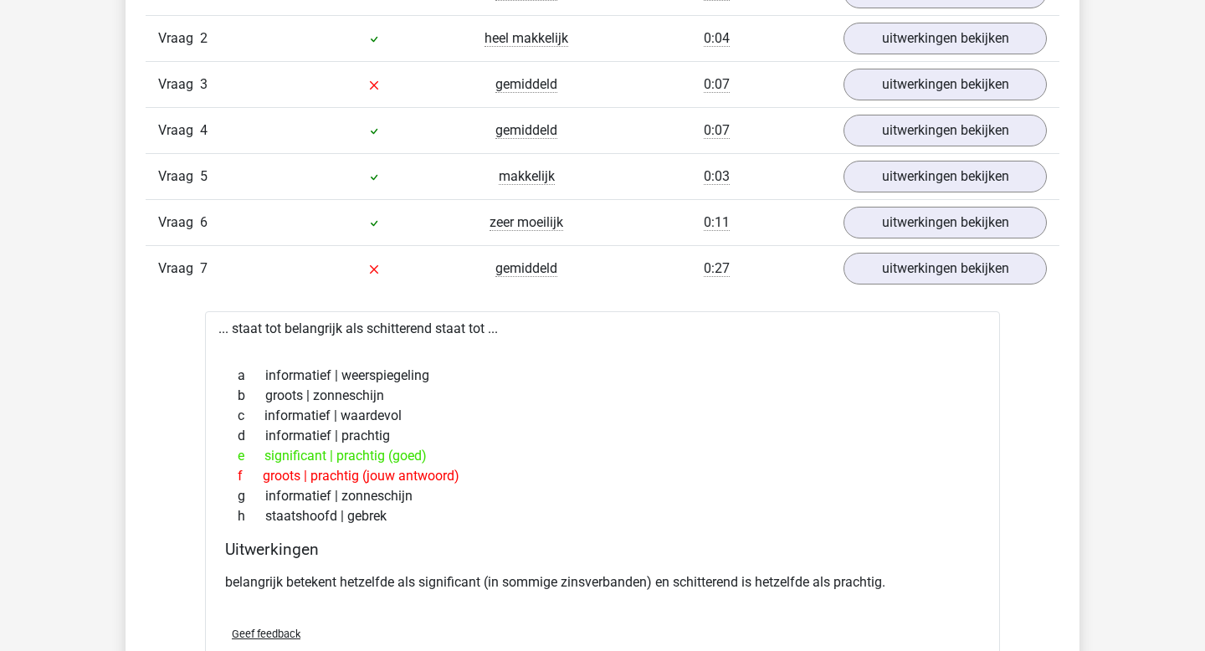
click at [883, 284] on div "Vraag 7 gemiddeld 0:27 uitwerkingen bekijken" at bounding box center [603, 268] width 914 height 46
click at [887, 274] on link "uitwerkingen bekijken" at bounding box center [944, 269] width 233 height 37
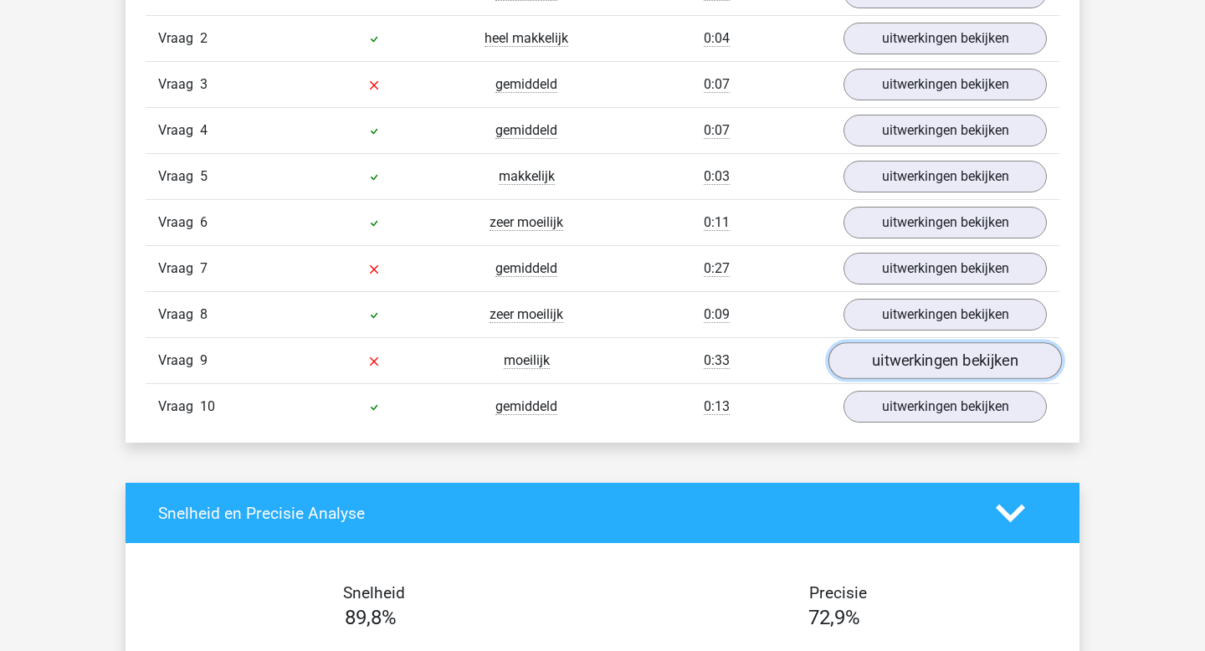
click at [883, 356] on link "uitwerkingen bekijken" at bounding box center [944, 361] width 233 height 37
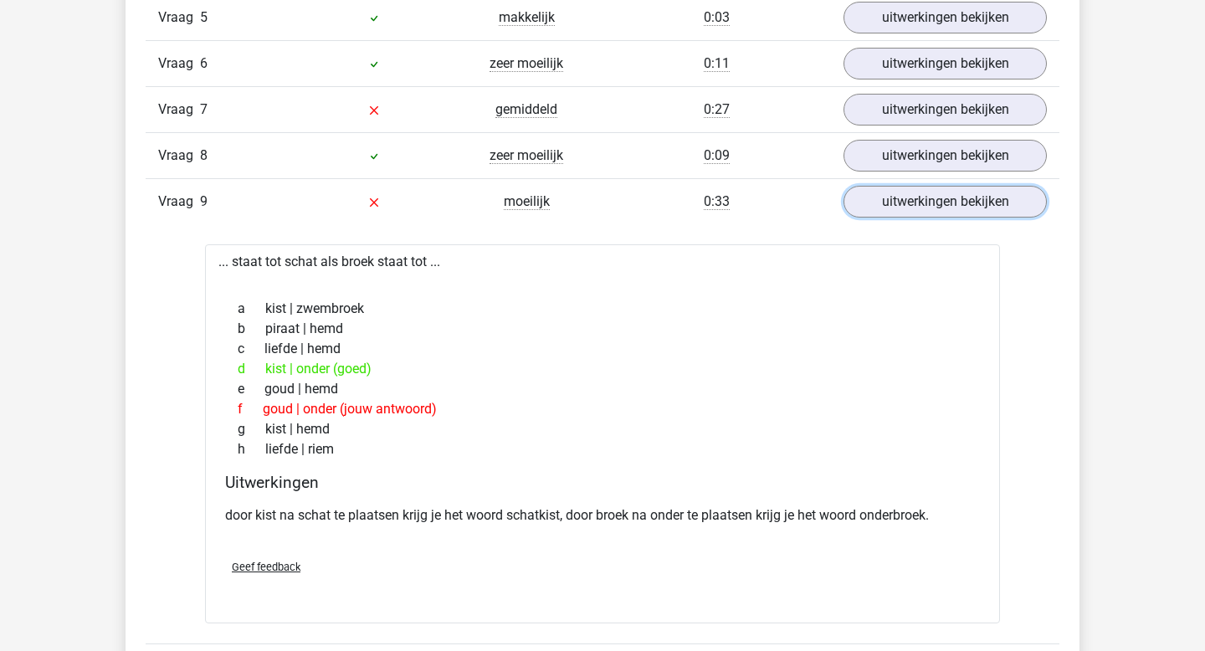
scroll to position [1340, 0]
click at [274, 564] on span "Geef feedback" at bounding box center [266, 567] width 69 height 13
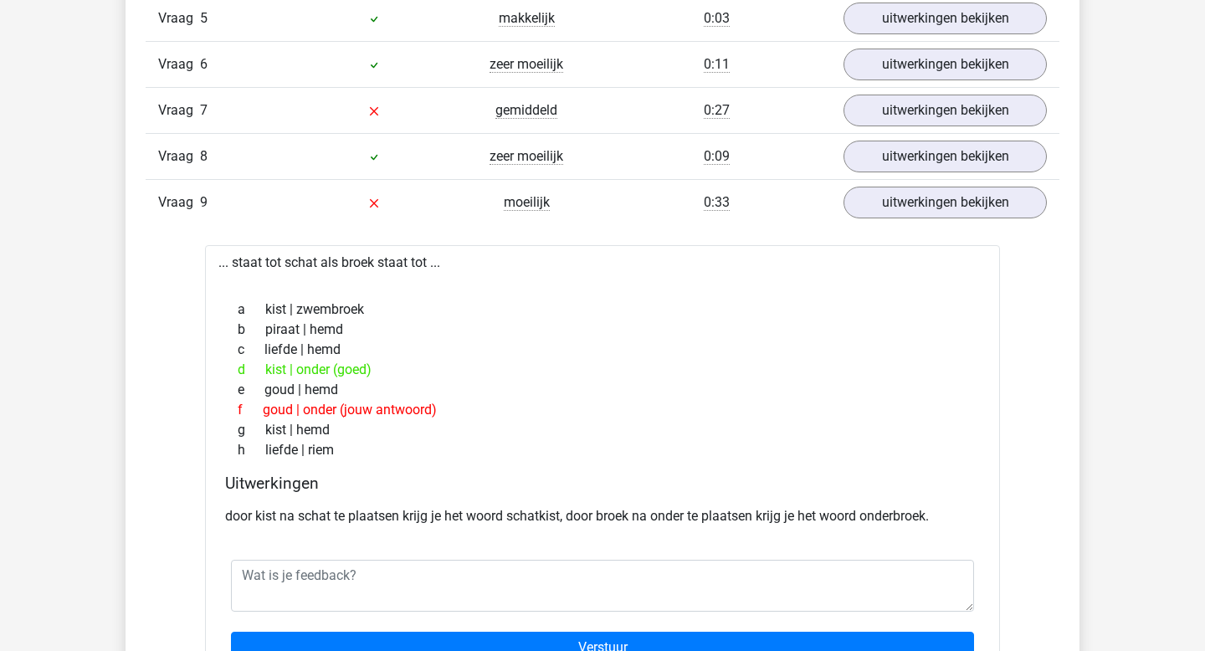
click at [292, 534] on div "door kist na schat te plaatsen krijg je het woord schatkist, door broek na onde…" at bounding box center [602, 522] width 755 height 47
click at [920, 203] on link "uitwerkingen bekijken" at bounding box center [944, 203] width 233 height 37
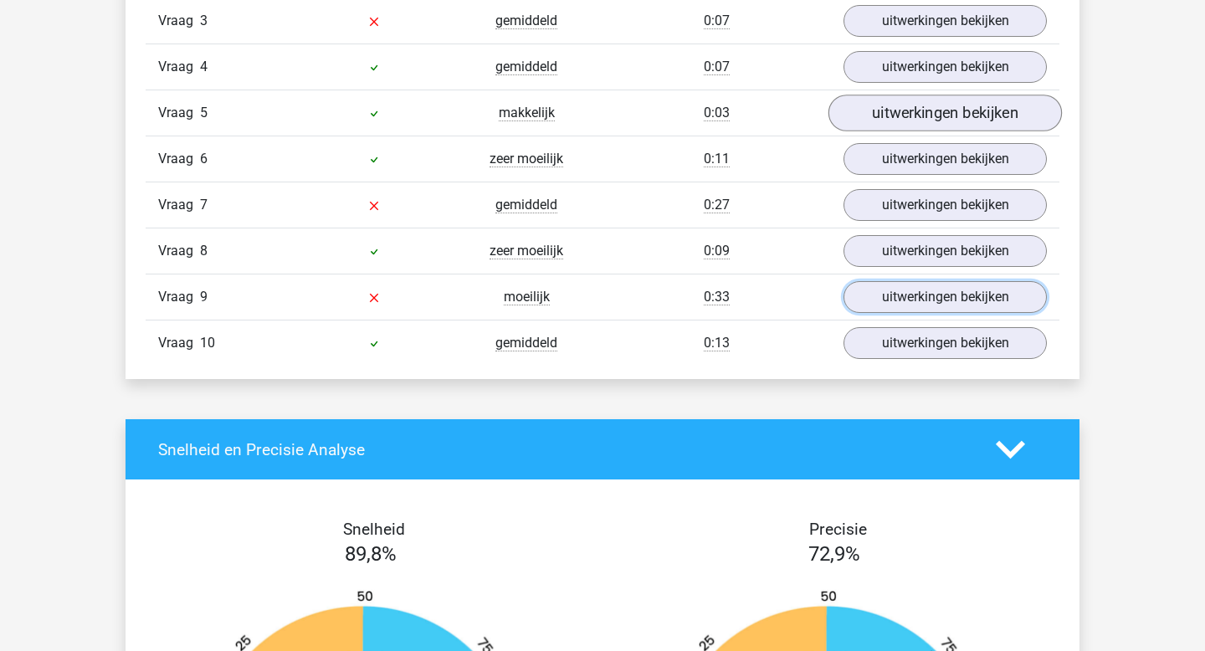
scroll to position [1257, 0]
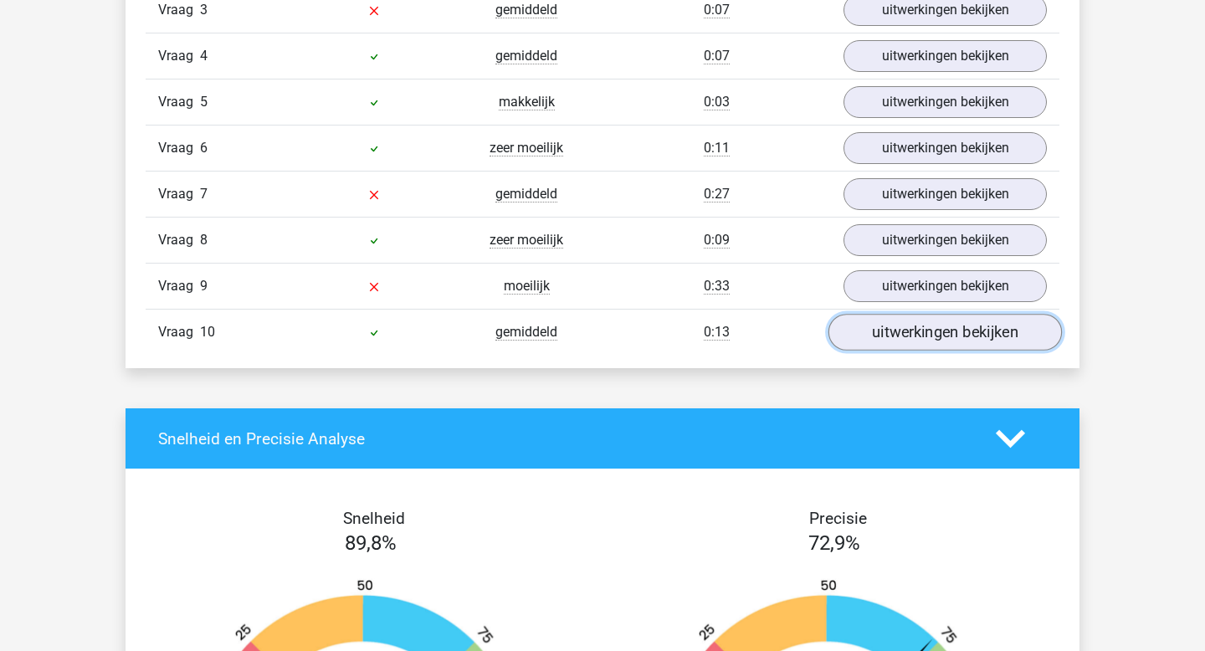
click at [920, 336] on link "uitwerkingen bekijken" at bounding box center [944, 333] width 233 height 37
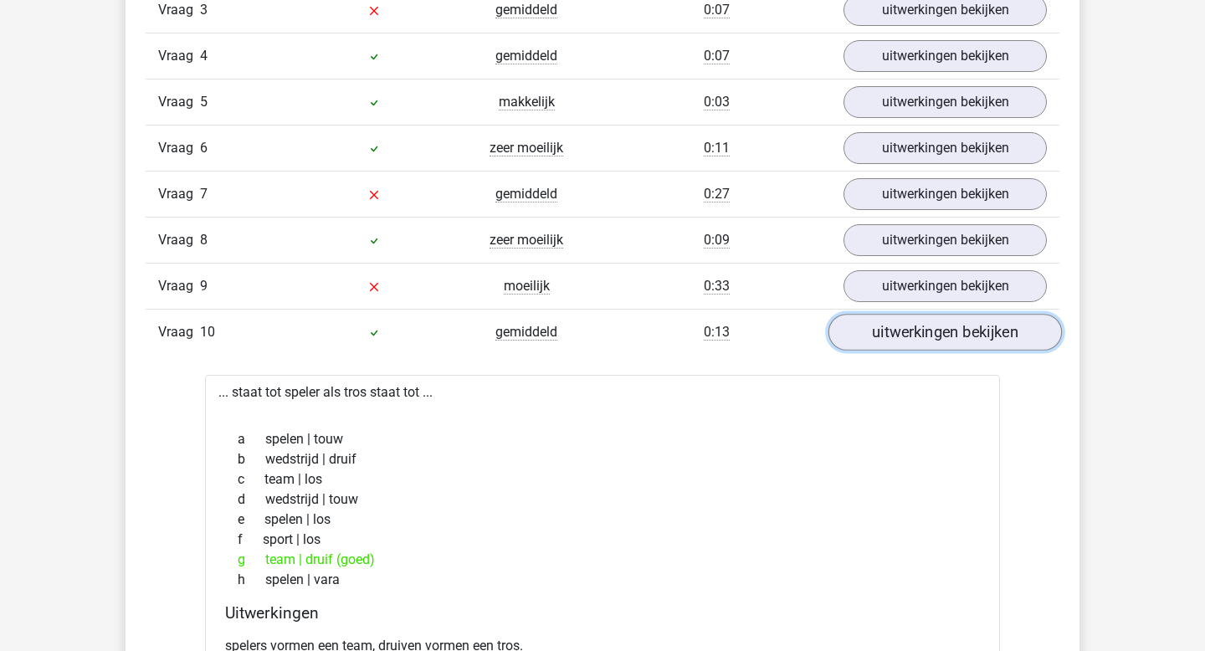
click at [920, 336] on link "uitwerkingen bekijken" at bounding box center [944, 333] width 233 height 37
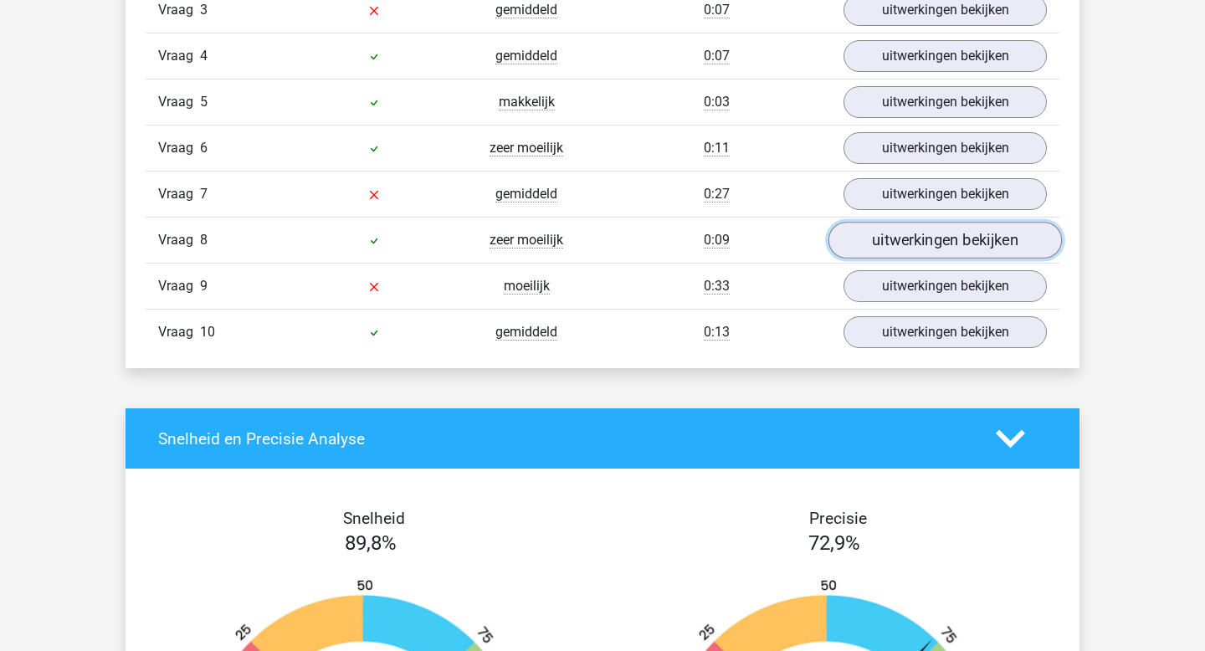
click at [895, 235] on link "uitwerkingen bekijken" at bounding box center [944, 241] width 233 height 37
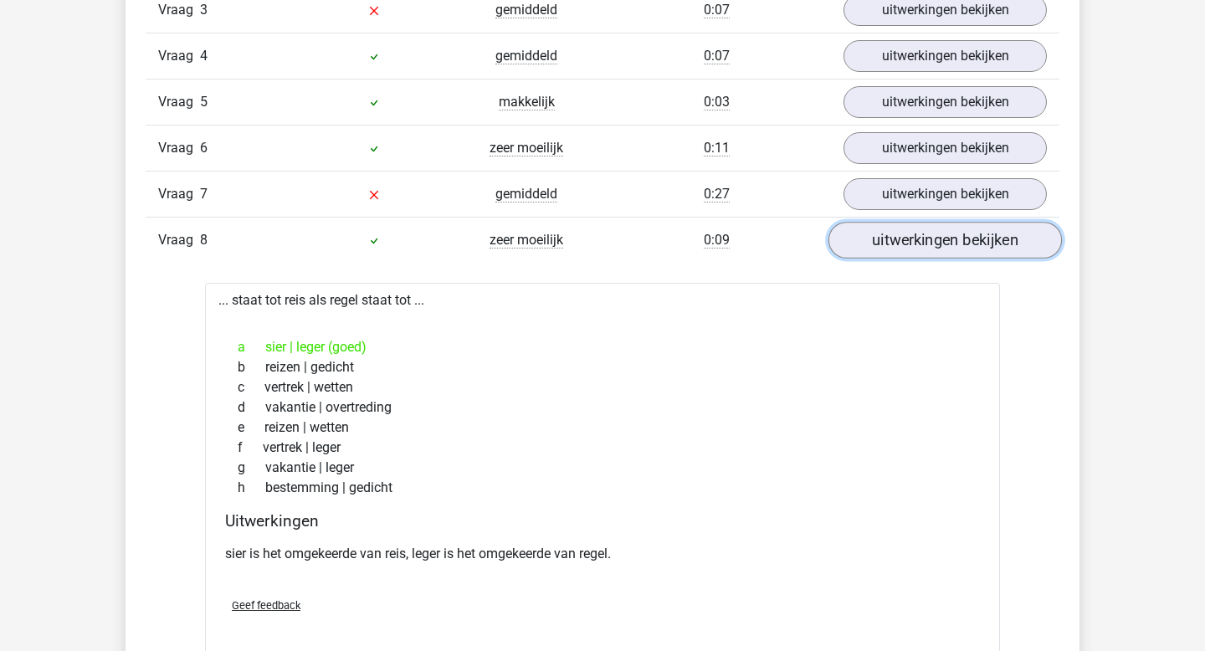
click at [895, 235] on link "uitwerkingen bekijken" at bounding box center [944, 241] width 233 height 37
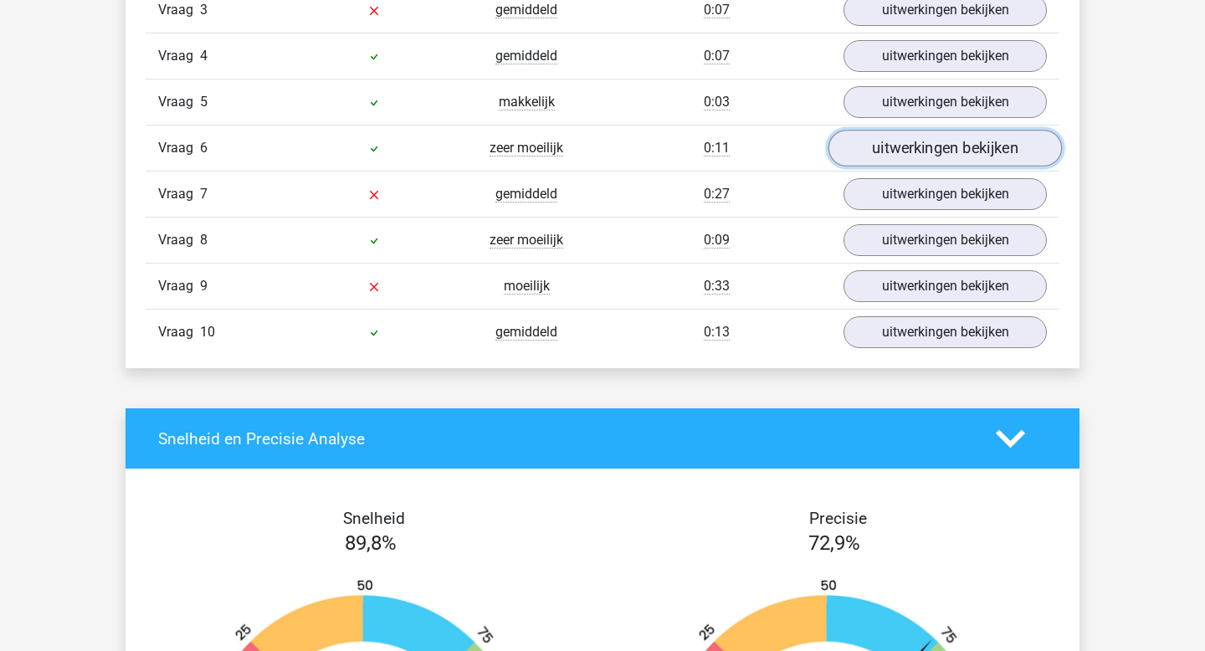
click at [888, 146] on link "uitwerkingen bekijken" at bounding box center [944, 149] width 233 height 37
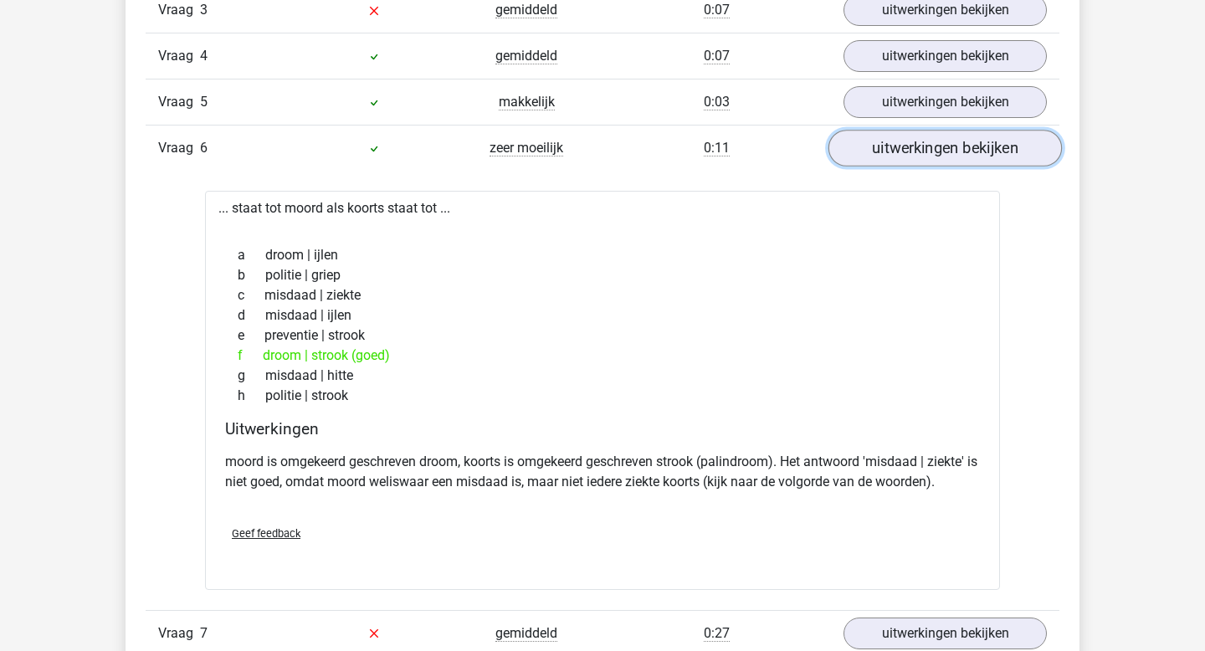
click at [888, 146] on link "uitwerkingen bekijken" at bounding box center [944, 149] width 233 height 37
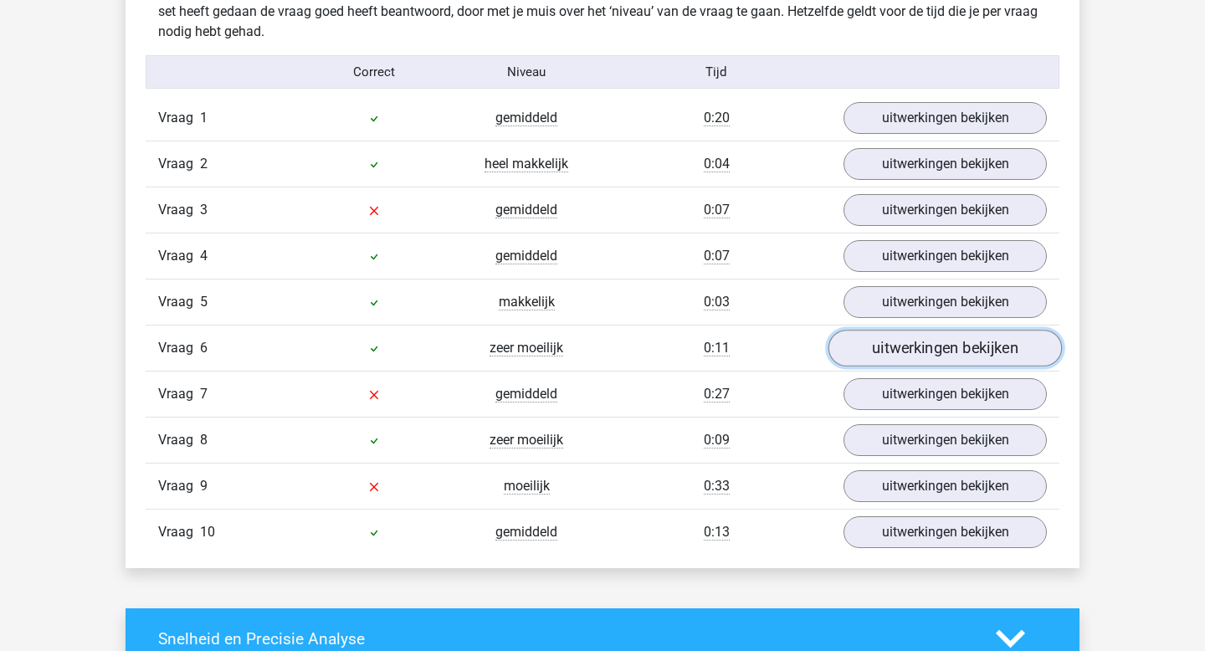
scroll to position [1048, 0]
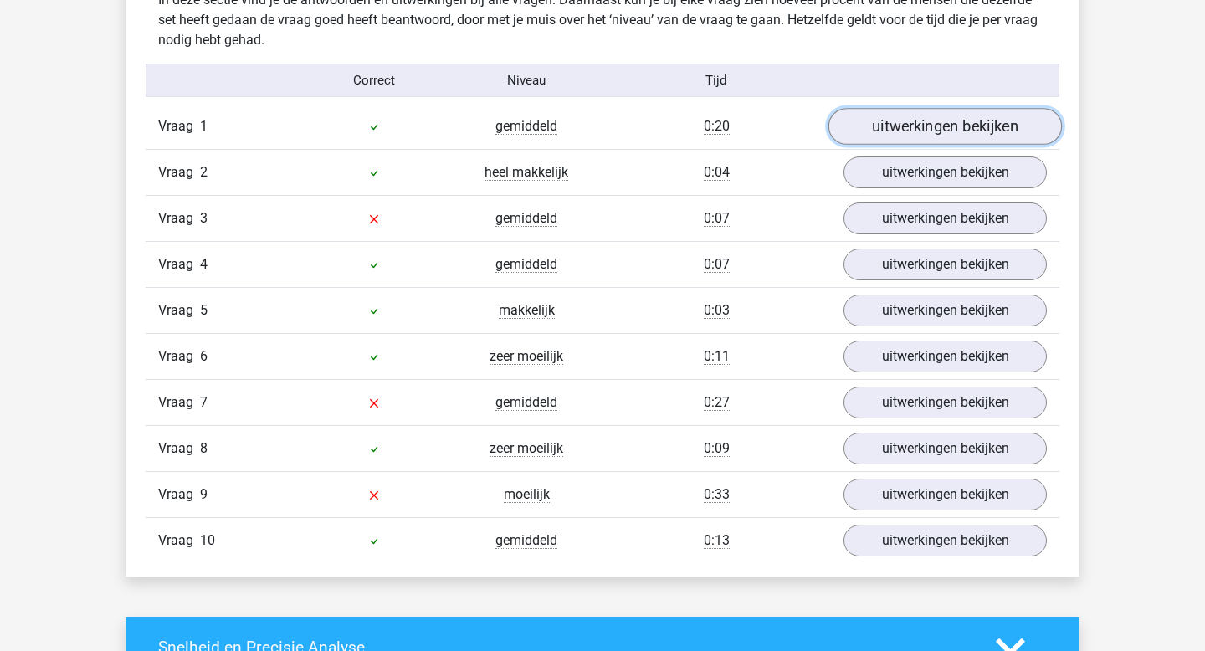
click at [893, 119] on link "uitwerkingen bekijken" at bounding box center [944, 127] width 233 height 37
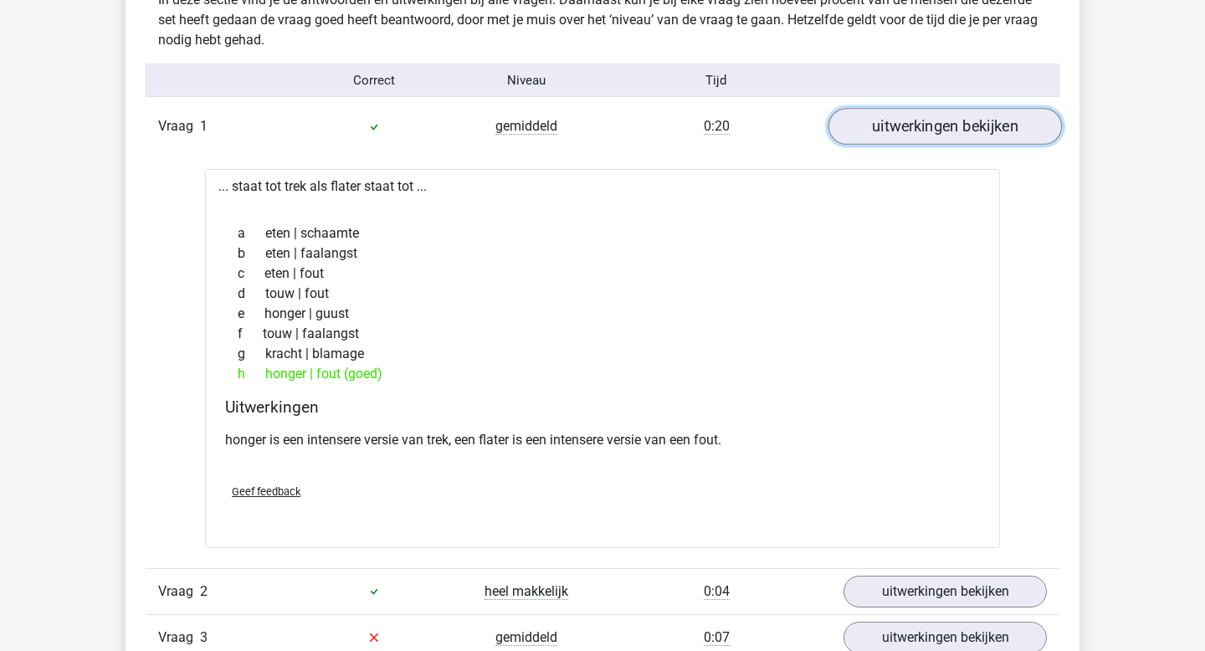
click at [893, 119] on link "uitwerkingen bekijken" at bounding box center [944, 127] width 233 height 37
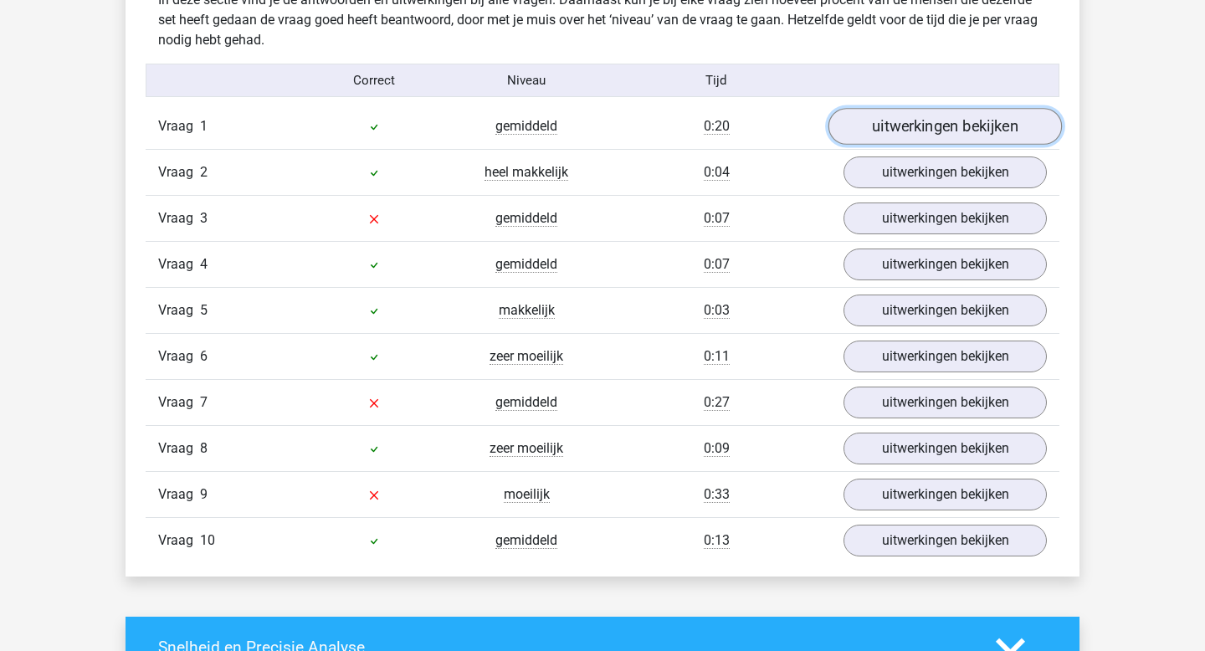
click at [893, 119] on link "uitwerkingen bekijken" at bounding box center [944, 127] width 233 height 37
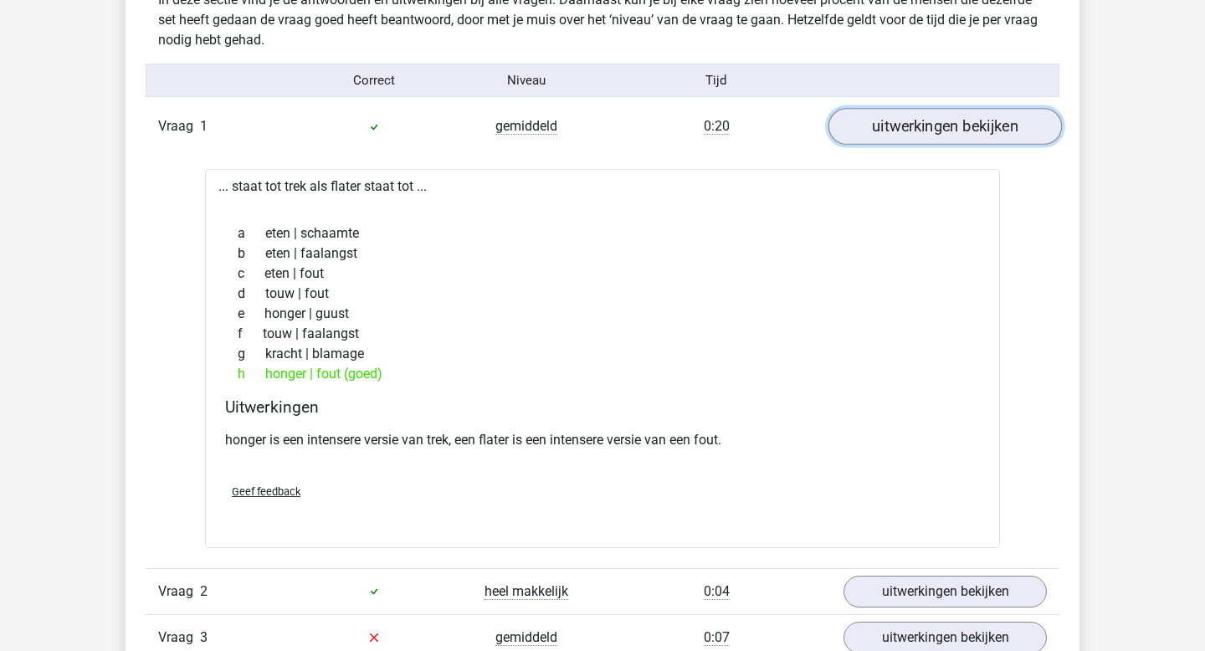
click at [893, 119] on link "uitwerkingen bekijken" at bounding box center [944, 127] width 233 height 37
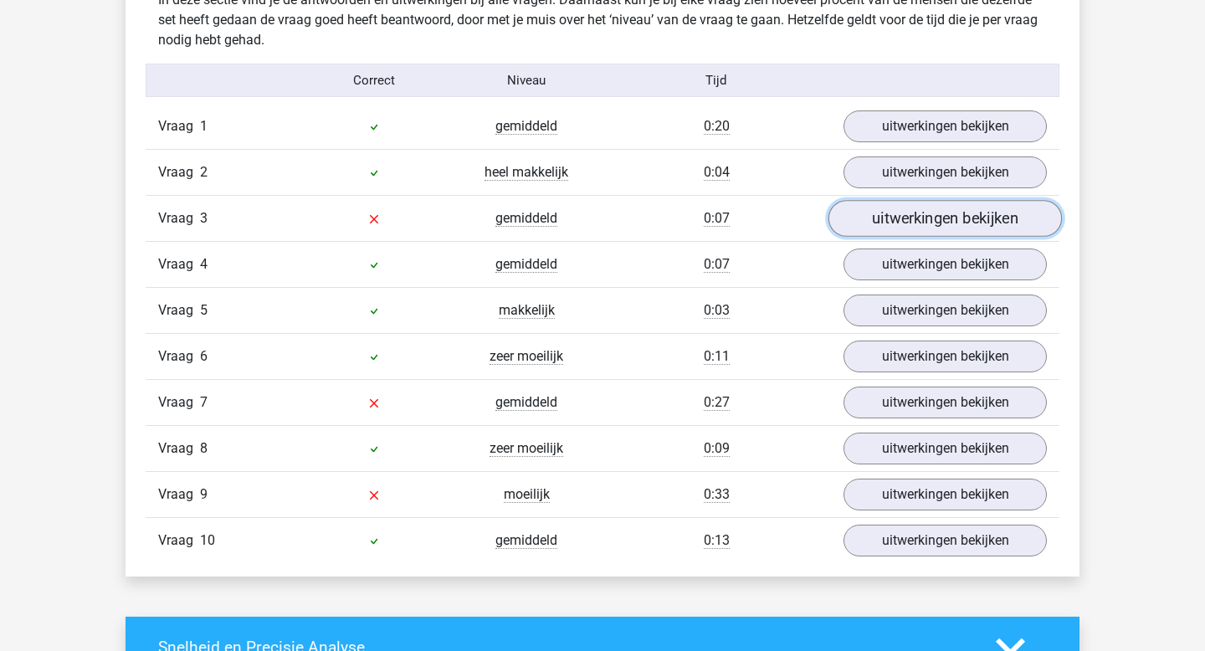
click at [899, 212] on link "uitwerkingen bekijken" at bounding box center [944, 219] width 233 height 37
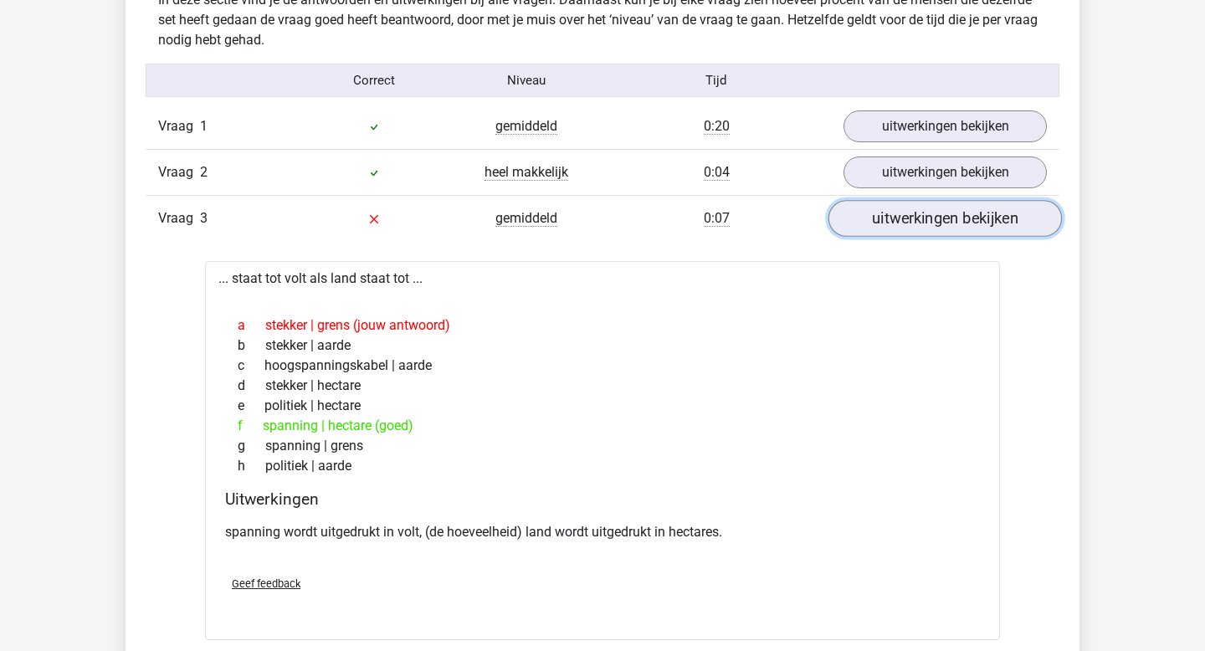
click at [899, 212] on link "uitwerkingen bekijken" at bounding box center [944, 219] width 233 height 37
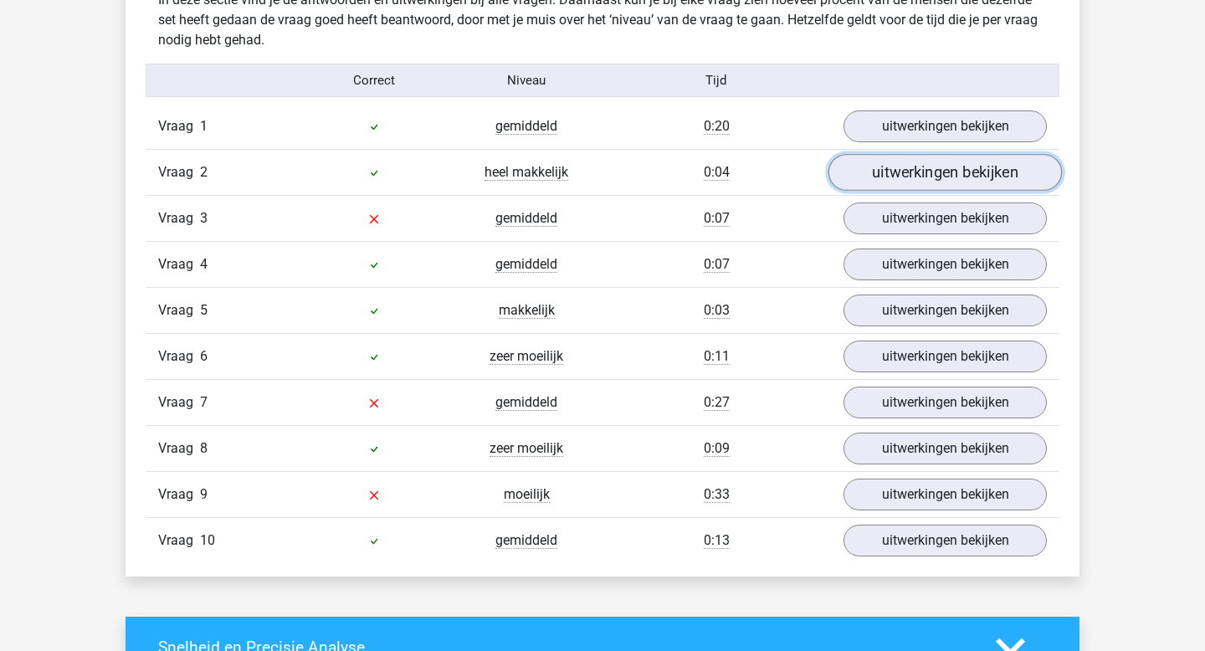
click at [909, 172] on link "uitwerkingen bekijken" at bounding box center [944, 173] width 233 height 37
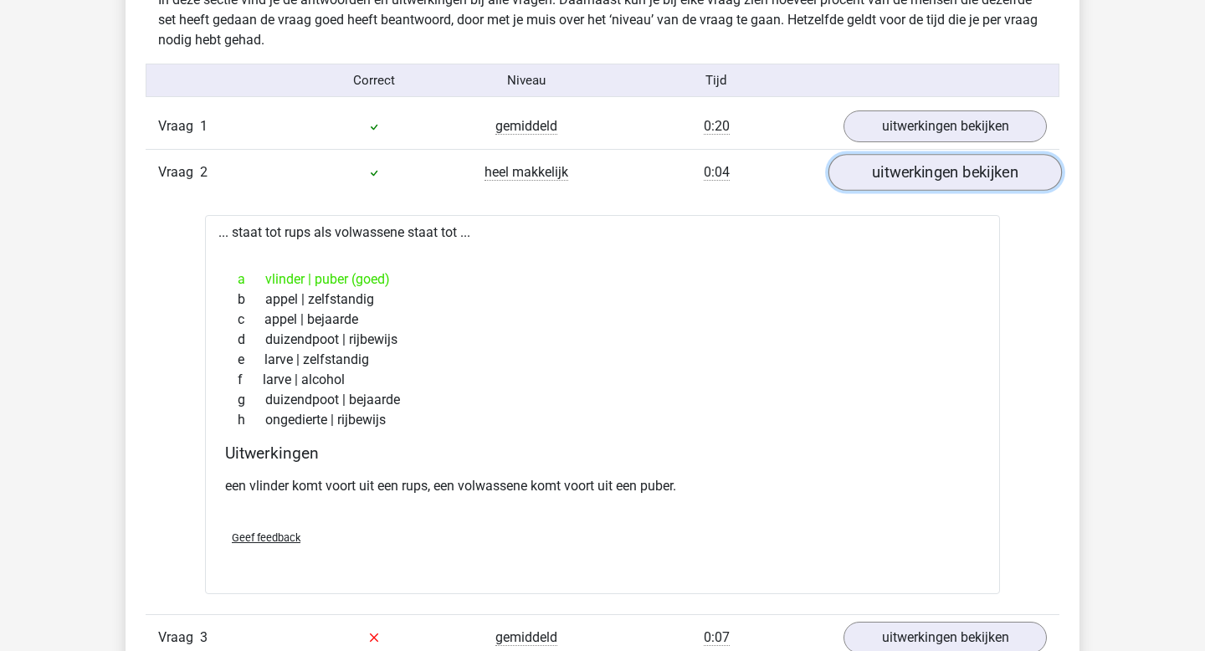
click at [909, 172] on link "uitwerkingen bekijken" at bounding box center [944, 173] width 233 height 37
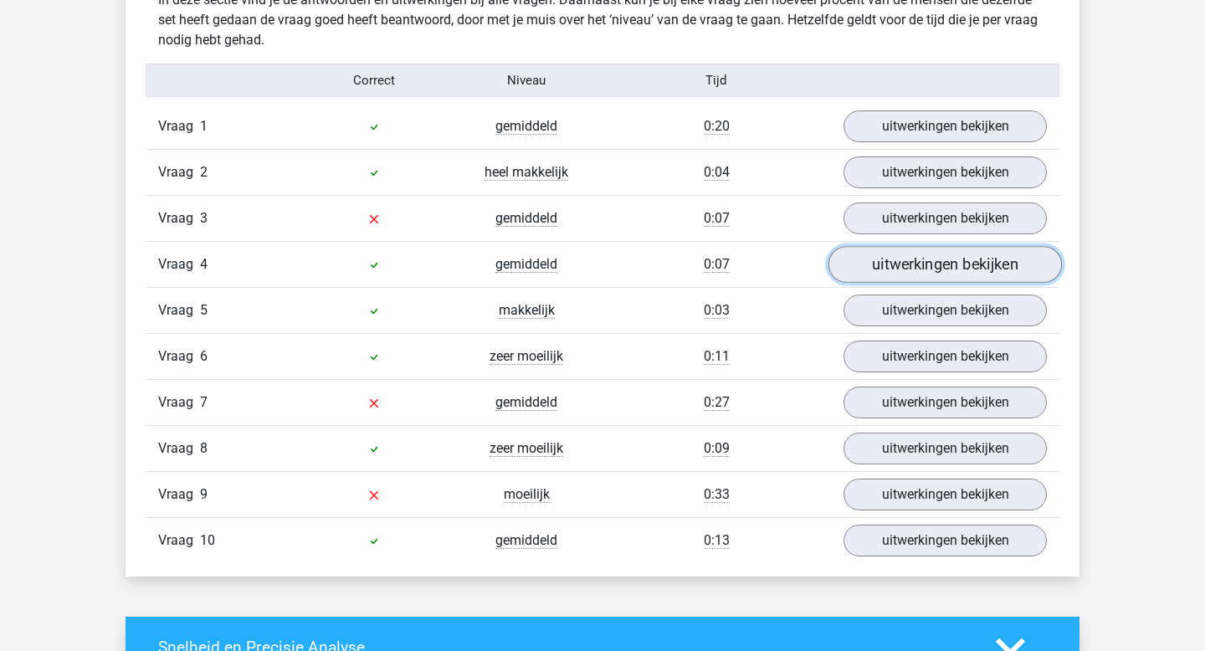
click at [933, 275] on link "uitwerkingen bekijken" at bounding box center [944, 265] width 233 height 37
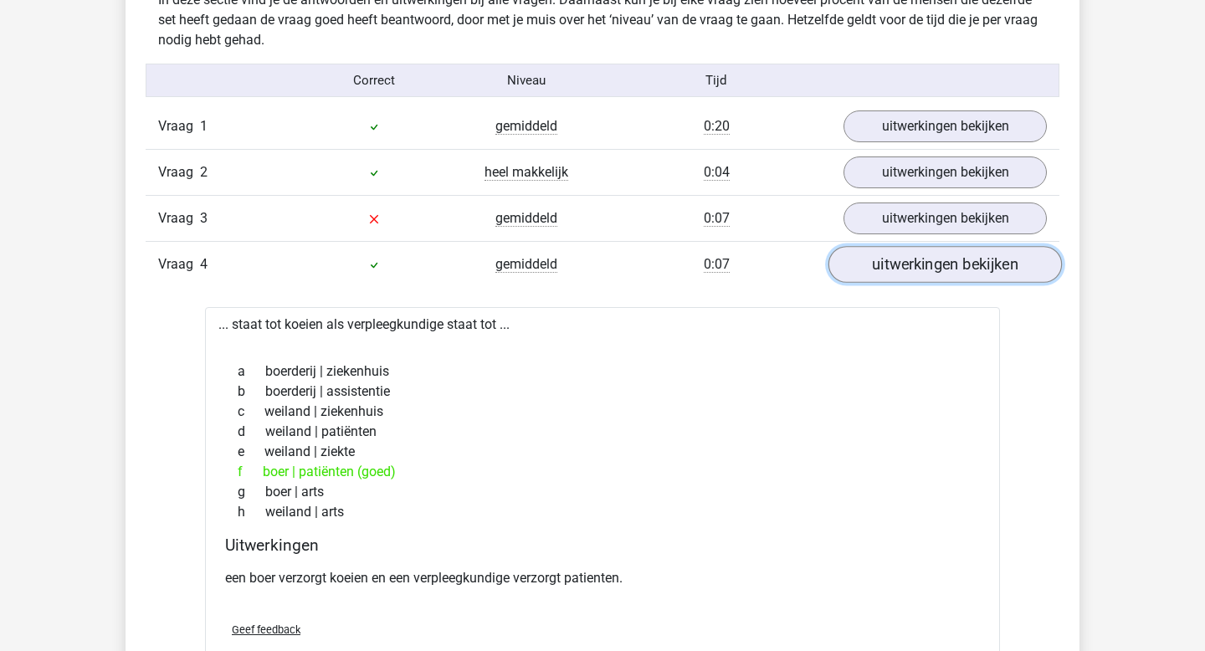
click at [933, 275] on link "uitwerkingen bekijken" at bounding box center [944, 265] width 233 height 37
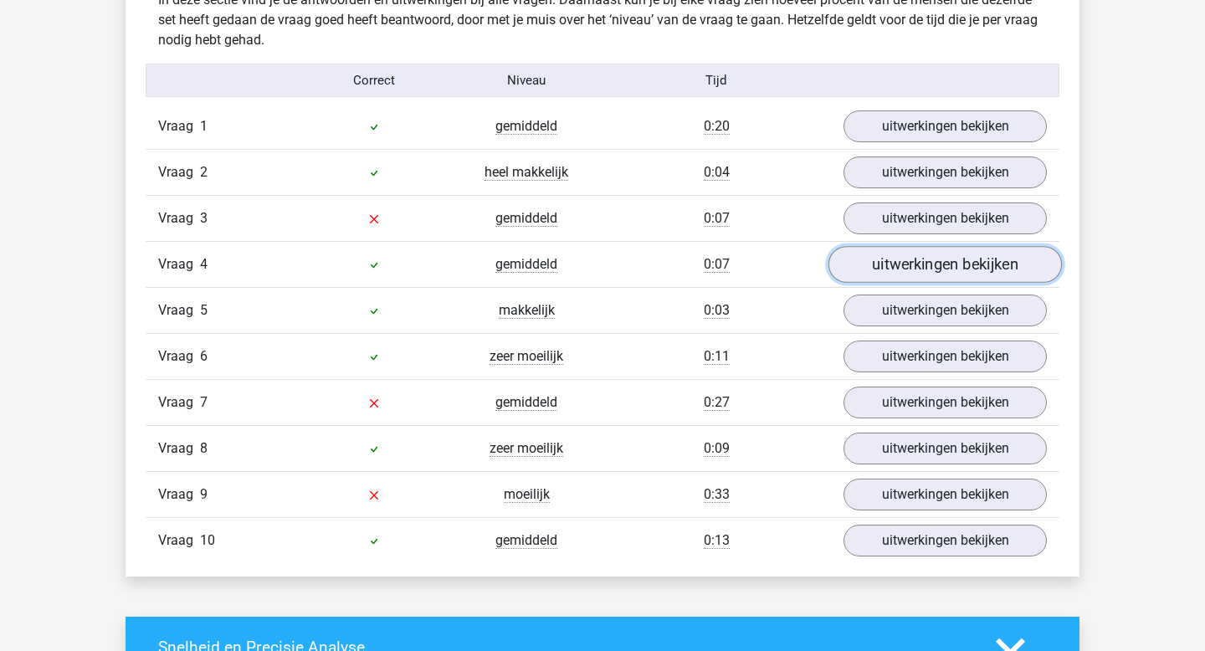
click at [933, 275] on link "uitwerkingen bekijken" at bounding box center [944, 265] width 233 height 37
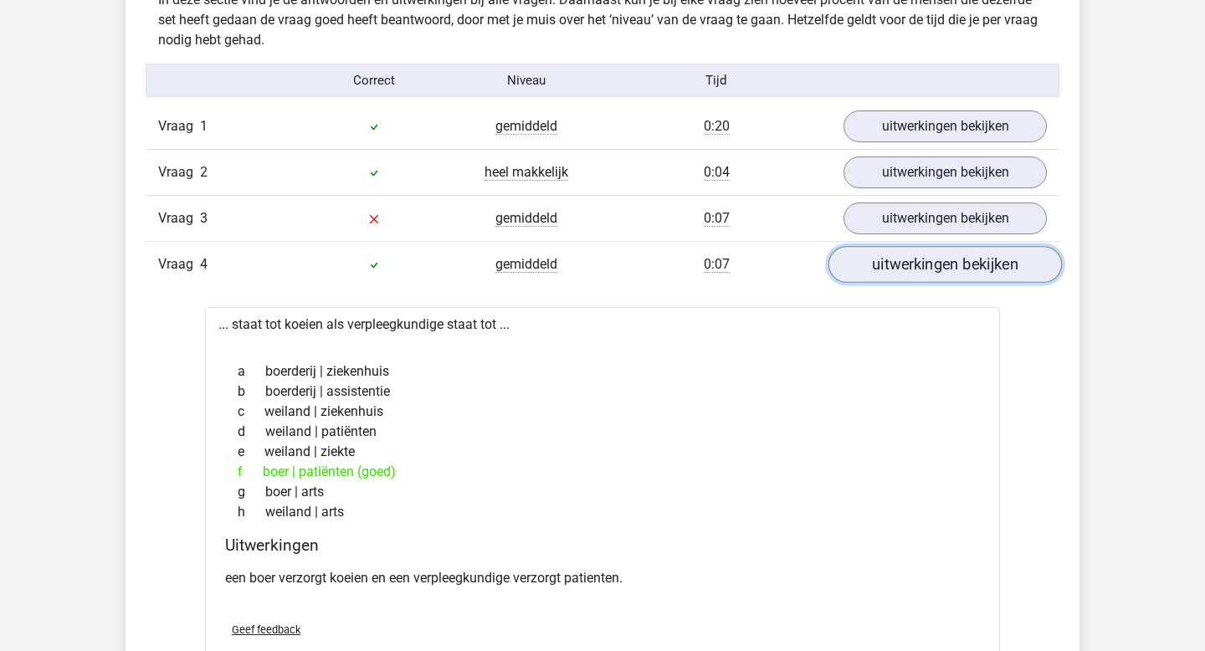
click at [933, 275] on link "uitwerkingen bekijken" at bounding box center [944, 265] width 233 height 37
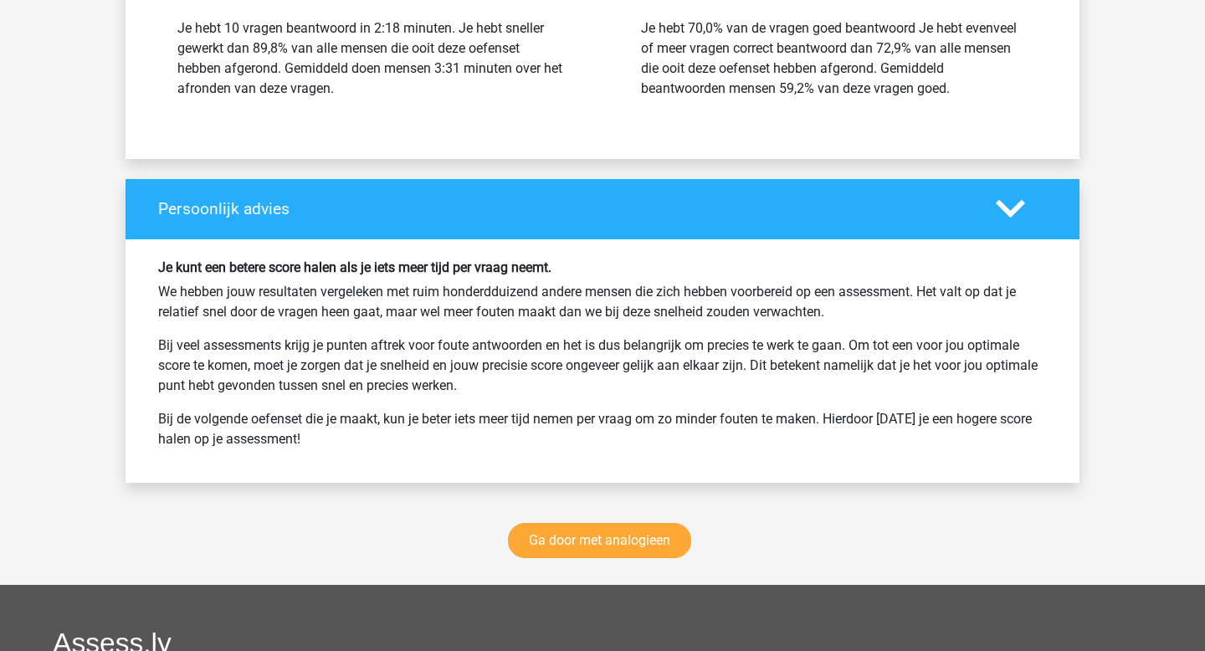
scroll to position [2053, 0]
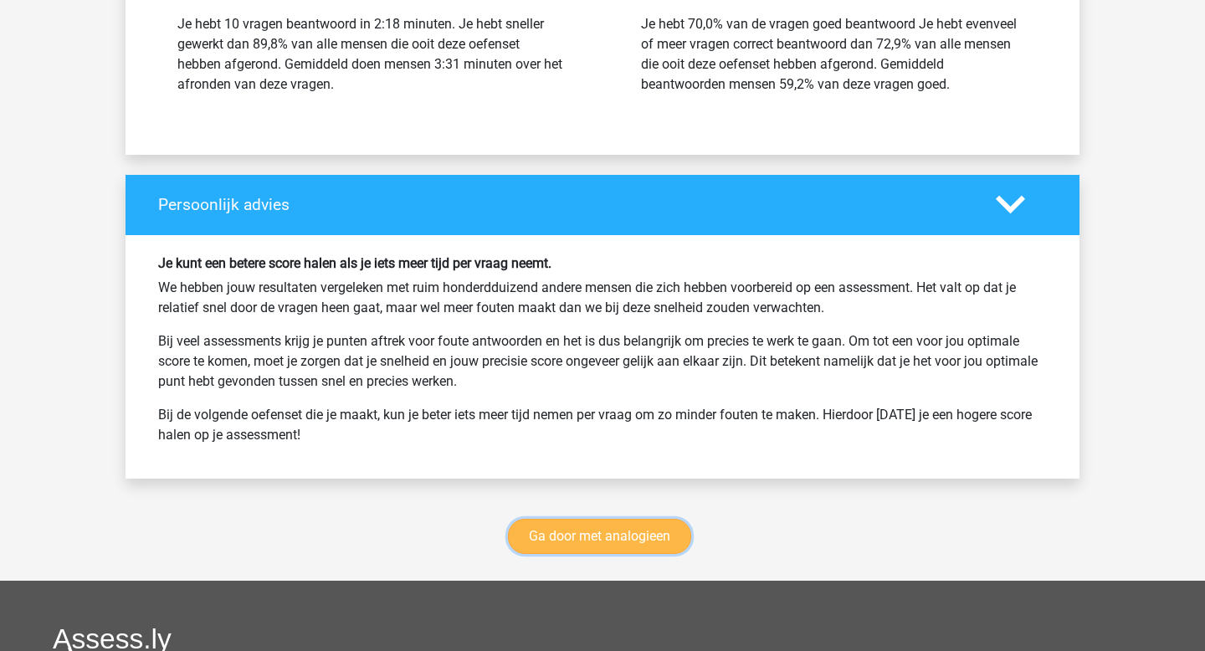
click at [613, 527] on link "Ga door met analogieen" at bounding box center [599, 536] width 183 height 35
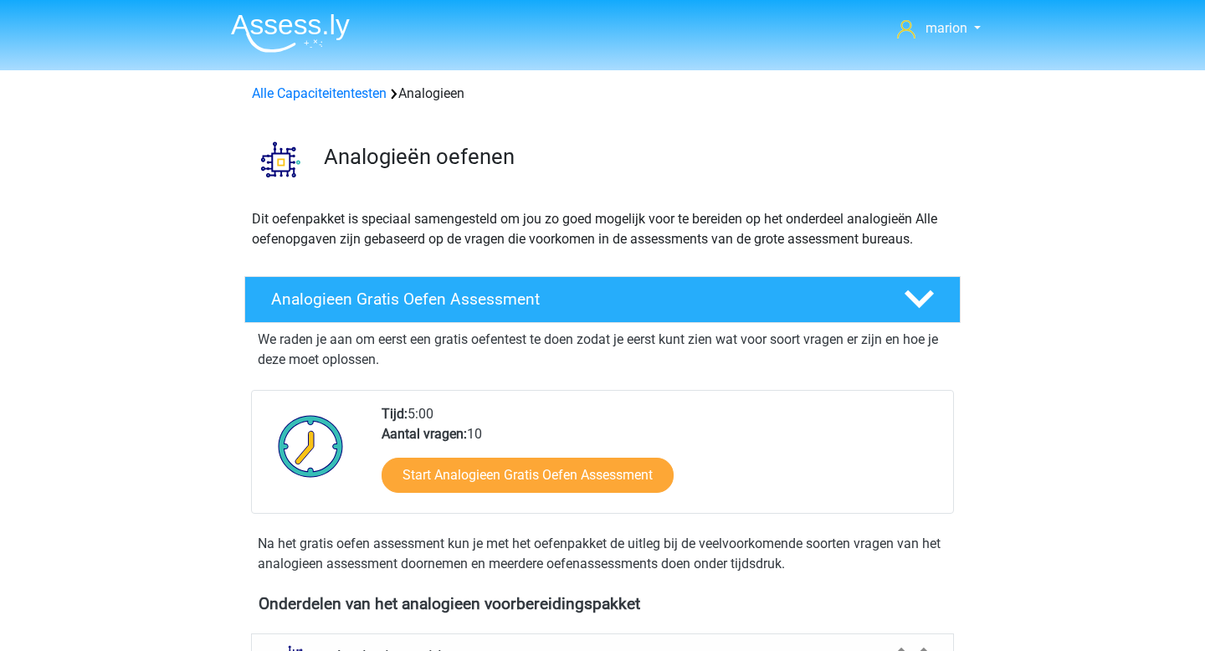
scroll to position [686, 0]
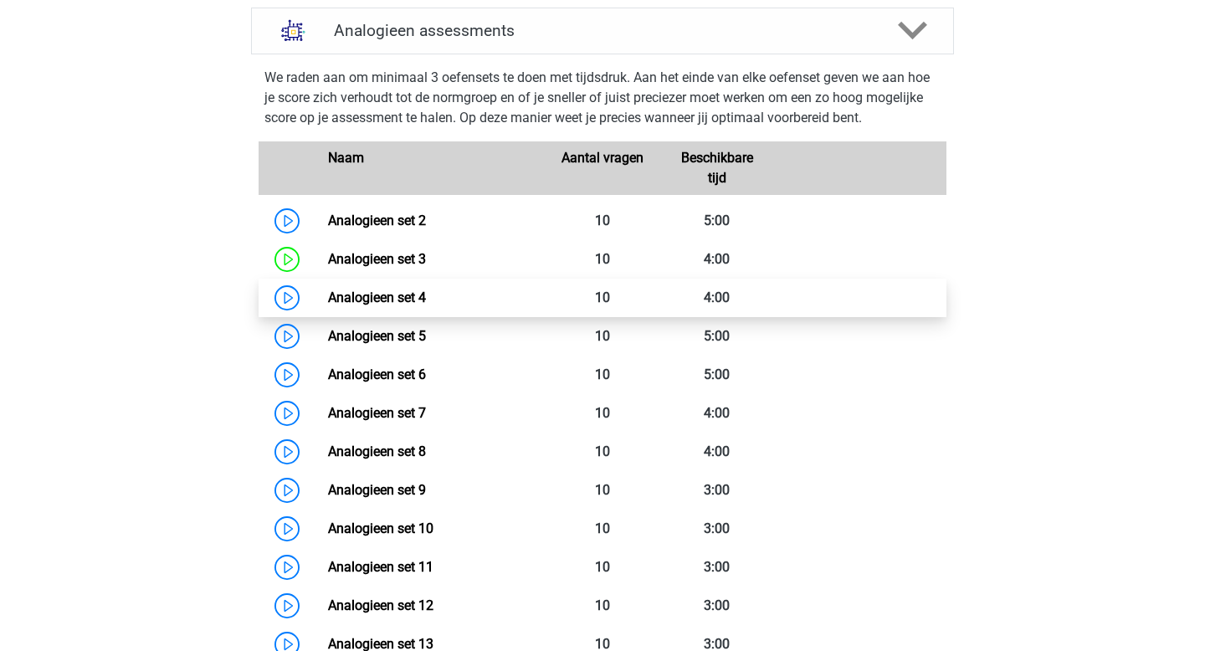
click at [328, 297] on link "Analogieen set 4" at bounding box center [377, 297] width 98 height 16
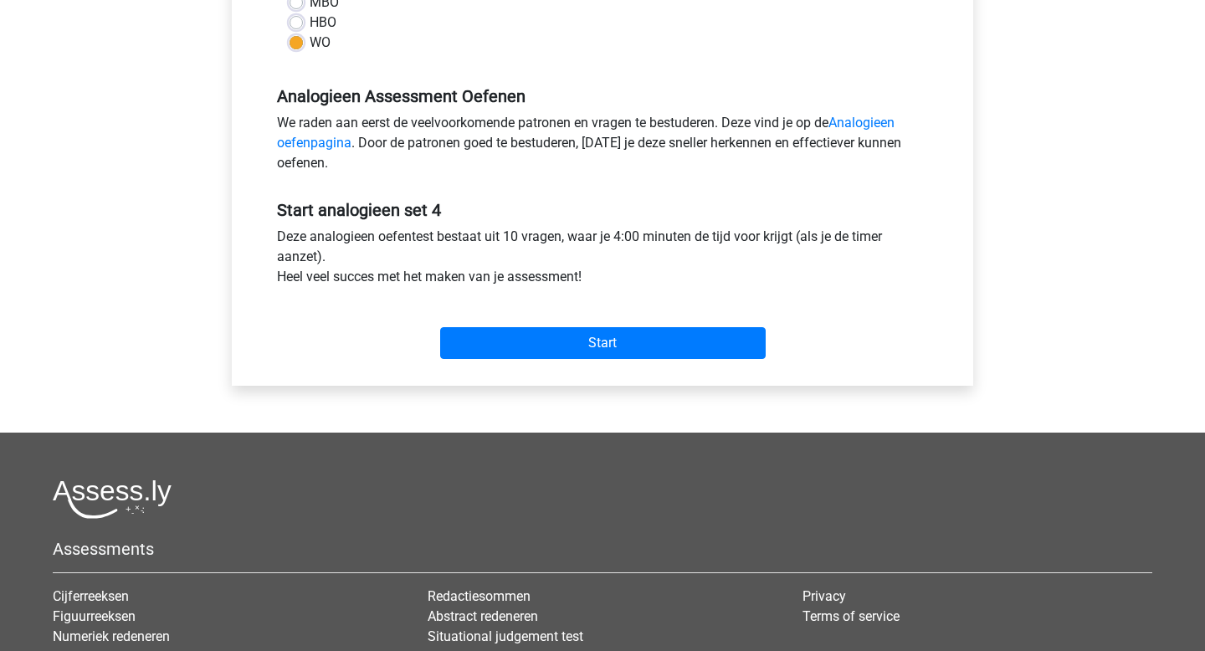
scroll to position [522, 0]
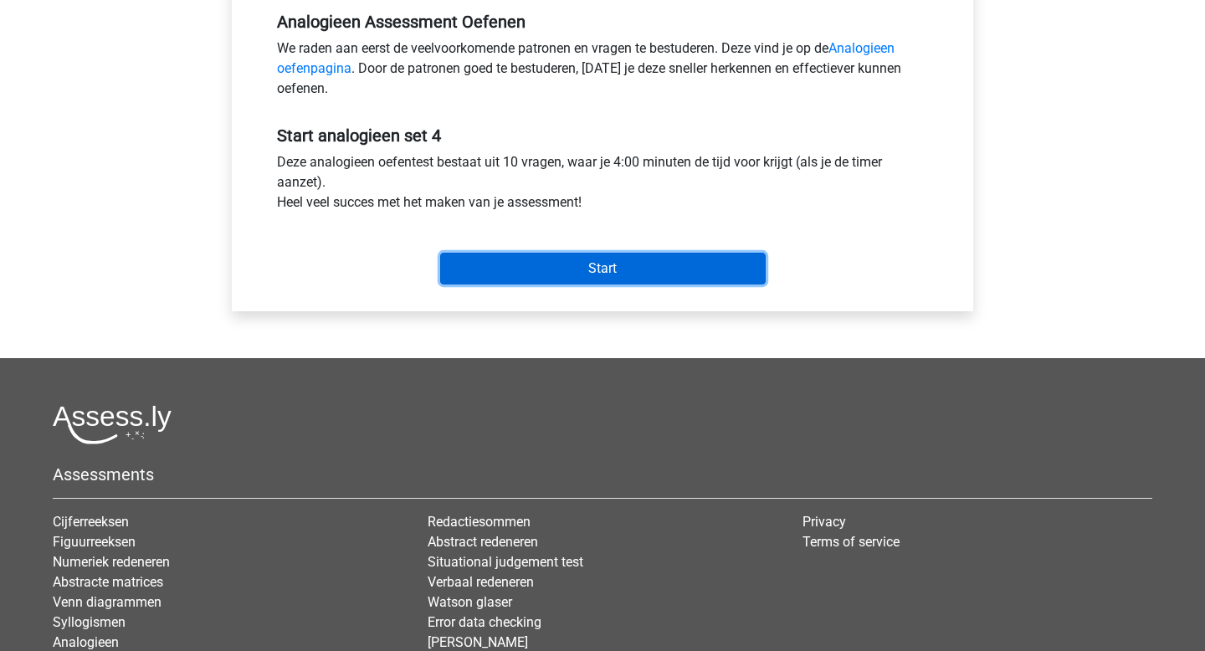
click at [560, 266] on input "Start" at bounding box center [602, 269] width 325 height 32
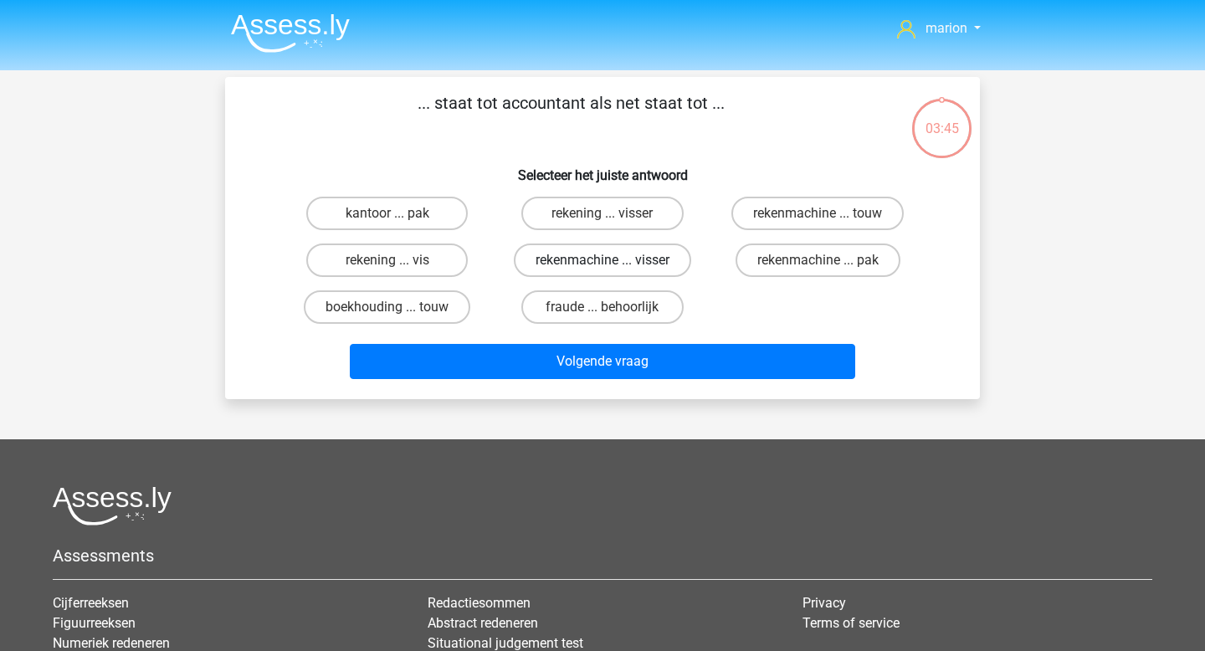
click at [654, 259] on label "rekenmachine ... visser" at bounding box center [602, 259] width 177 height 33
click at [613, 260] on input "rekenmachine ... visser" at bounding box center [607, 265] width 11 height 11
radio input "true"
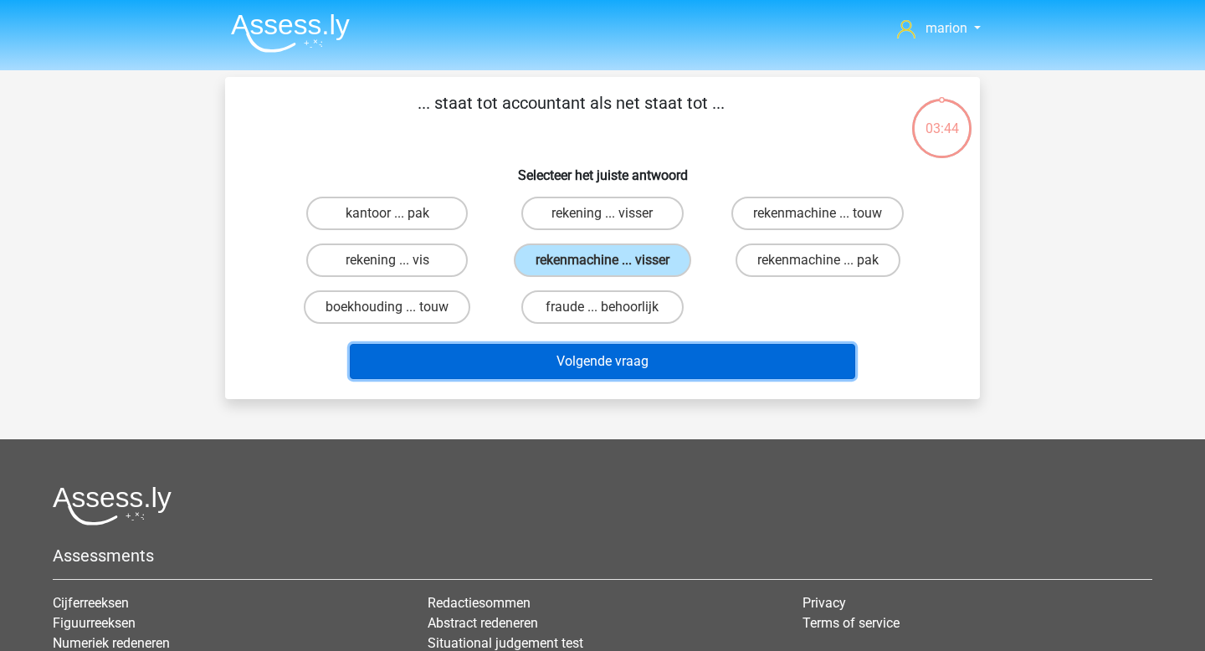
click at [632, 363] on button "Volgende vraag" at bounding box center [603, 361] width 506 height 35
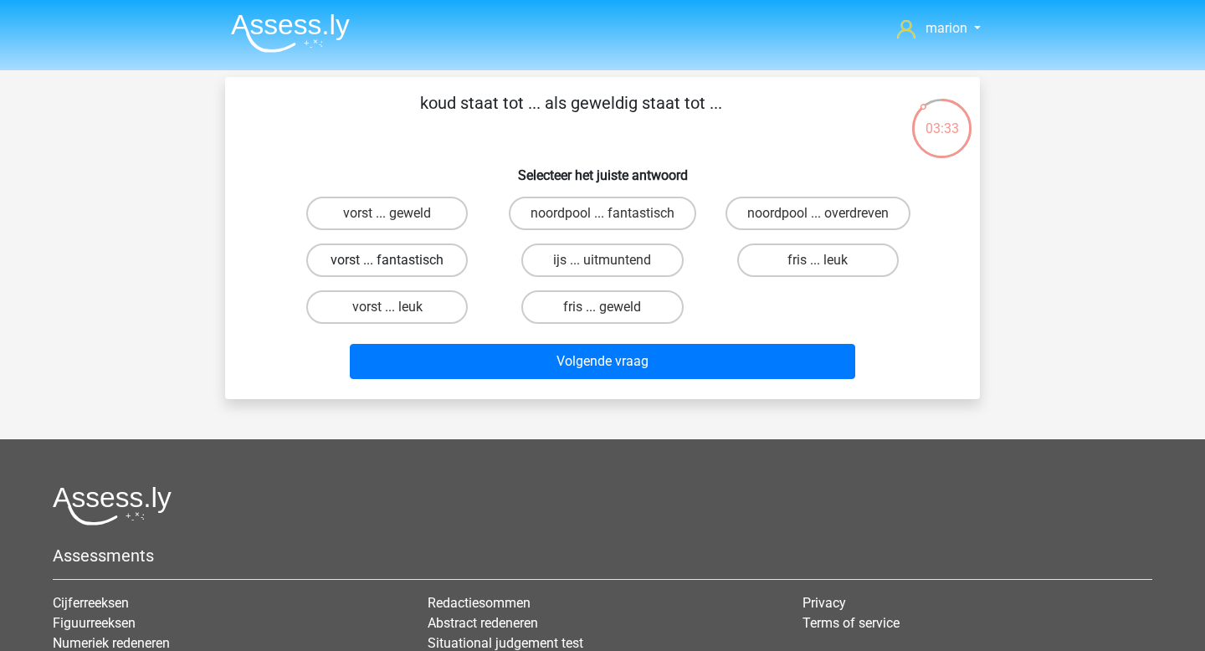
click at [444, 267] on label "vorst ... fantastisch" at bounding box center [386, 259] width 161 height 33
click at [398, 267] on input "vorst ... fantastisch" at bounding box center [392, 265] width 11 height 11
radio input "true"
click at [805, 249] on label "fris ... leuk" at bounding box center [817, 259] width 161 height 33
click at [817, 260] on input "fris ... leuk" at bounding box center [822, 265] width 11 height 11
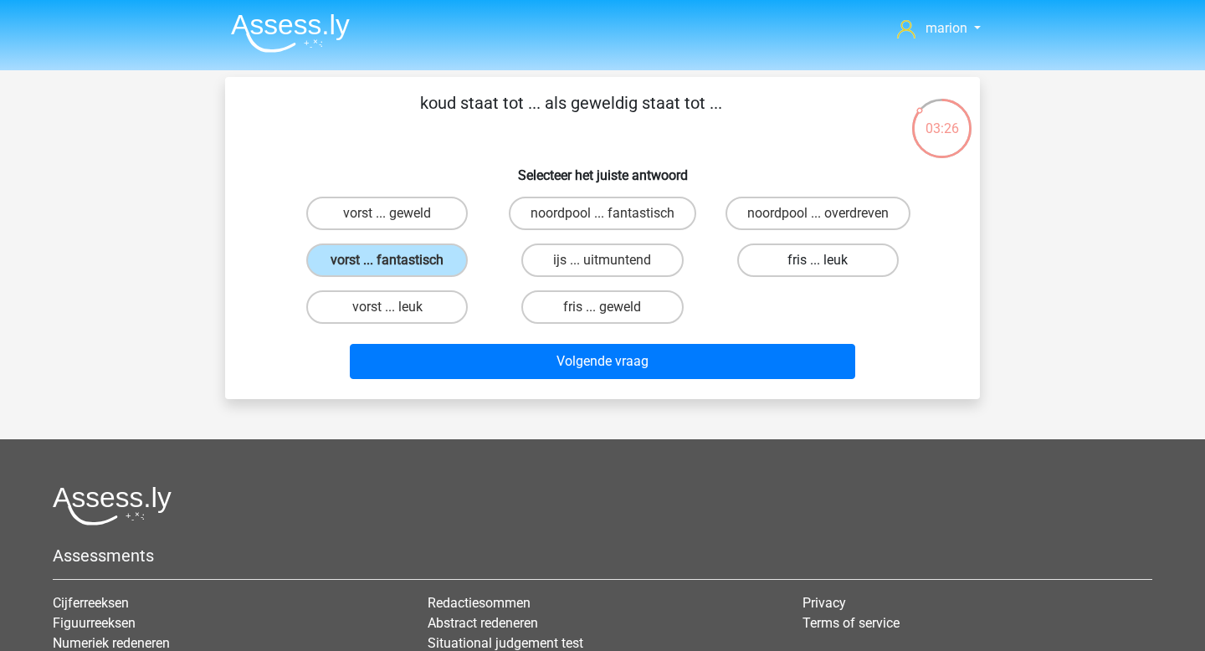
radio input "true"
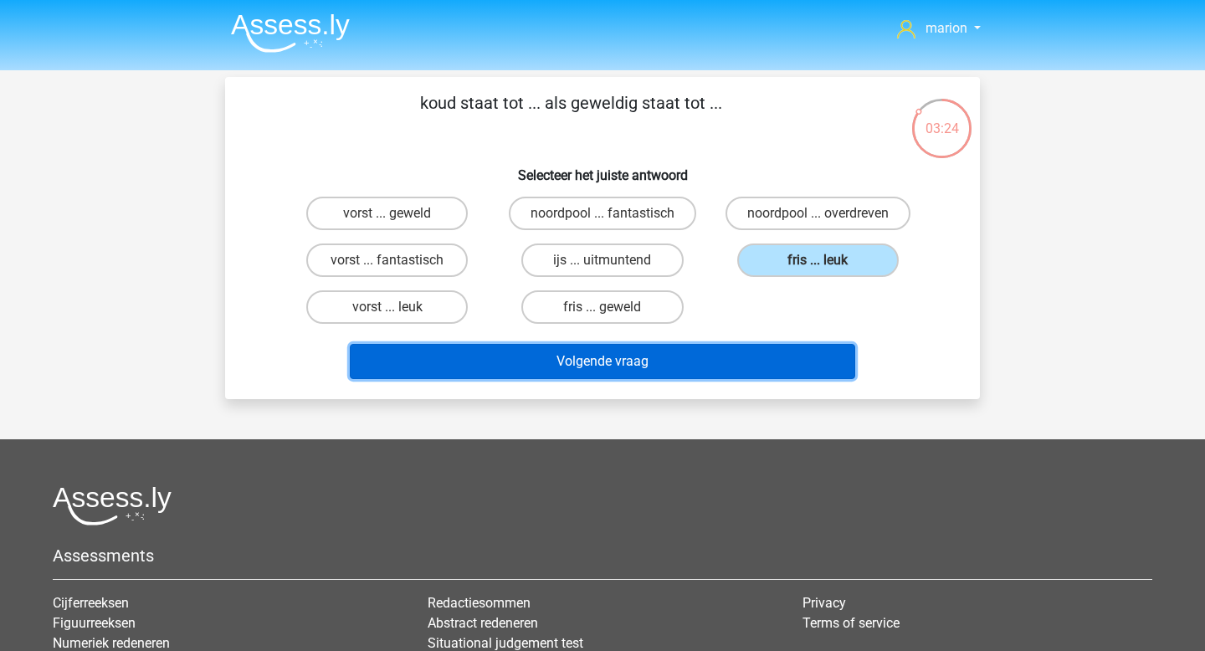
click at [740, 358] on button "Volgende vraag" at bounding box center [603, 361] width 506 height 35
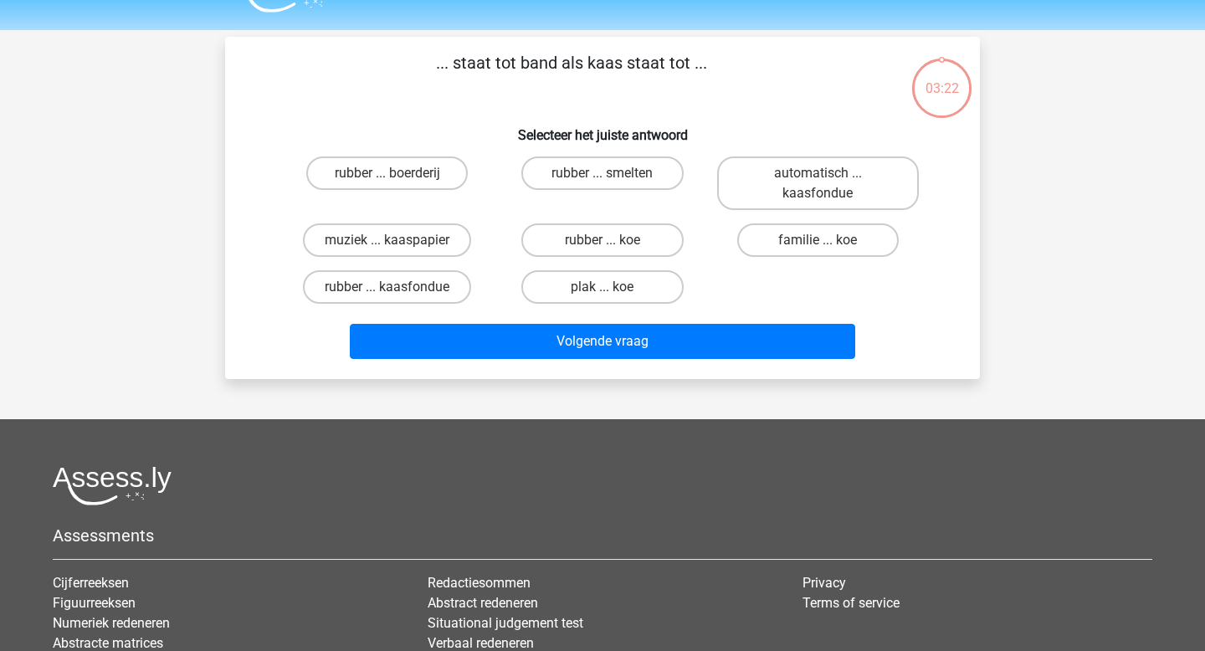
scroll to position [77, 0]
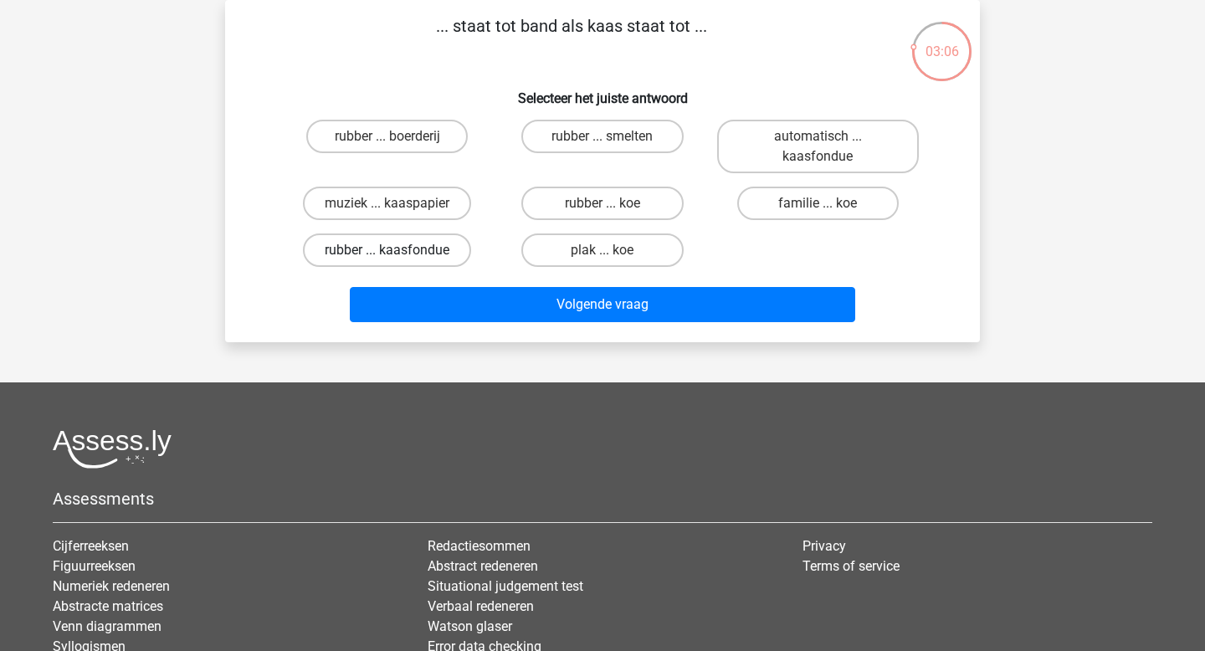
click at [402, 248] on label "rubber ... kaasfondue" at bounding box center [387, 249] width 168 height 33
click at [398, 250] on input "rubber ... kaasfondue" at bounding box center [392, 255] width 11 height 11
radio input "true"
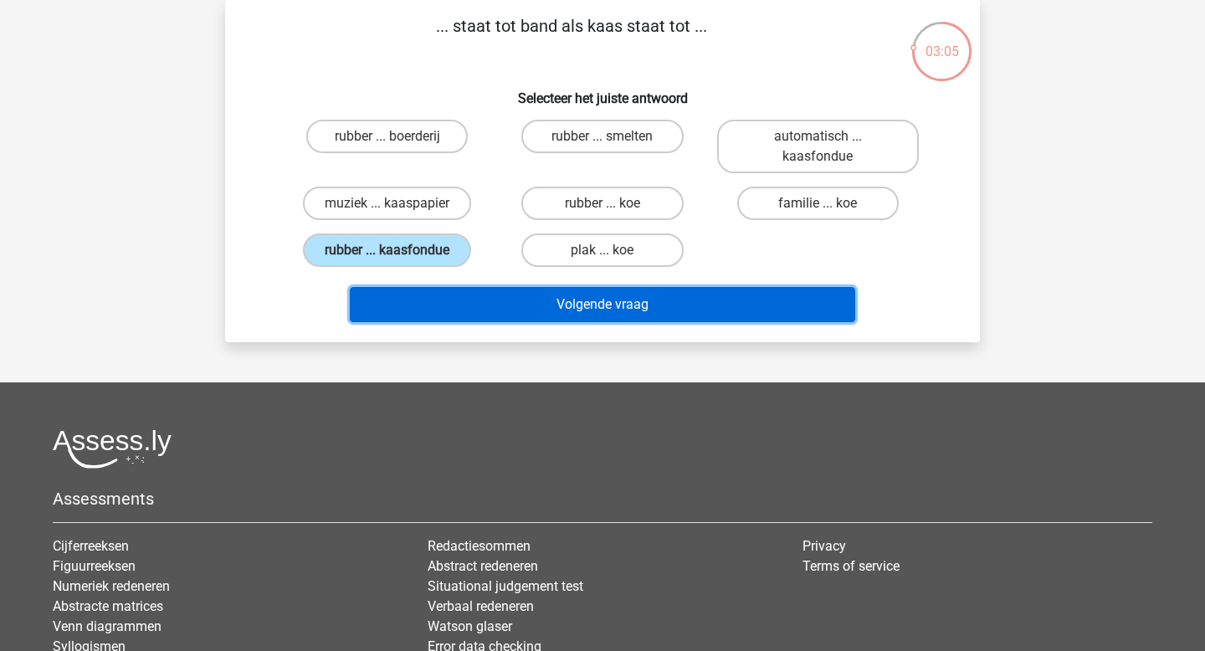
click at [429, 303] on button "Volgende vraag" at bounding box center [603, 304] width 506 height 35
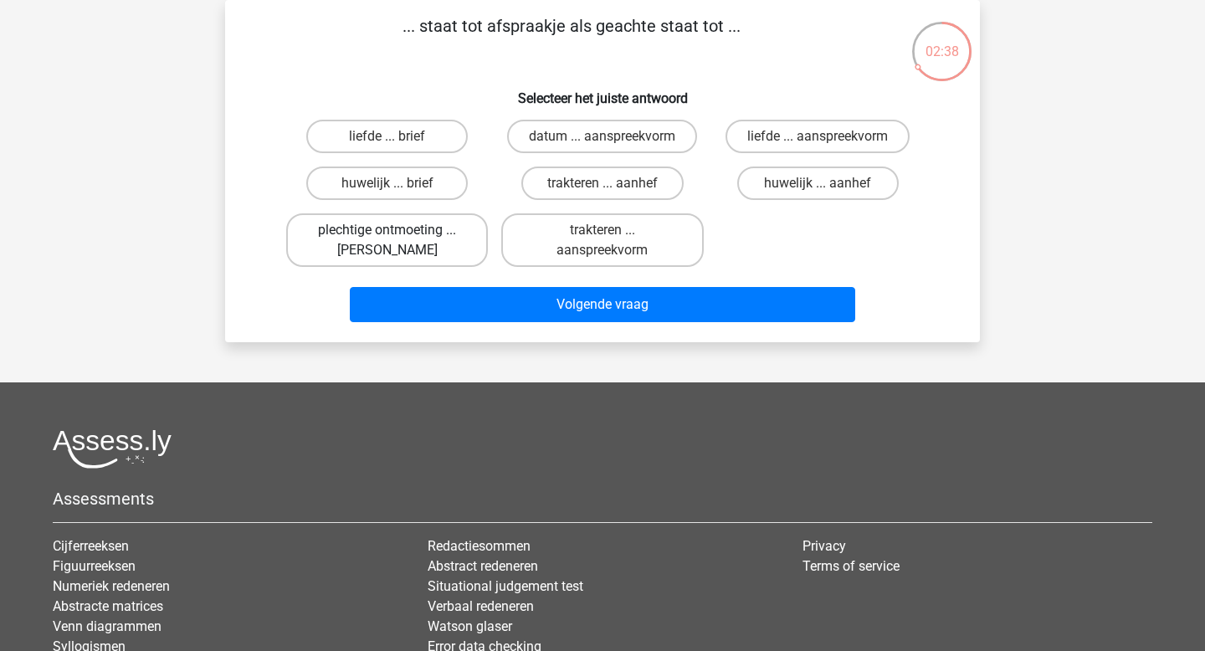
click at [417, 233] on label "plechtige ontmoeting ... [PERSON_NAME]" at bounding box center [387, 240] width 202 height 54
click at [398, 233] on input "plechtige ontmoeting ... [PERSON_NAME]" at bounding box center [392, 235] width 11 height 11
radio input "true"
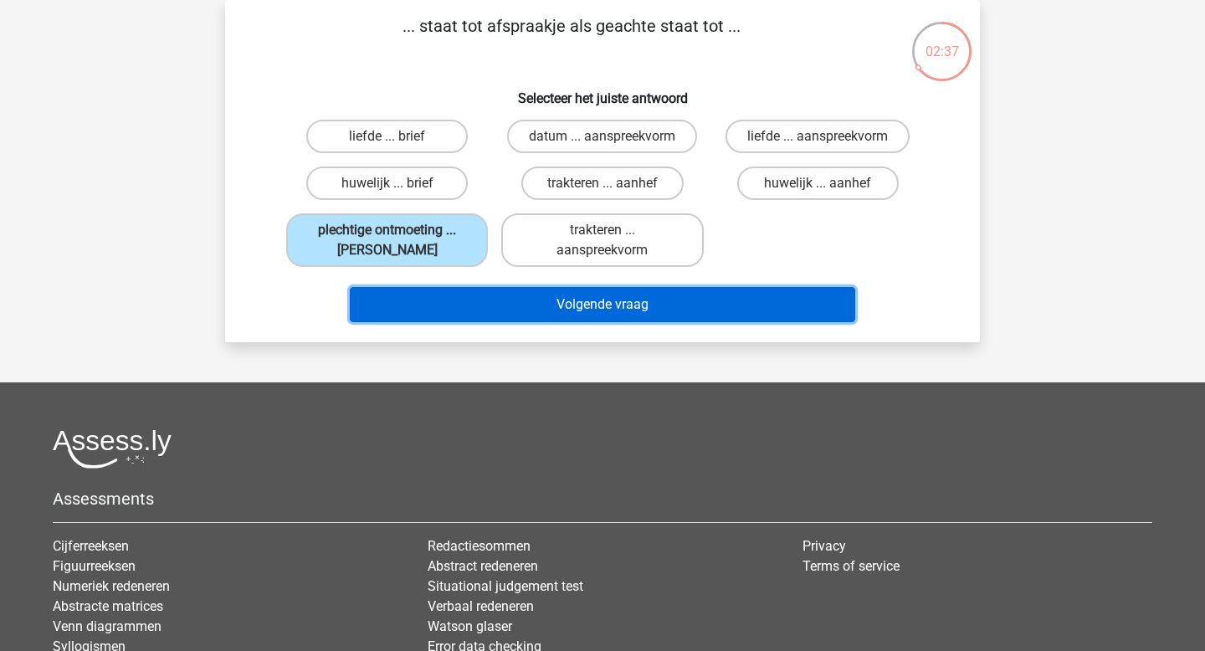
click at [492, 308] on button "Volgende vraag" at bounding box center [603, 304] width 506 height 35
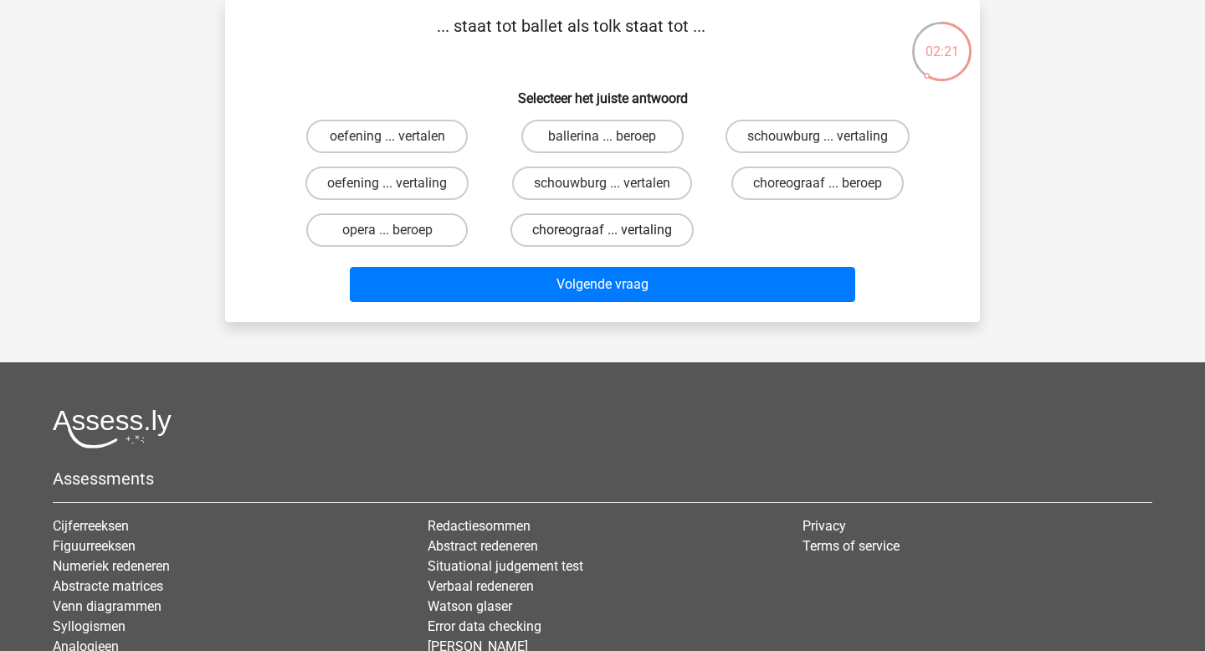
click at [596, 220] on label "choreograaf ... vertaling" at bounding box center [601, 229] width 183 height 33
click at [602, 230] on input "choreograaf ... vertaling" at bounding box center [607, 235] width 11 height 11
radio input "true"
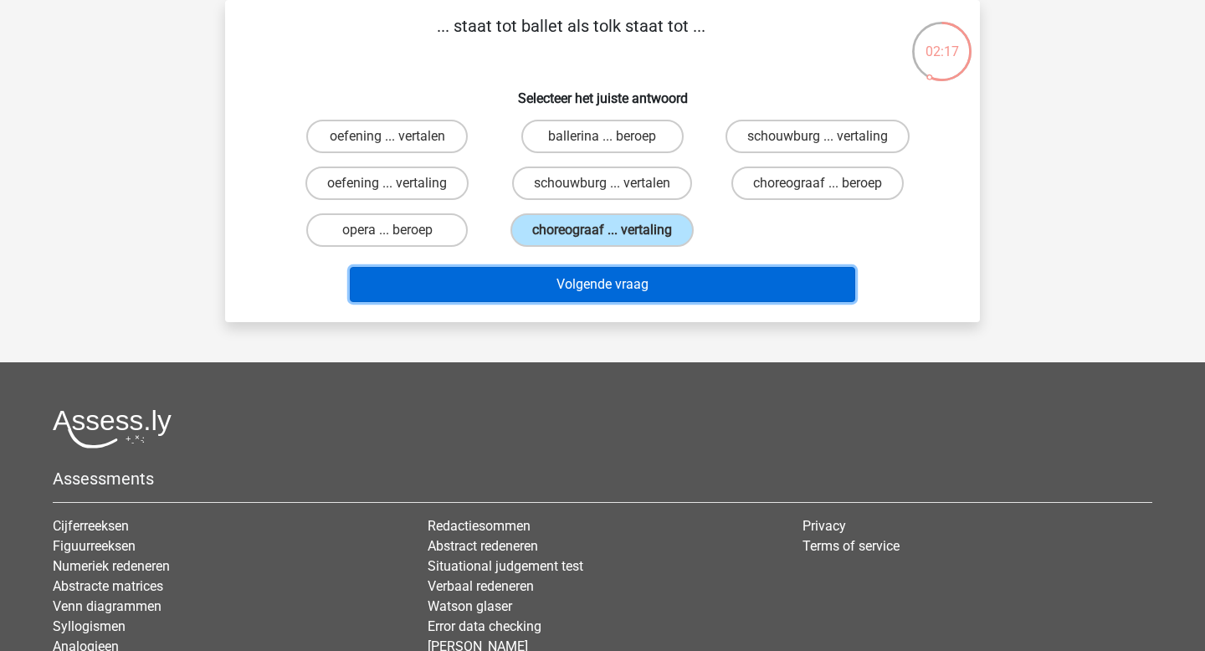
click at [575, 289] on button "Volgende vraag" at bounding box center [603, 284] width 506 height 35
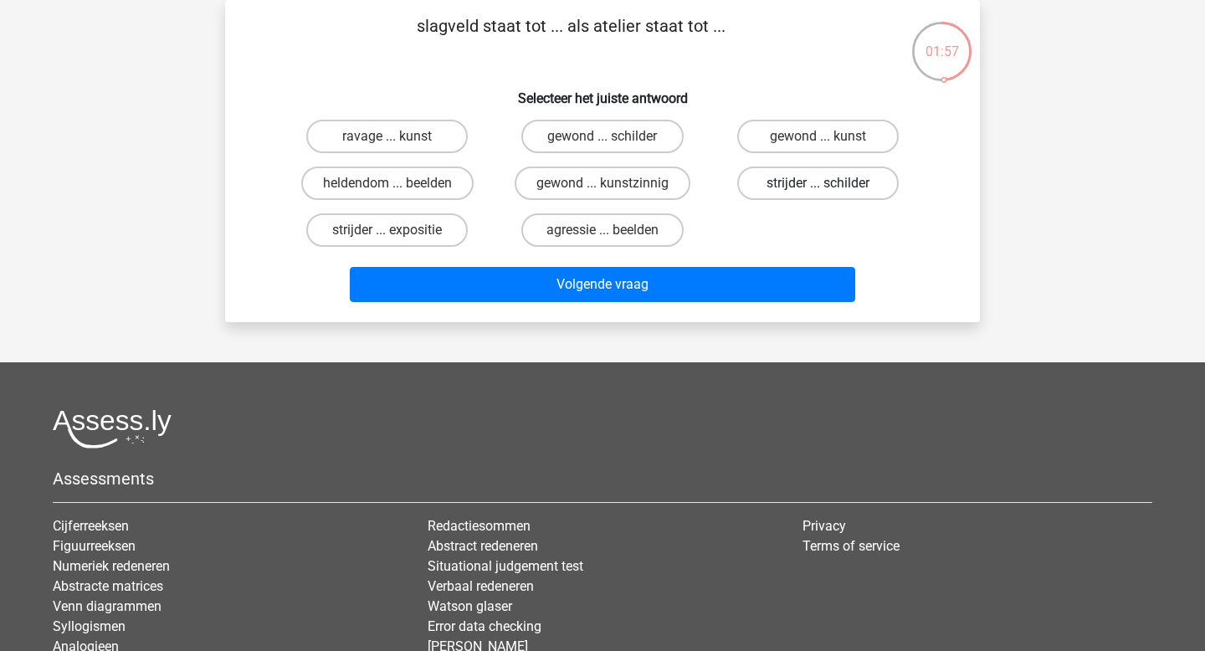
click at [858, 182] on label "strijder ... schilder" at bounding box center [817, 182] width 161 height 33
click at [828, 183] on input "strijder ... schilder" at bounding box center [822, 188] width 11 height 11
radio input "true"
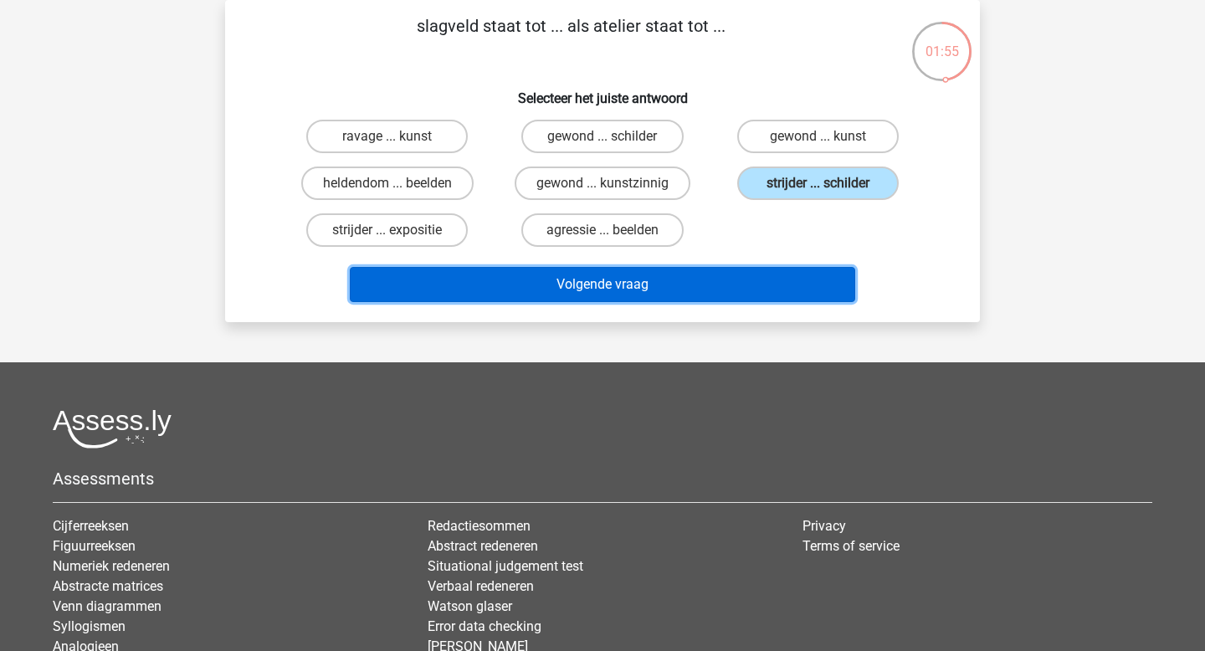
click at [728, 297] on button "Volgende vraag" at bounding box center [603, 284] width 506 height 35
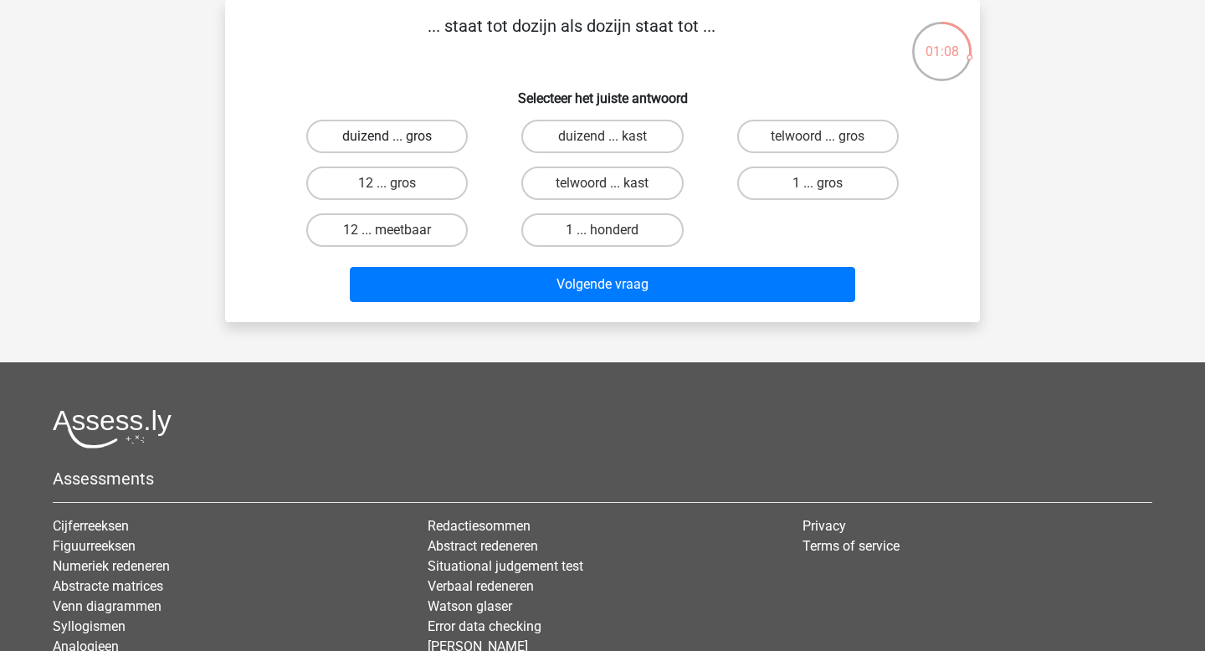
click at [407, 143] on label "duizend ... gros" at bounding box center [386, 136] width 161 height 33
click at [398, 143] on input "duizend ... gros" at bounding box center [392, 141] width 11 height 11
radio input "true"
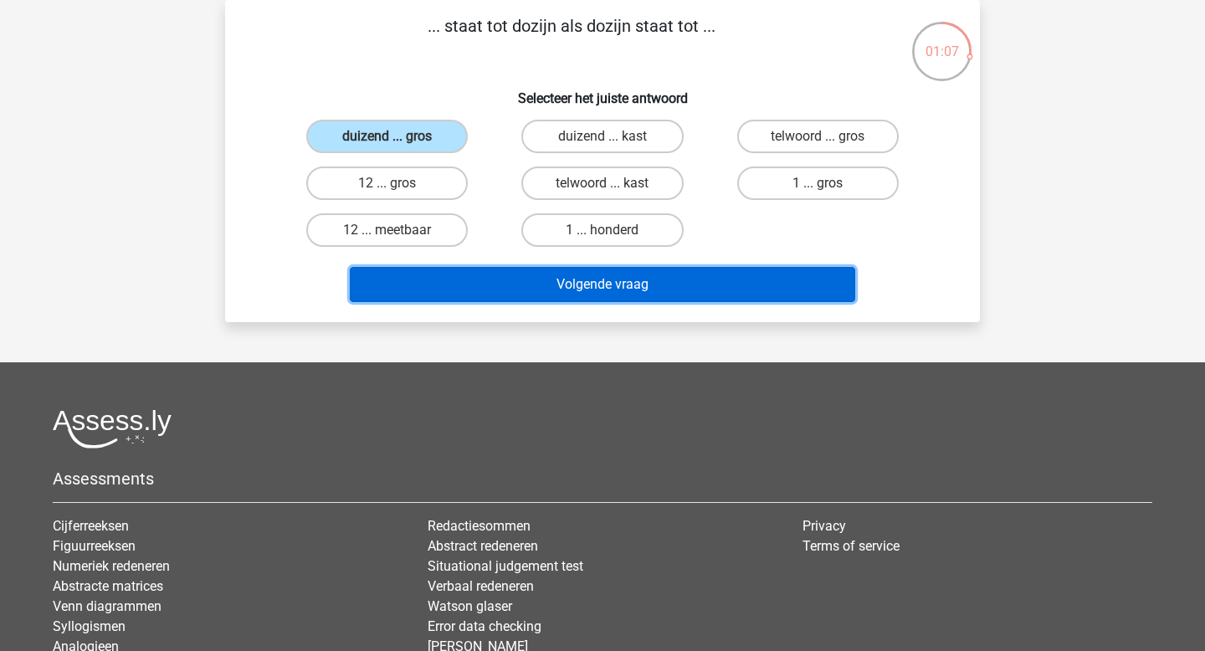
click at [517, 280] on button "Volgende vraag" at bounding box center [603, 284] width 506 height 35
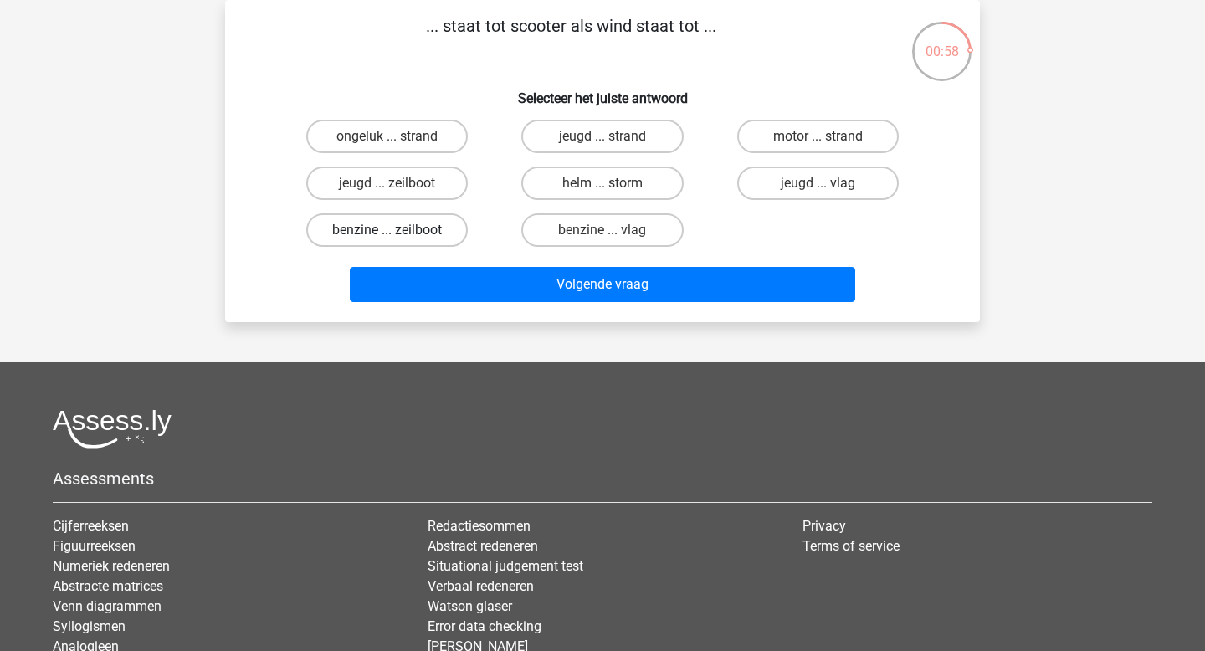
click at [437, 229] on label "benzine ... zeilboot" at bounding box center [386, 229] width 161 height 33
click at [398, 230] on input "benzine ... zeilboot" at bounding box center [392, 235] width 11 height 11
radio input "true"
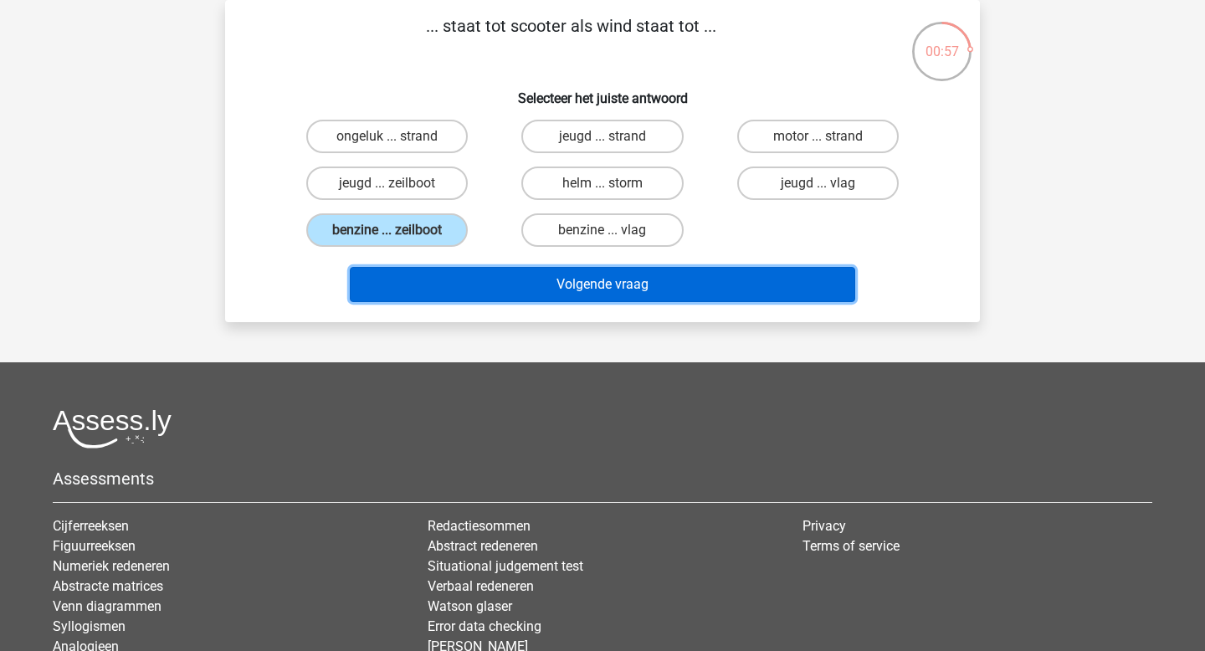
click at [451, 283] on button "Volgende vraag" at bounding box center [603, 284] width 506 height 35
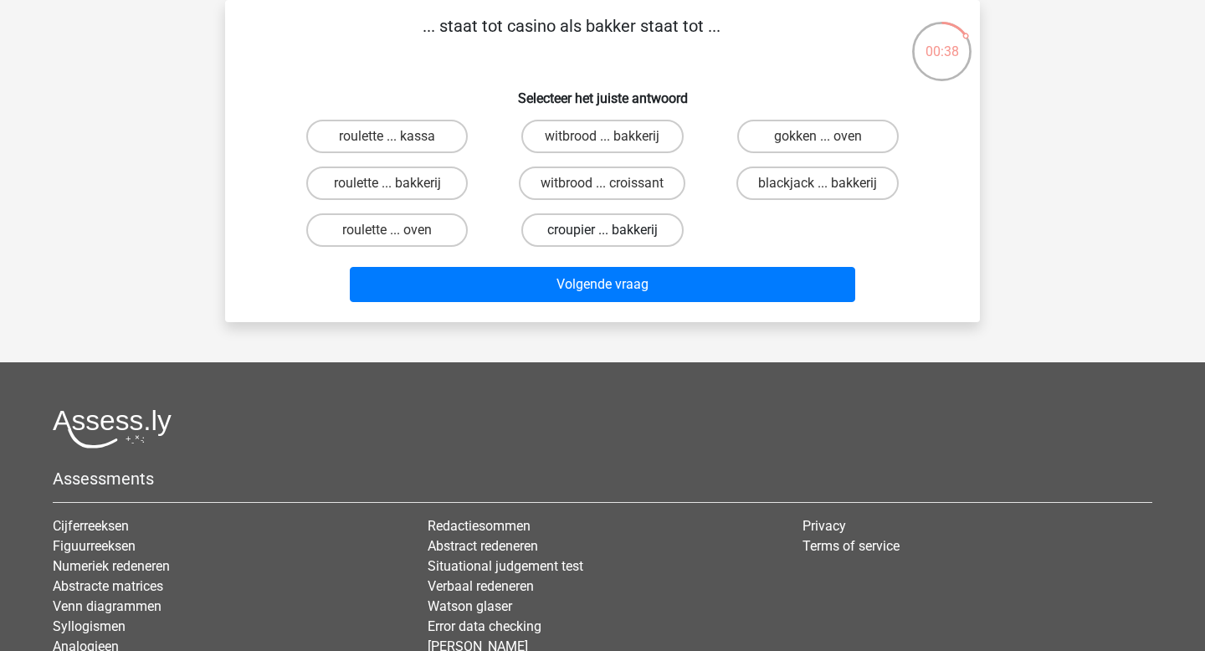
click at [576, 226] on label "croupier ... bakkerij" at bounding box center [601, 229] width 161 height 33
click at [602, 230] on input "croupier ... bakkerij" at bounding box center [607, 235] width 11 height 11
radio input "true"
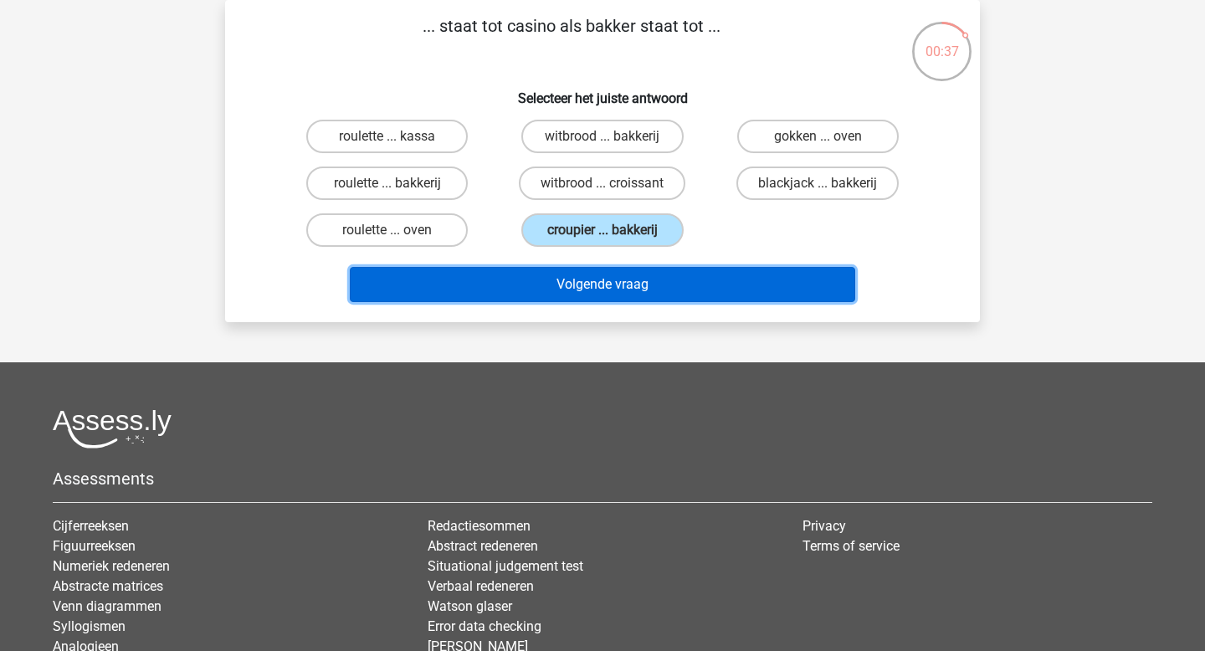
click at [581, 294] on button "Volgende vraag" at bounding box center [603, 284] width 506 height 35
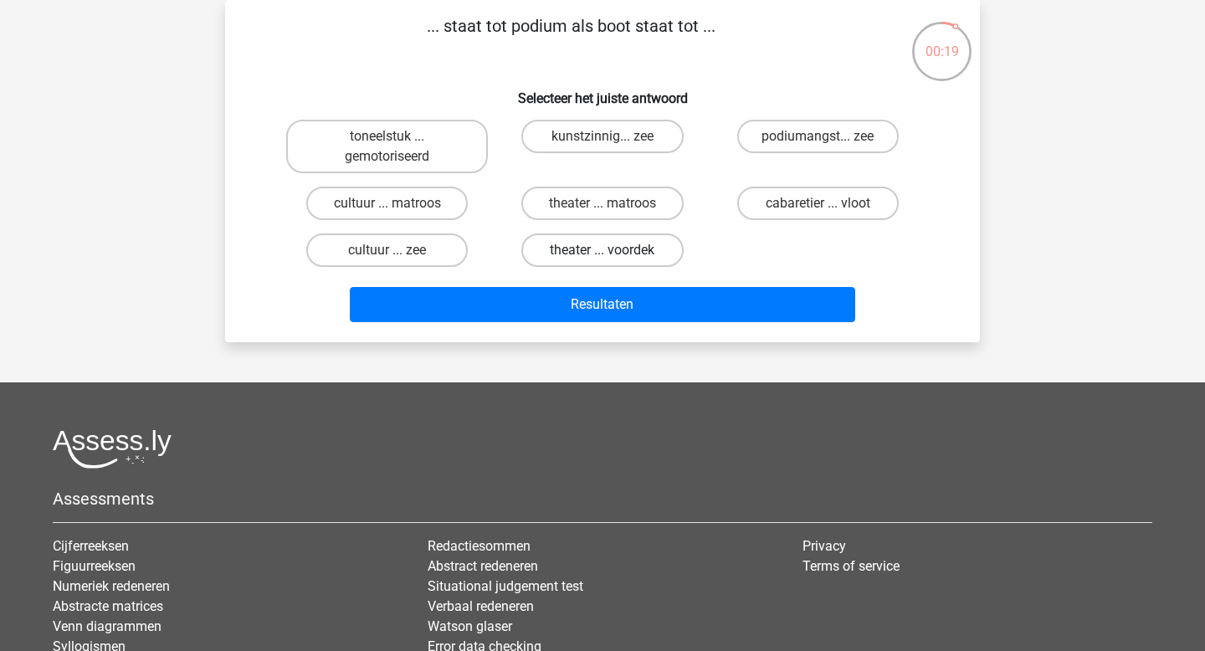
click at [595, 256] on label "theater ... voordek" at bounding box center [601, 249] width 161 height 33
click at [602, 256] on input "theater ... voordek" at bounding box center [607, 255] width 11 height 11
radio input "true"
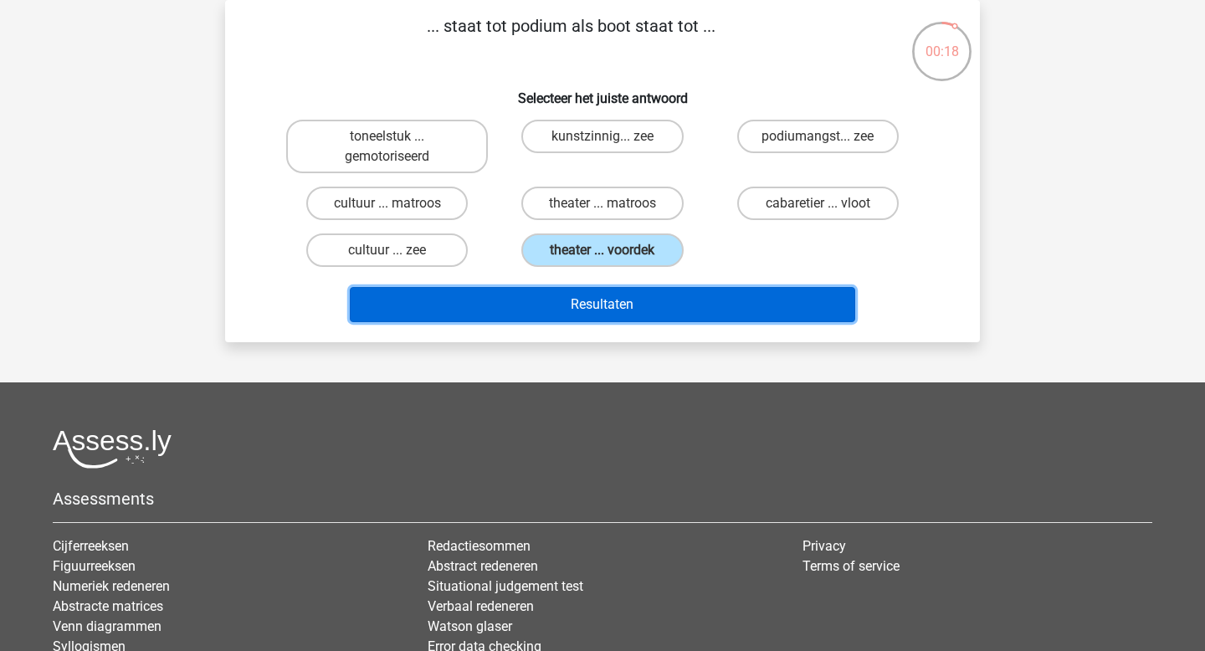
click at [597, 306] on button "Resultaten" at bounding box center [603, 304] width 506 height 35
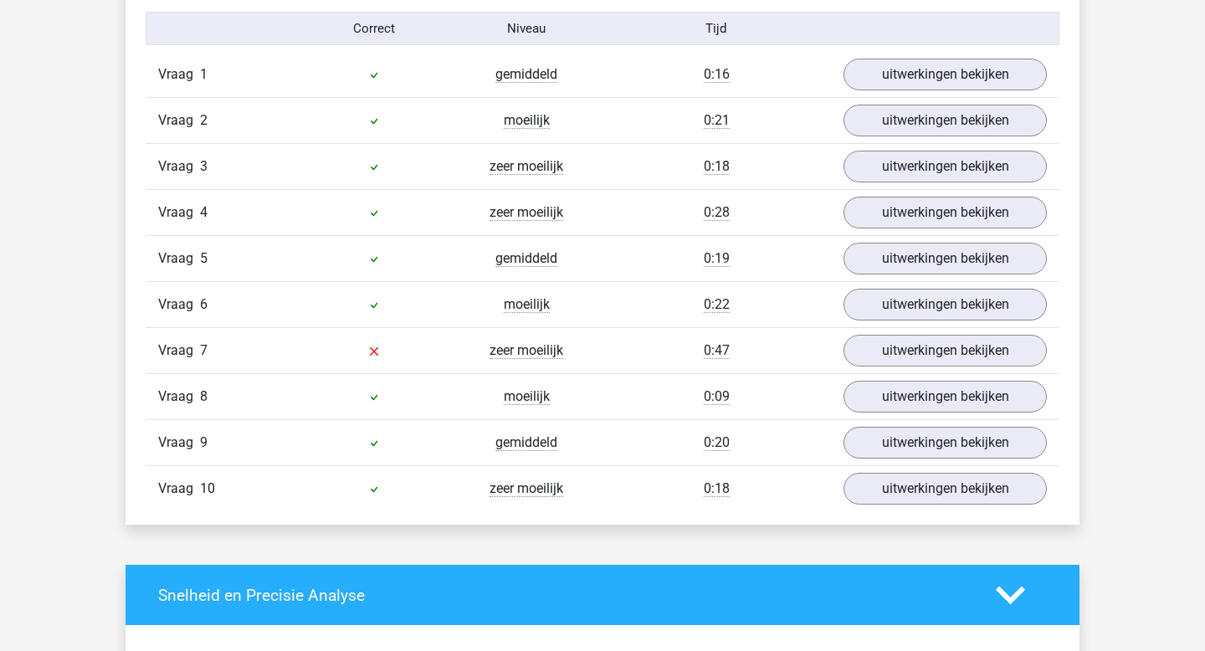
scroll to position [1119, 0]
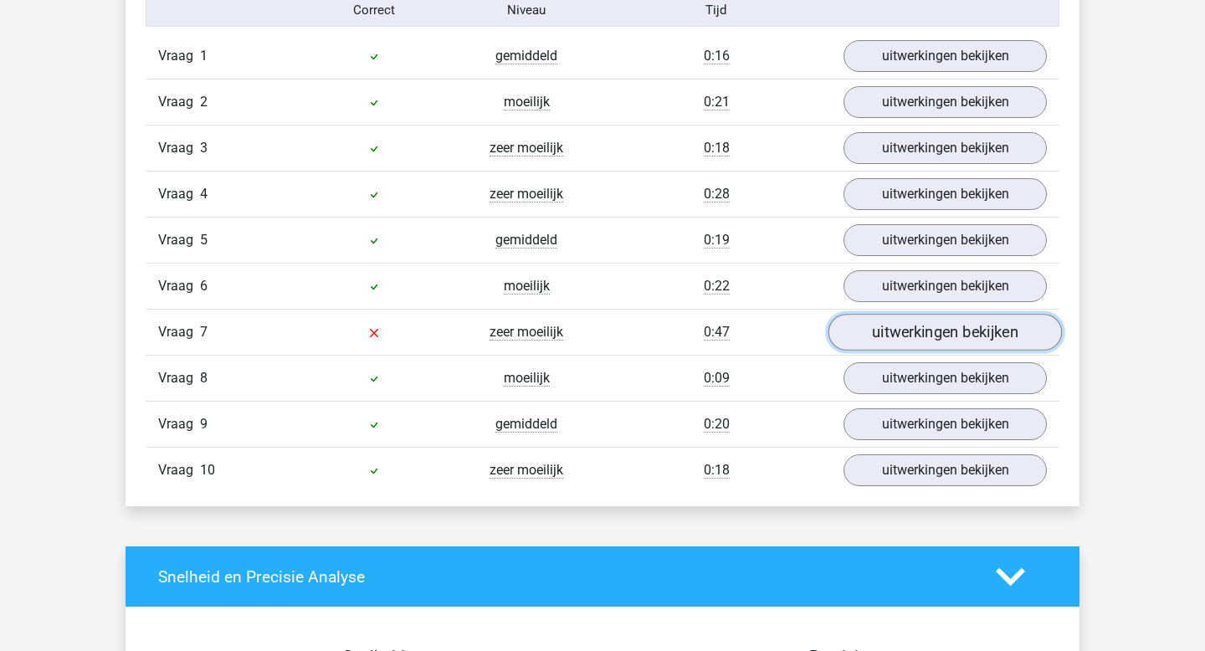
click at [853, 336] on link "uitwerkingen bekijken" at bounding box center [944, 333] width 233 height 37
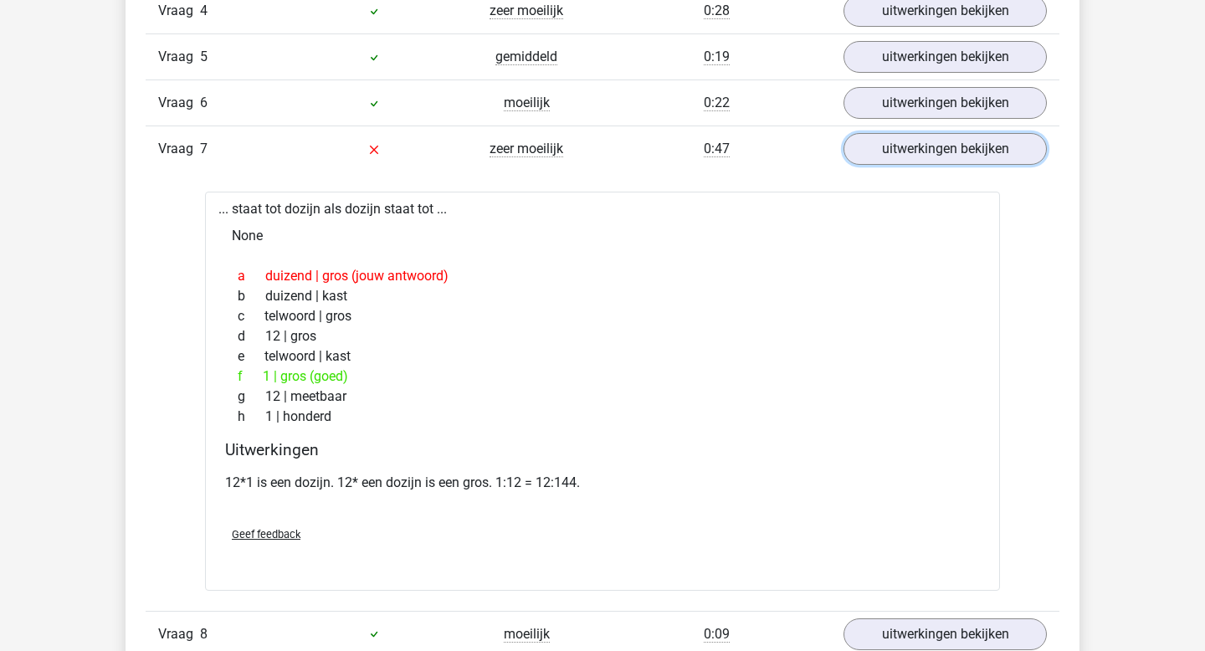
scroll to position [1311, 0]
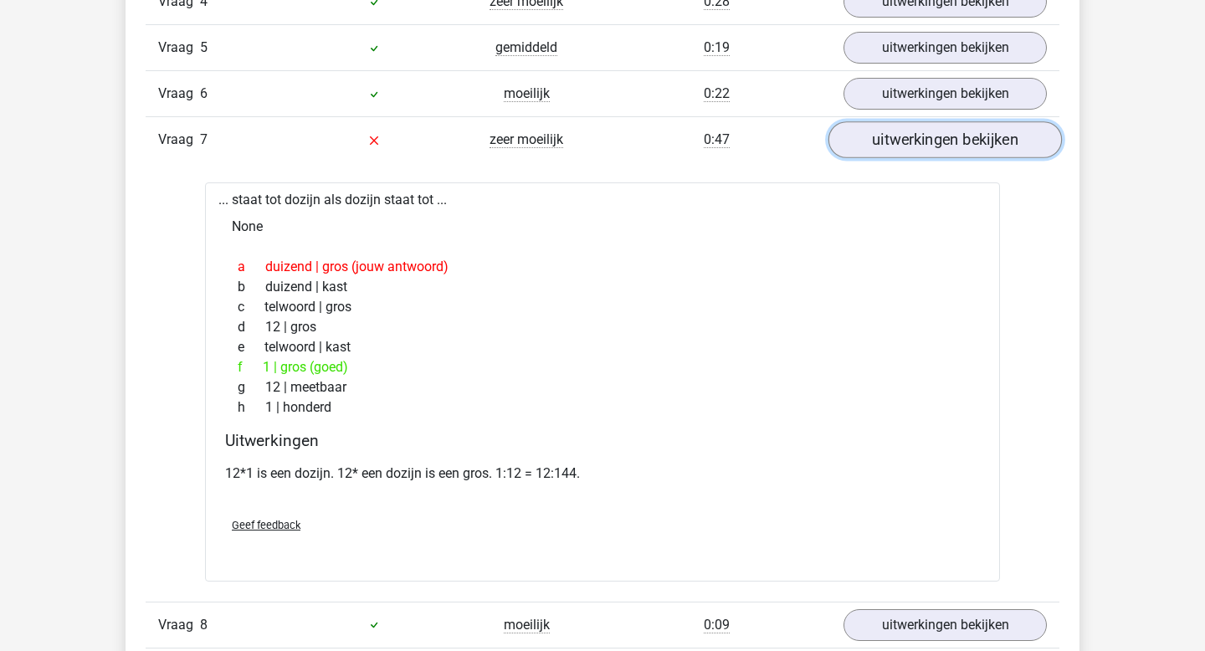
click at [900, 151] on link "uitwerkingen bekijken" at bounding box center [944, 140] width 233 height 37
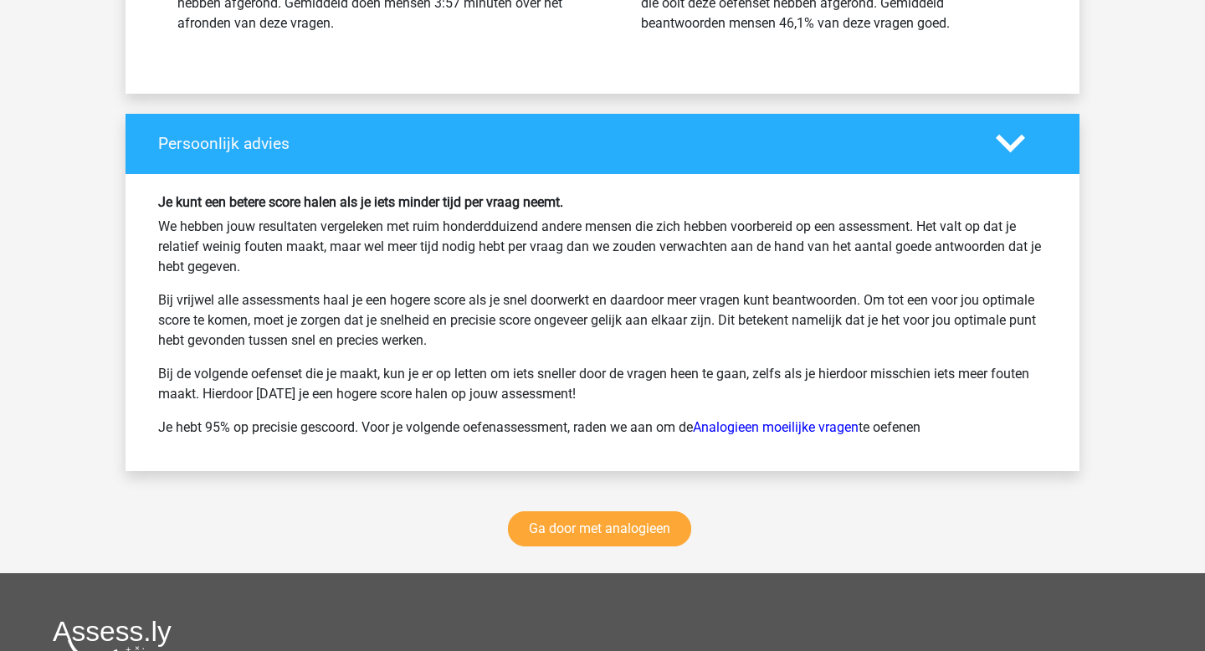
scroll to position [2133, 0]
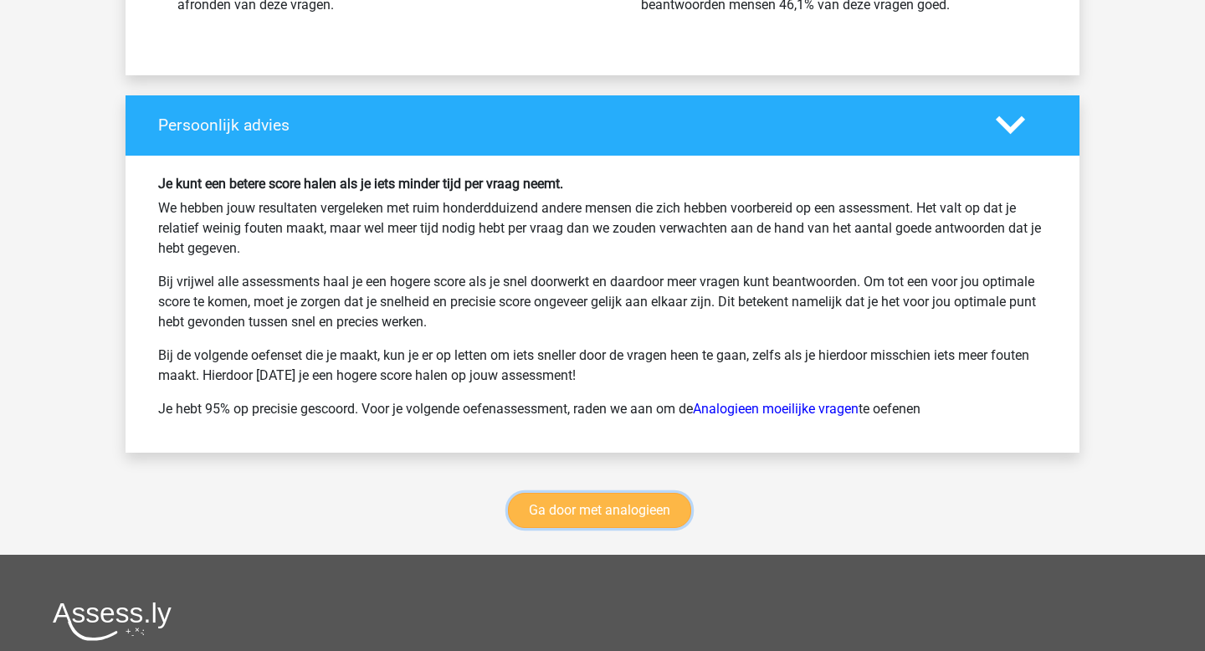
click at [561, 515] on link "Ga door met analogieen" at bounding box center [599, 510] width 183 height 35
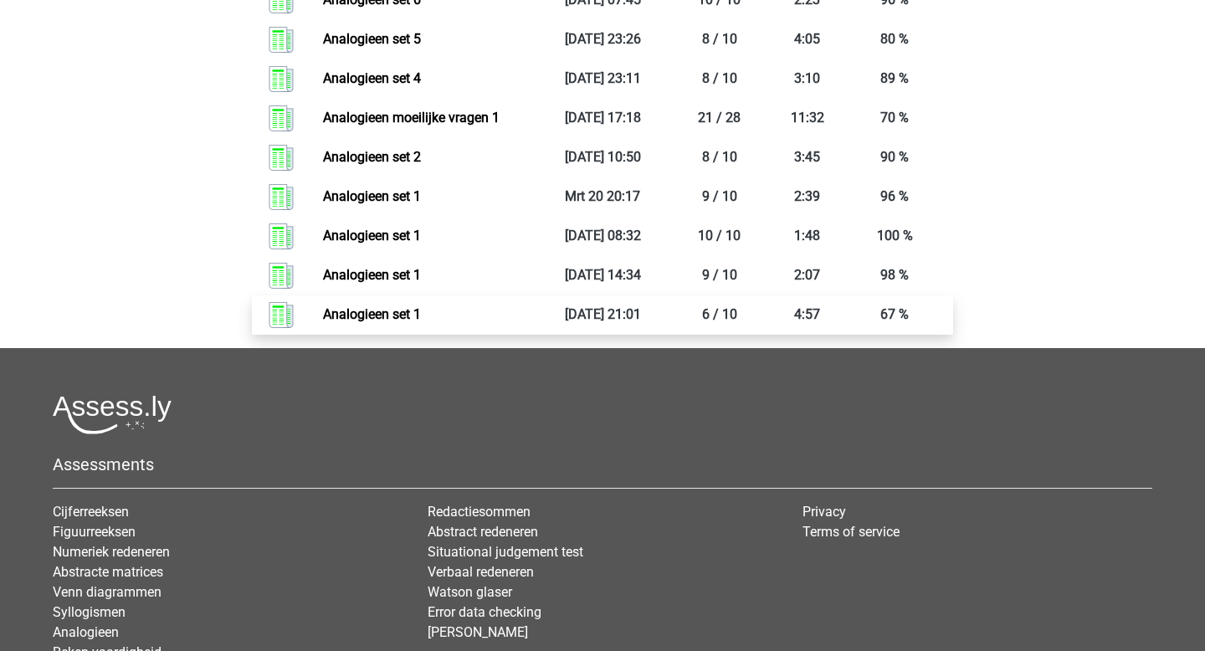
scroll to position [3536, 0]
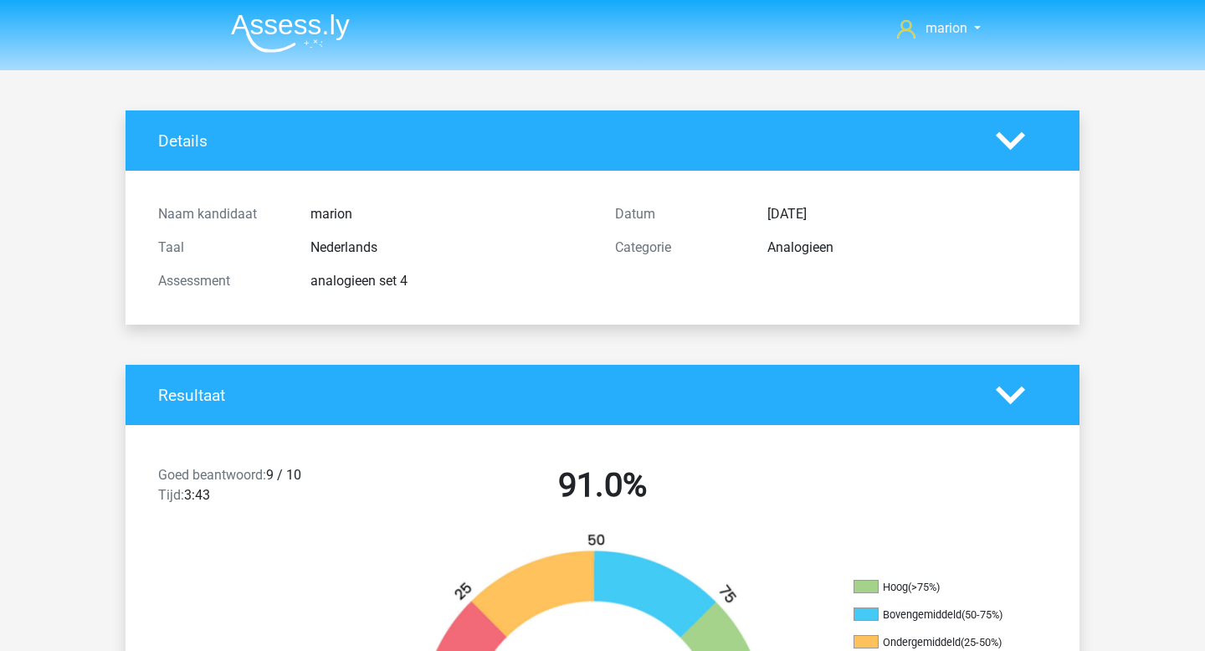
scroll to position [2133, 0]
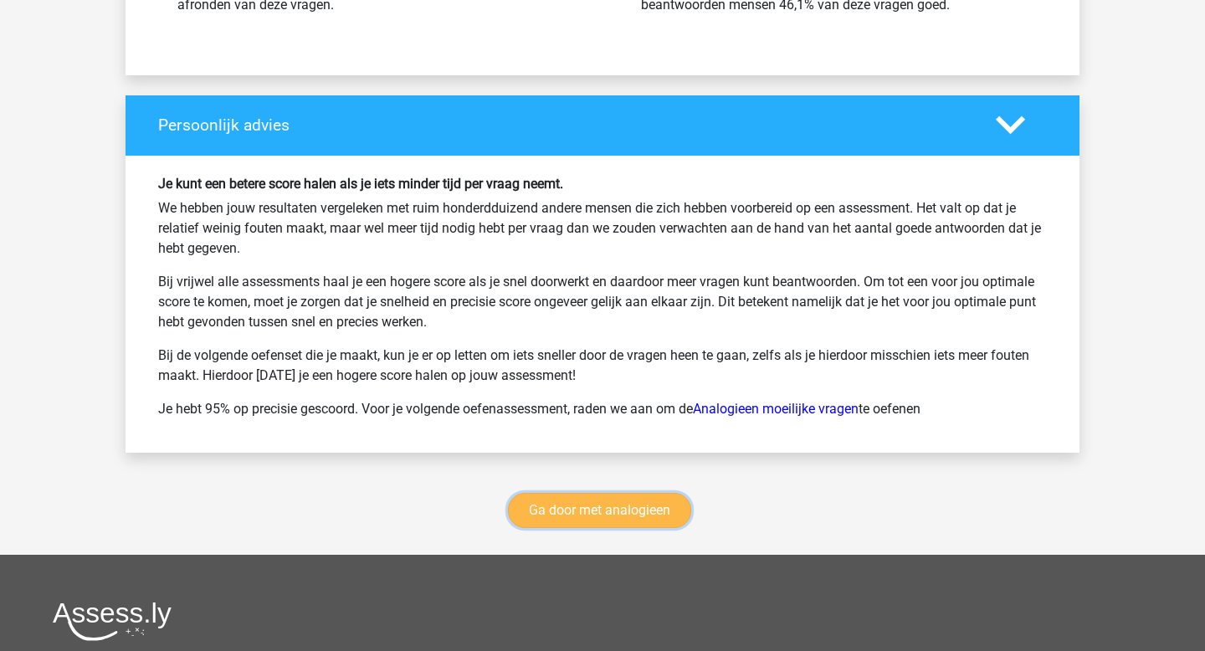
click at [557, 520] on link "Ga door met analogieen" at bounding box center [599, 510] width 183 height 35
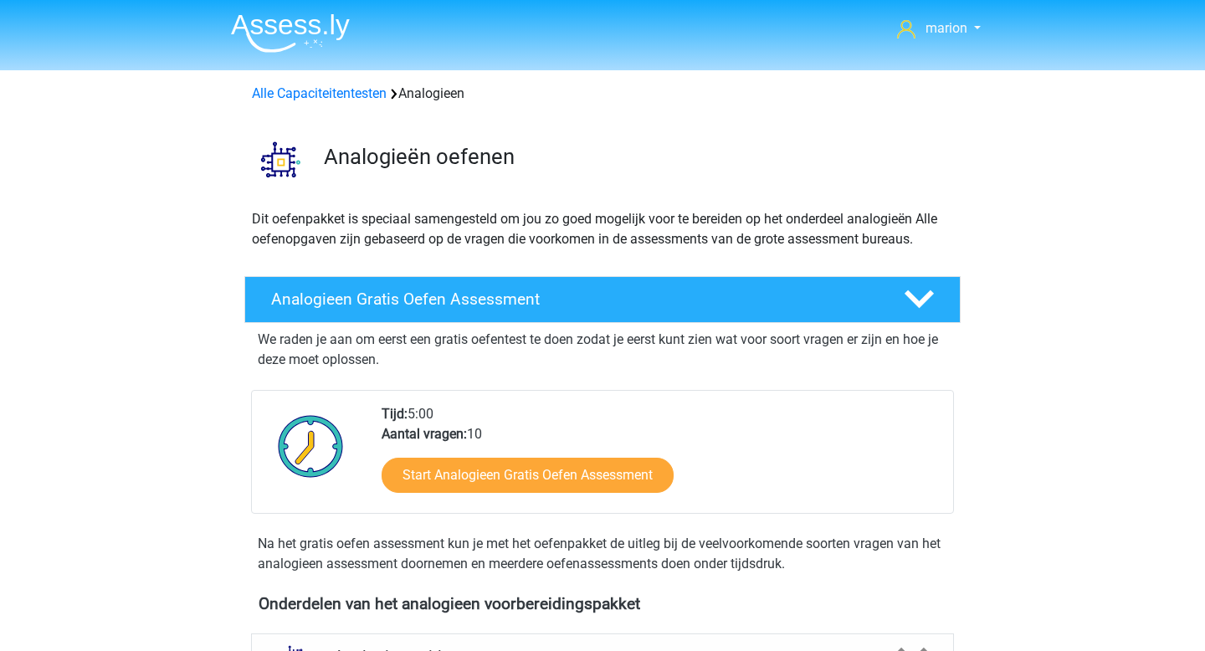
scroll to position [686, 0]
